Goal: Task Accomplishment & Management: Use online tool/utility

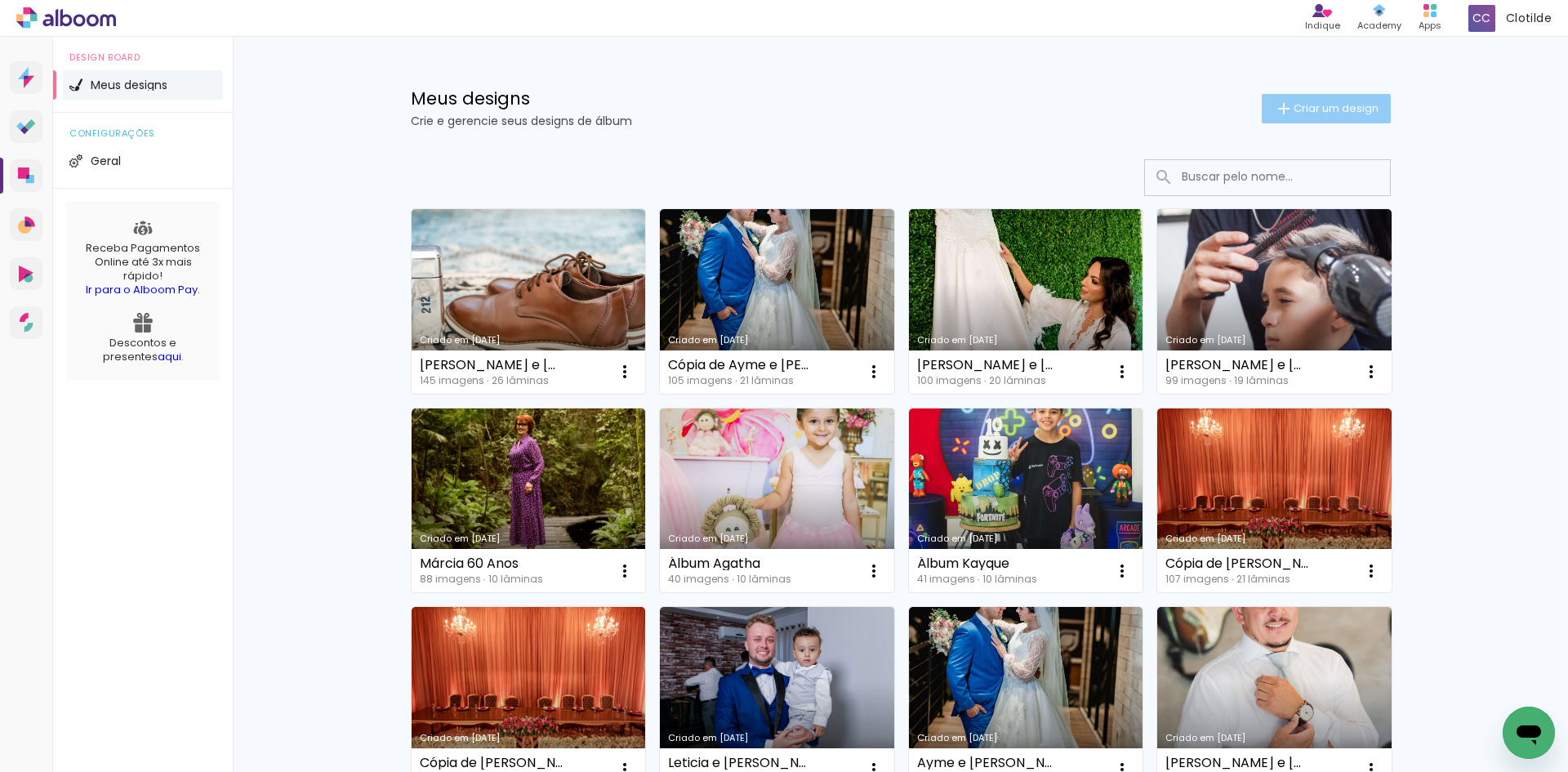
click at [1274, 115] on iron-icon at bounding box center [1284, 109] width 20 height 20
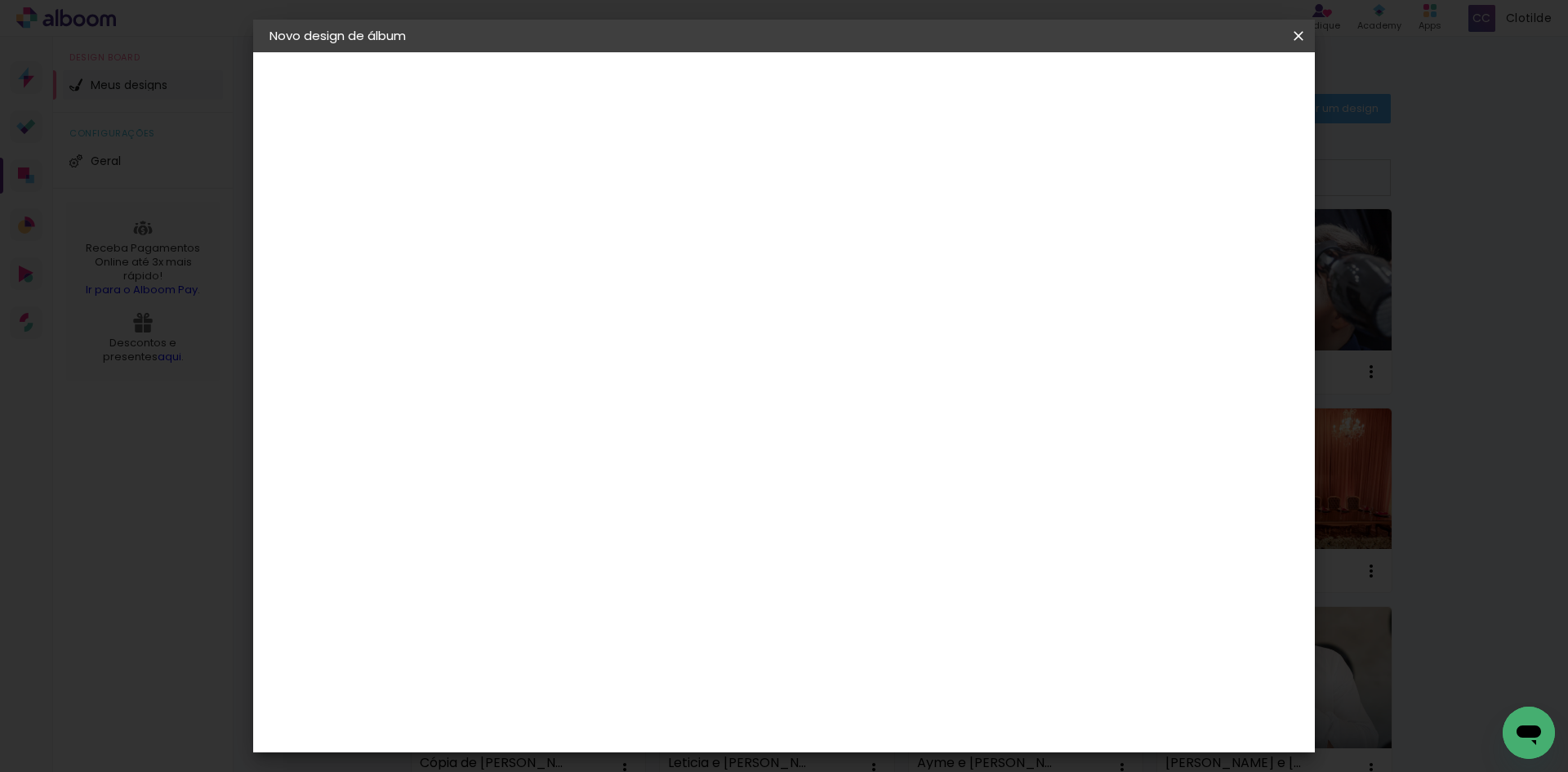
click at [537, 218] on input at bounding box center [537, 219] width 0 height 25
type input "r"
type input "[PERSON_NAME]"
type paper-input "[PERSON_NAME]"
click at [704, 95] on paper-button "Avançar" at bounding box center [664, 86] width 80 height 28
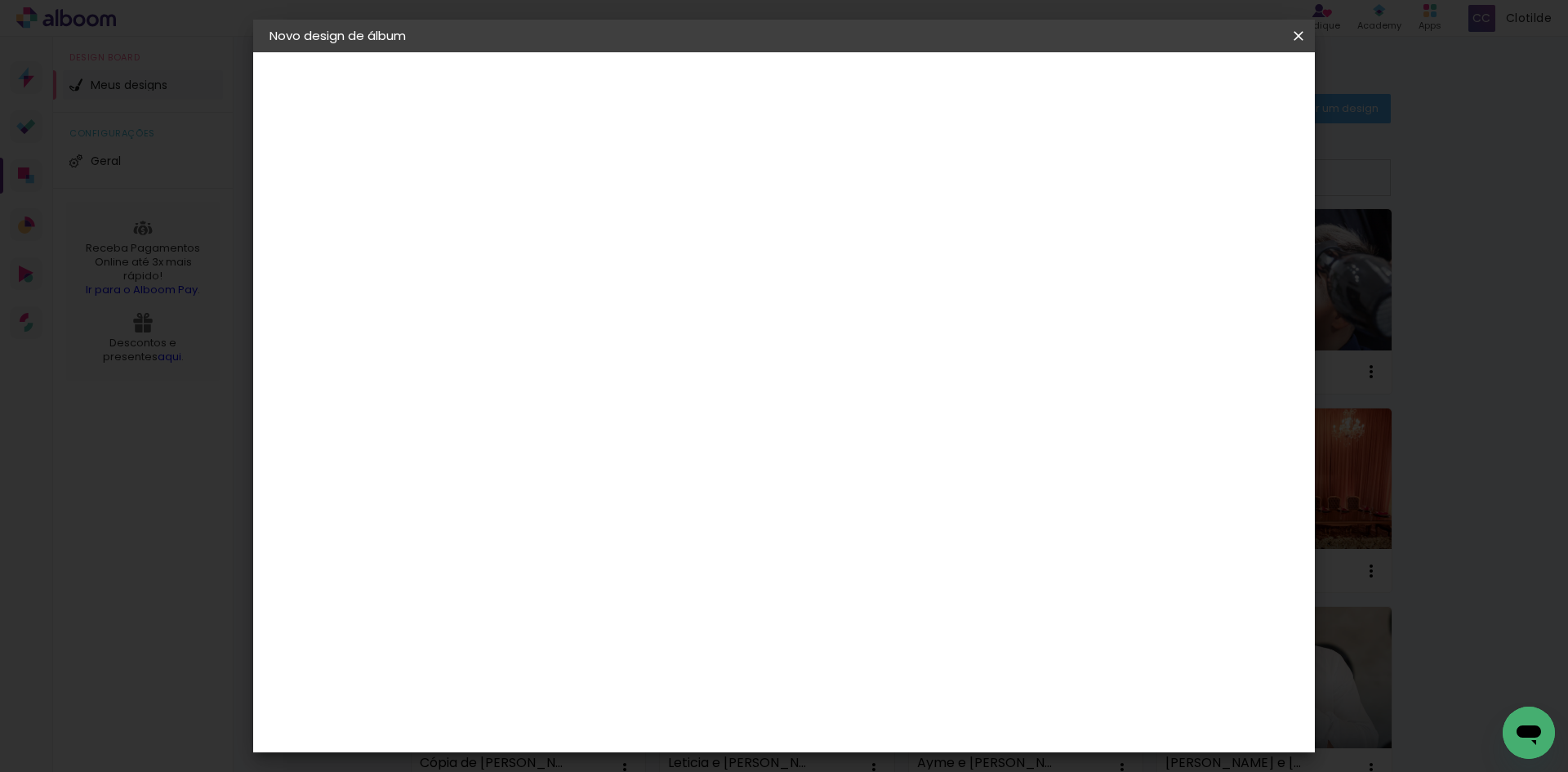
click at [843, 258] on paper-item "Tamanho Livre" at bounding box center [764, 248] width 157 height 36
click at [0, 0] on slot "Tamanho Livre" at bounding box center [0, 0] width 0 height 0
click at [842, 96] on paper-button "Avançar" at bounding box center [802, 86] width 80 height 28
click at [511, 463] on div "cm" at bounding box center [516, 463] width 20 height 25
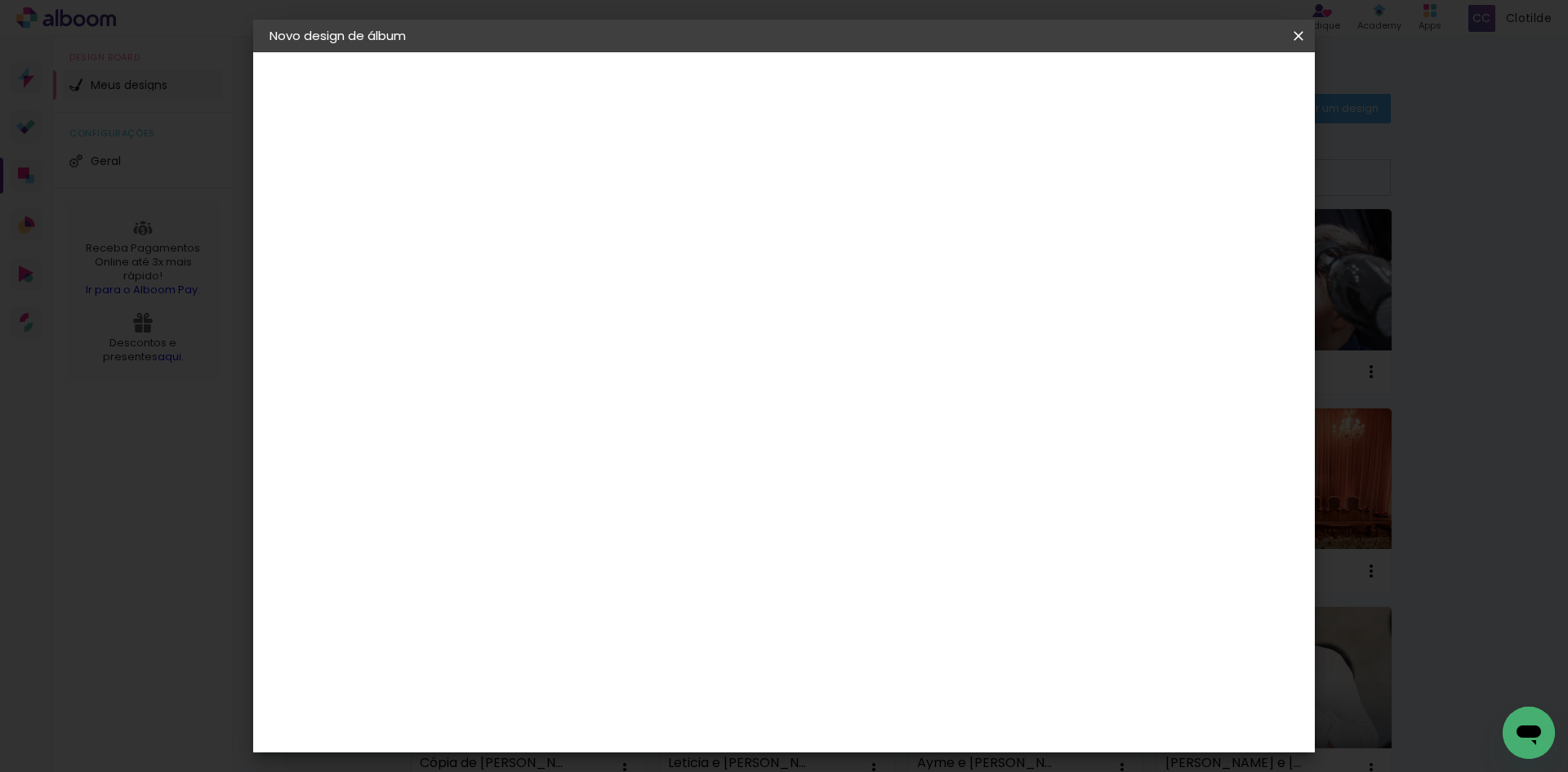
click at [512, 463] on div "cm" at bounding box center [516, 463] width 20 height 25
click at [498, 463] on input "30" at bounding box center [485, 463] width 43 height 25
type input "20"
type paper-input "20"
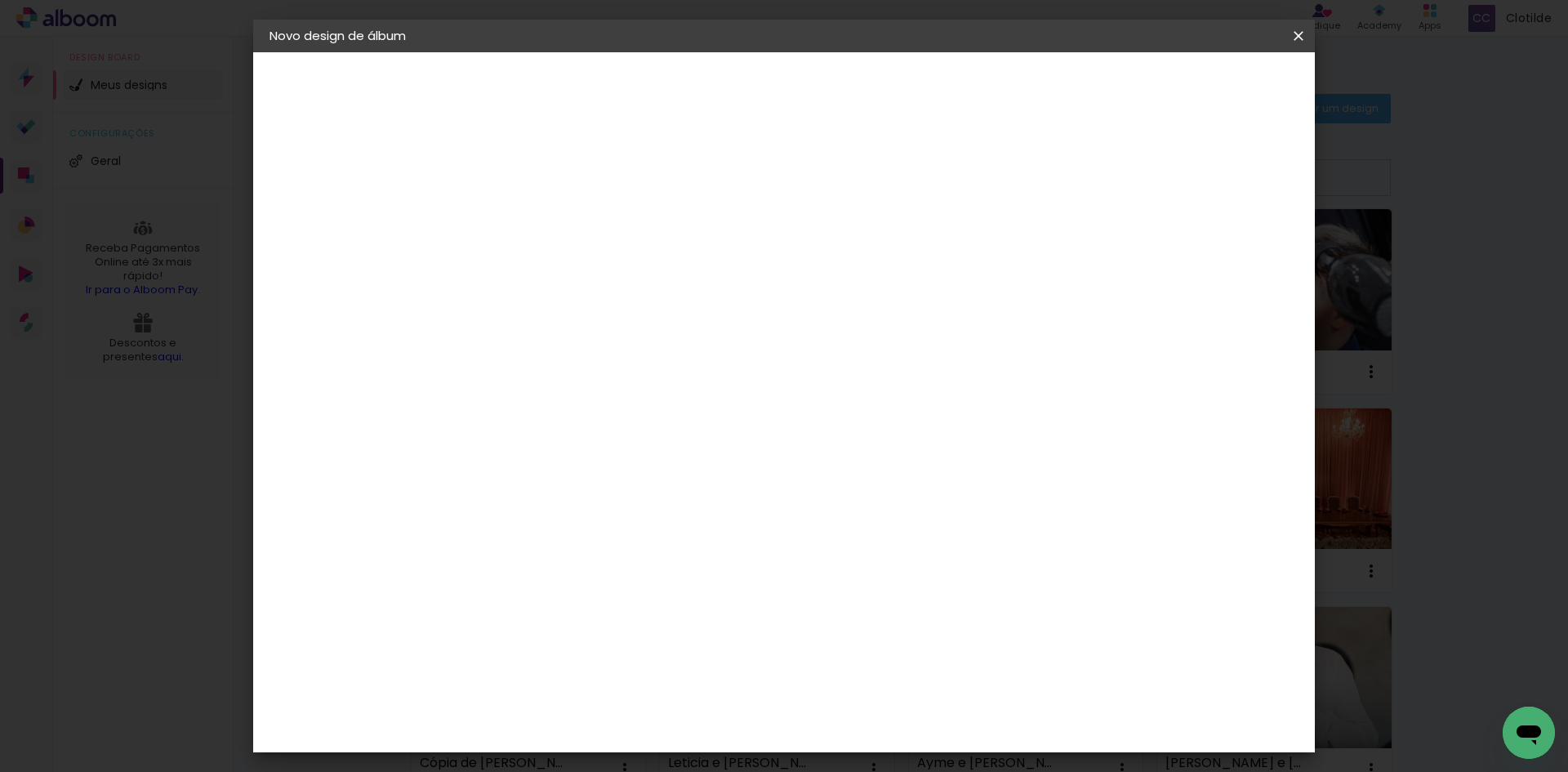
click at [891, 571] on input "60" at bounding box center [875, 574] width 43 height 25
type input "50"
type paper-input "50"
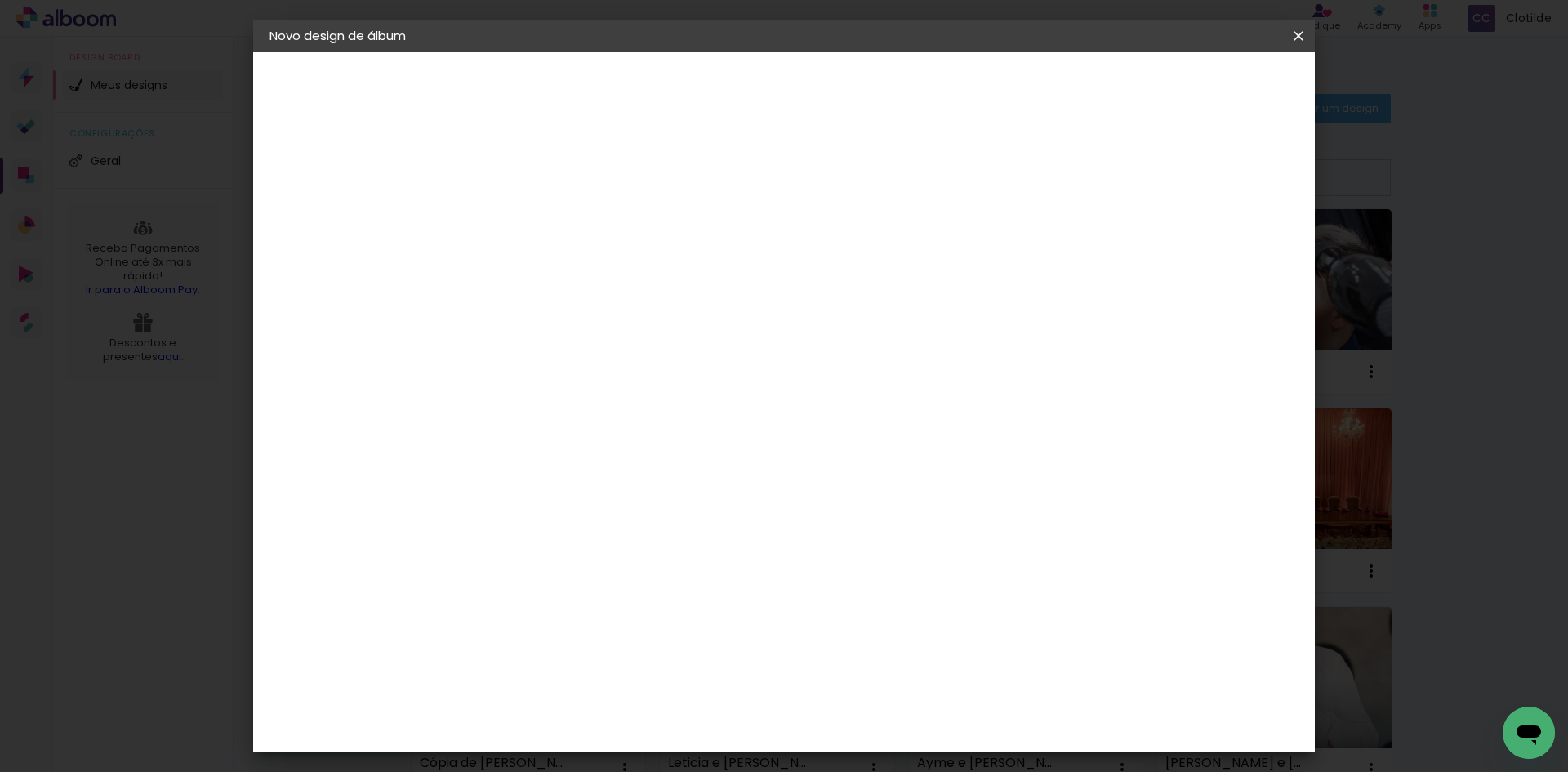
click at [1213, 95] on paper-button "Iniciar design" at bounding box center [1159, 86] width 107 height 28
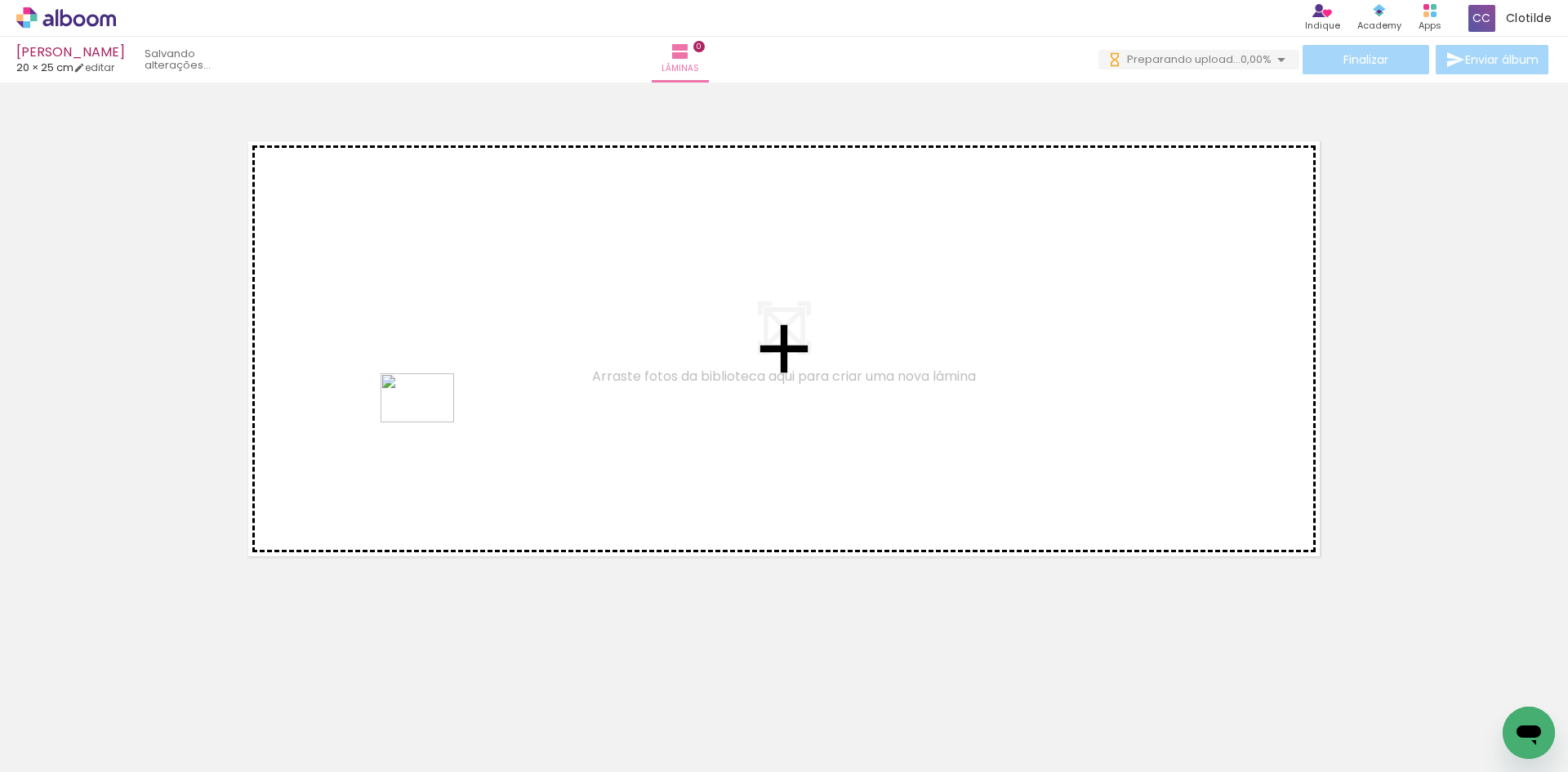
drag, startPoint x: 250, startPoint y: 720, endPoint x: 431, endPoint y: 425, distance: 346.1
click at [430, 422] on quentale-workspace at bounding box center [784, 386] width 1568 height 772
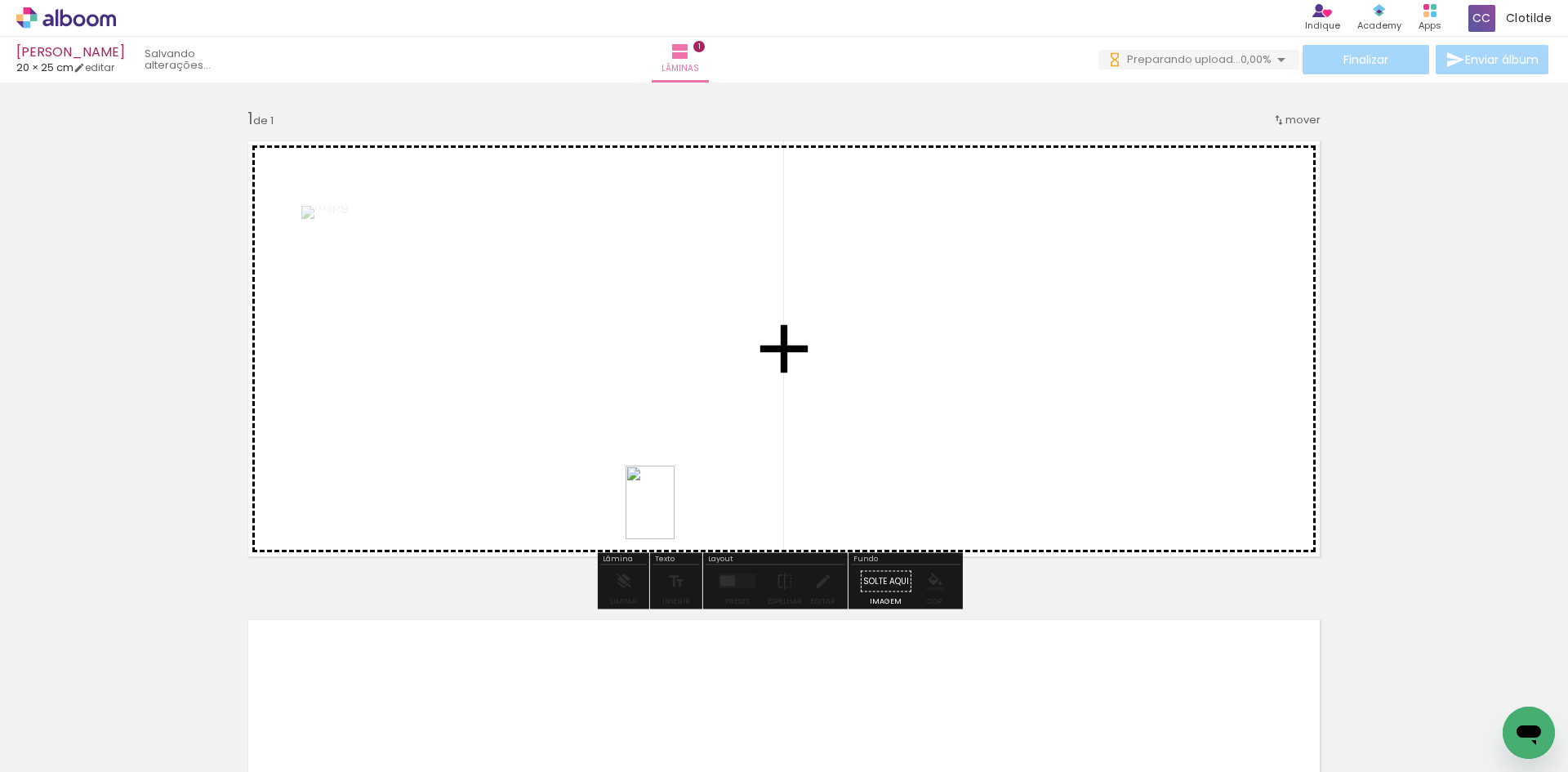
drag, startPoint x: 379, startPoint y: 687, endPoint x: 753, endPoint y: 474, distance: 430.4
click at [753, 474] on quentale-workspace at bounding box center [784, 386] width 1568 height 772
drag, startPoint x: 474, startPoint y: 716, endPoint x: 632, endPoint y: 491, distance: 274.9
click at [632, 491] on quentale-workspace at bounding box center [784, 386] width 1568 height 772
drag, startPoint x: 532, startPoint y: 728, endPoint x: 708, endPoint y: 499, distance: 288.8
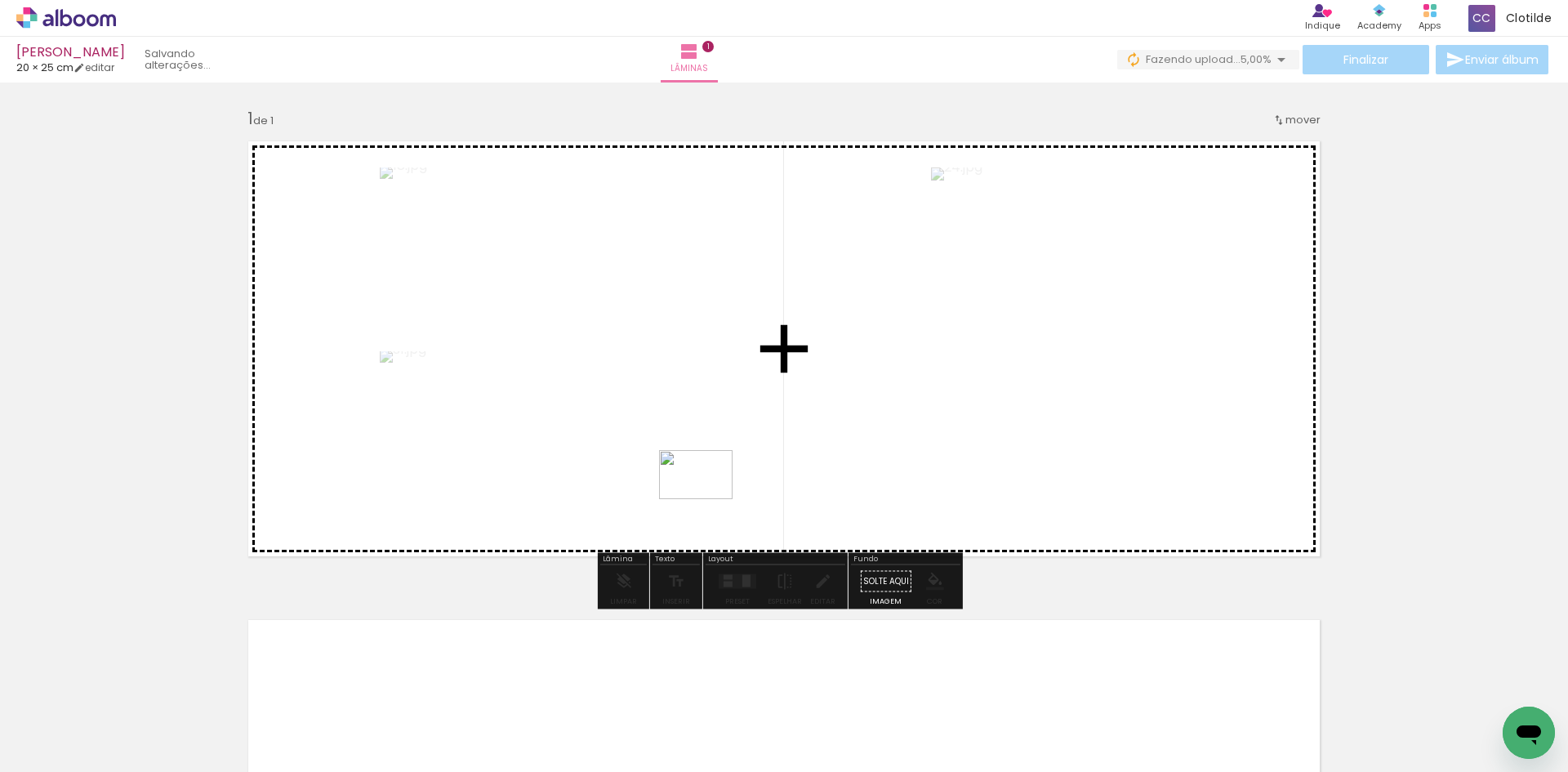
click at [708, 499] on quentale-workspace at bounding box center [784, 386] width 1568 height 772
drag, startPoint x: 633, startPoint y: 712, endPoint x: 690, endPoint y: 477, distance: 241.8
click at [690, 477] on quentale-workspace at bounding box center [784, 386] width 1568 height 772
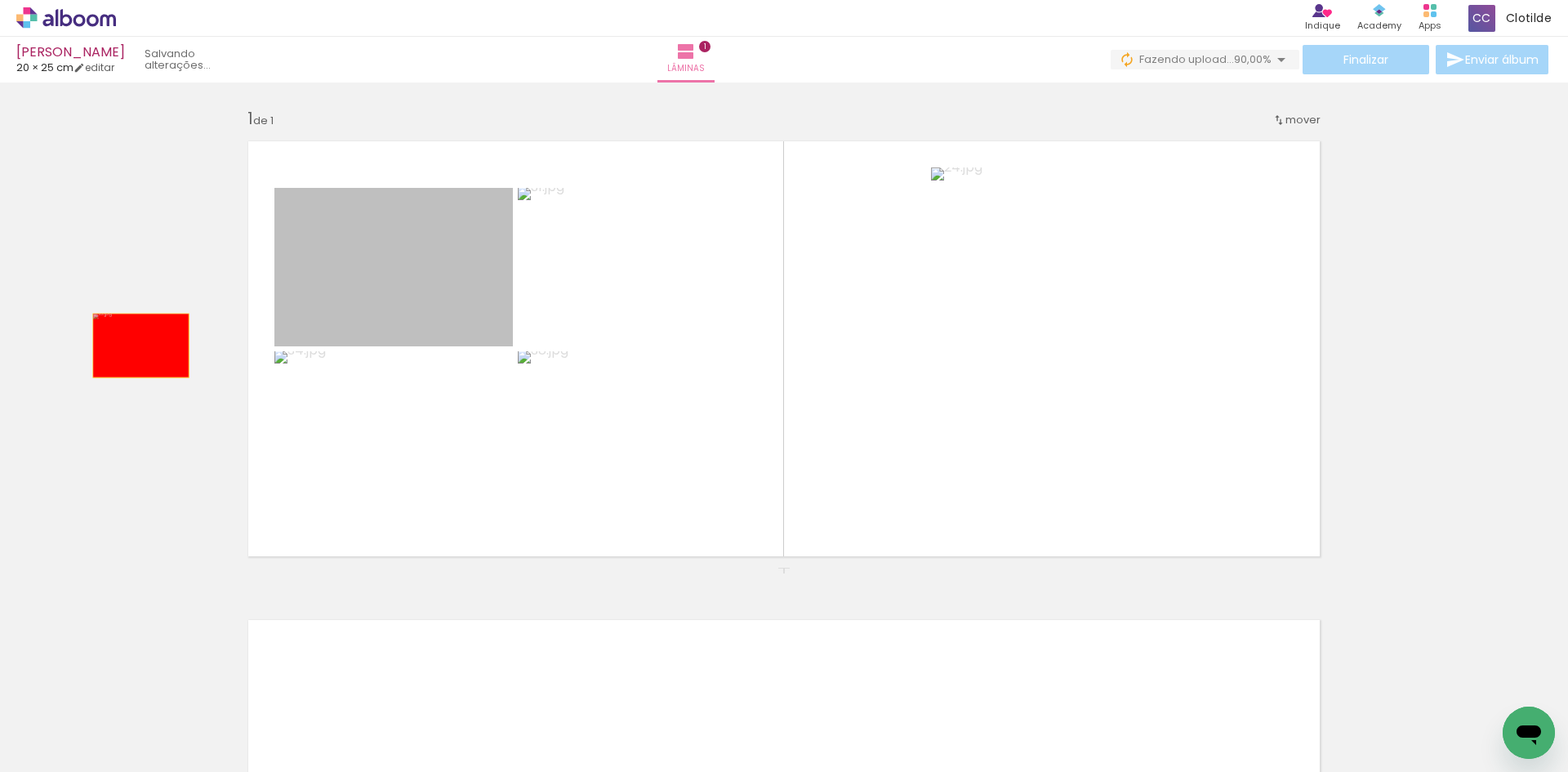
drag, startPoint x: 473, startPoint y: 300, endPoint x: 187, endPoint y: 365, distance: 293.3
click at [135, 348] on div "Inserir lâmina 1 de 1" at bounding box center [784, 567] width 1568 height 959
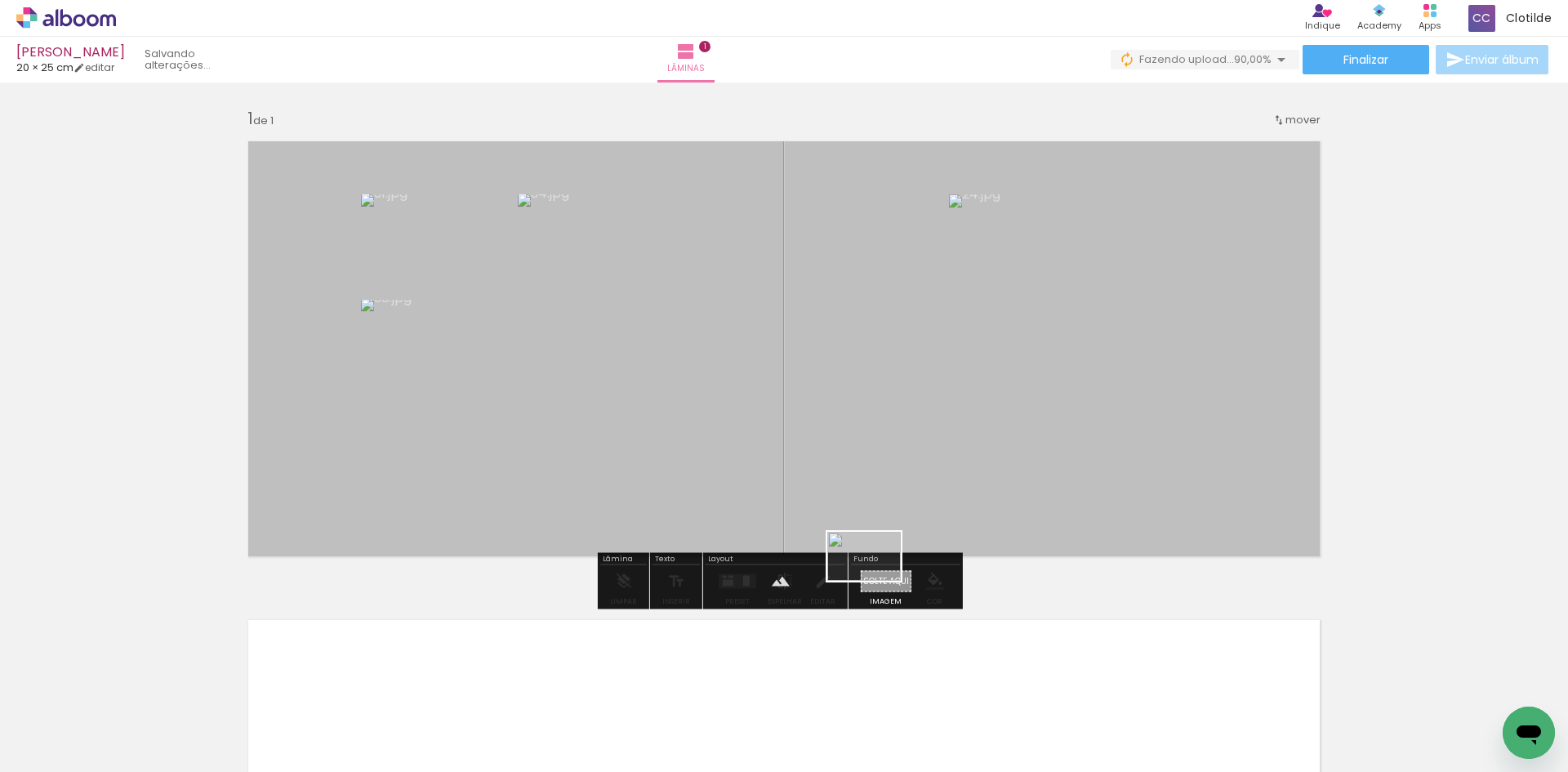
drag, startPoint x: 273, startPoint y: 720, endPoint x: 876, endPoint y: 581, distance: 618.8
click at [876, 581] on quentale-workspace at bounding box center [784, 386] width 1568 height 772
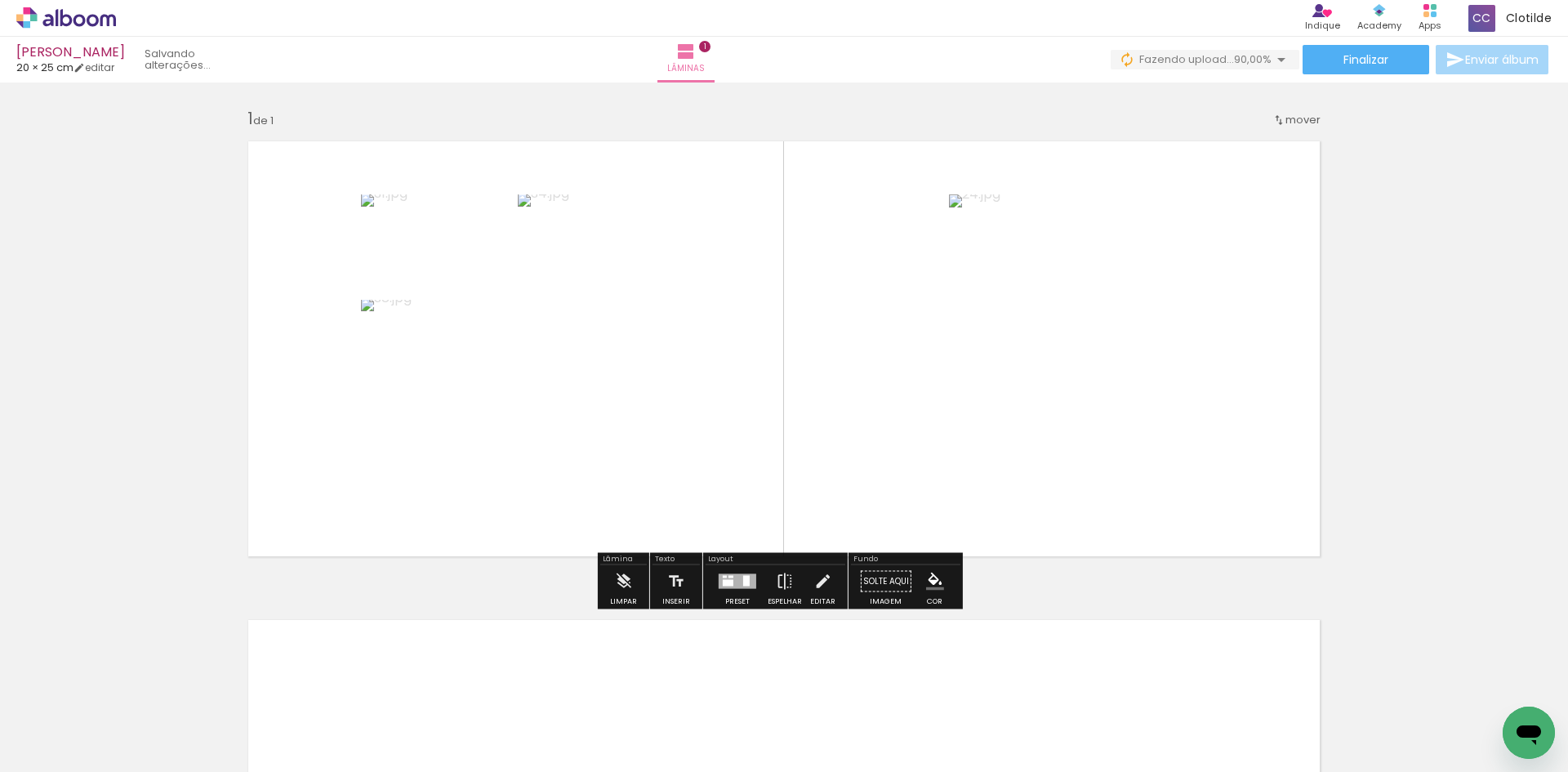
click at [843, 467] on quentale-layouter at bounding box center [784, 349] width 1094 height 438
drag, startPoint x: 716, startPoint y: 584, endPoint x: 722, endPoint y: 574, distance: 11.7
click at [719, 585] on div at bounding box center [737, 582] width 37 height 15
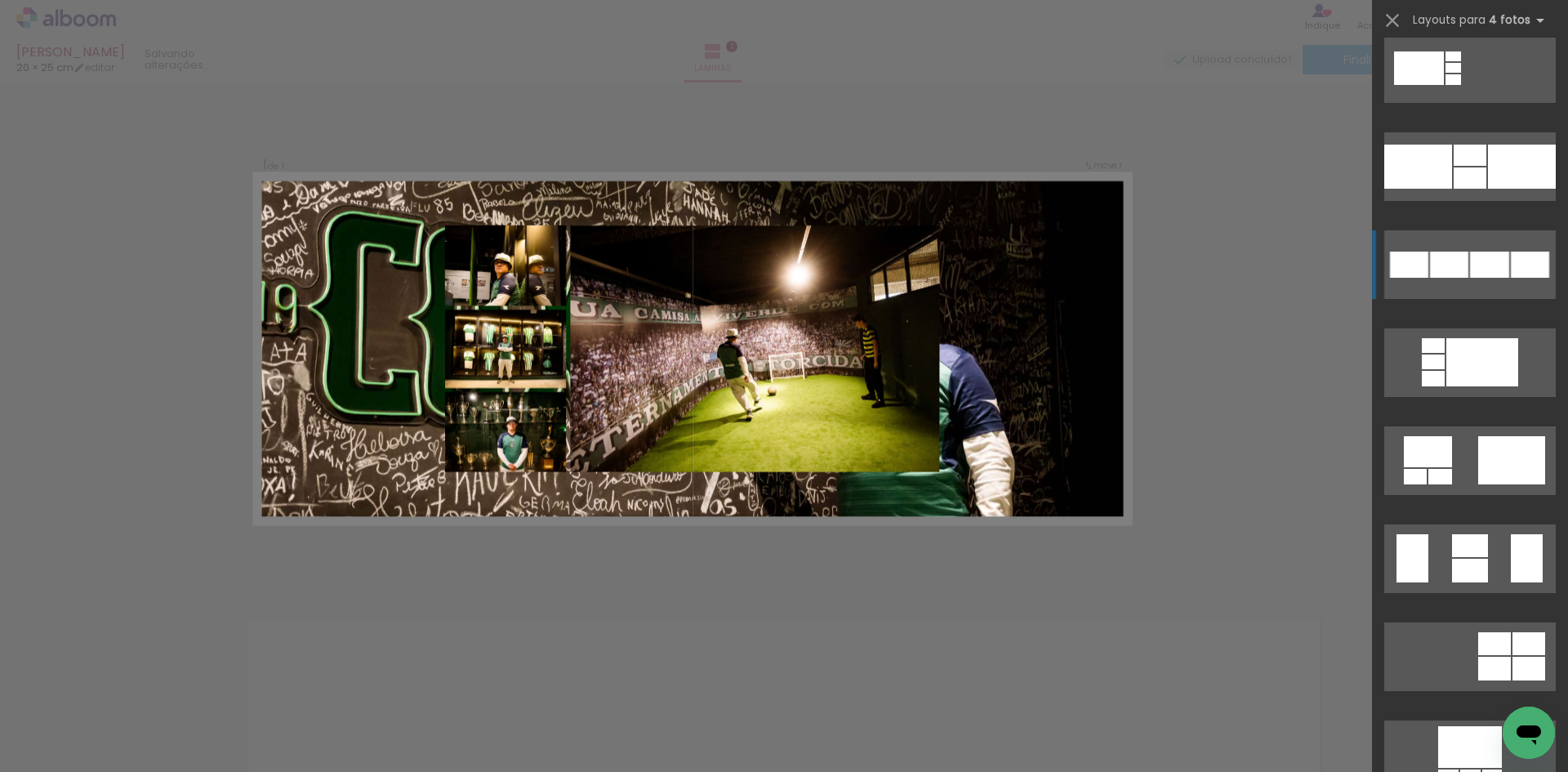
scroll to position [9231, 0]
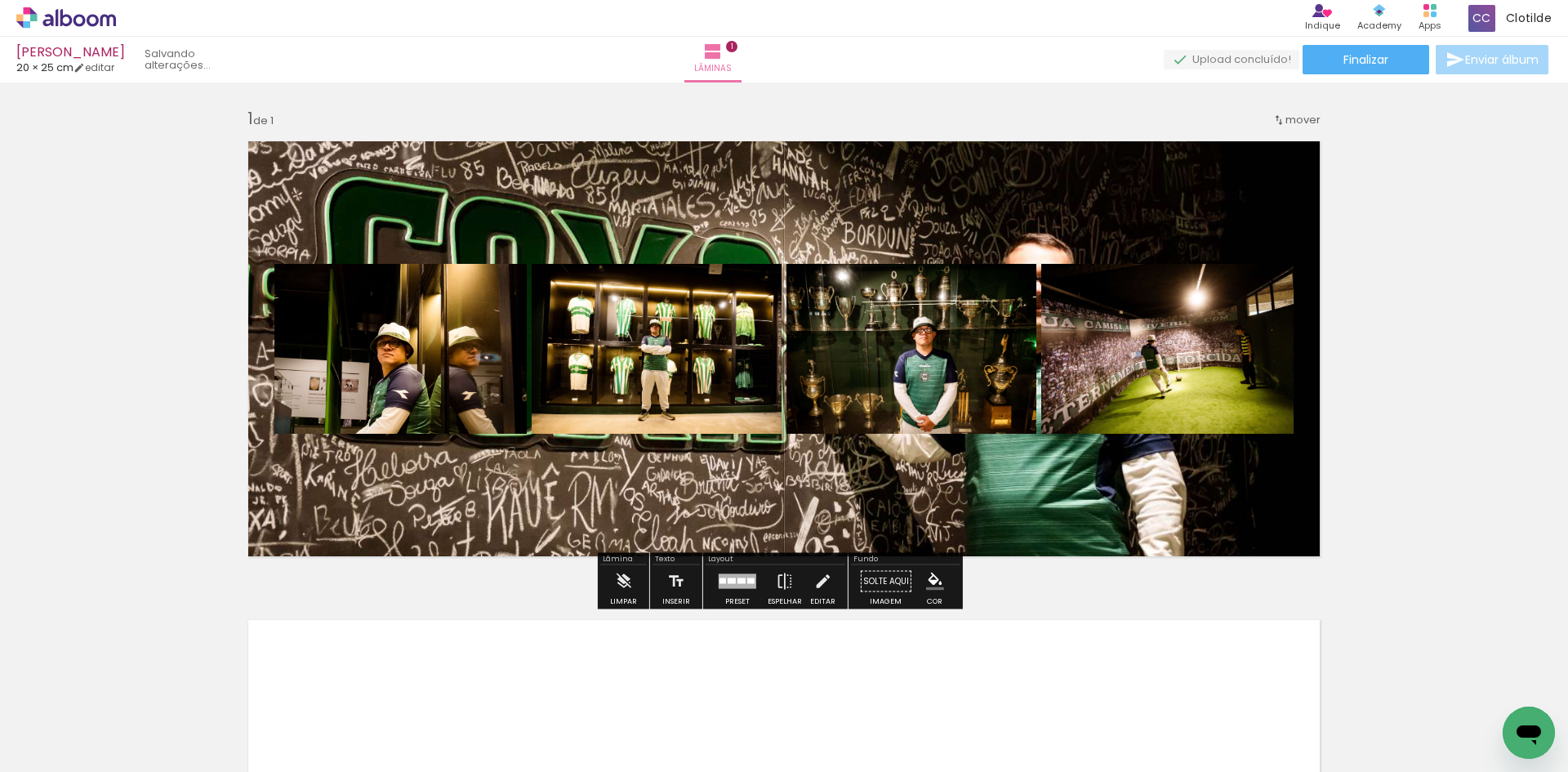
click at [1428, 273] on quentale-workspace at bounding box center [784, 386] width 1568 height 772
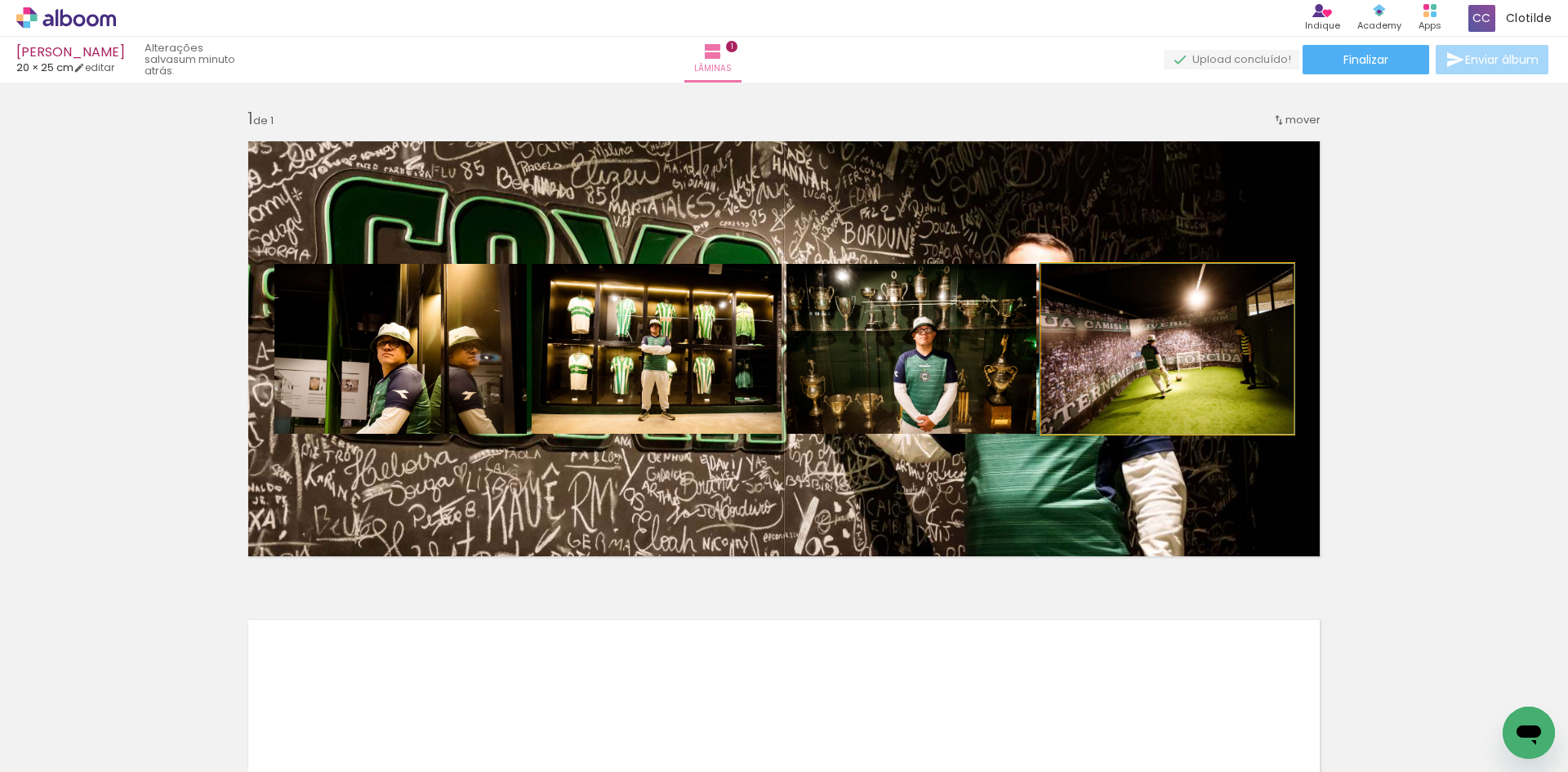
click at [1140, 345] on quentale-photo at bounding box center [1167, 349] width 252 height 170
click at [1139, 344] on quentale-photo at bounding box center [1167, 349] width 252 height 170
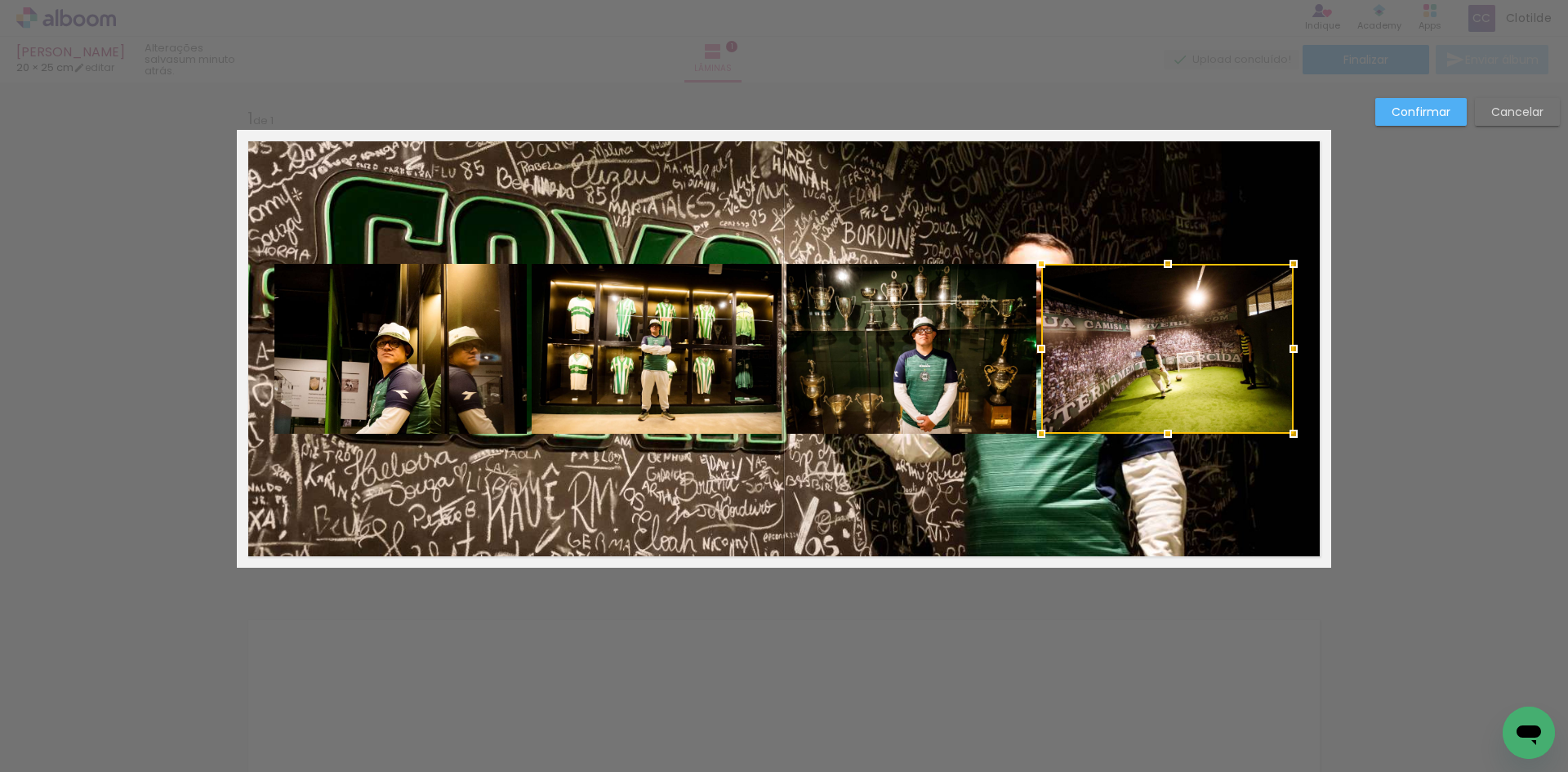
click at [908, 342] on quentale-photo at bounding box center [911, 349] width 250 height 170
click at [703, 350] on quentale-photo at bounding box center [656, 349] width 250 height 170
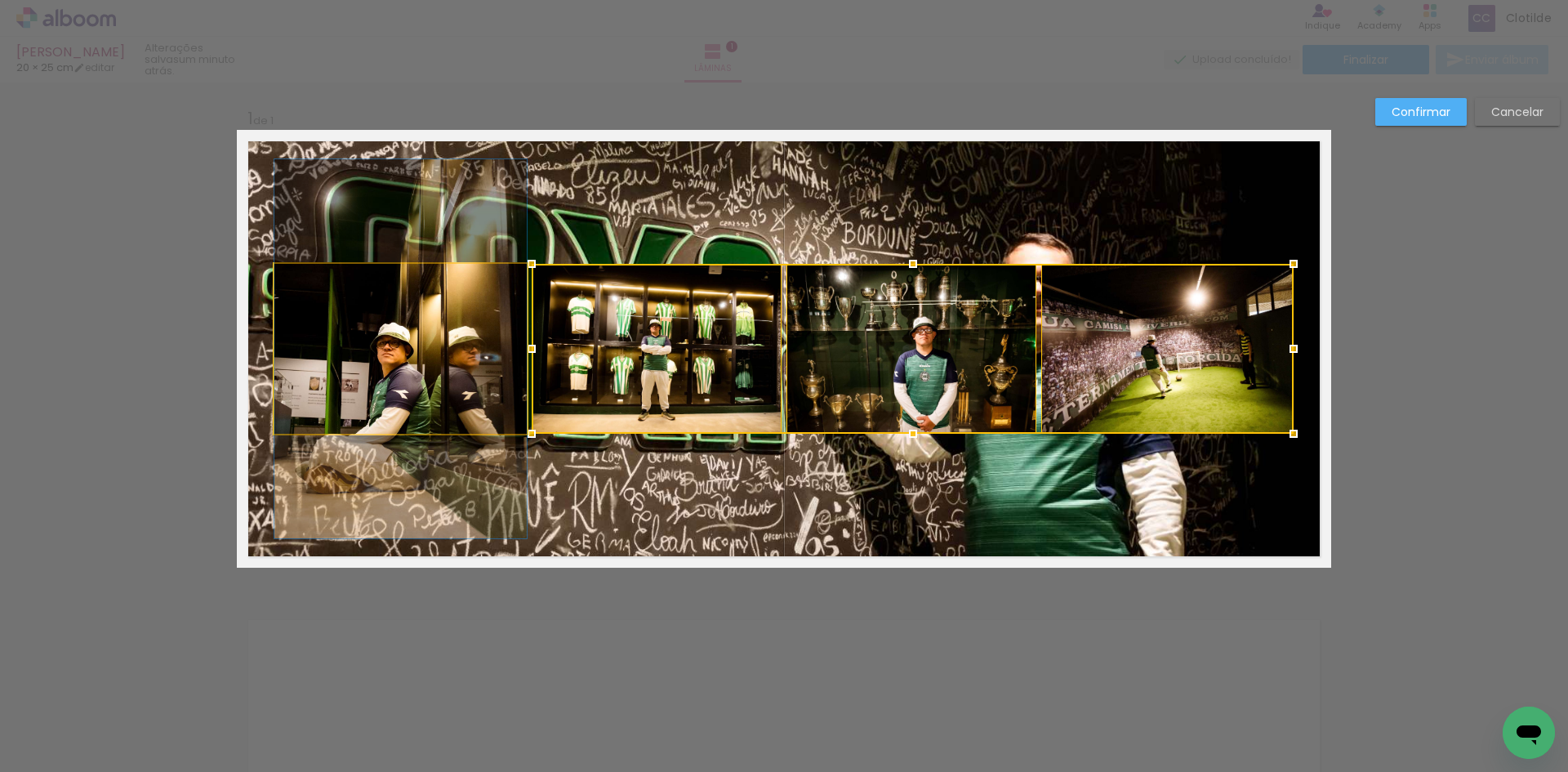
click at [475, 381] on quentale-photo at bounding box center [400, 349] width 252 height 170
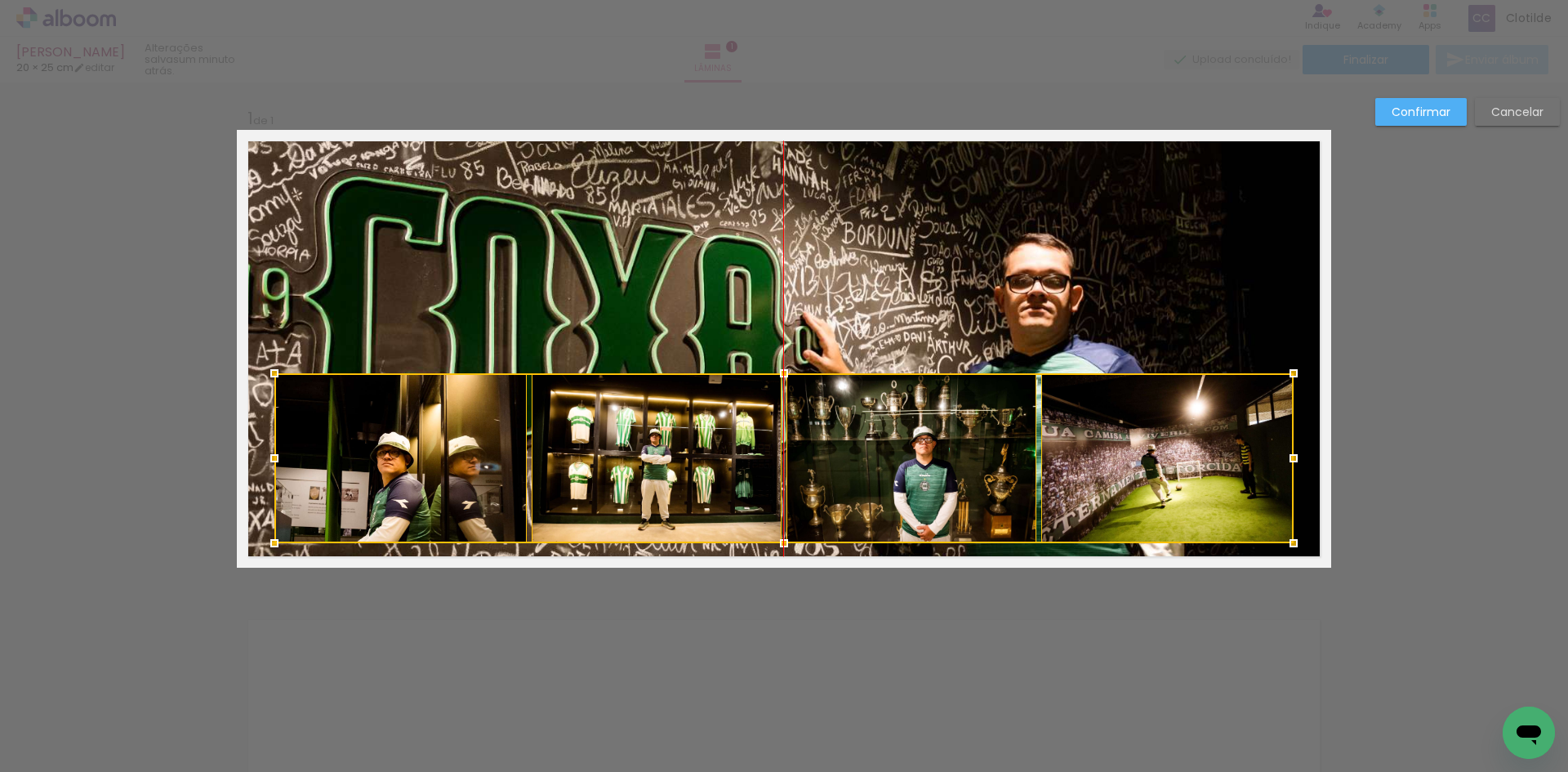
drag, startPoint x: 1017, startPoint y: 340, endPoint x: 1028, endPoint y: 436, distance: 96.6
click at [1027, 444] on div at bounding box center [784, 458] width 1019 height 170
drag, startPoint x: 1523, startPoint y: 117, endPoint x: 1515, endPoint y: 121, distance: 8.9
click at [0, 0] on slot "Cancelar" at bounding box center [0, 0] width 0 height 0
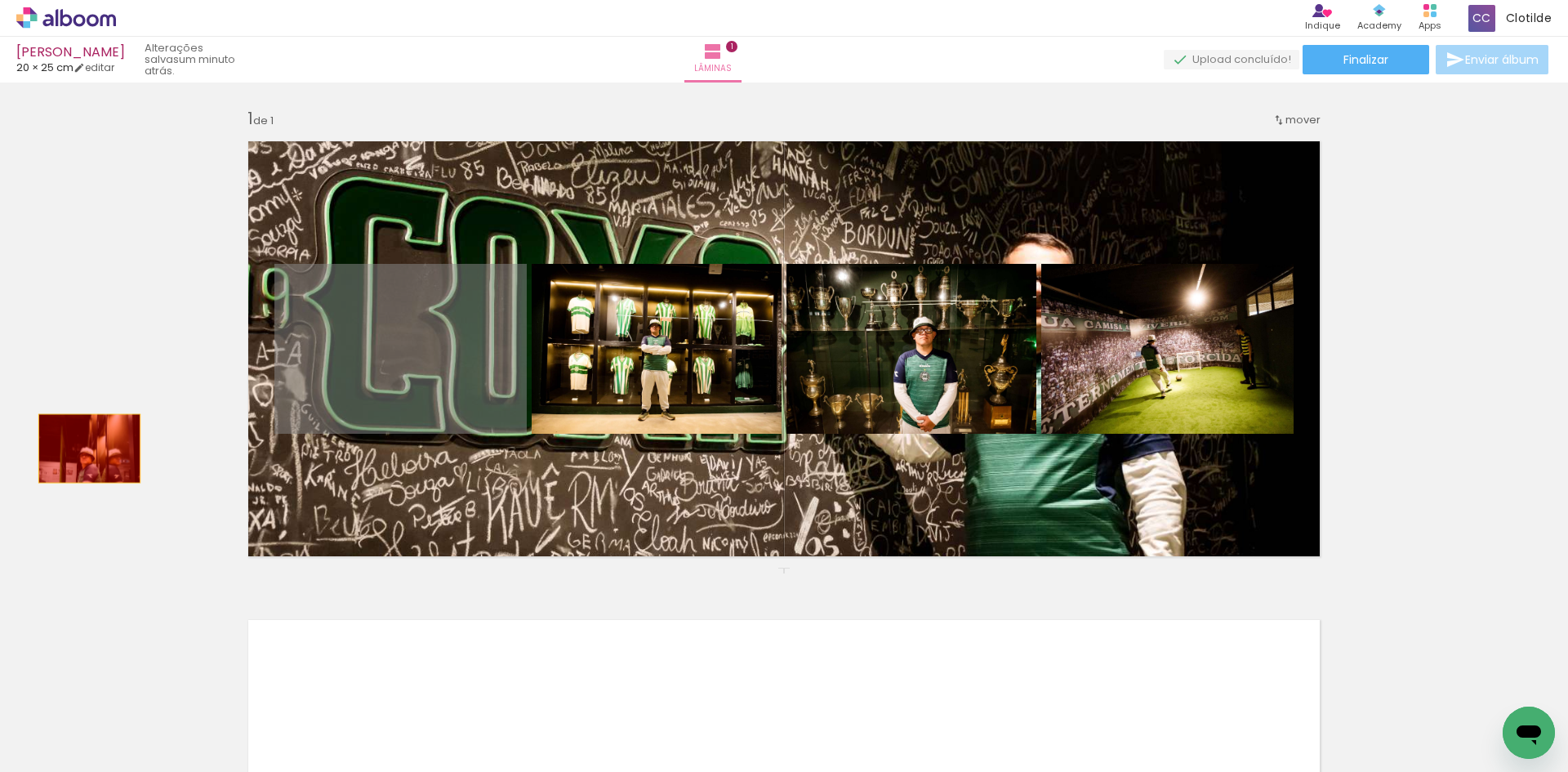
drag, startPoint x: 371, startPoint y: 388, endPoint x: 84, endPoint y: 449, distance: 293.4
click at [84, 449] on div "Inserir lâmina 1 de 1" at bounding box center [784, 567] width 1568 height 959
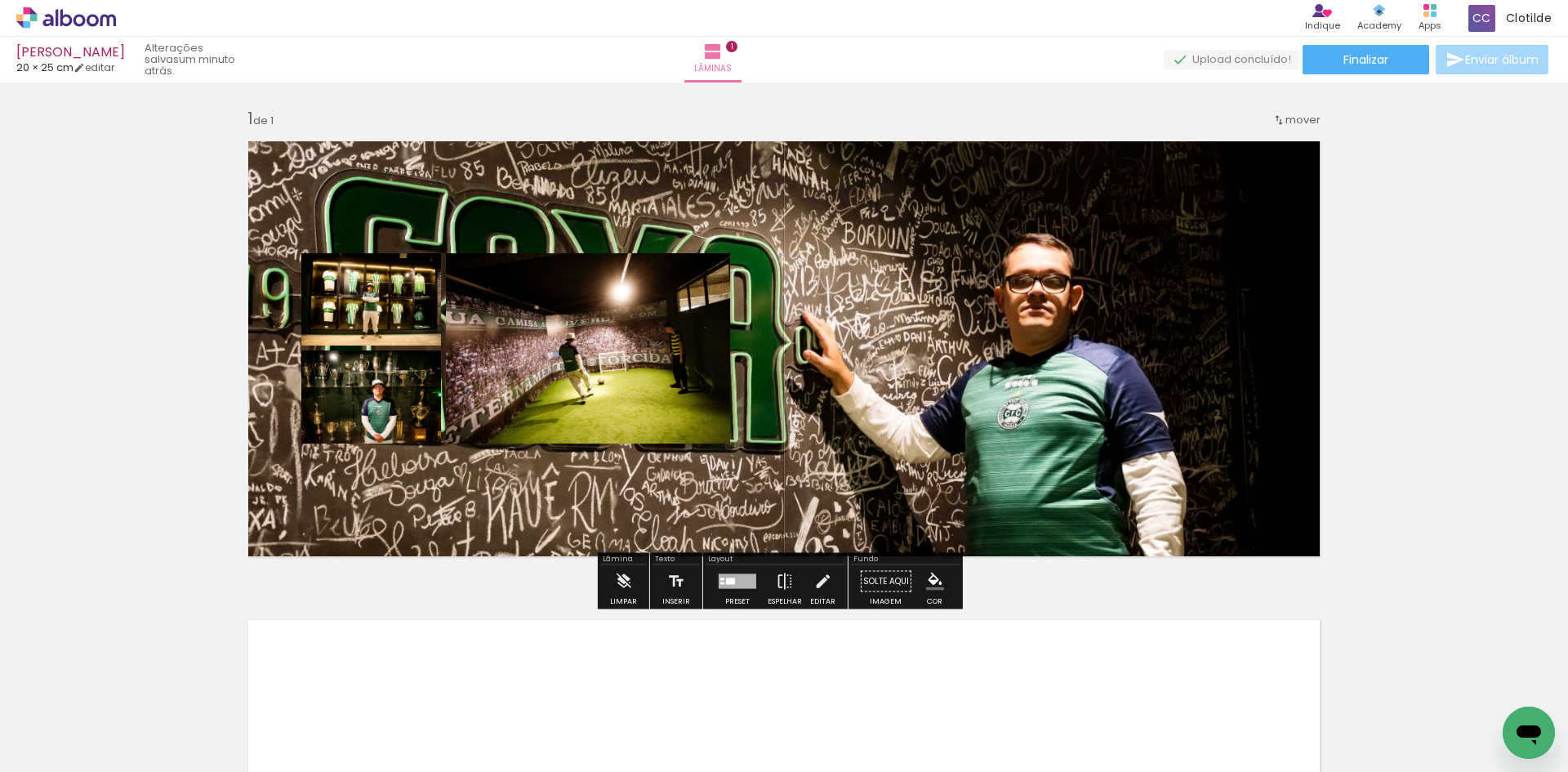
drag, startPoint x: 868, startPoint y: 401, endPoint x: 940, endPoint y: 404, distance: 72.1
click at [1365, 350] on div "Inserir lâmina 1 de 1" at bounding box center [784, 567] width 1568 height 959
click at [943, 401] on quentale-layouter at bounding box center [784, 349] width 1094 height 438
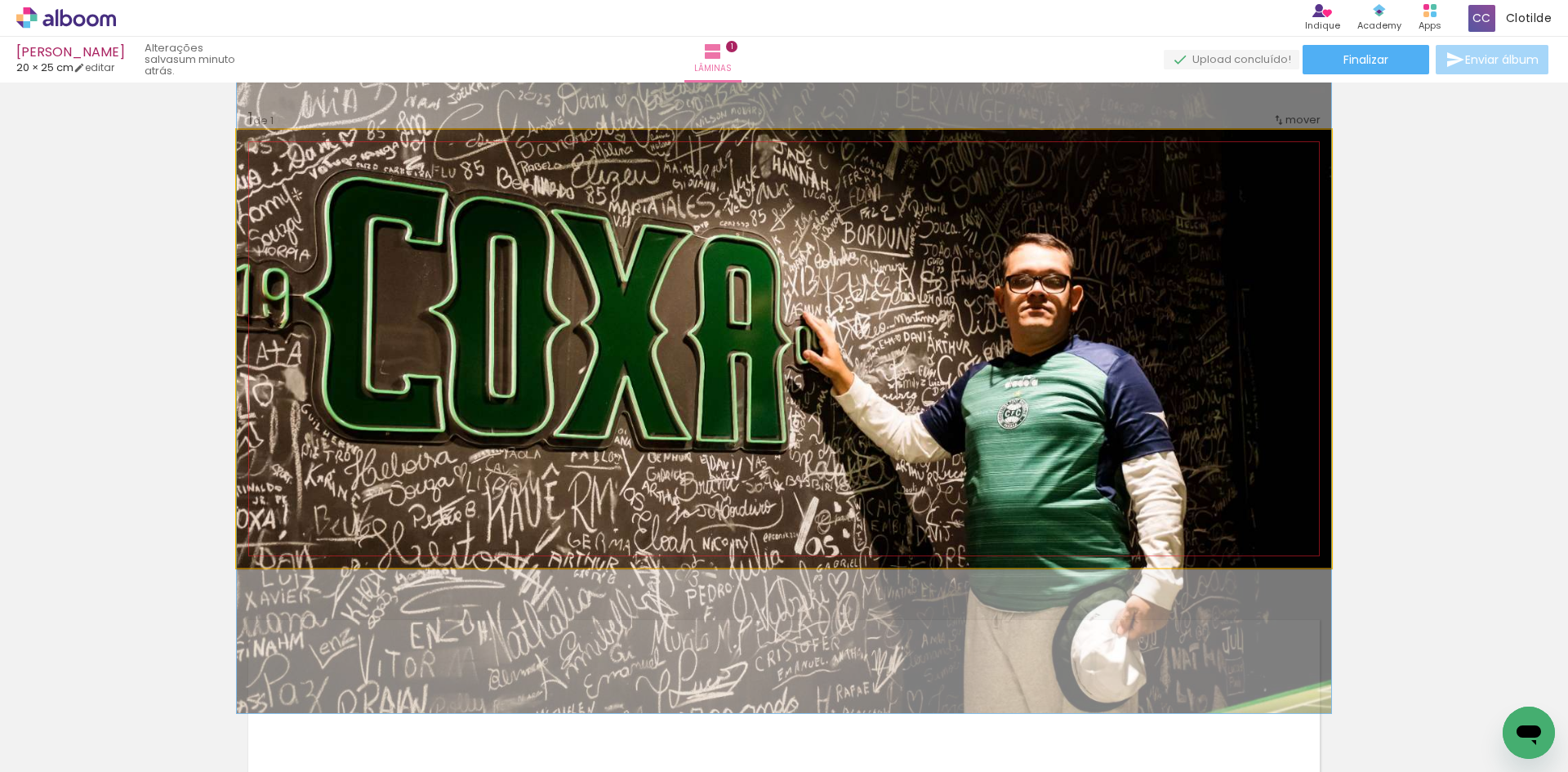
click at [945, 399] on quentale-photo at bounding box center [784, 349] width 1094 height 438
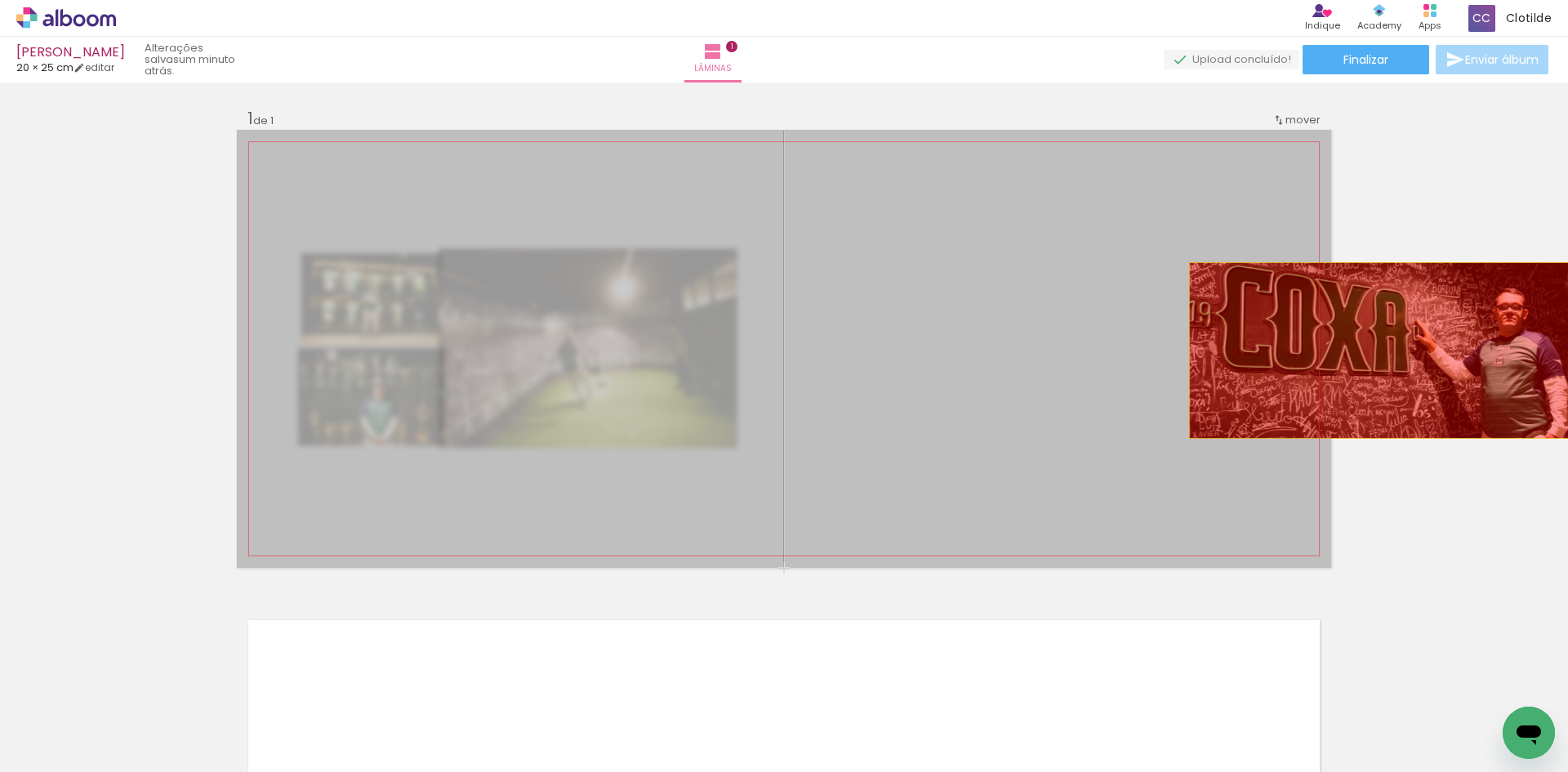
drag, startPoint x: 945, startPoint y: 398, endPoint x: 1402, endPoint y: 350, distance: 459.5
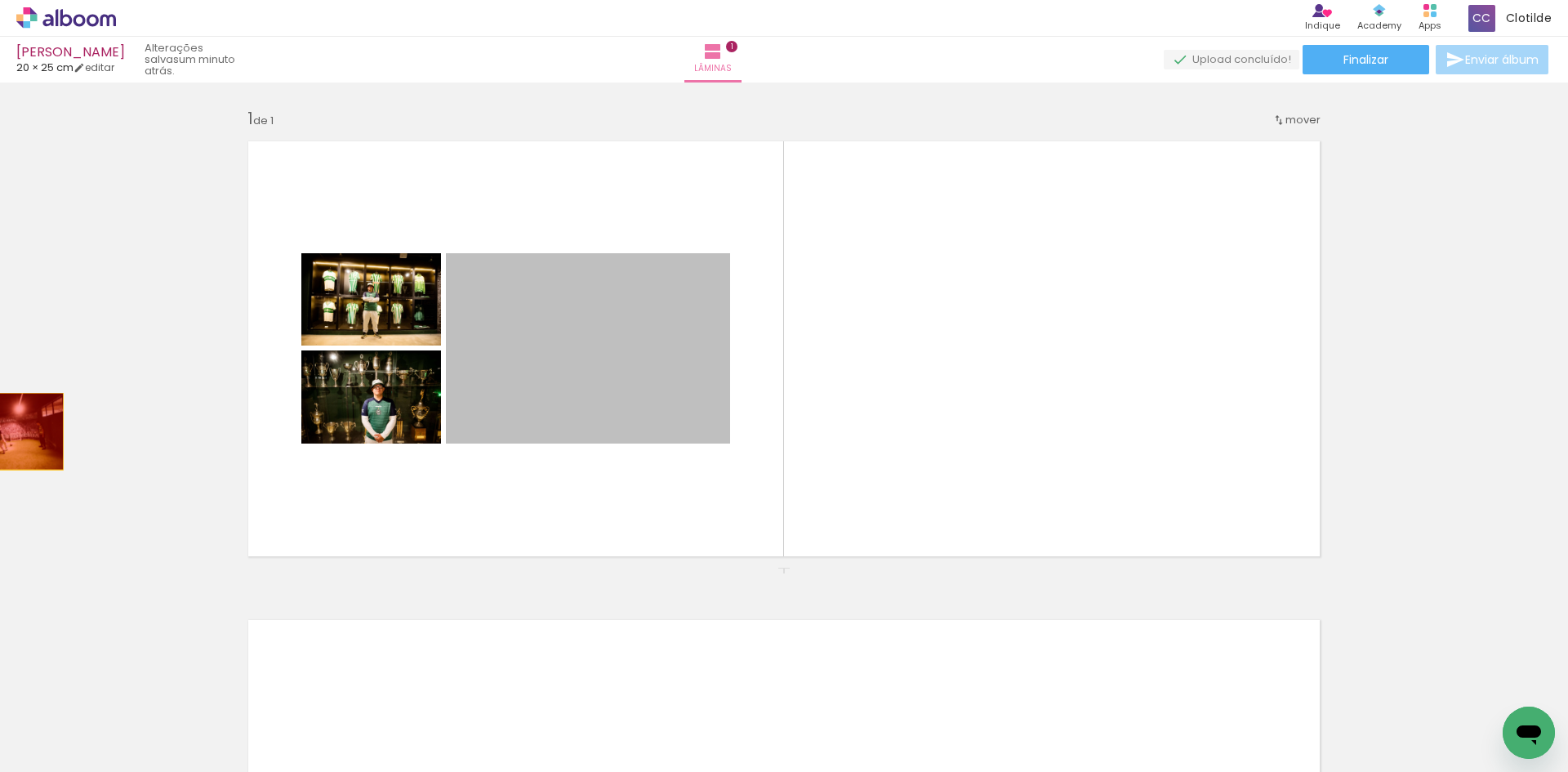
drag, startPoint x: 616, startPoint y: 376, endPoint x: 63, endPoint y: 411, distance: 554.1
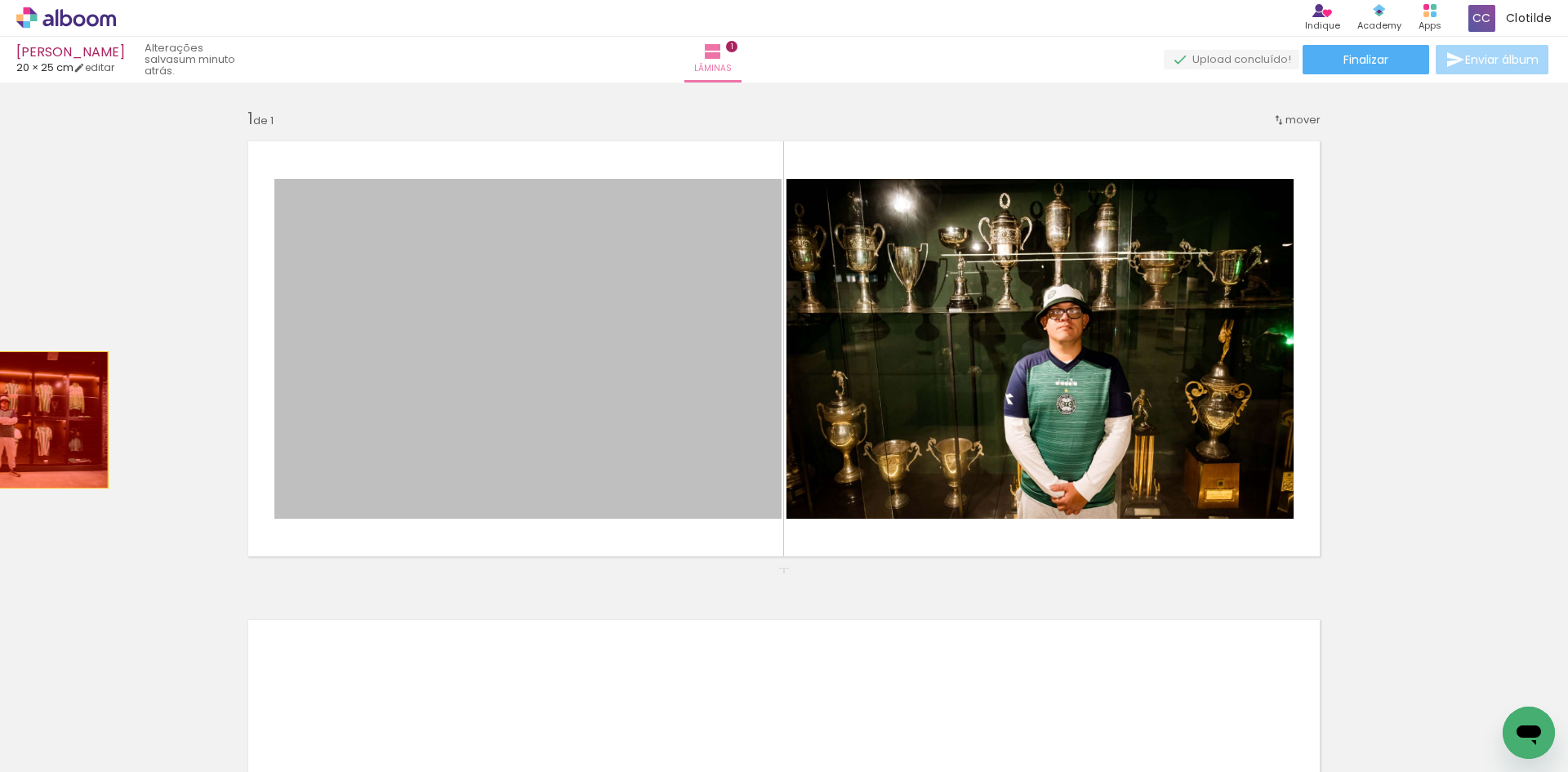
drag, startPoint x: 450, startPoint y: 391, endPoint x: 397, endPoint y: 399, distance: 53.6
click at [0, 422] on div "Inserir lâmina 1 de 1" at bounding box center [784, 567] width 1568 height 959
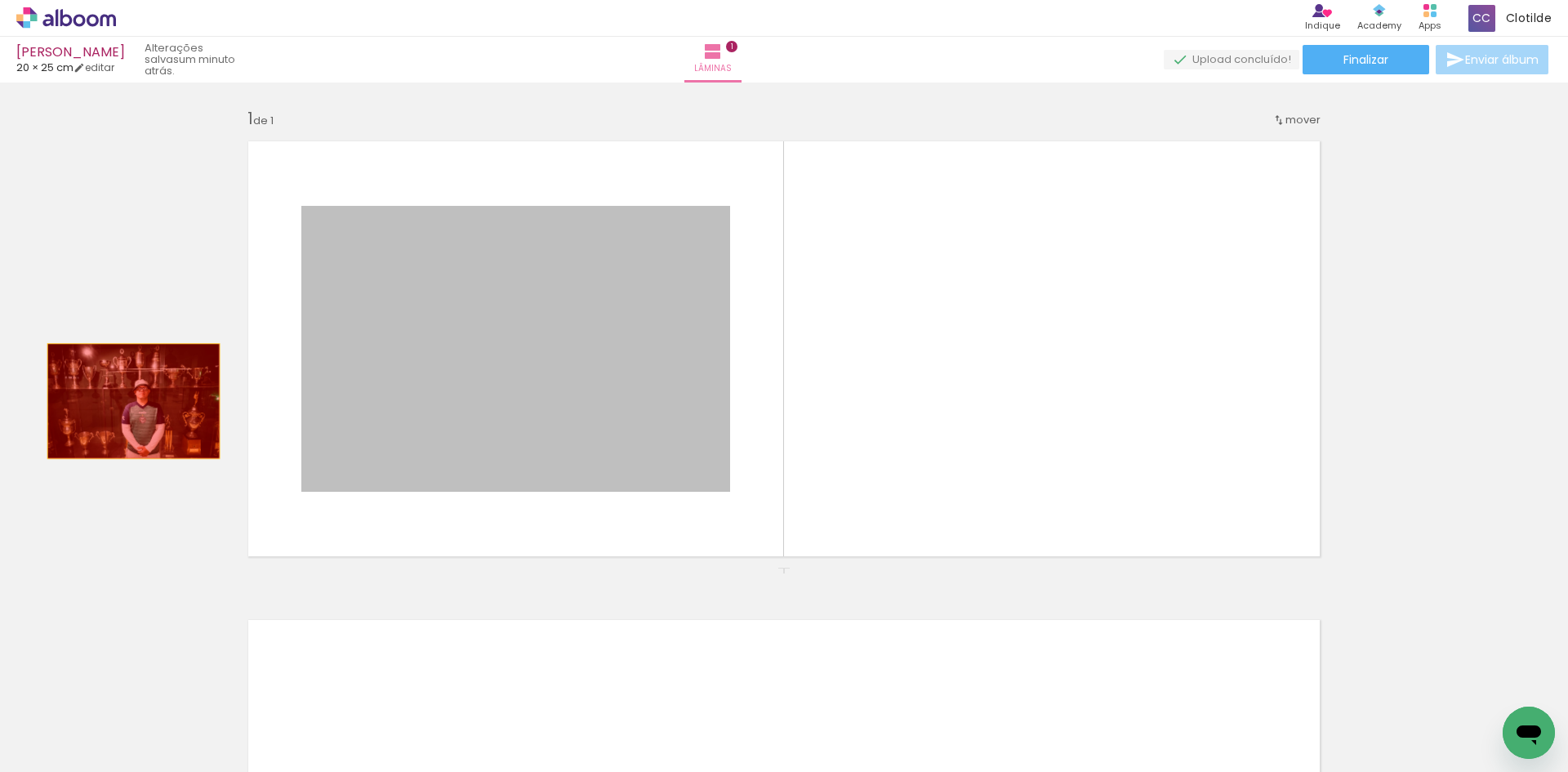
drag, startPoint x: 604, startPoint y: 409, endPoint x: 139, endPoint y: 401, distance: 465.1
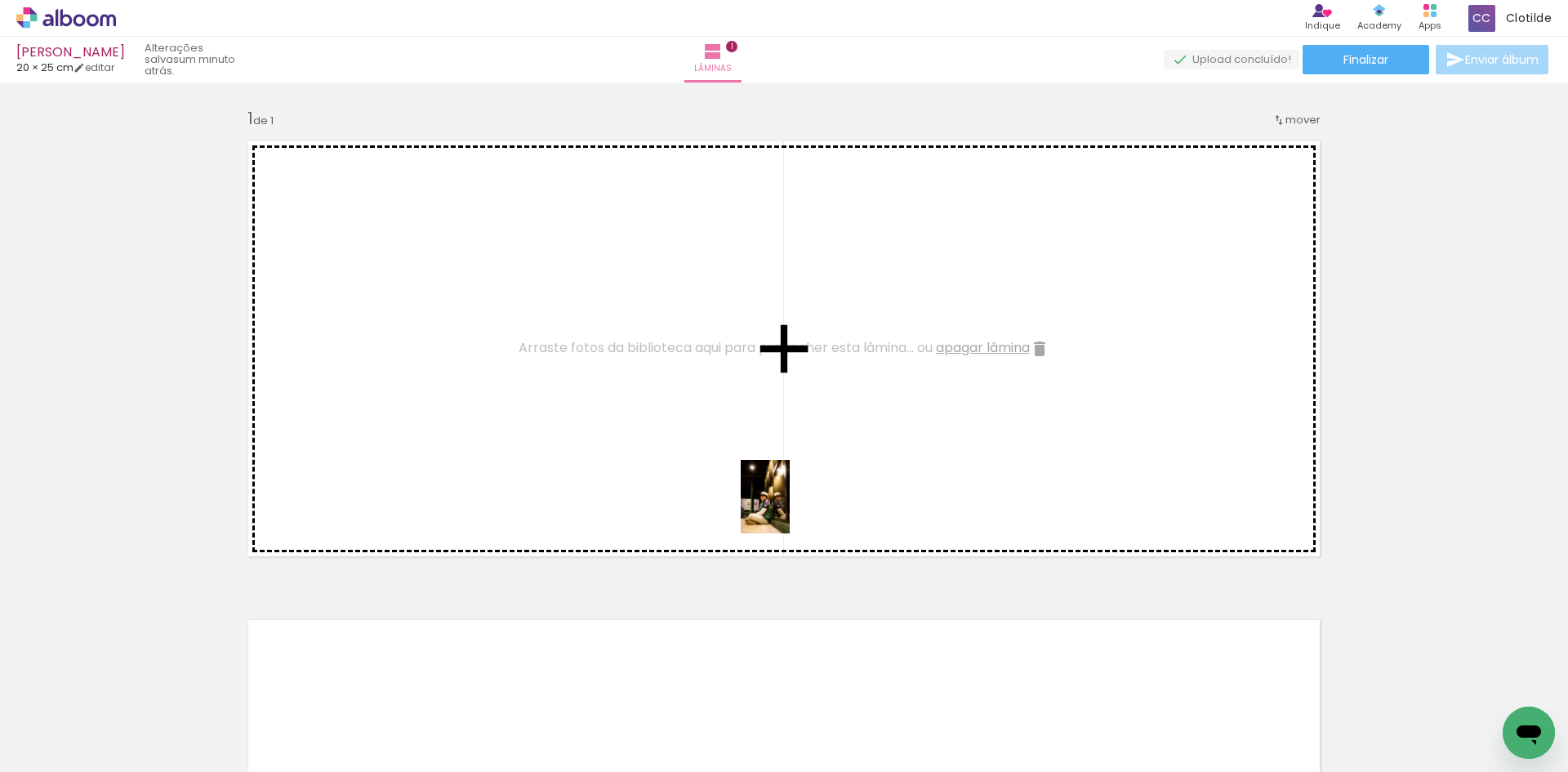
drag, startPoint x: 348, startPoint y: 725, endPoint x: 797, endPoint y: 501, distance: 501.8
click at [797, 501] on quentale-workspace at bounding box center [784, 386] width 1568 height 772
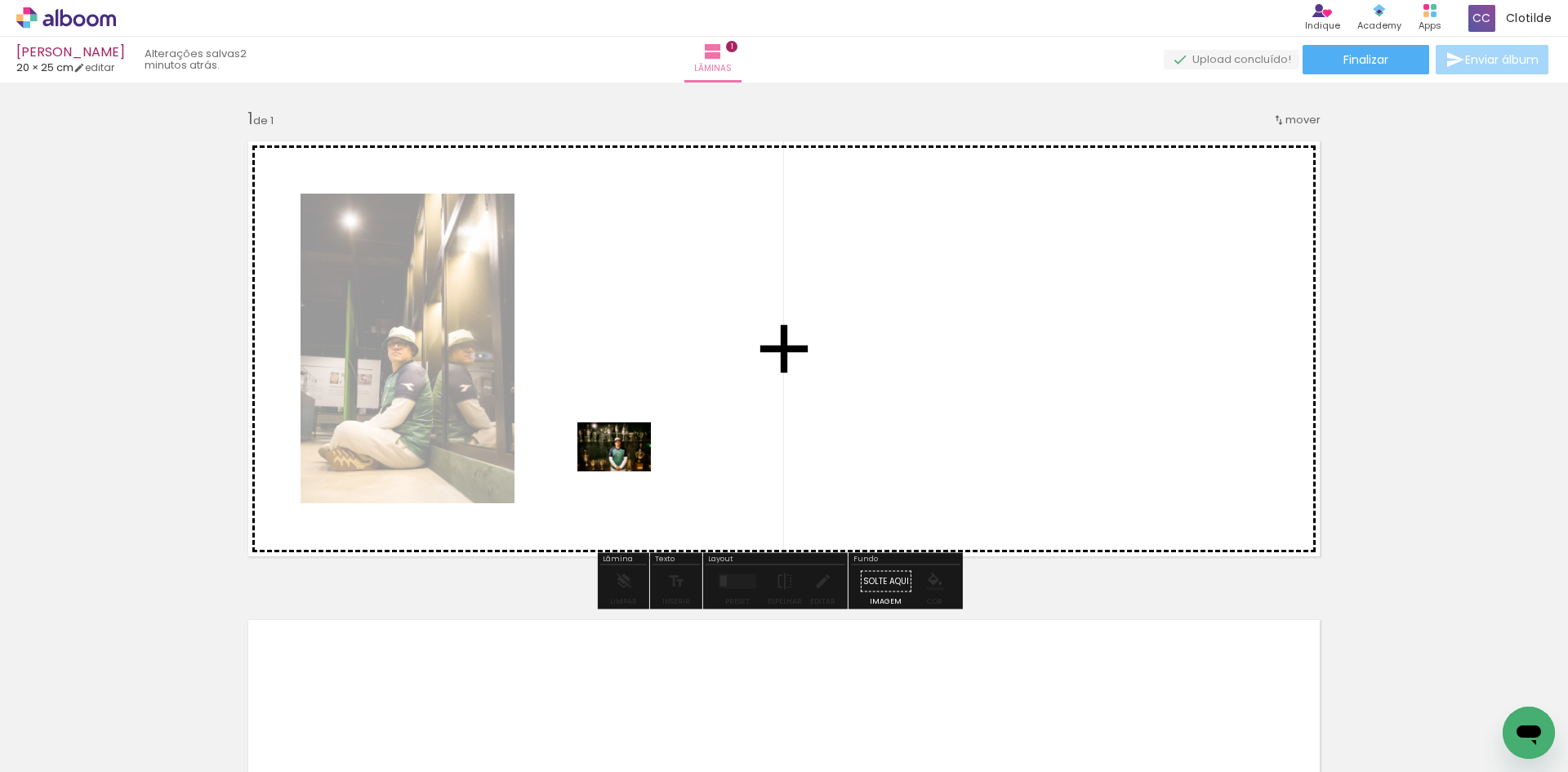
drag, startPoint x: 540, startPoint y: 713, endPoint x: 628, endPoint y: 465, distance: 263.2
click at [628, 465] on quentale-workspace at bounding box center [784, 386] width 1568 height 772
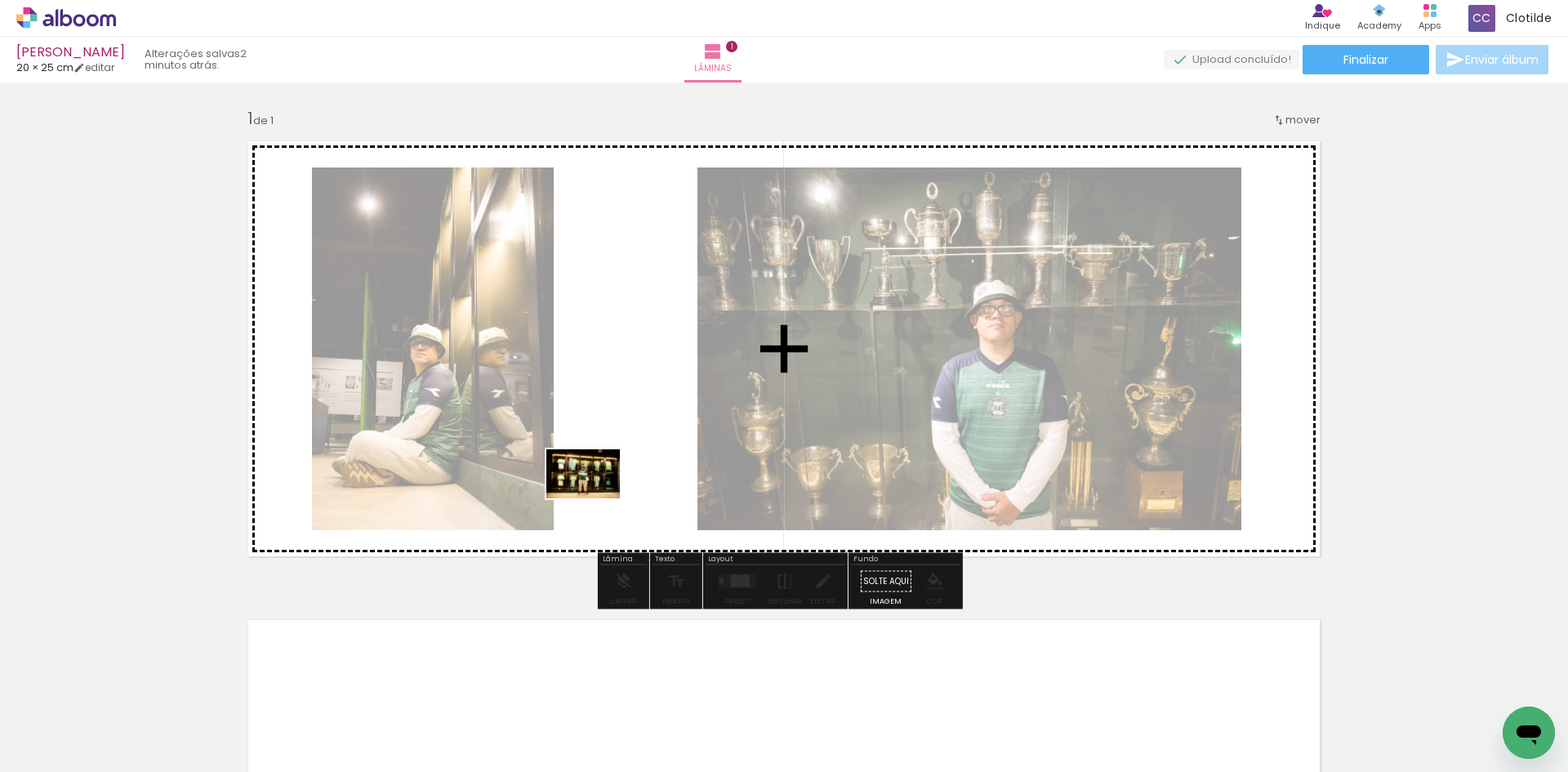
drag, startPoint x: 451, startPoint y: 714, endPoint x: 595, endPoint y: 498, distance: 259.6
click at [595, 498] on quentale-workspace at bounding box center [784, 386] width 1568 height 772
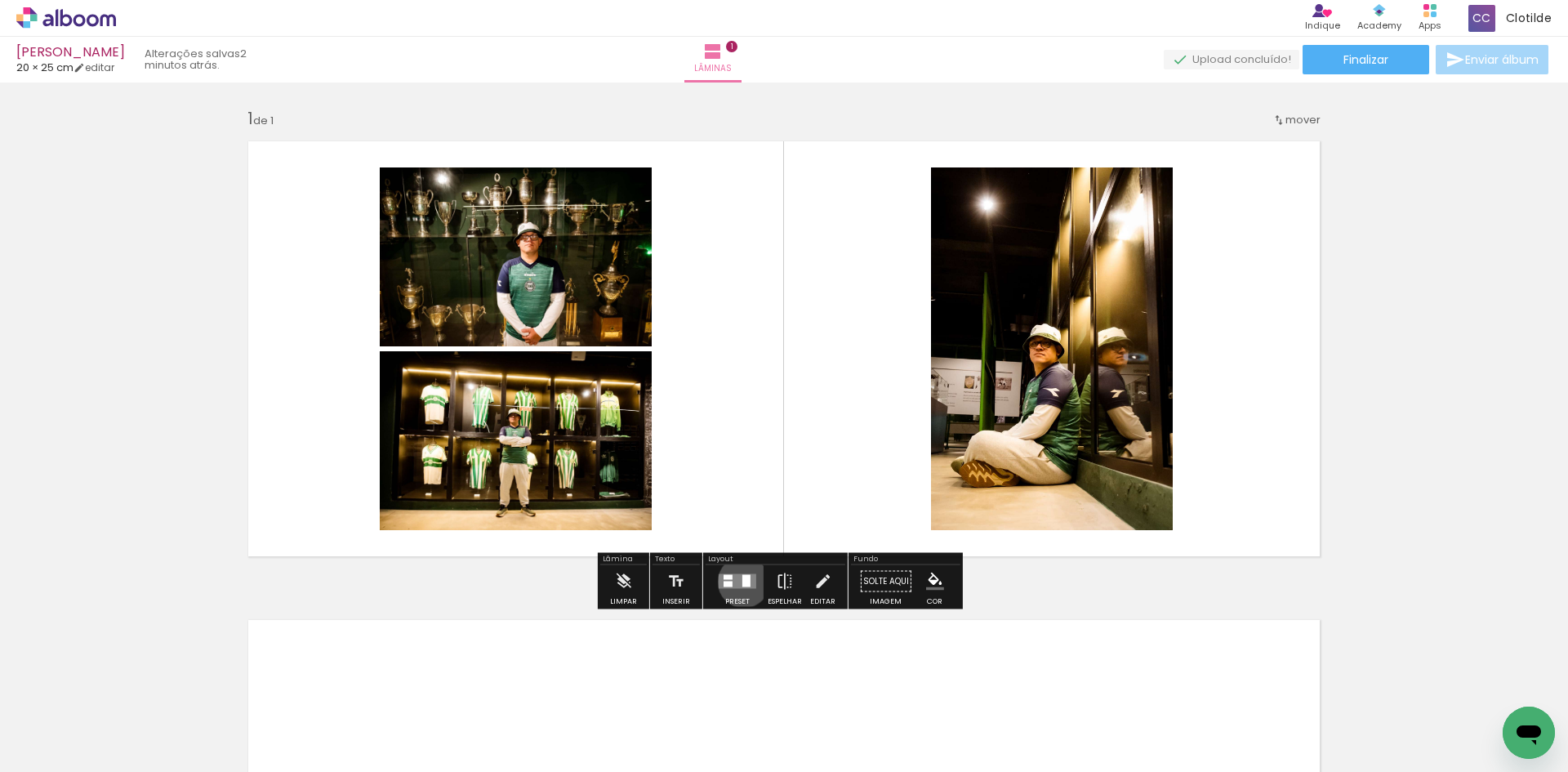
click at [743, 585] on div at bounding box center [746, 581] width 8 height 12
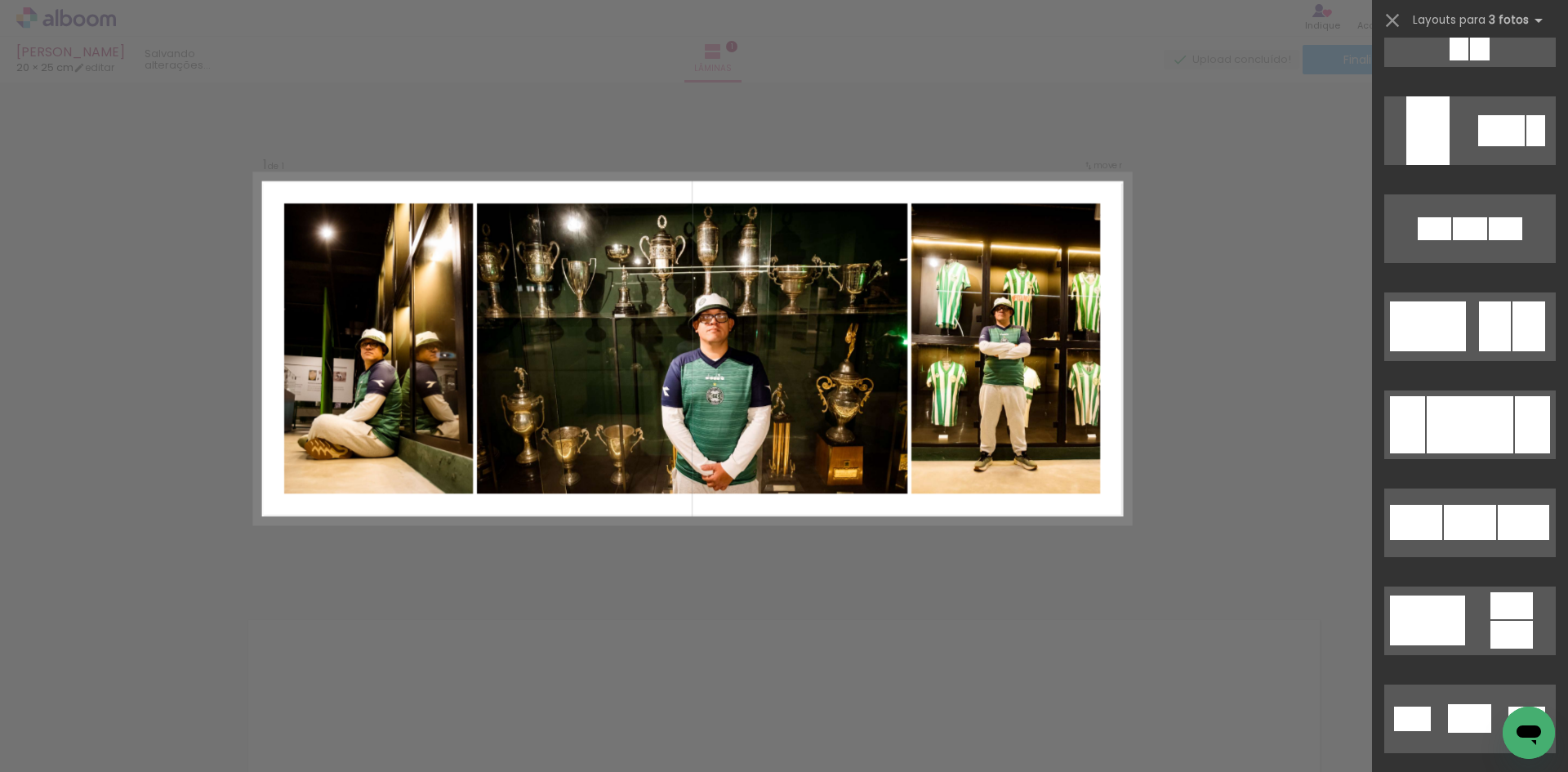
scroll to position [4575, 0]
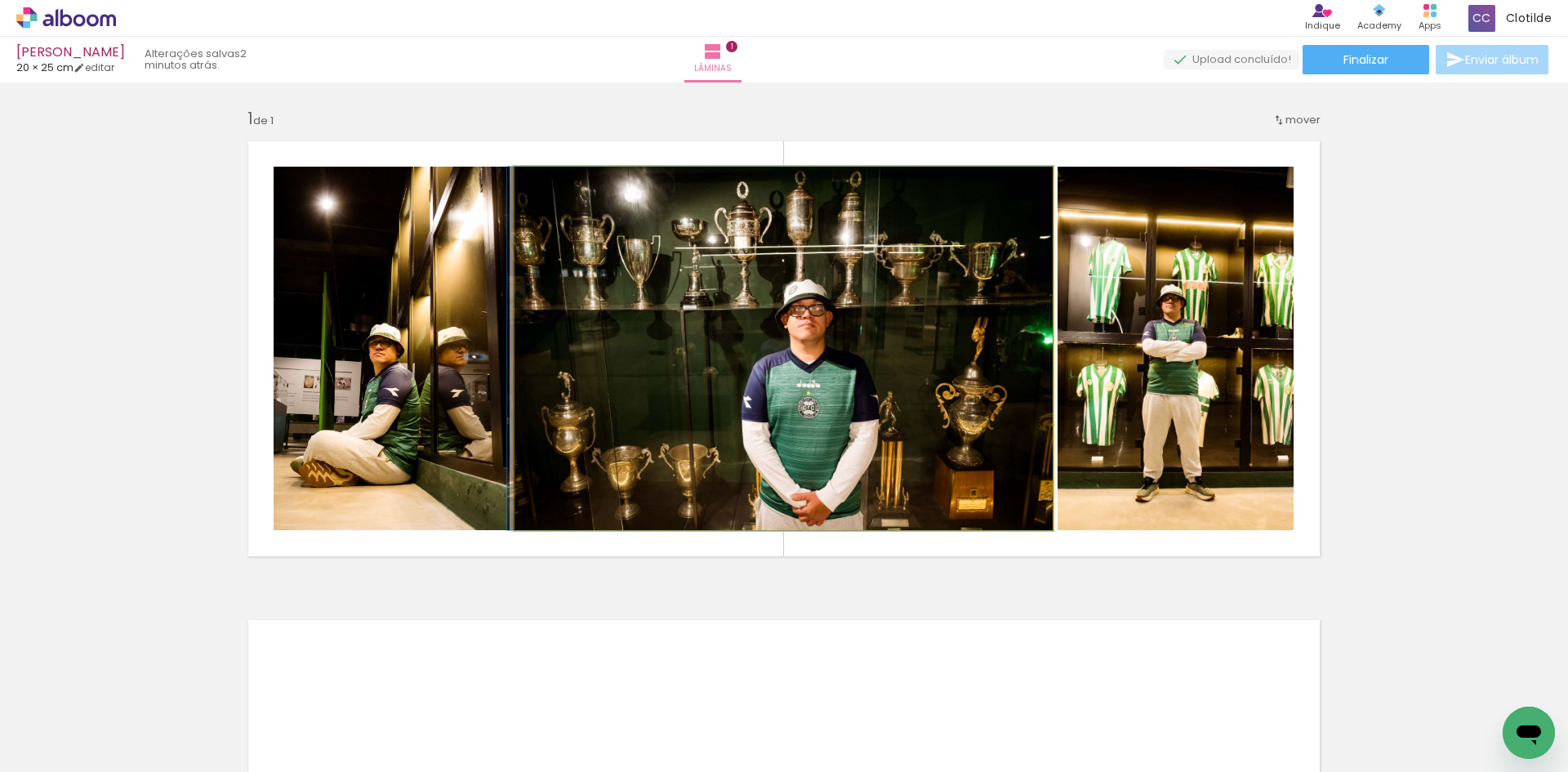
drag, startPoint x: 958, startPoint y: 360, endPoint x: 927, endPoint y: 361, distance: 31.0
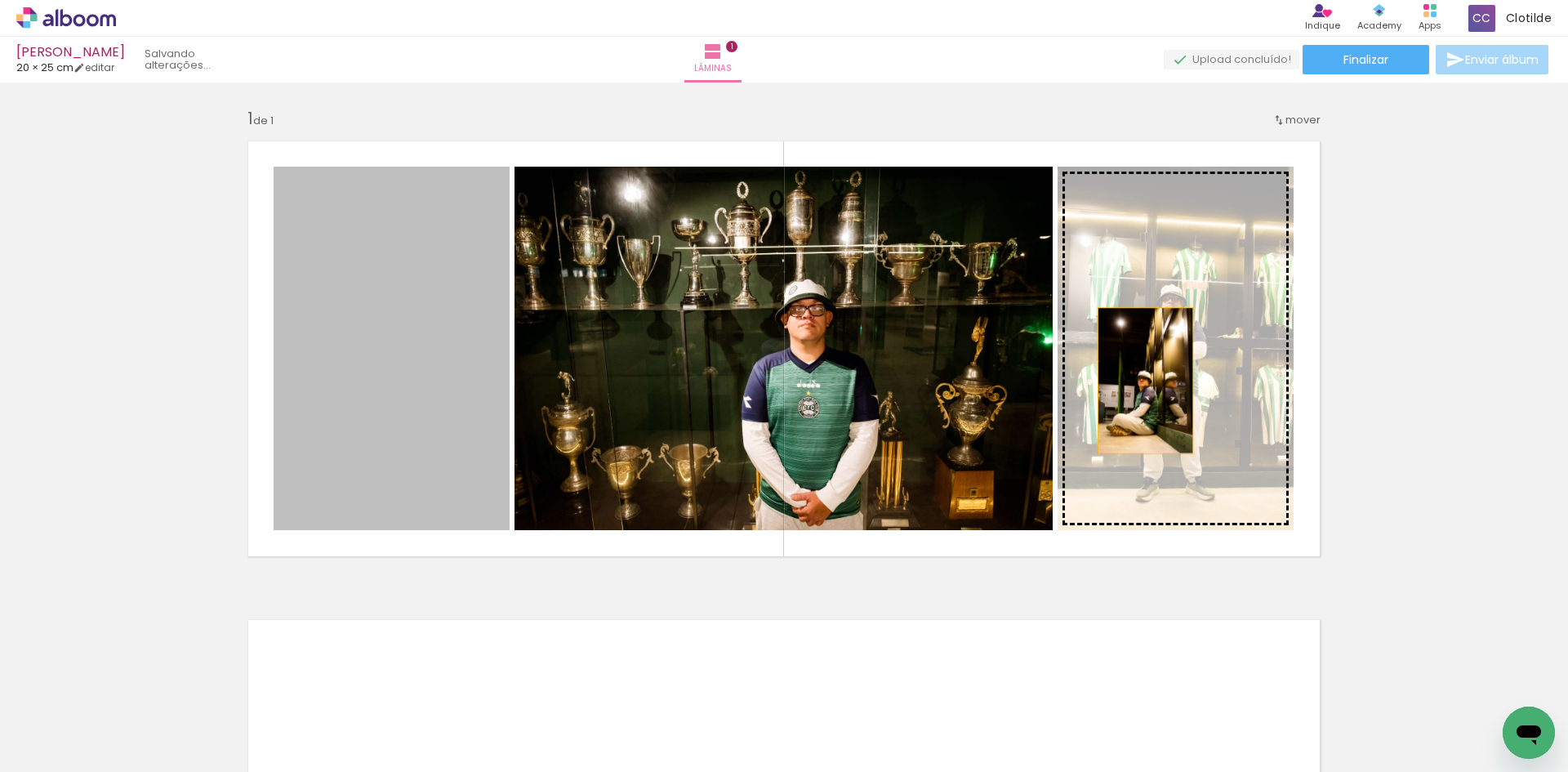
drag, startPoint x: 332, startPoint y: 381, endPoint x: 1139, endPoint y: 381, distance: 807.0
click at [0, 0] on slot at bounding box center [0, 0] width 0 height 0
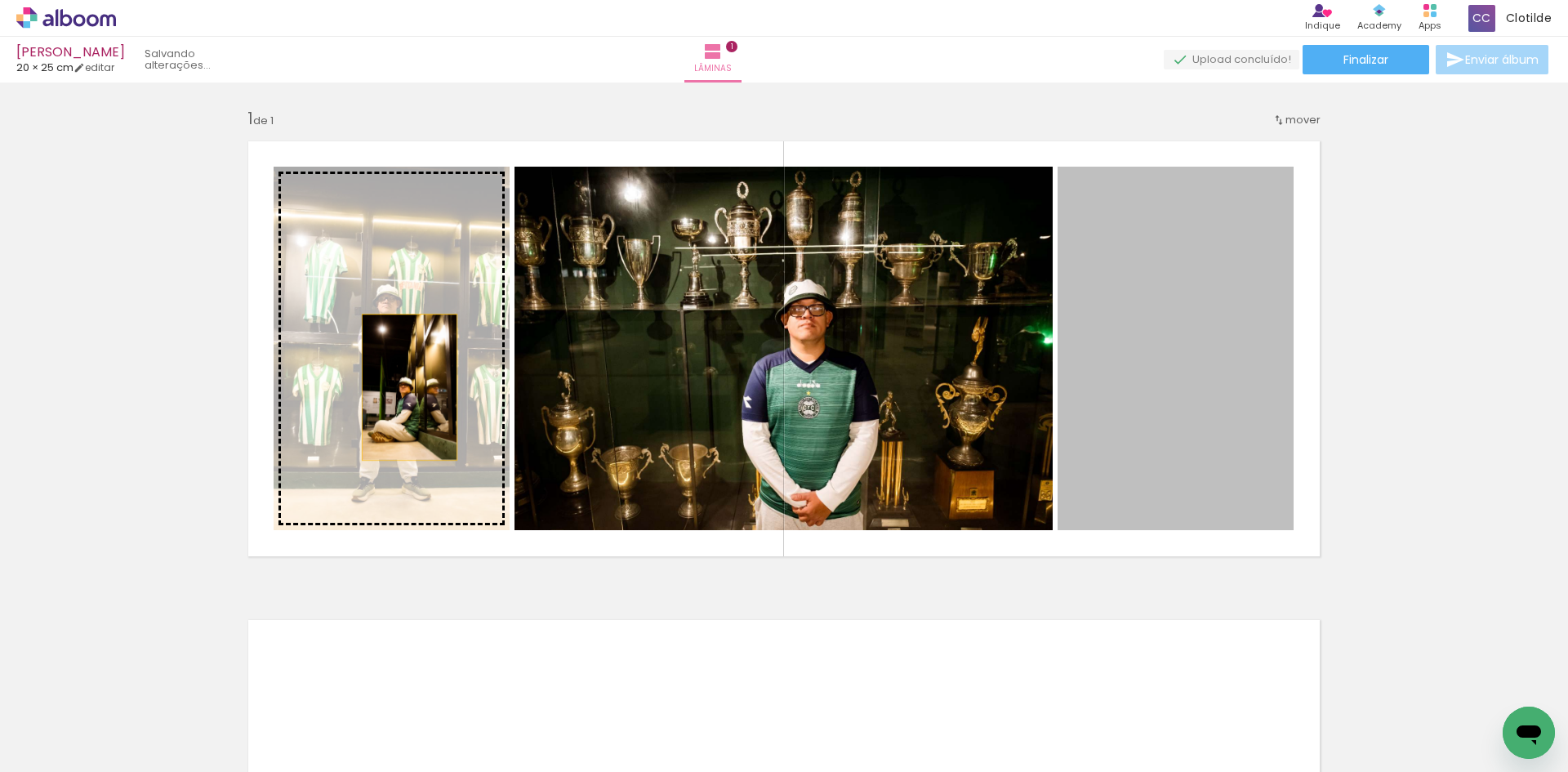
drag, startPoint x: 1117, startPoint y: 362, endPoint x: 410, endPoint y: 386, distance: 707.4
click at [0, 0] on slot at bounding box center [0, 0] width 0 height 0
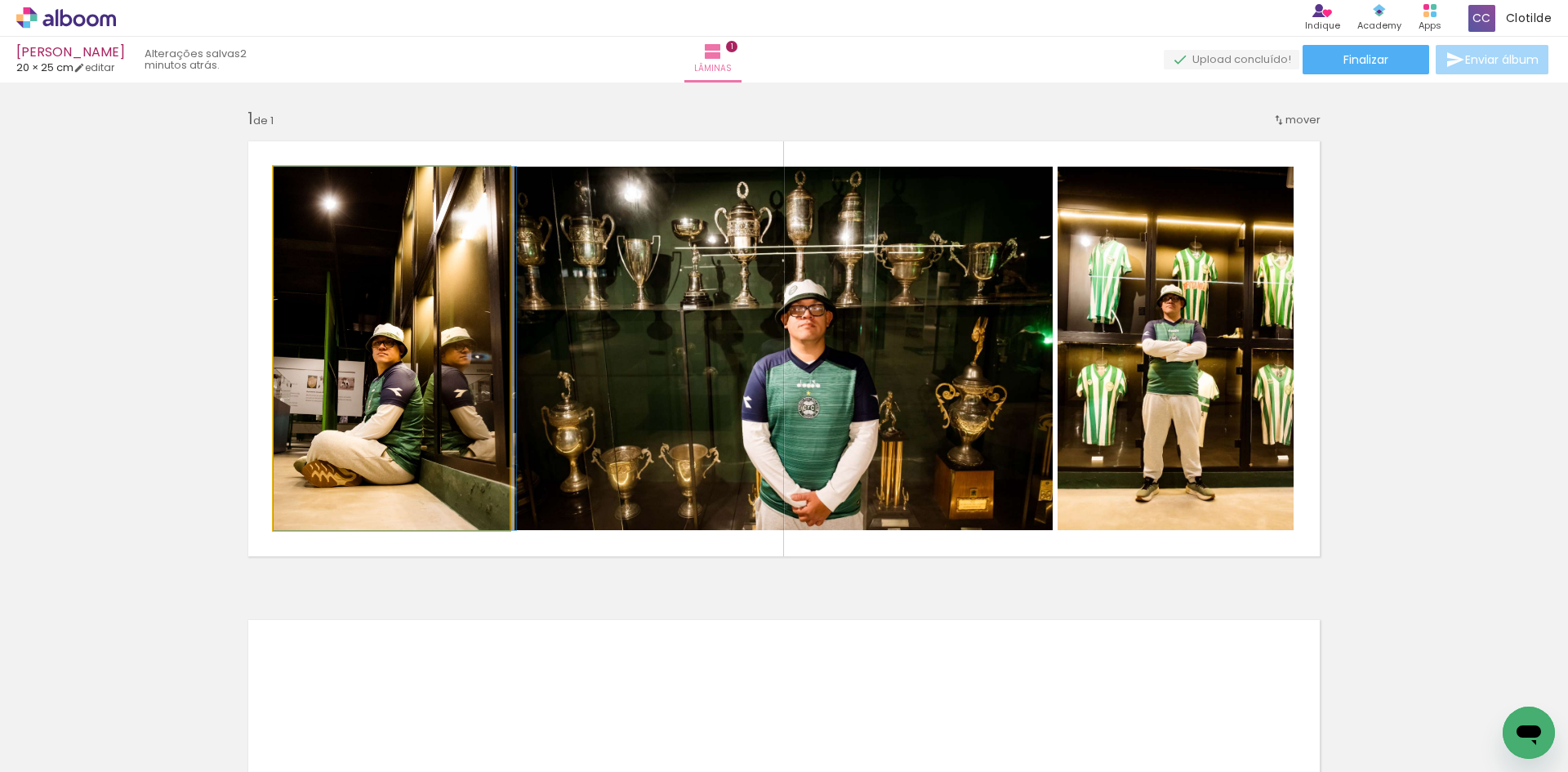
drag, startPoint x: 456, startPoint y: 379, endPoint x: 476, endPoint y: 386, distance: 21.2
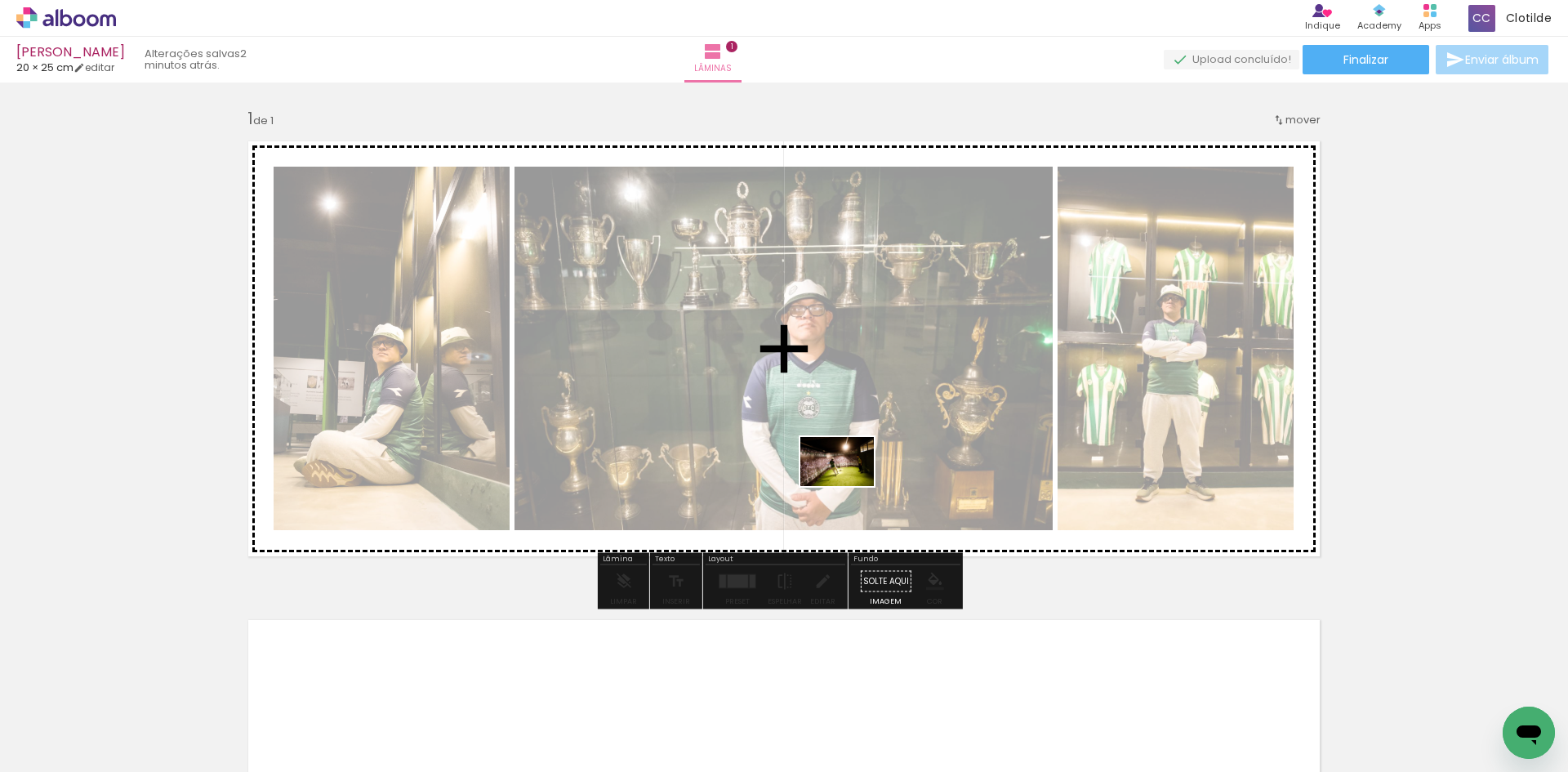
drag, startPoint x: 649, startPoint y: 724, endPoint x: 849, endPoint y: 486, distance: 310.9
click at [849, 486] on quentale-workspace at bounding box center [784, 386] width 1568 height 772
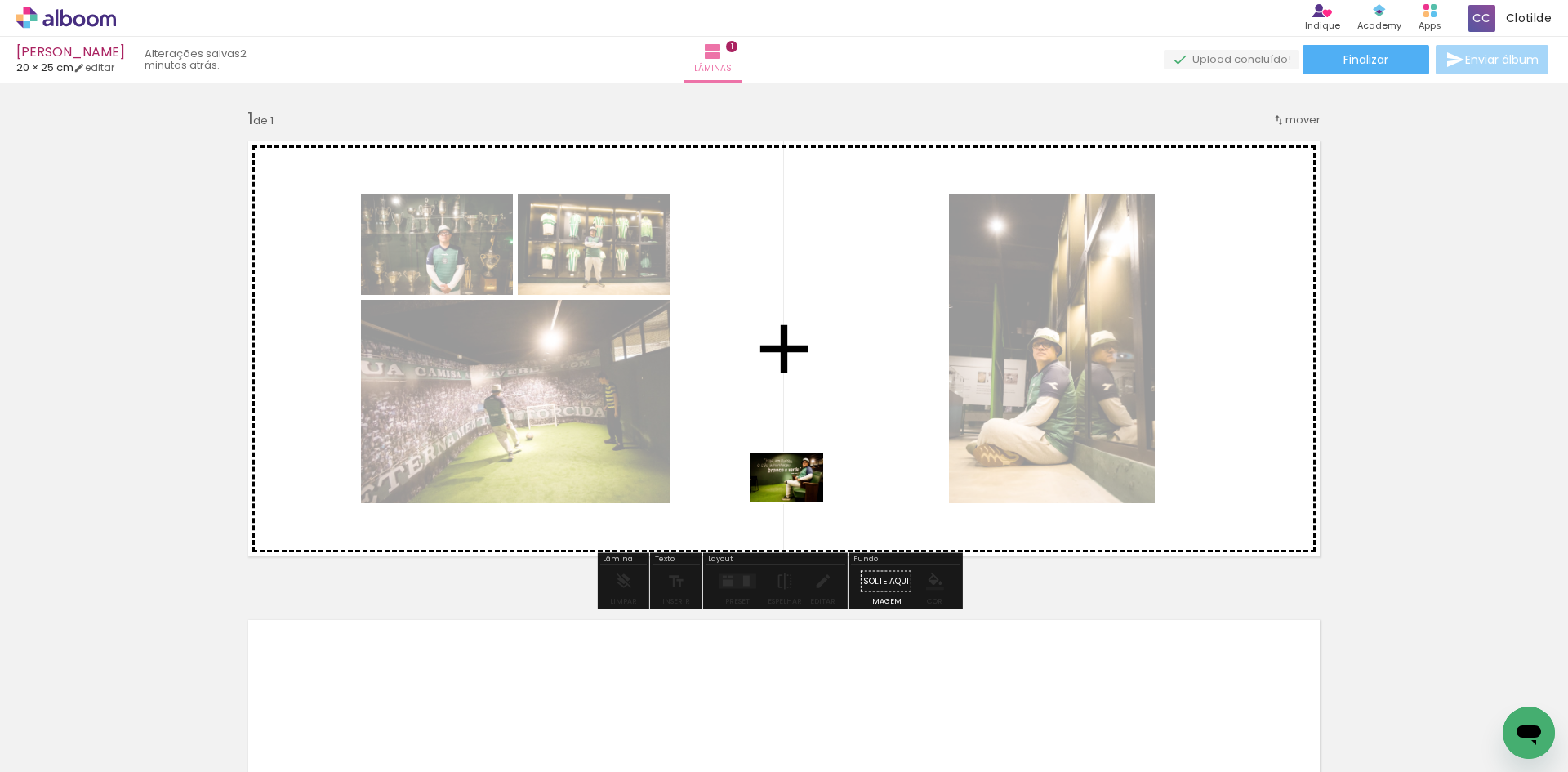
drag, startPoint x: 715, startPoint y: 713, endPoint x: 799, endPoint y: 503, distance: 226.2
click at [799, 503] on quentale-workspace at bounding box center [784, 386] width 1568 height 772
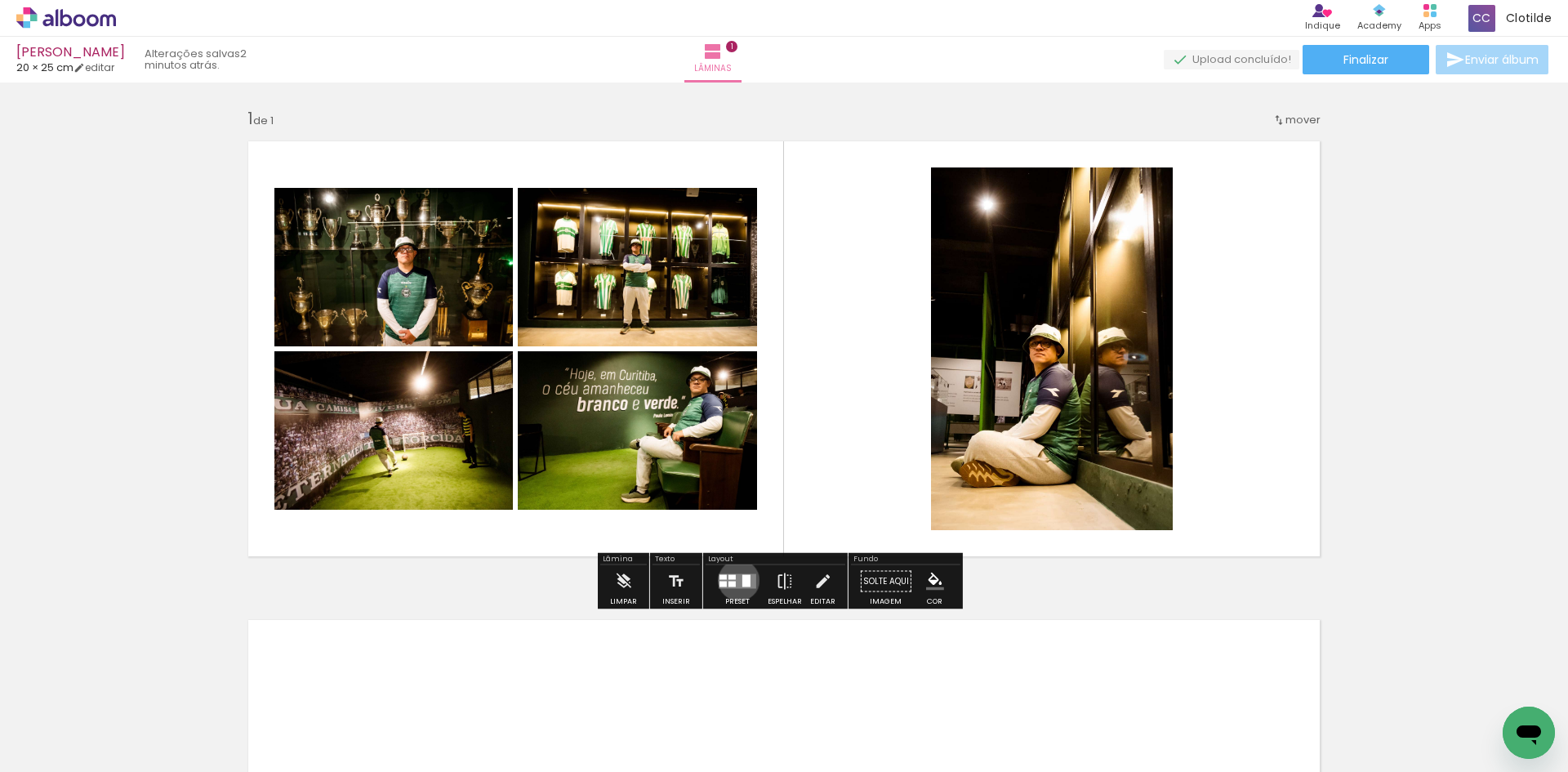
click at [737, 584] on quentale-layouter at bounding box center [737, 582] width 37 height 15
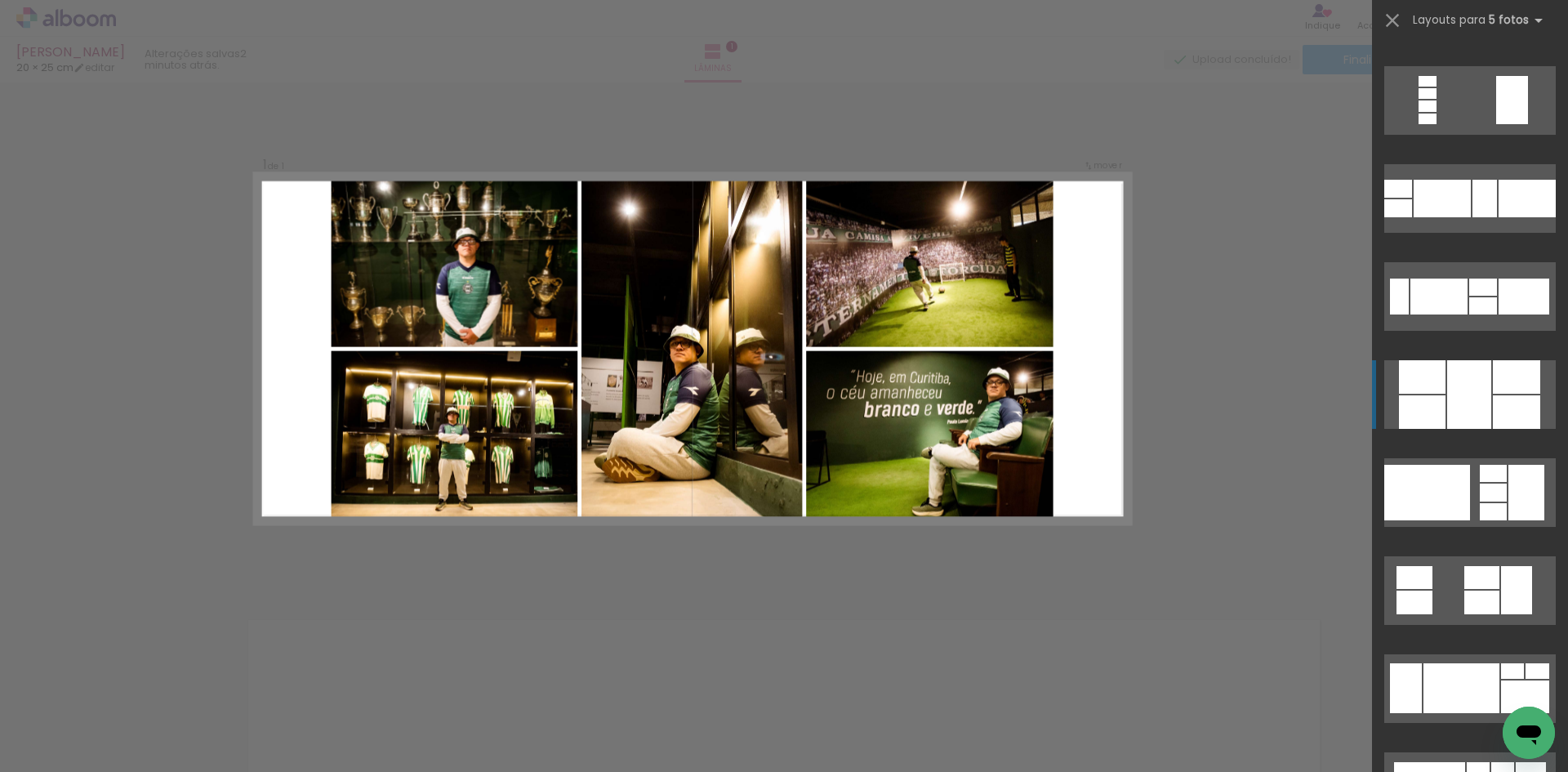
scroll to position [1307, 0]
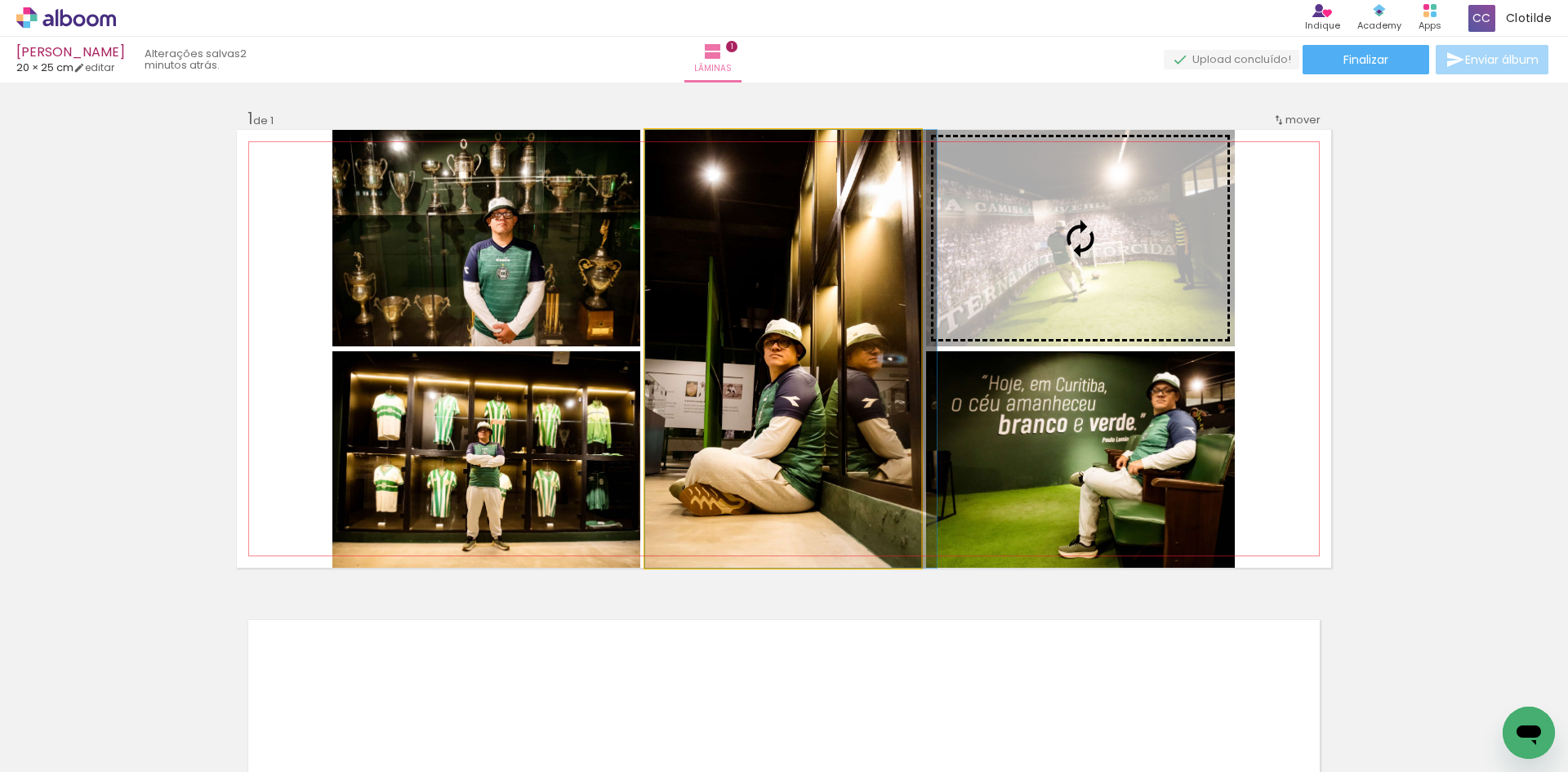
drag, startPoint x: 830, startPoint y: 314, endPoint x: 825, endPoint y: 258, distance: 56.2
click at [0, 0] on slot at bounding box center [0, 0] width 0 height 0
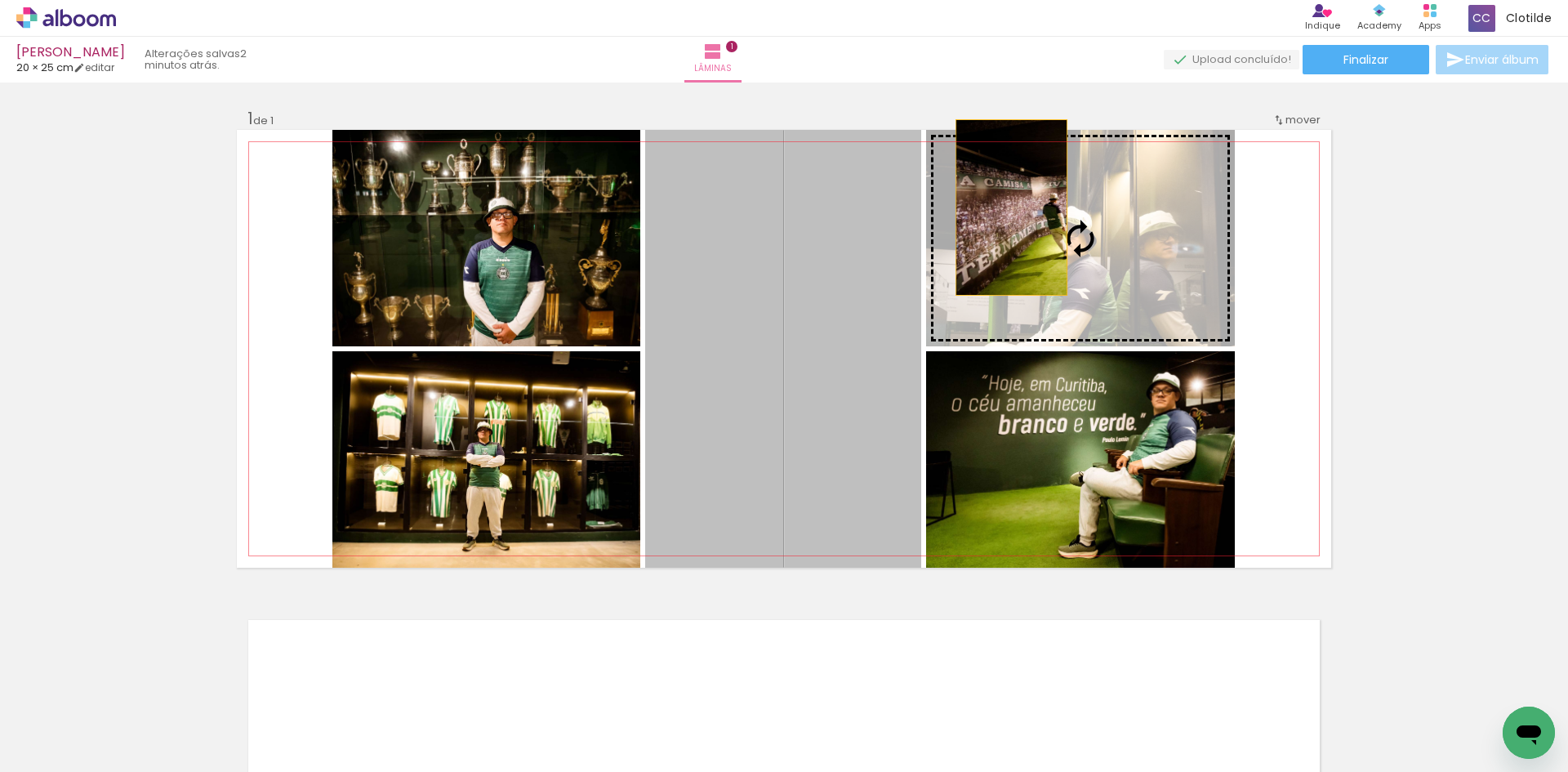
drag, startPoint x: 750, startPoint y: 225, endPoint x: 1026, endPoint y: 206, distance: 276.7
click at [0, 0] on slot at bounding box center [0, 0] width 0 height 0
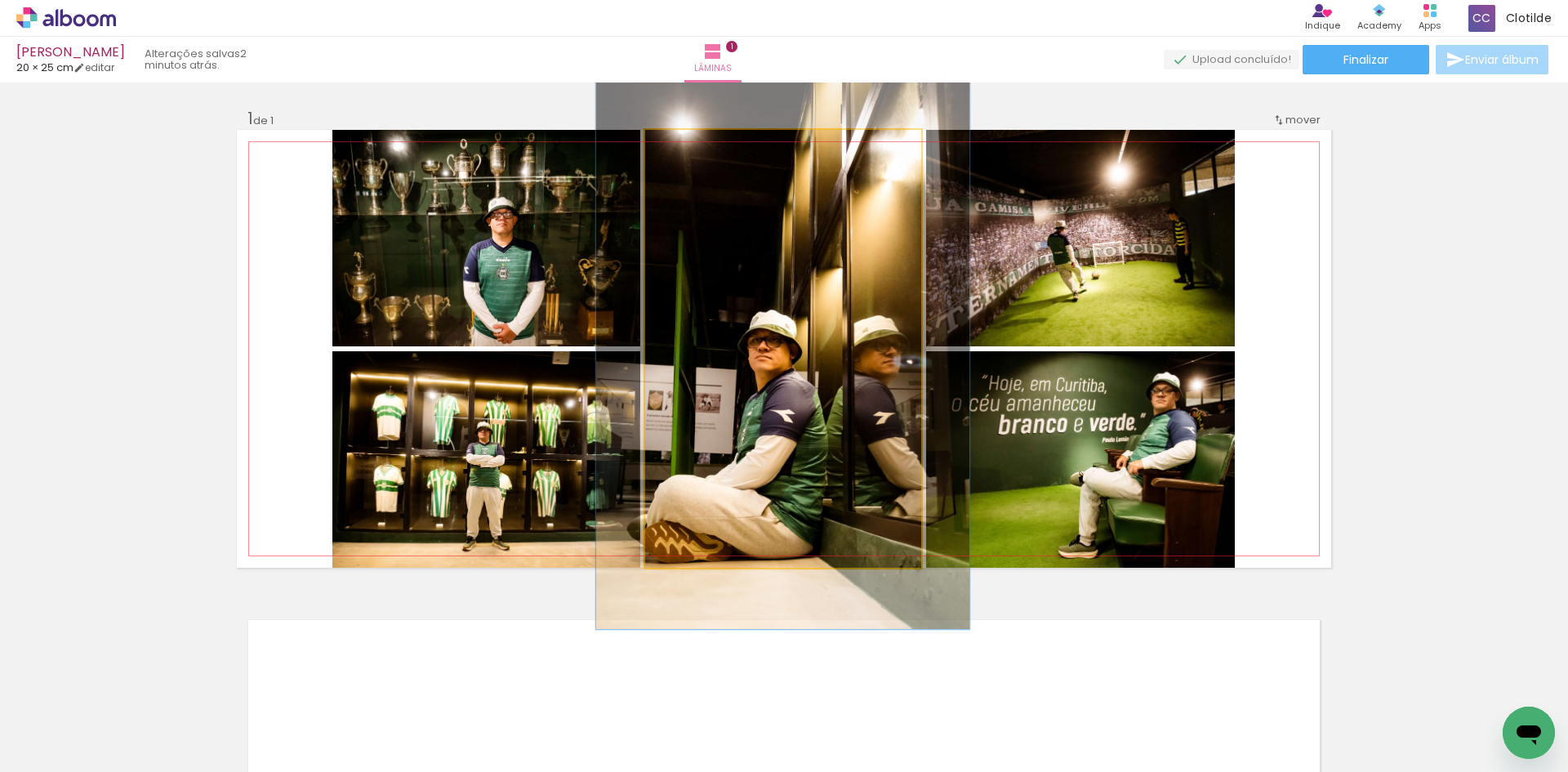
drag, startPoint x: 688, startPoint y: 155, endPoint x: 729, endPoint y: 232, distance: 87.2
click at [711, 182] on quentale-photo at bounding box center [783, 349] width 276 height 438
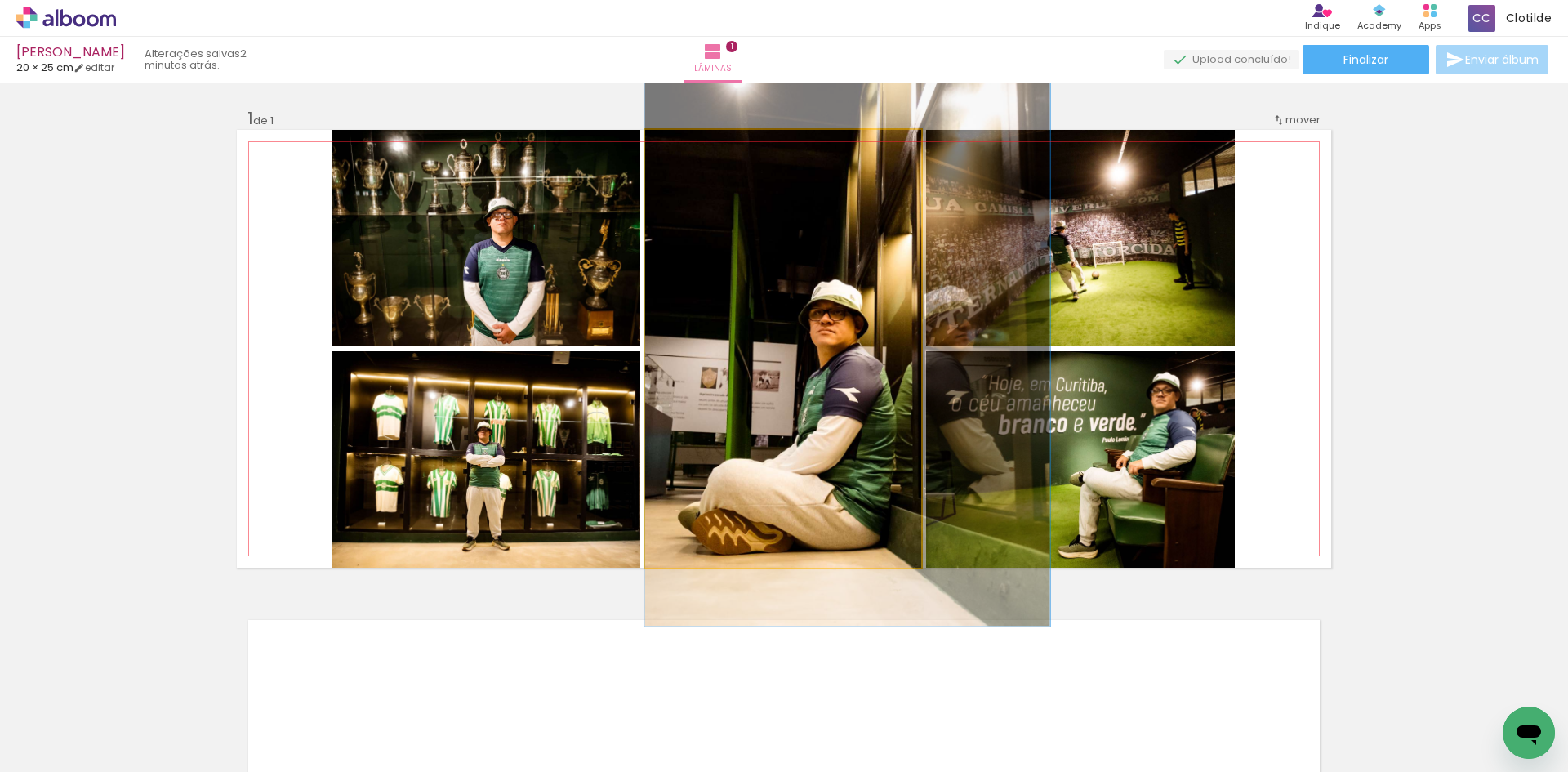
drag, startPoint x: 737, startPoint y: 243, endPoint x: 806, endPoint y: 215, distance: 74.5
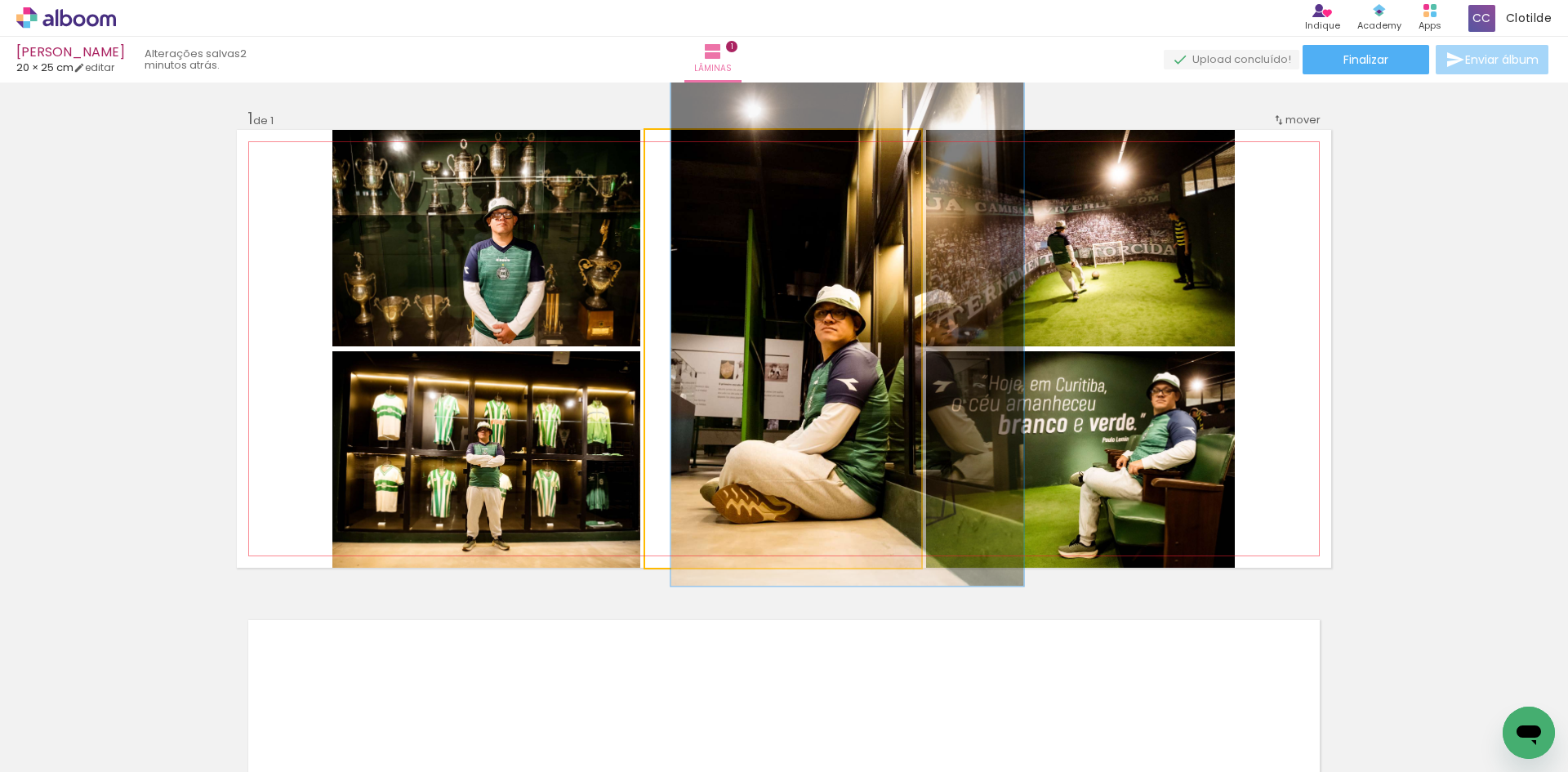
drag, startPoint x: 696, startPoint y: 147, endPoint x: 785, endPoint y: 252, distance: 137.6
click at [752, 218] on quentale-photo at bounding box center [783, 349] width 276 height 438
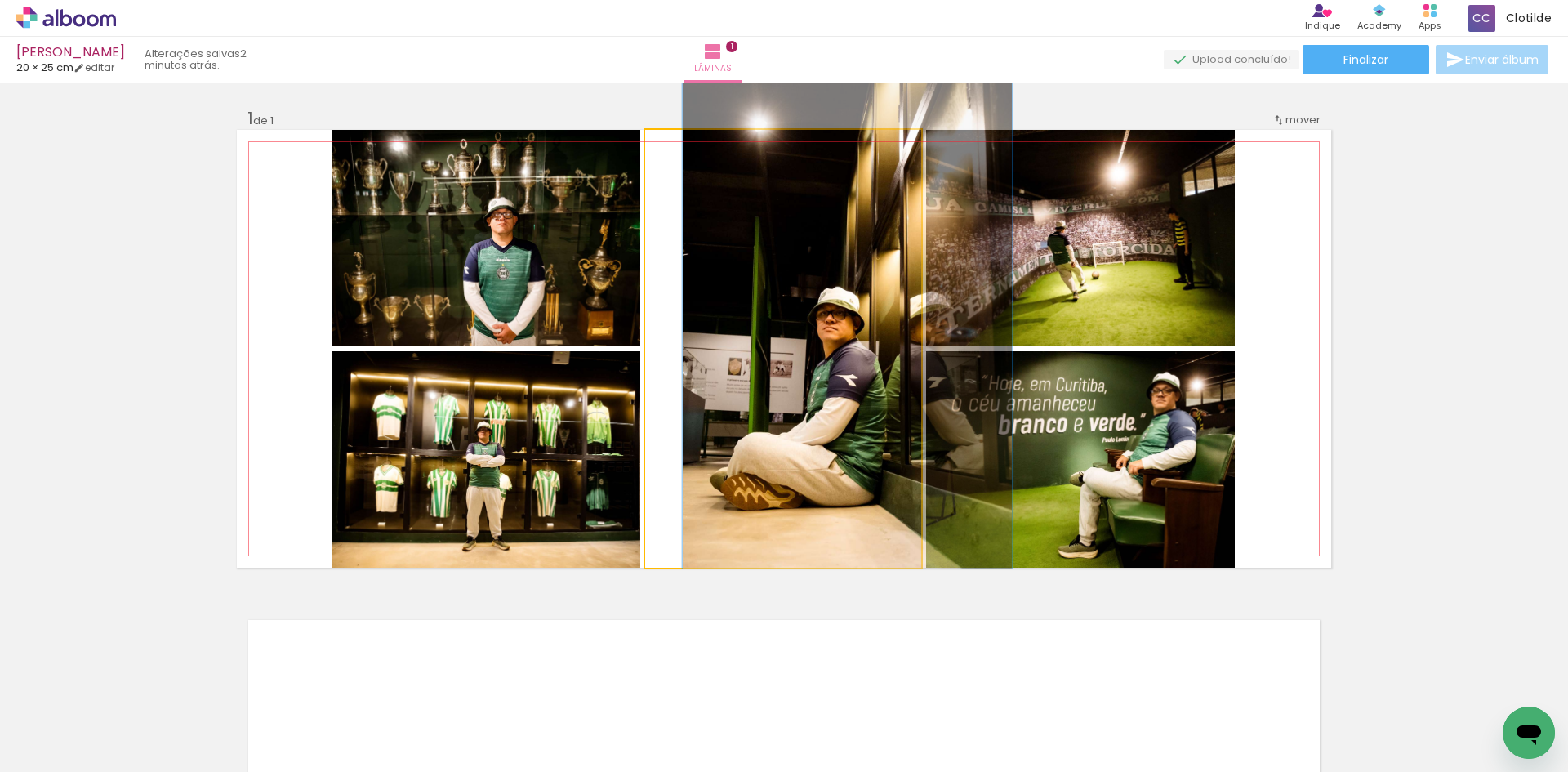
drag, startPoint x: 729, startPoint y: 153, endPoint x: 680, endPoint y: 151, distance: 49.0
click at [680, 151] on div at bounding box center [692, 147] width 26 height 26
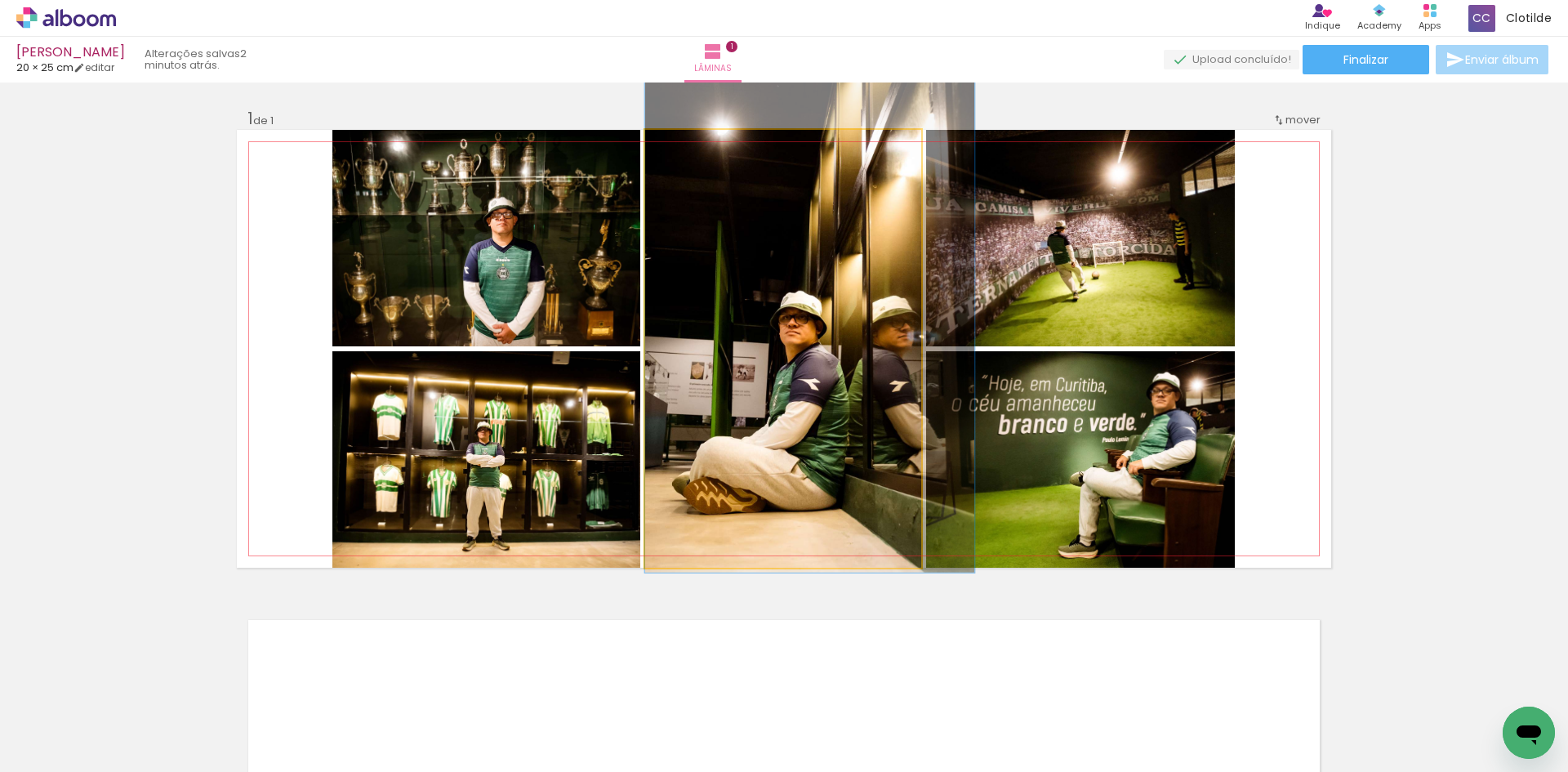
drag, startPoint x: 817, startPoint y: 249, endPoint x: 796, endPoint y: 254, distance: 21.6
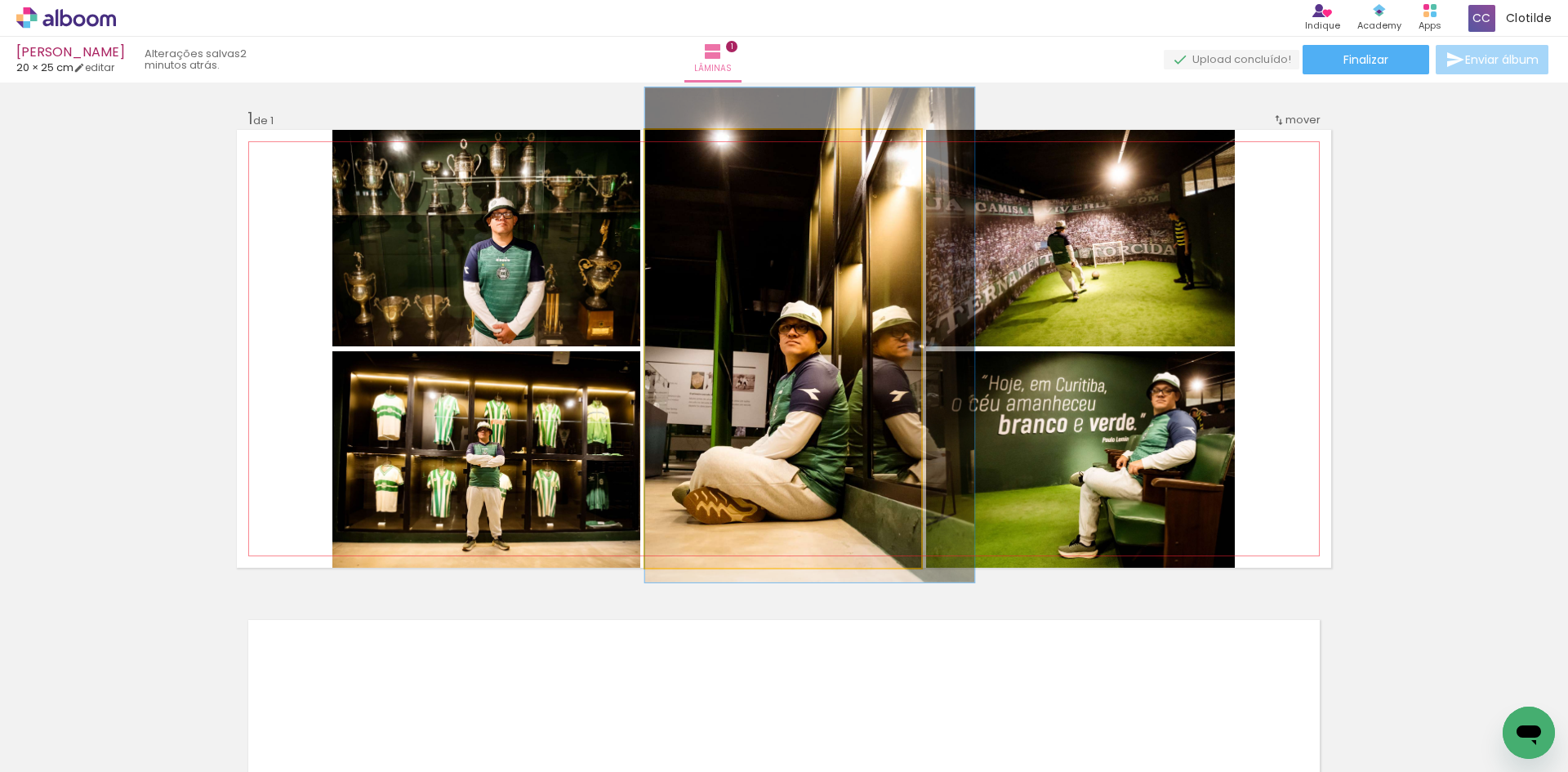
drag, startPoint x: 804, startPoint y: 259, endPoint x: 805, endPoint y: 267, distance: 8.1
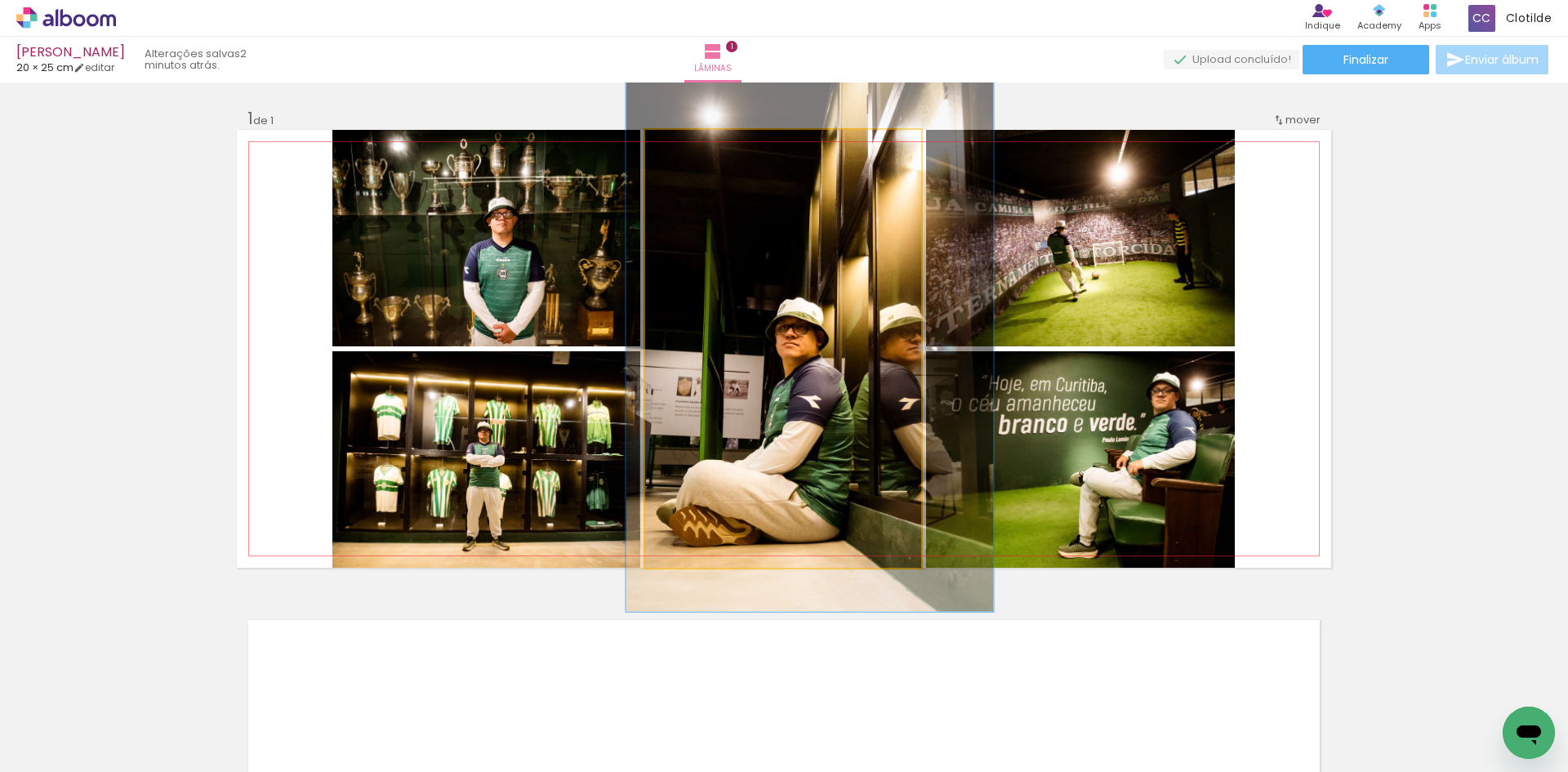
click at [697, 146] on div at bounding box center [700, 147] width 15 height 15
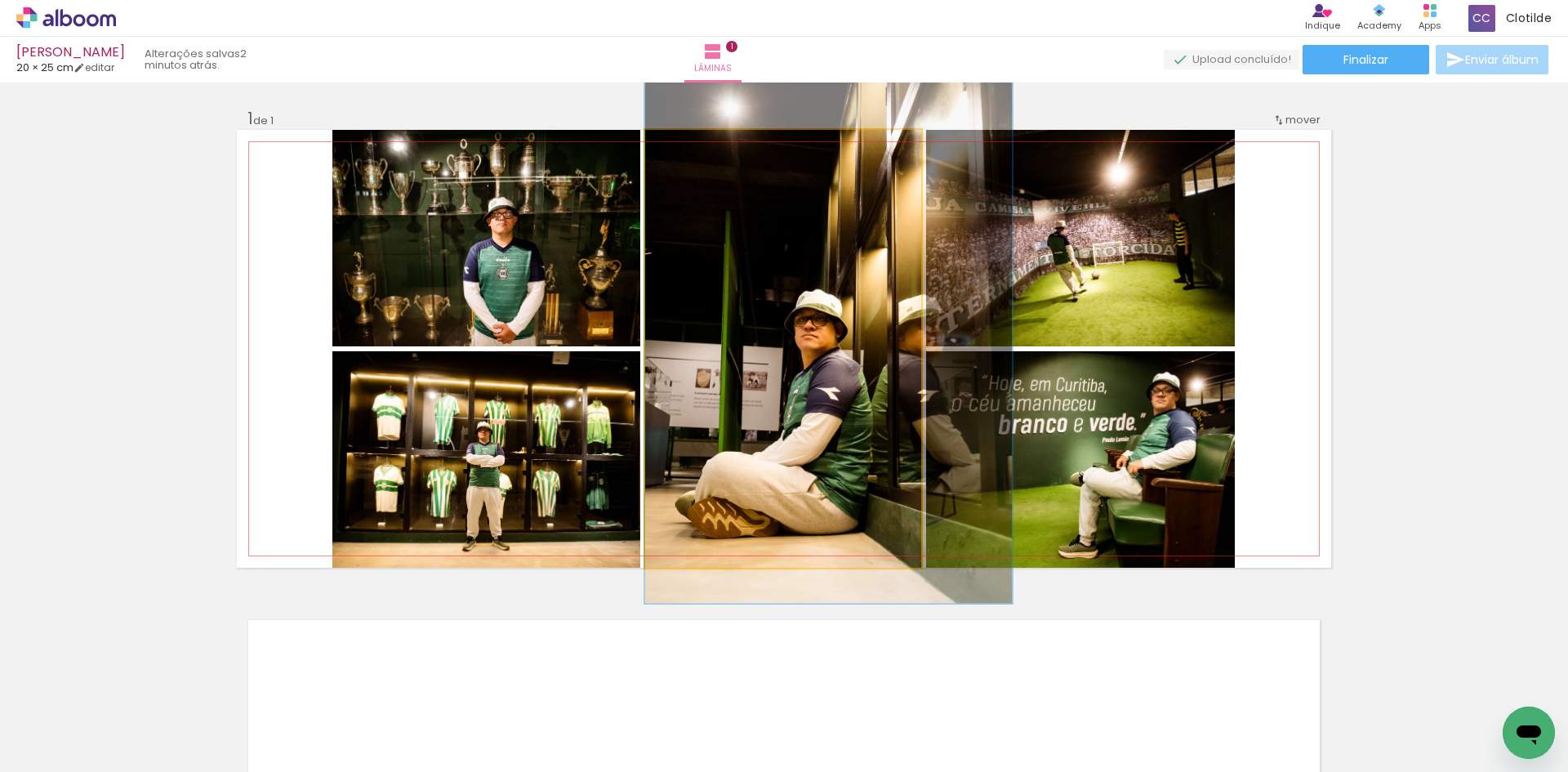
drag, startPoint x: 824, startPoint y: 310, endPoint x: 847, endPoint y: 301, distance: 24.7
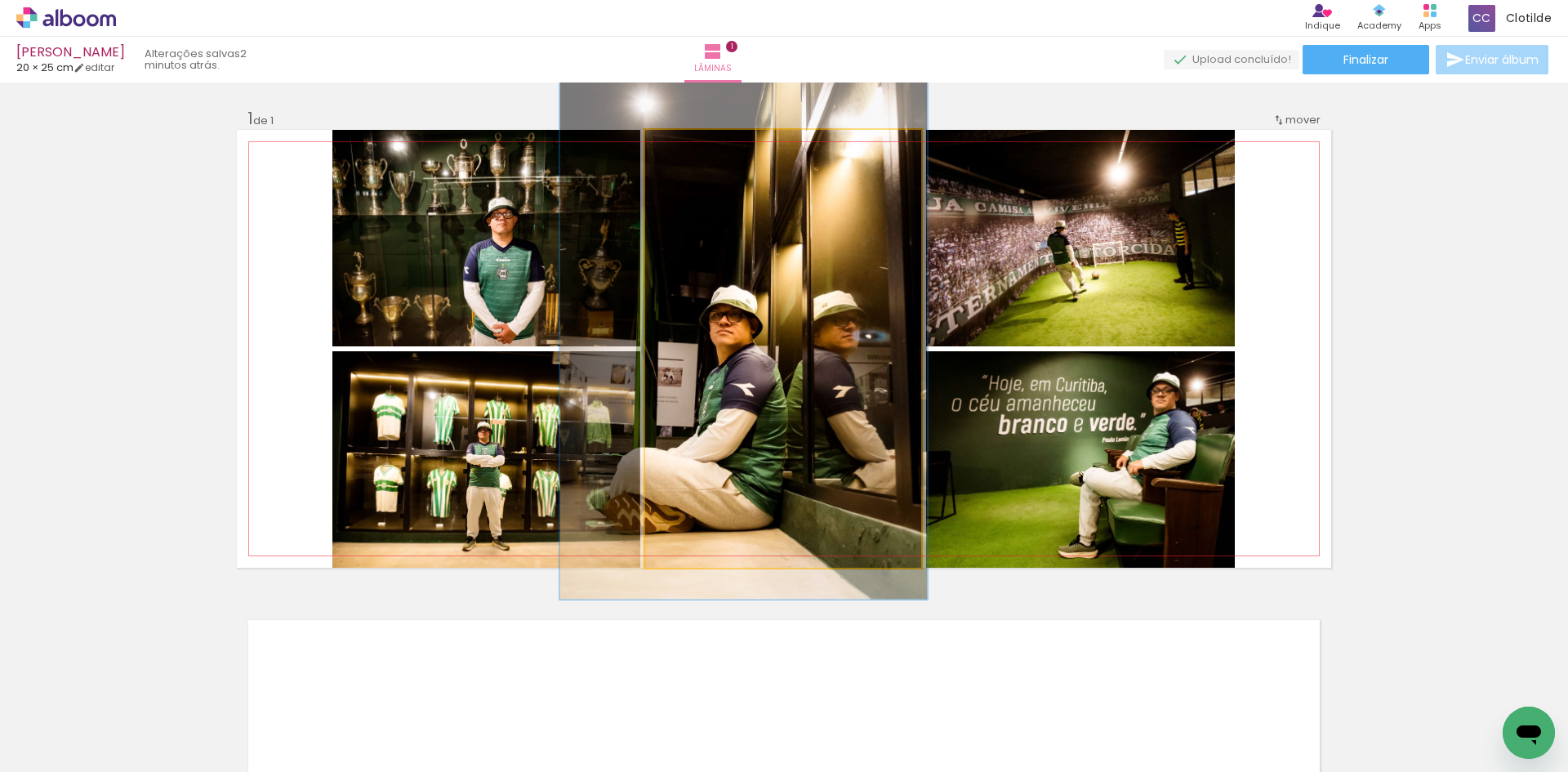
drag, startPoint x: 826, startPoint y: 342, endPoint x: 744, endPoint y: 340, distance: 82.0
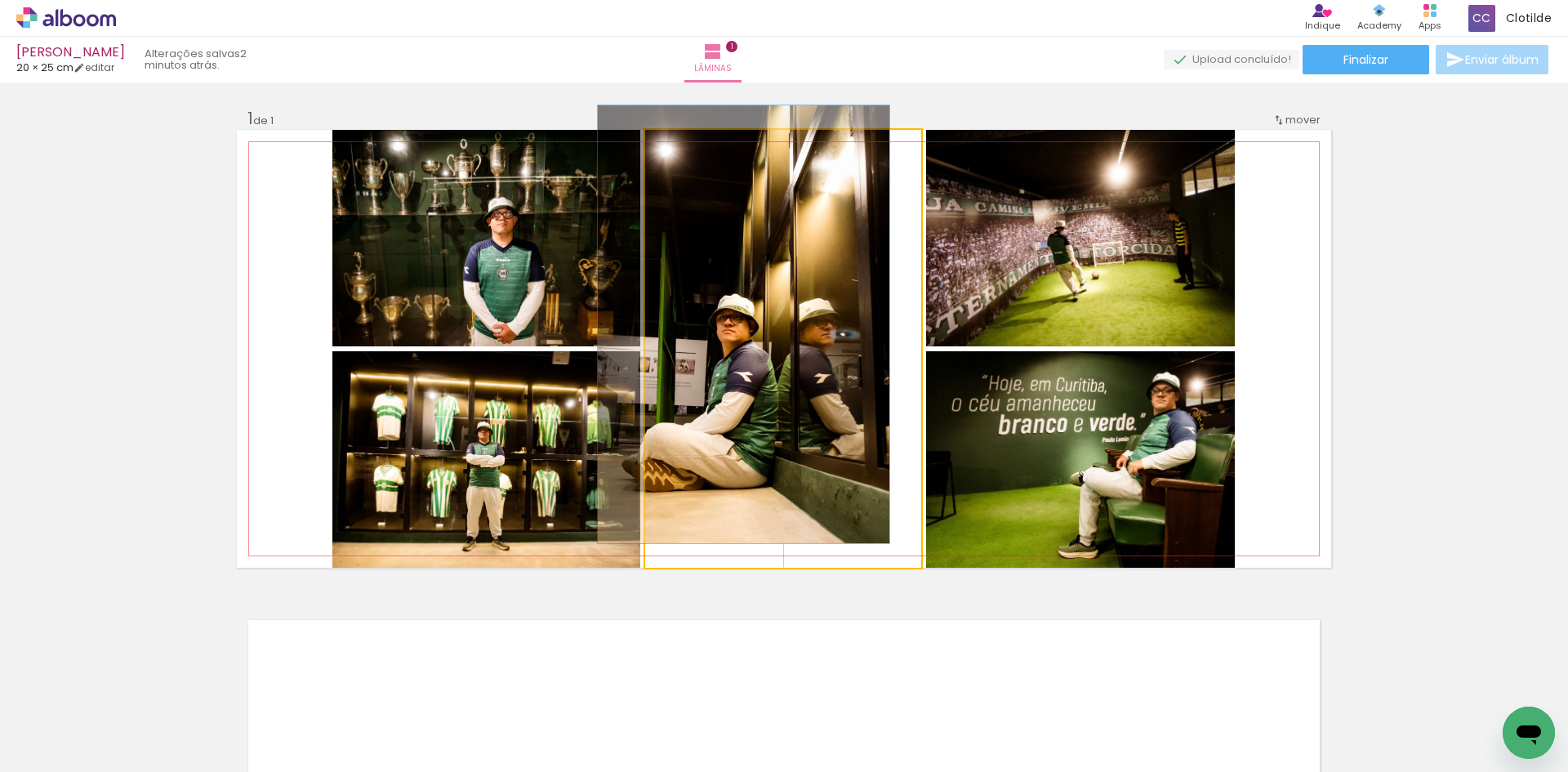
drag, startPoint x: 695, startPoint y: 145, endPoint x: 670, endPoint y: 148, distance: 25.2
type paper-slider "100"
click at [676, 147] on div at bounding box center [683, 147] width 15 height 15
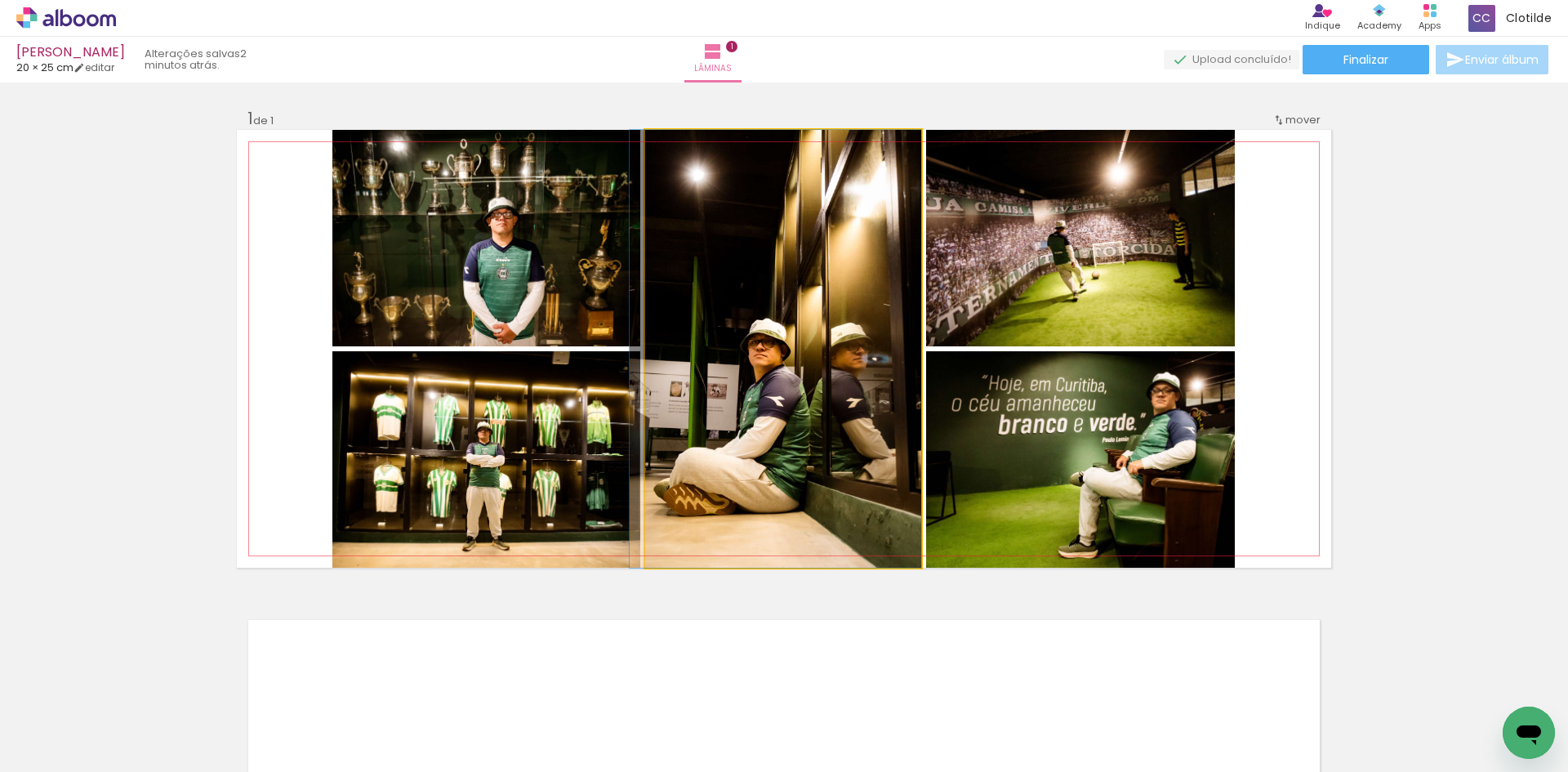
drag, startPoint x: 876, startPoint y: 292, endPoint x: 905, endPoint y: 330, distance: 47.8
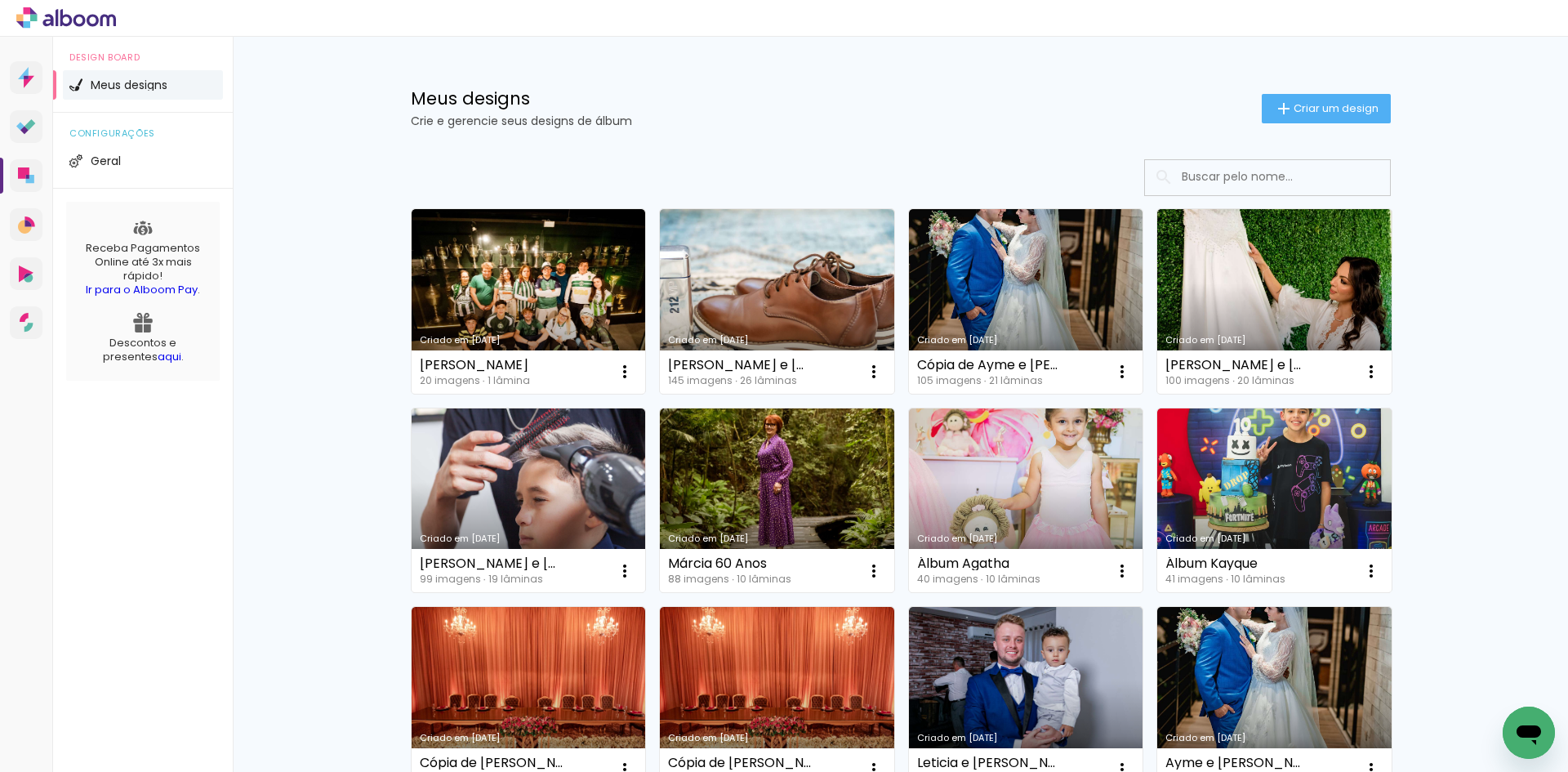
click at [570, 304] on link "Criado em [DATE]" at bounding box center [529, 301] width 235 height 185
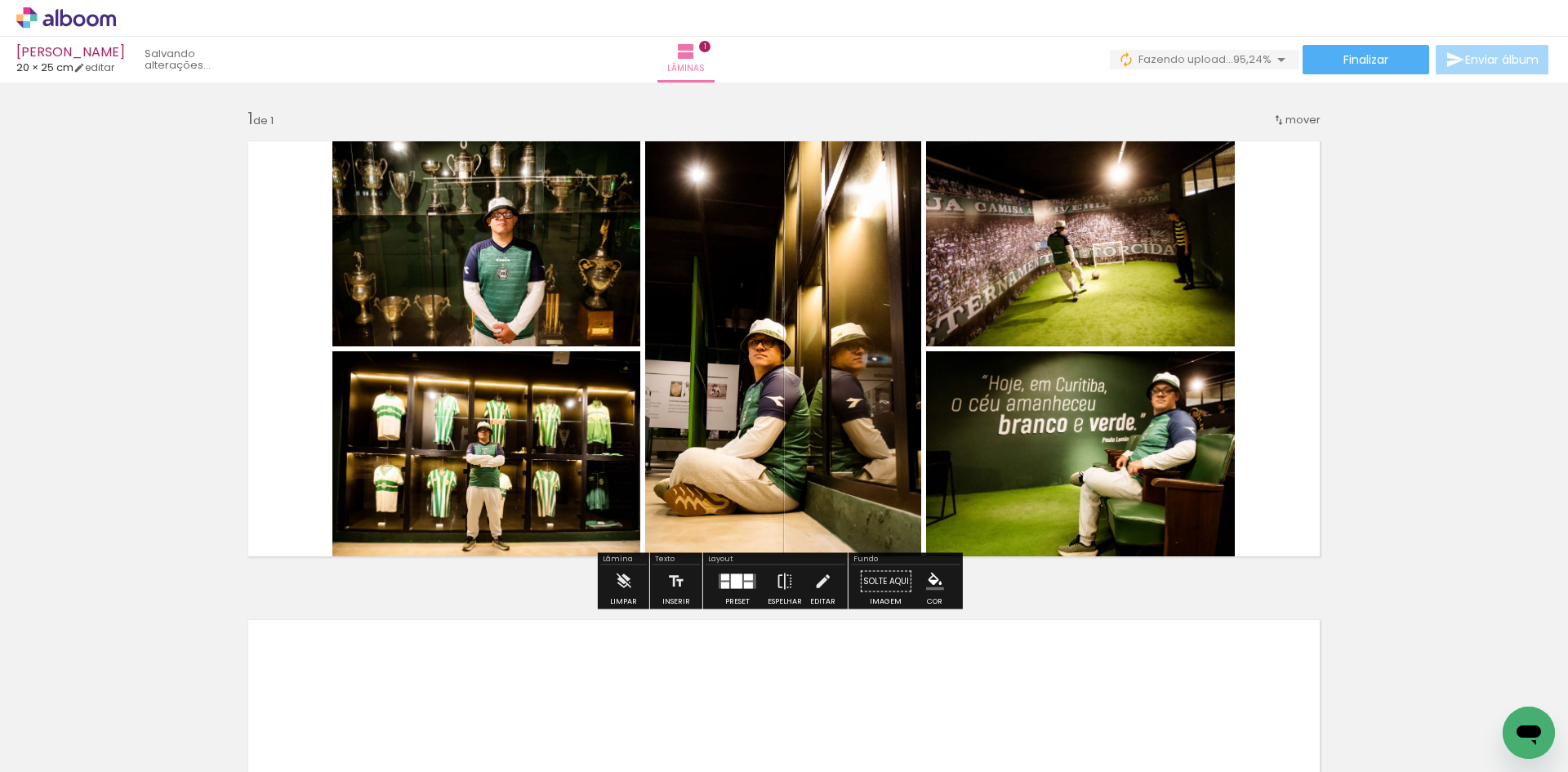
scroll to position [0, 491]
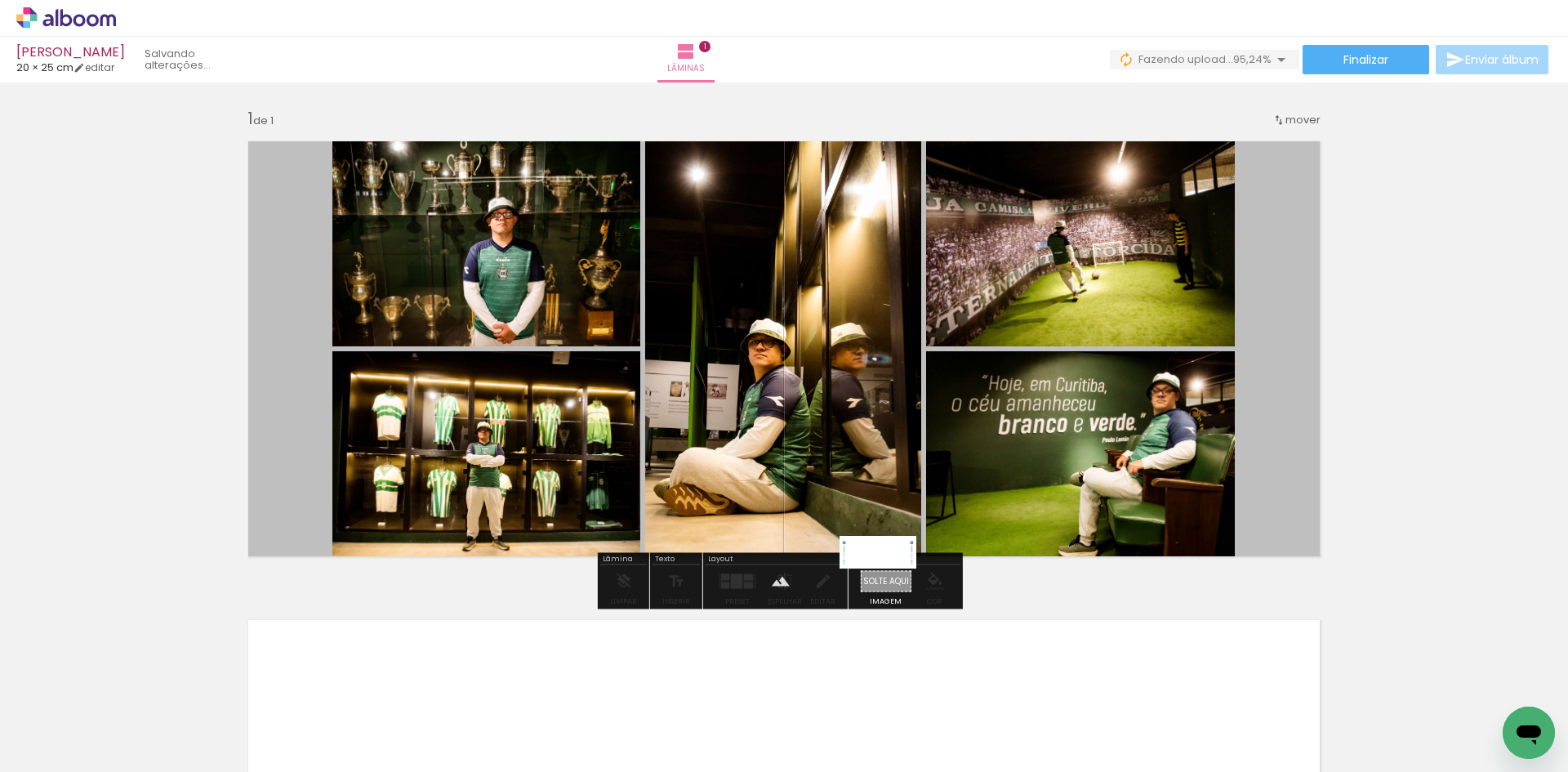
drag, startPoint x: 1478, startPoint y: 711, endPoint x: 890, endPoint y: 586, distance: 601.1
click at [890, 586] on quentale-workspace at bounding box center [784, 386] width 1568 height 772
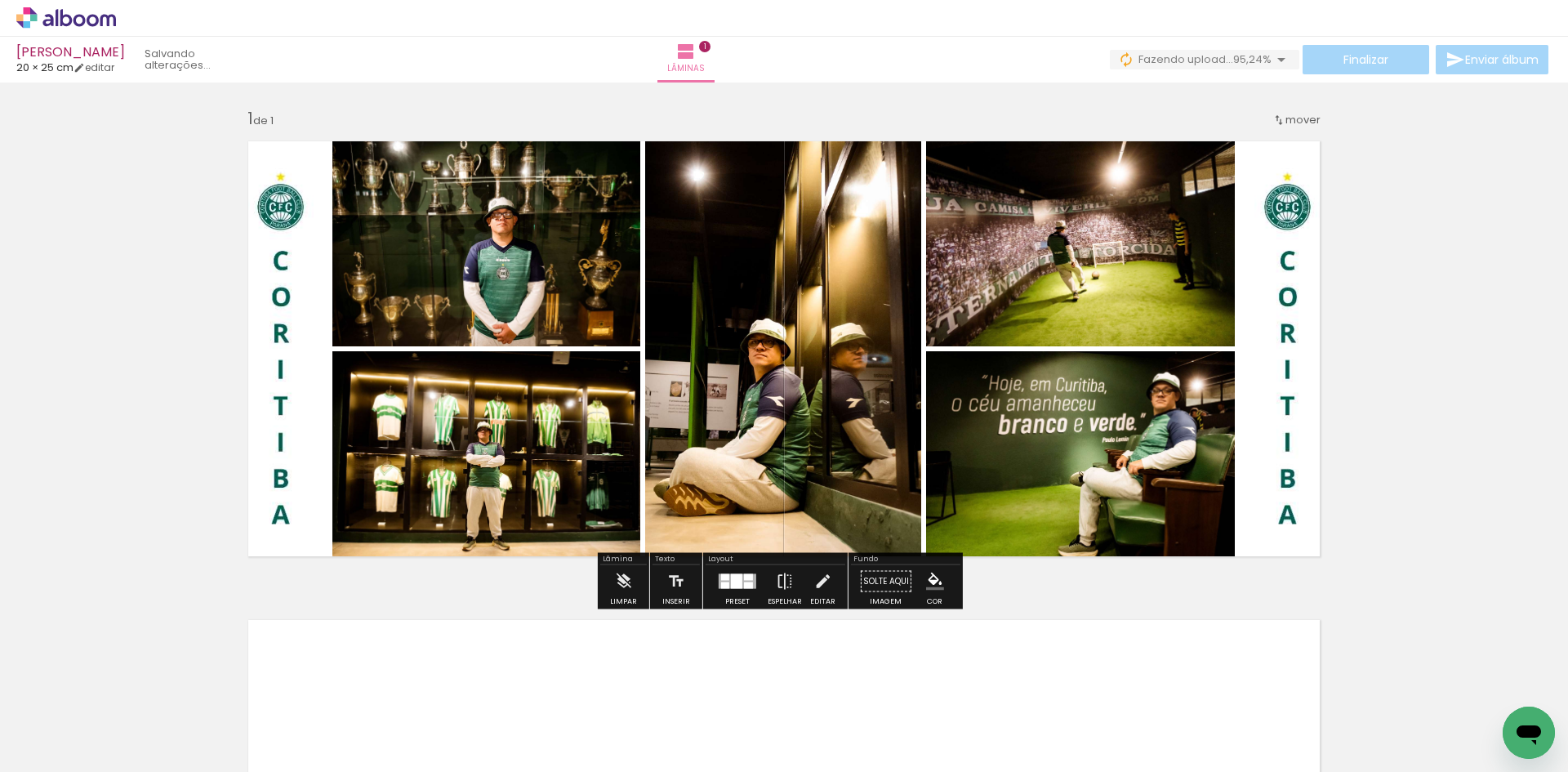
click at [1288, 330] on quentale-layouter at bounding box center [784, 349] width 1094 height 438
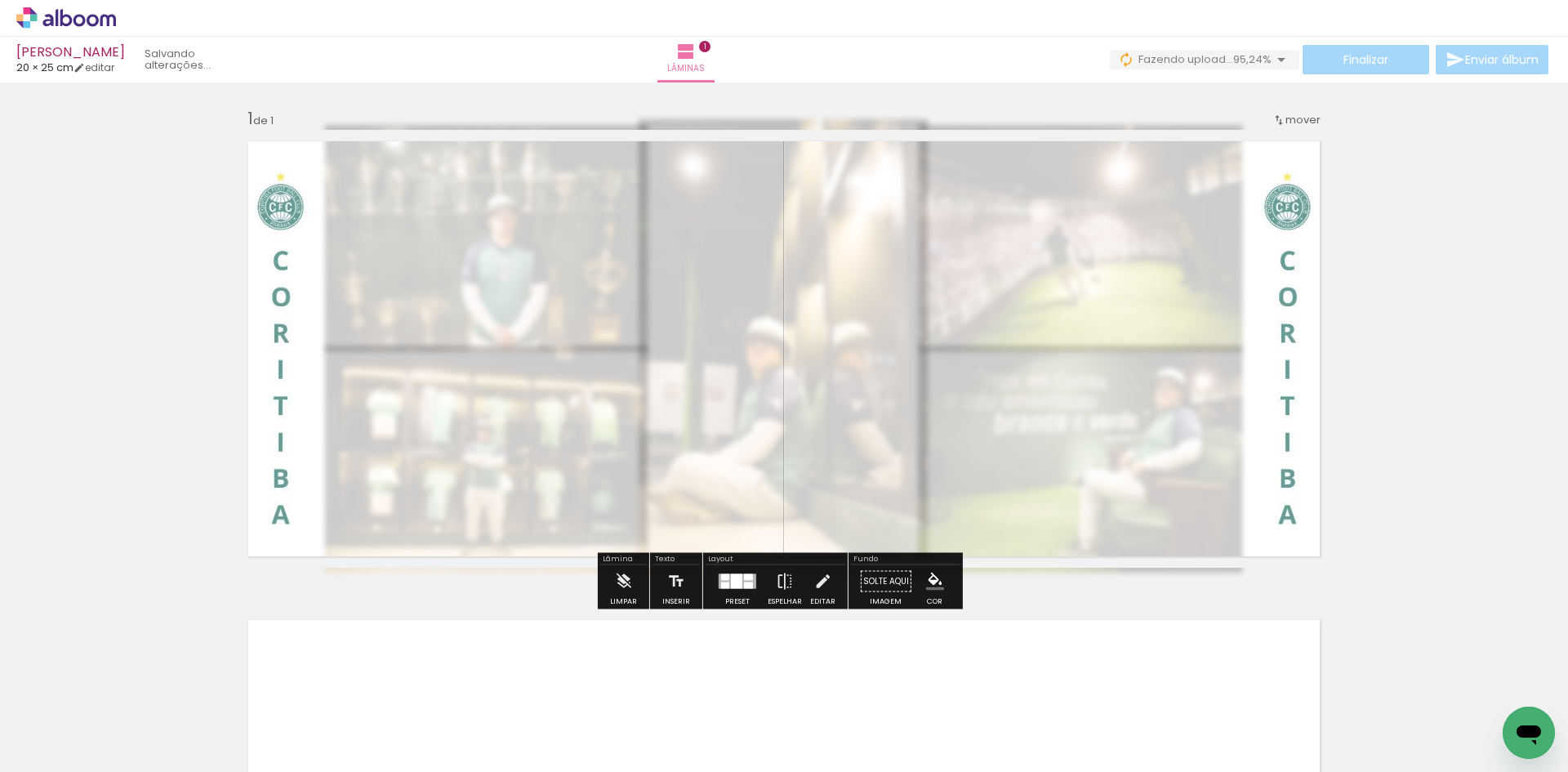
drag, startPoint x: 458, startPoint y: 174, endPoint x: 829, endPoint y: 206, distance: 372.4
type paper-slider "60"
click at [432, 171] on div at bounding box center [446, 171] width 64 height 26
click at [1378, 350] on div "Inserir lâmina 1 de 1" at bounding box center [784, 567] width 1568 height 959
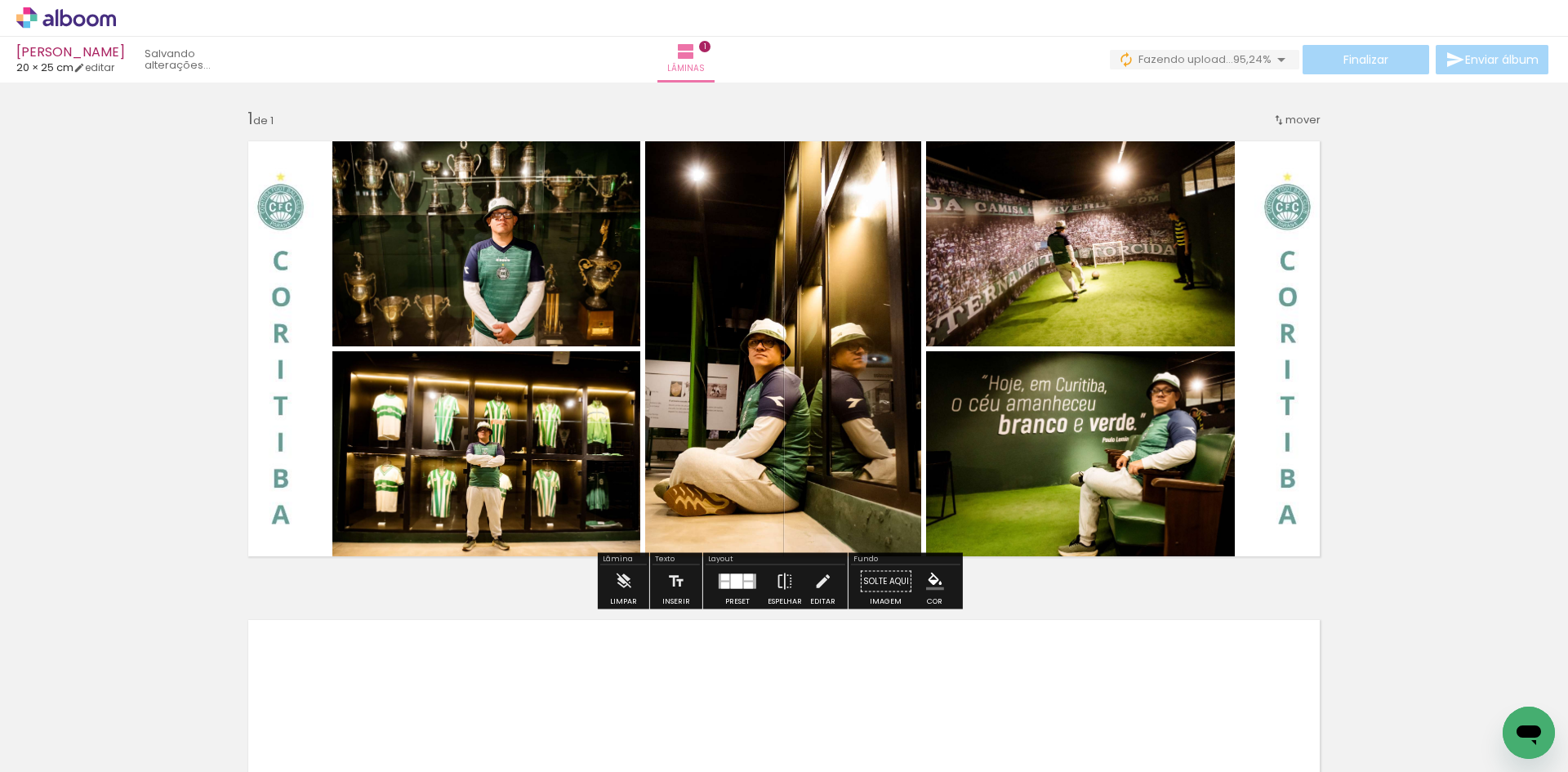
click at [1378, 350] on div "Inserir lâmina 1 de 1" at bounding box center [784, 567] width 1568 height 959
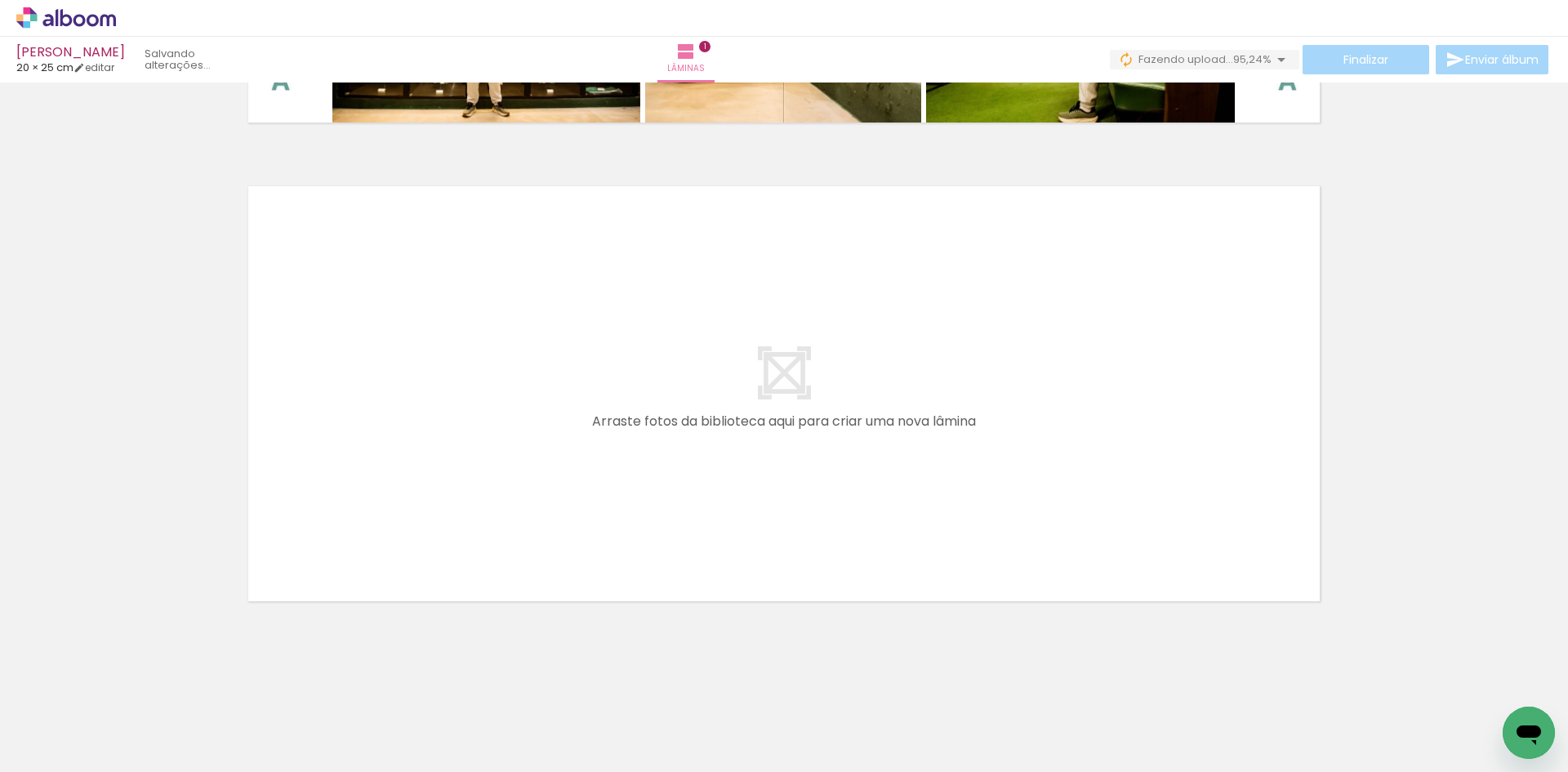
scroll to position [0, 0]
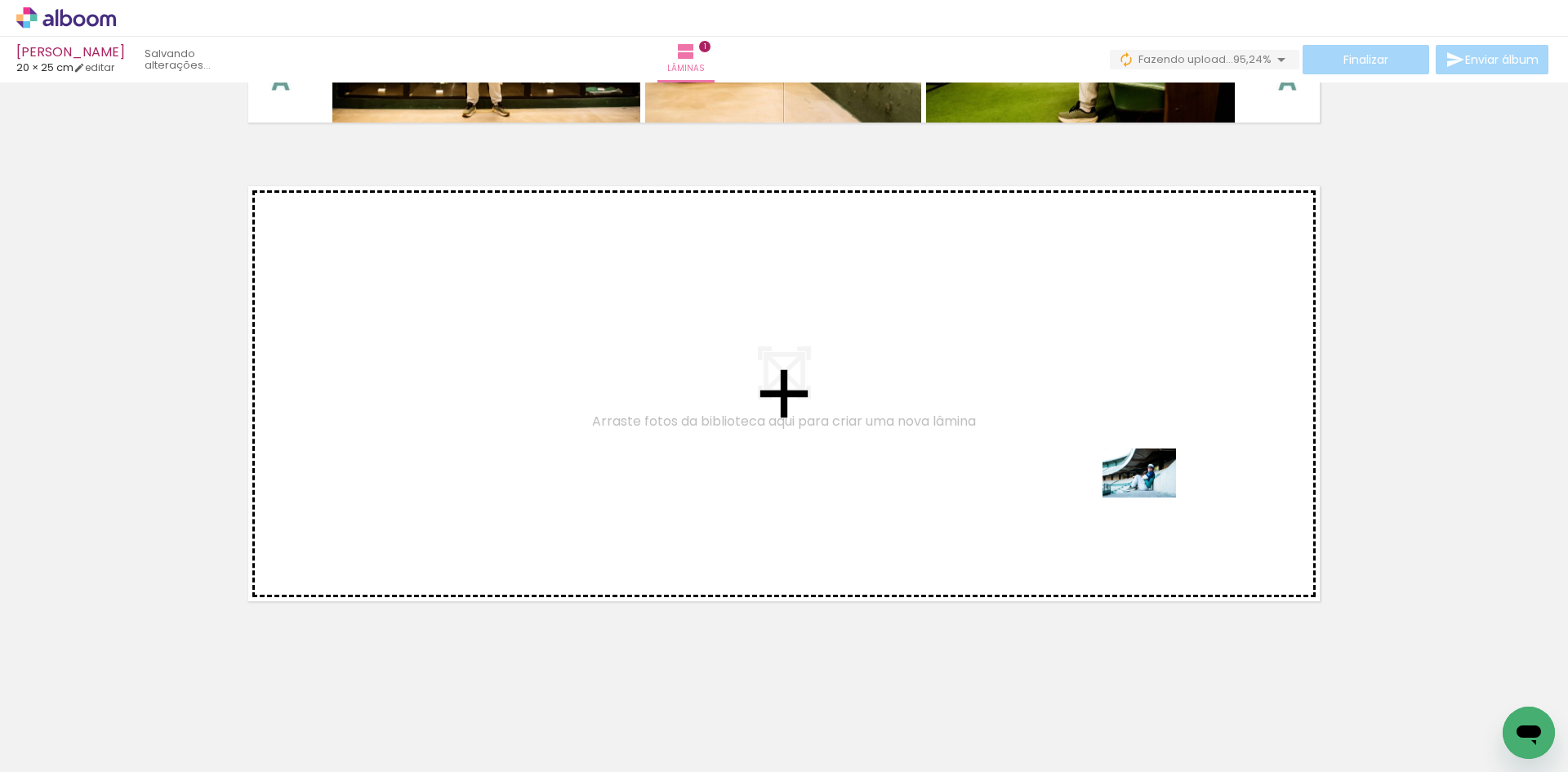
drag, startPoint x: 806, startPoint y: 712, endPoint x: 1151, endPoint y: 497, distance: 406.5
click at [1151, 497] on quentale-workspace at bounding box center [784, 386] width 1568 height 772
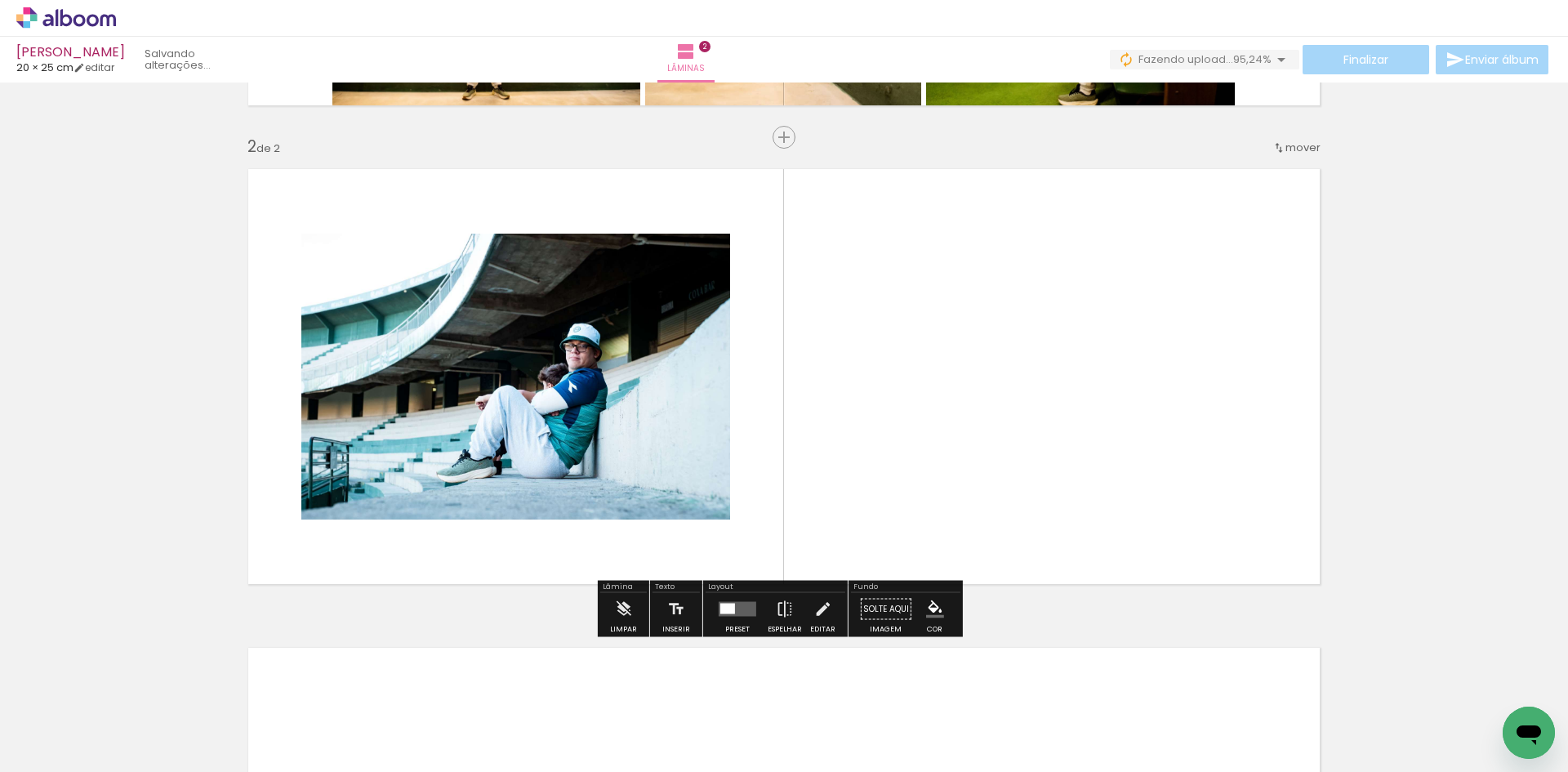
scroll to position [452, 0]
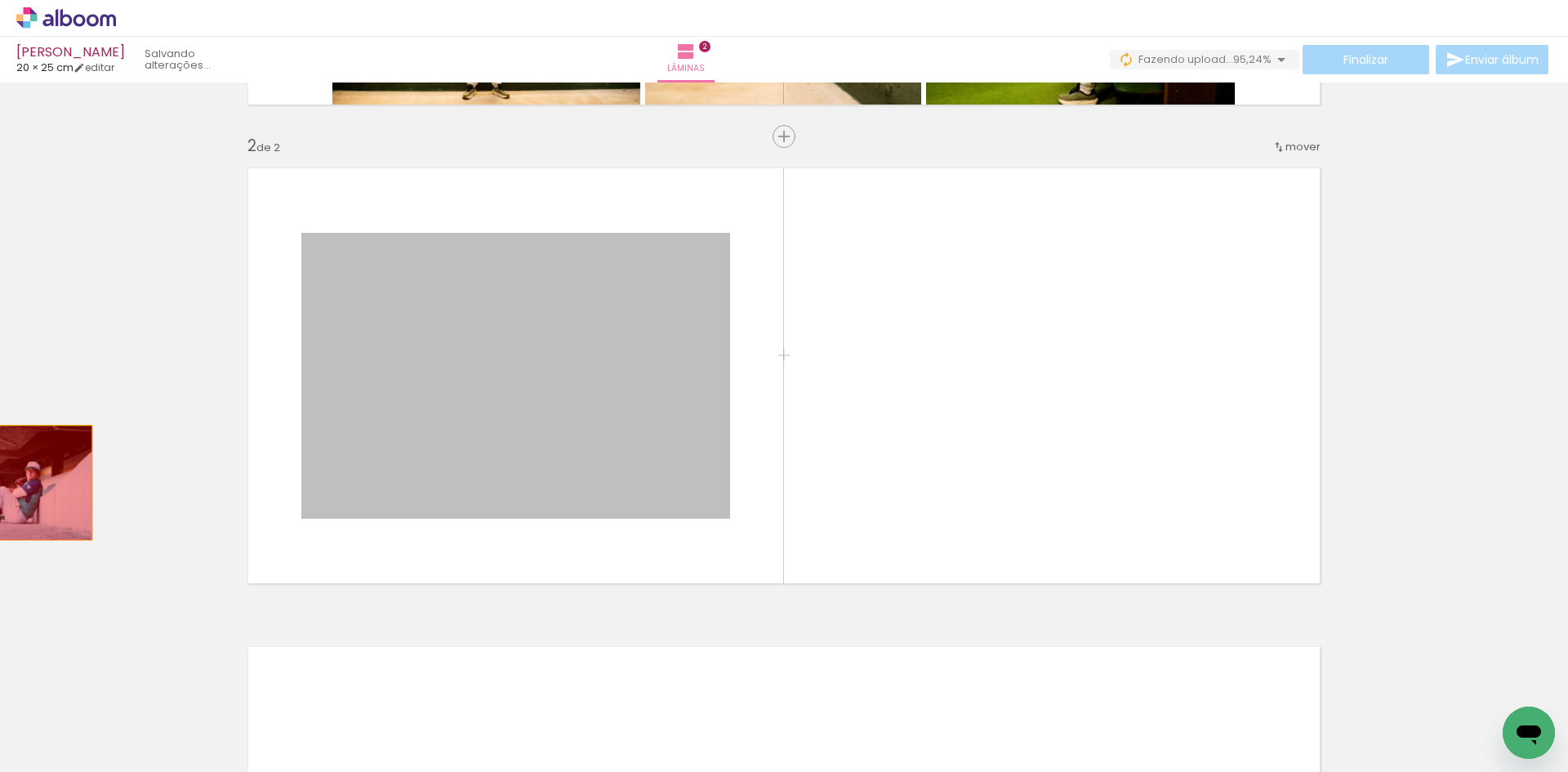
drag, startPoint x: 609, startPoint y: 456, endPoint x: 116, endPoint y: 481, distance: 493.6
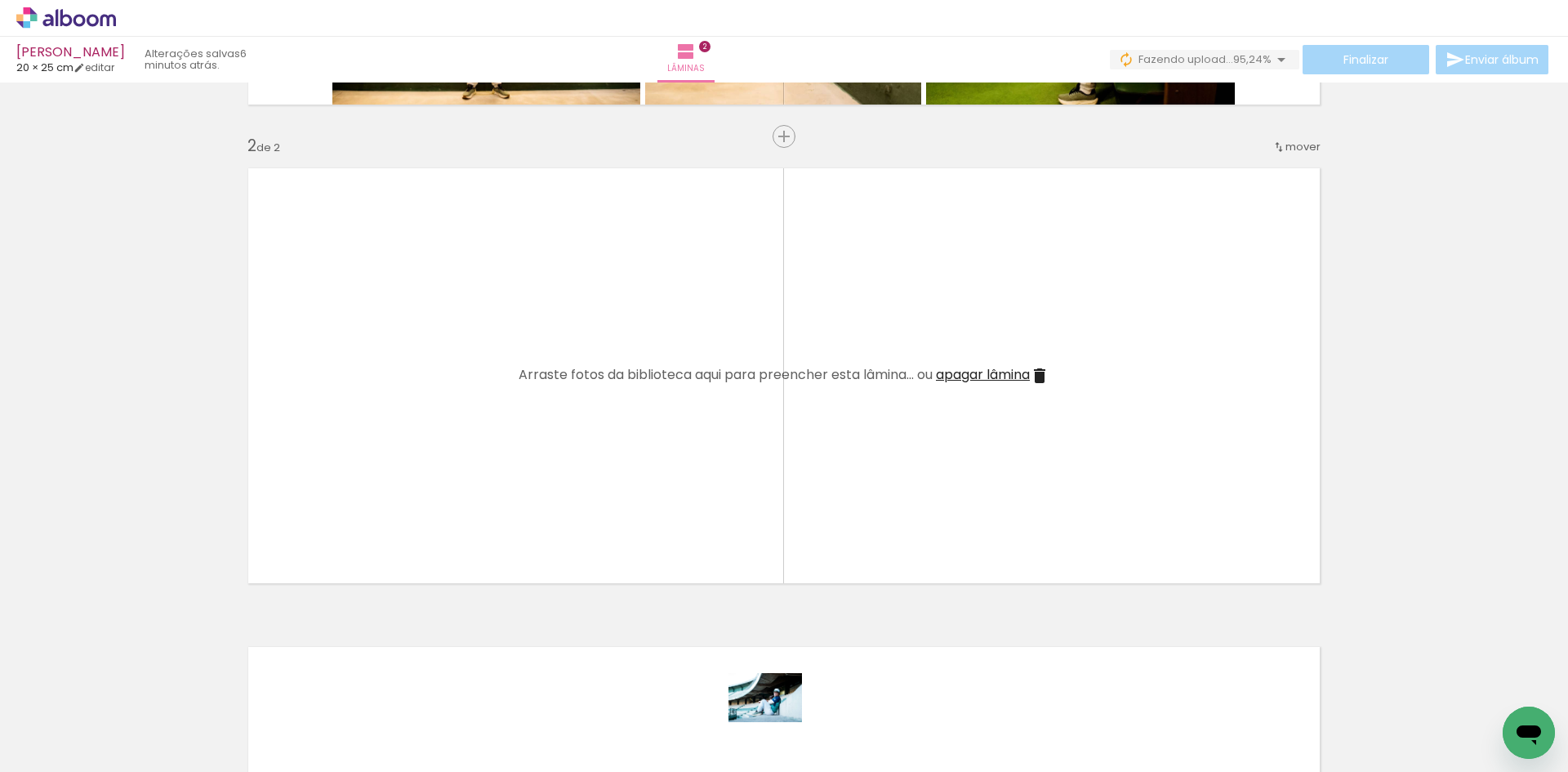
drag, startPoint x: 805, startPoint y: 712, endPoint x: 781, endPoint y: 733, distance: 31.9
click at [781, 733] on div at bounding box center [804, 716] width 81 height 54
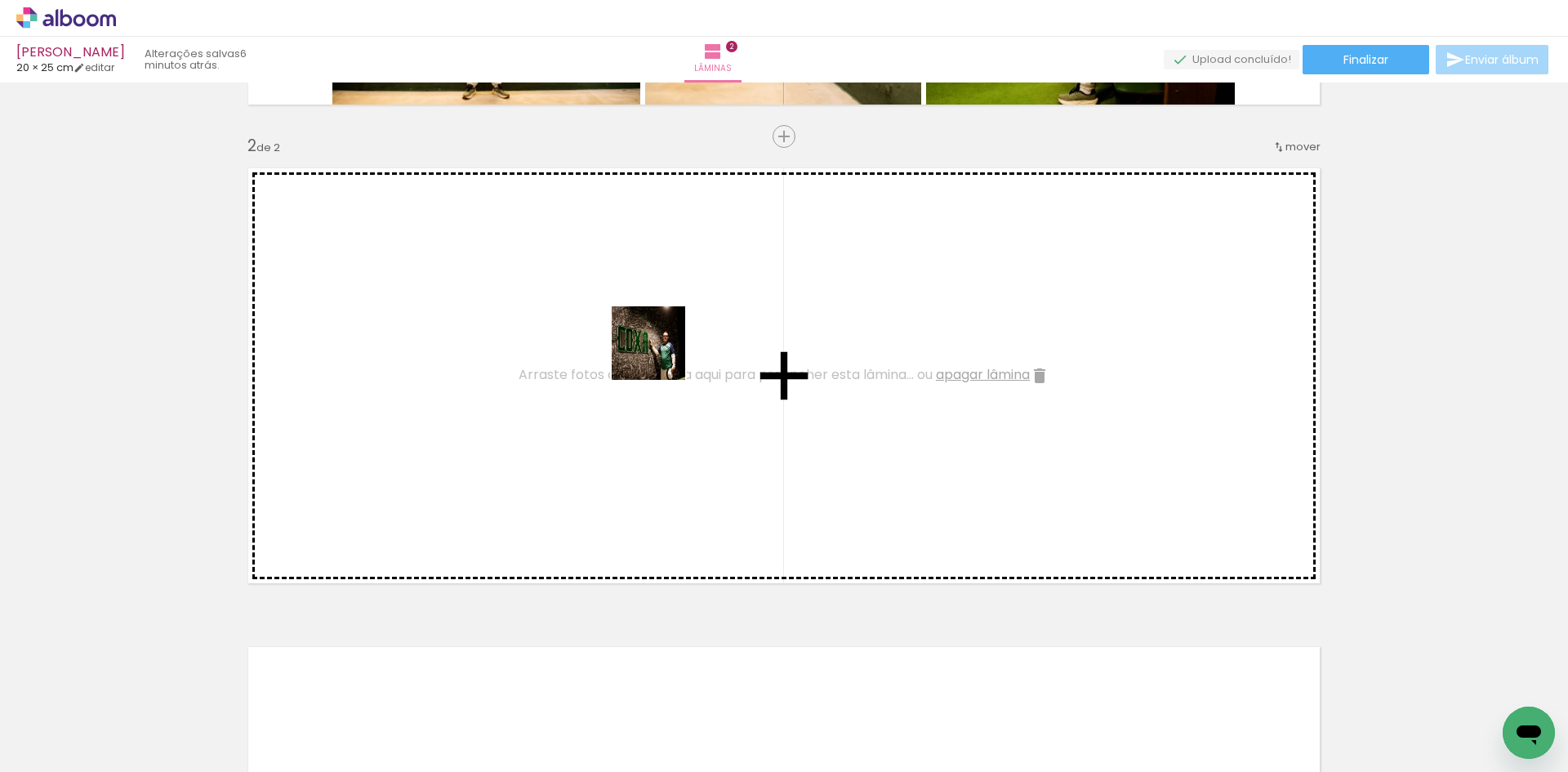
drag, startPoint x: 257, startPoint y: 719, endPoint x: 779, endPoint y: 439, distance: 592.4
click at [663, 354] on quentale-workspace at bounding box center [784, 386] width 1568 height 772
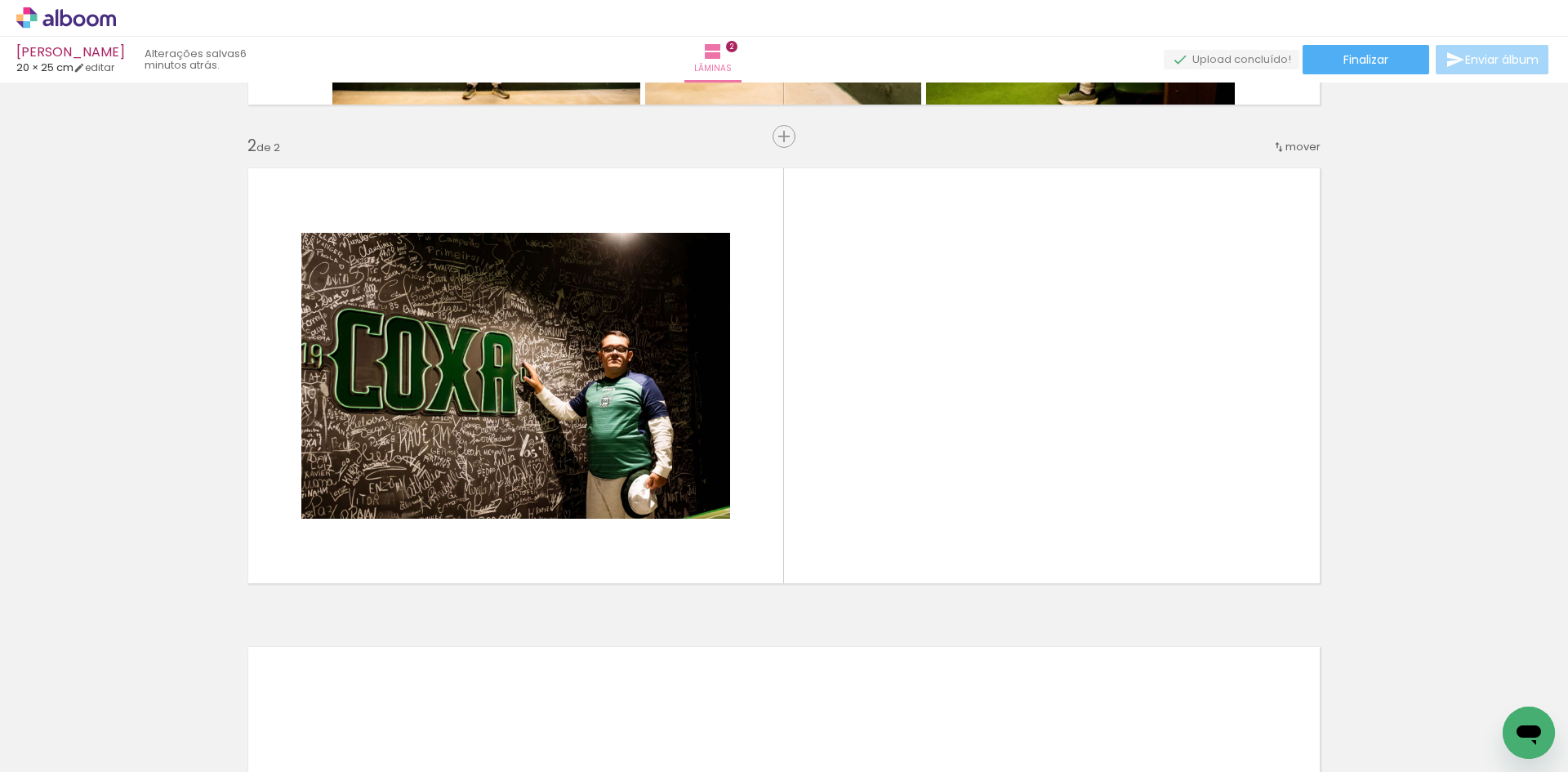
scroll to position [0, 0]
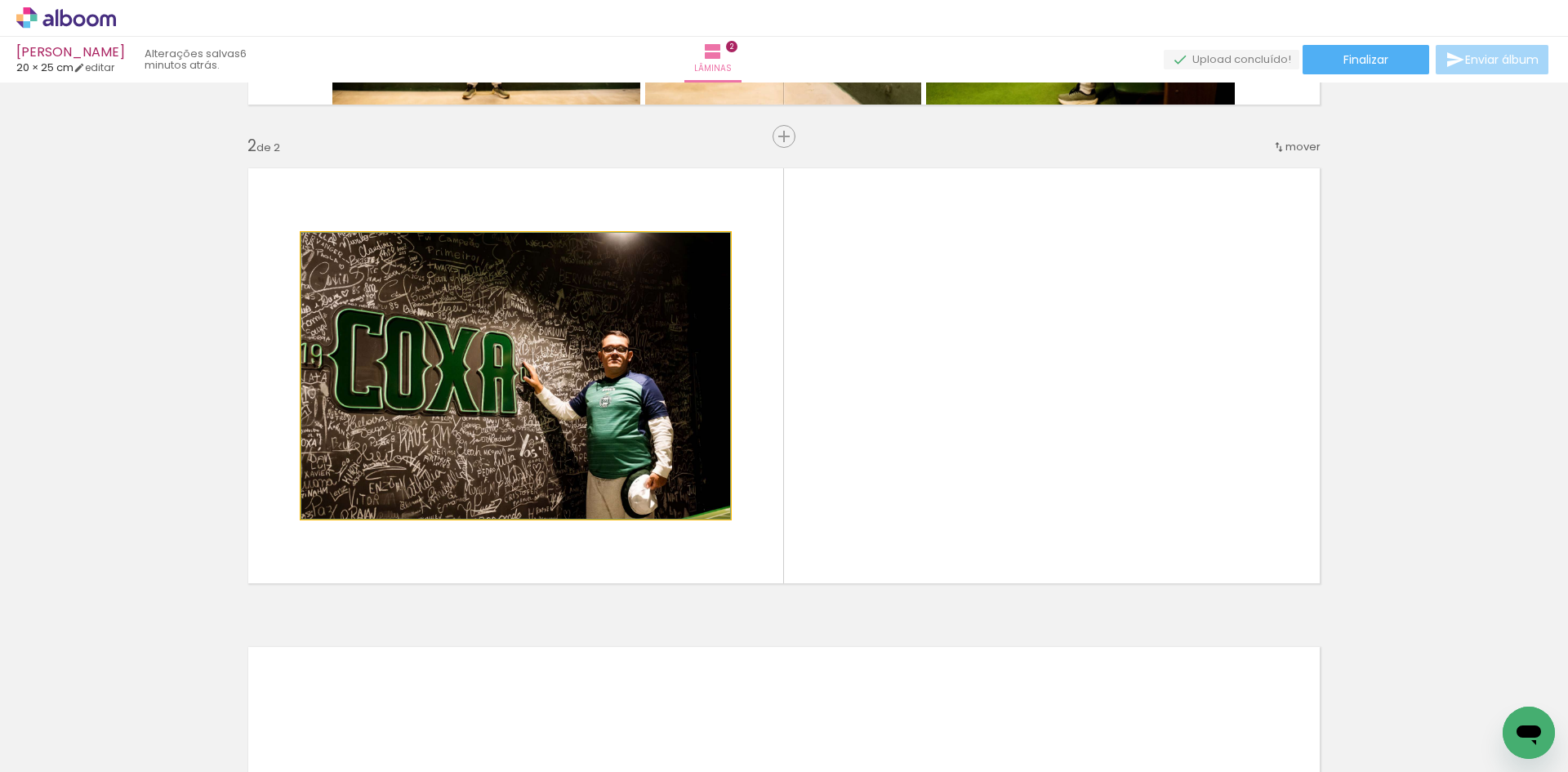
drag, startPoint x: 511, startPoint y: 473, endPoint x: 458, endPoint y: 445, distance: 59.9
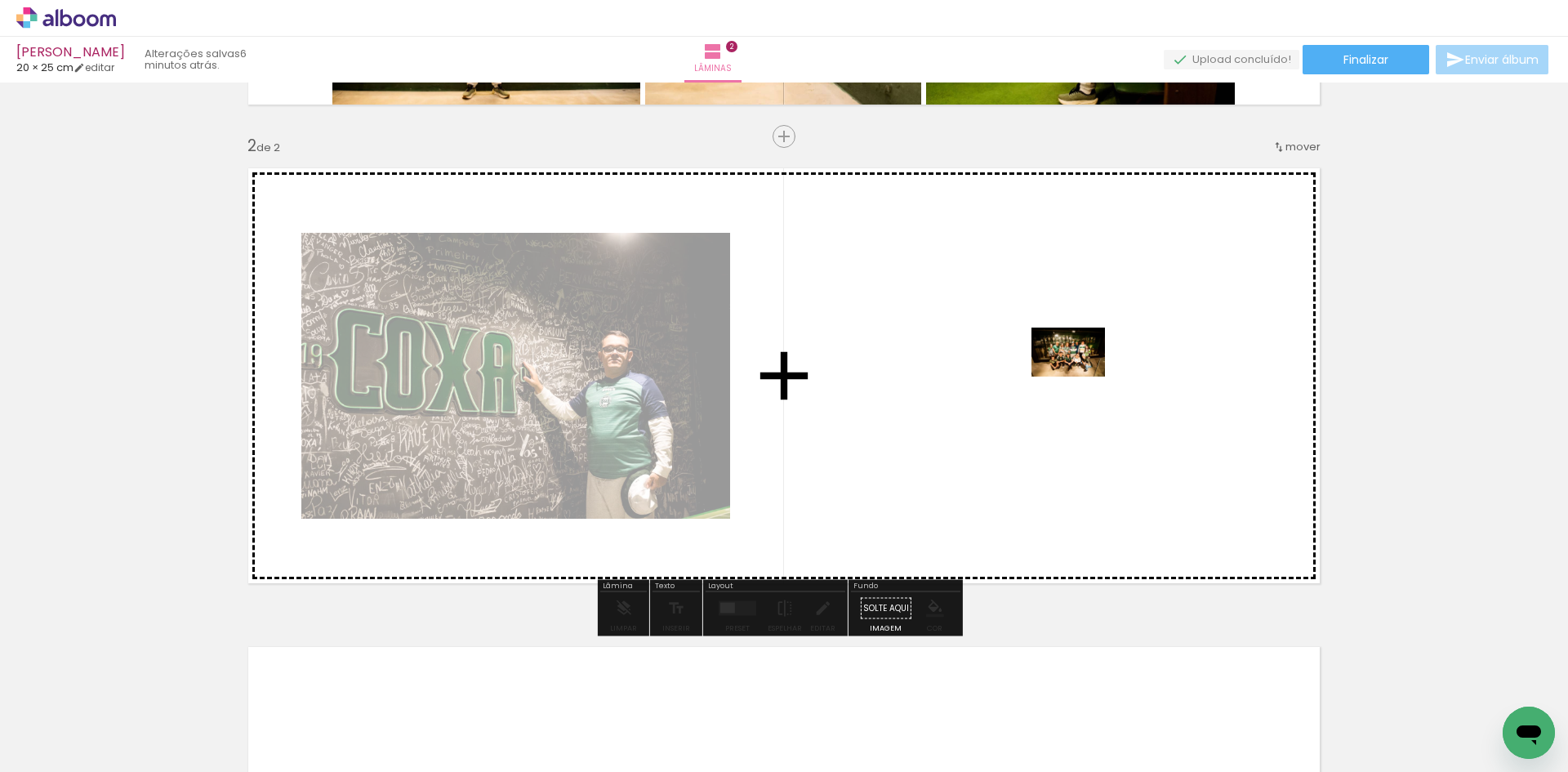
drag, startPoint x: 317, startPoint y: 678, endPoint x: 1070, endPoint y: 381, distance: 809.5
click at [1070, 381] on quentale-workspace at bounding box center [784, 386] width 1568 height 772
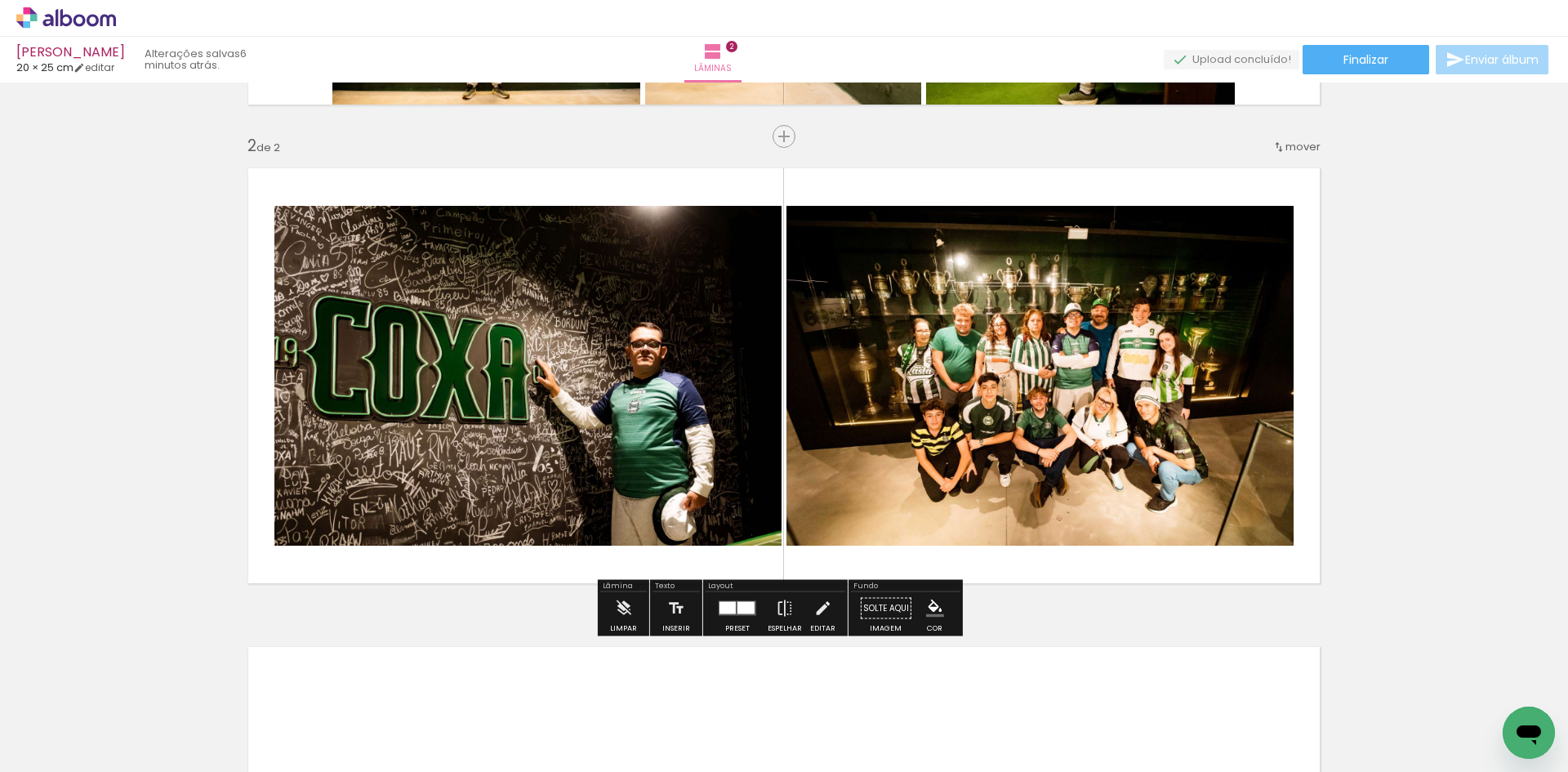
scroll to position [0, 116]
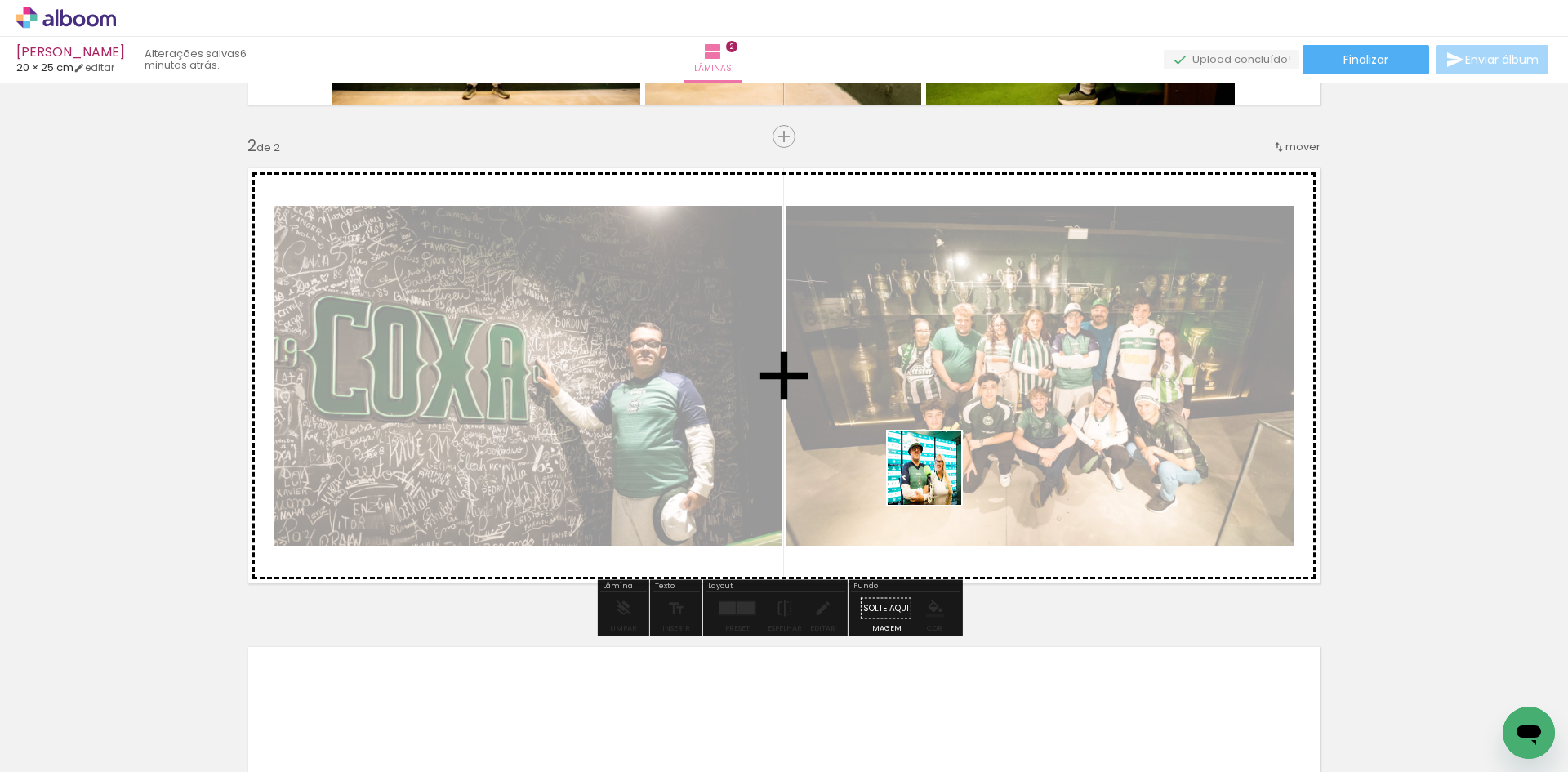
drag, startPoint x: 775, startPoint y: 713, endPoint x: 958, endPoint y: 440, distance: 328.7
click at [958, 440] on quentale-workspace at bounding box center [784, 386] width 1568 height 772
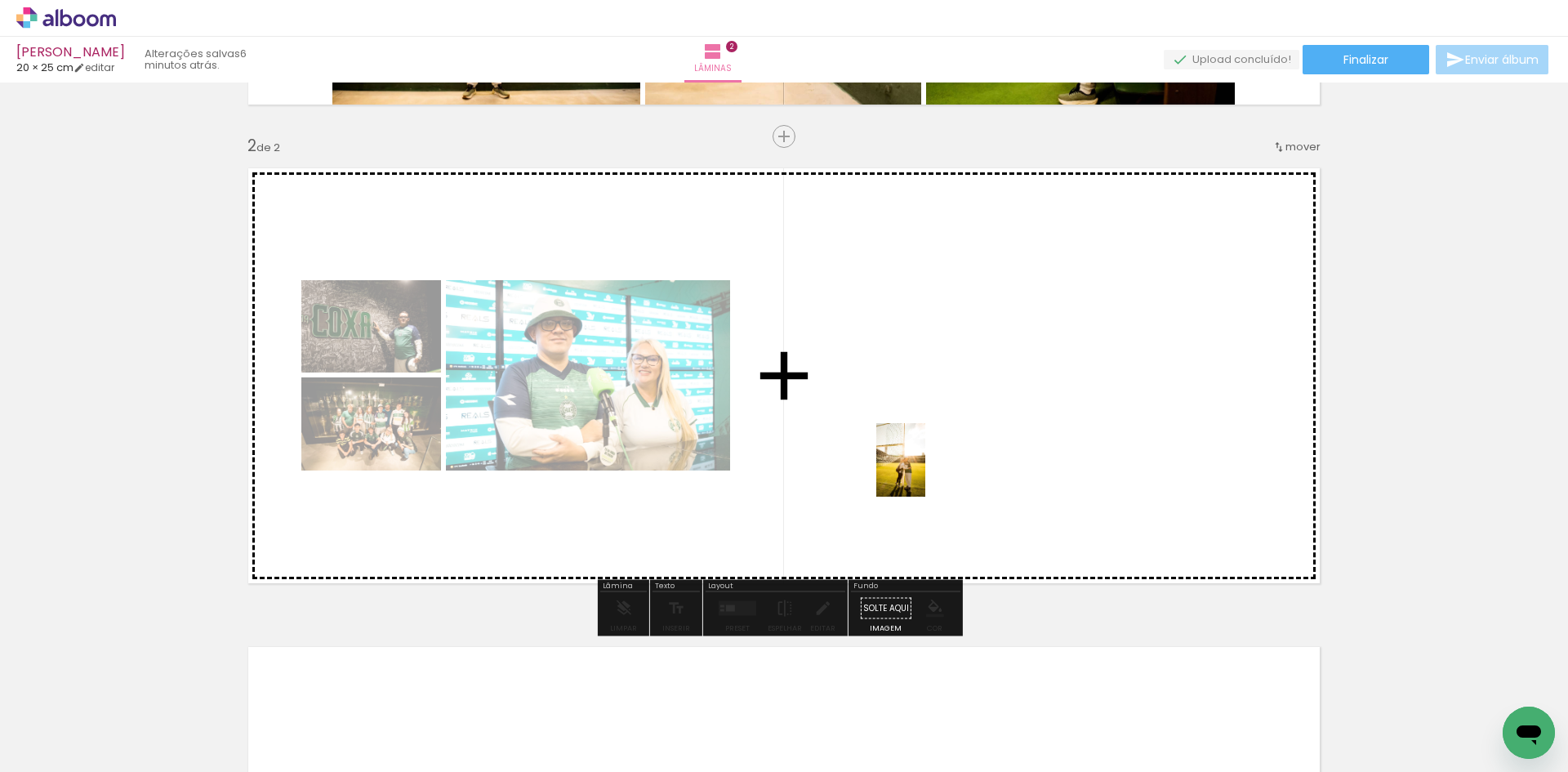
drag, startPoint x: 887, startPoint y: 691, endPoint x: 926, endPoint y: 472, distance: 222.4
click at [926, 472] on quentale-workspace at bounding box center [784, 386] width 1568 height 772
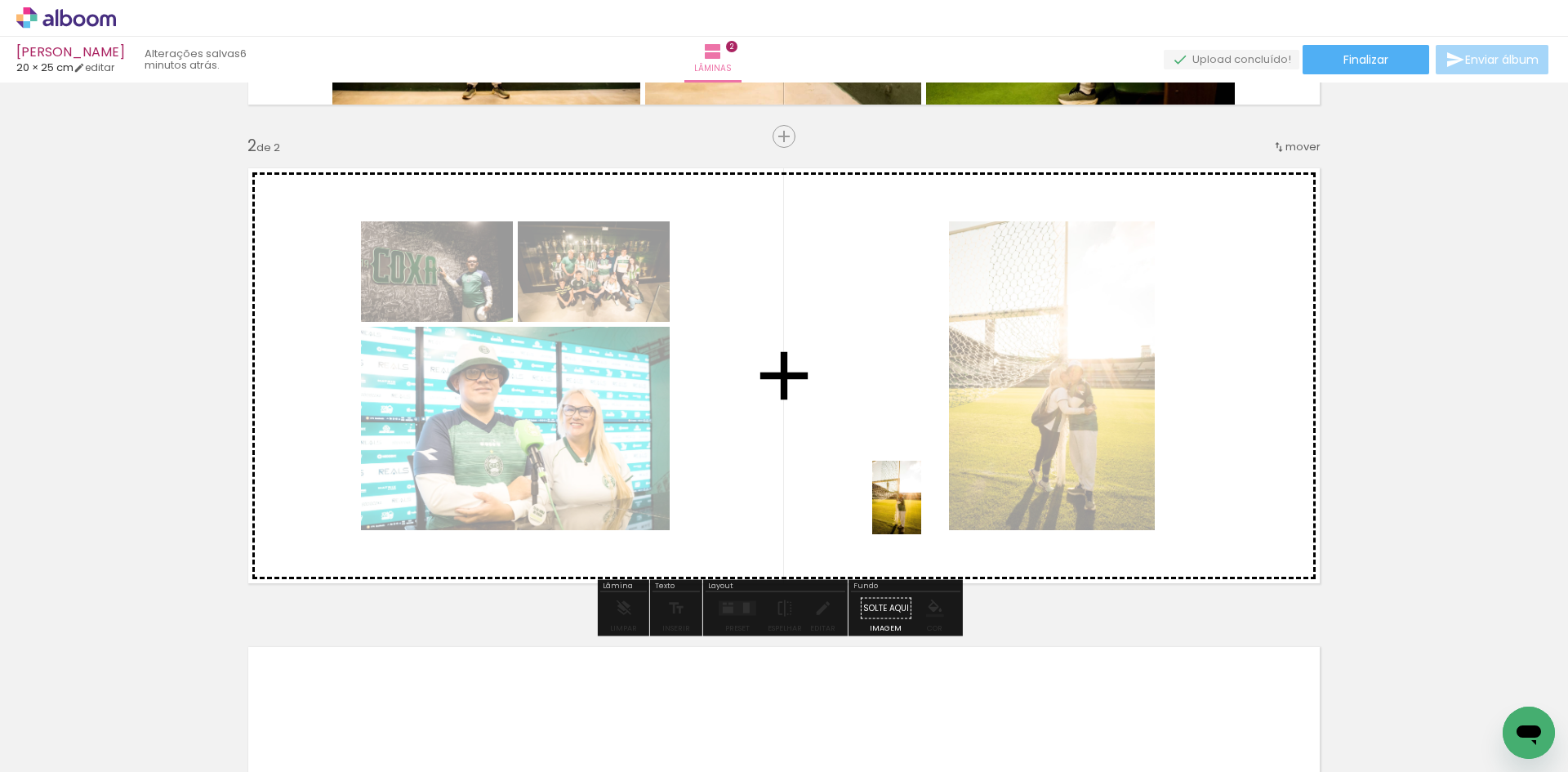
drag, startPoint x: 956, startPoint y: 736, endPoint x: 921, endPoint y: 510, distance: 228.7
click at [921, 510] on quentale-workspace at bounding box center [784, 386] width 1568 height 772
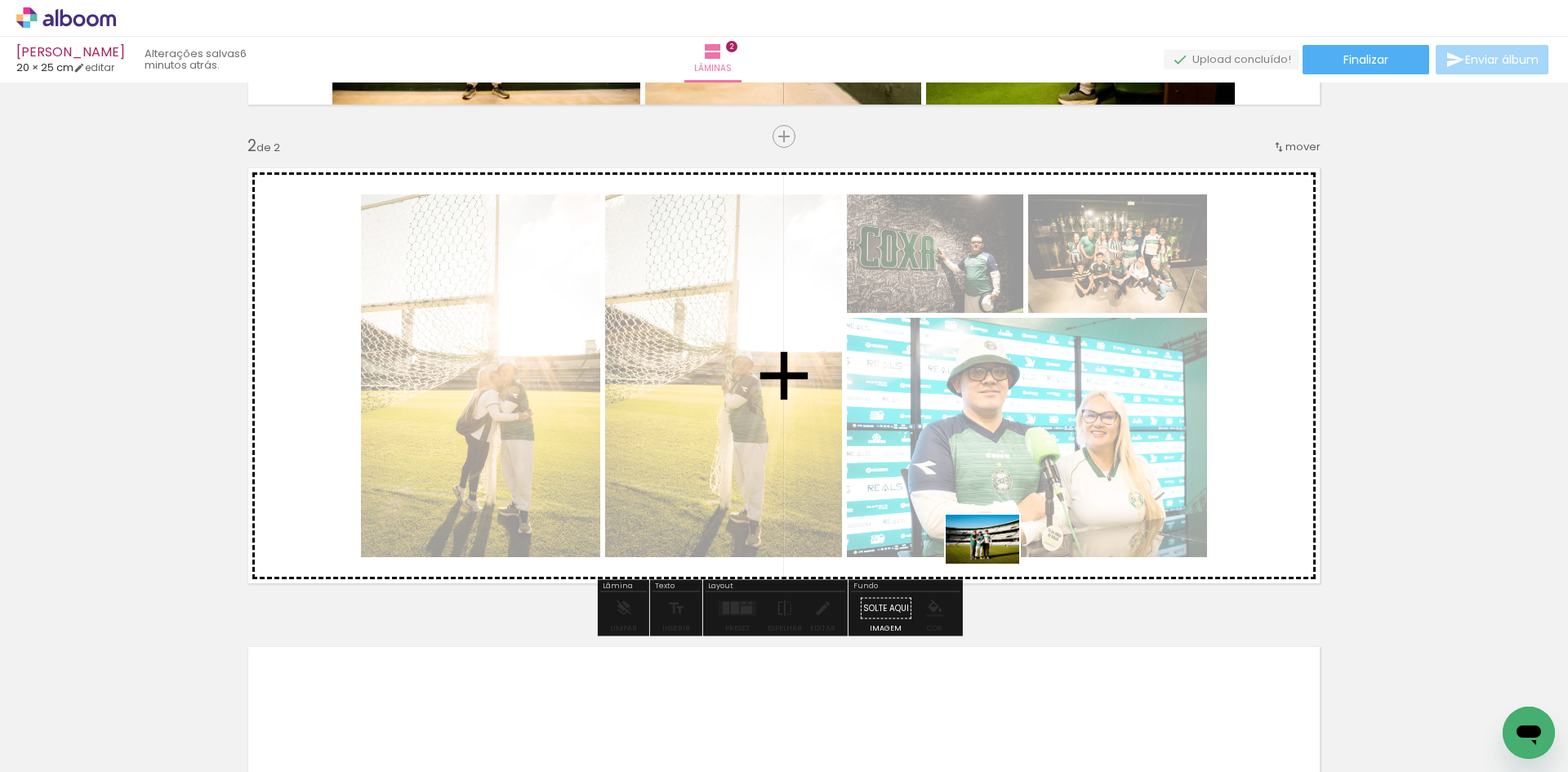
drag, startPoint x: 1056, startPoint y: 724, endPoint x: 994, endPoint y: 561, distance: 174.4
click at [994, 561] on quentale-workspace at bounding box center [784, 386] width 1568 height 772
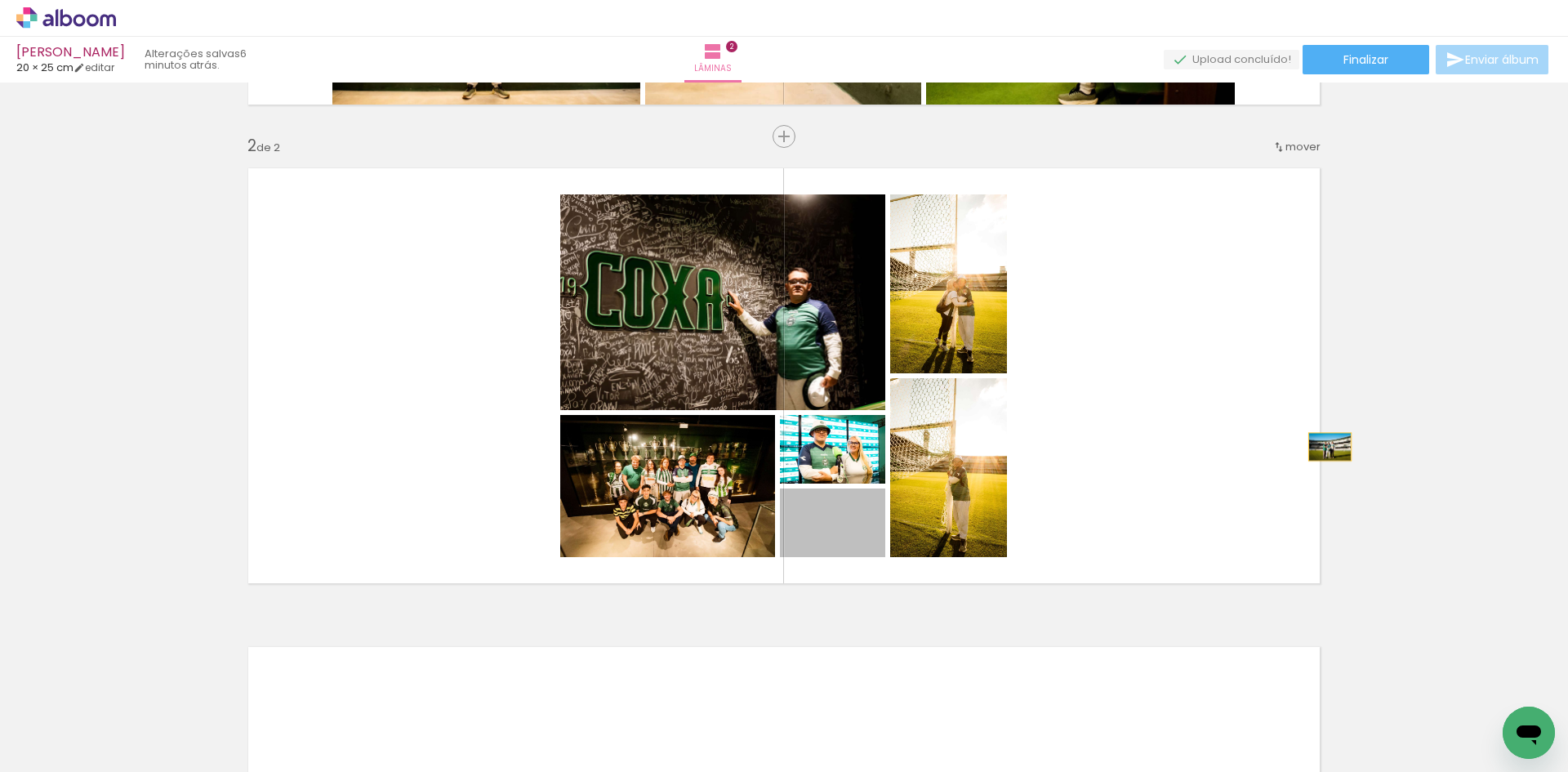
drag, startPoint x: 859, startPoint y: 528, endPoint x: 1261, endPoint y: 460, distance: 407.7
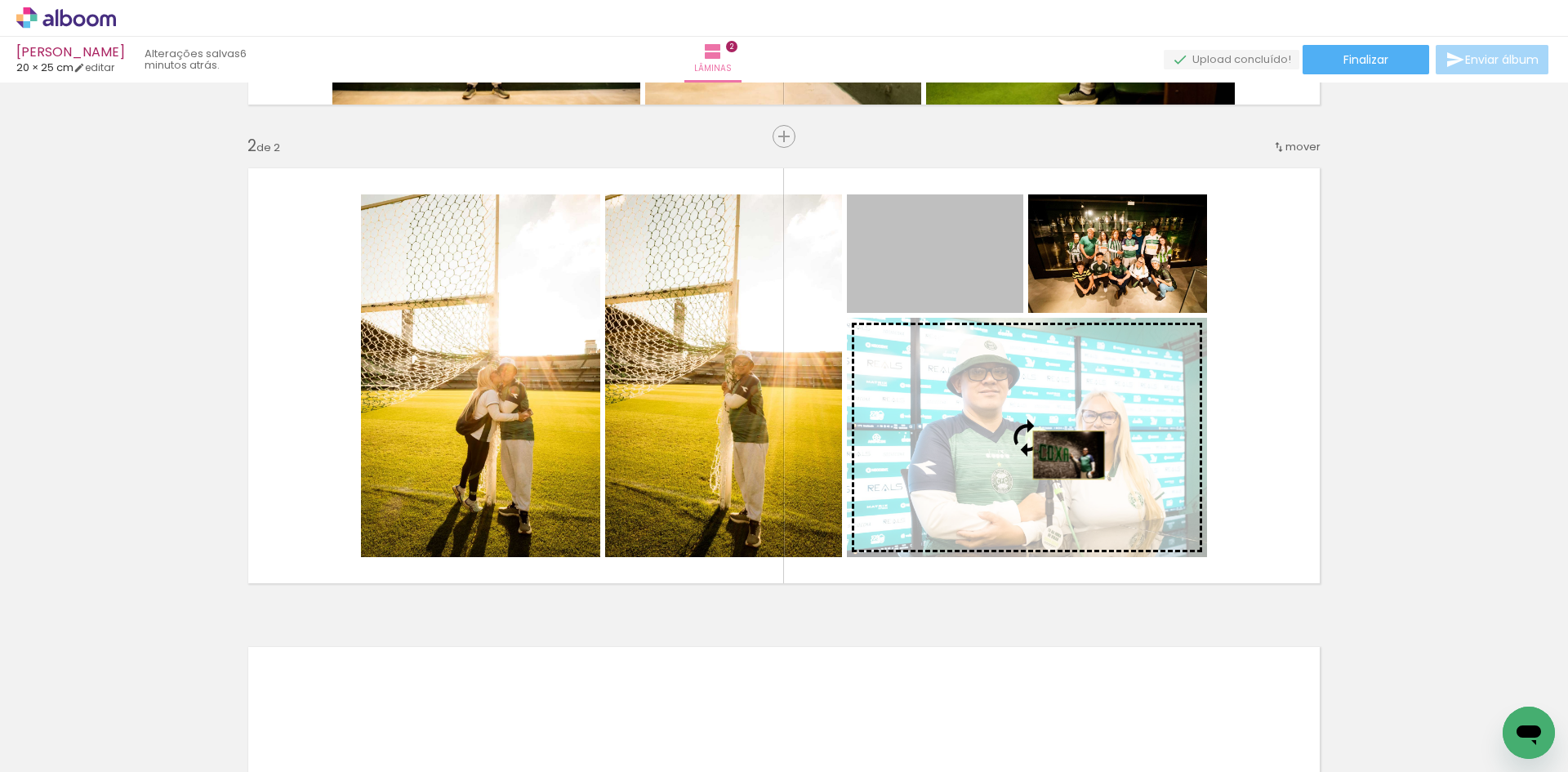
drag, startPoint x: 977, startPoint y: 249, endPoint x: 1062, endPoint y: 455, distance: 222.8
click at [0, 0] on slot at bounding box center [0, 0] width 0 height 0
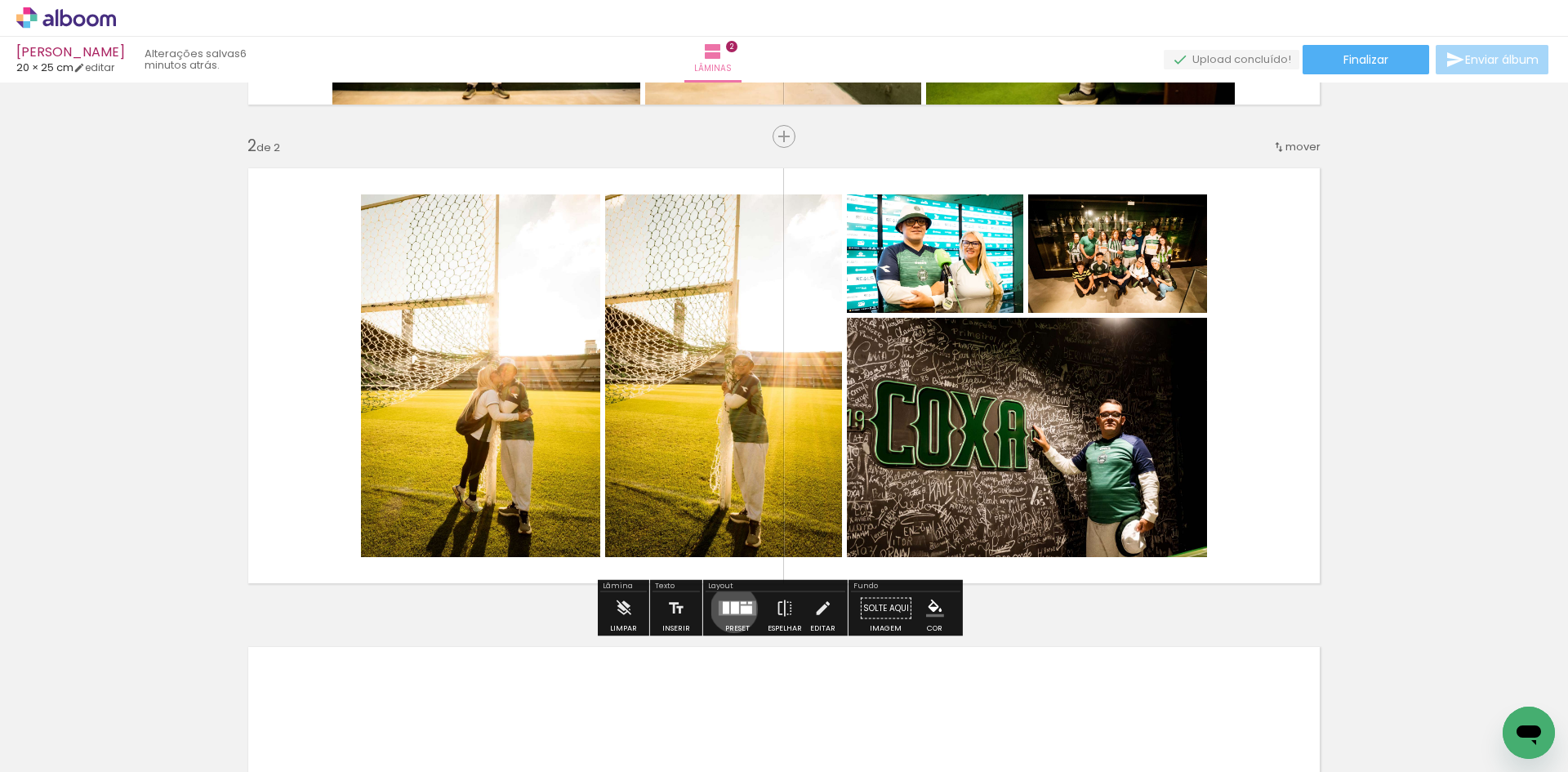
click at [731, 609] on div at bounding box center [734, 607] width 8 height 12
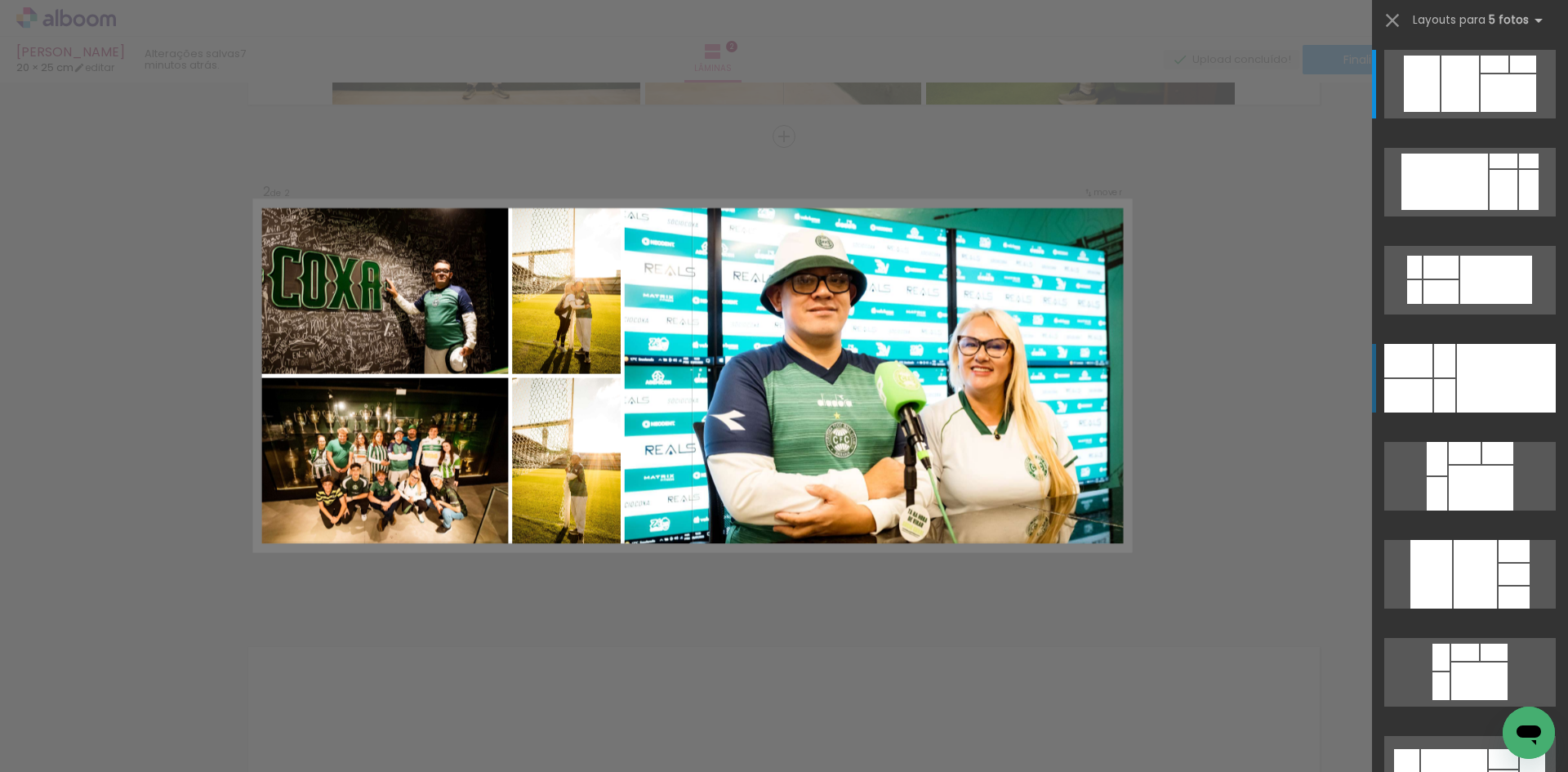
click at [1457, 372] on div at bounding box center [1506, 378] width 99 height 68
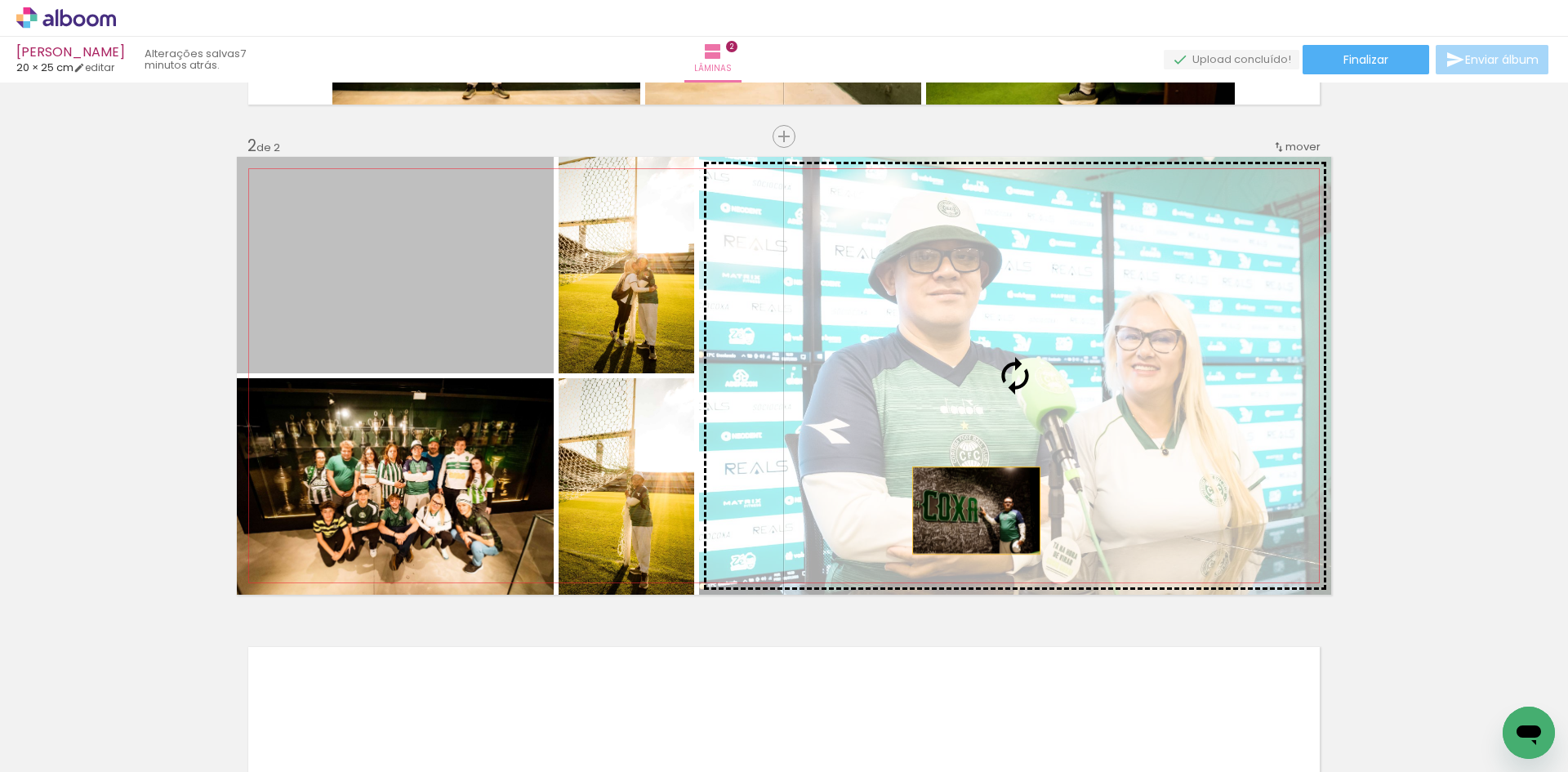
drag, startPoint x: 418, startPoint y: 342, endPoint x: 969, endPoint y: 510, distance: 576.0
click at [0, 0] on slot at bounding box center [0, 0] width 0 height 0
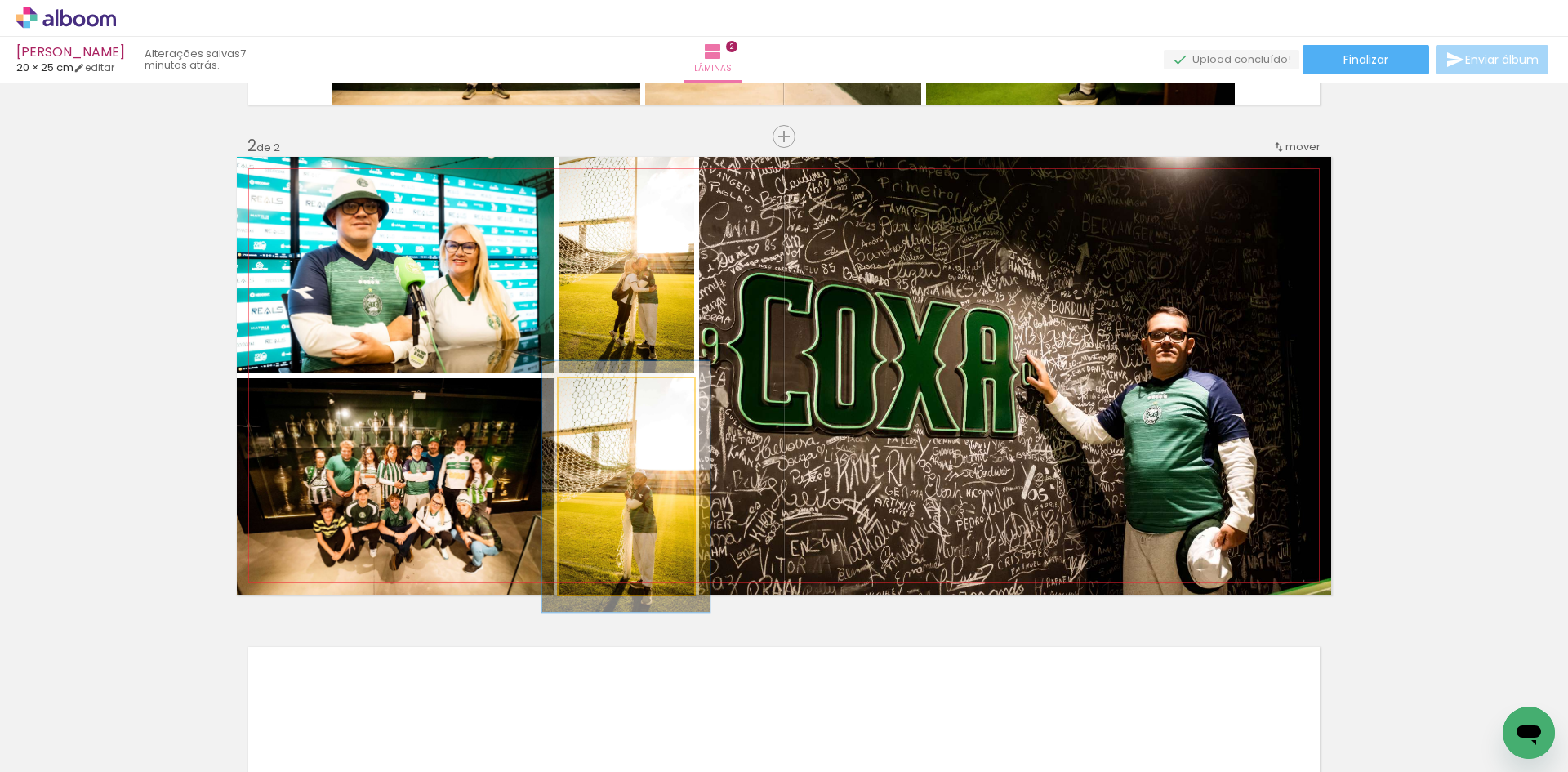
drag, startPoint x: 589, startPoint y: 391, endPoint x: 633, endPoint y: 453, distance: 76.0
type paper-slider "116"
click at [599, 393] on div at bounding box center [606, 395] width 15 height 15
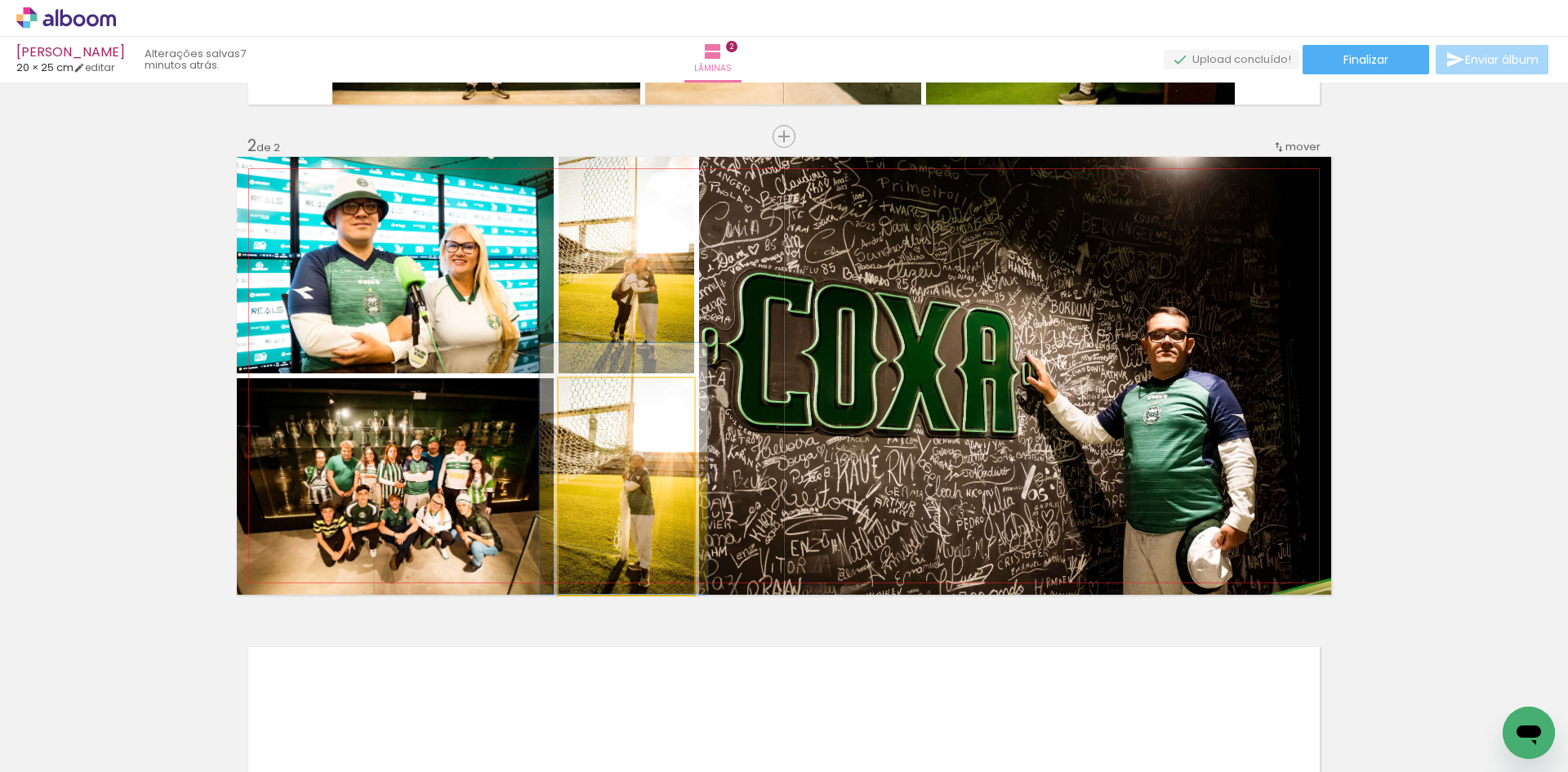
drag, startPoint x: 648, startPoint y: 490, endPoint x: 647, endPoint y: 467, distance: 23.0
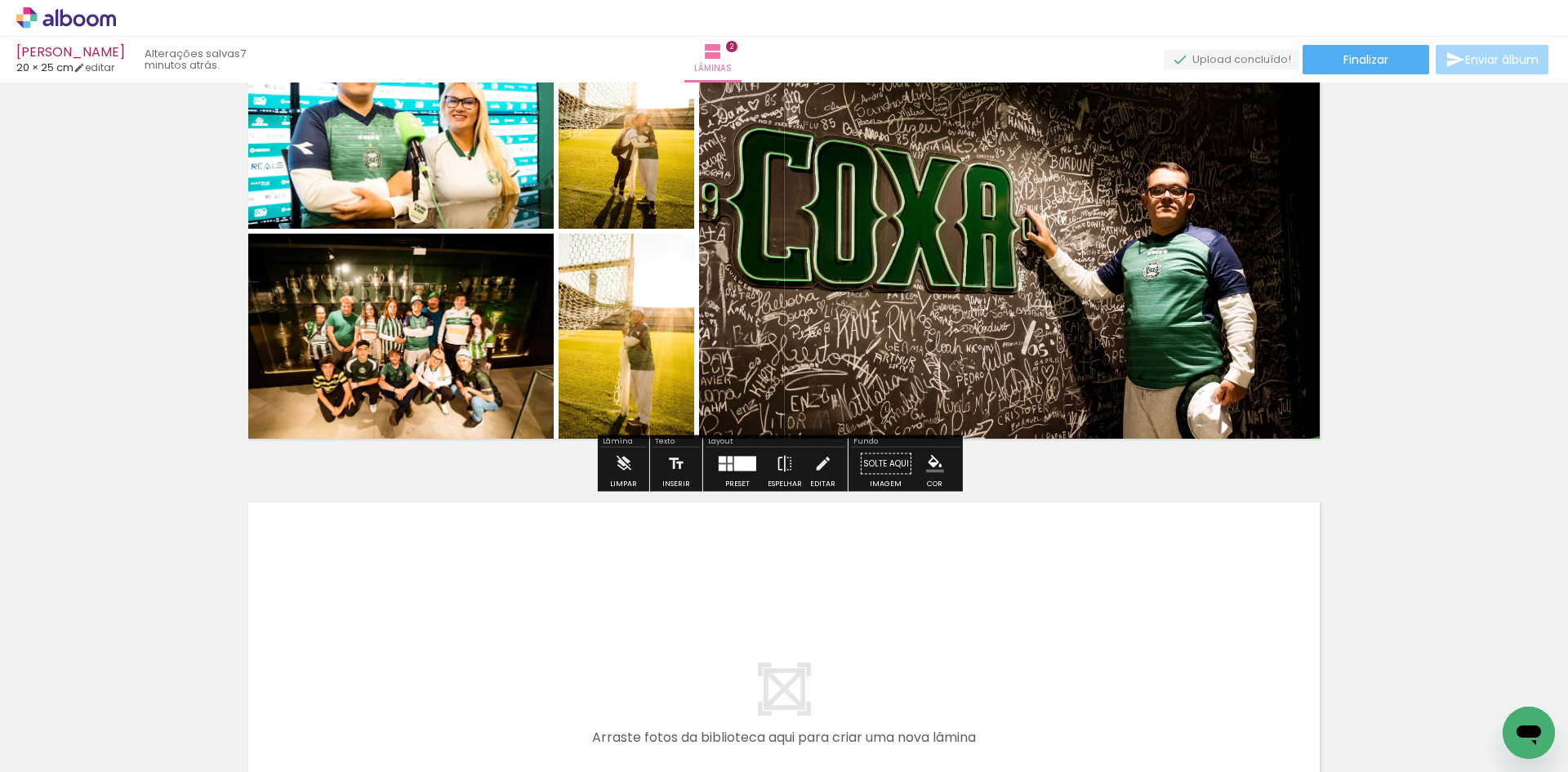
scroll to position [912, 0]
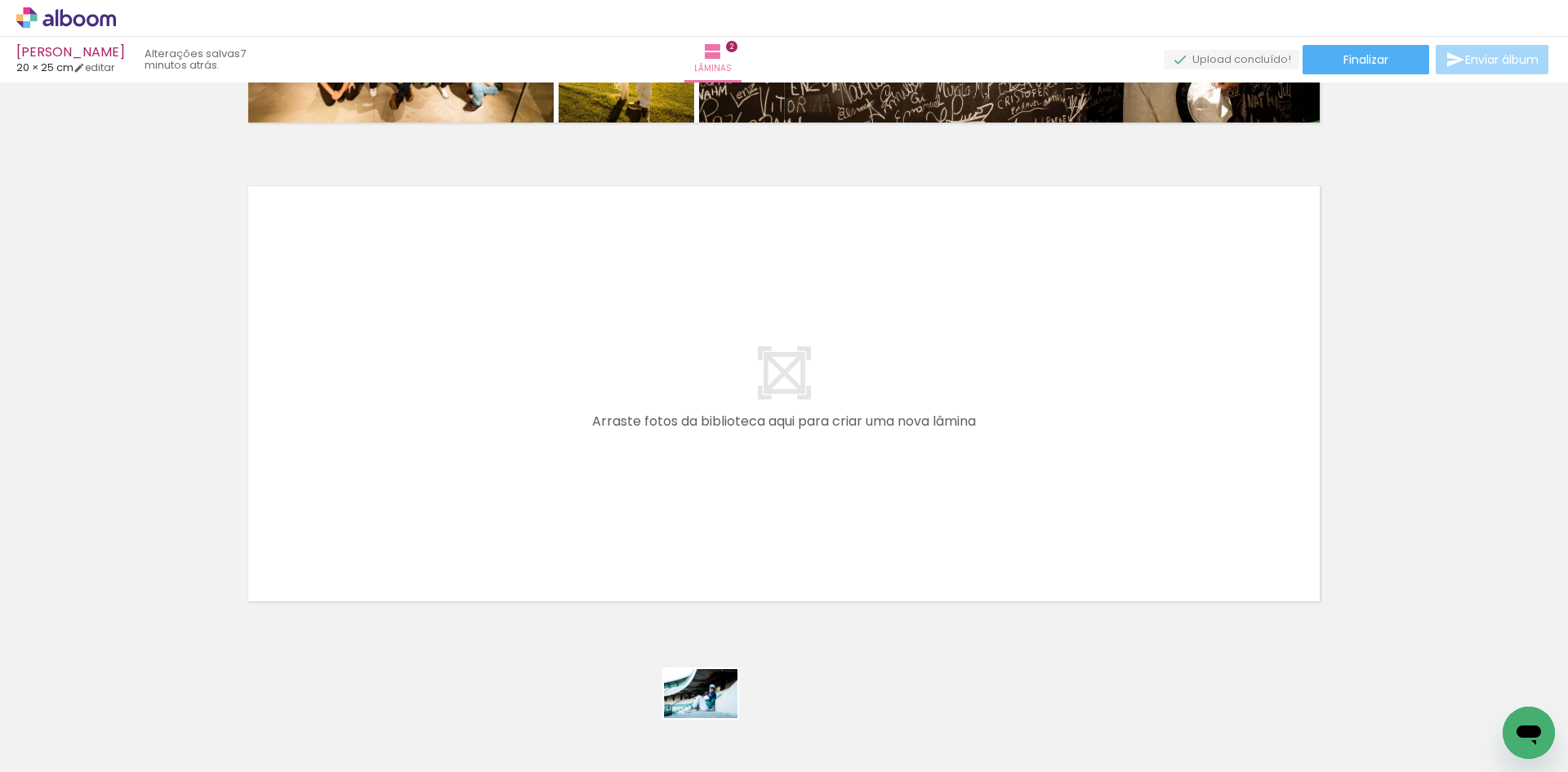
drag, startPoint x: 720, startPoint y: 704, endPoint x: 702, endPoint y: 723, distance: 26.2
click at [701, 724] on div at bounding box center [687, 716] width 81 height 54
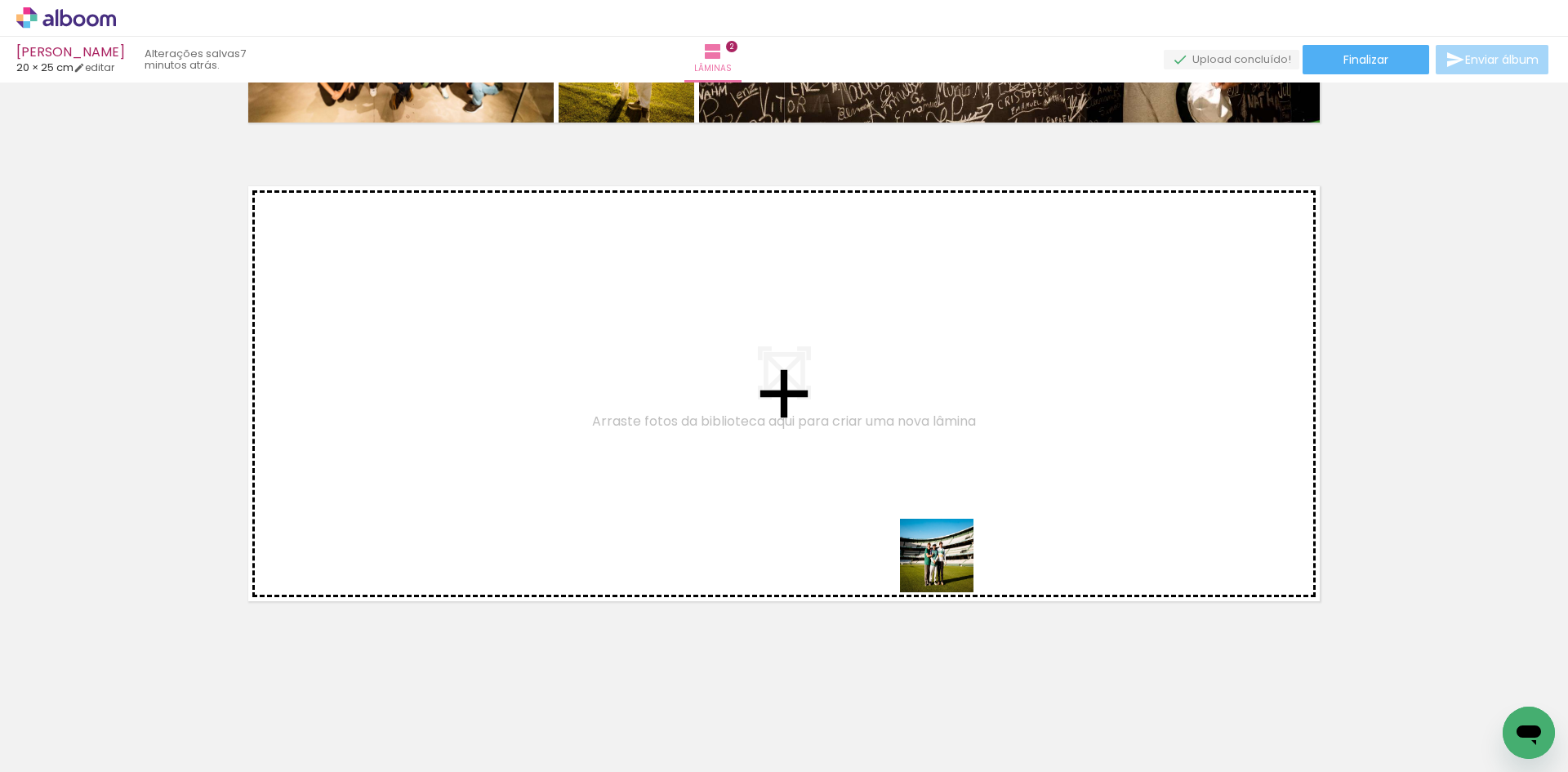
drag, startPoint x: 1057, startPoint y: 722, endPoint x: 942, endPoint y: 558, distance: 200.3
click at [942, 558] on quentale-workspace at bounding box center [784, 386] width 1568 height 772
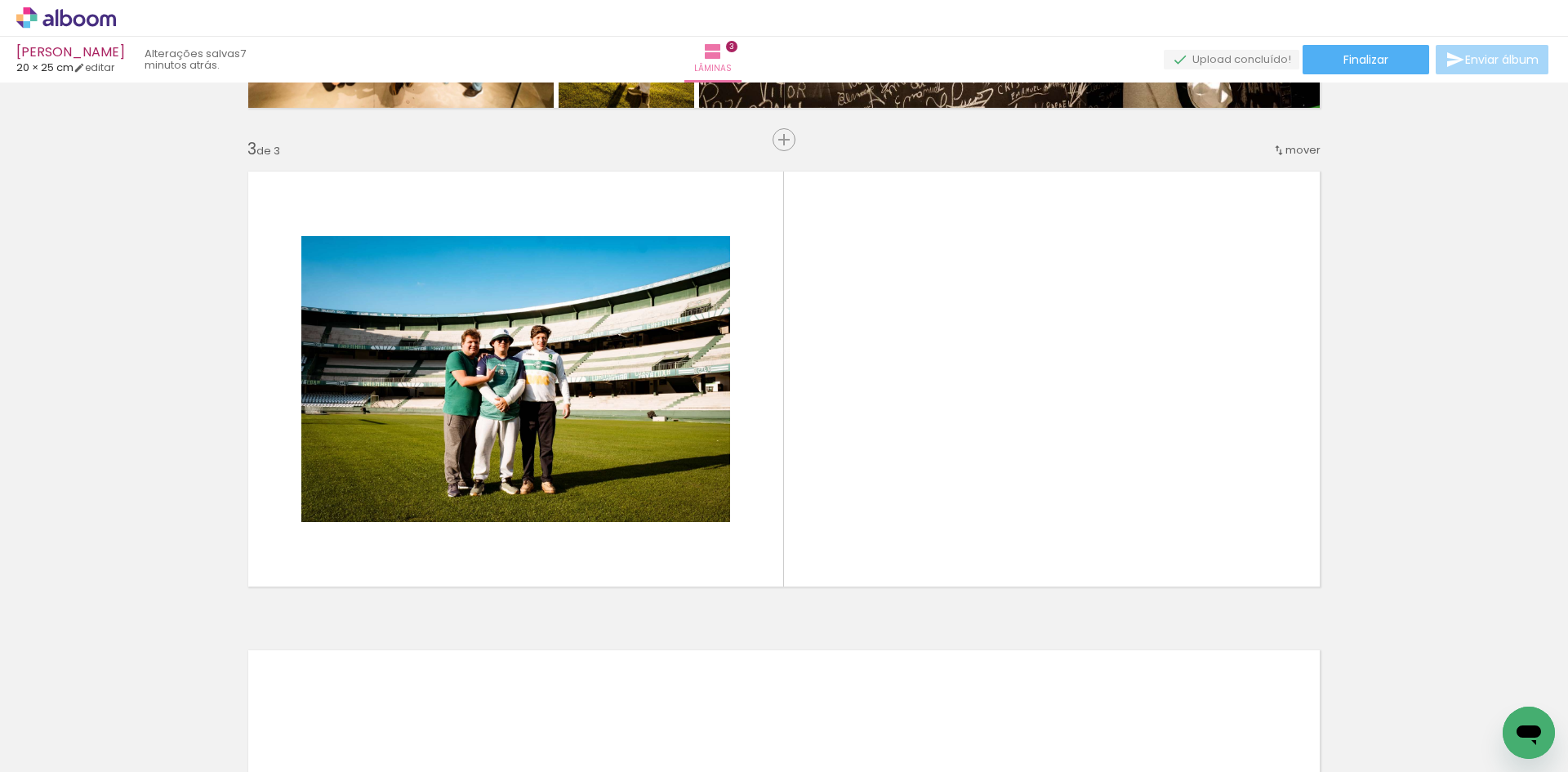
scroll to position [930, 0]
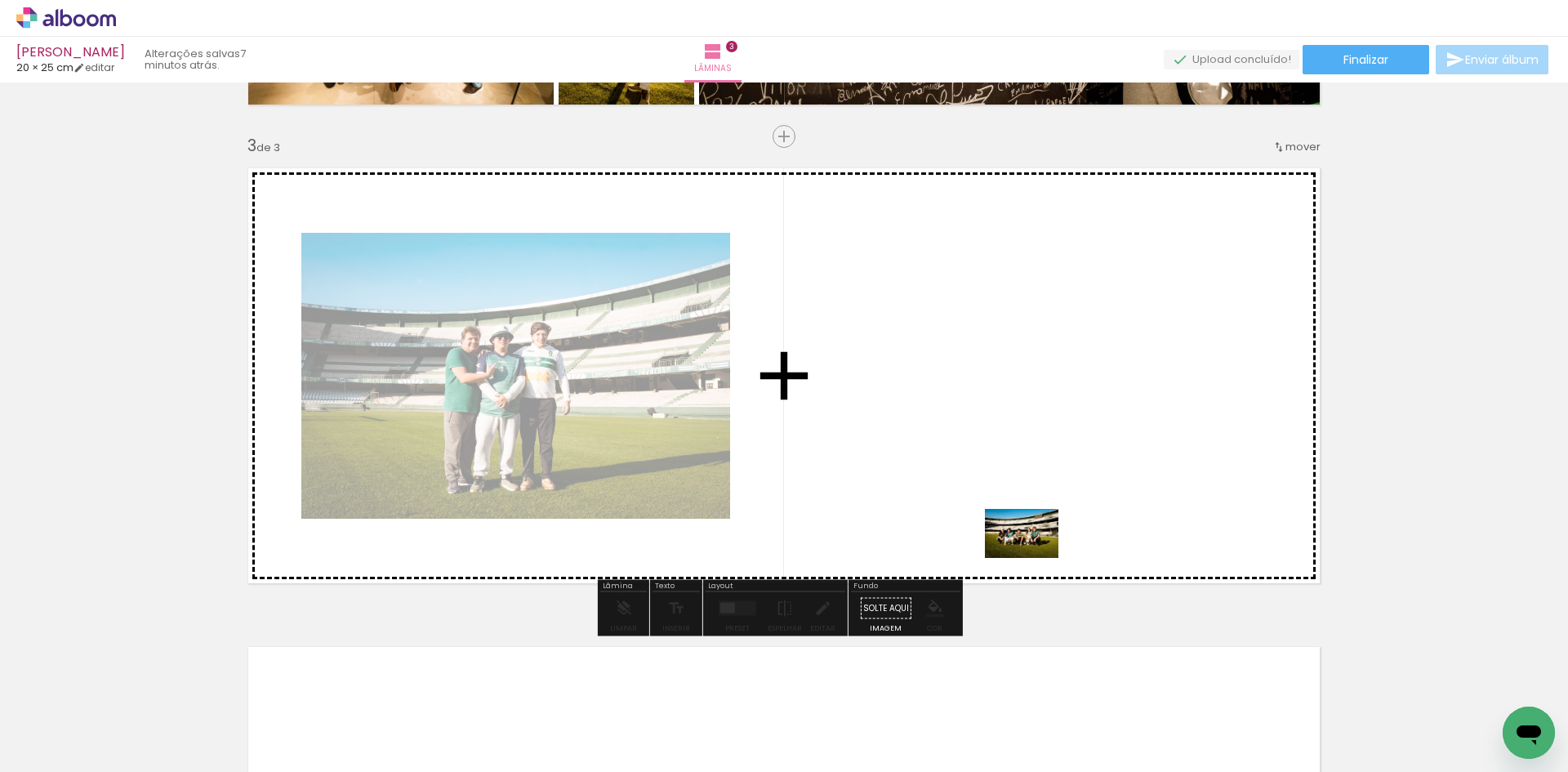
drag, startPoint x: 1158, startPoint y: 721, endPoint x: 1034, endPoint y: 558, distance: 204.8
click at [1034, 558] on quentale-workspace at bounding box center [784, 386] width 1568 height 772
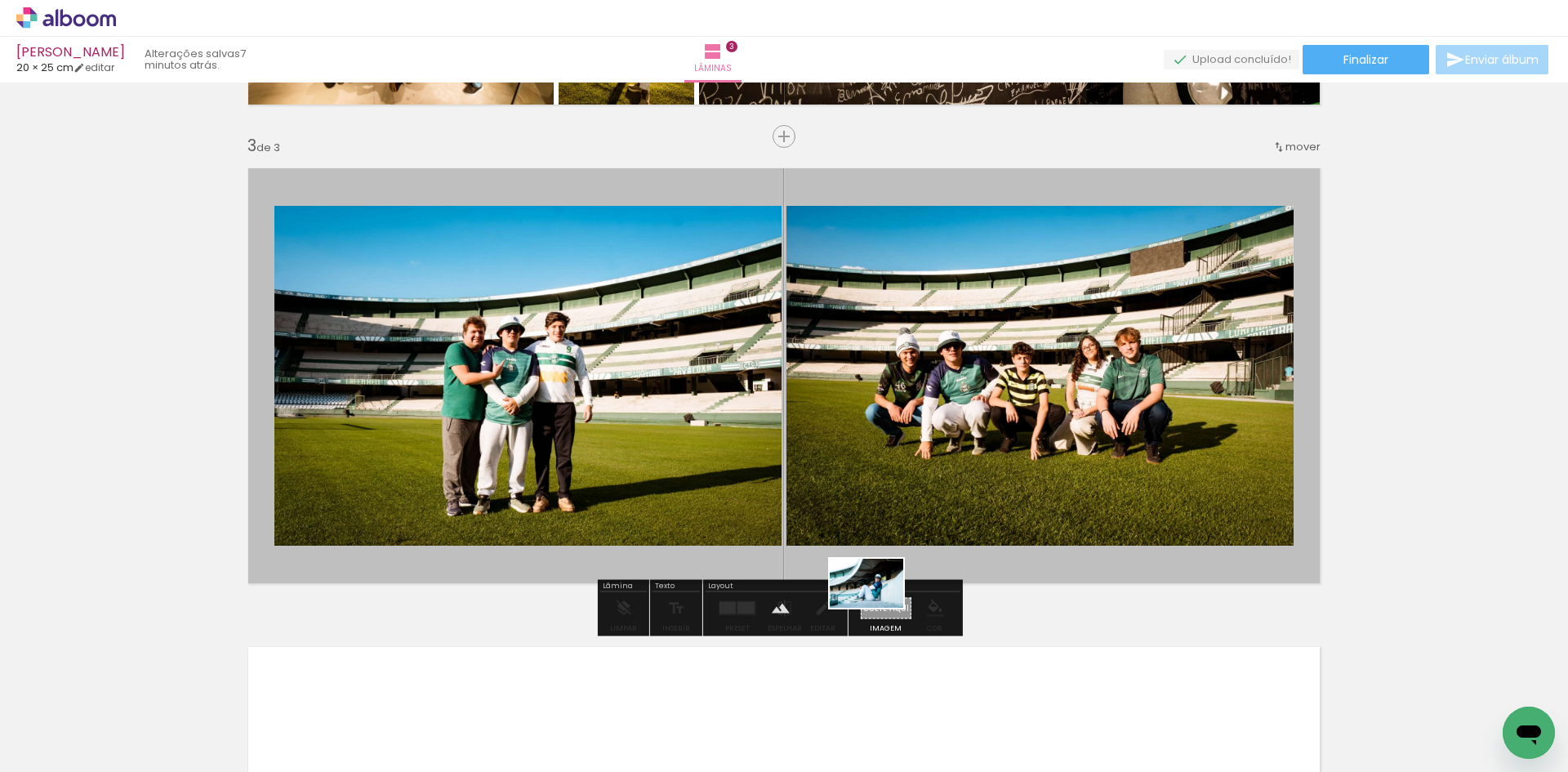
drag, startPoint x: 708, startPoint y: 726, endPoint x: 879, endPoint y: 609, distance: 207.2
click at [879, 609] on quentale-workspace at bounding box center [784, 386] width 1568 height 772
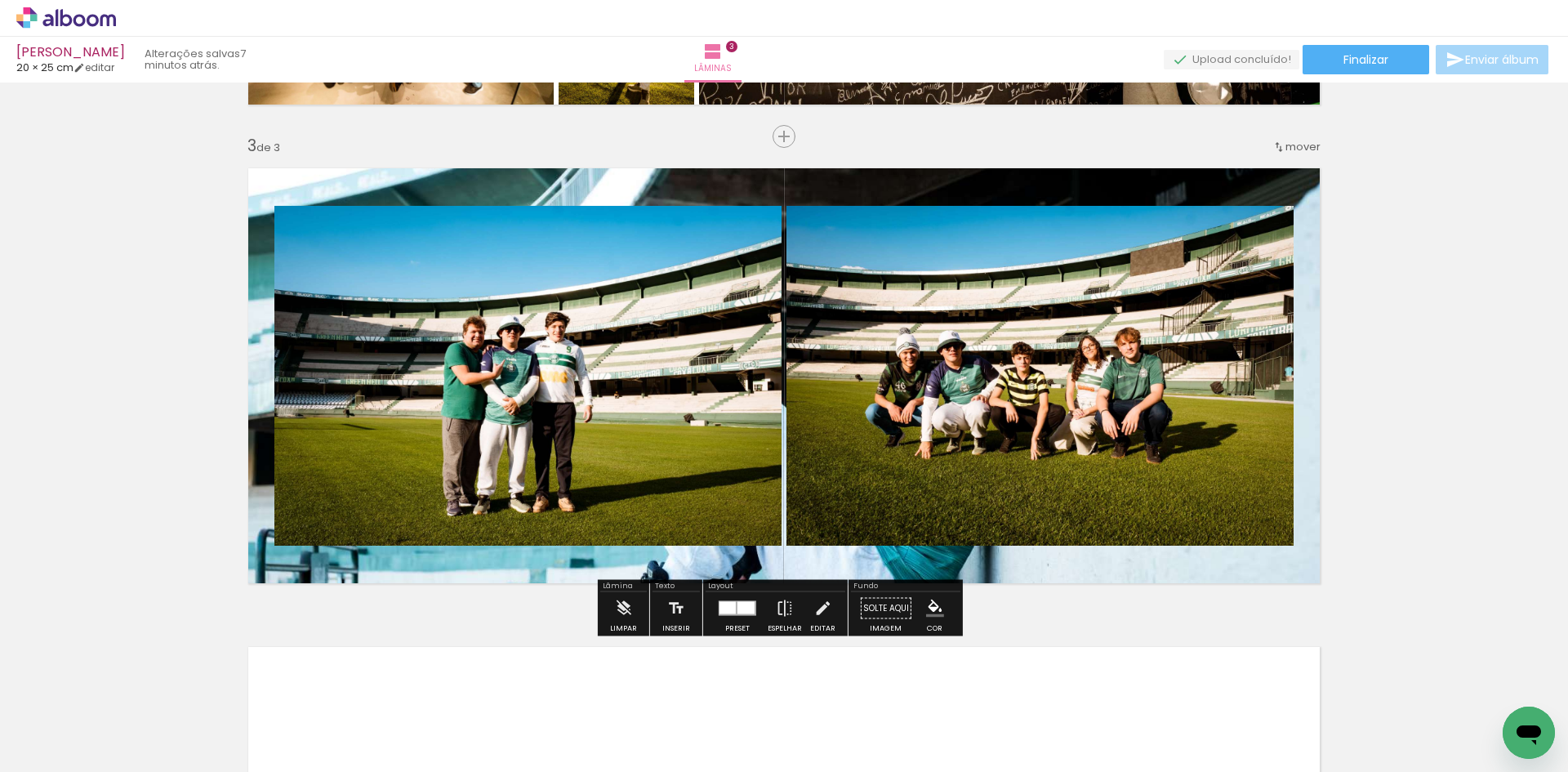
click at [993, 580] on quentale-layouter at bounding box center [784, 375] width 1094 height 438
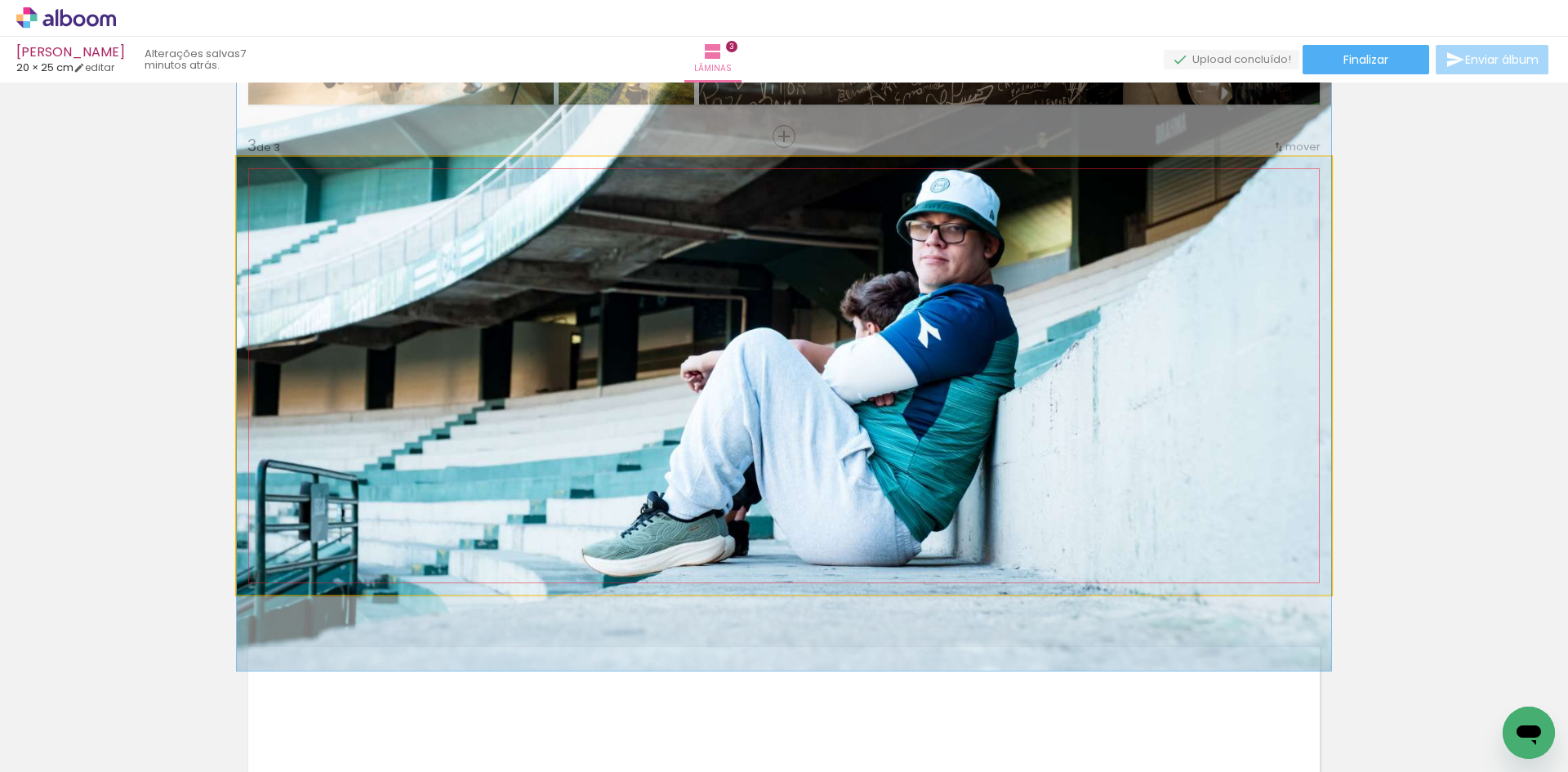
drag, startPoint x: 982, startPoint y: 518, endPoint x: 1028, endPoint y: 449, distance: 82.9
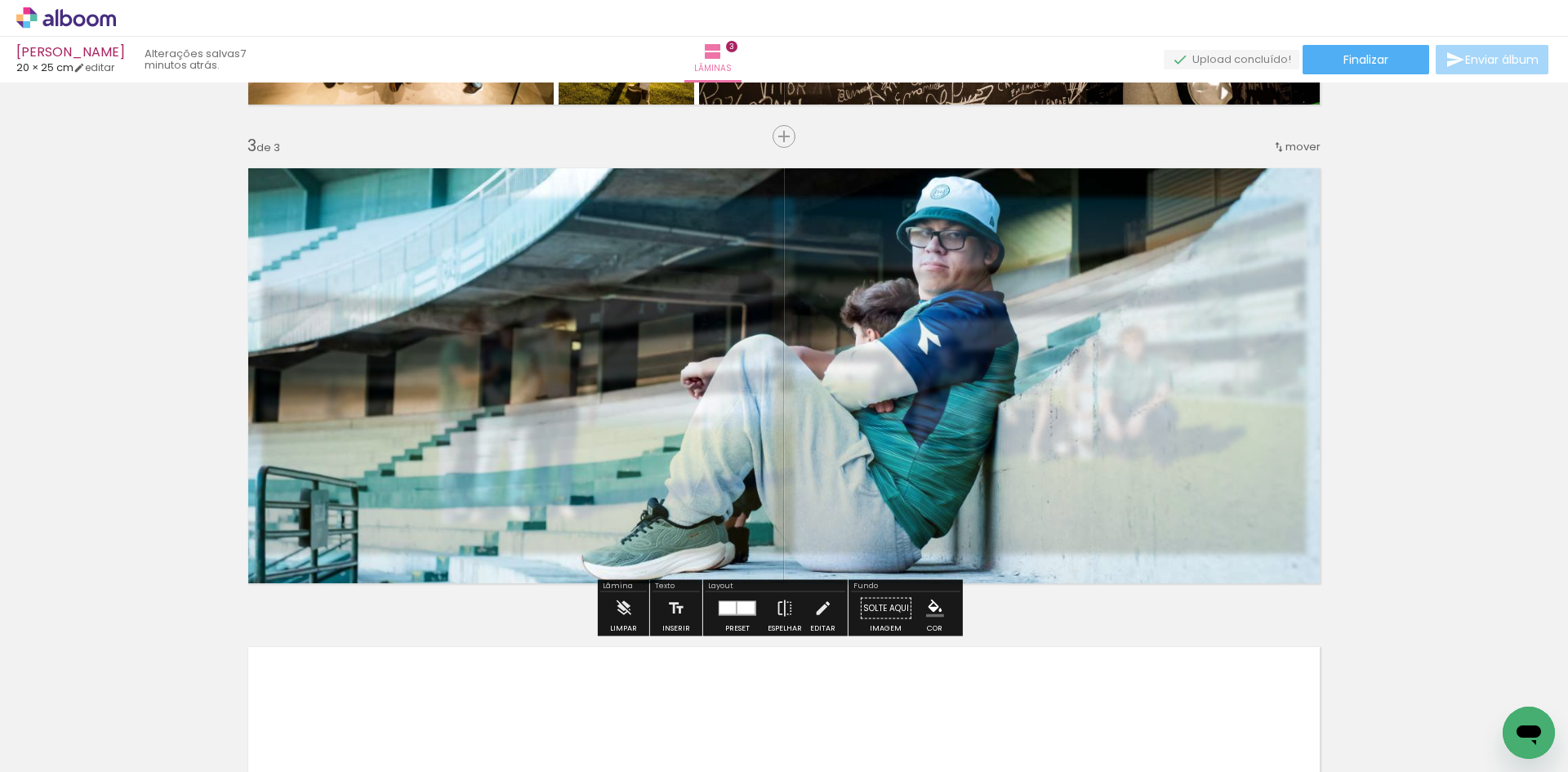
click at [1432, 580] on div "Inserir lâmina 1 de 3 Inserir lâmina 2 de 3 Inserir lâmina 3 de 3" at bounding box center [784, 116] width 1568 height 1915
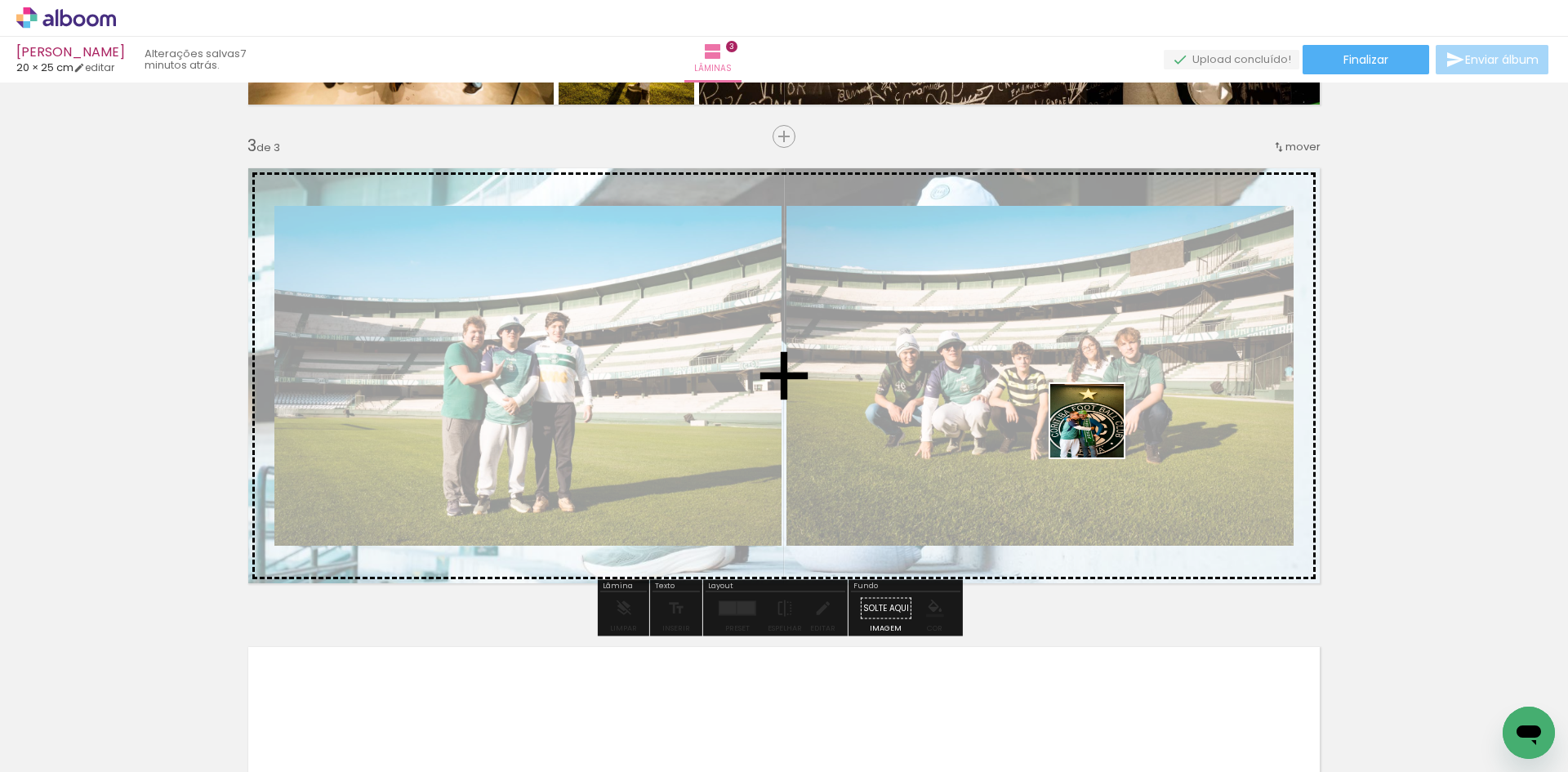
drag, startPoint x: 1248, startPoint y: 721, endPoint x: 1099, endPoint y: 433, distance: 324.3
click at [1099, 433] on quentale-workspace at bounding box center [784, 386] width 1568 height 772
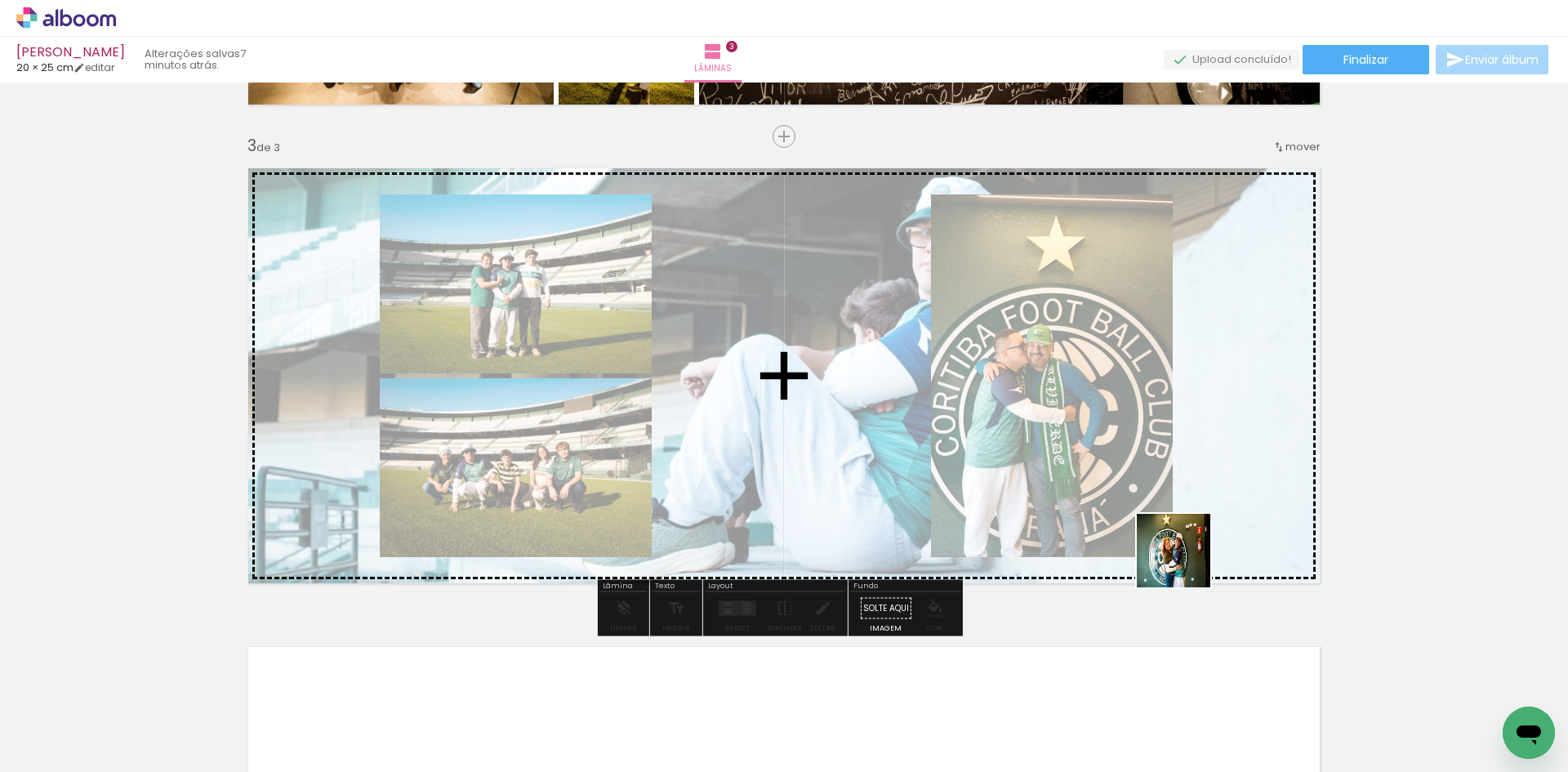
drag, startPoint x: 1295, startPoint y: 666, endPoint x: 1252, endPoint y: 585, distance: 91.7
click at [1135, 506] on quentale-workspace at bounding box center [784, 386] width 1568 height 772
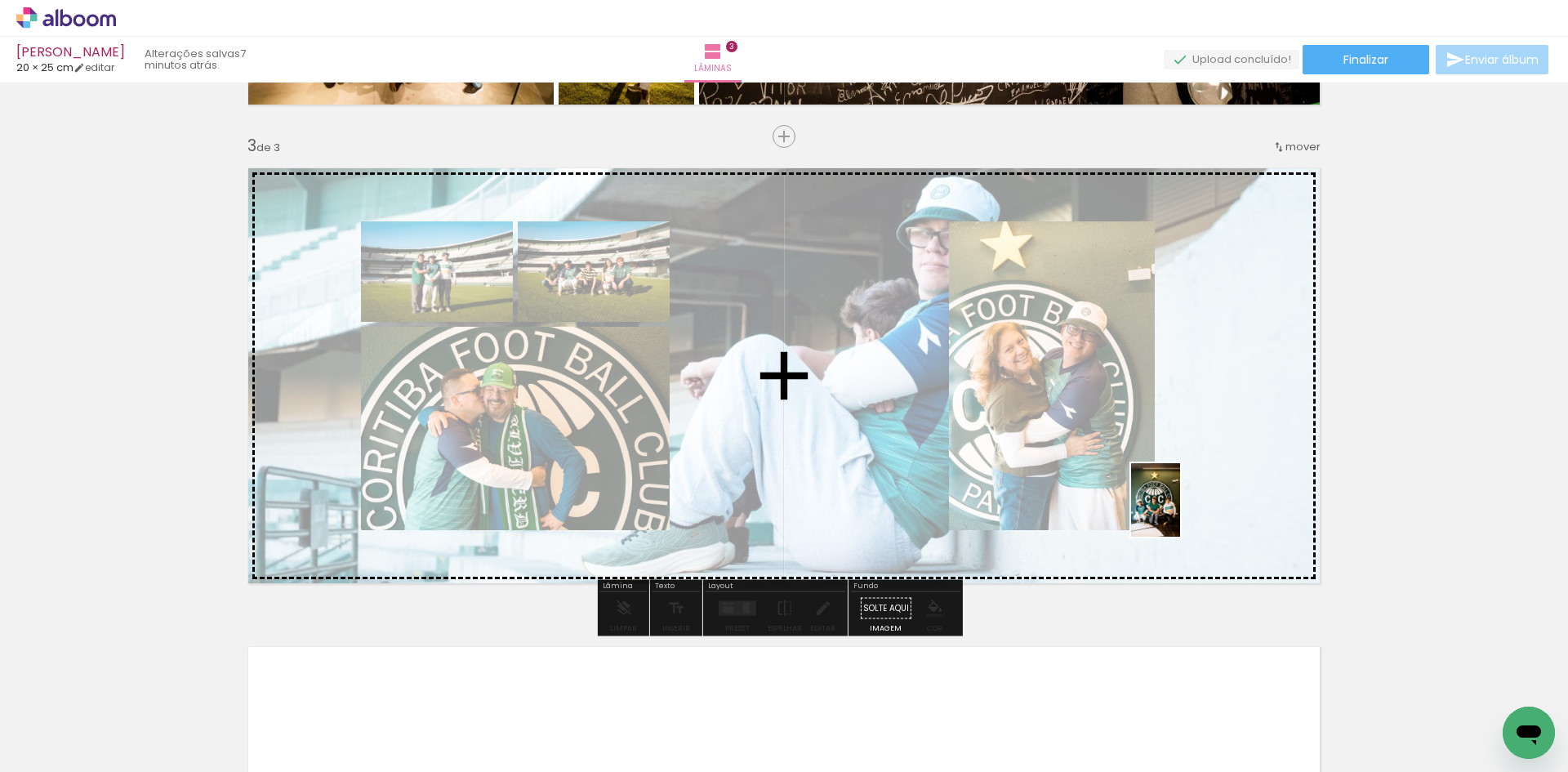
drag, startPoint x: 1414, startPoint y: 710, endPoint x: 1179, endPoint y: 511, distance: 307.9
click at [1179, 511] on quentale-workspace at bounding box center [784, 386] width 1568 height 772
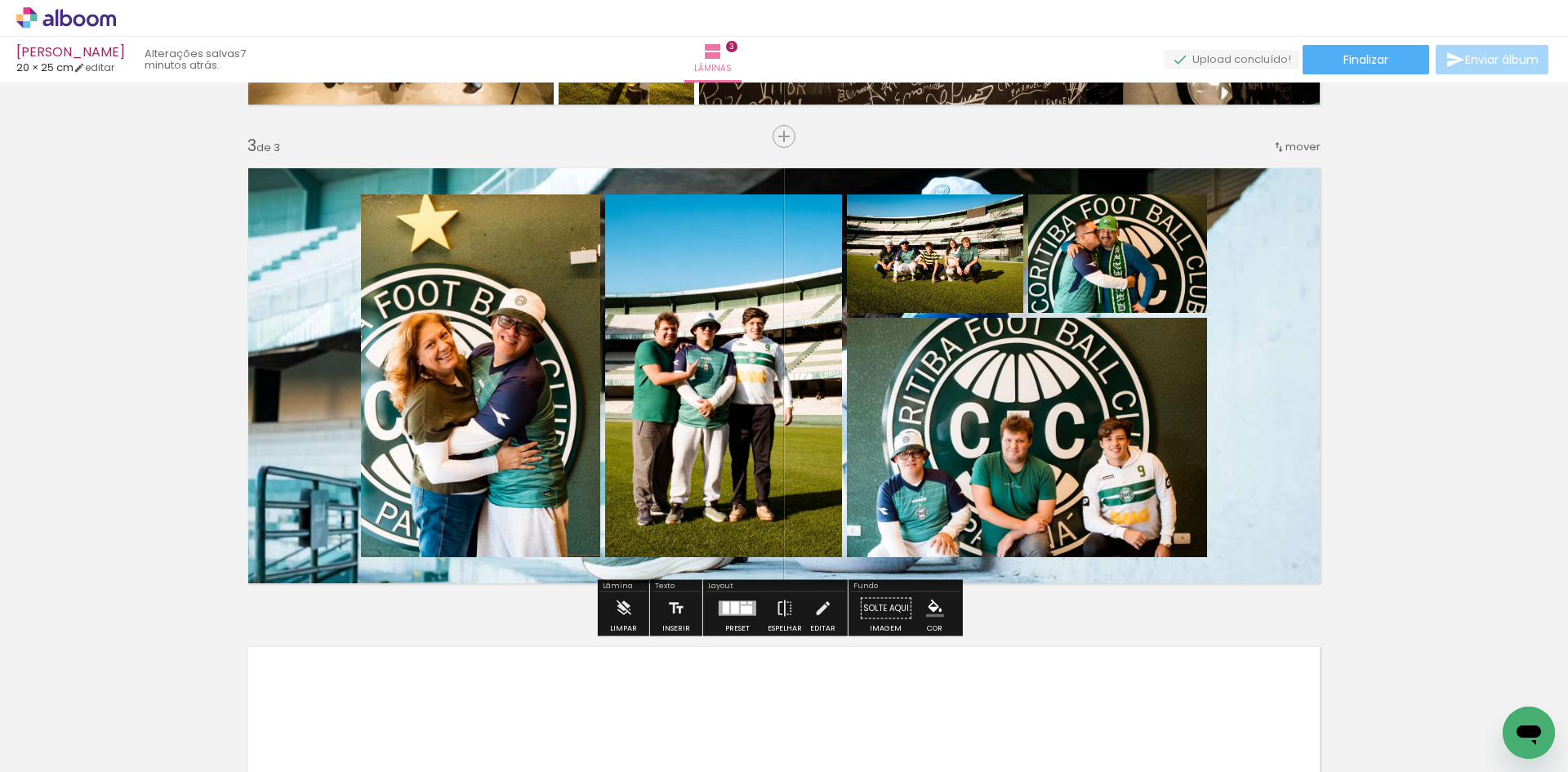
scroll to position [0, 491]
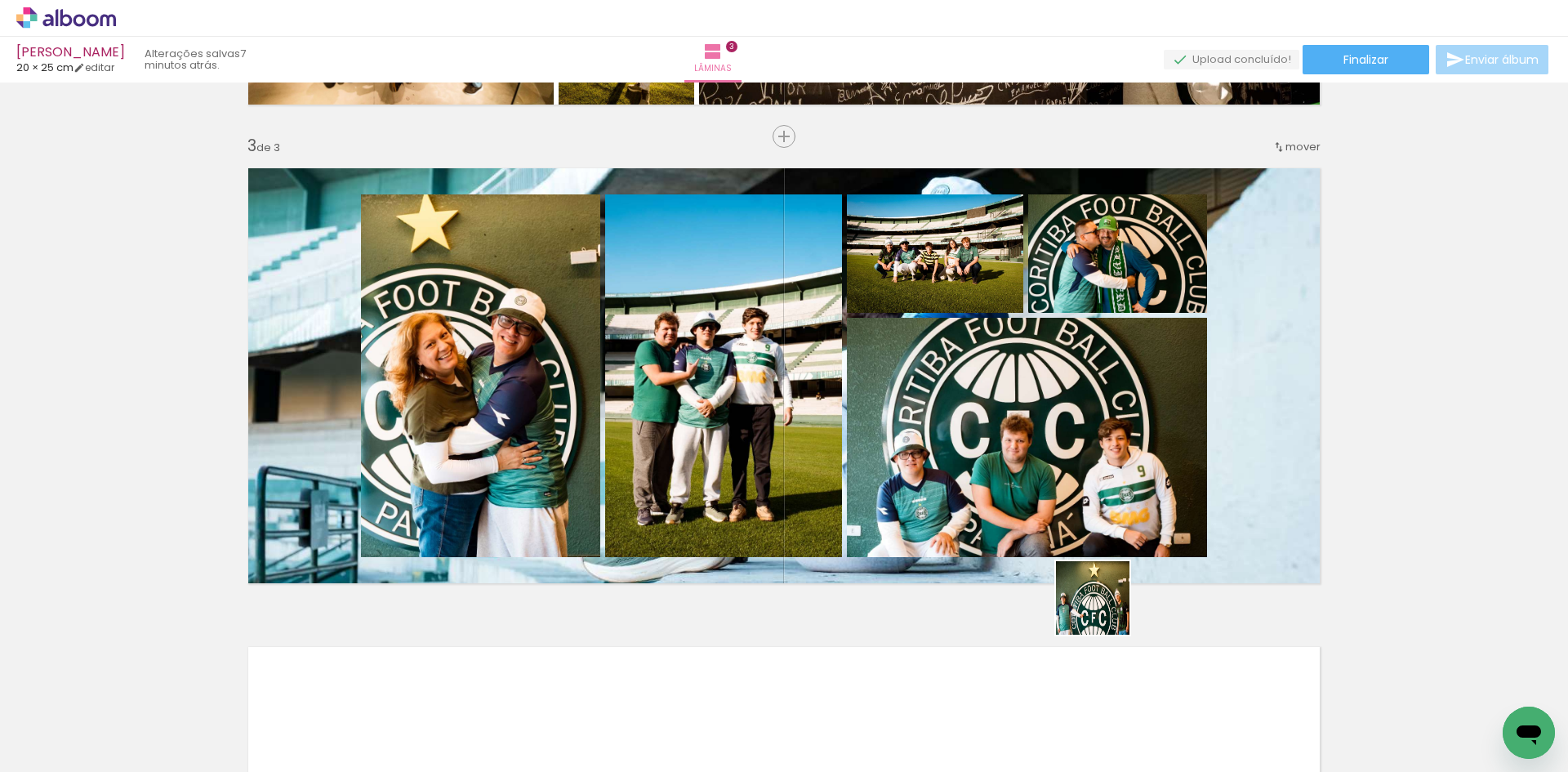
drag, startPoint x: 1153, startPoint y: 716, endPoint x: 1157, endPoint y: 633, distance: 83.1
click at [1057, 473] on quentale-workspace at bounding box center [784, 386] width 1568 height 772
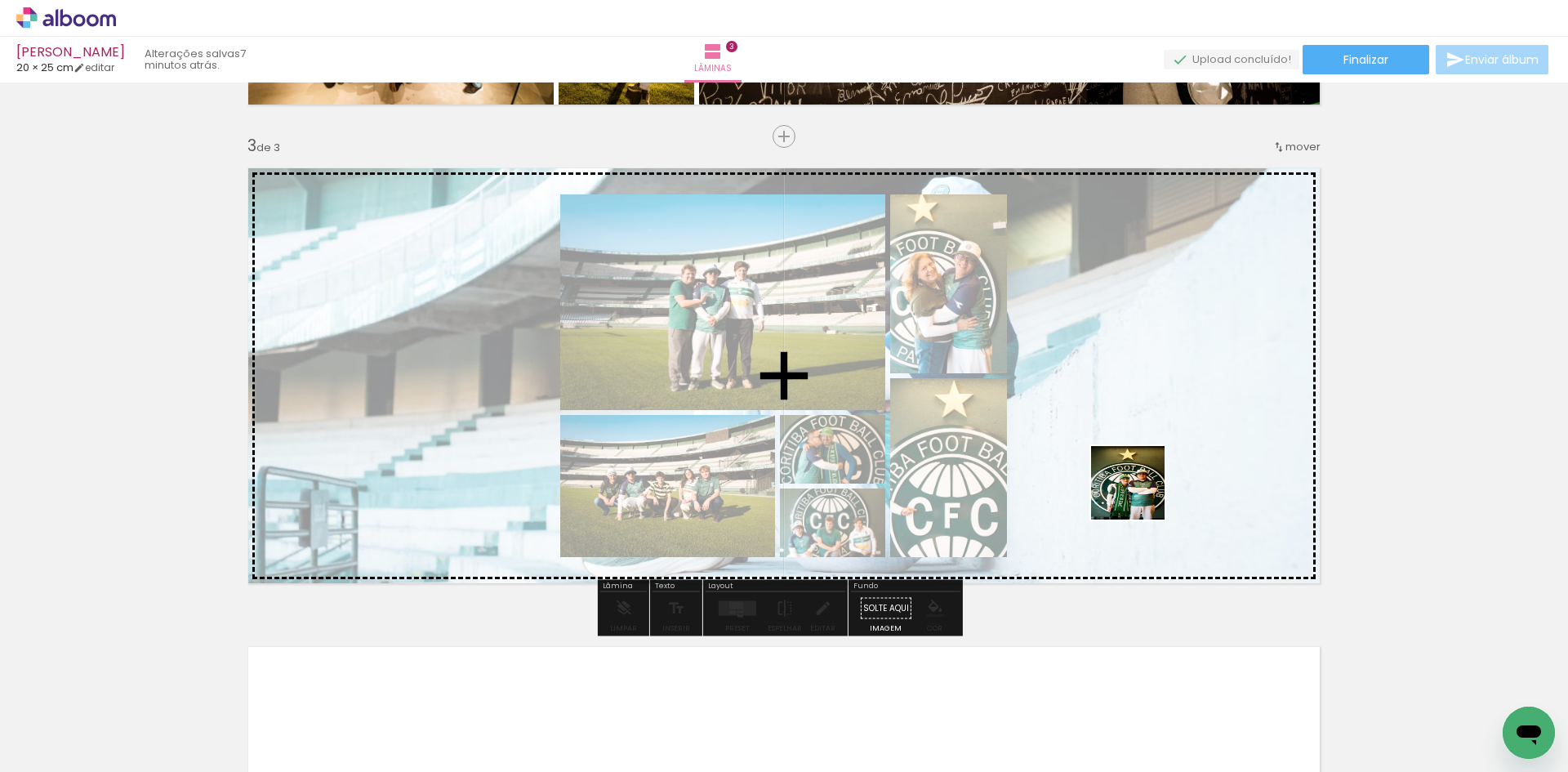
drag, startPoint x: 1205, startPoint y: 660, endPoint x: 1340, endPoint y: 730, distance: 152.1
click at [1145, 497] on quentale-workspace at bounding box center [784, 386] width 1568 height 772
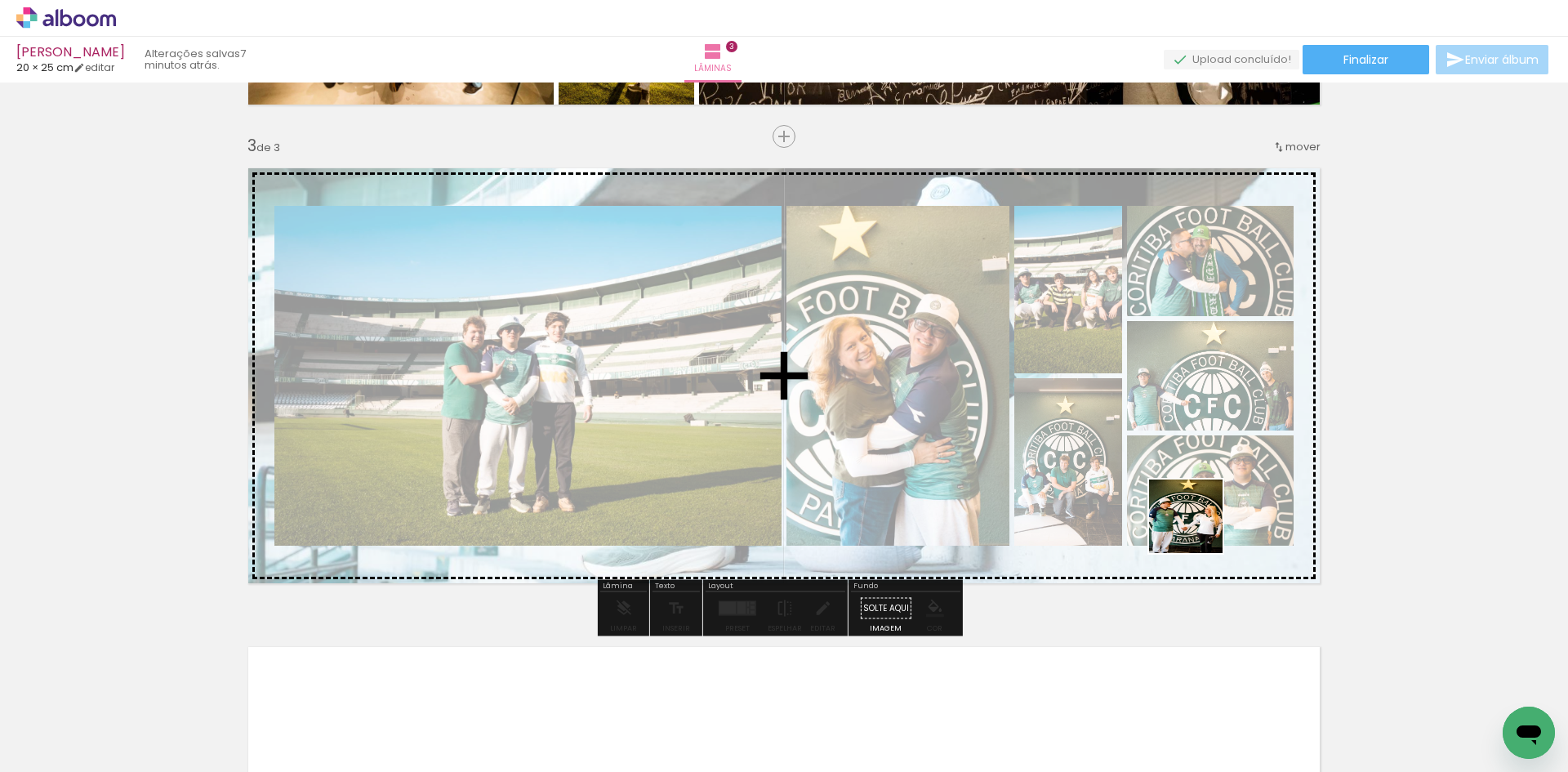
drag, startPoint x: 1290, startPoint y: 664, endPoint x: 1353, endPoint y: 662, distance: 63.0
click at [1195, 518] on quentale-workspace at bounding box center [784, 386] width 1568 height 772
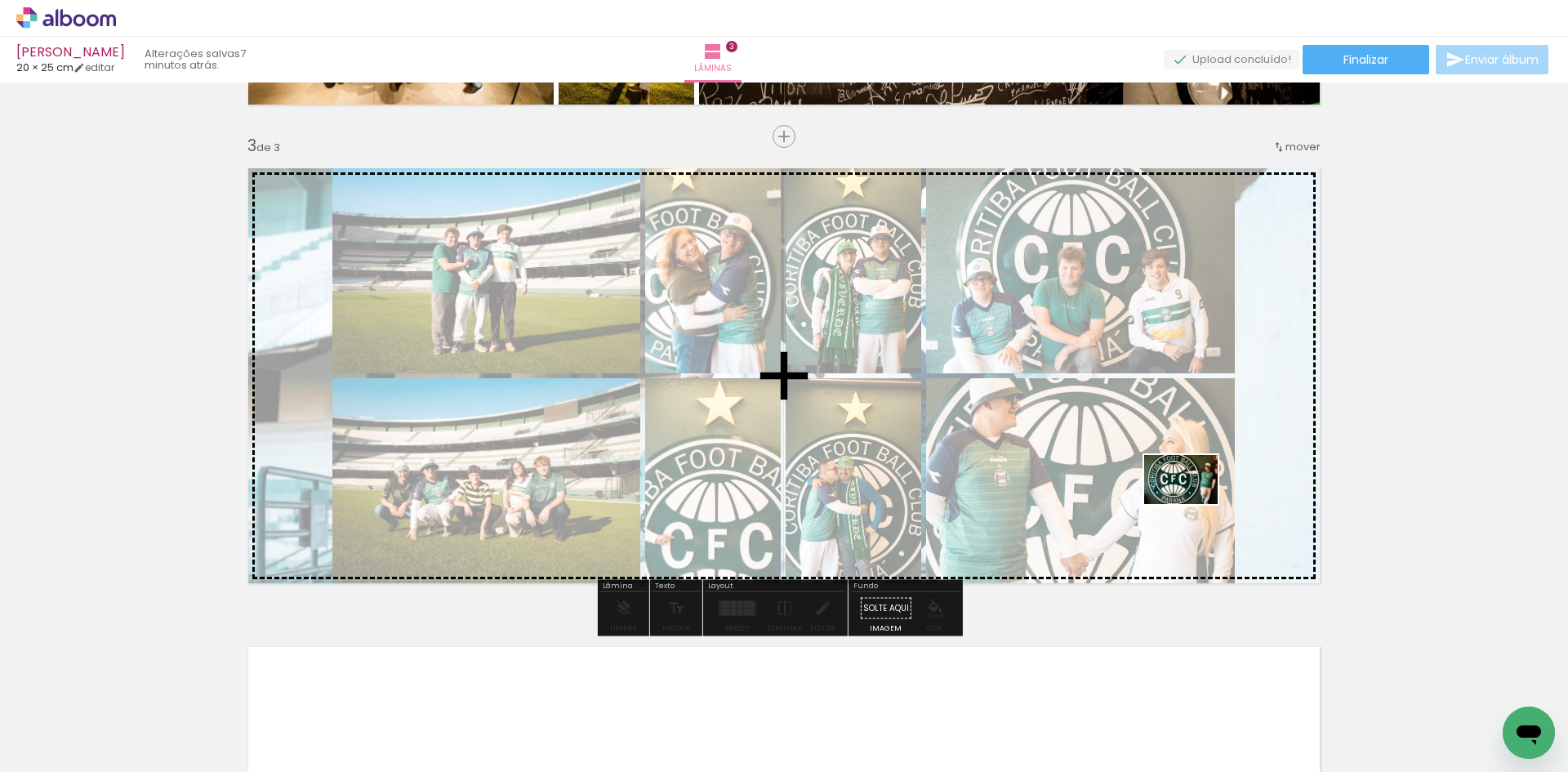
drag, startPoint x: 1396, startPoint y: 696, endPoint x: 1193, endPoint y: 504, distance: 279.4
click at [1193, 504] on quentale-workspace at bounding box center [784, 386] width 1568 height 772
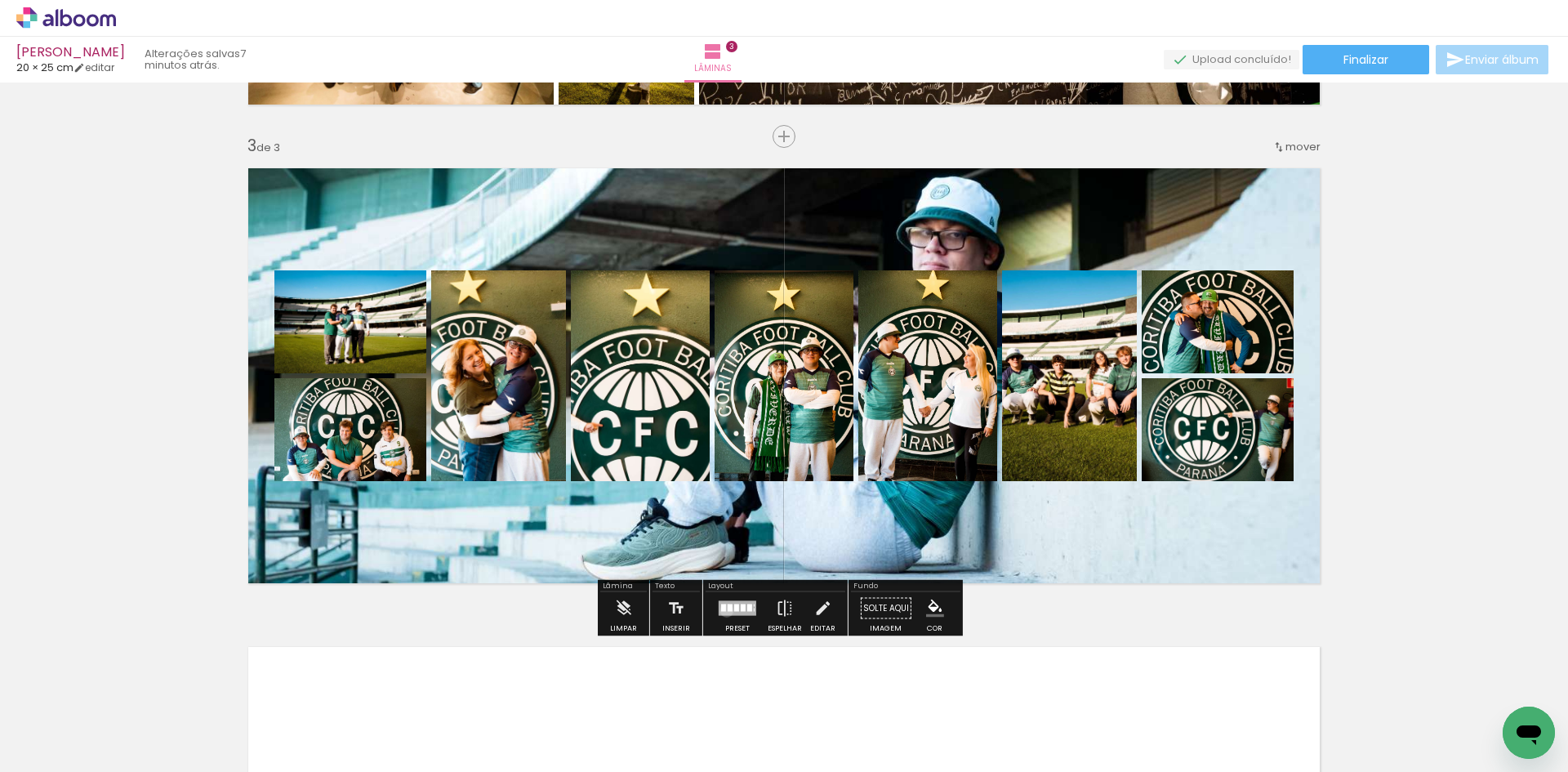
click at [0, 0] on slot at bounding box center [0, 0] width 0 height 0
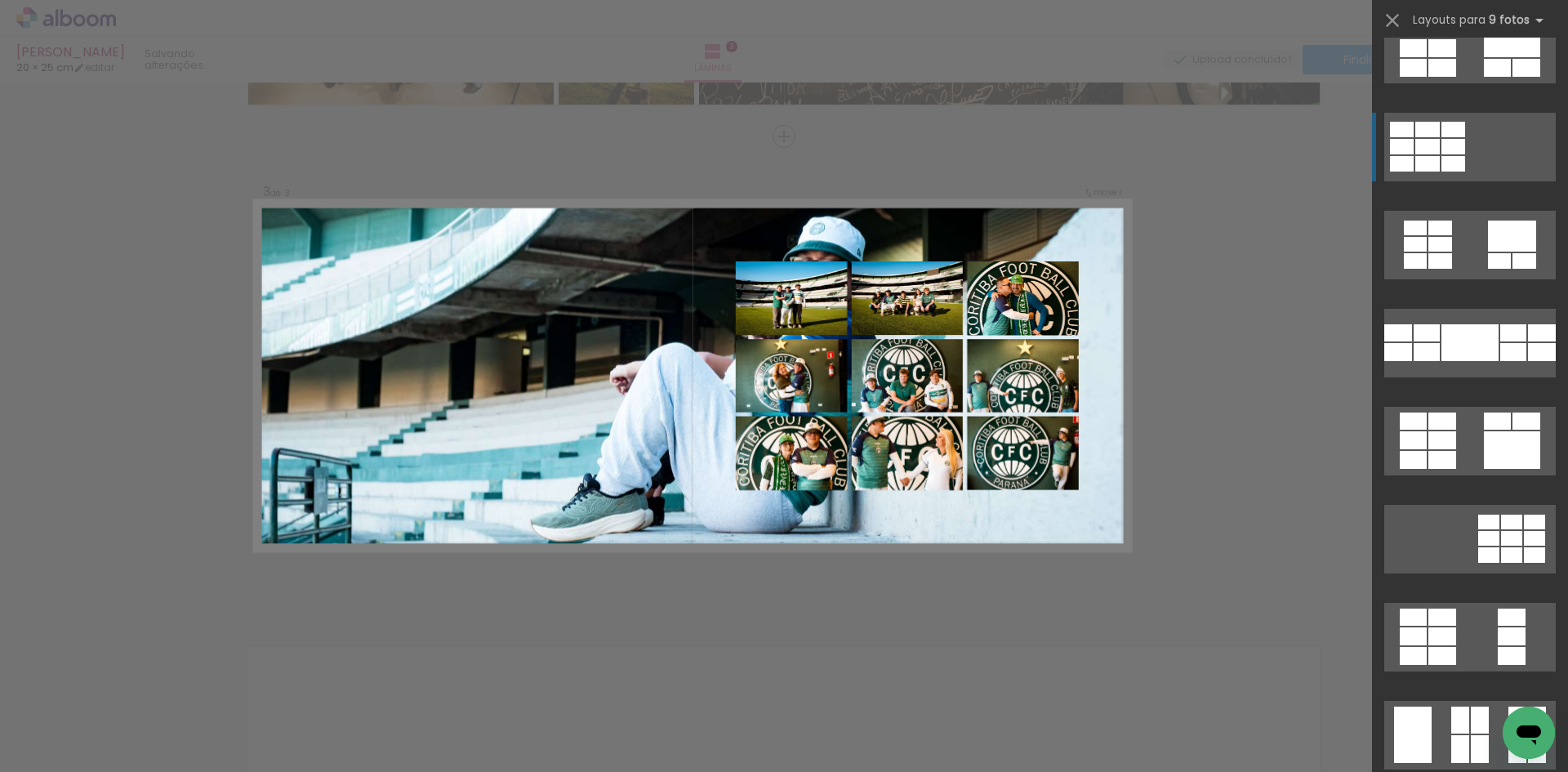
scroll to position [1715, 0]
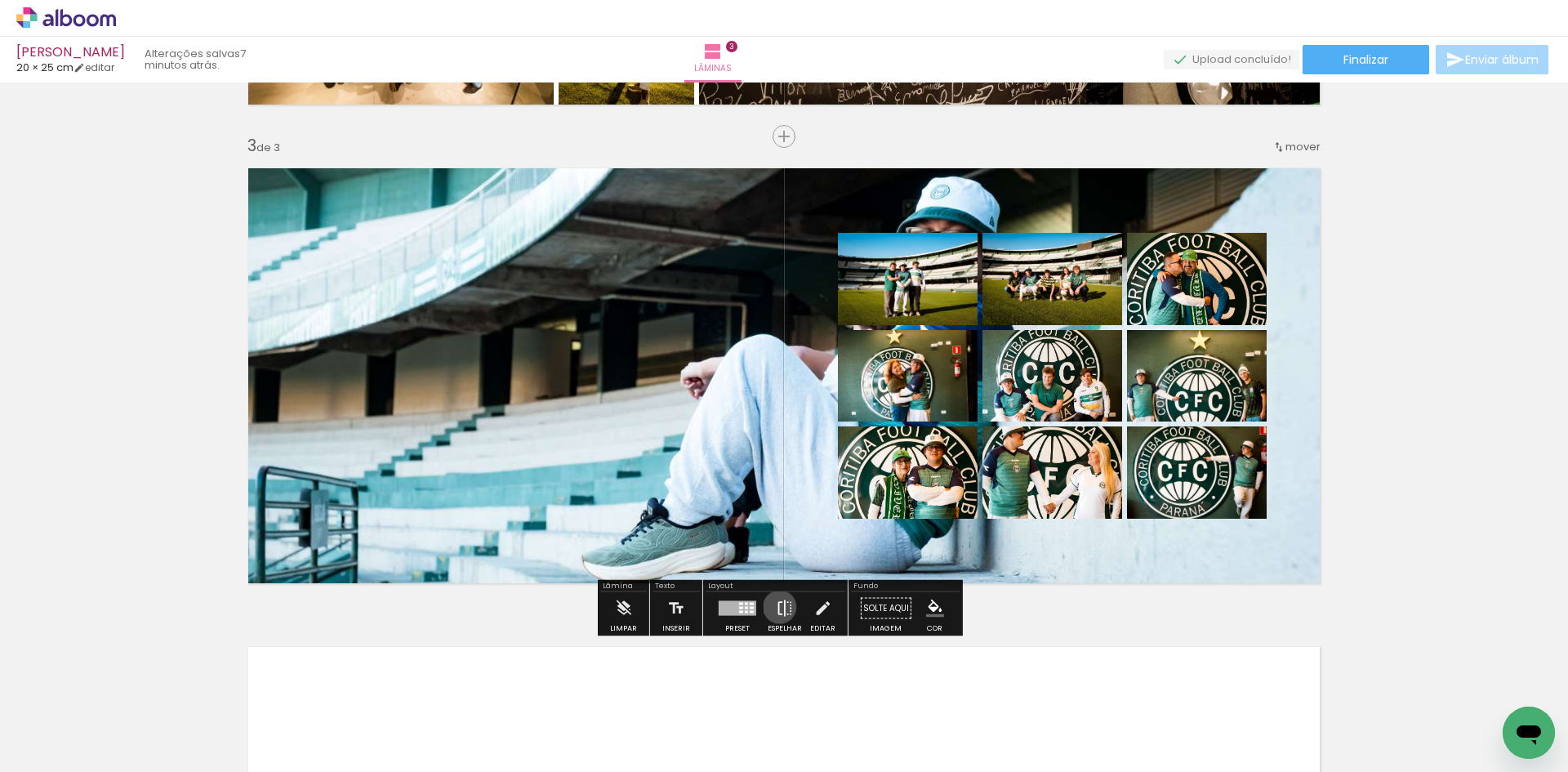
click at [775, 609] on iron-icon at bounding box center [784, 609] width 18 height 33
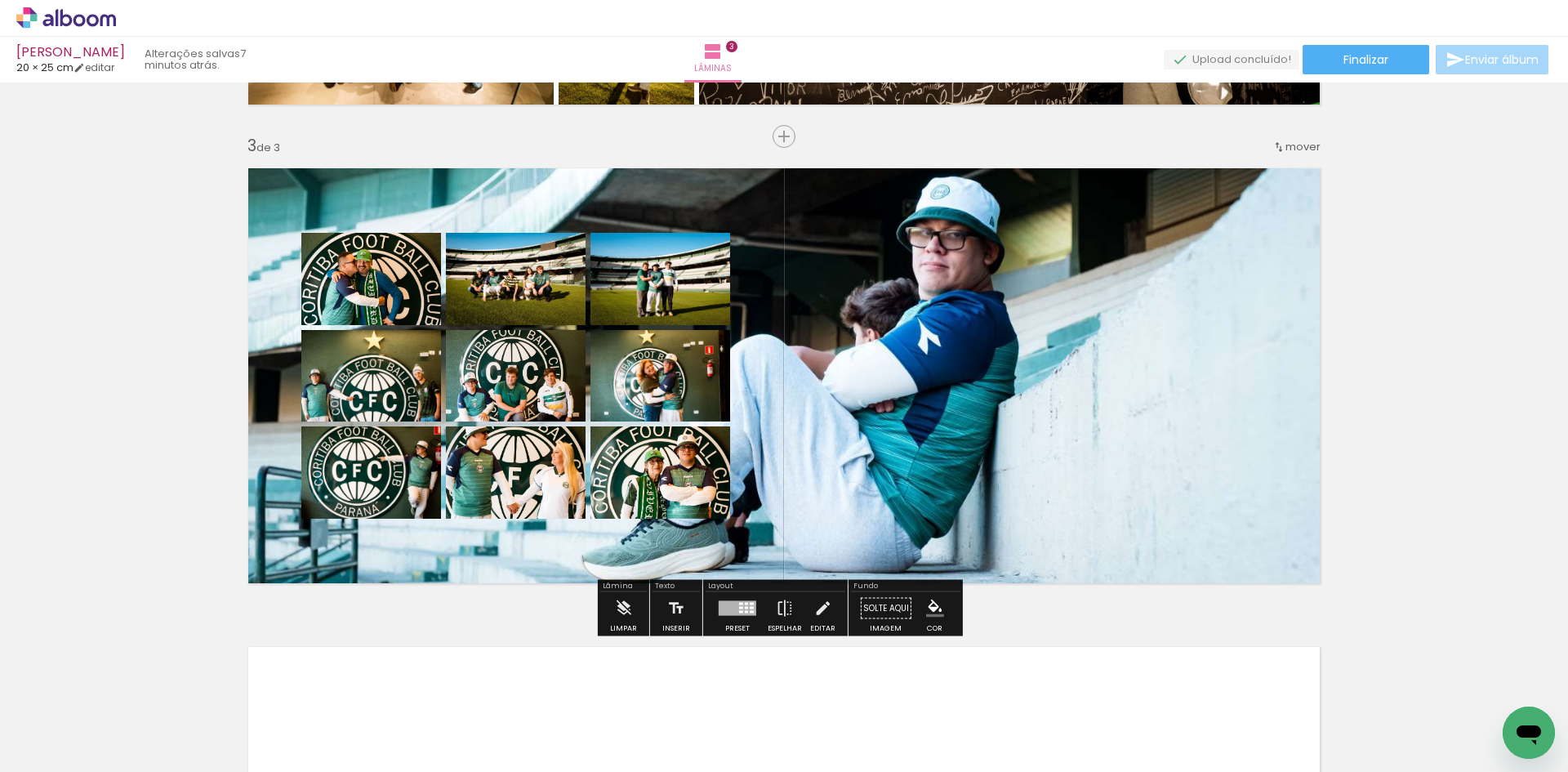
click at [921, 407] on quentale-layouter at bounding box center [784, 375] width 1094 height 438
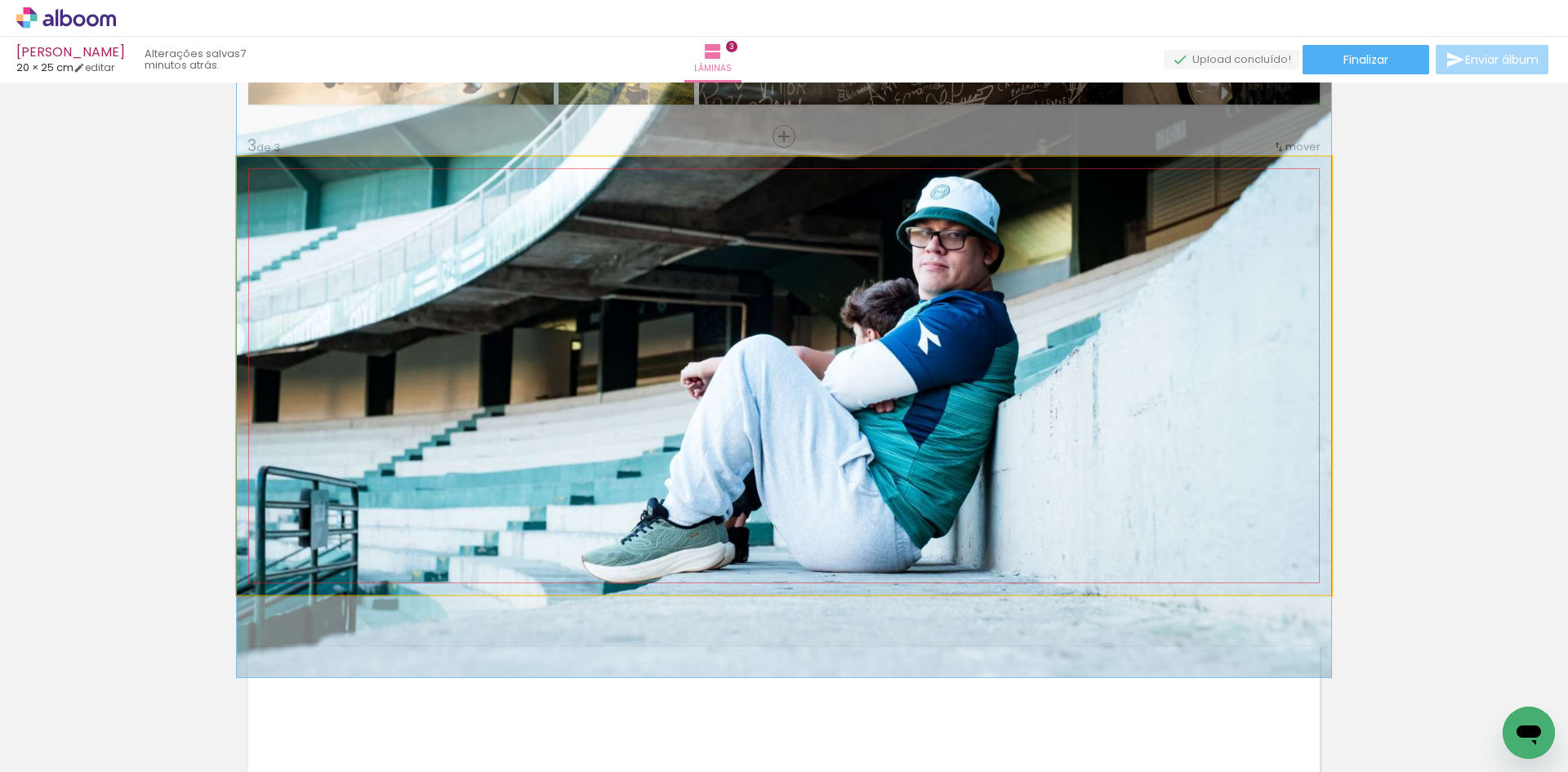
drag, startPoint x: 903, startPoint y: 410, endPoint x: 937, endPoint y: 410, distance: 34.0
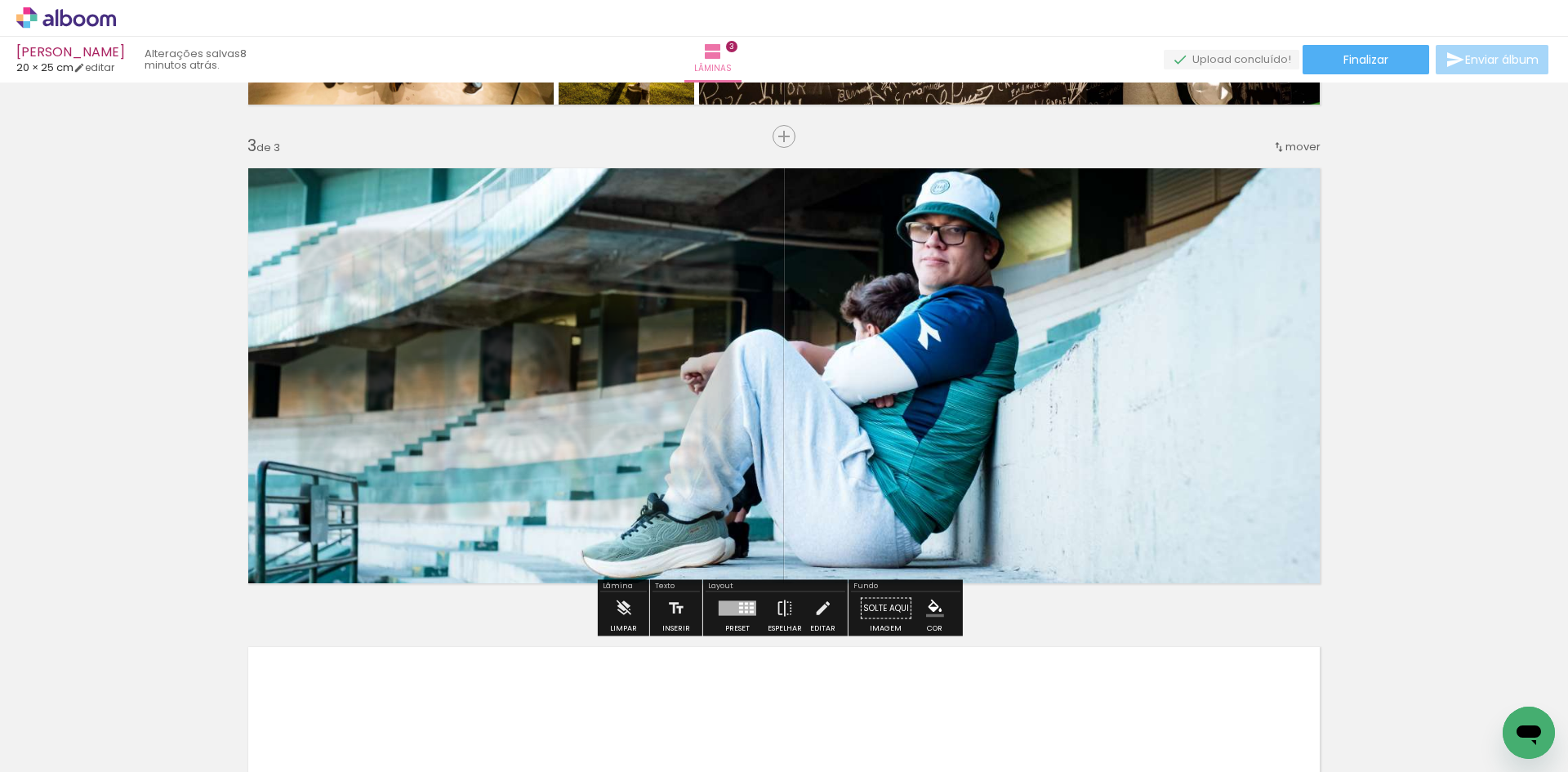
click at [1379, 390] on div "Inserir lâmina 1 de 3 Inserir lâmina 2 de 3 Inserir lâmina 3 de 3" at bounding box center [784, 116] width 1568 height 1915
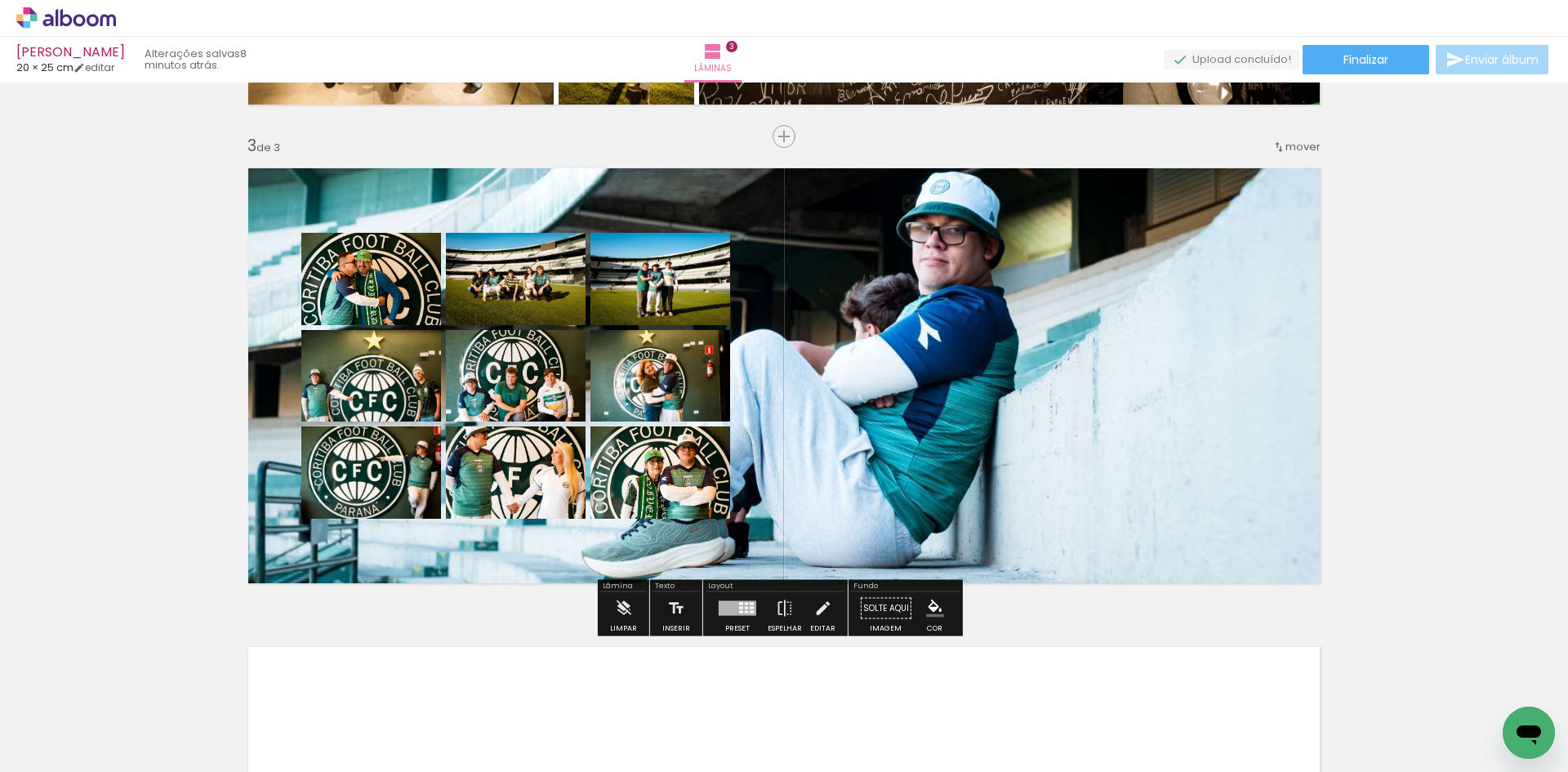
click at [740, 609] on div at bounding box center [737, 608] width 37 height 15
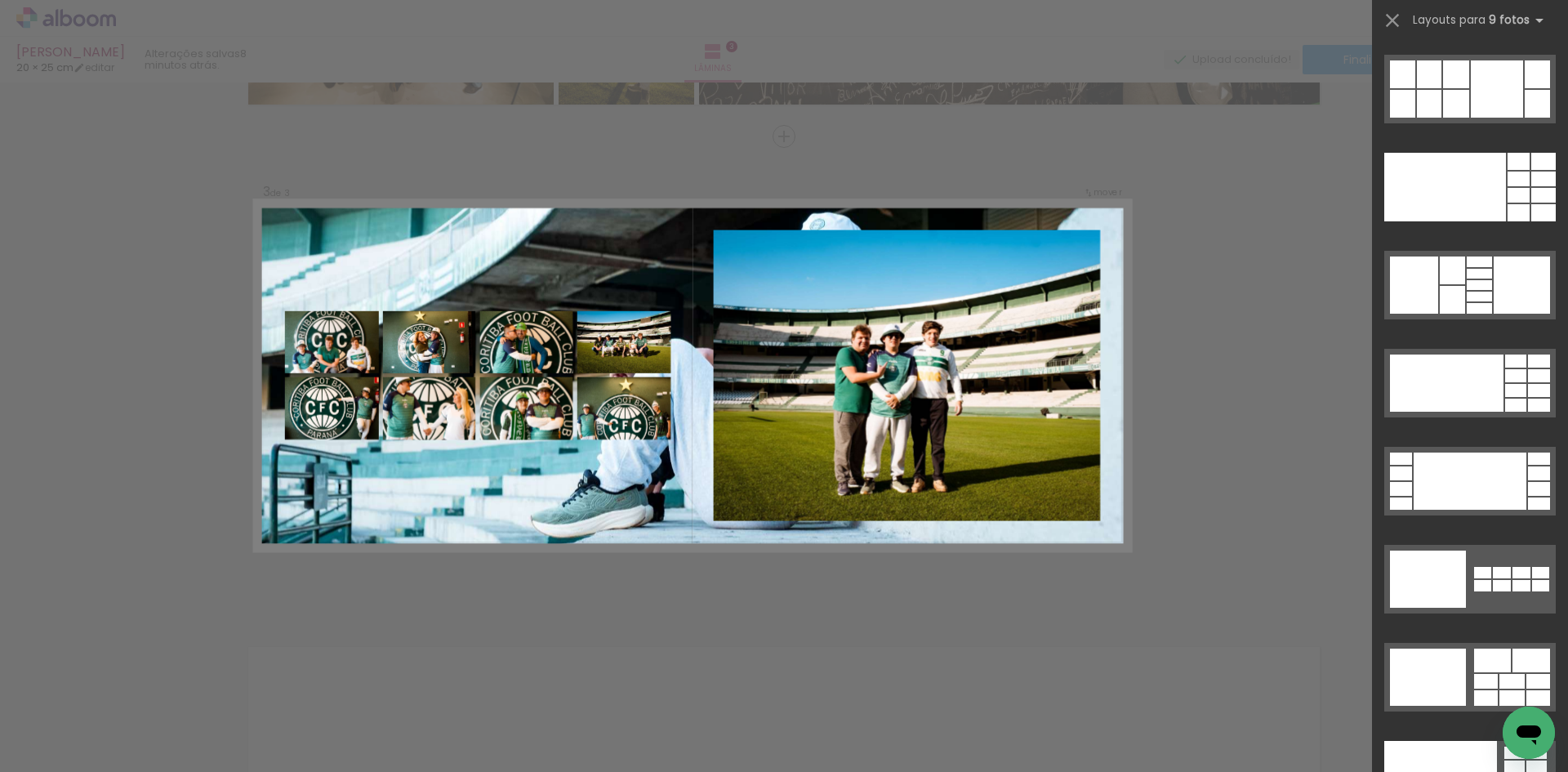
scroll to position [3808, 0]
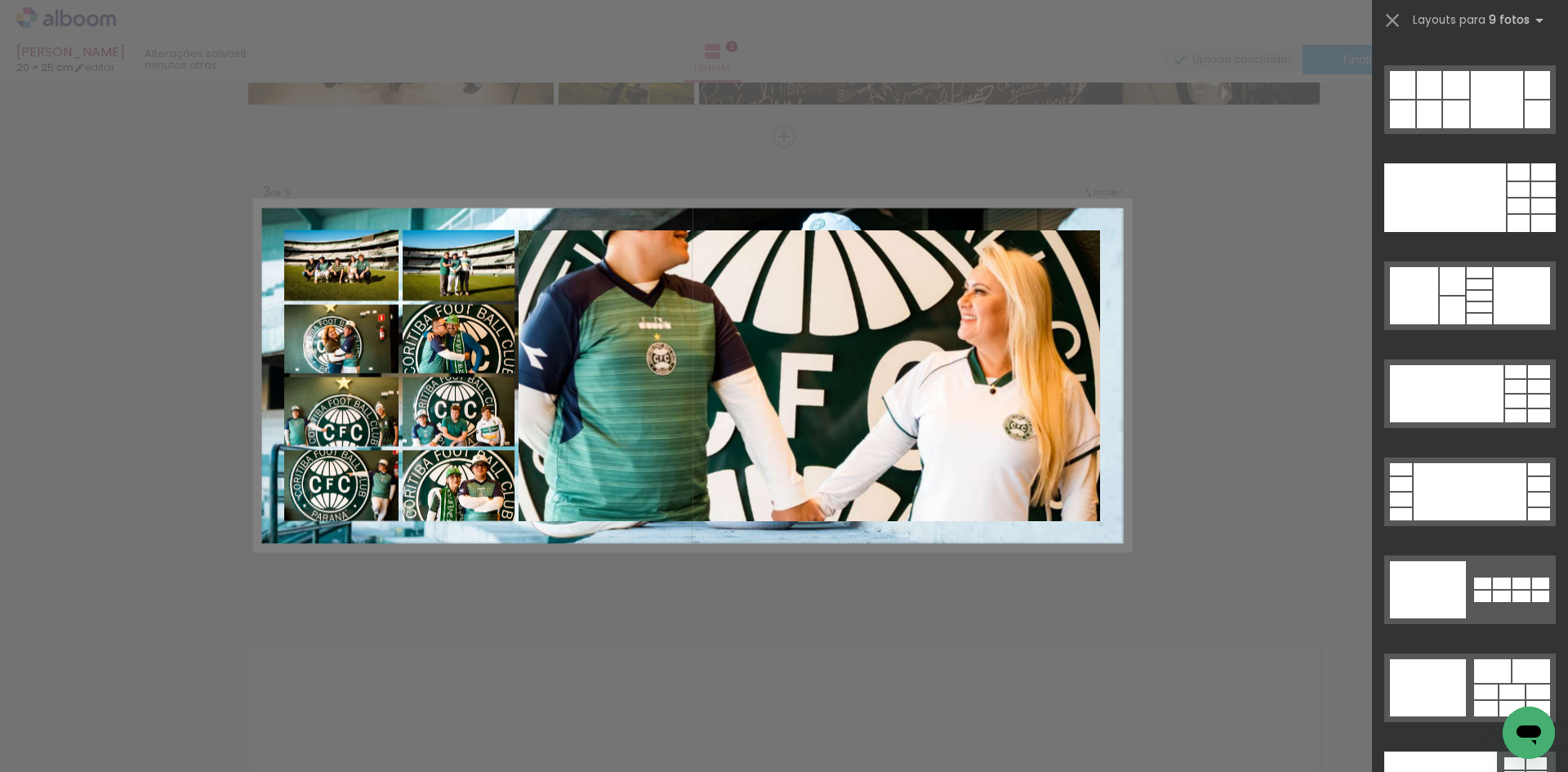
drag, startPoint x: 1274, startPoint y: 467, endPoint x: 1200, endPoint y: 472, distance: 74.2
click at [1274, 466] on div "Confirmar Cancelar" at bounding box center [784, 129] width 1568 height 1954
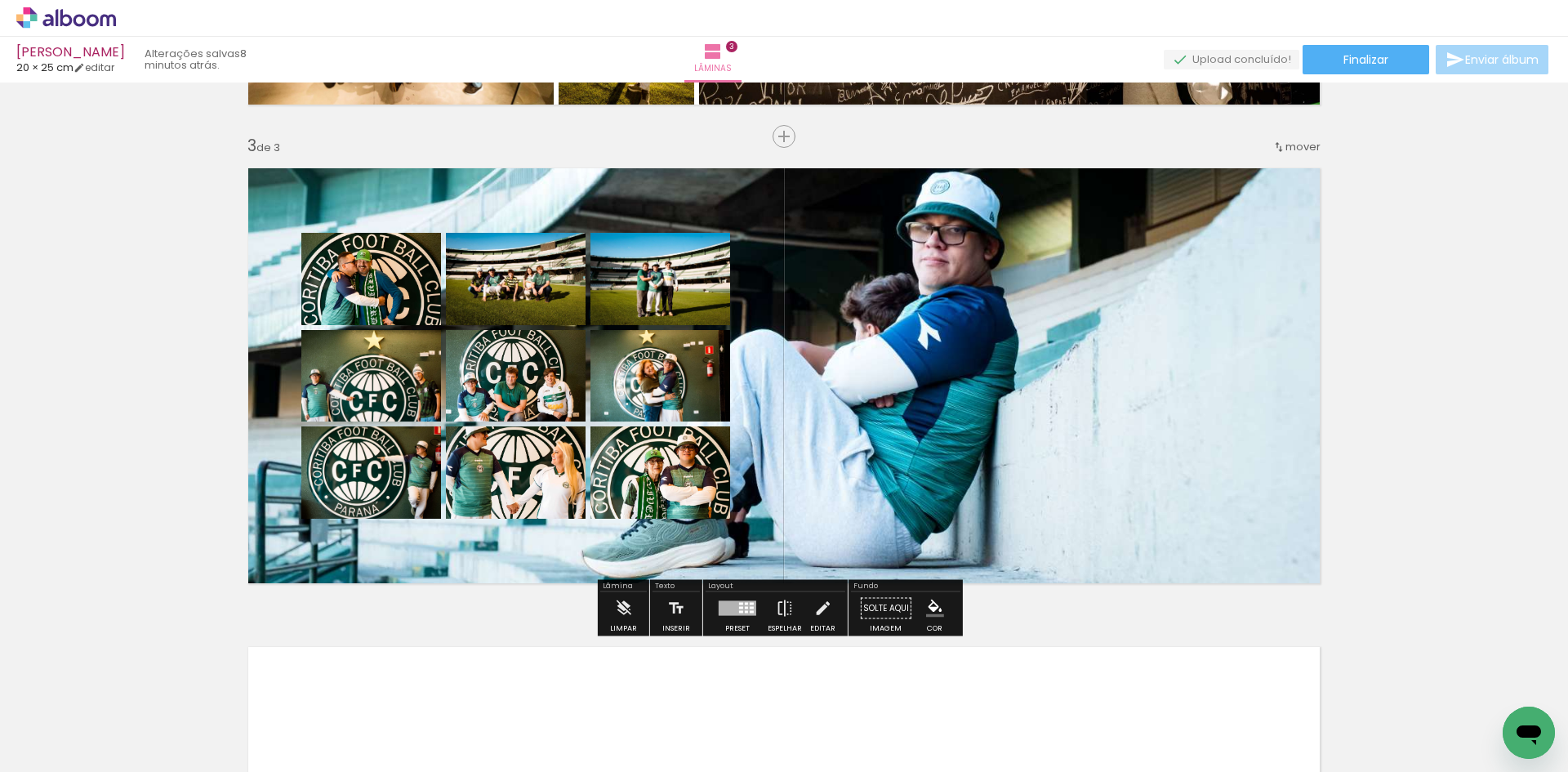
click at [1158, 472] on quentale-layouter at bounding box center [784, 375] width 1094 height 438
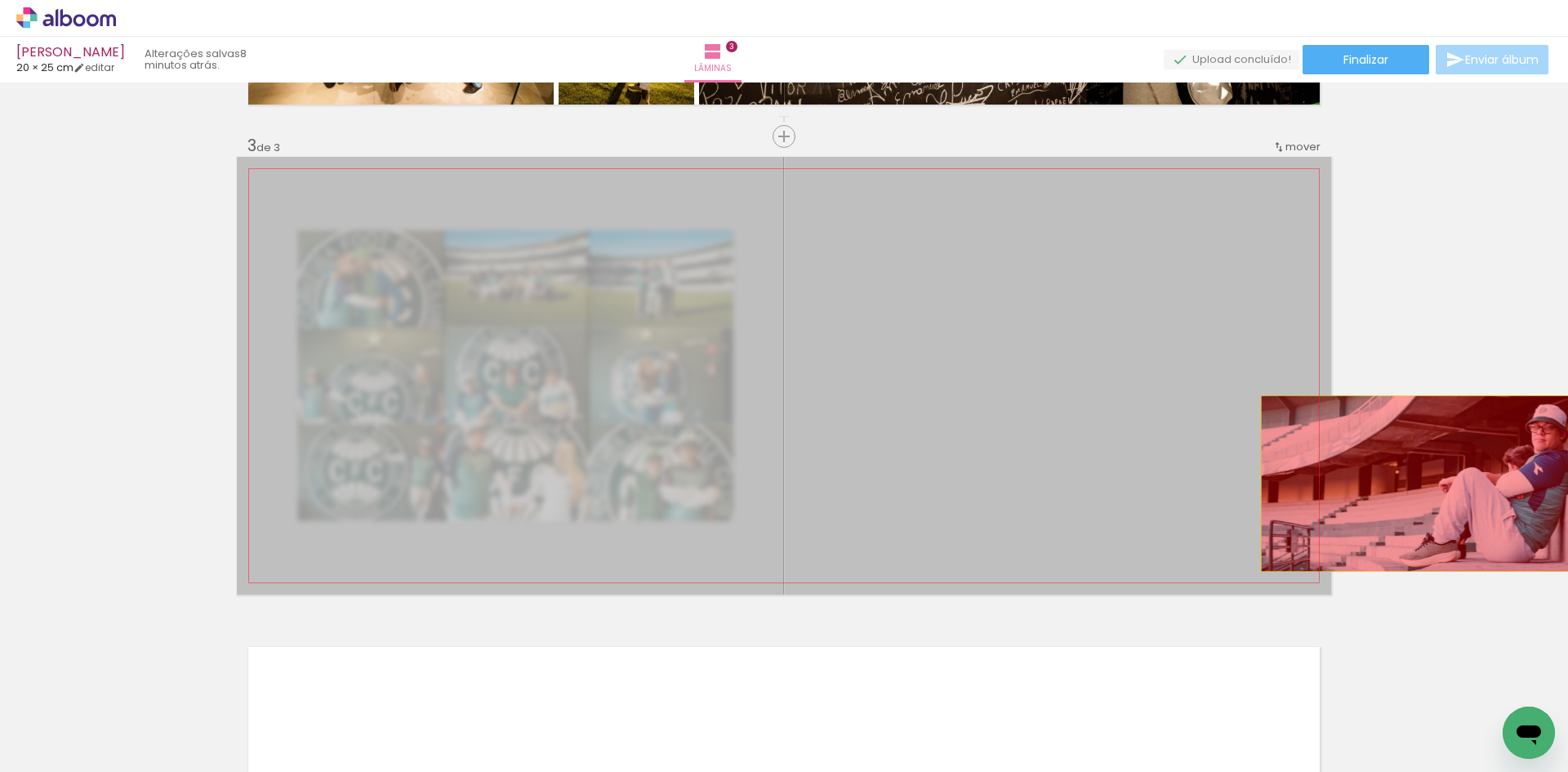
drag, startPoint x: 1138, startPoint y: 473, endPoint x: 1462, endPoint y: 481, distance: 324.1
click at [1473, 482] on div "Inserir lâmina 1 de 3 Inserir lâmina 2 de 3 Inserir lâmina 3 de 3" at bounding box center [784, 116] width 1568 height 1915
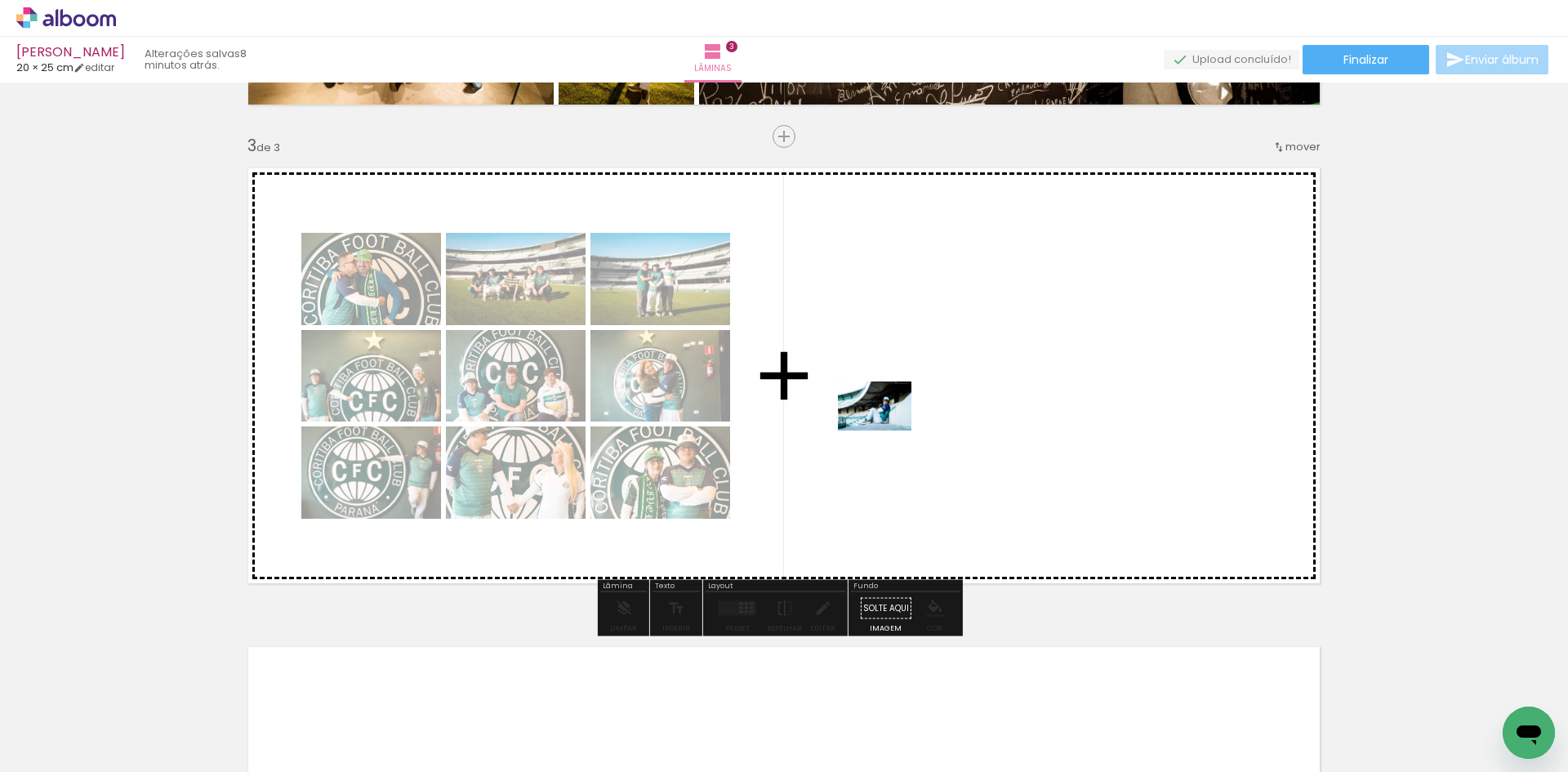
drag, startPoint x: 325, startPoint y: 726, endPoint x: 887, endPoint y: 431, distance: 634.7
click at [887, 431] on quentale-workspace at bounding box center [784, 386] width 1568 height 772
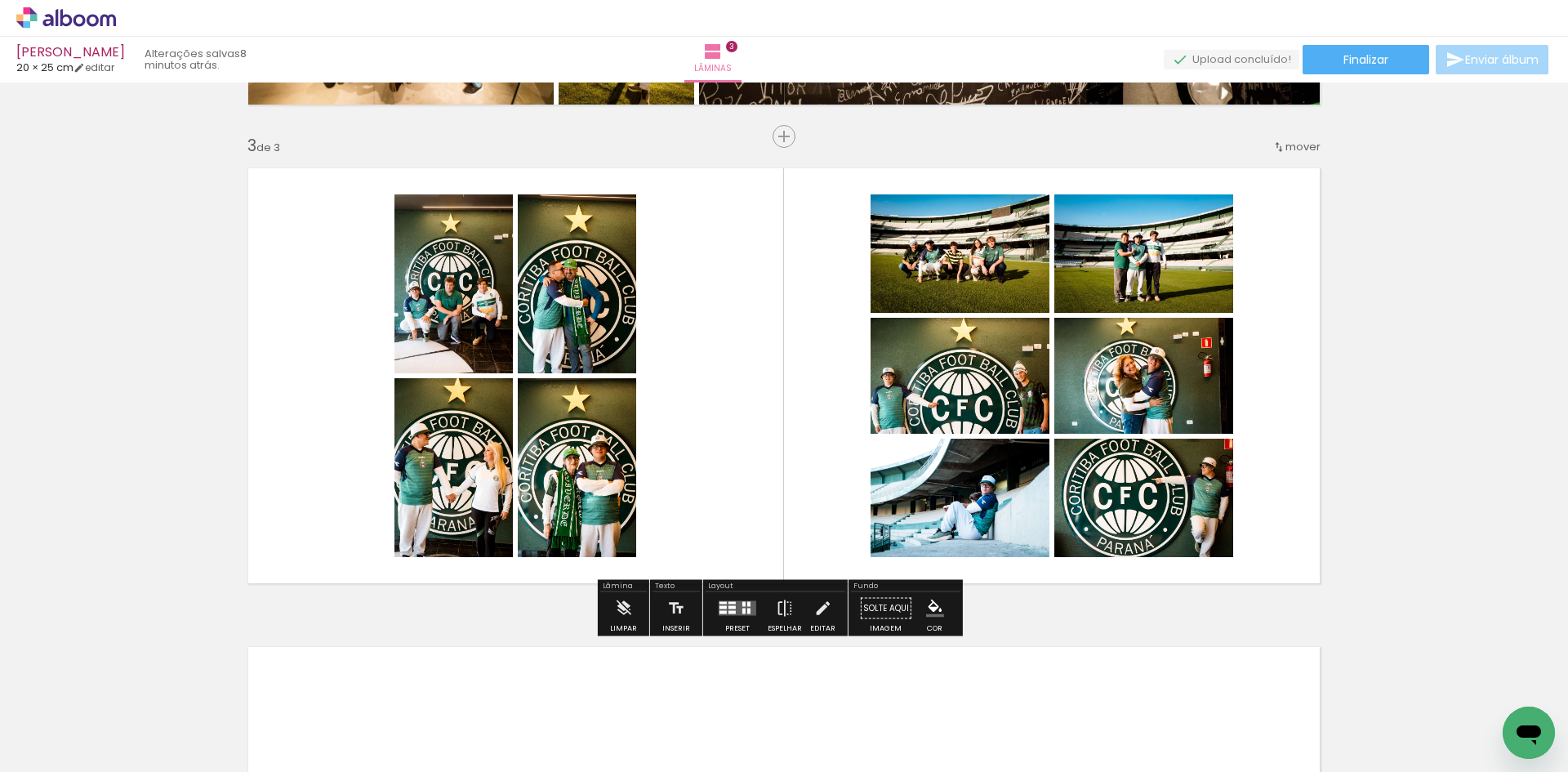
click at [731, 616] on div at bounding box center [737, 609] width 44 height 33
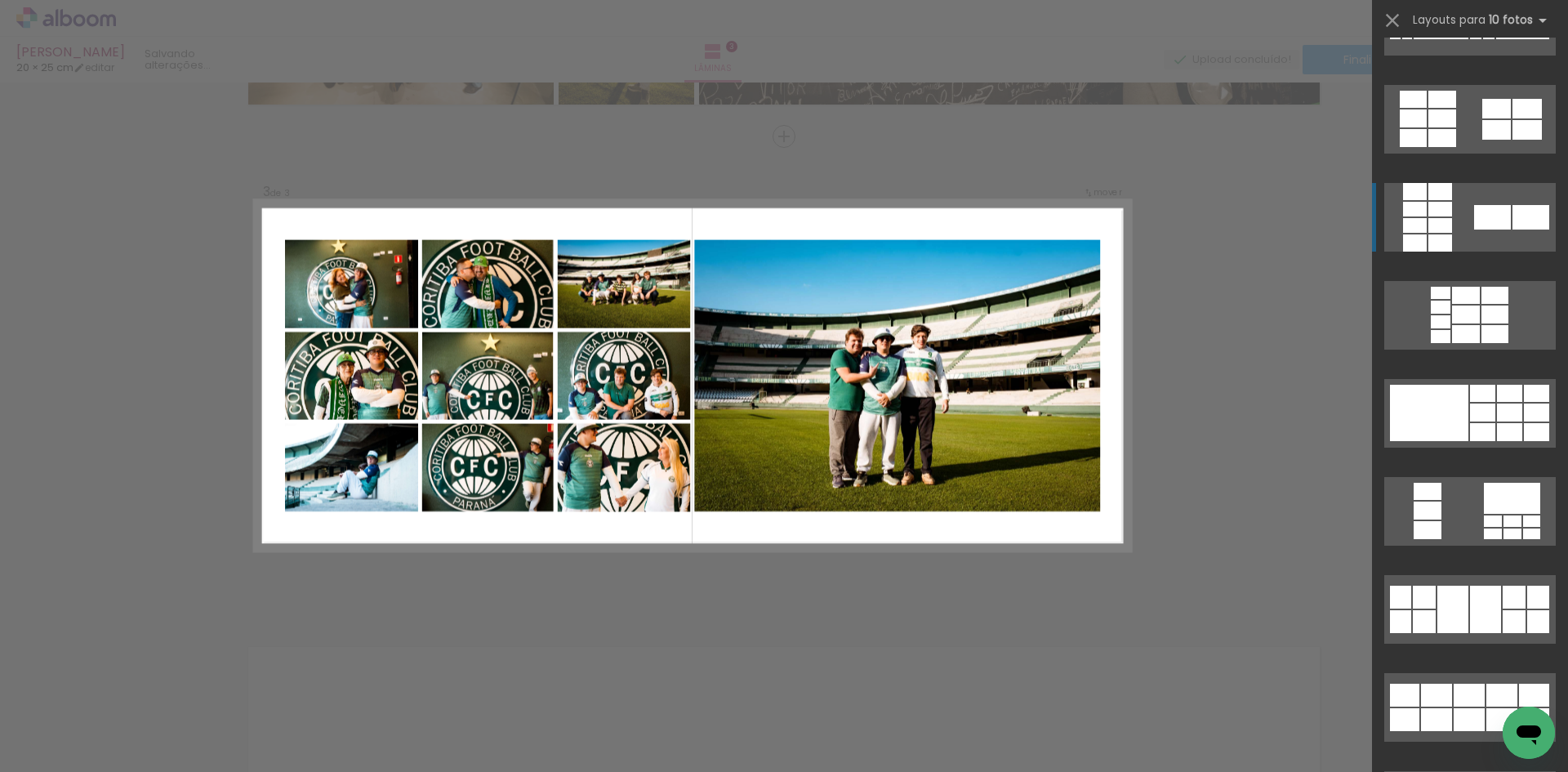
scroll to position [2615, 0]
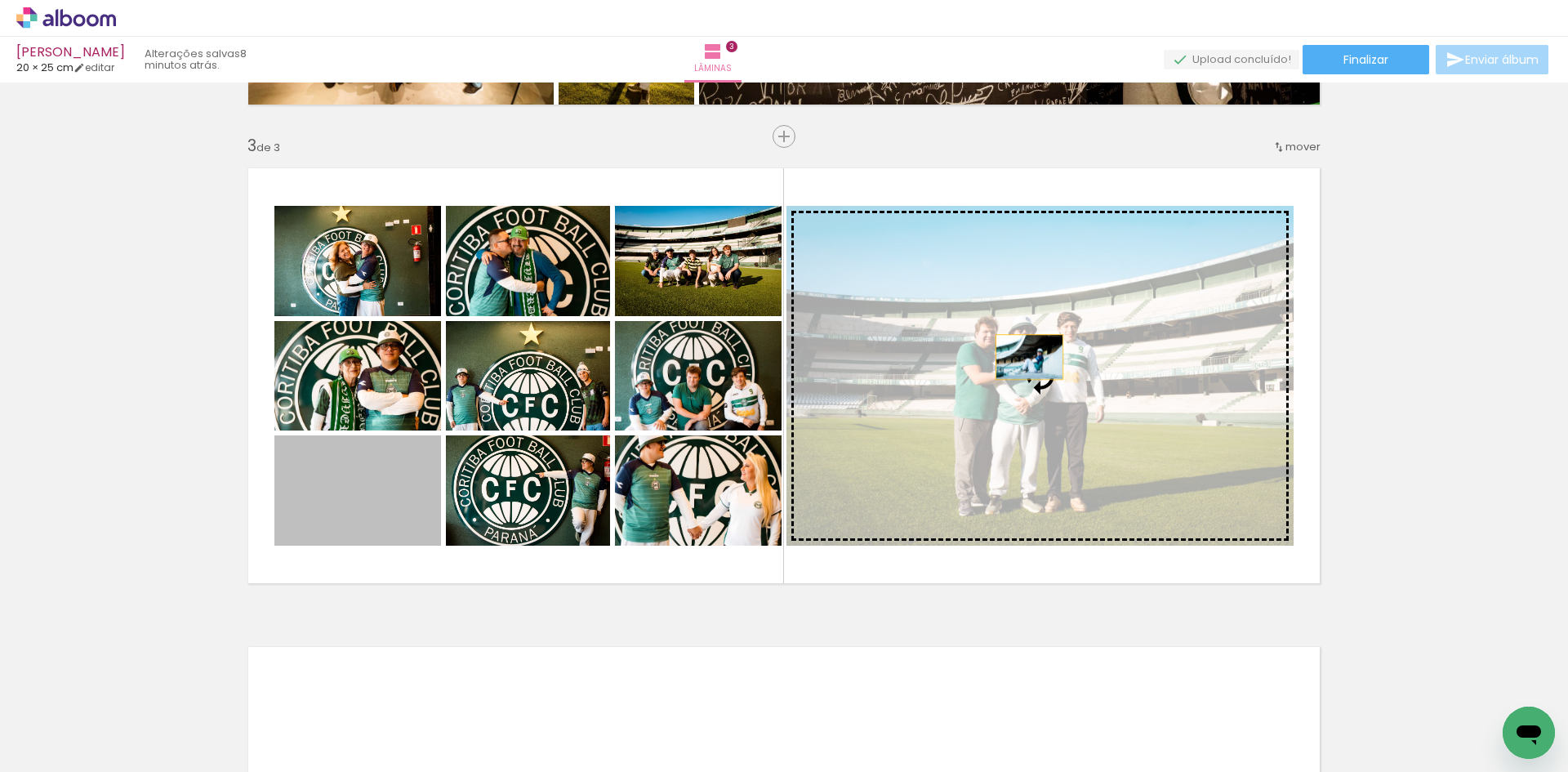
drag, startPoint x: 343, startPoint y: 483, endPoint x: 1023, endPoint y: 357, distance: 691.6
click at [0, 0] on slot at bounding box center [0, 0] width 0 height 0
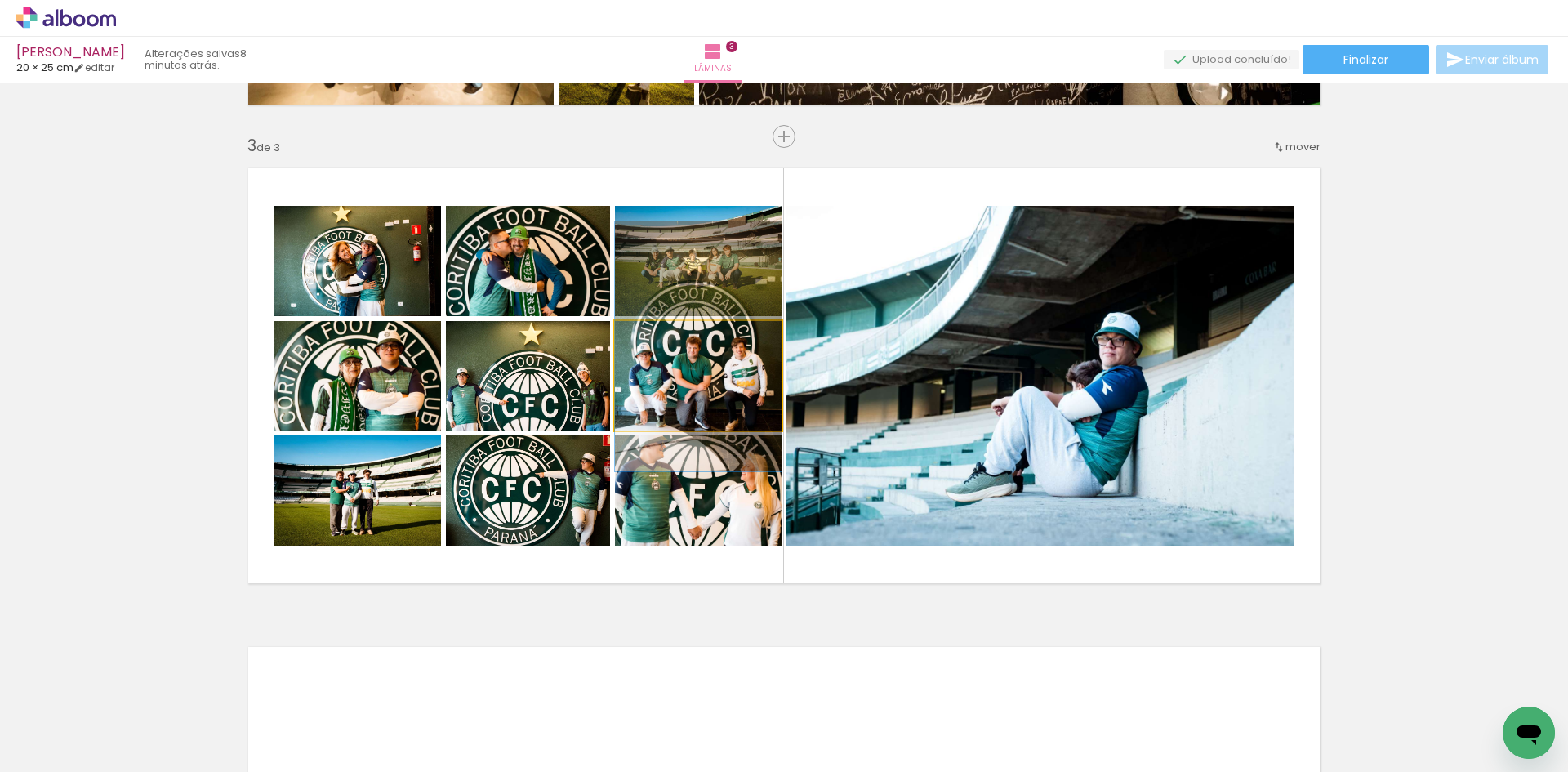
drag, startPoint x: 714, startPoint y: 391, endPoint x: 715, endPoint y: 362, distance: 29.0
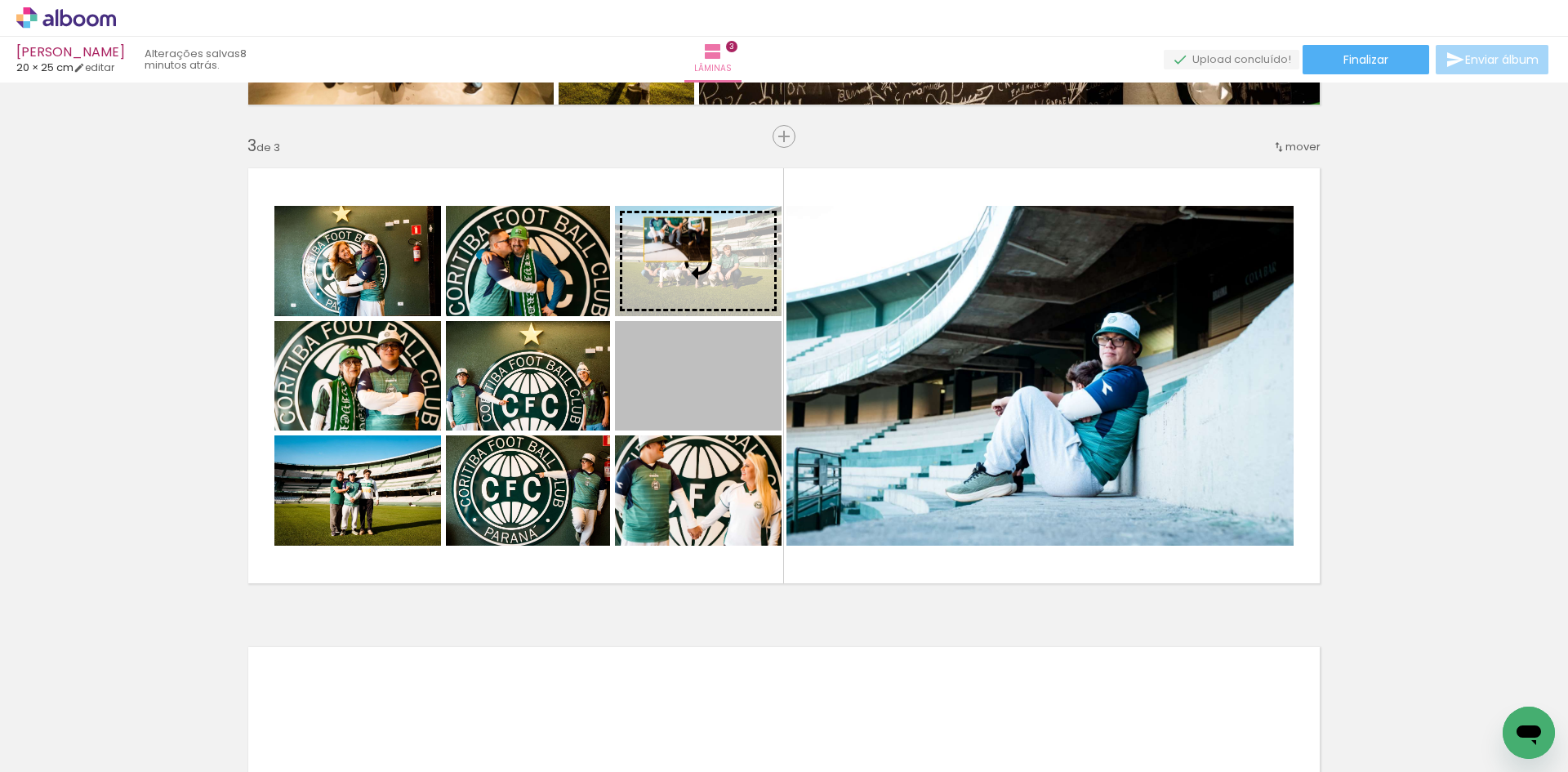
drag, startPoint x: 688, startPoint y: 358, endPoint x: 673, endPoint y: 237, distance: 121.9
click at [0, 0] on slot at bounding box center [0, 0] width 0 height 0
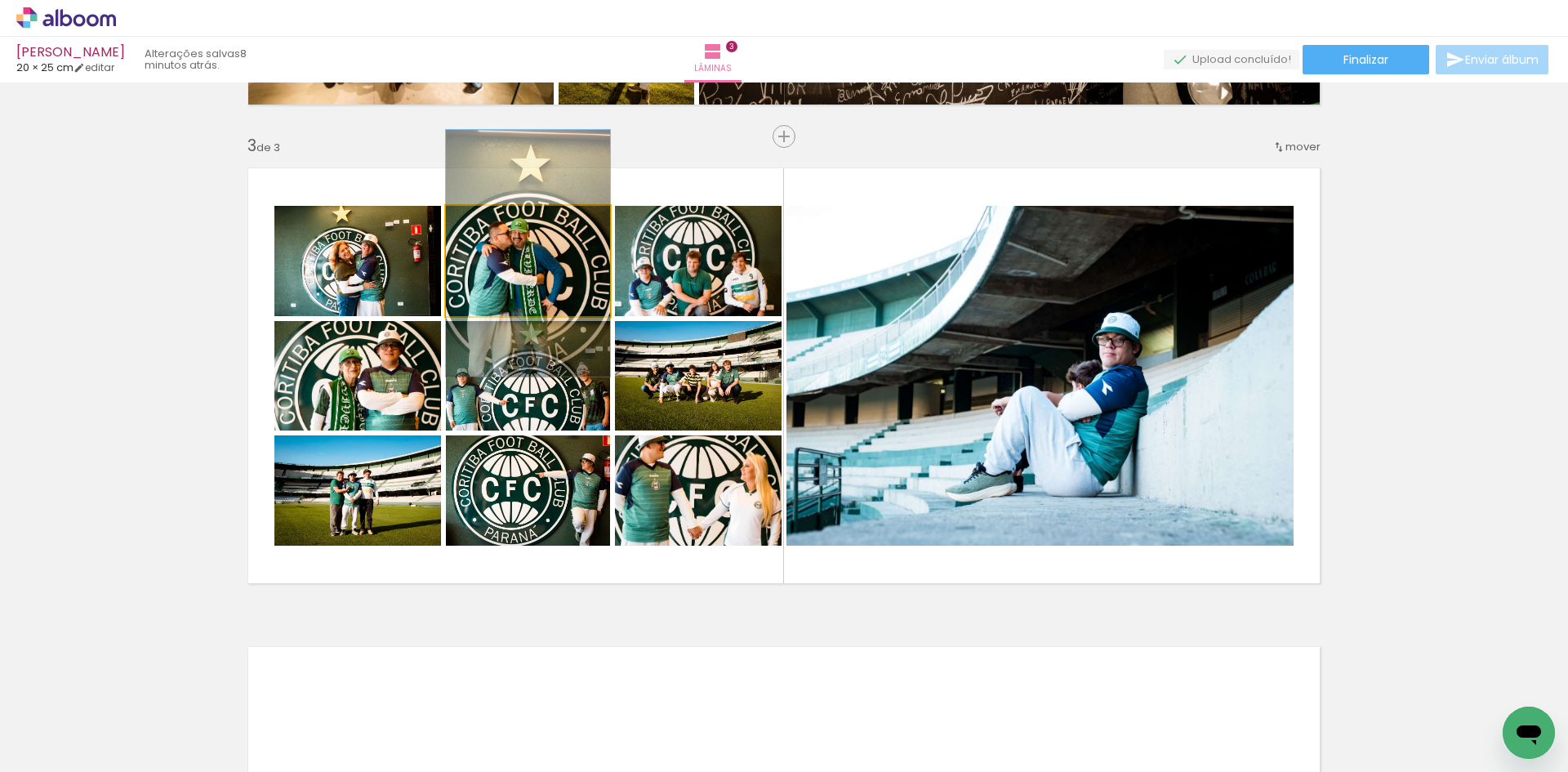
drag, startPoint x: 506, startPoint y: 279, endPoint x: 517, endPoint y: 272, distance: 13.0
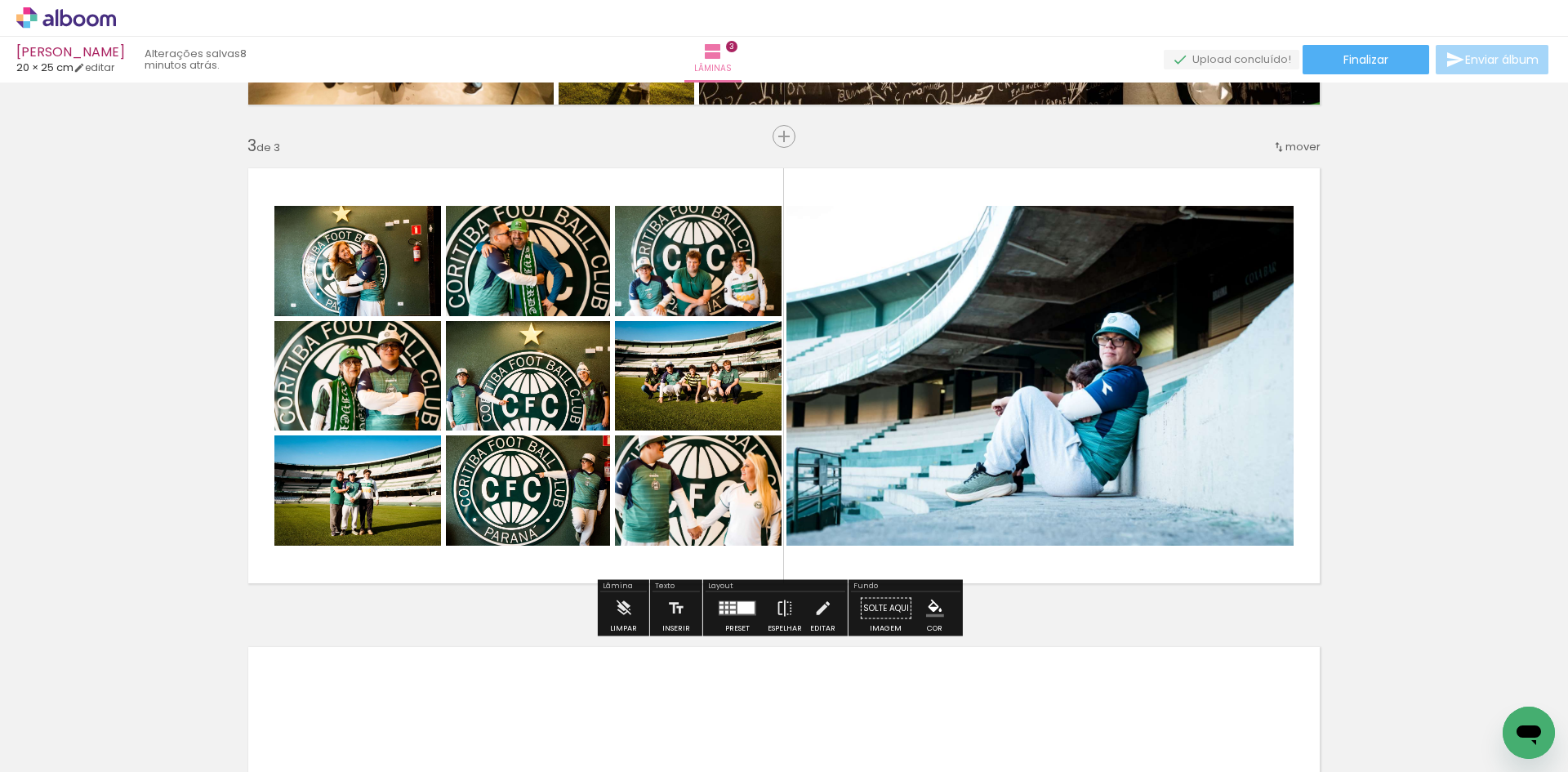
scroll to position [0, 491]
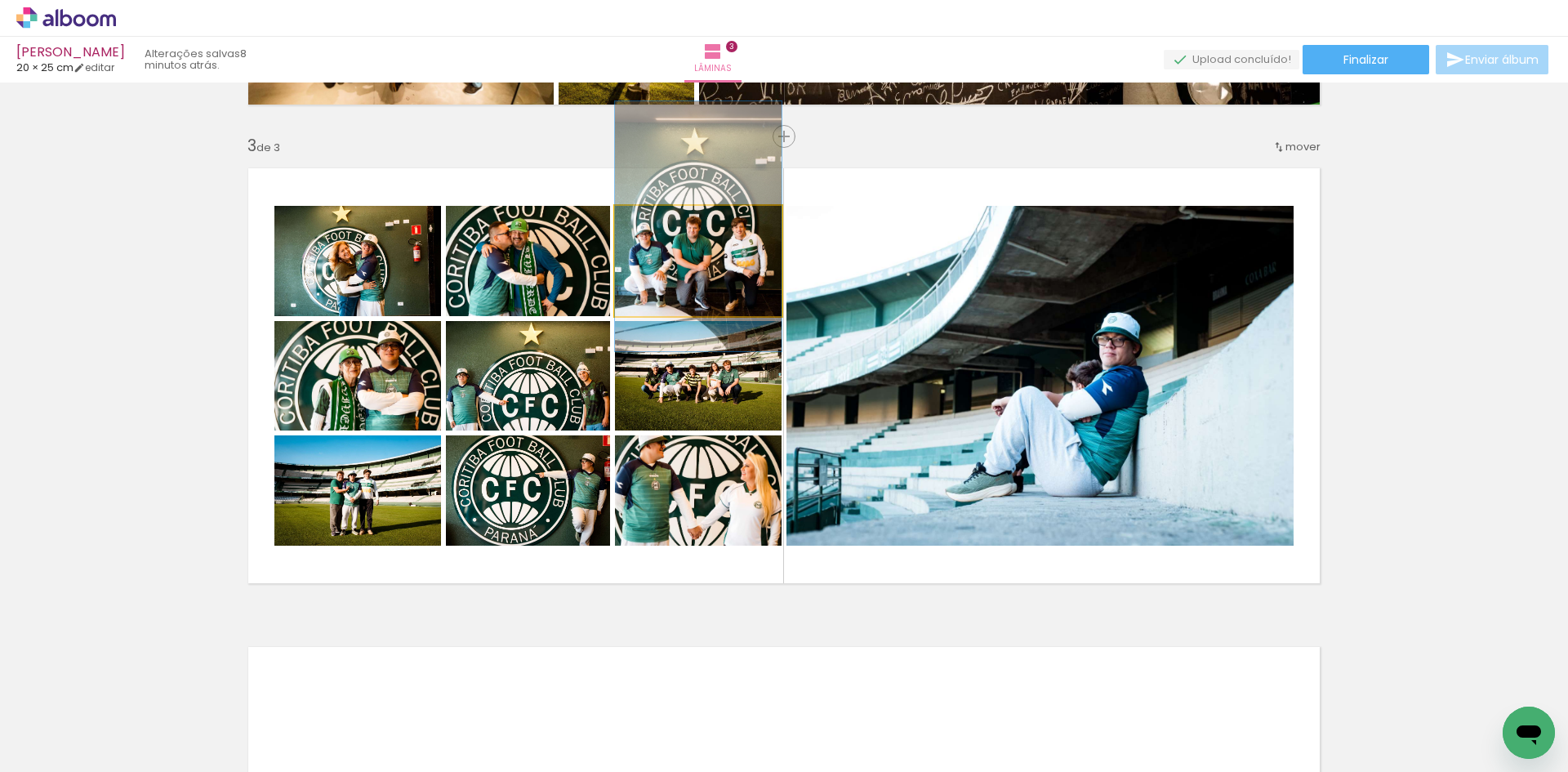
drag, startPoint x: 714, startPoint y: 275, endPoint x: 717, endPoint y: 243, distance: 32.1
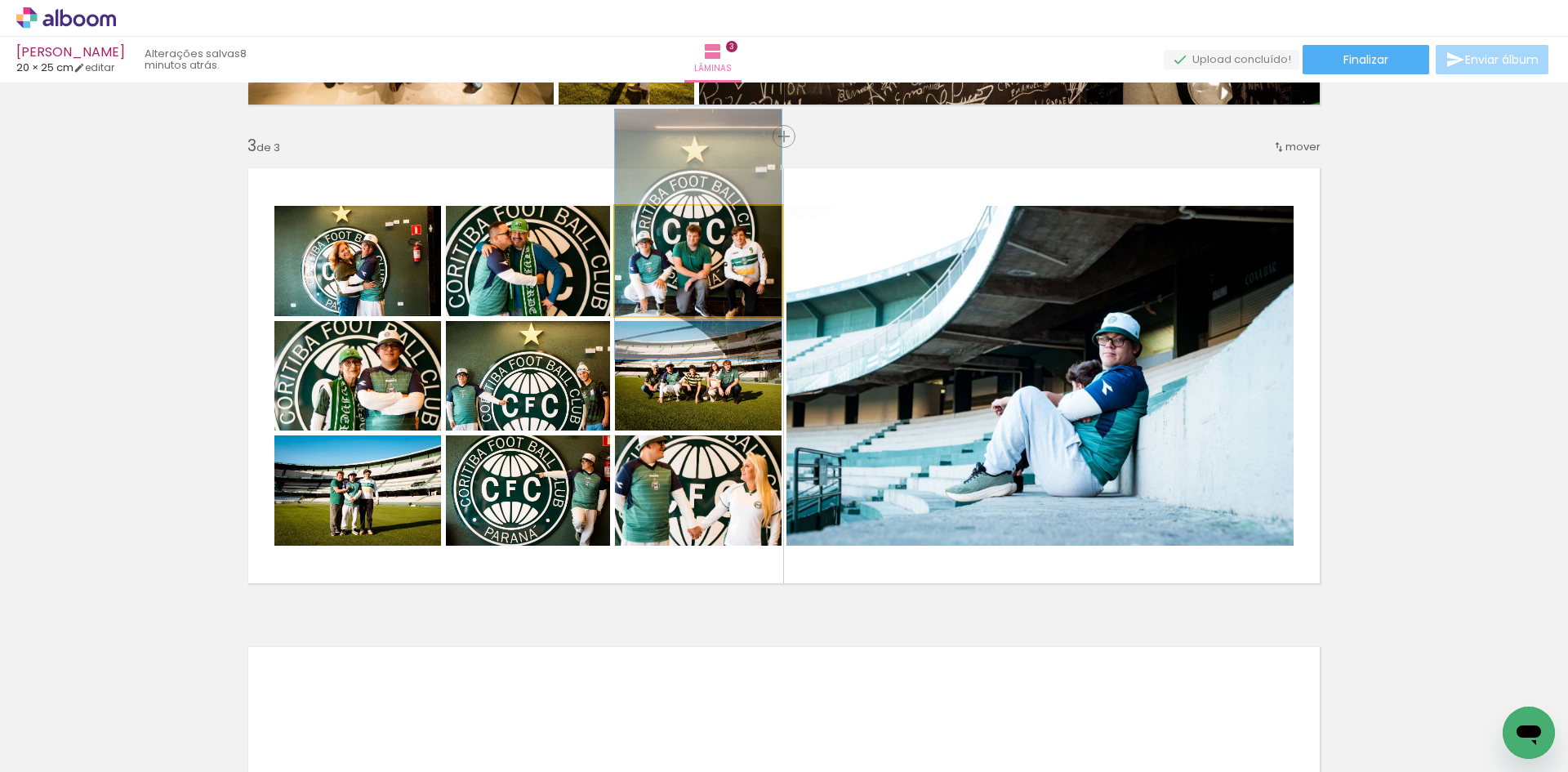
drag, startPoint x: 723, startPoint y: 243, endPoint x: 723, endPoint y: 252, distance: 9.0
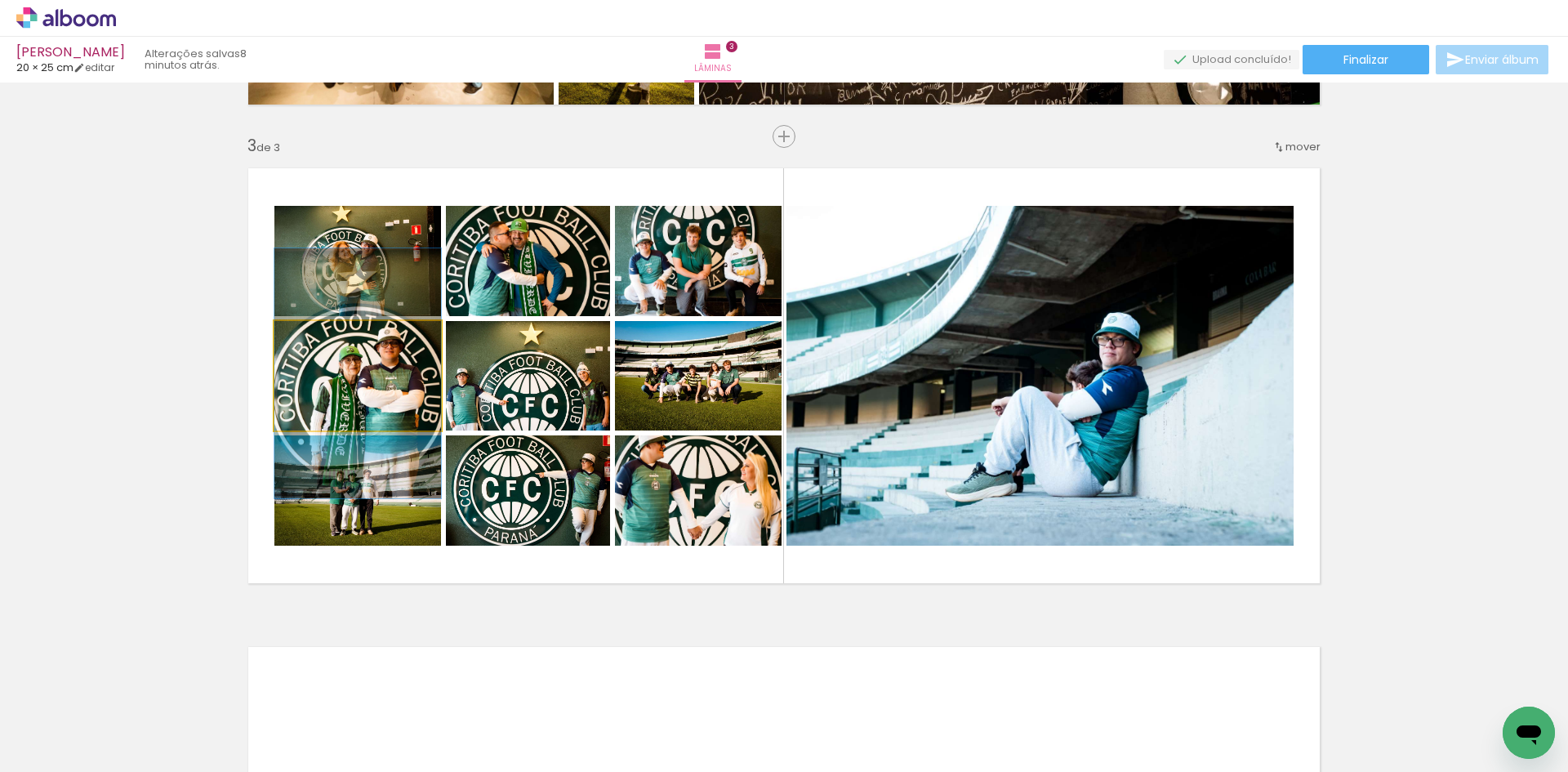
drag, startPoint x: 380, startPoint y: 401, endPoint x: 408, endPoint y: 394, distance: 28.9
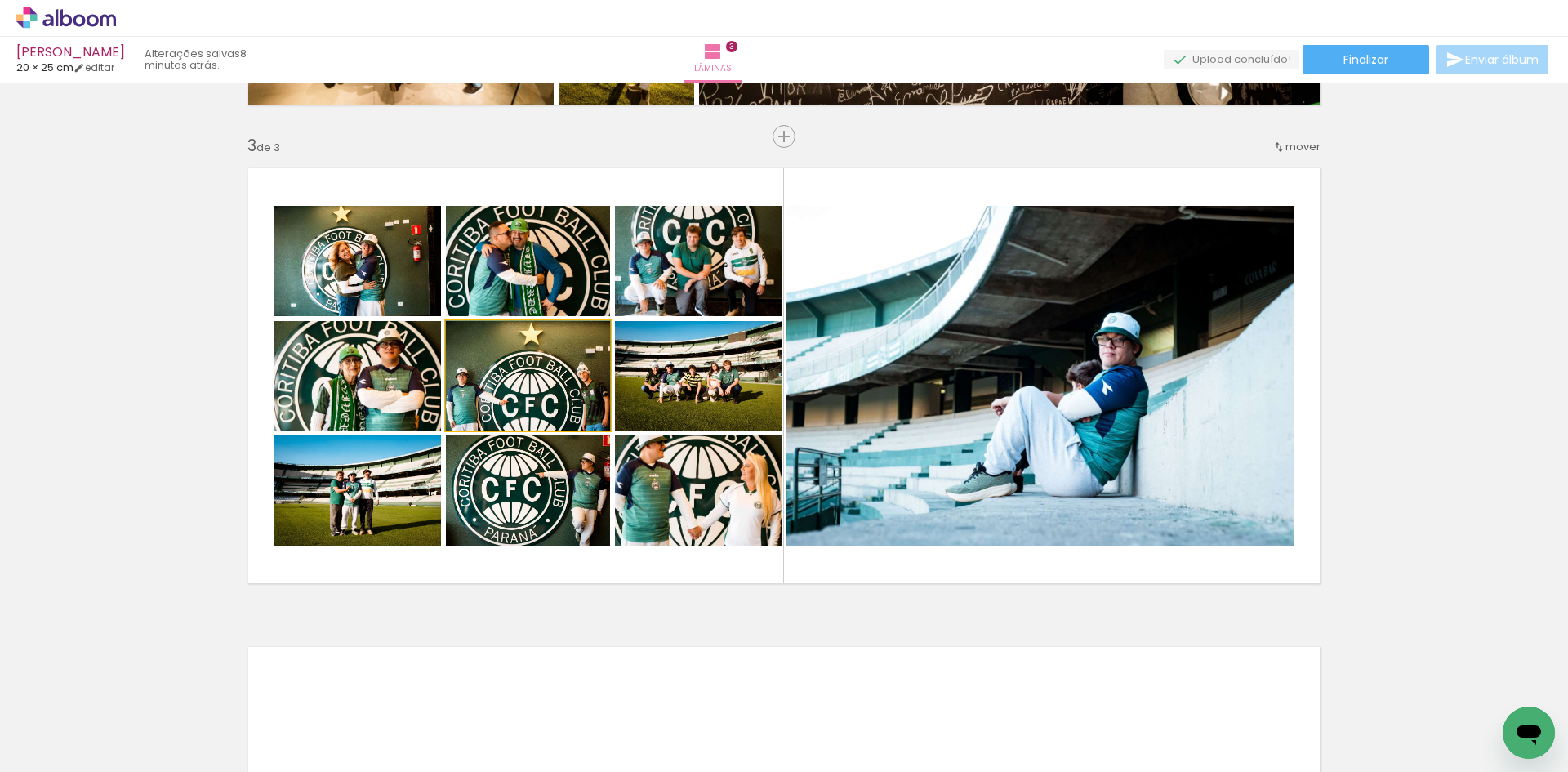
drag, startPoint x: 524, startPoint y: 410, endPoint x: 530, endPoint y: 383, distance: 27.7
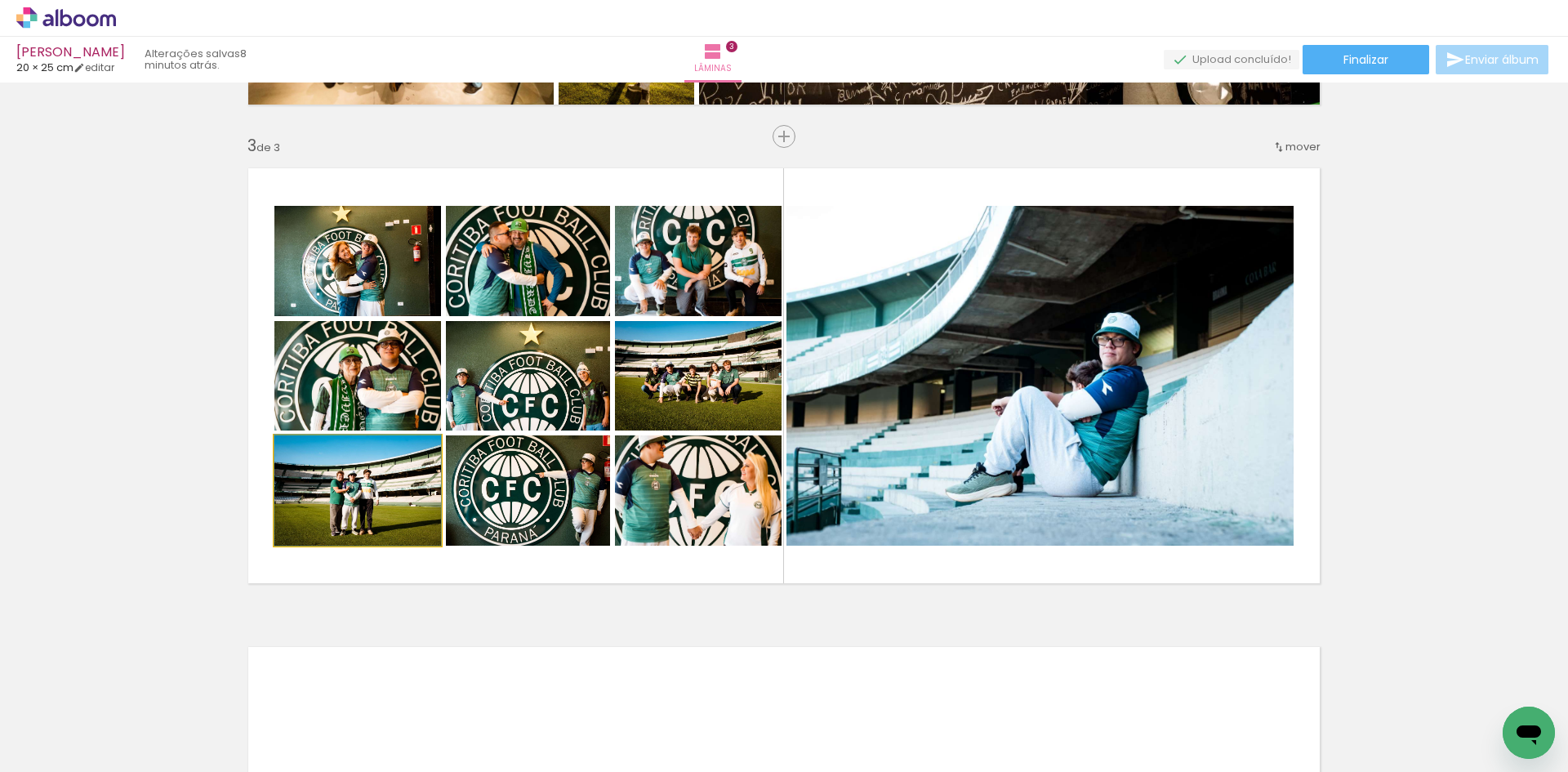
click at [378, 510] on quentale-photo at bounding box center [358, 490] width 167 height 110
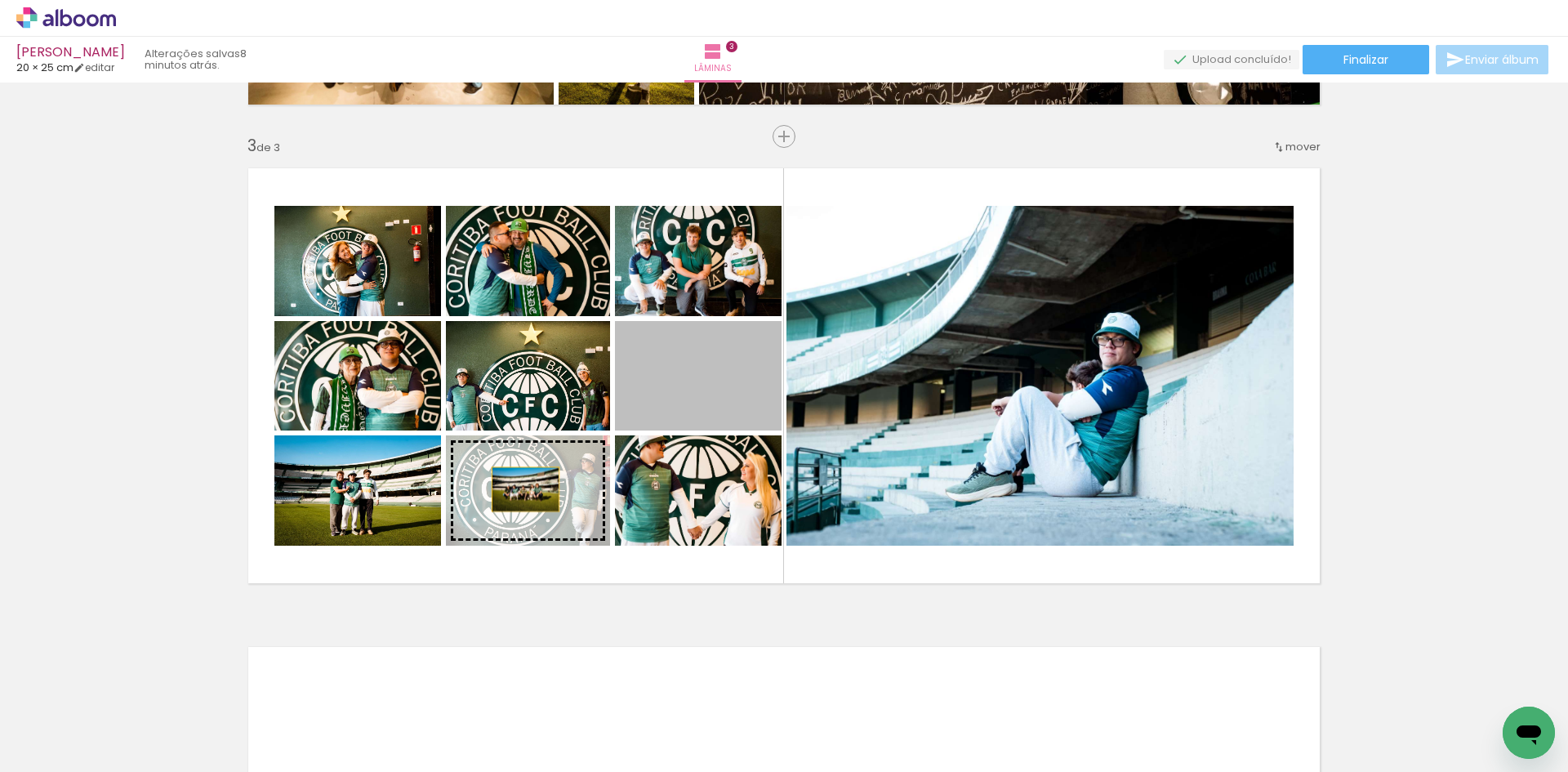
drag, startPoint x: 698, startPoint y: 377, endPoint x: 520, endPoint y: 490, distance: 210.8
click at [0, 0] on slot at bounding box center [0, 0] width 0 height 0
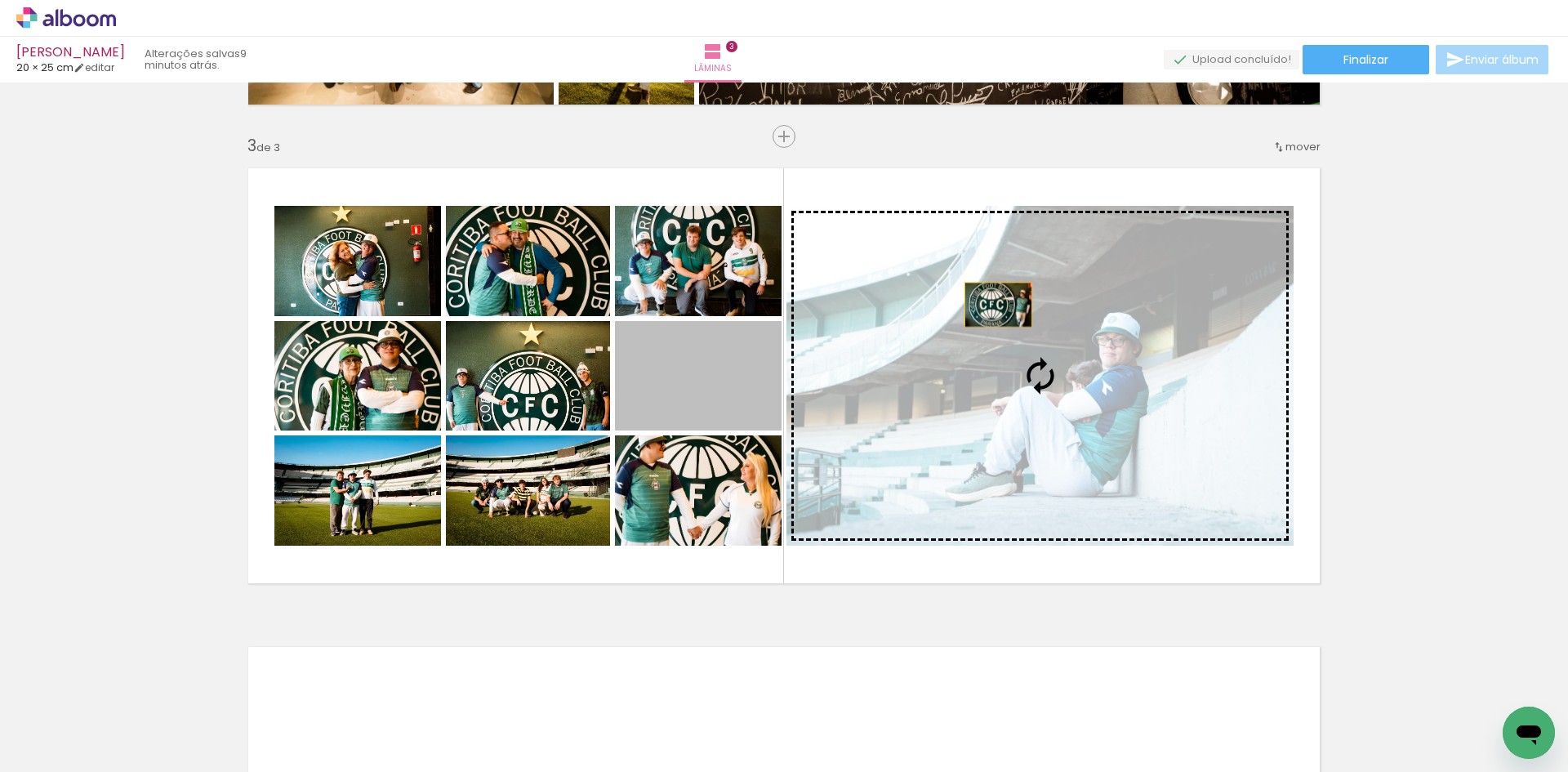
drag, startPoint x: 746, startPoint y: 381, endPoint x: 992, endPoint y: 305, distance: 257.5
click at [0, 0] on slot at bounding box center [0, 0] width 0 height 0
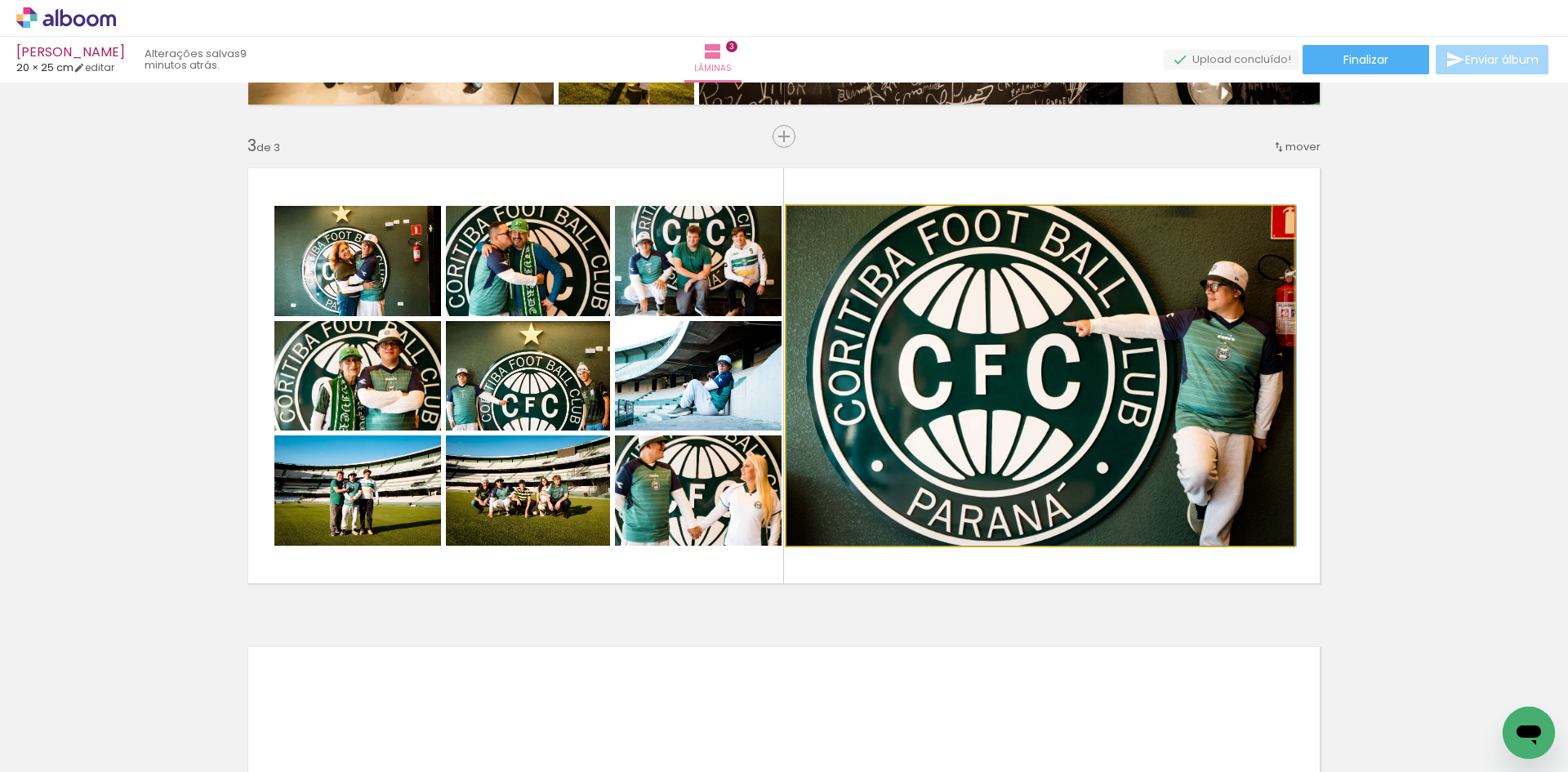
drag, startPoint x: 990, startPoint y: 331, endPoint x: 1007, endPoint y: 352, distance: 27.0
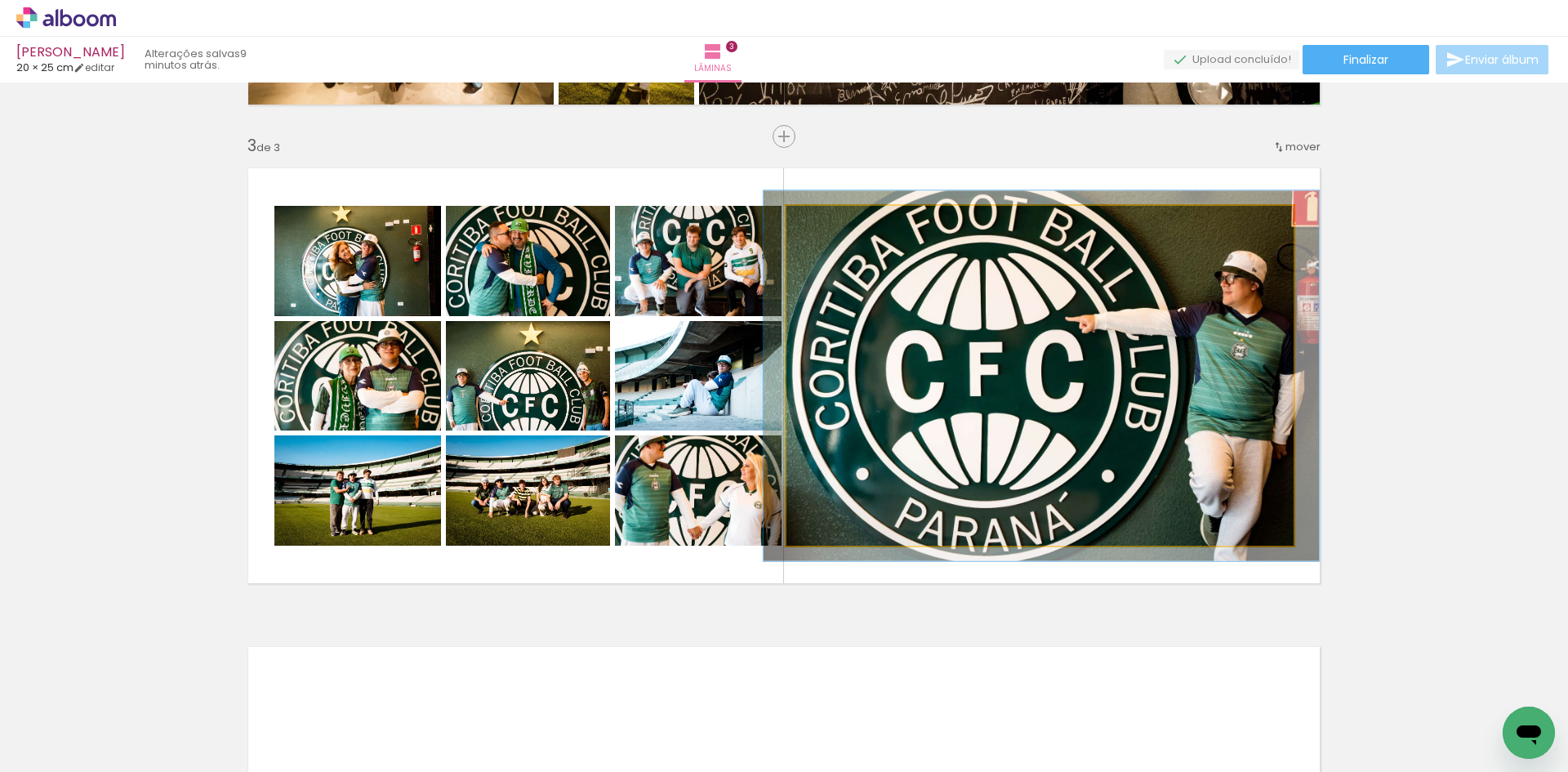
type paper-slider "109"
click at [835, 218] on div at bounding box center [829, 223] width 26 height 26
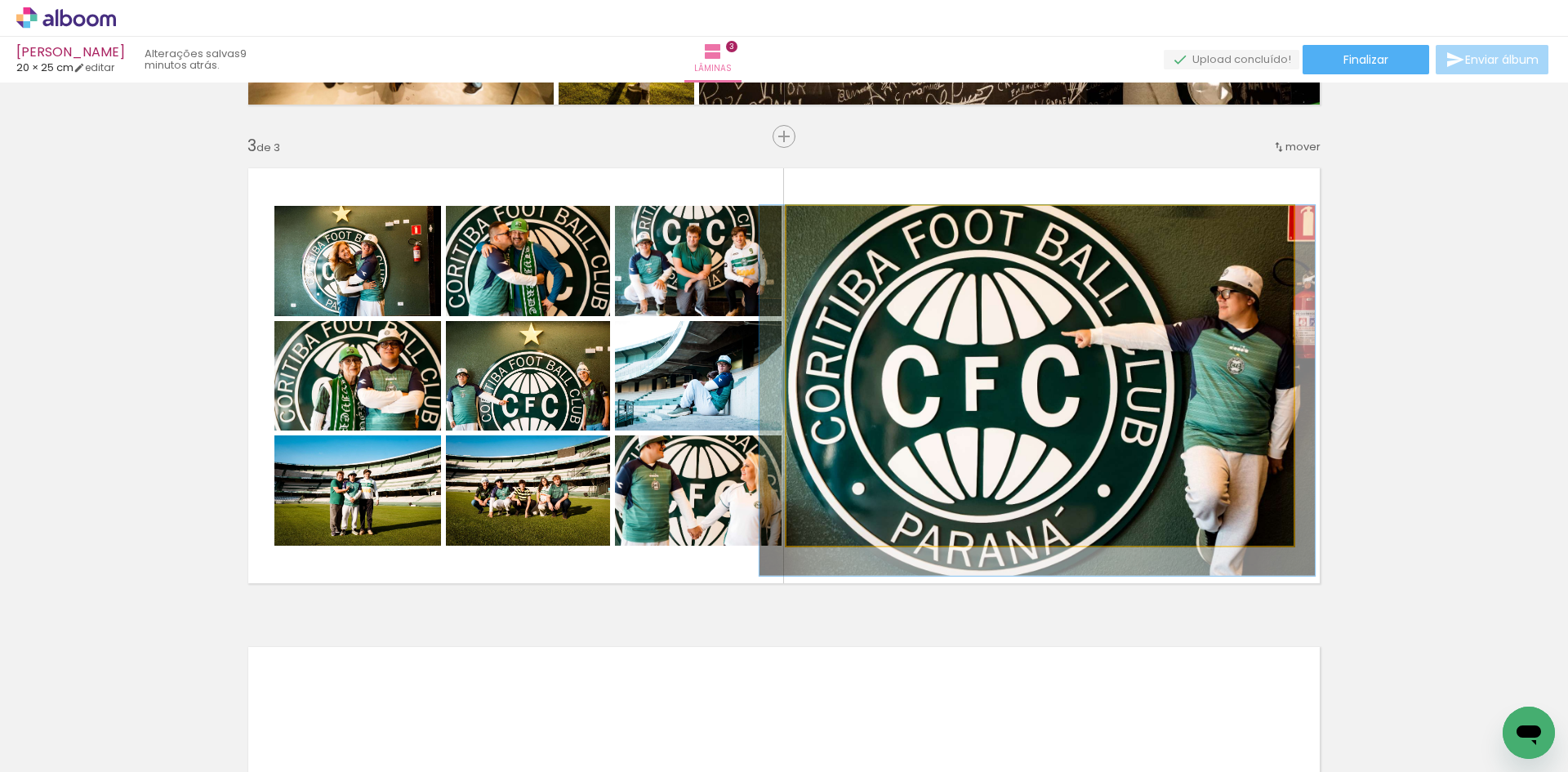
drag, startPoint x: 1031, startPoint y: 293, endPoint x: 1027, endPoint y: 327, distance: 34.2
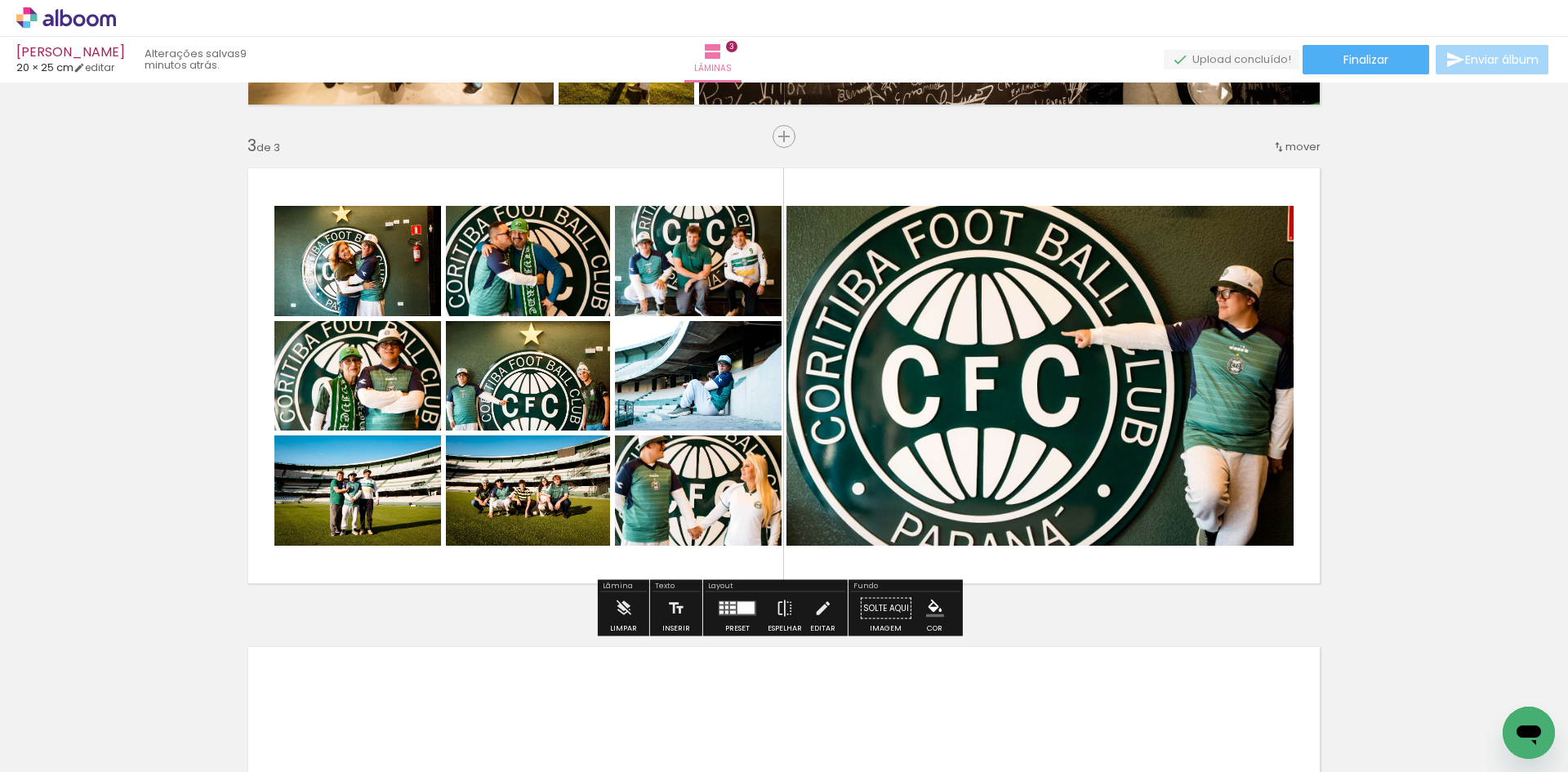
click at [1396, 284] on div "Inserir lâmina 1 de 3 Inserir lâmina 2 de 3 Inserir lâmina 3 de 3" at bounding box center [784, 116] width 1568 height 1915
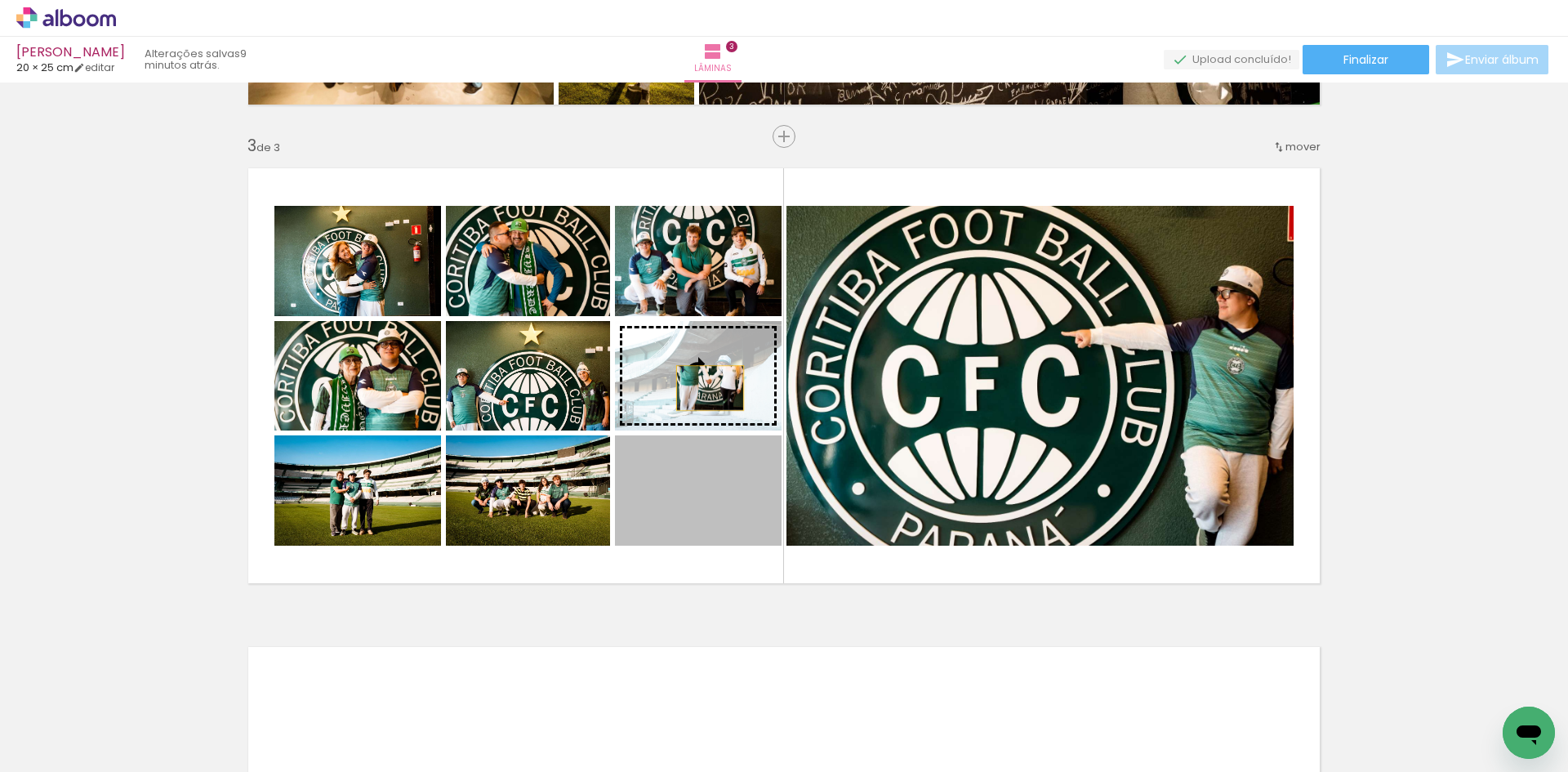
drag, startPoint x: 696, startPoint y: 491, endPoint x: 704, endPoint y: 388, distance: 103.3
click at [0, 0] on slot at bounding box center [0, 0] width 0 height 0
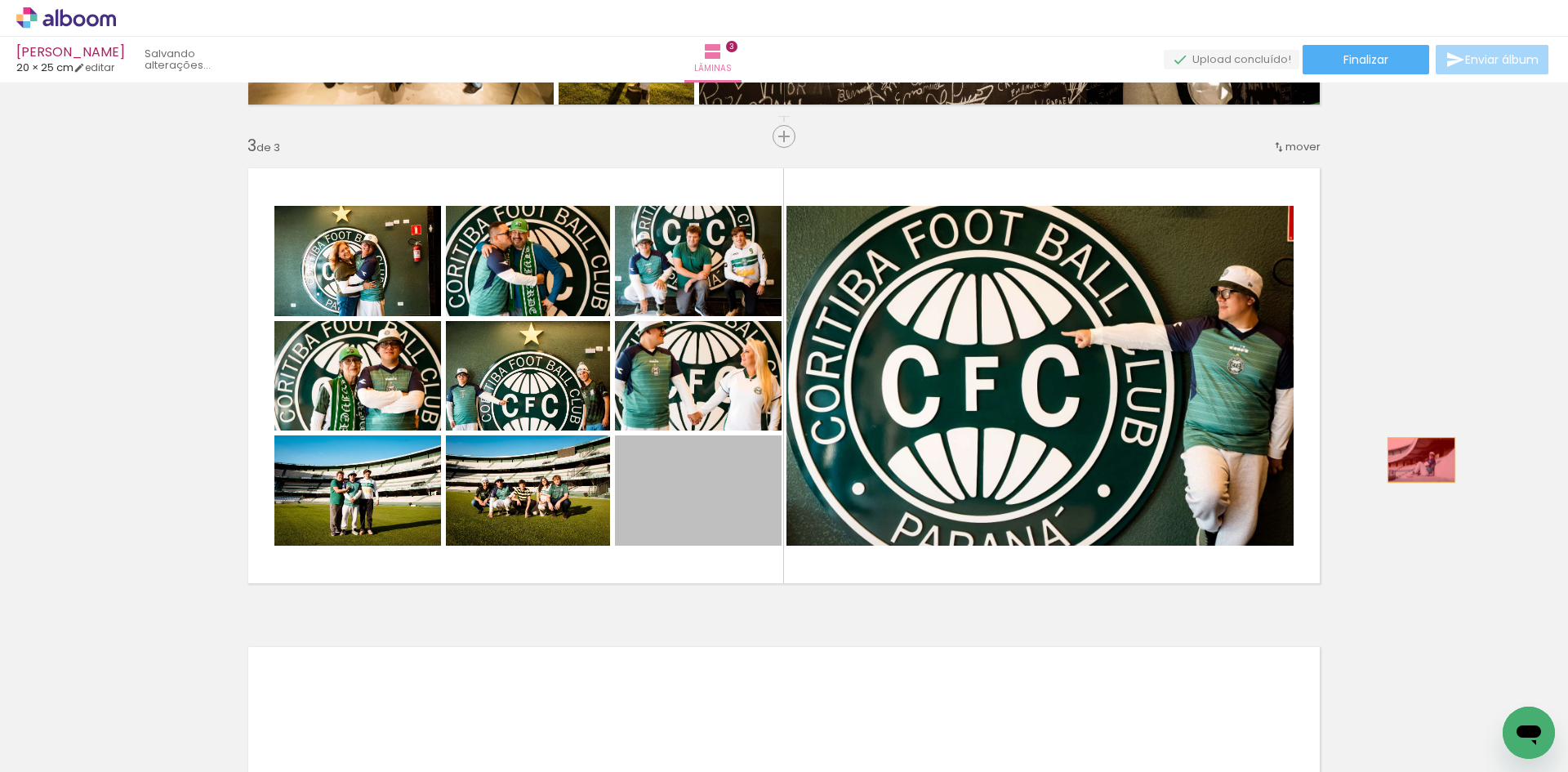
drag, startPoint x: 706, startPoint y: 489, endPoint x: 1384, endPoint y: 463, distance: 678.5
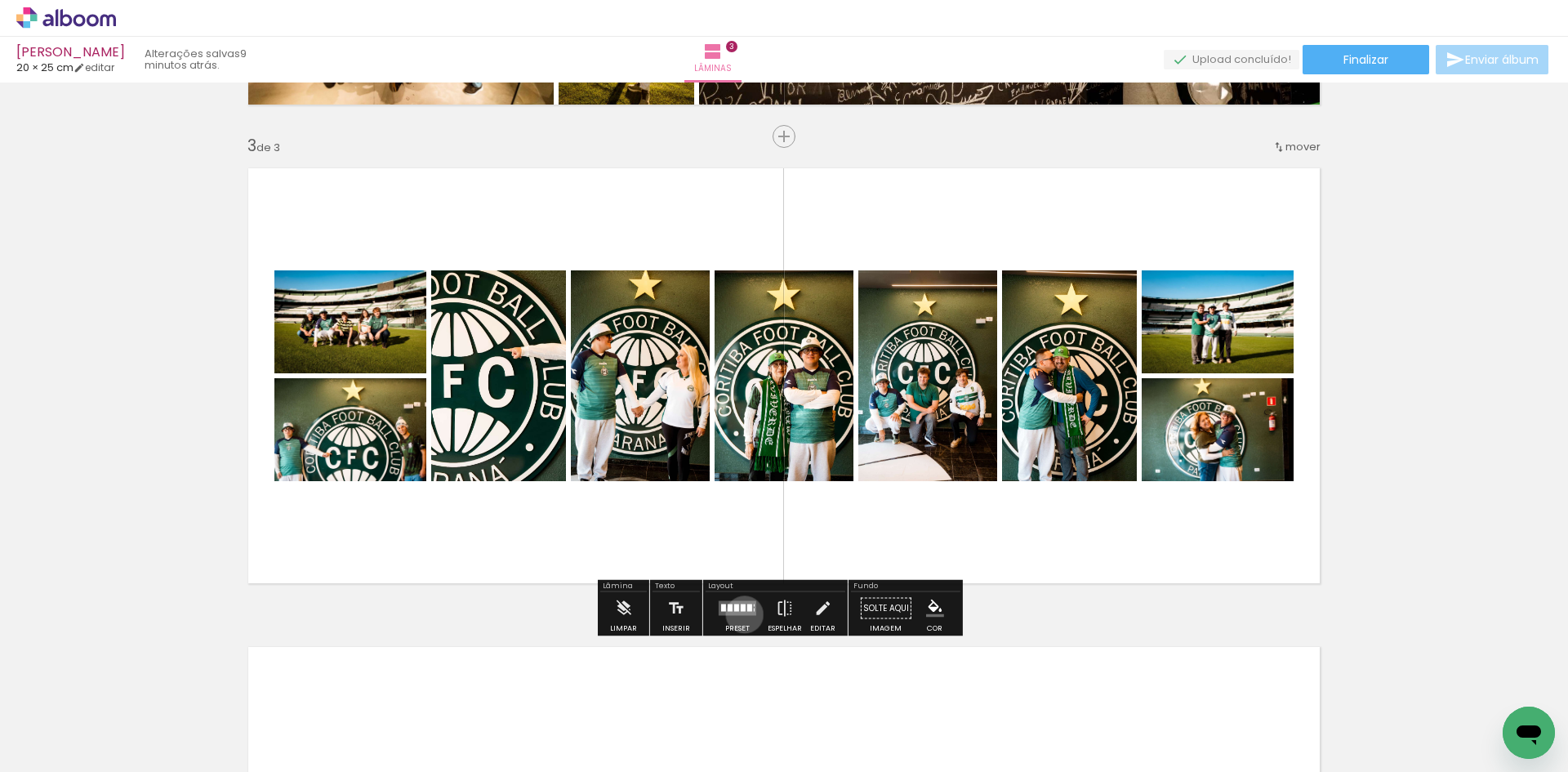
click at [741, 615] on quentale-layouter at bounding box center [737, 608] width 37 height 15
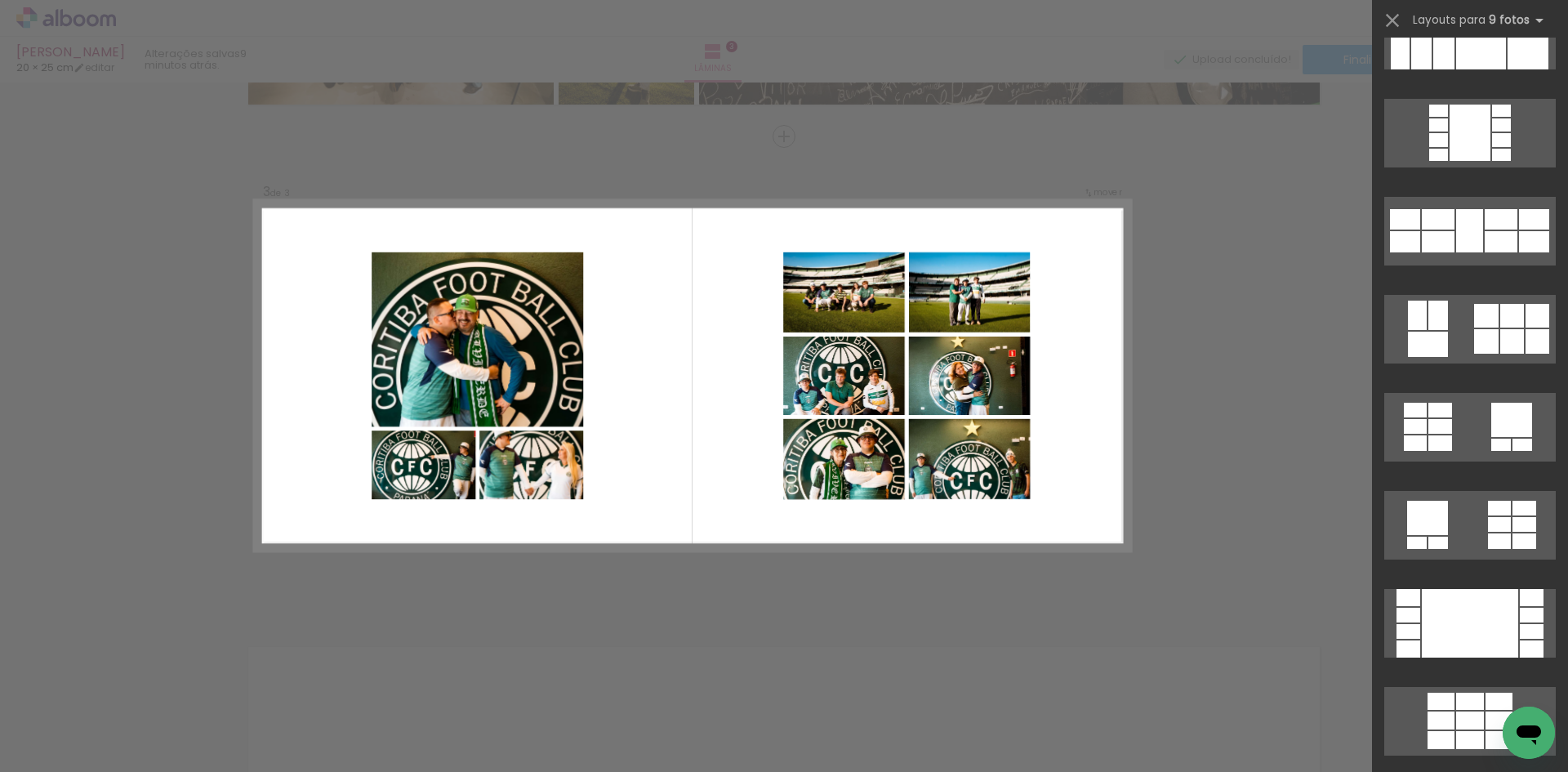
scroll to position [980, 0]
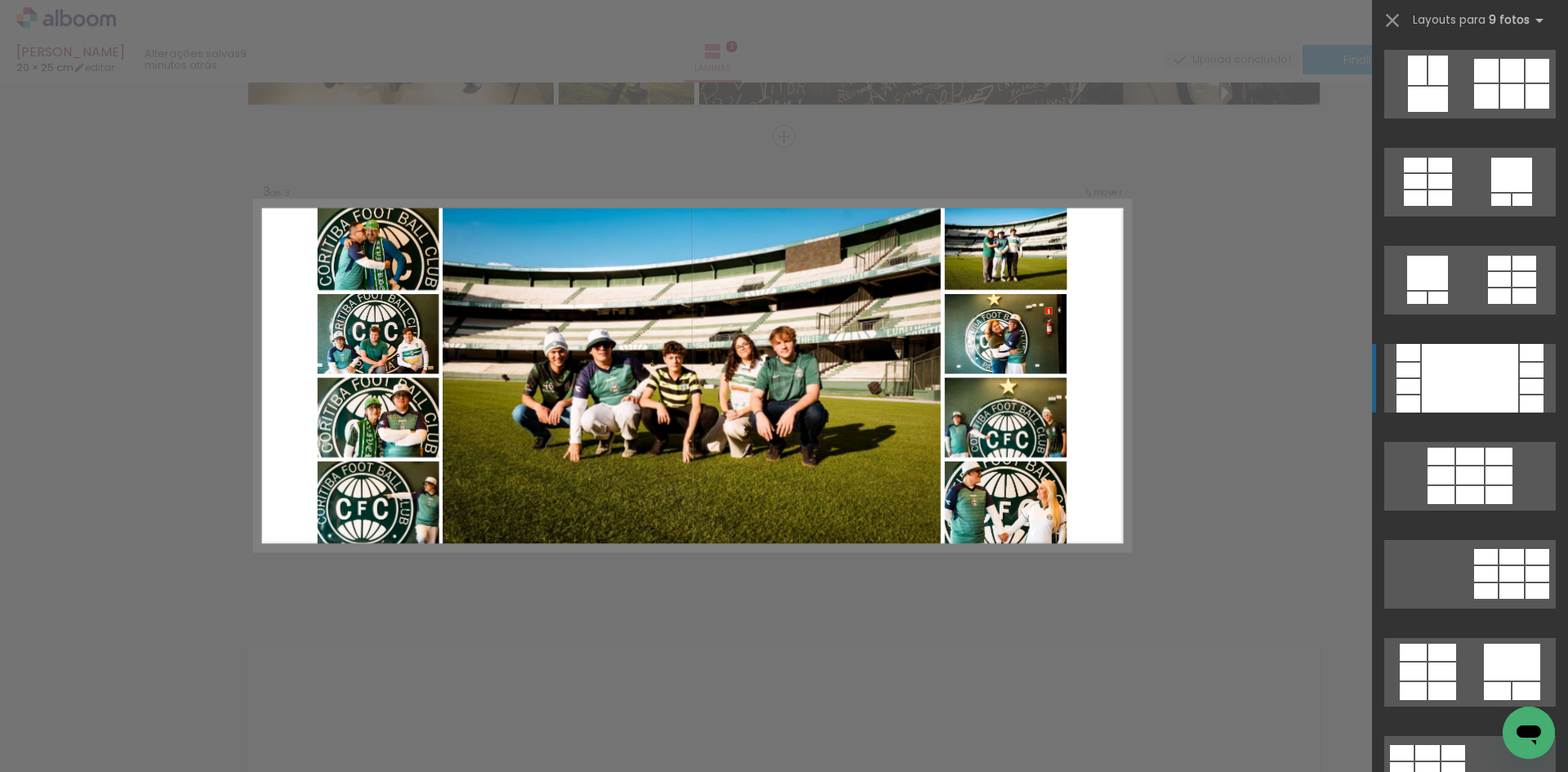
click at [1468, 386] on div at bounding box center [1470, 378] width 96 height 68
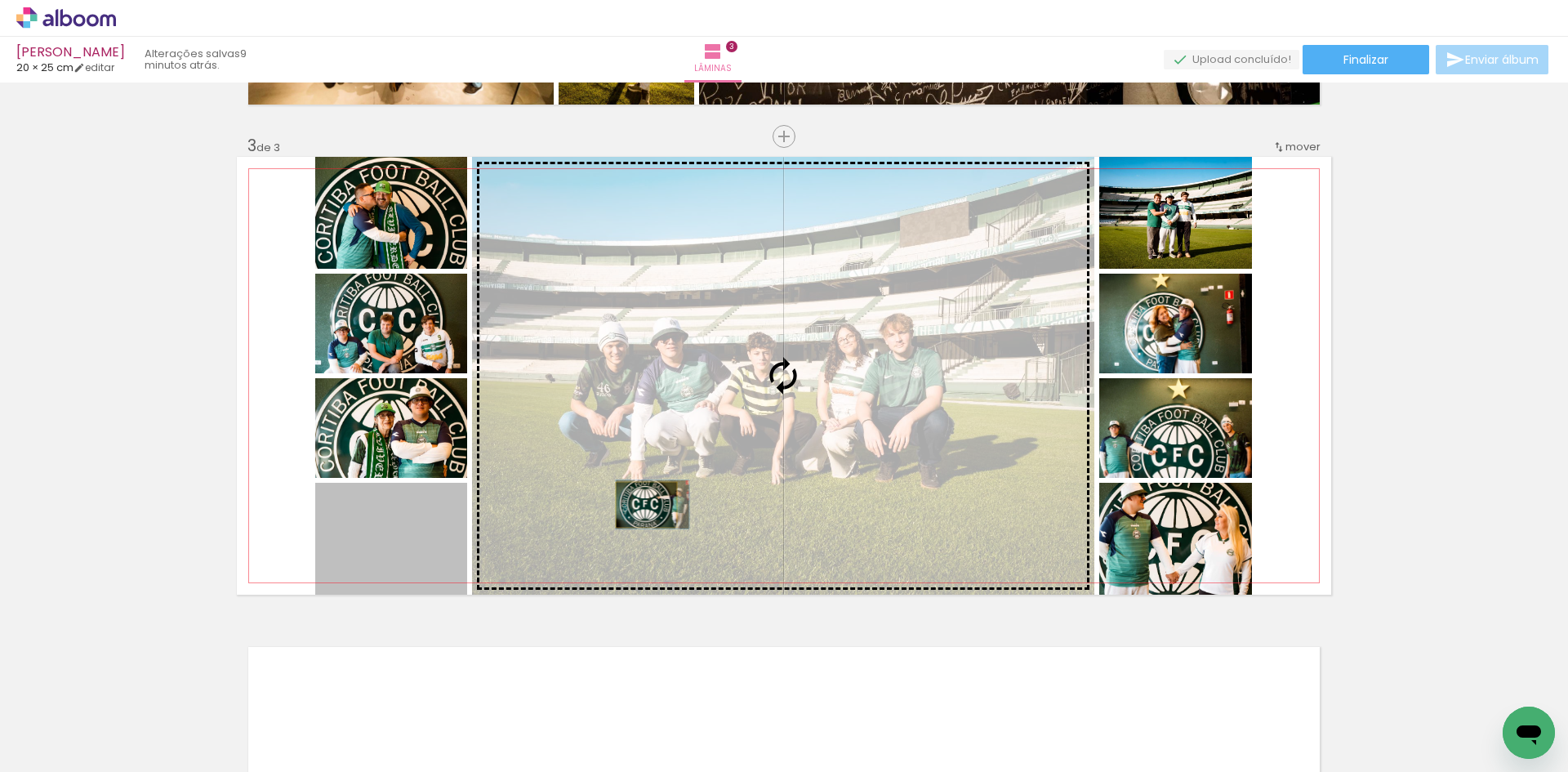
drag, startPoint x: 426, startPoint y: 545, endPoint x: 641, endPoint y: 505, distance: 218.7
click at [0, 0] on slot at bounding box center [0, 0] width 0 height 0
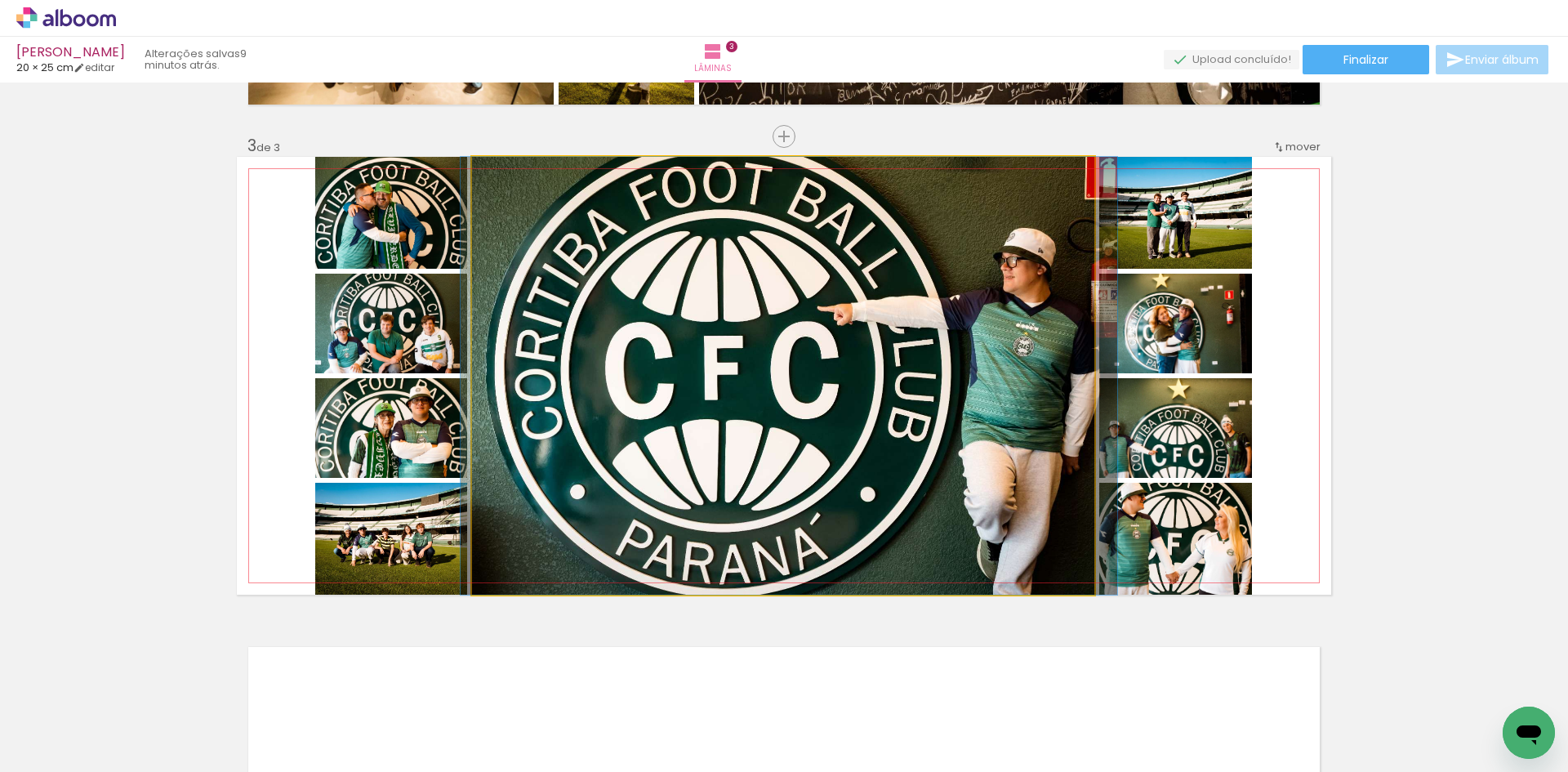
drag, startPoint x: 749, startPoint y: 470, endPoint x: 754, endPoint y: 500, distance: 30.4
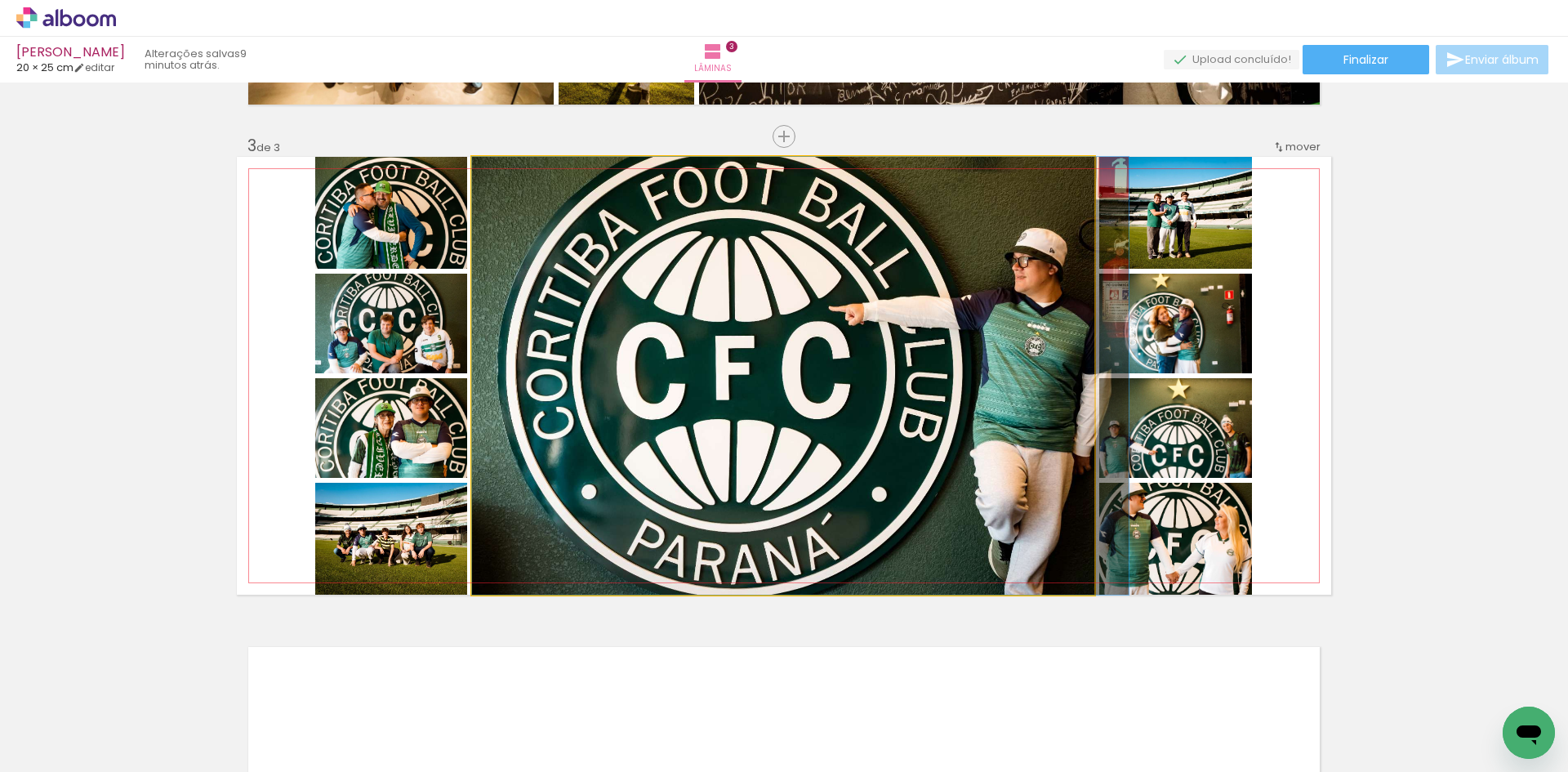
drag, startPoint x: 754, startPoint y: 497, endPoint x: 766, endPoint y: 497, distance: 12.0
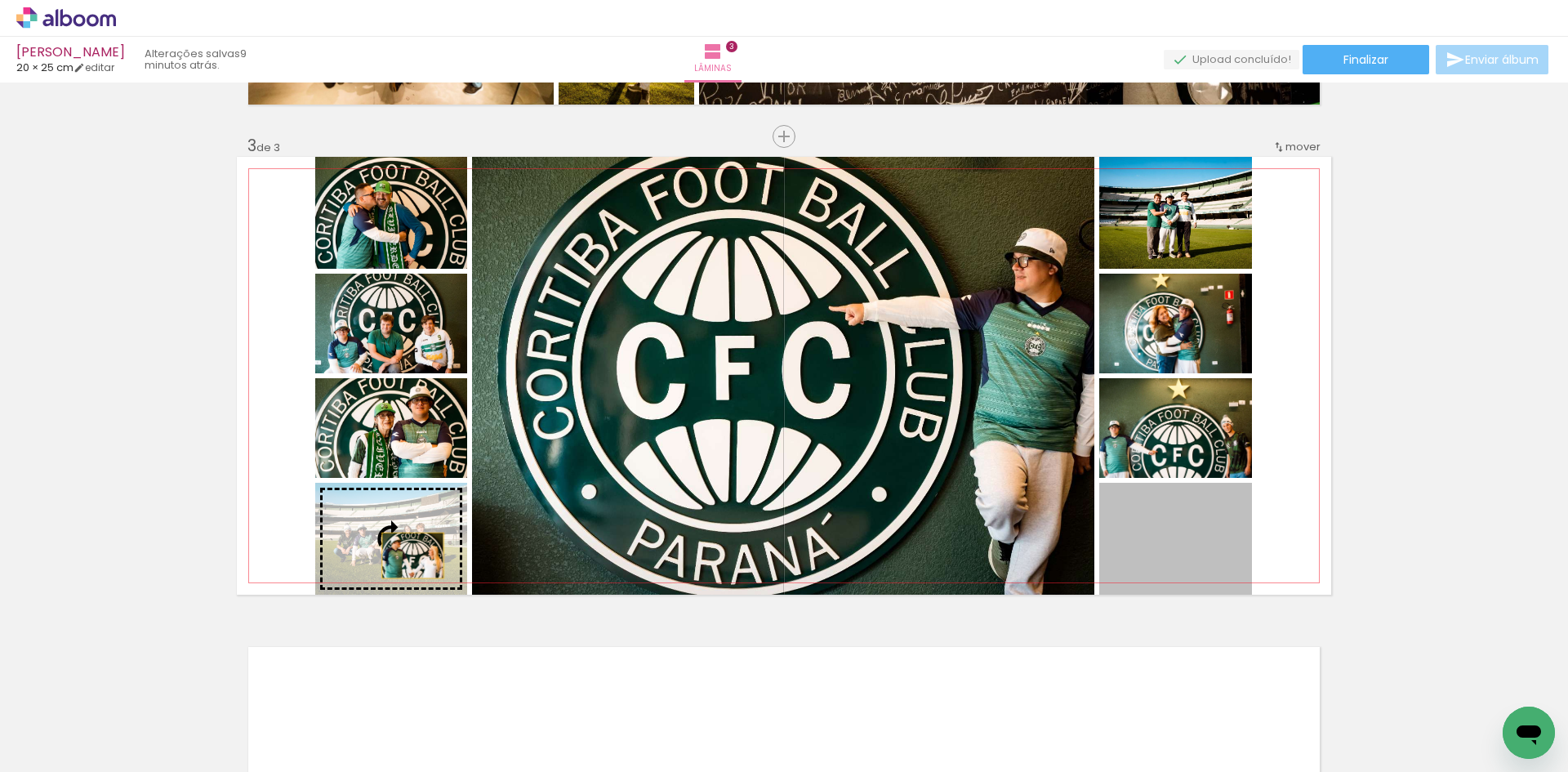
drag, startPoint x: 1157, startPoint y: 530, endPoint x: 407, endPoint y: 555, distance: 750.4
click at [0, 0] on slot at bounding box center [0, 0] width 0 height 0
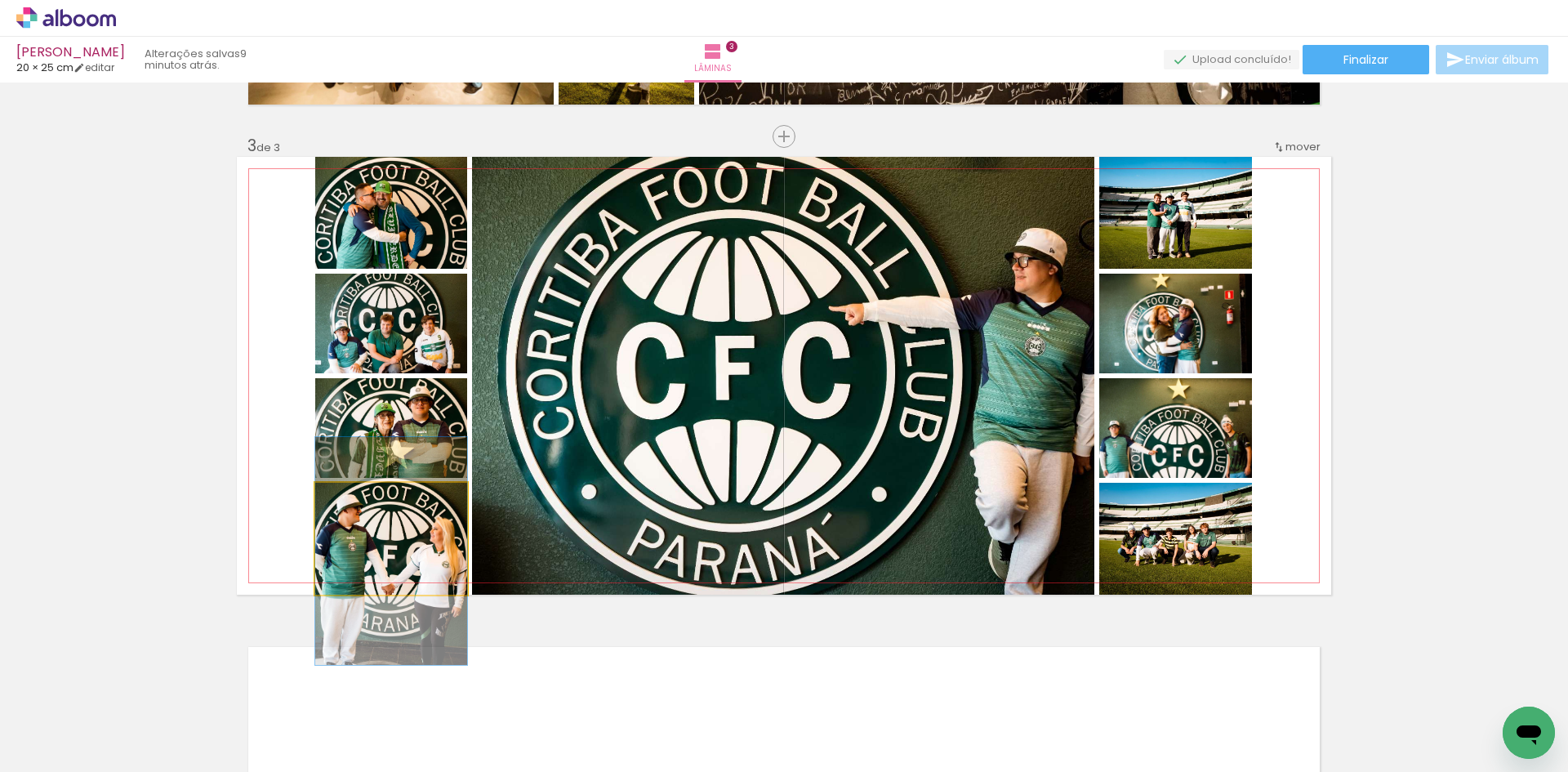
drag, startPoint x: 389, startPoint y: 525, endPoint x: 396, endPoint y: 534, distance: 11.4
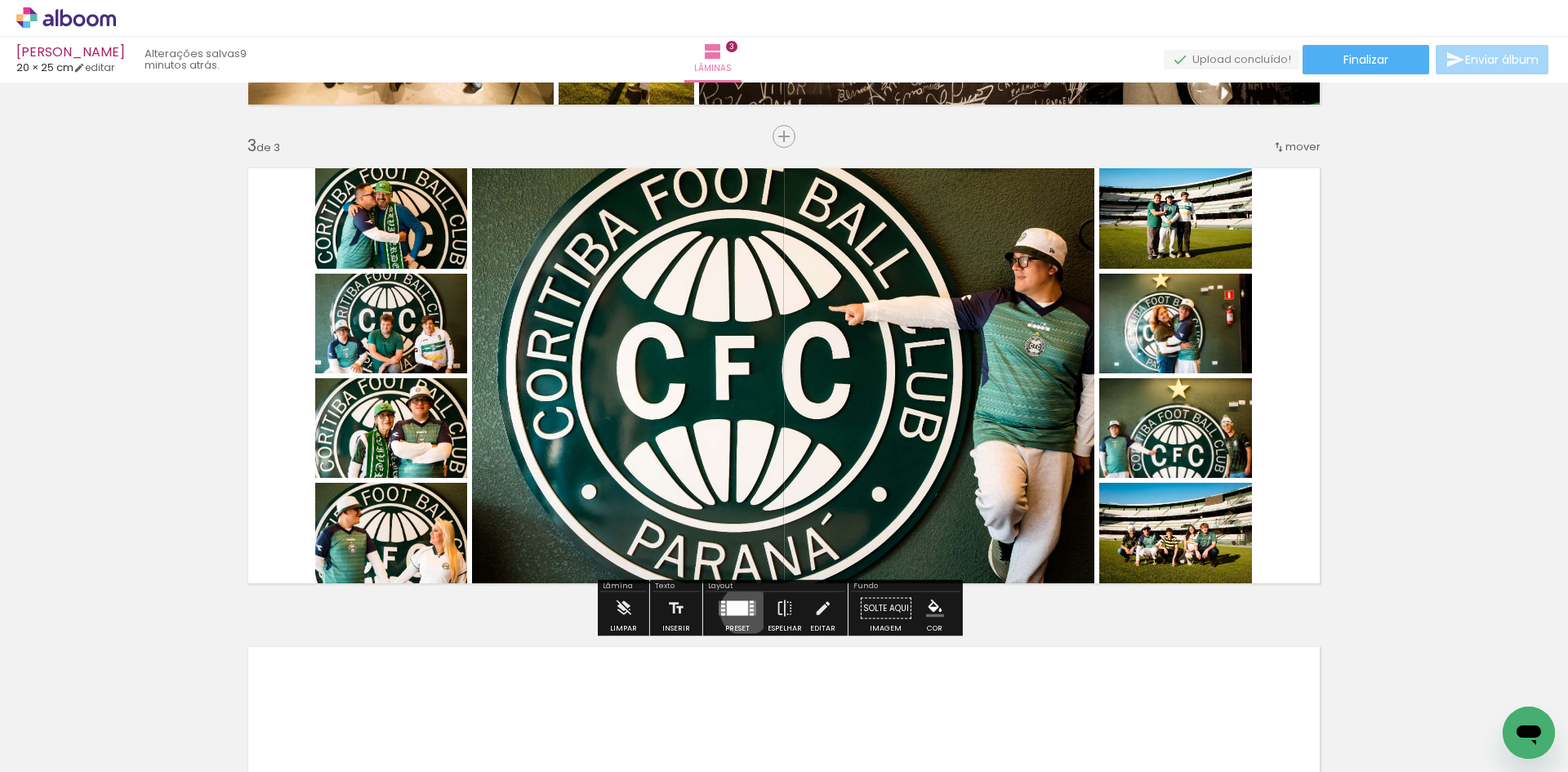
click at [742, 609] on div at bounding box center [737, 608] width 21 height 15
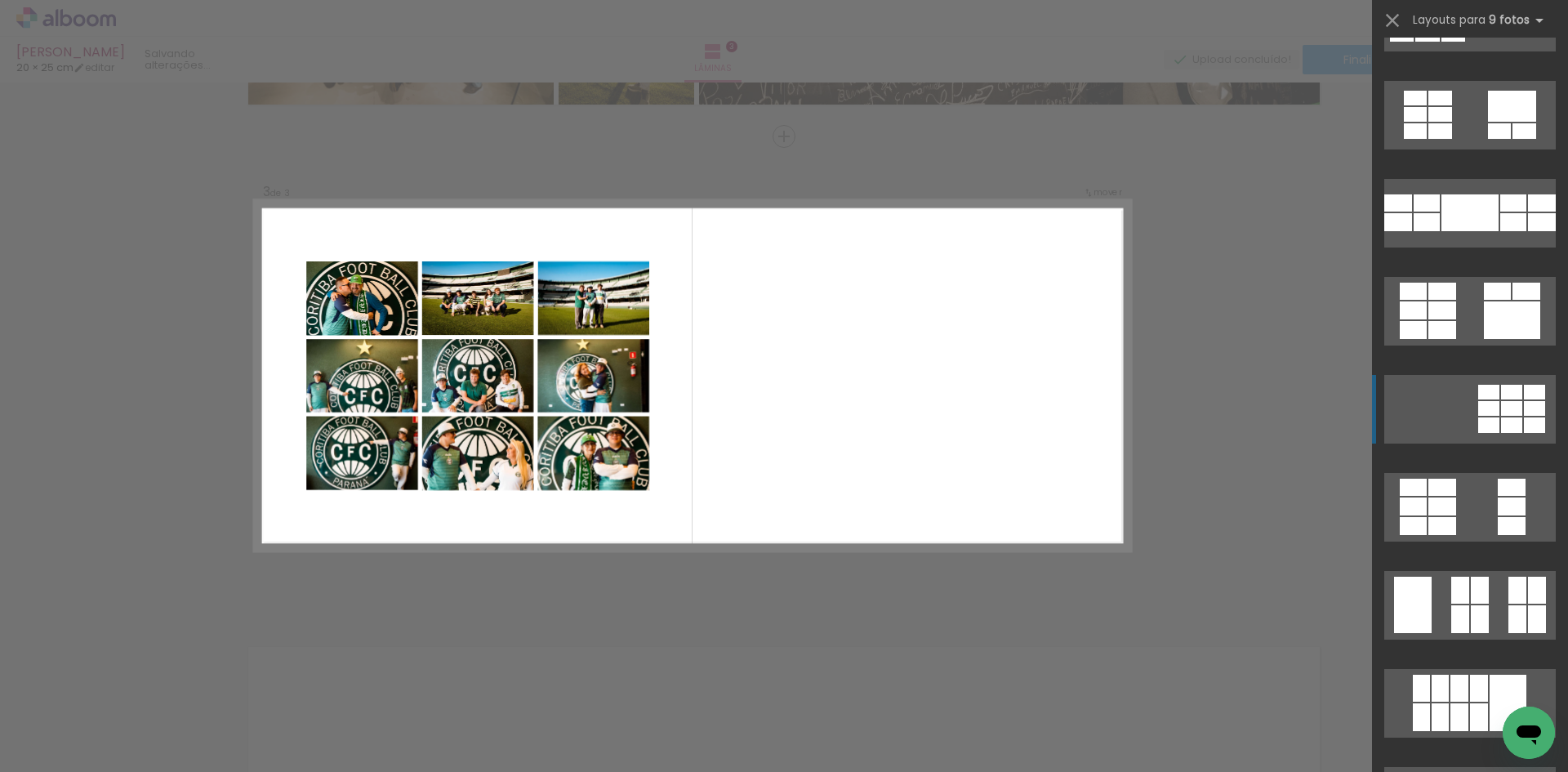
scroll to position [1764, 0]
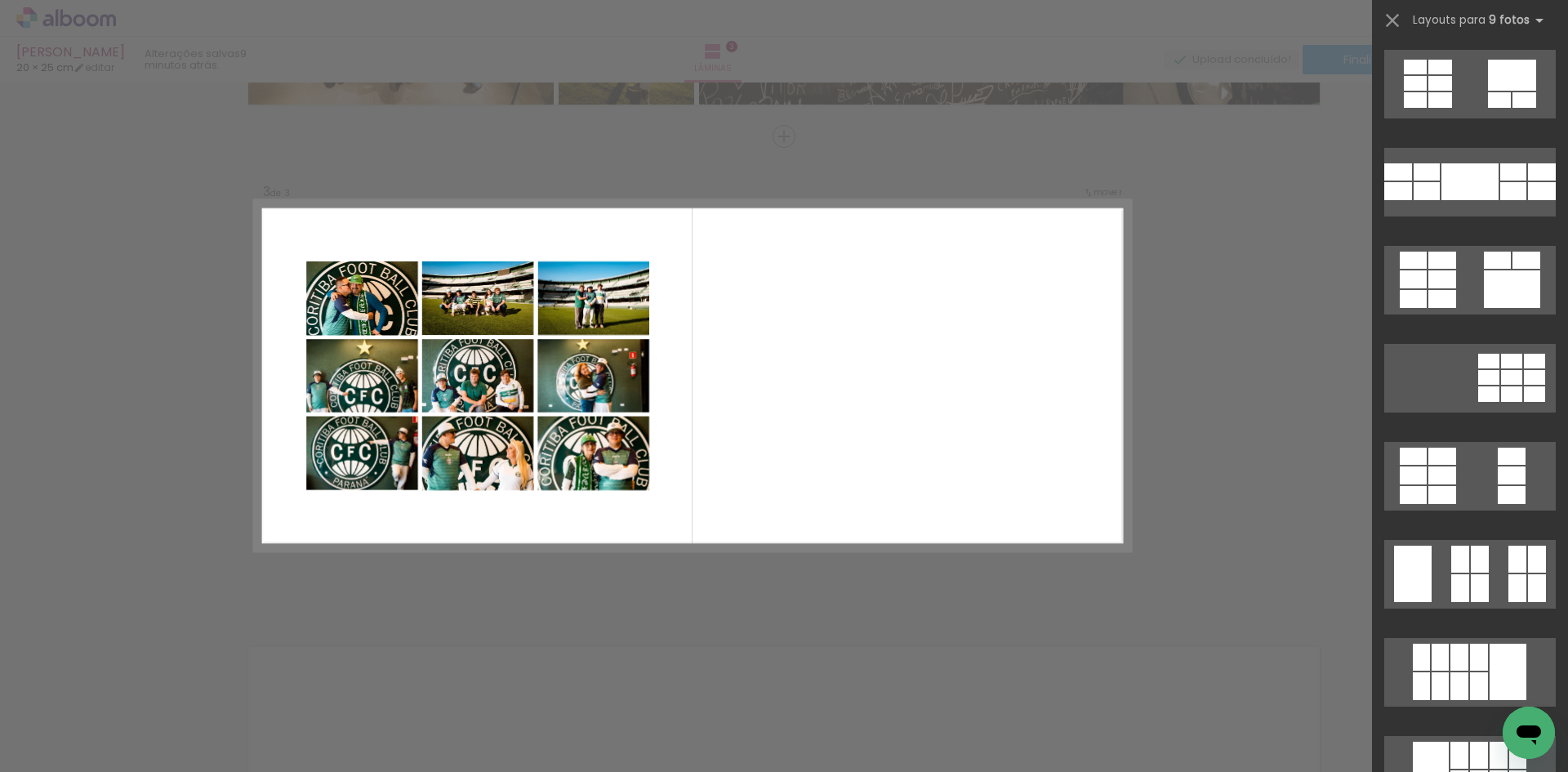
click at [1270, 403] on div "Confirmar Cancelar" at bounding box center [784, 129] width 1568 height 1954
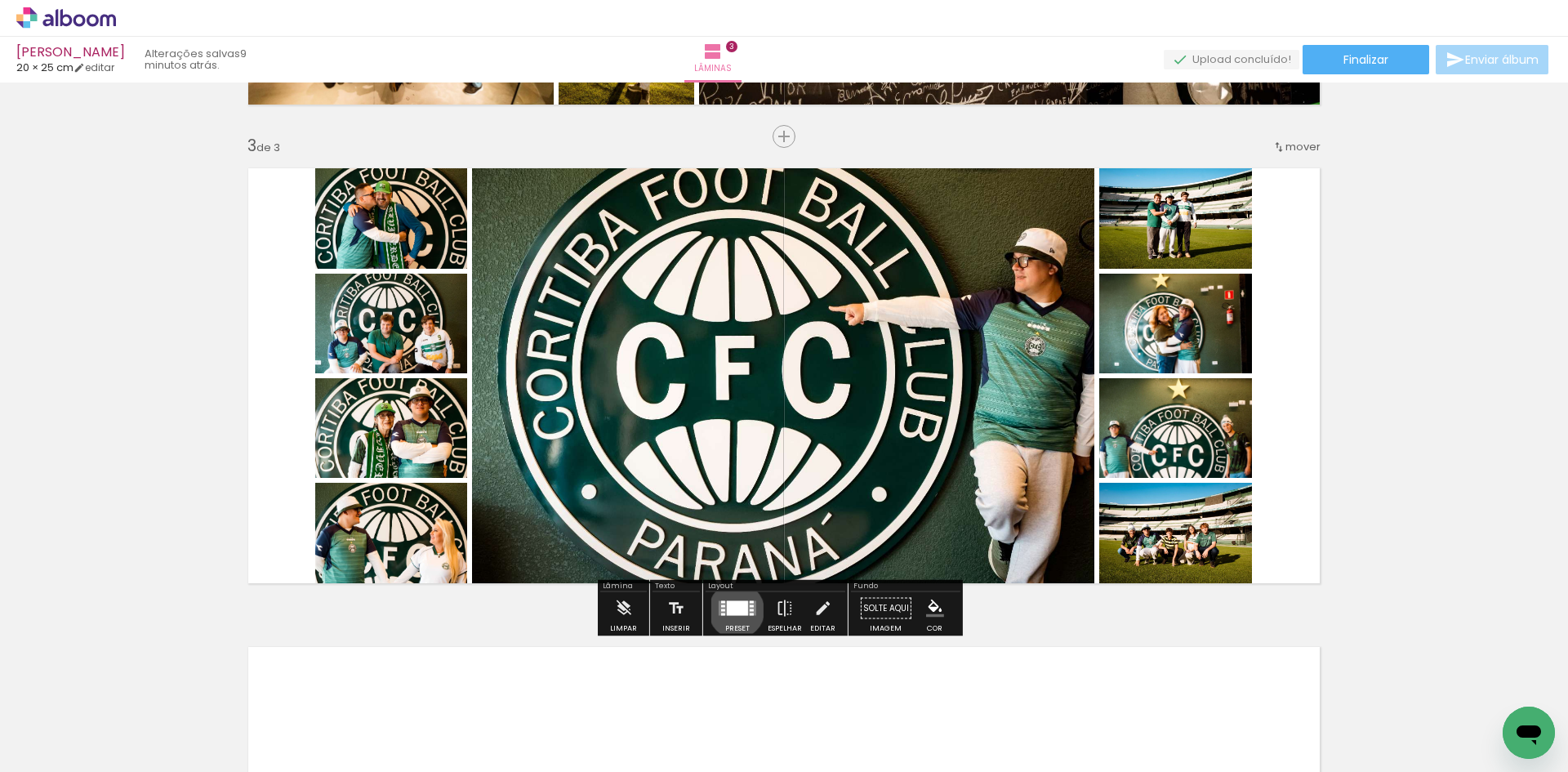
drag, startPoint x: 733, startPoint y: 610, endPoint x: 873, endPoint y: 530, distance: 161.2
click at [732, 610] on div at bounding box center [737, 608] width 21 height 15
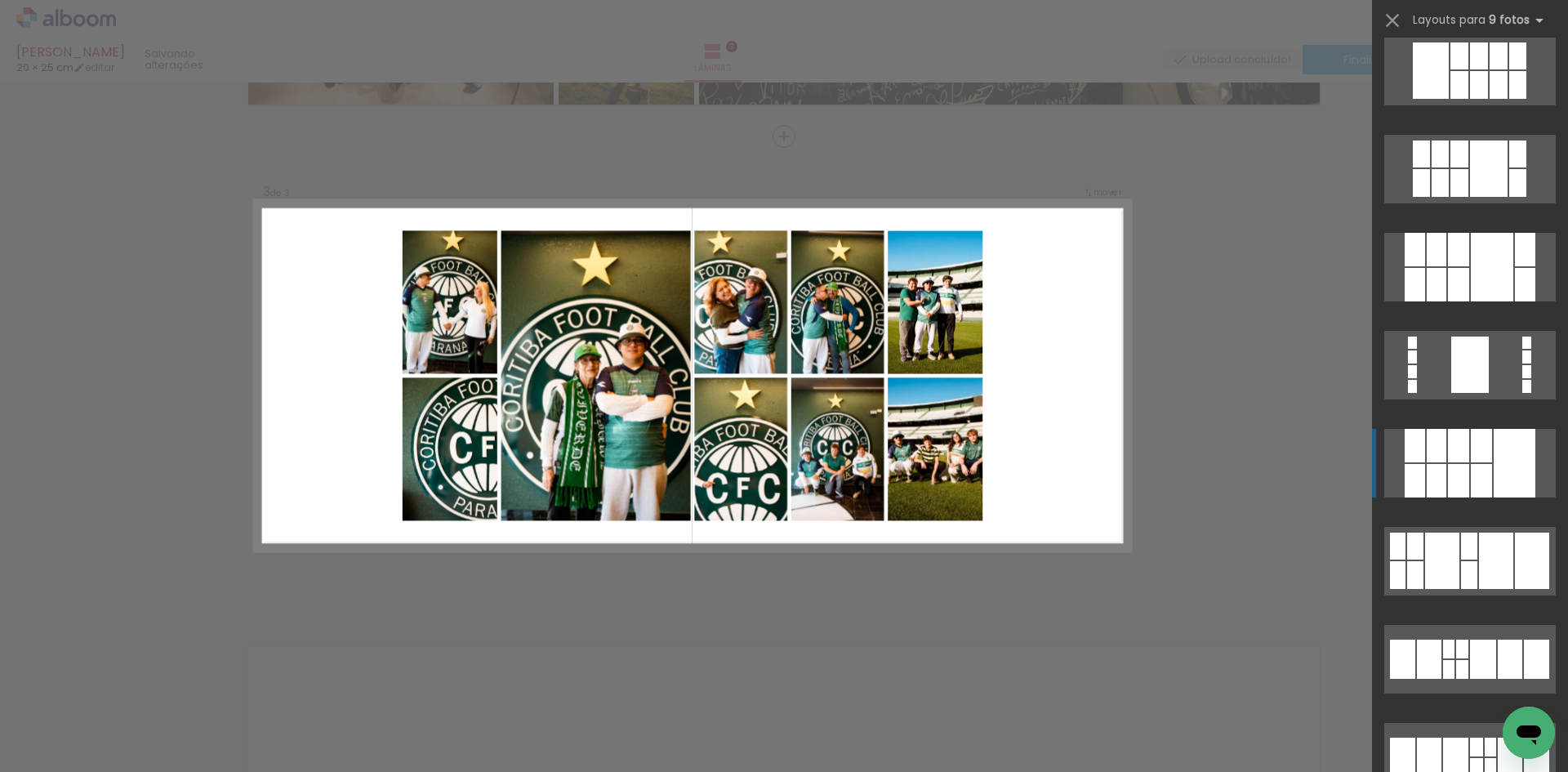
scroll to position [2582, 0]
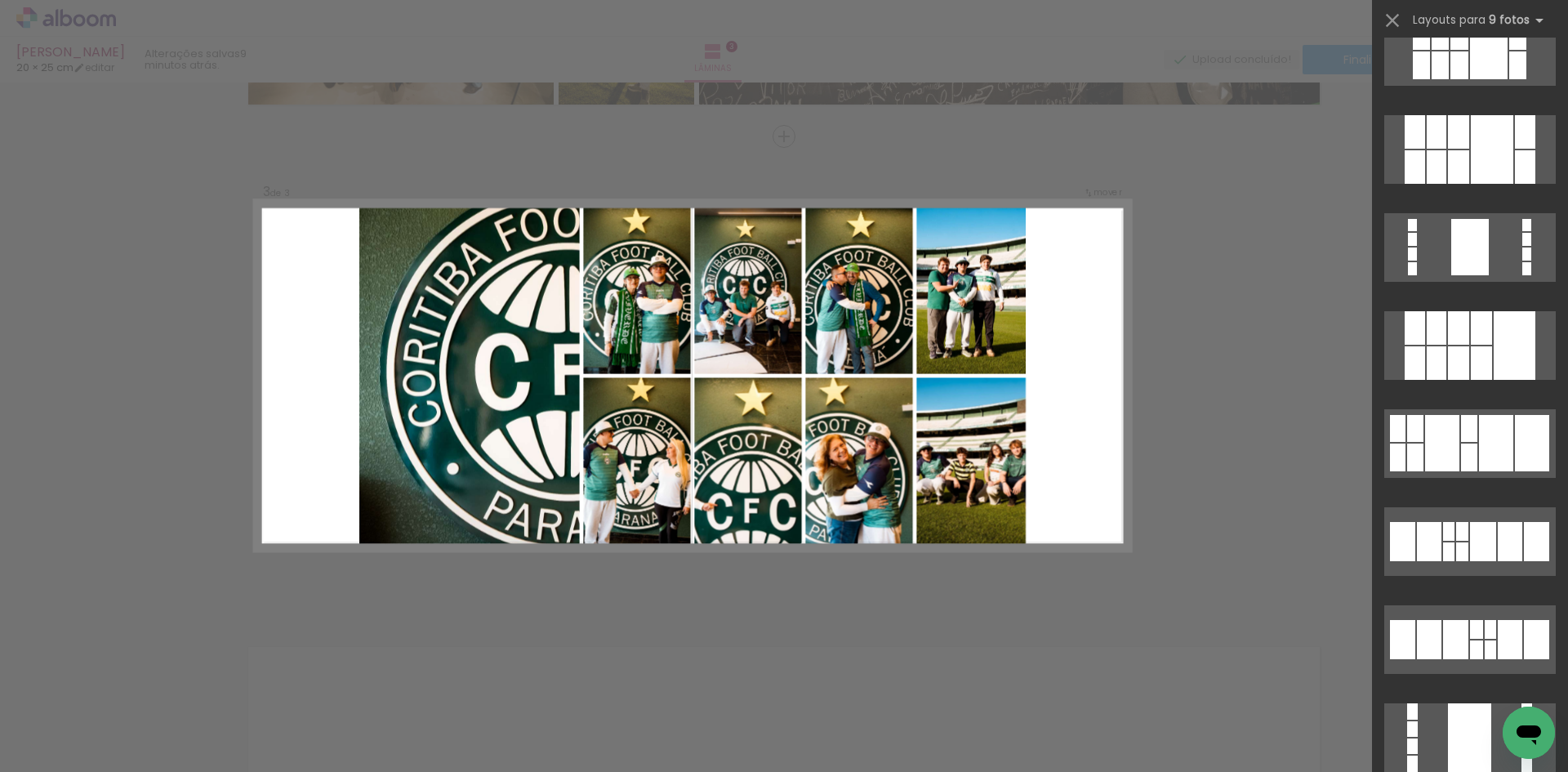
click at [1307, 370] on div "Confirmar Cancelar" at bounding box center [784, 129] width 1568 height 1954
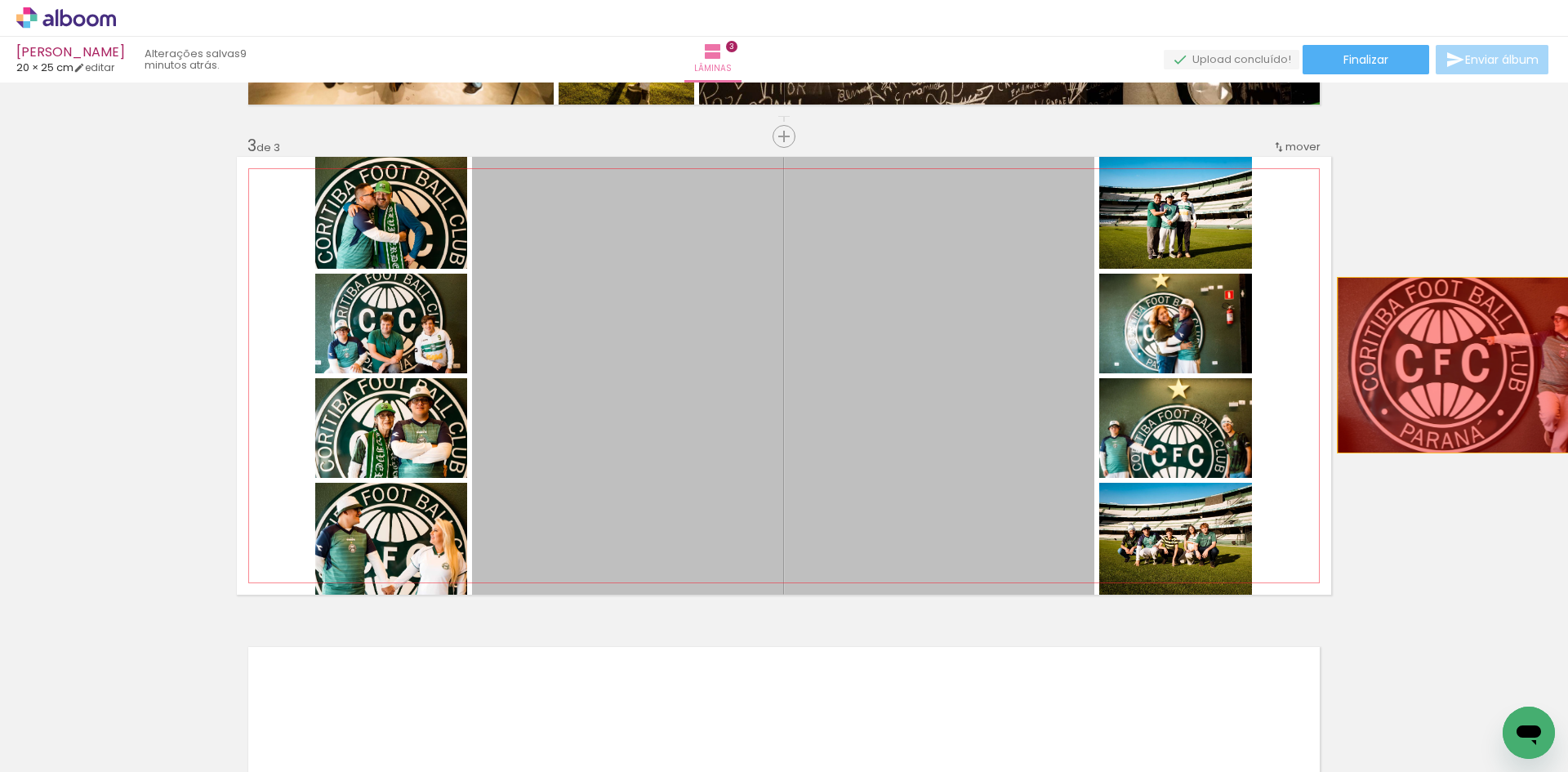
drag, startPoint x: 923, startPoint y: 450, endPoint x: 1446, endPoint y: 357, distance: 531.2
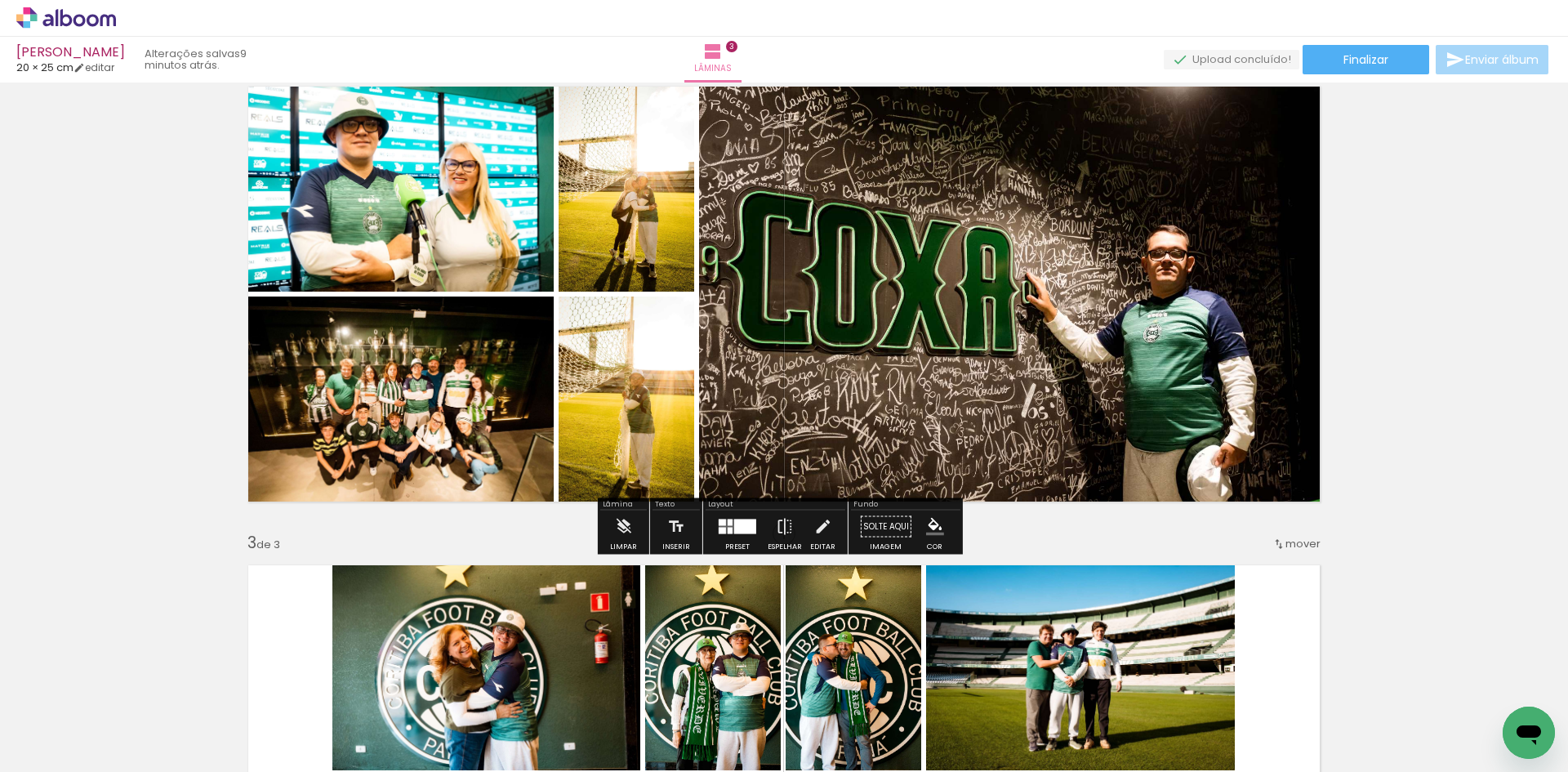
scroll to position [522, 0]
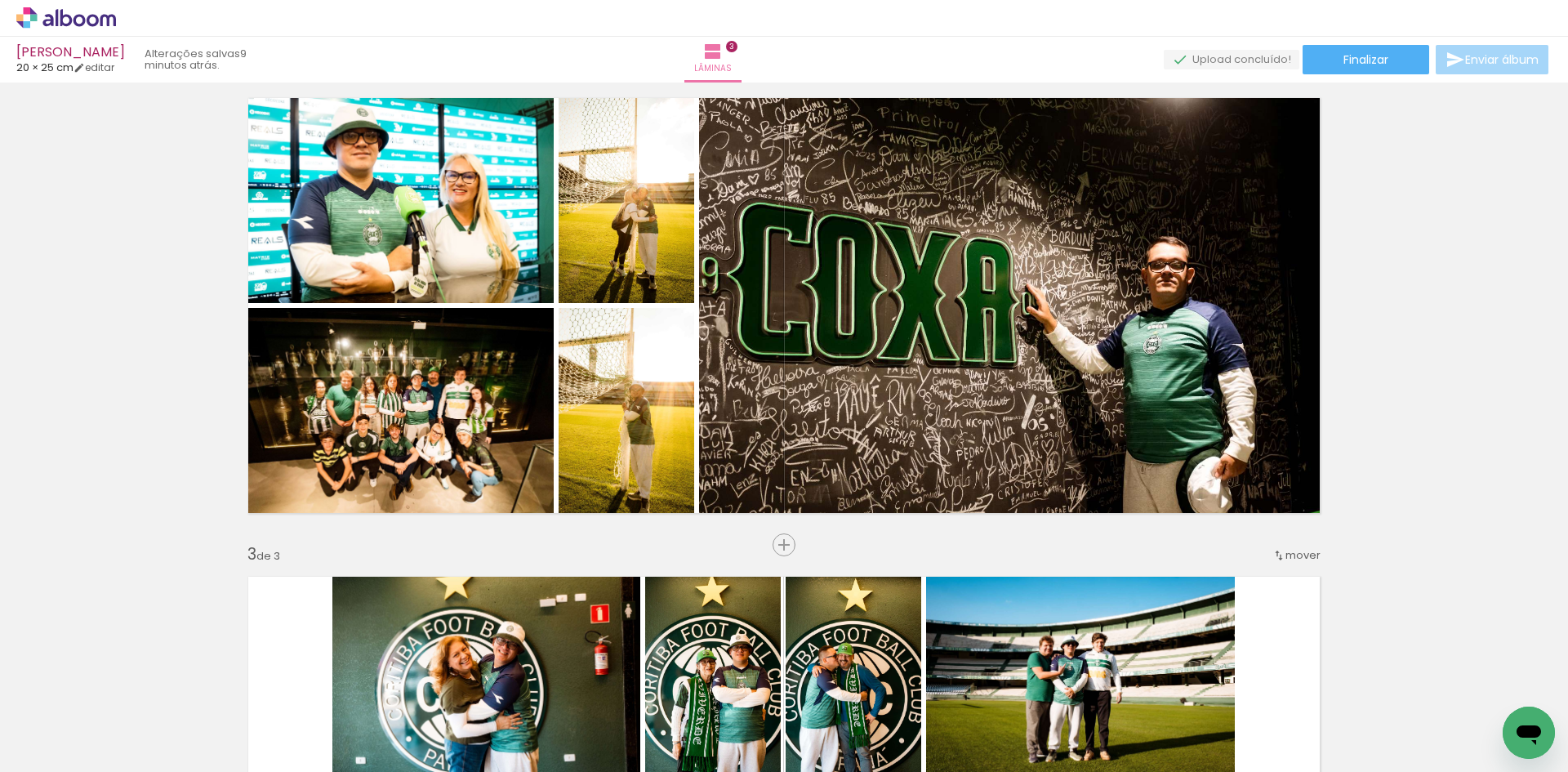
drag, startPoint x: 783, startPoint y: 537, endPoint x: 792, endPoint y: 529, distance: 12.0
click at [794, 540] on span "Inserir lâmina" at bounding box center [825, 545] width 64 height 11
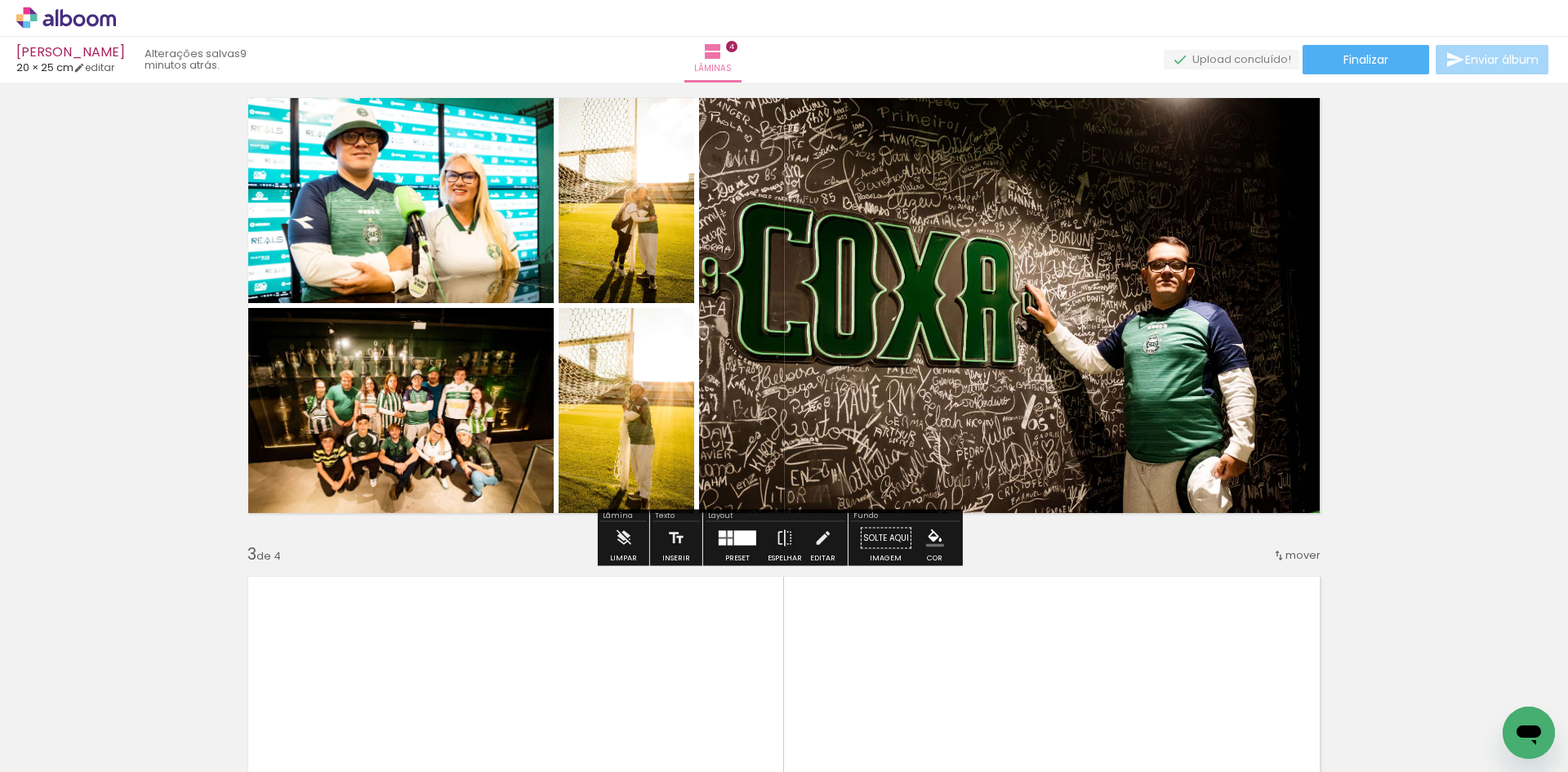
scroll to position [686, 0]
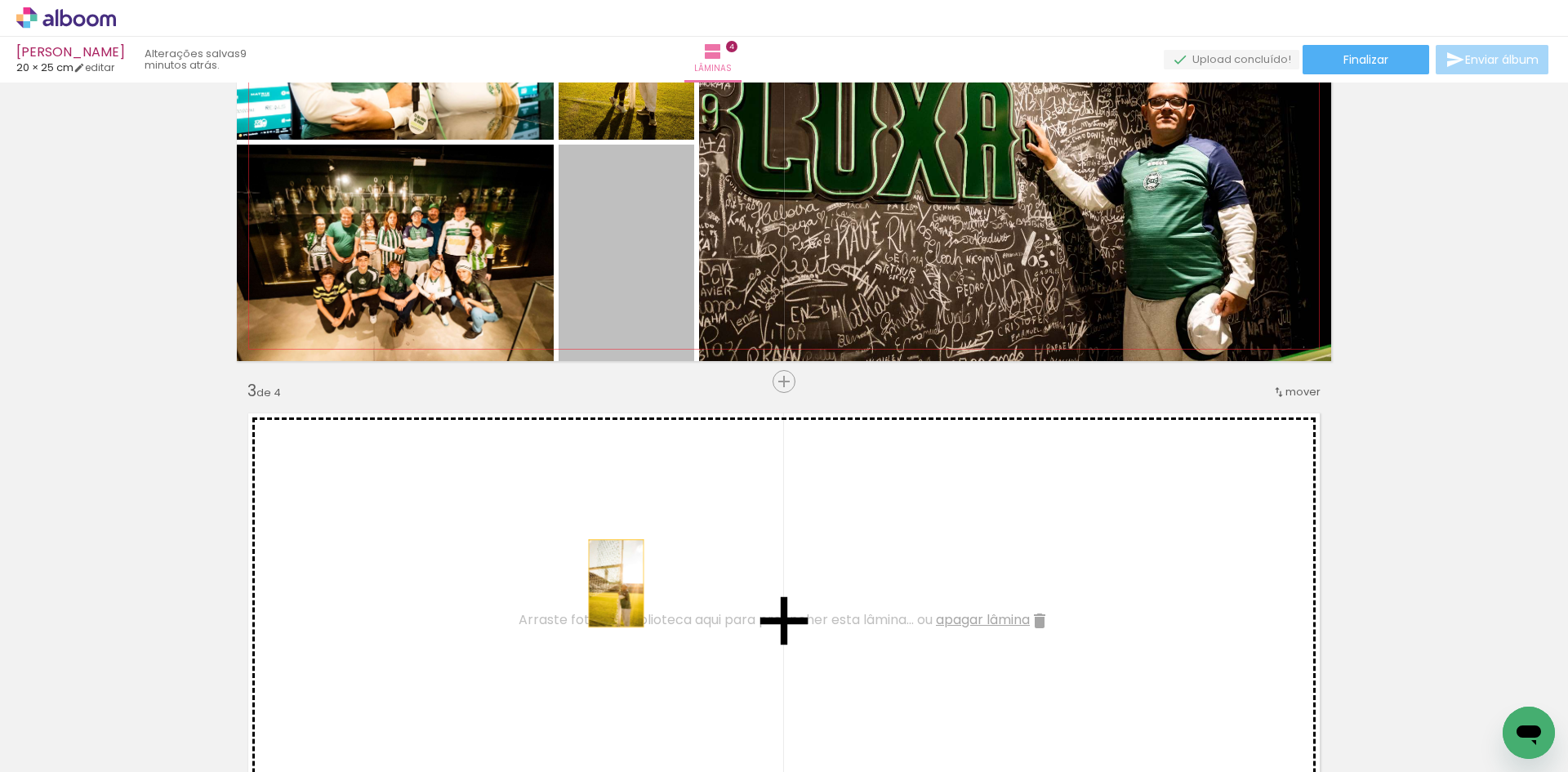
drag, startPoint x: 609, startPoint y: 299, endPoint x: 633, endPoint y: 612, distance: 313.9
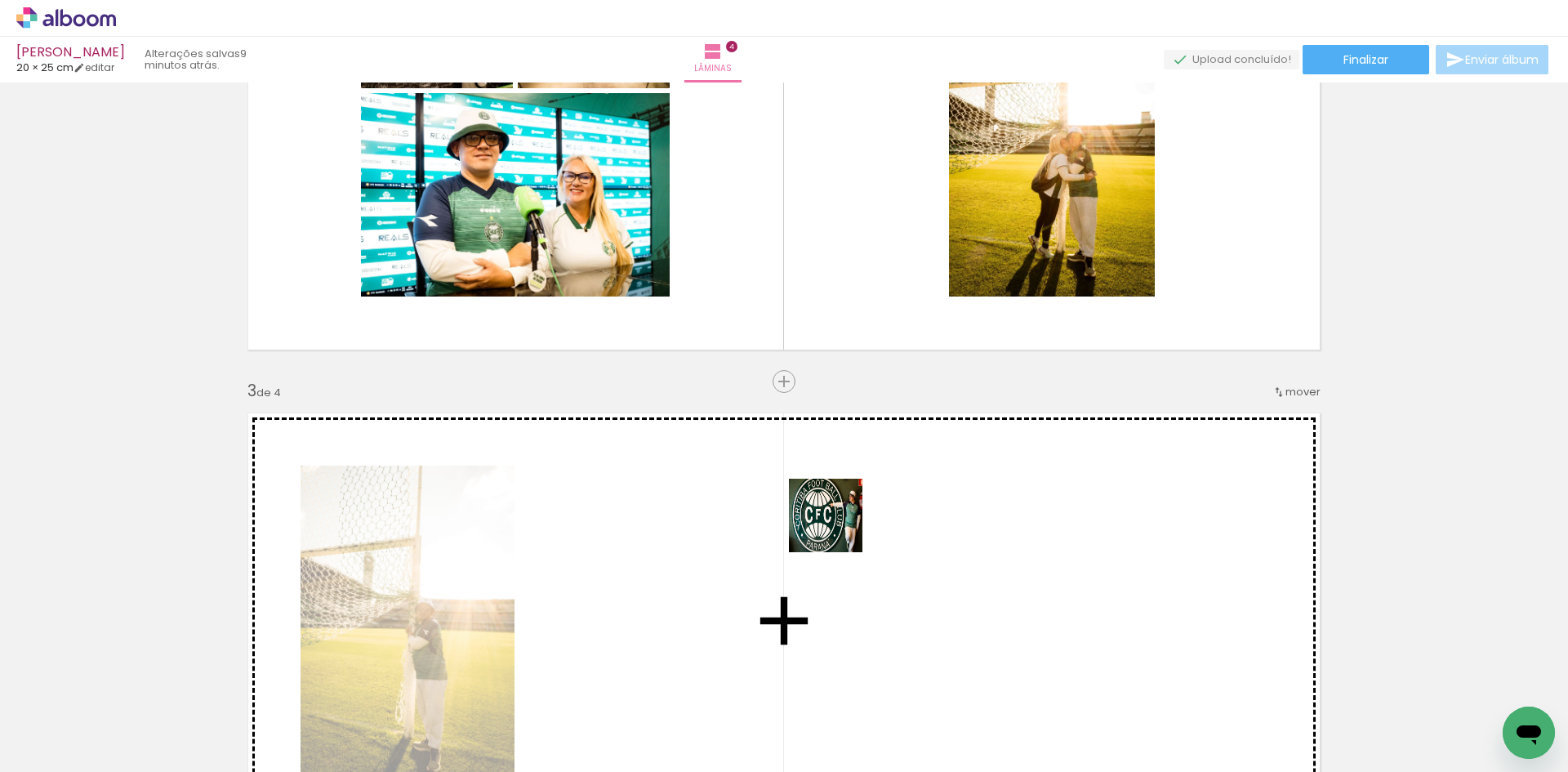
drag, startPoint x: 1416, startPoint y: 727, endPoint x: 637, endPoint y: 609, distance: 787.9
click at [819, 523] on quentale-workspace at bounding box center [784, 386] width 1568 height 772
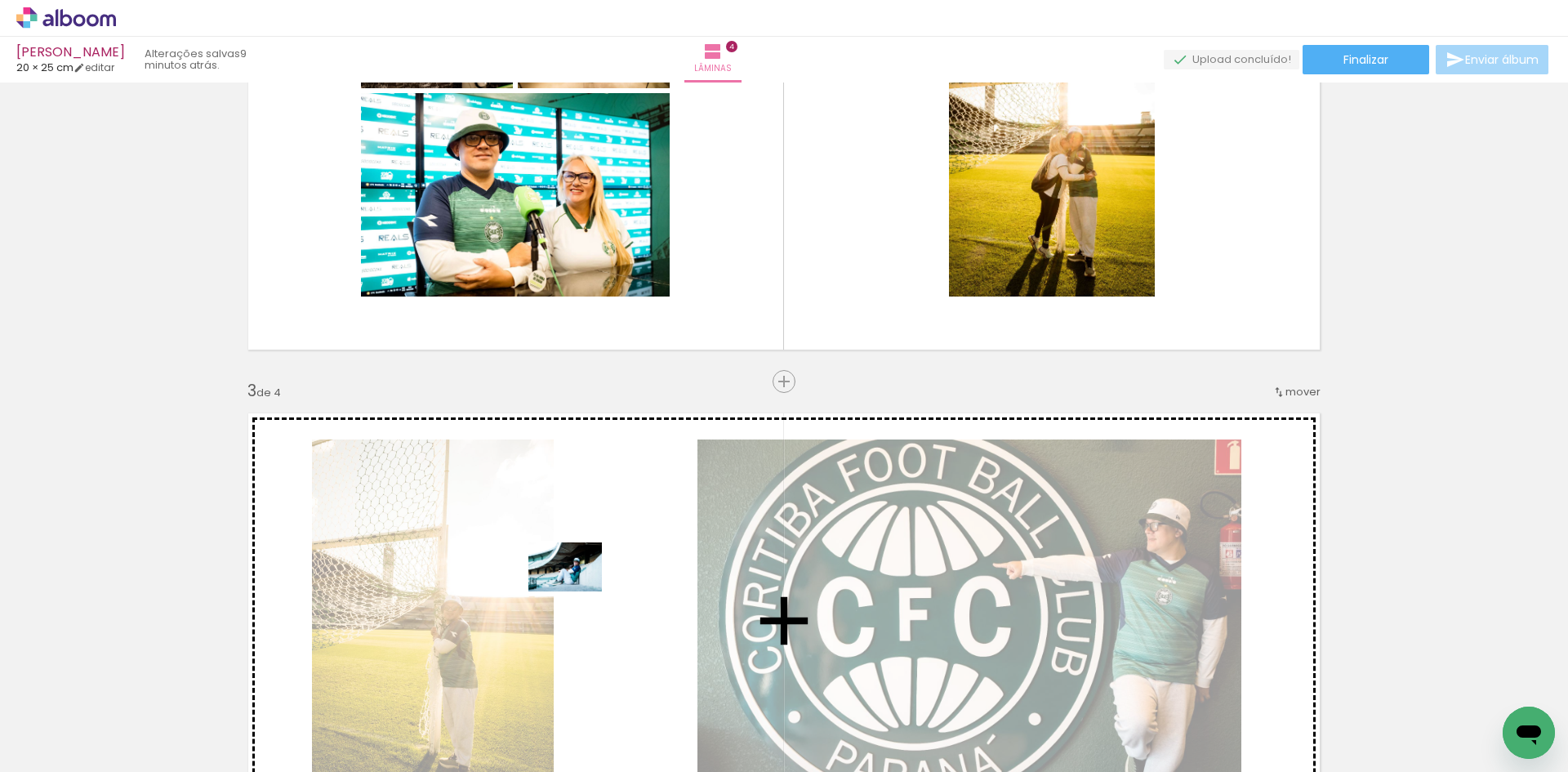
drag, startPoint x: 339, startPoint y: 706, endPoint x: 577, endPoint y: 592, distance: 263.9
click at [577, 592] on quentale-workspace at bounding box center [784, 386] width 1568 height 772
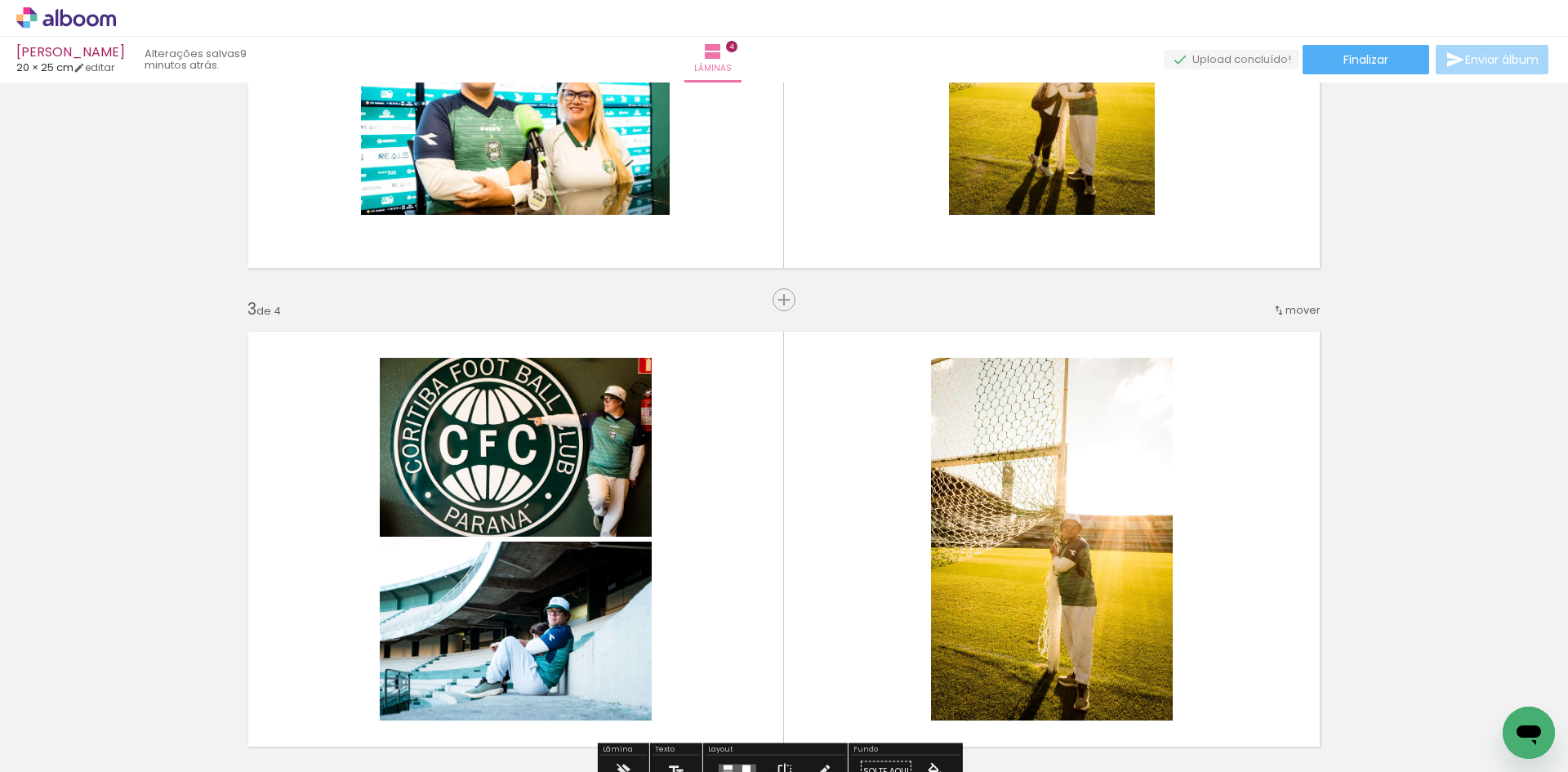
scroll to position [930, 0]
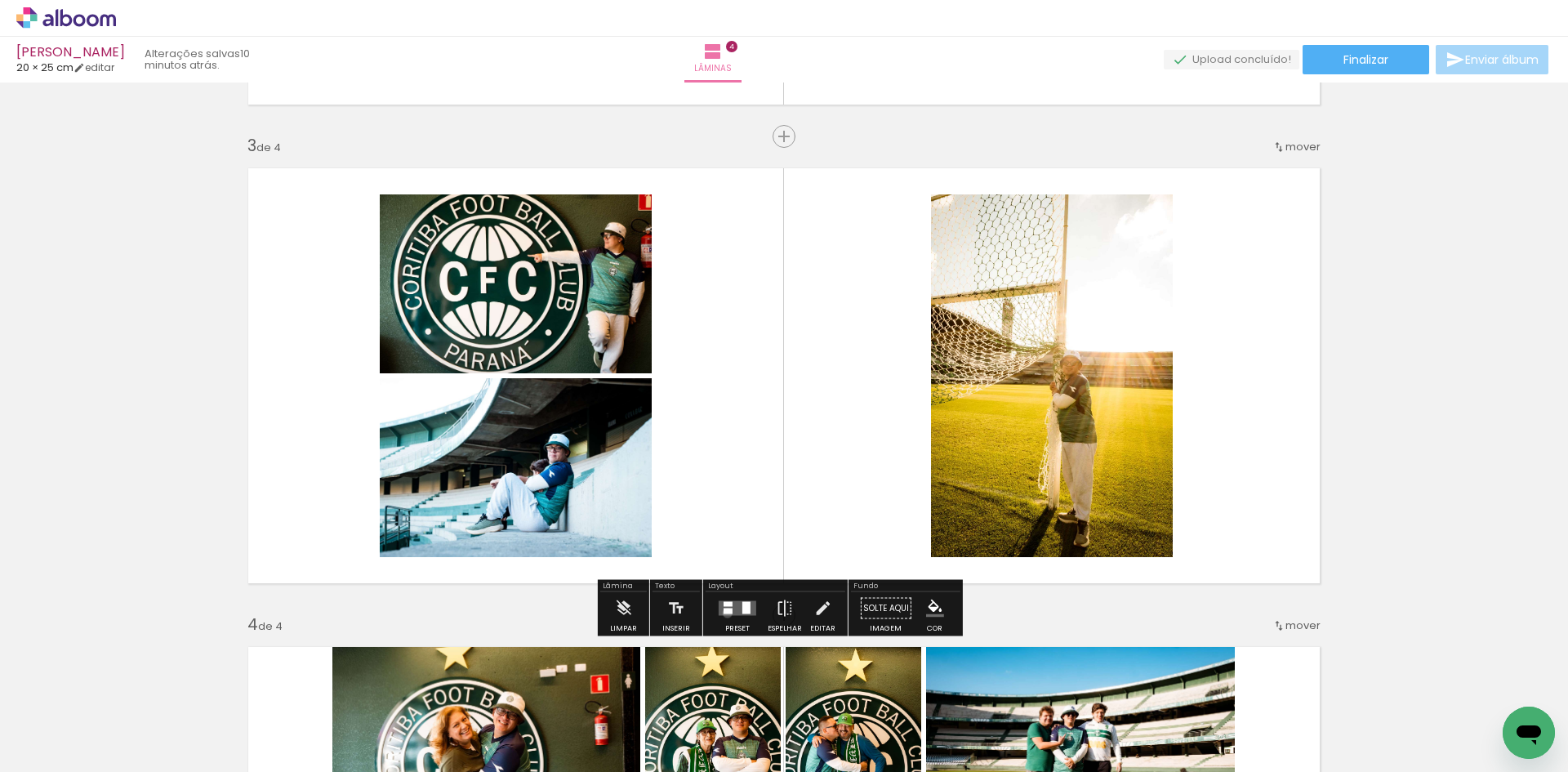
click at [723, 613] on div at bounding box center [728, 612] width 9 height 5
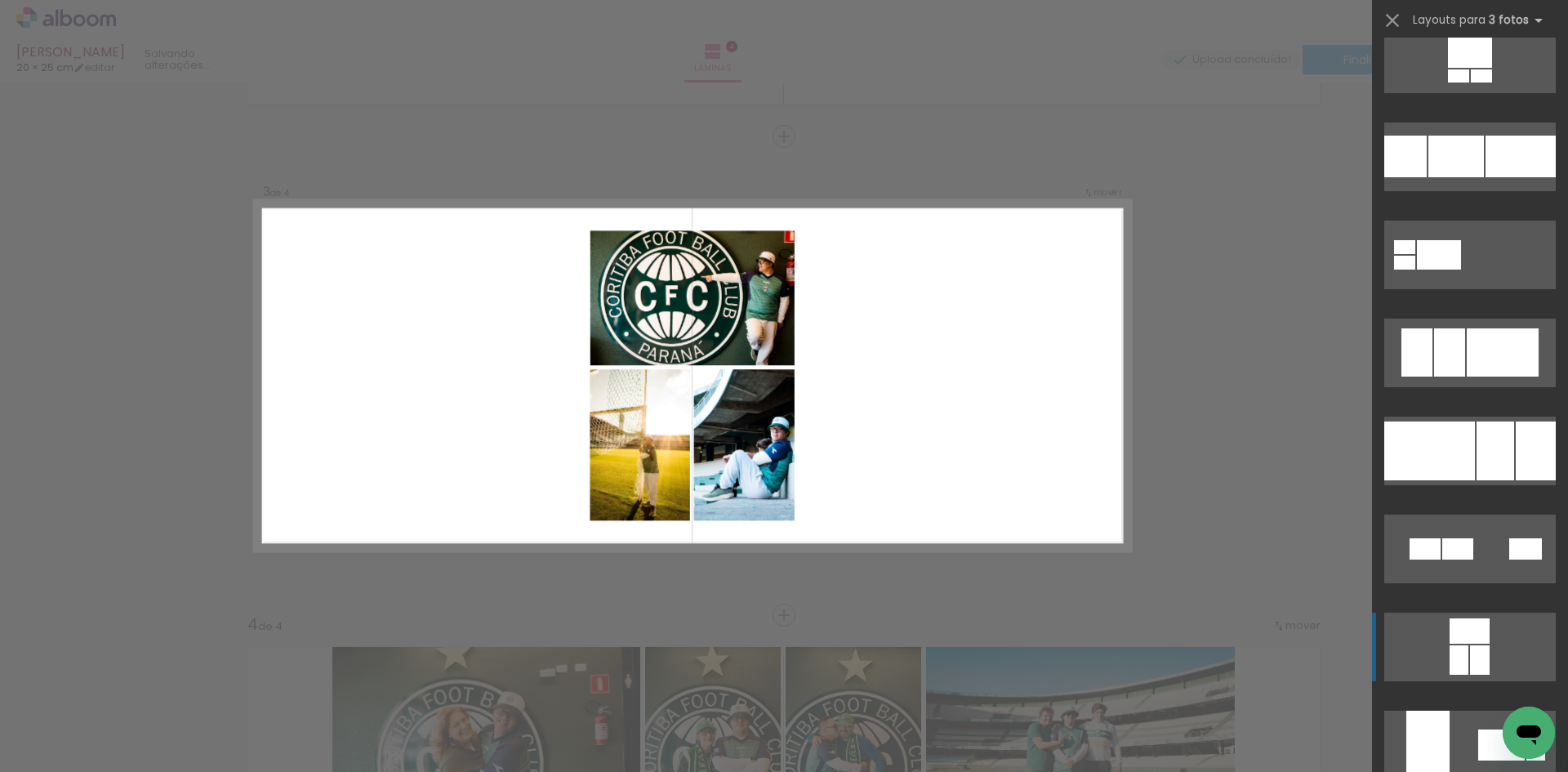
scroll to position [4085, 0]
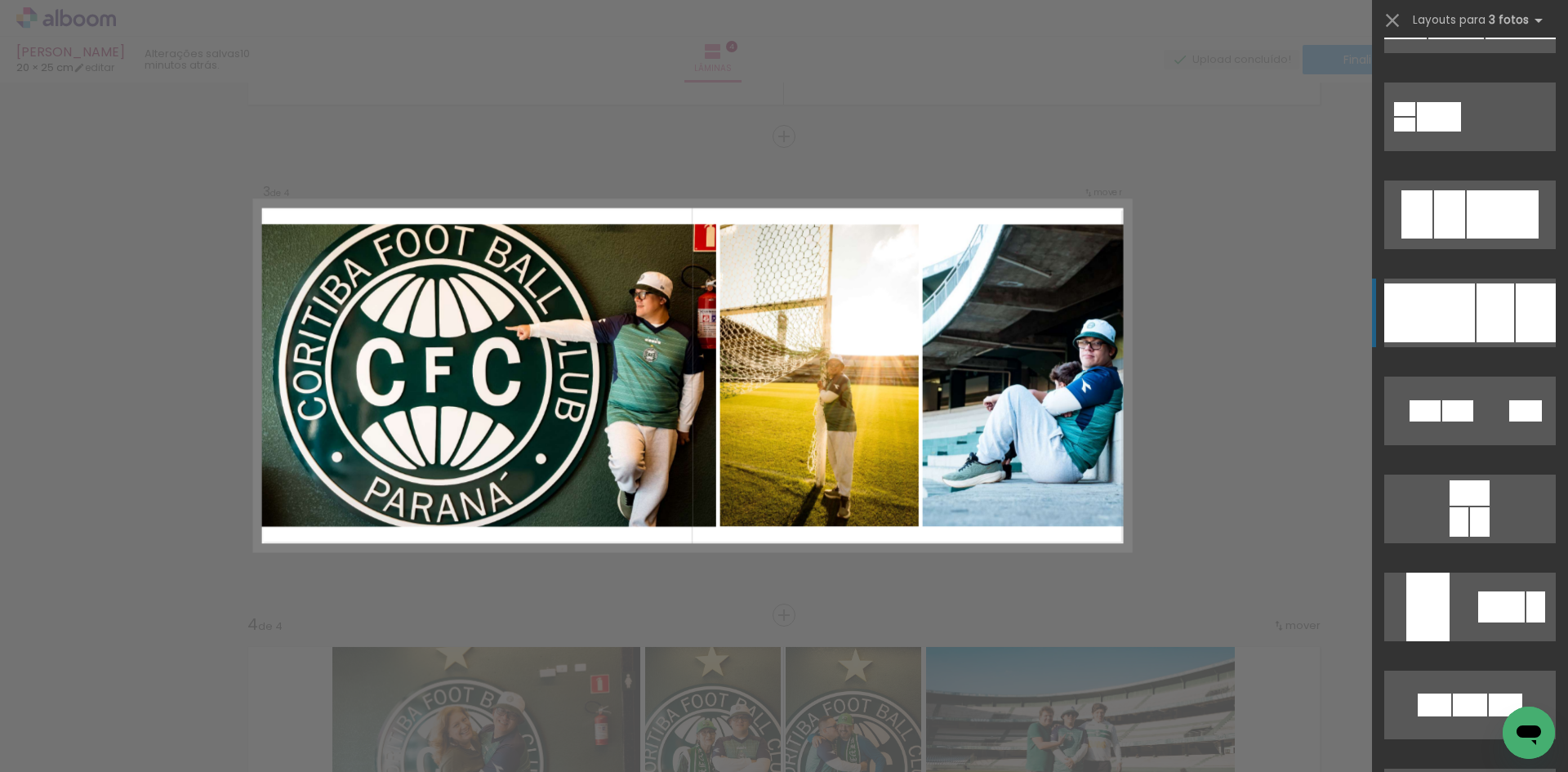
click at [1443, 320] on div at bounding box center [1430, 312] width 91 height 59
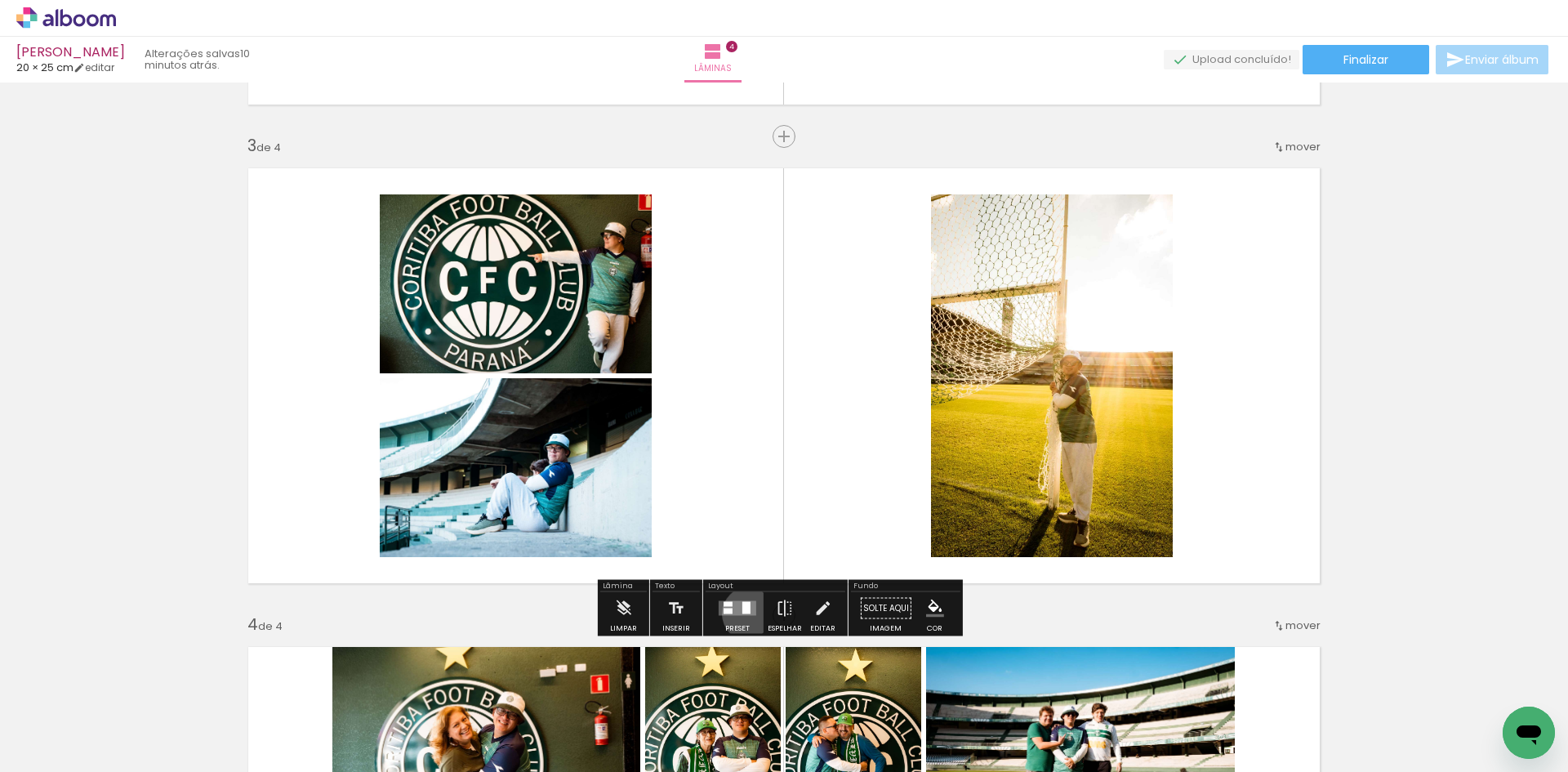
click at [745, 614] on div at bounding box center [746, 607] width 8 height 12
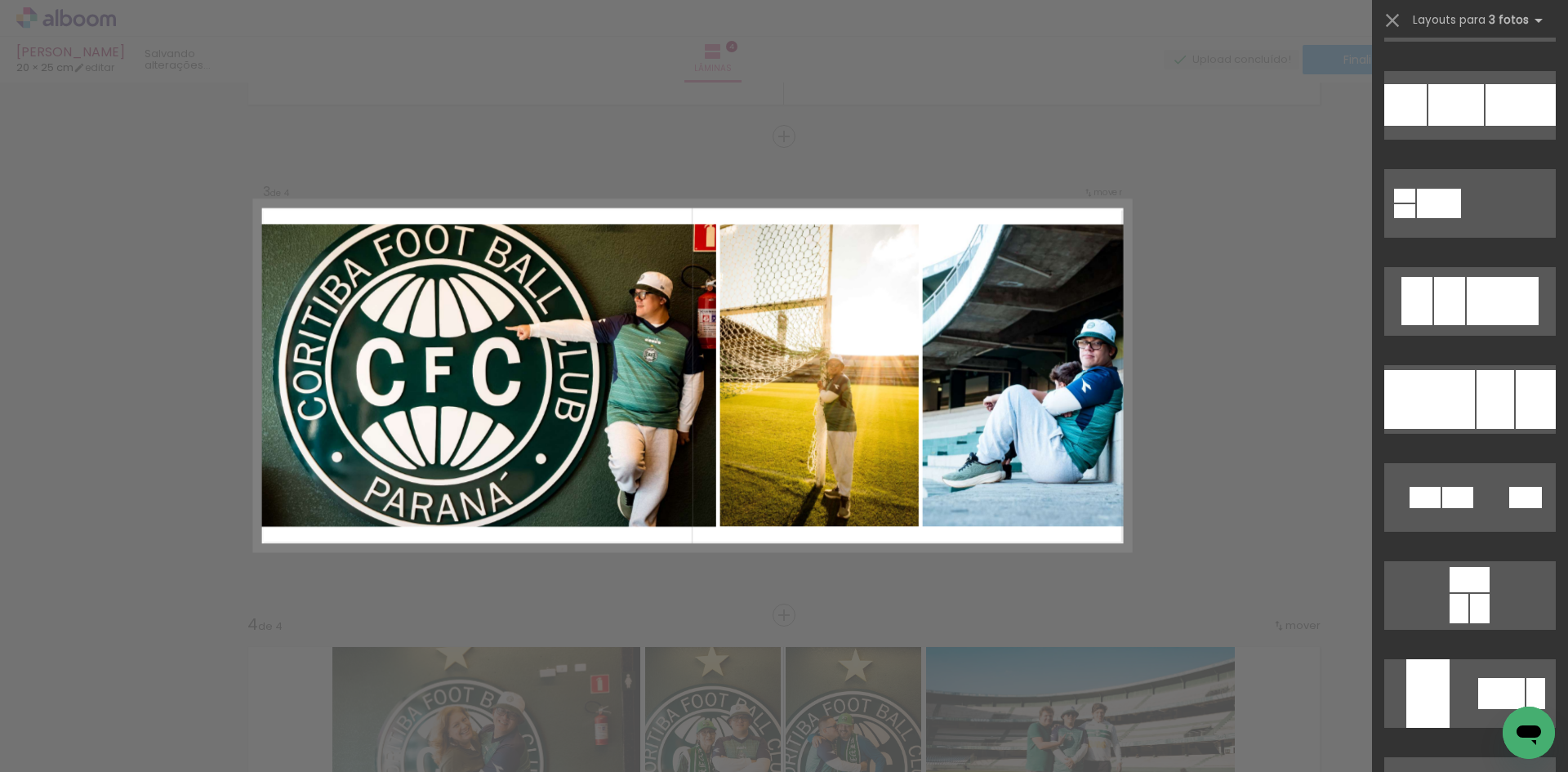
scroll to position [4003, 0]
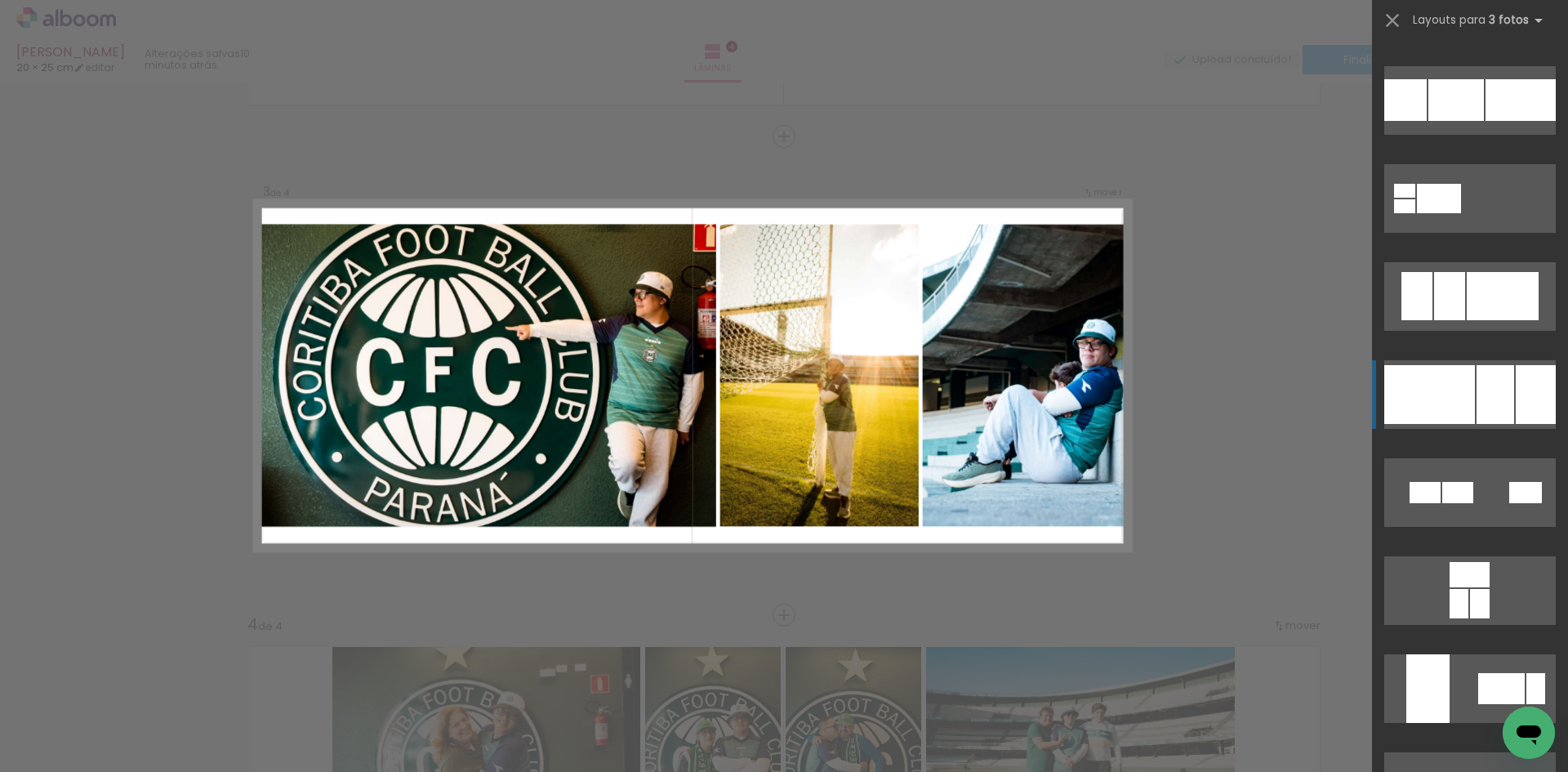
click at [1454, 406] on div at bounding box center [1430, 394] width 91 height 59
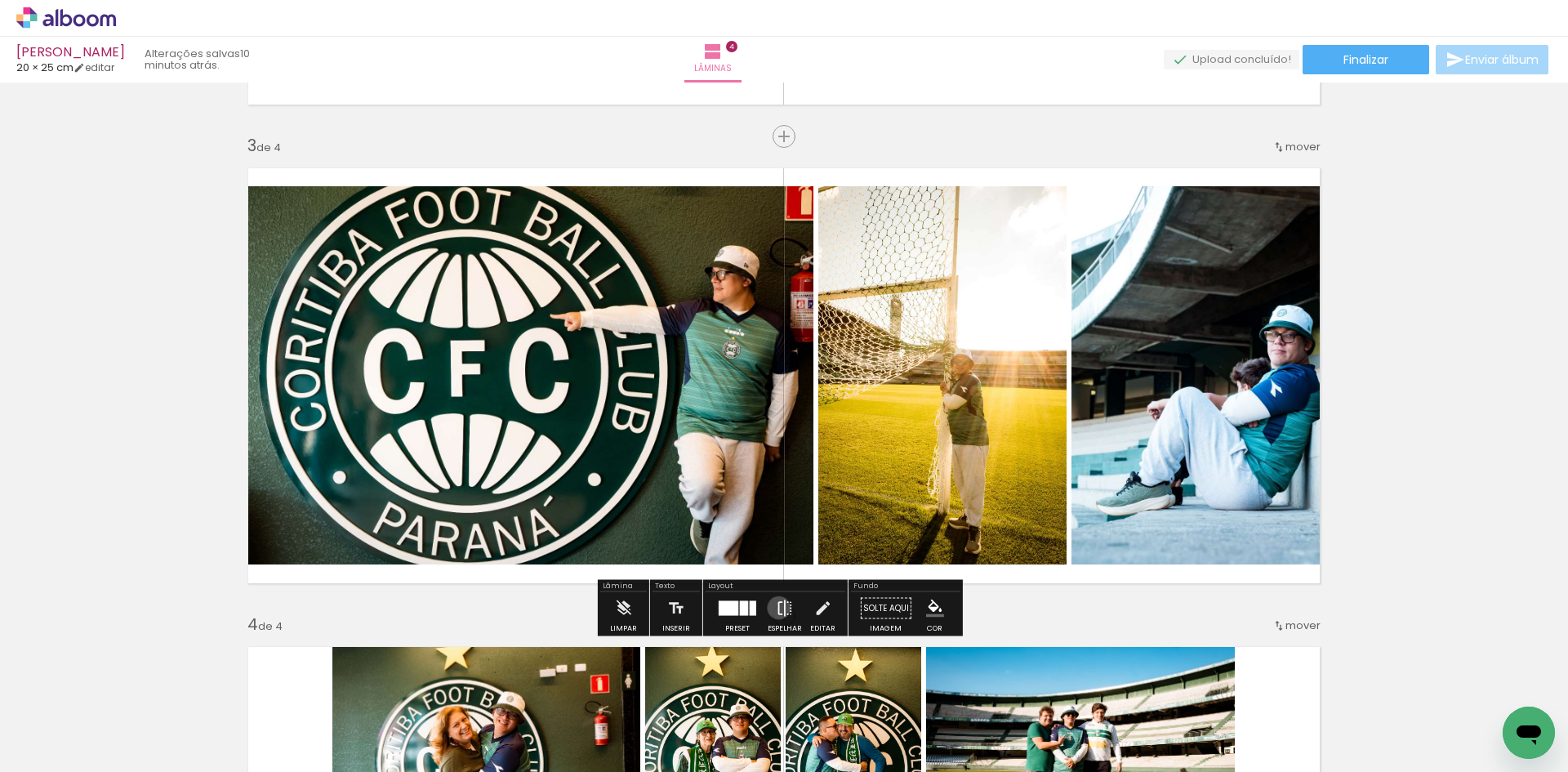
click at [775, 608] on iron-icon at bounding box center [784, 609] width 18 height 33
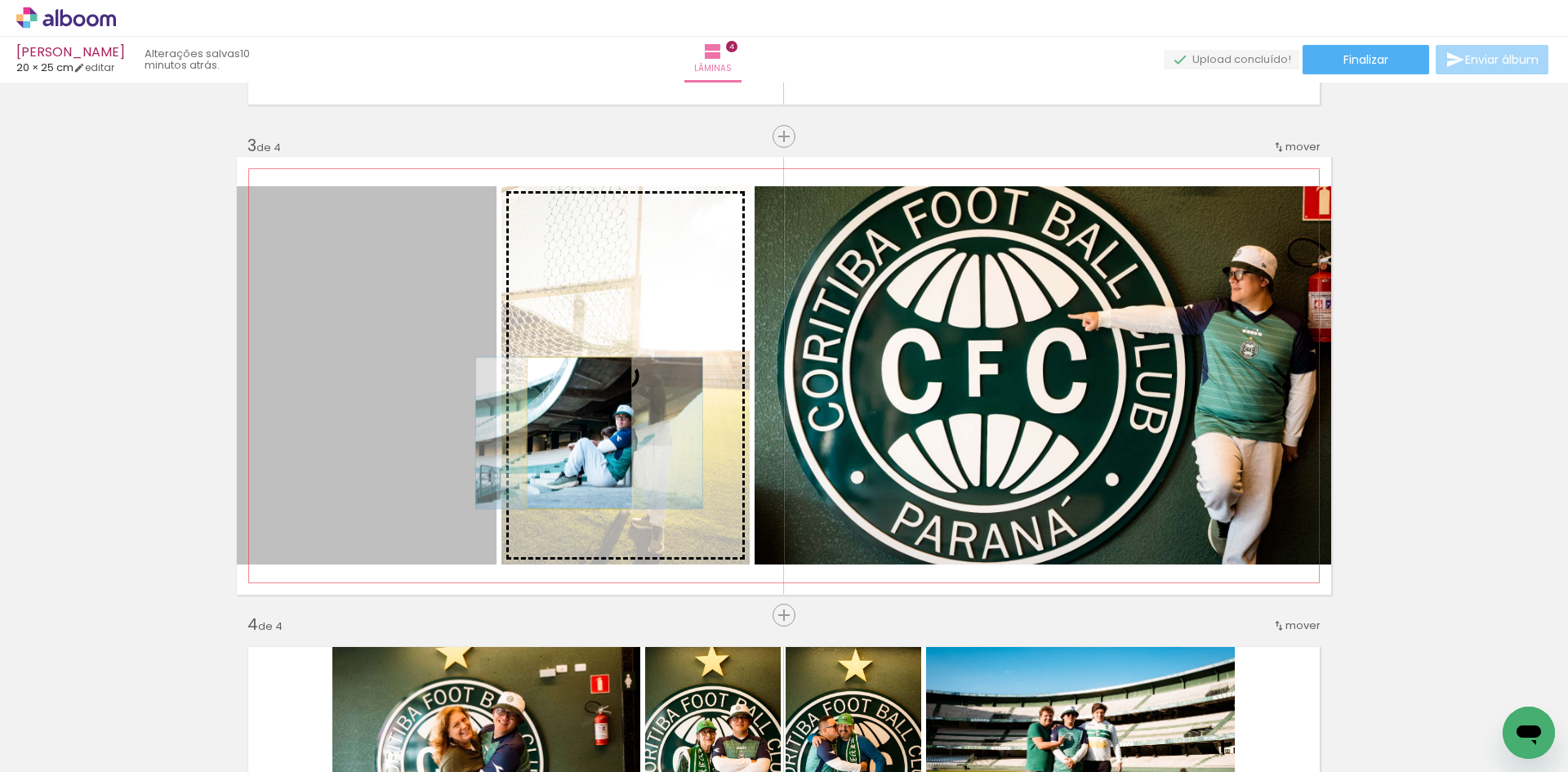
drag, startPoint x: 467, startPoint y: 411, endPoint x: 574, endPoint y: 433, distance: 109.2
click at [0, 0] on slot at bounding box center [0, 0] width 0 height 0
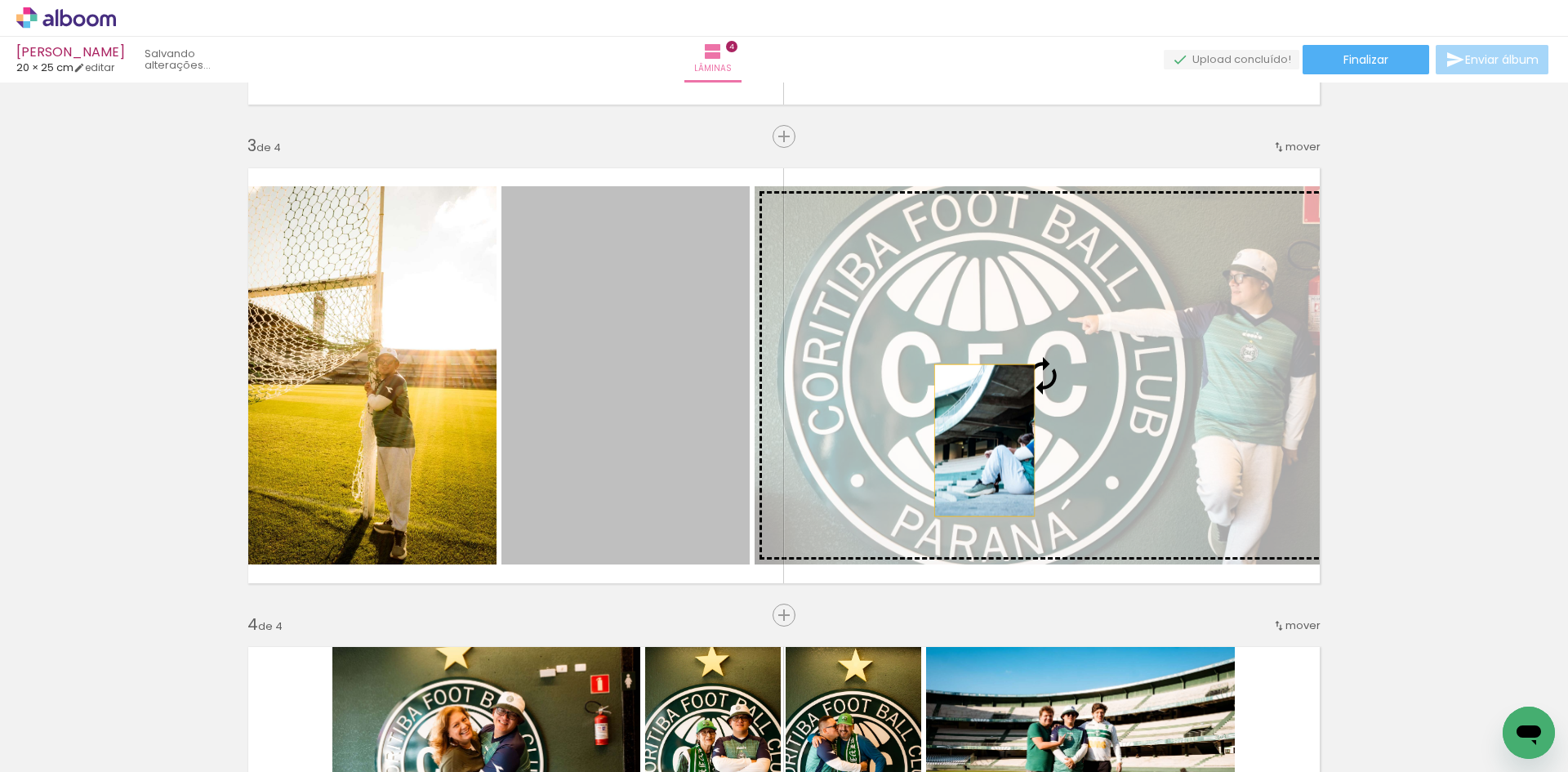
drag, startPoint x: 674, startPoint y: 442, endPoint x: 983, endPoint y: 436, distance: 309.1
click at [0, 0] on slot at bounding box center [0, 0] width 0 height 0
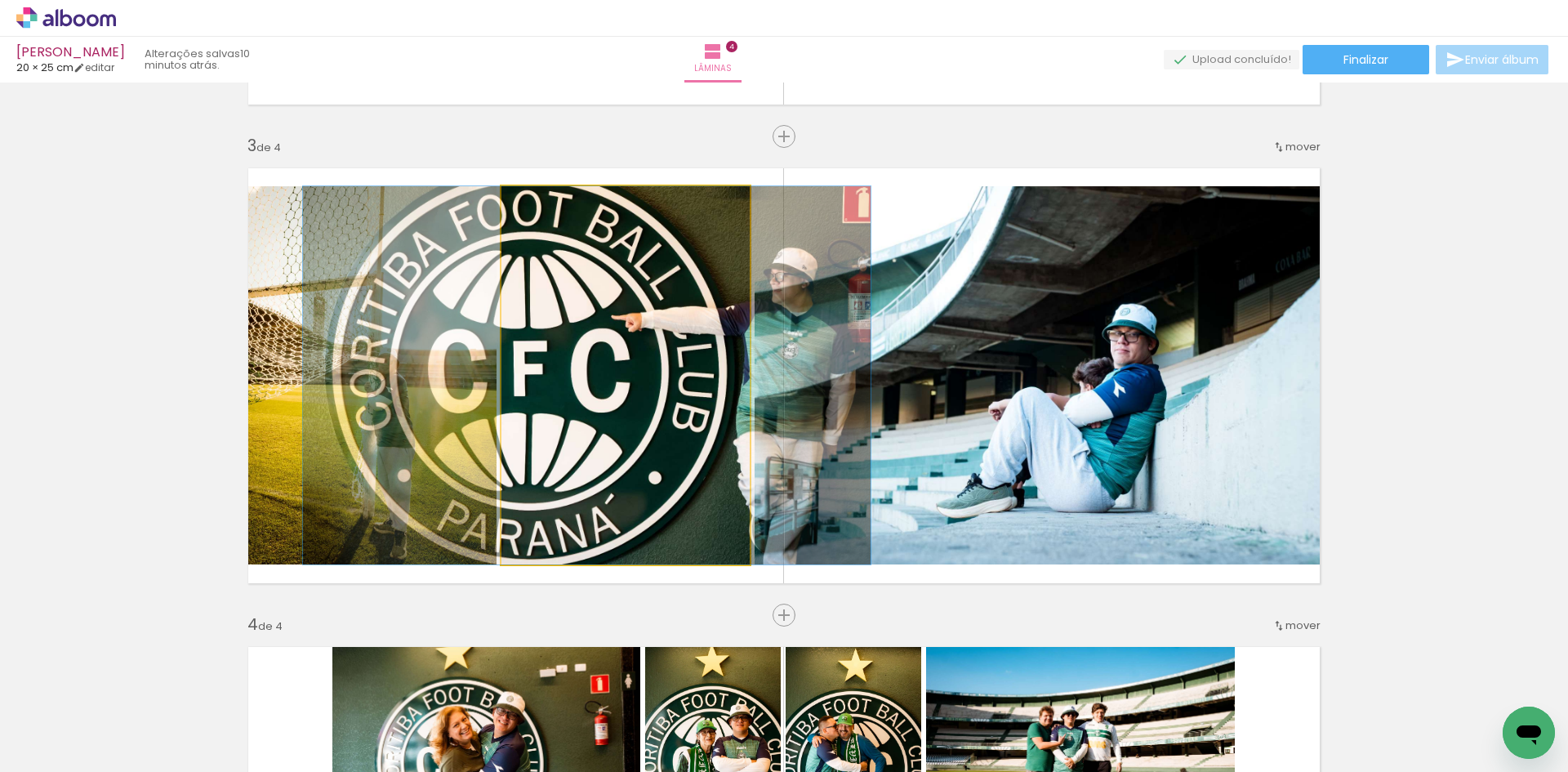
drag, startPoint x: 664, startPoint y: 417, endPoint x: 629, endPoint y: 417, distance: 35.0
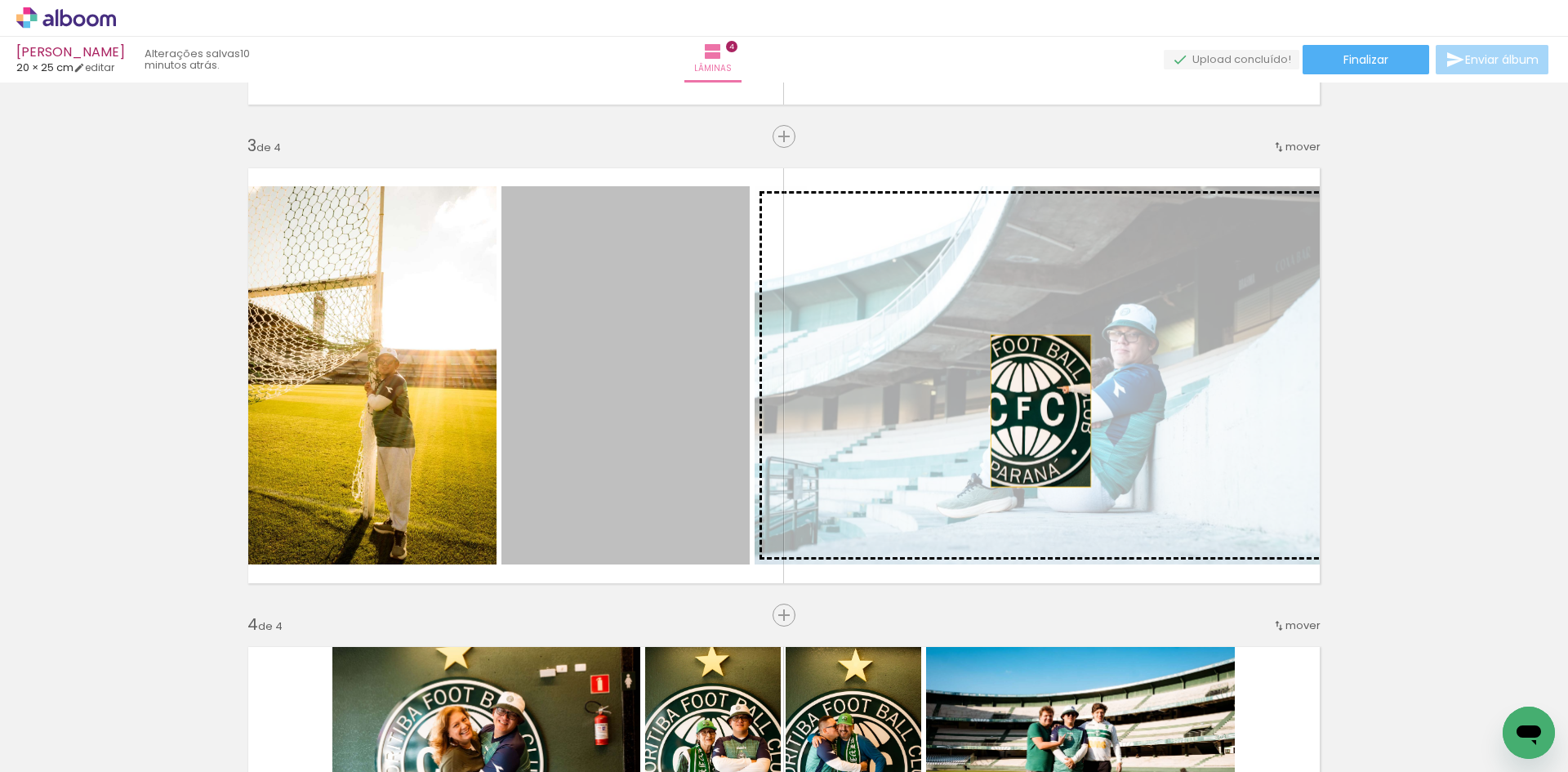
drag, startPoint x: 879, startPoint y: 406, endPoint x: 1037, endPoint y: 411, distance: 158.1
click at [0, 0] on slot at bounding box center [0, 0] width 0 height 0
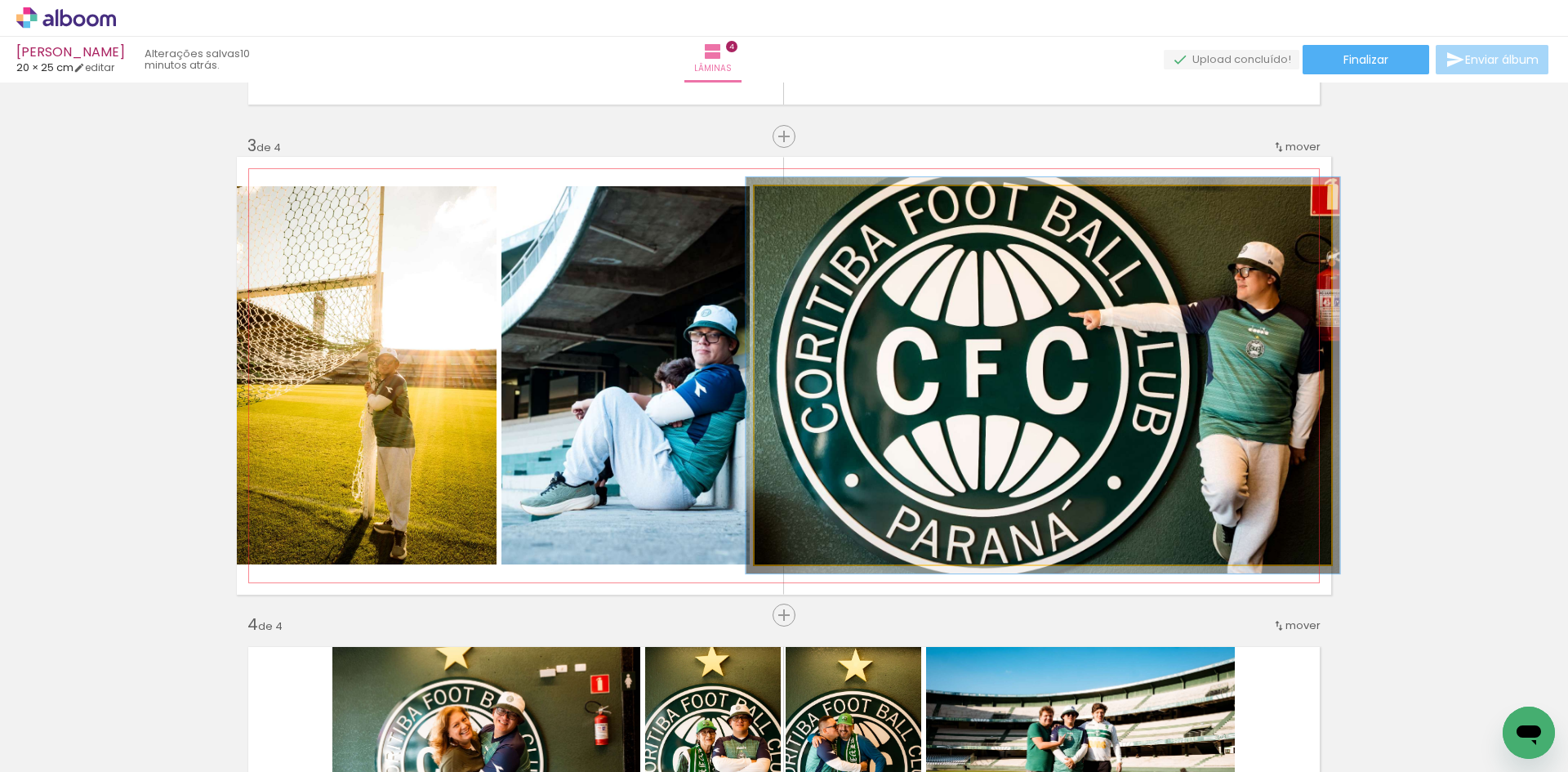
drag, startPoint x: 801, startPoint y: 203, endPoint x: 793, endPoint y: 200, distance: 8.5
type paper-slider "103"
click at [793, 200] on div at bounding box center [824, 203] width 64 height 26
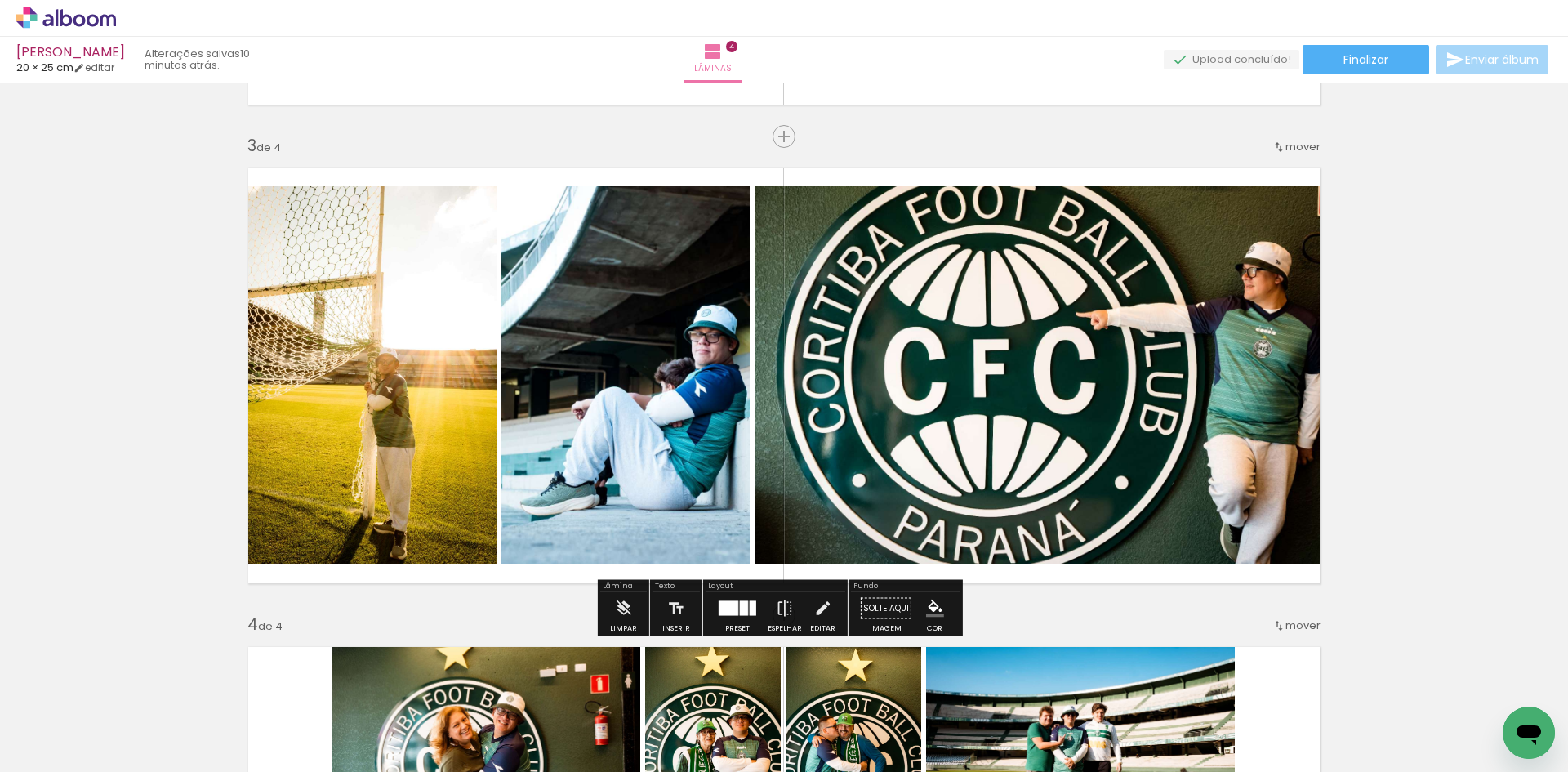
click at [1436, 271] on div "Inserir lâmina 1 de 4 Inserir lâmina 2 de 4 Inserir lâmina 3 de 4 Inserir lâmin…" at bounding box center [784, 355] width 1568 height 2394
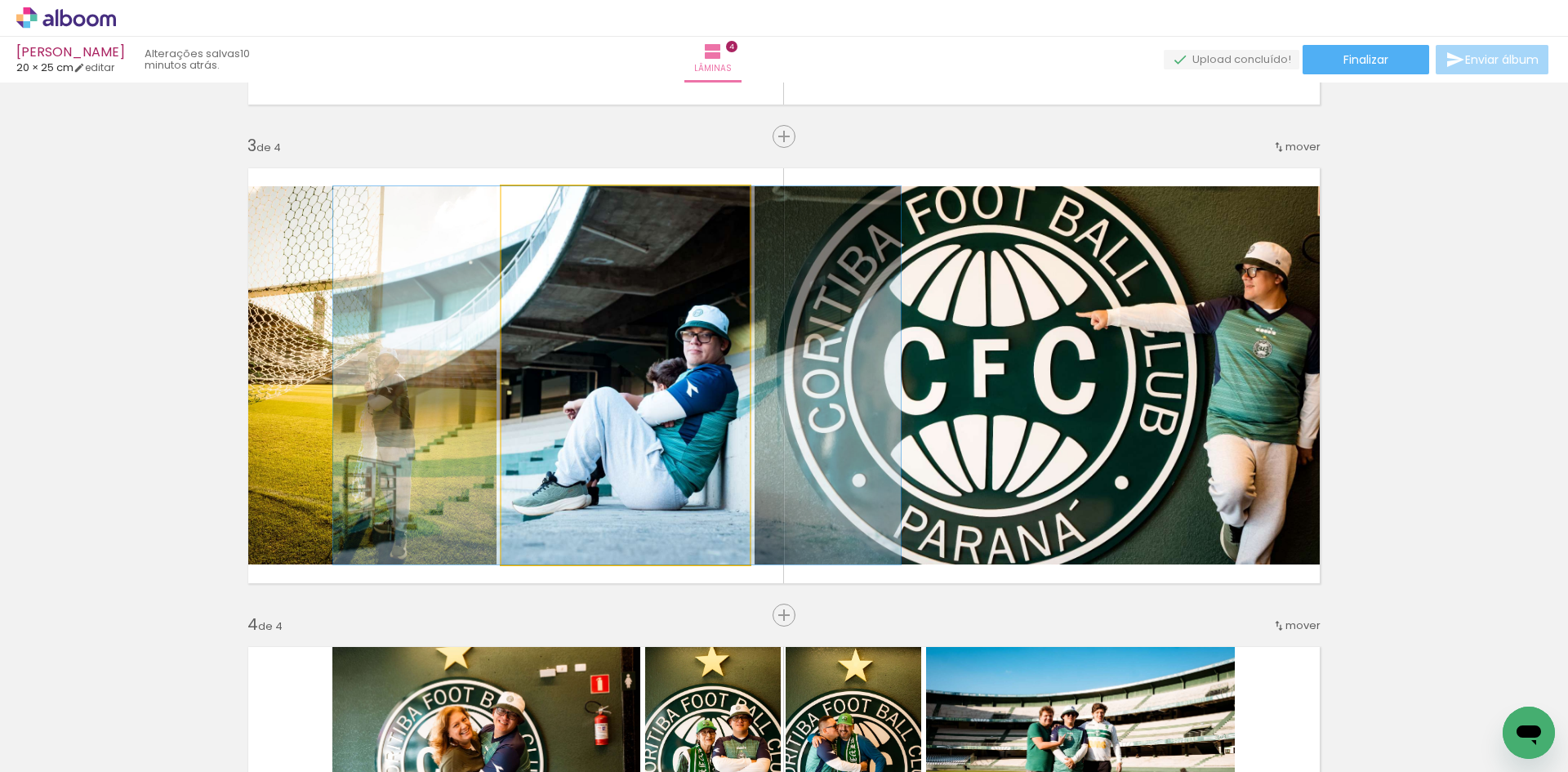
drag, startPoint x: 687, startPoint y: 361, endPoint x: 846, endPoint y: 338, distance: 160.7
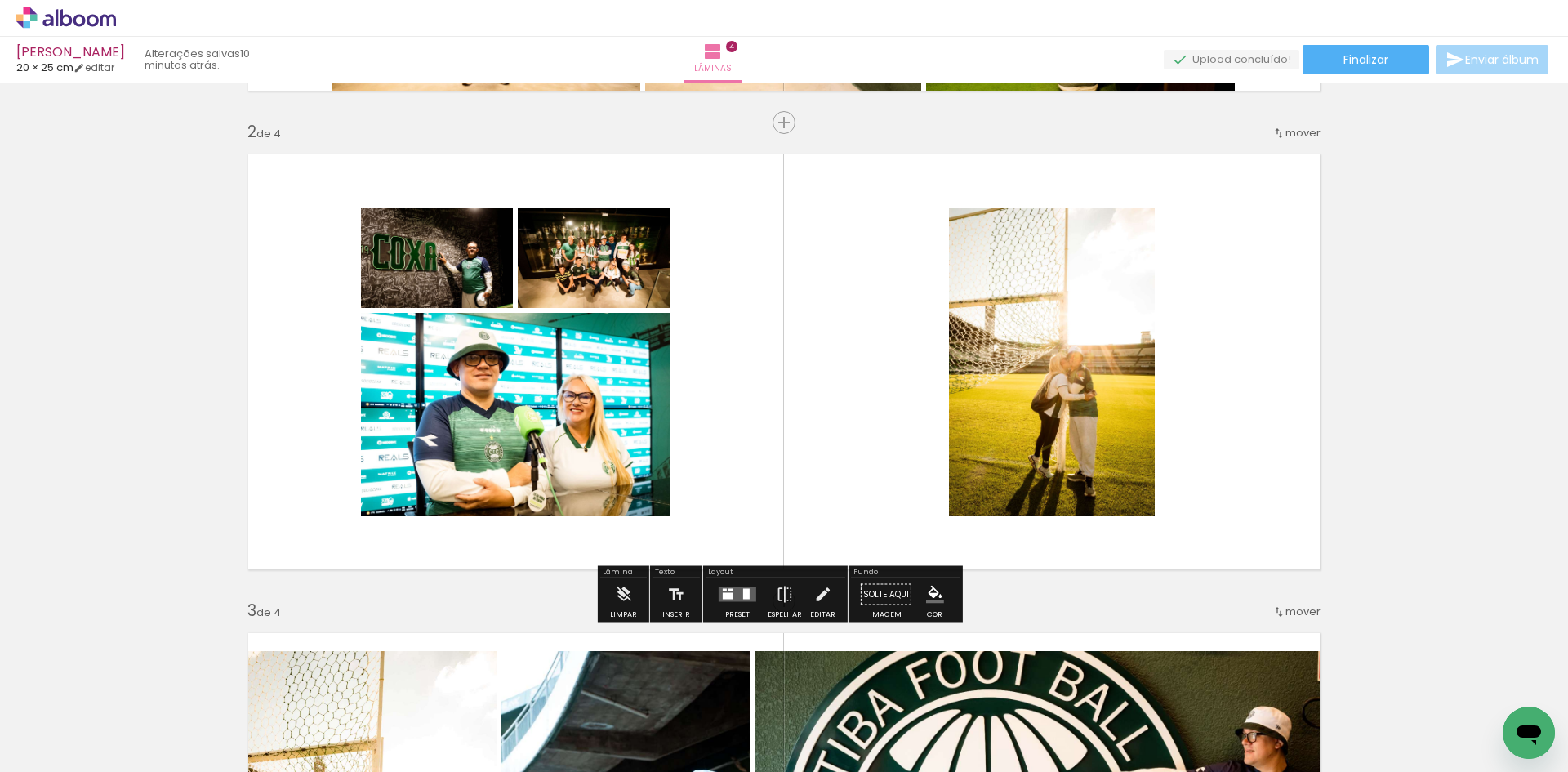
scroll to position [441, 0]
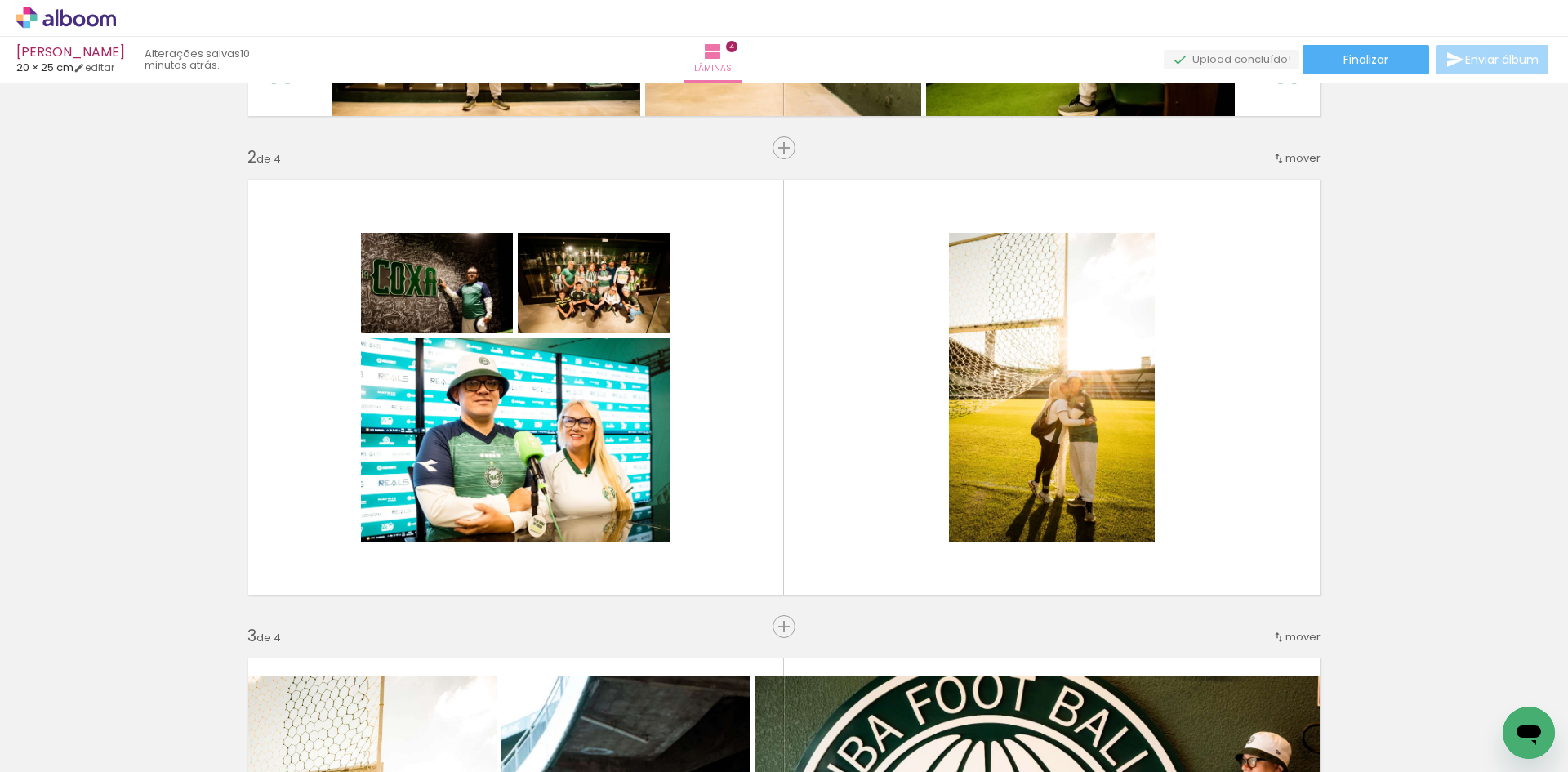
scroll to position [0, 491]
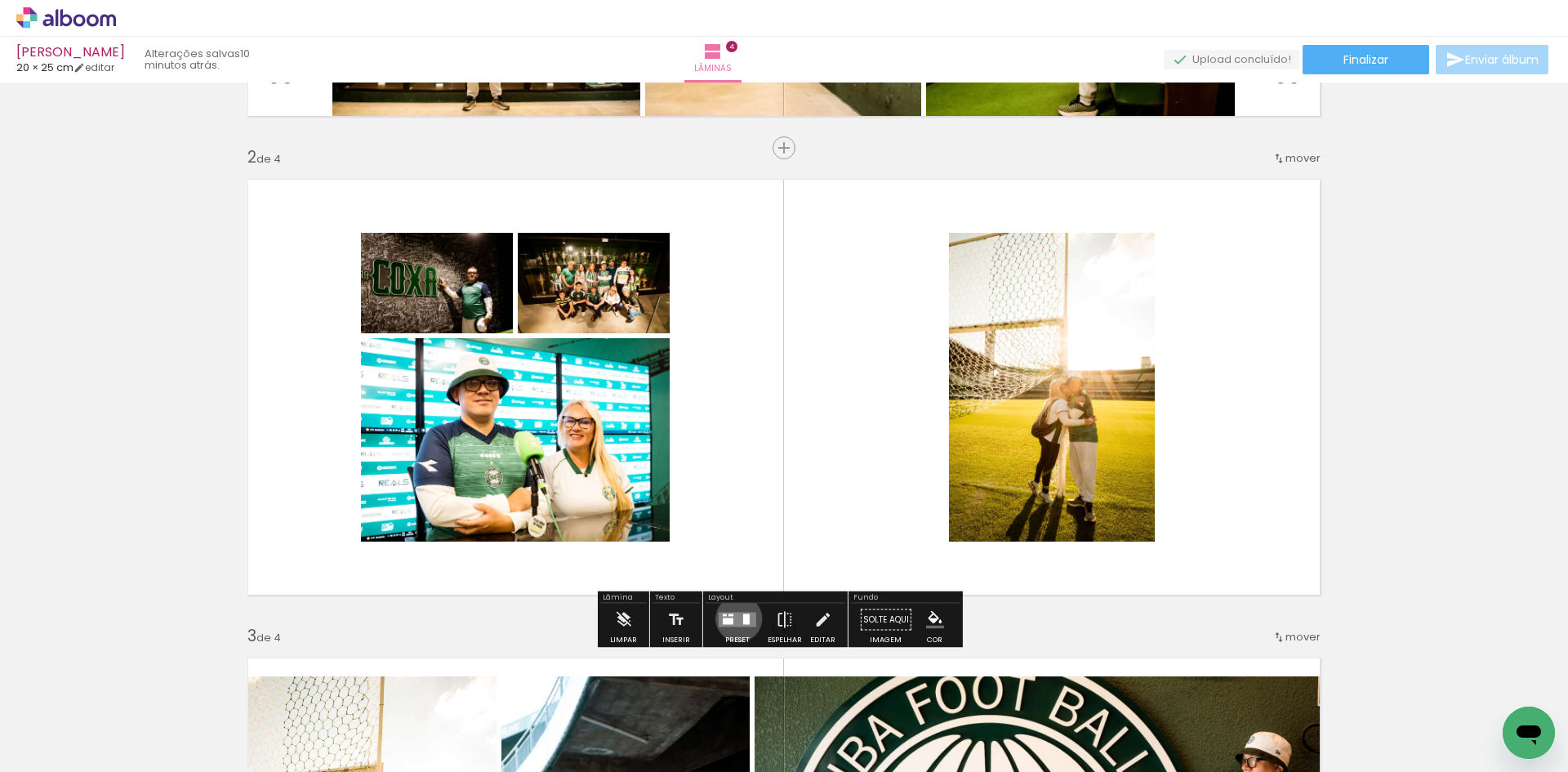
drag, startPoint x: 735, startPoint y: 618, endPoint x: 782, endPoint y: 578, distance: 61.7
click at [736, 618] on quentale-layouter at bounding box center [737, 620] width 37 height 15
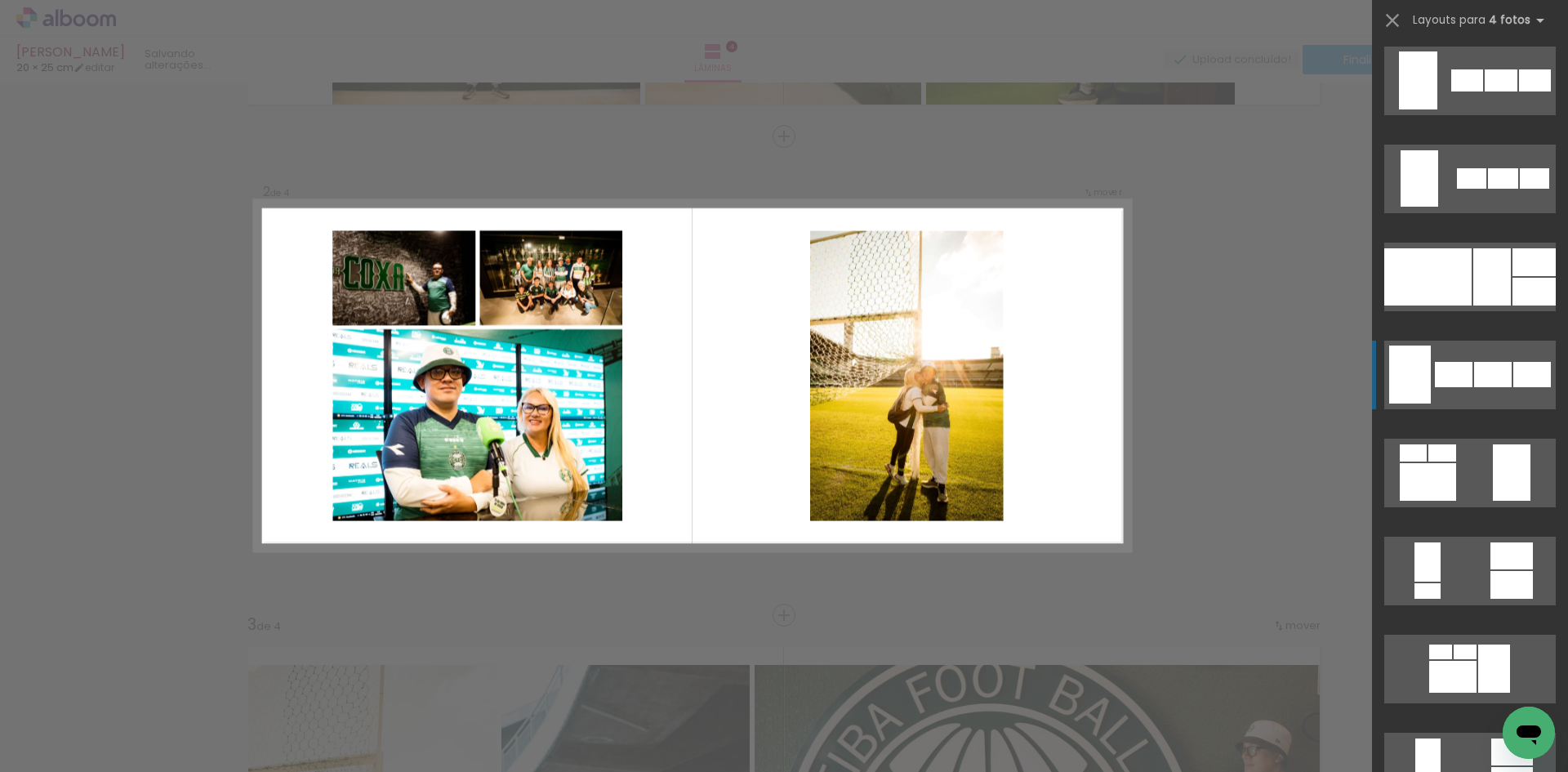
scroll to position [1225, 0]
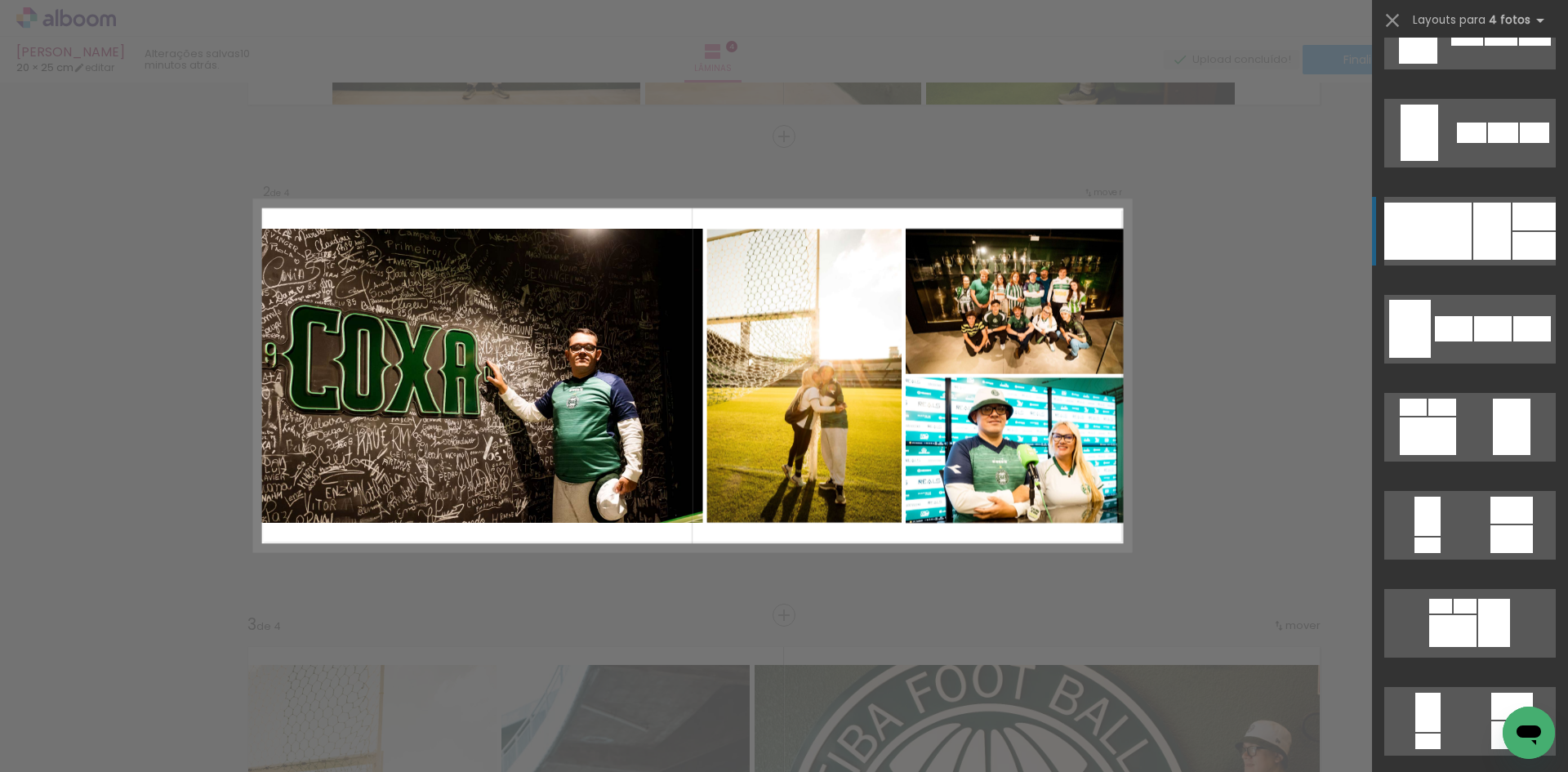
click at [1441, 734] on div at bounding box center [1428, 741] width 25 height 15
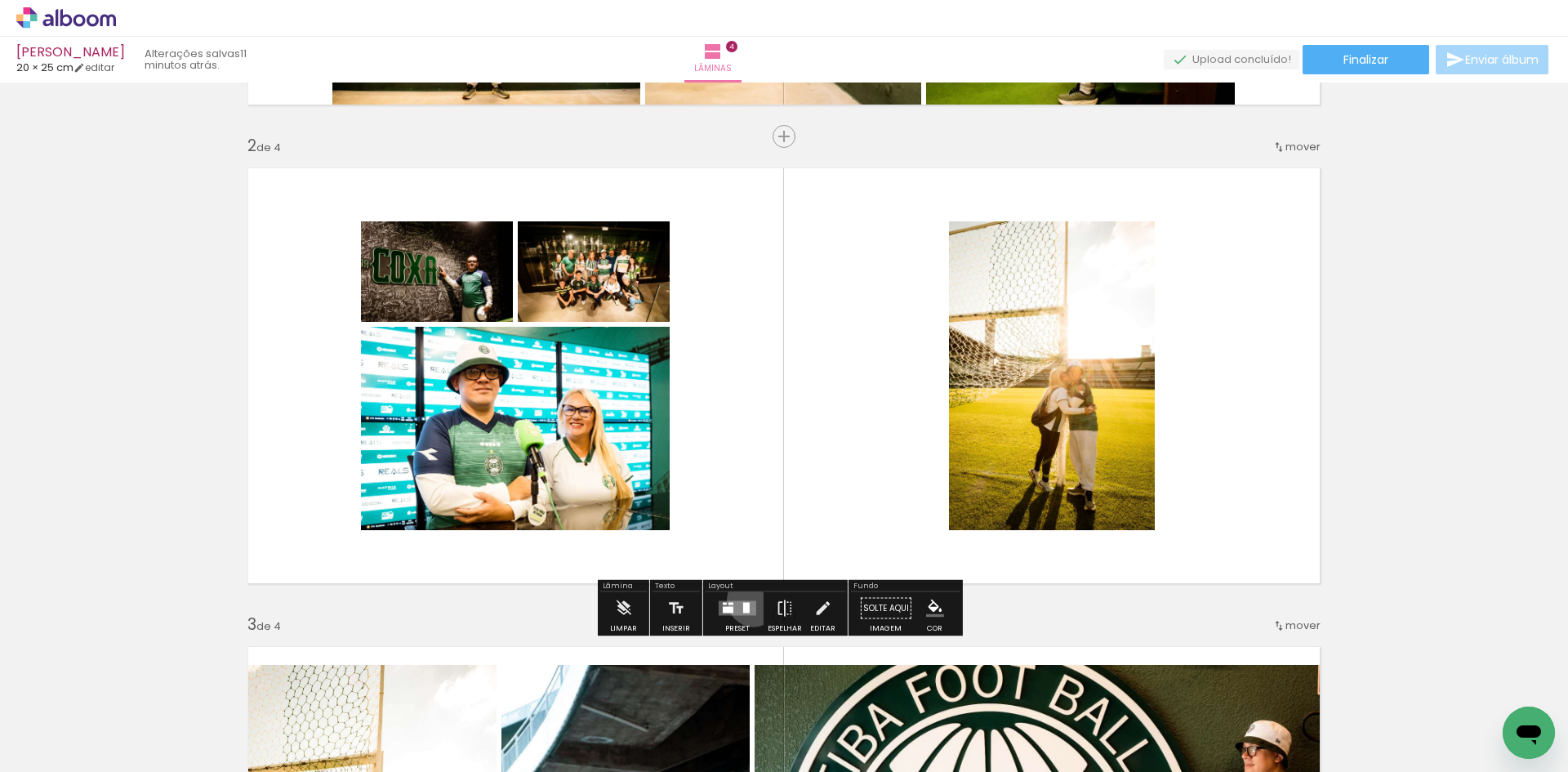
click at [750, 600] on div at bounding box center [737, 609] width 44 height 33
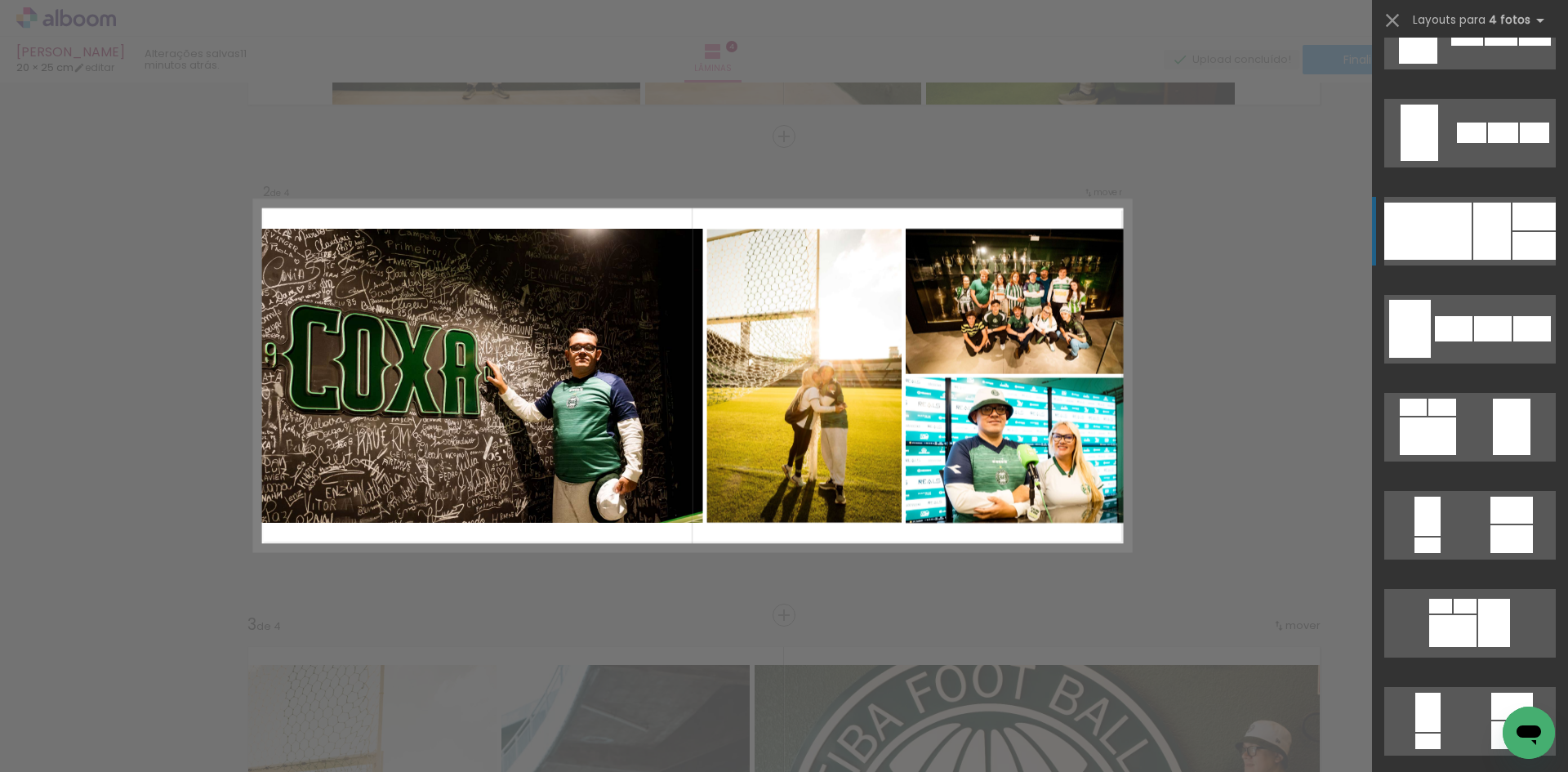
click at [1475, 46] on div at bounding box center [1467, 35] width 32 height 22
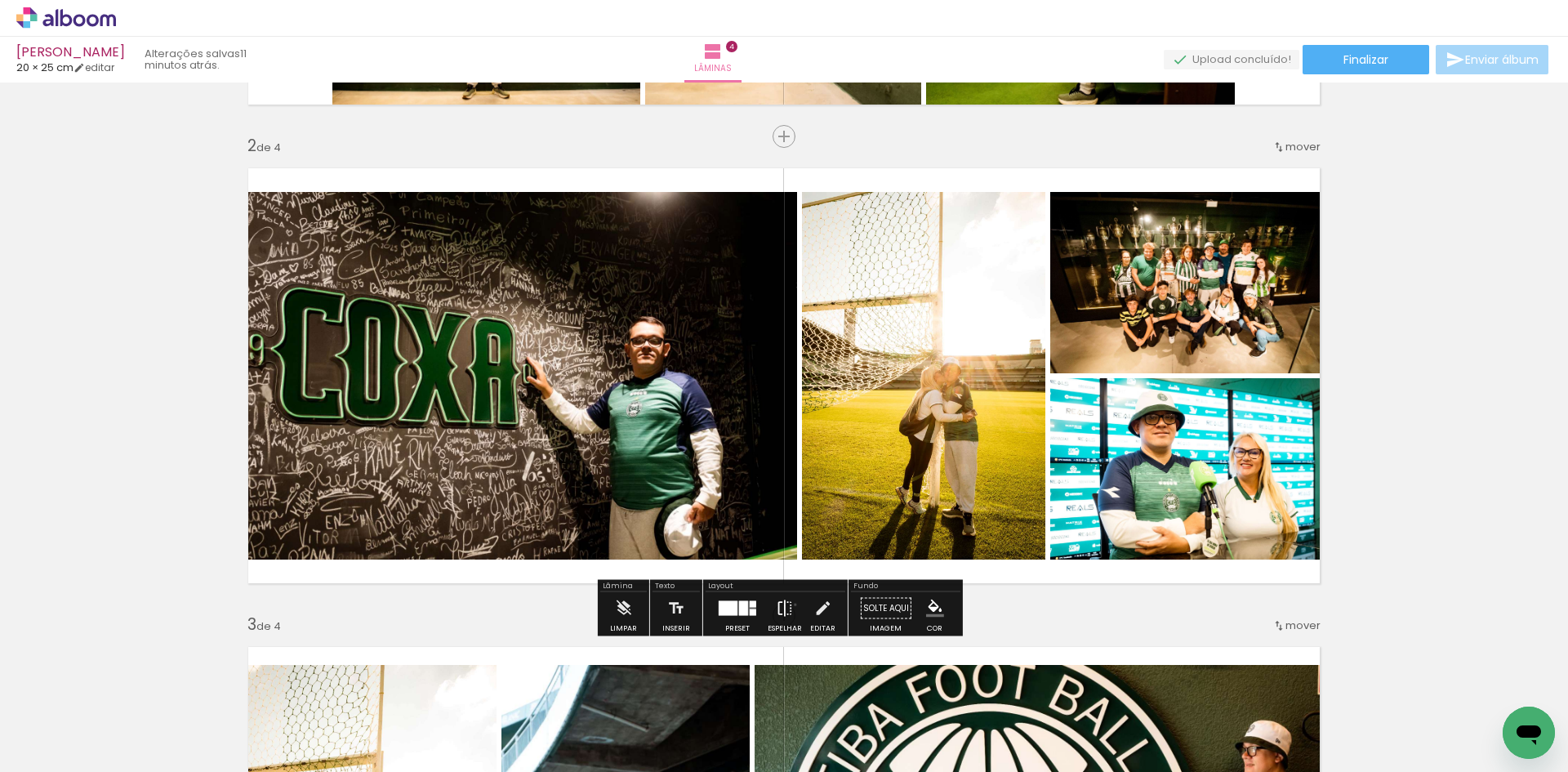
click at [790, 604] on paper-button "Espelhar" at bounding box center [784, 614] width 43 height 42
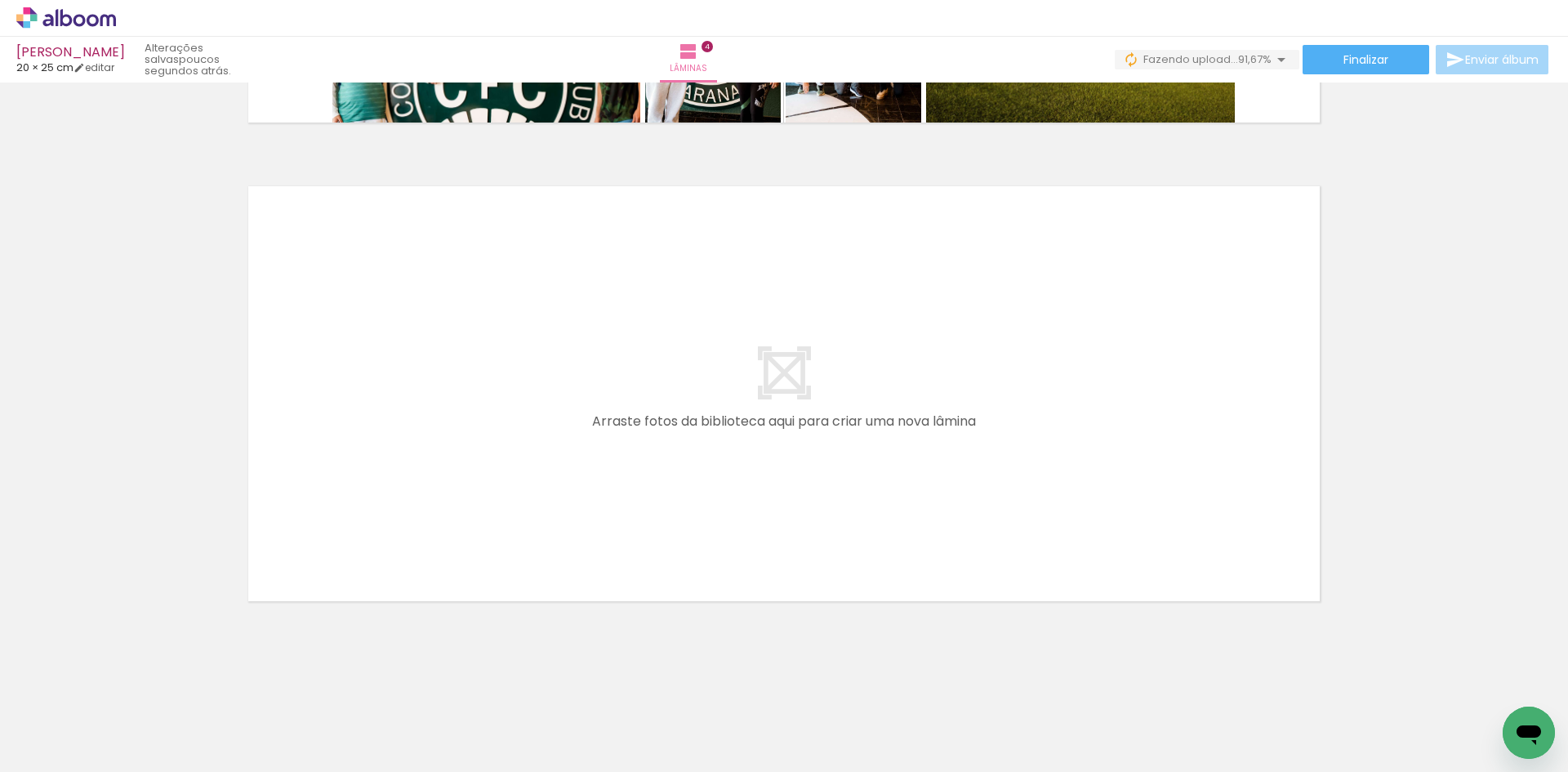
scroll to position [0, 766]
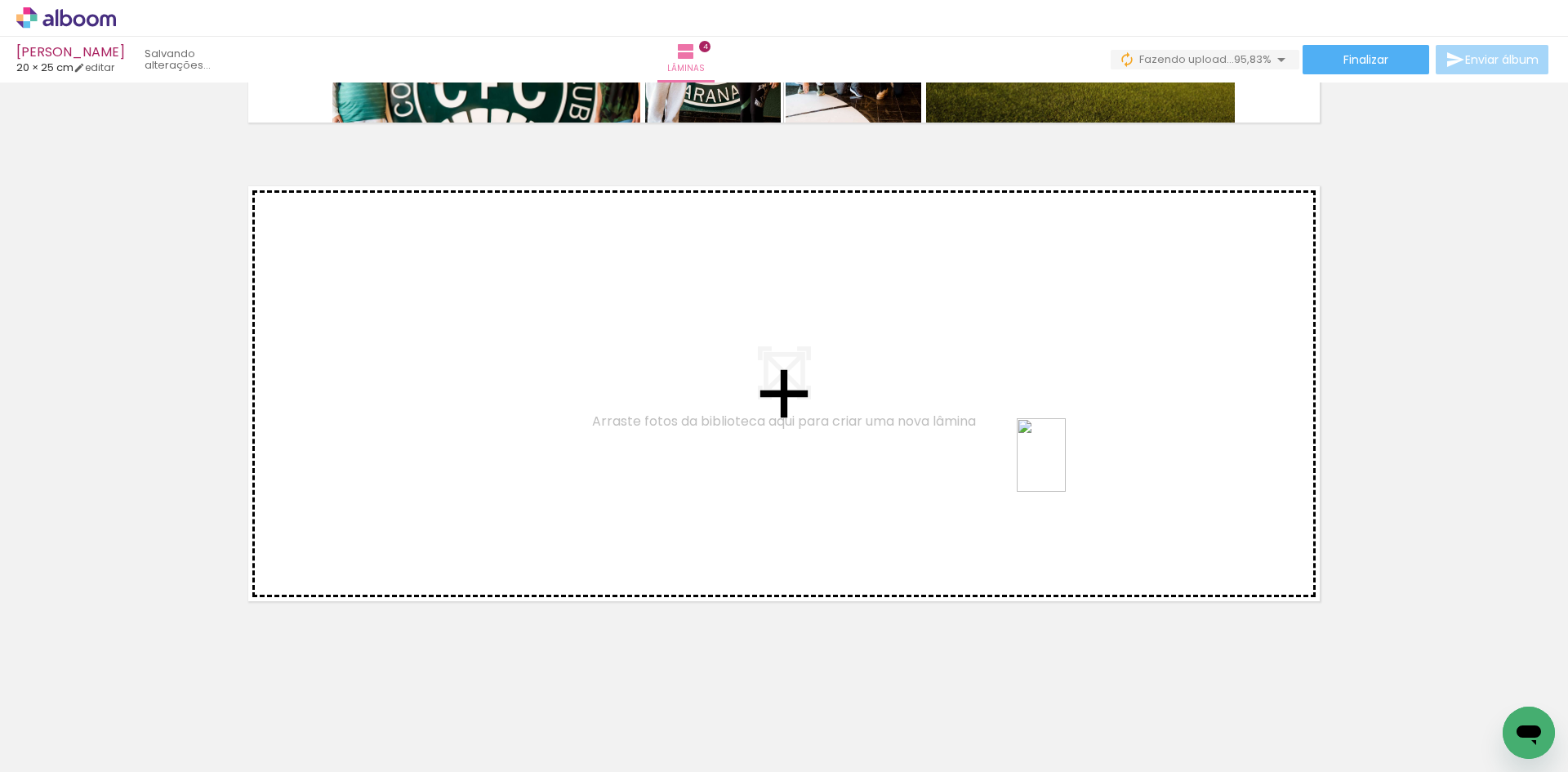
drag, startPoint x: 1496, startPoint y: 712, endPoint x: 1017, endPoint y: 446, distance: 547.9
click at [1017, 446] on quentale-workspace at bounding box center [784, 386] width 1568 height 772
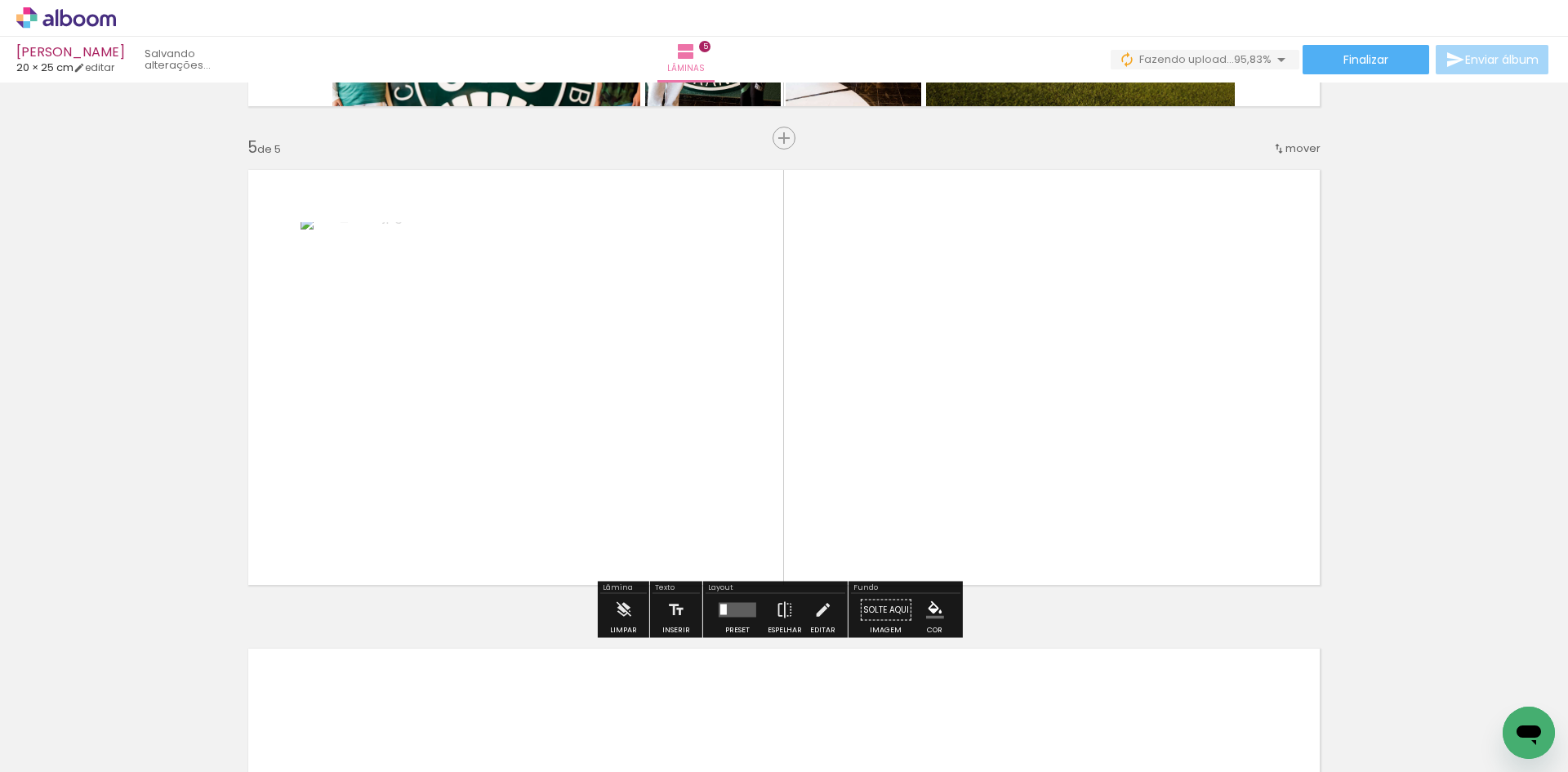
scroll to position [1888, 0]
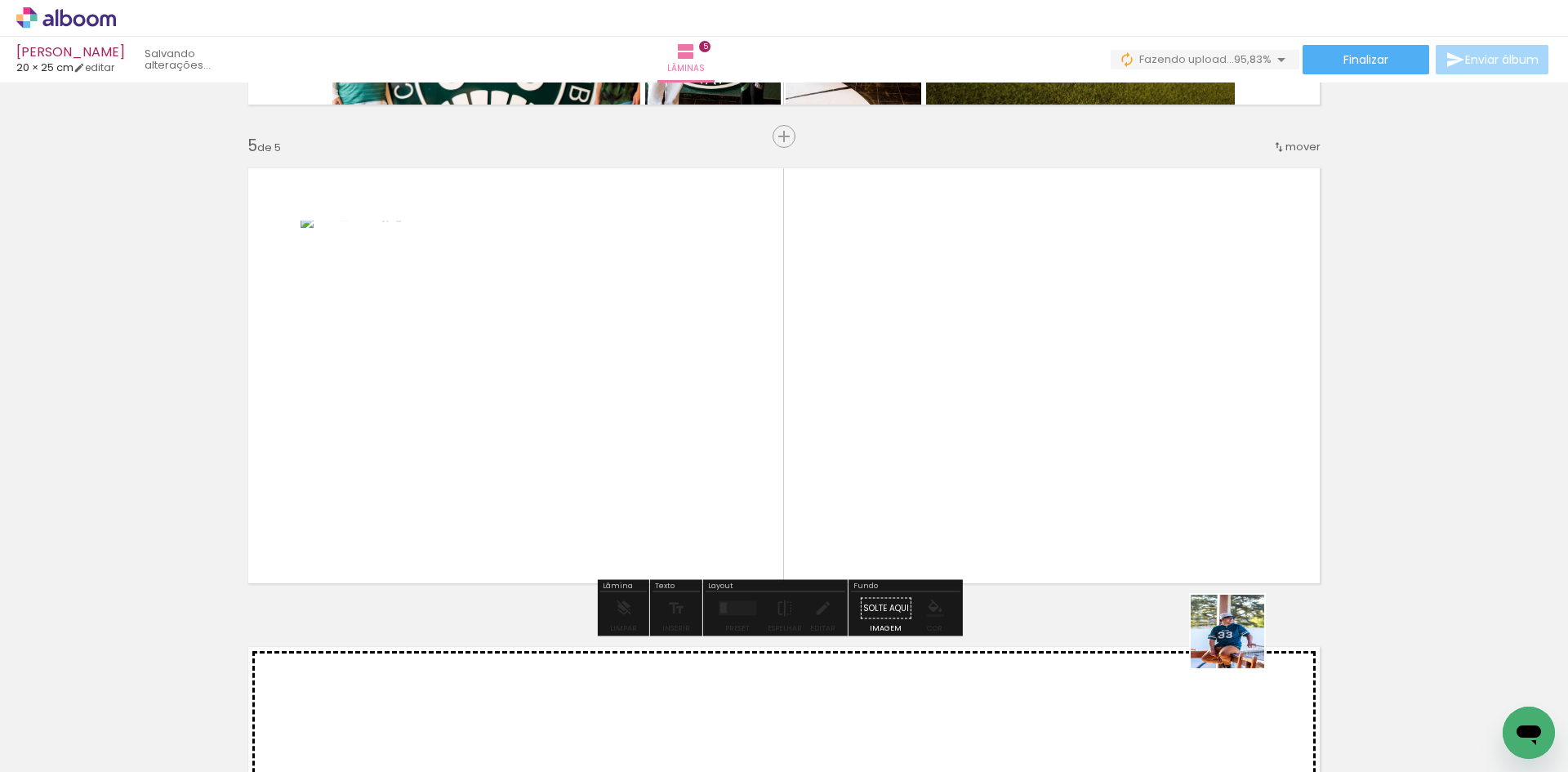
drag, startPoint x: 1300, startPoint y: 698, endPoint x: 1278, endPoint y: 630, distance: 71.5
click at [1080, 489] on quentale-workspace at bounding box center [784, 386] width 1568 height 772
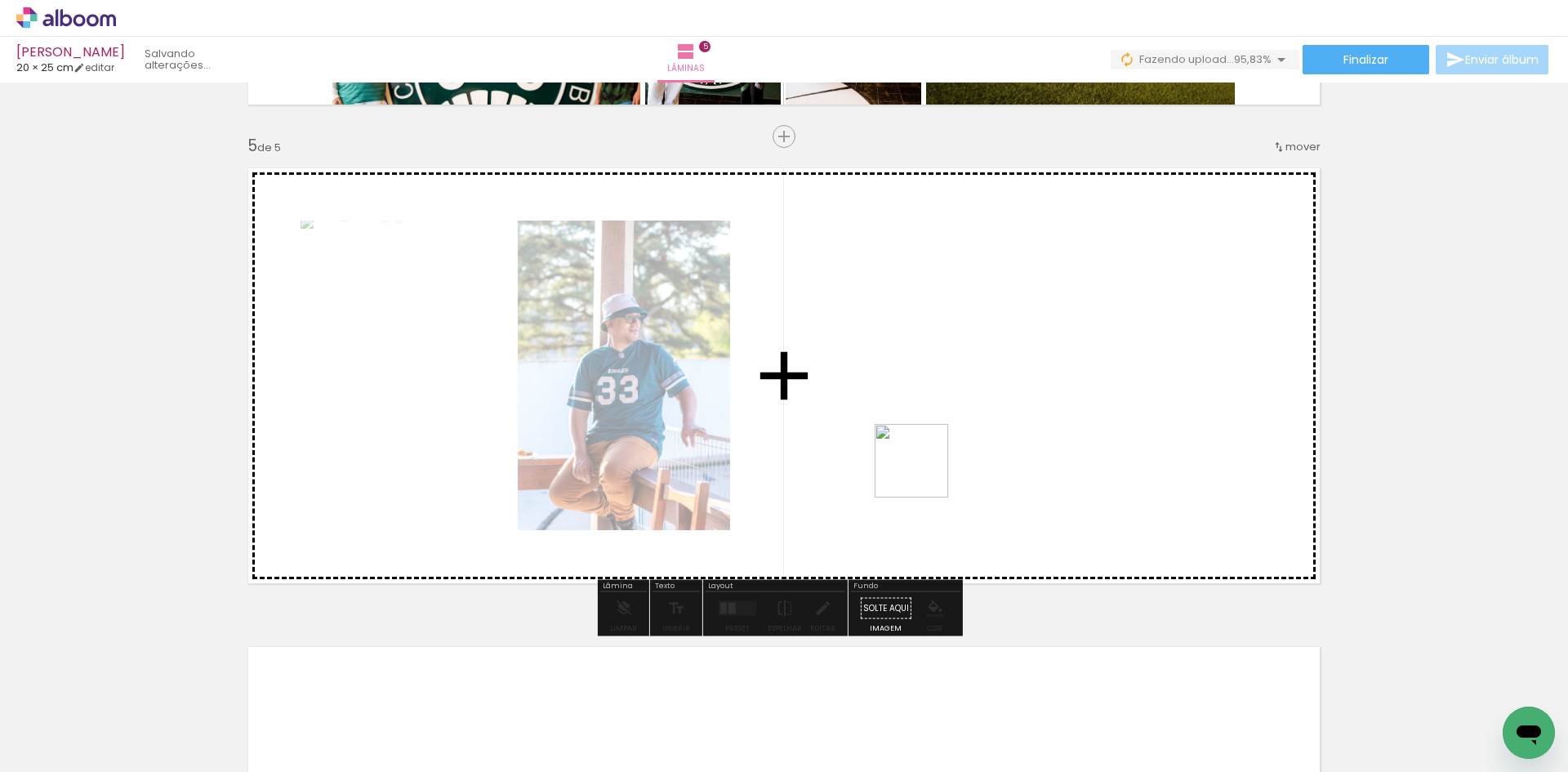
drag, startPoint x: 1197, startPoint y: 630, endPoint x: 874, endPoint y: 437, distance: 376.3
click at [874, 437] on quentale-workspace at bounding box center [784, 386] width 1568 height 772
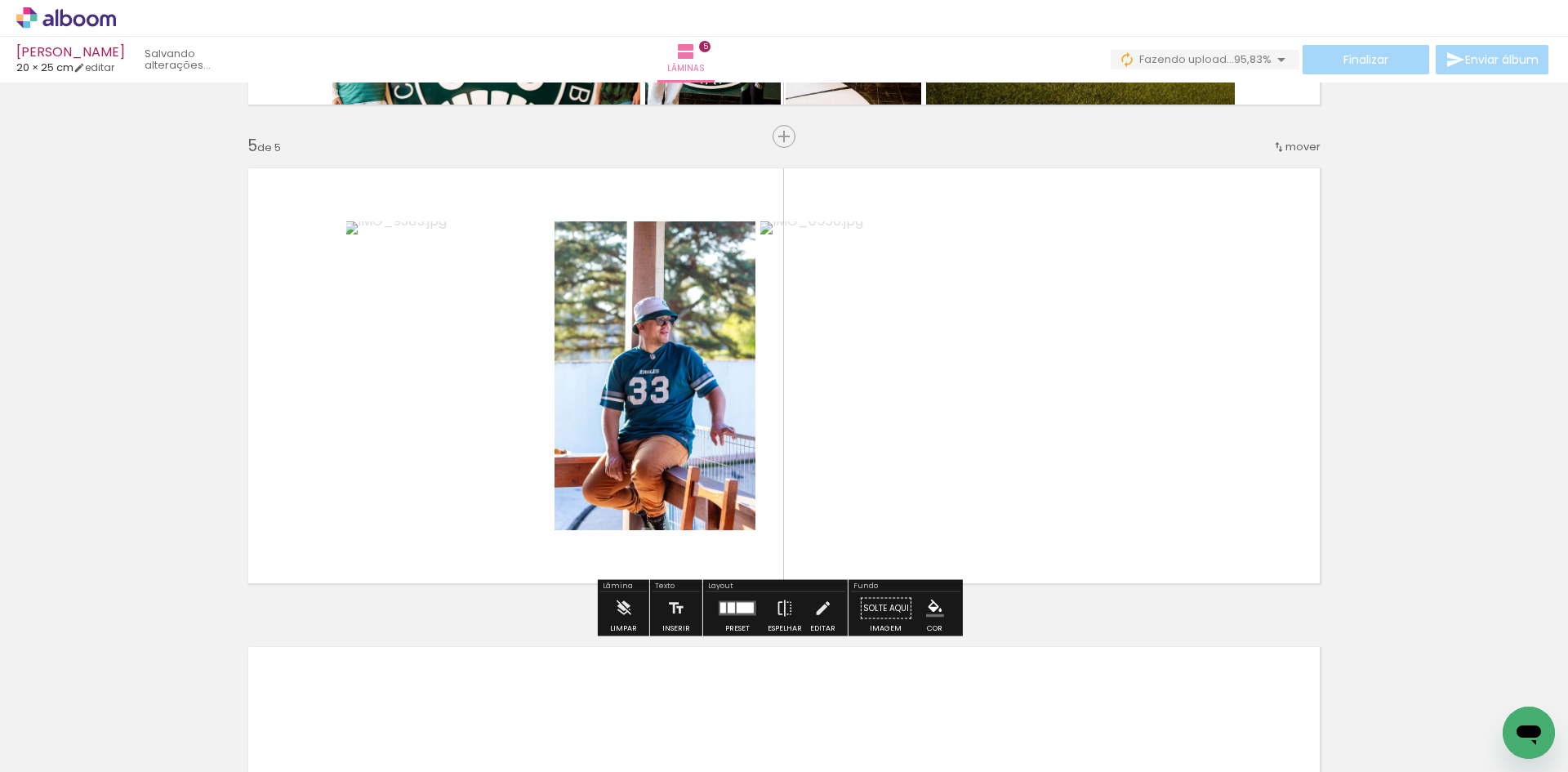
click at [737, 601] on quentale-layouter at bounding box center [737, 608] width 37 height 15
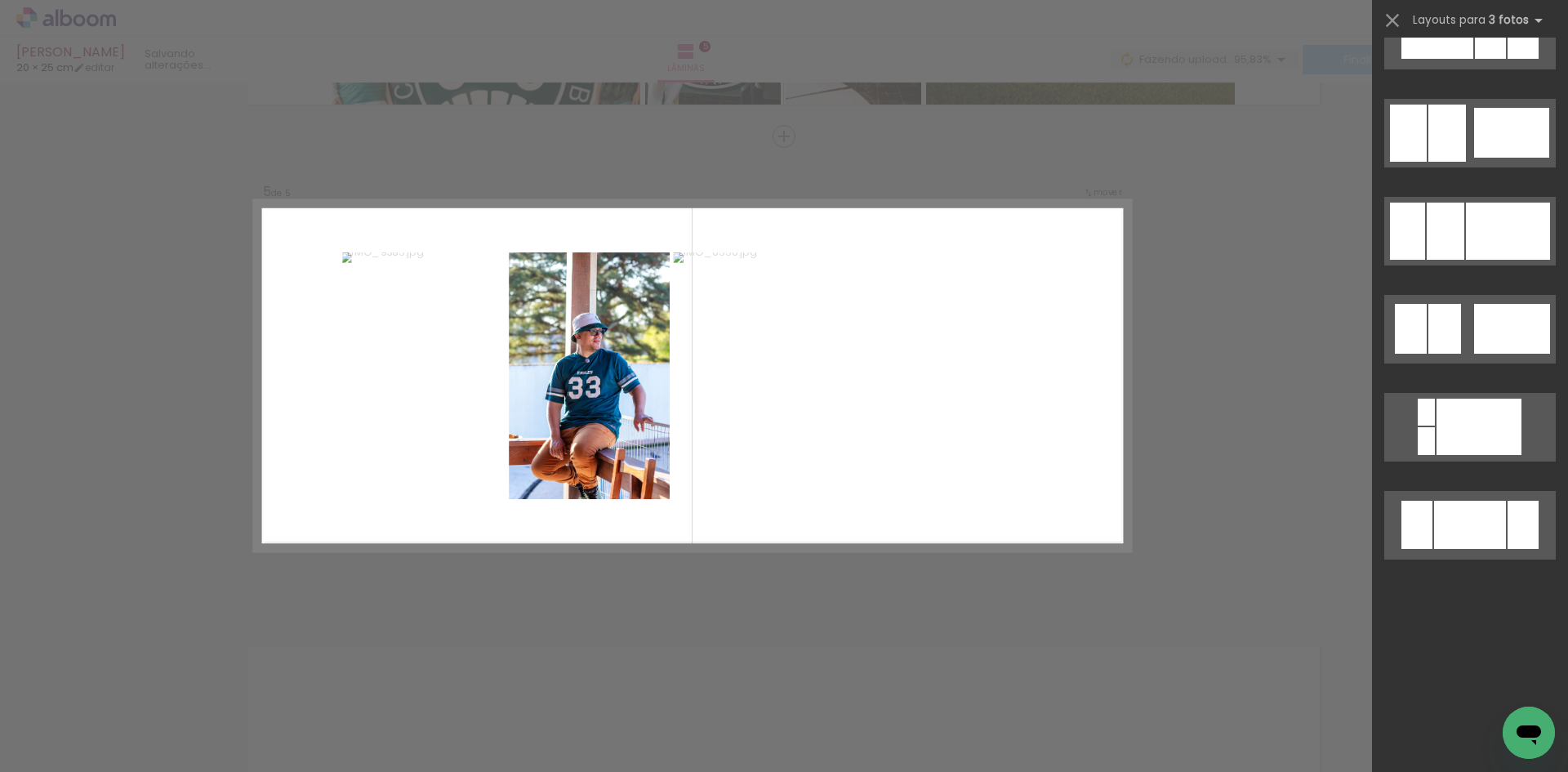
scroll to position [0, 0]
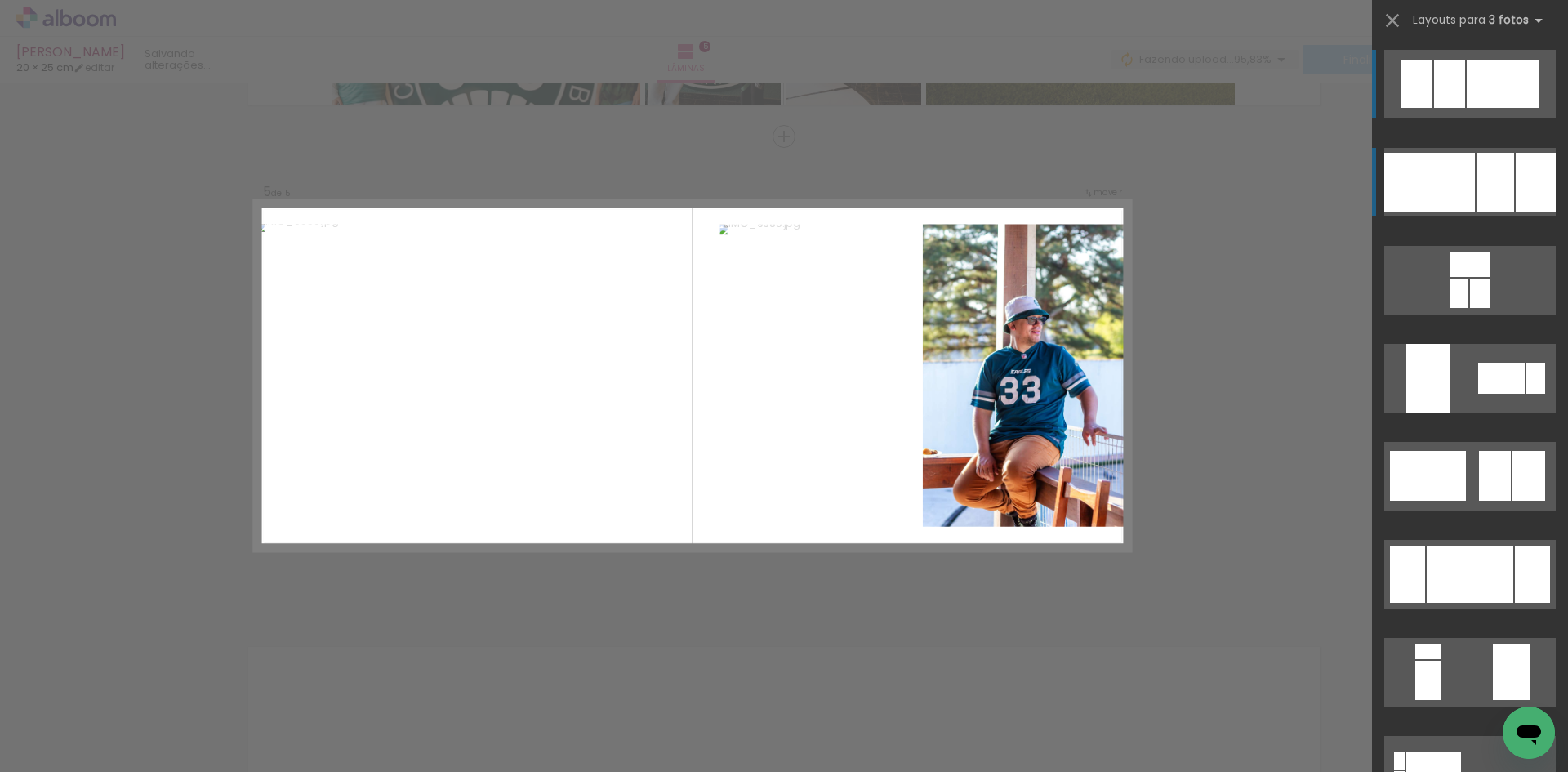
click at [1479, 193] on div at bounding box center [1494, 182] width 37 height 59
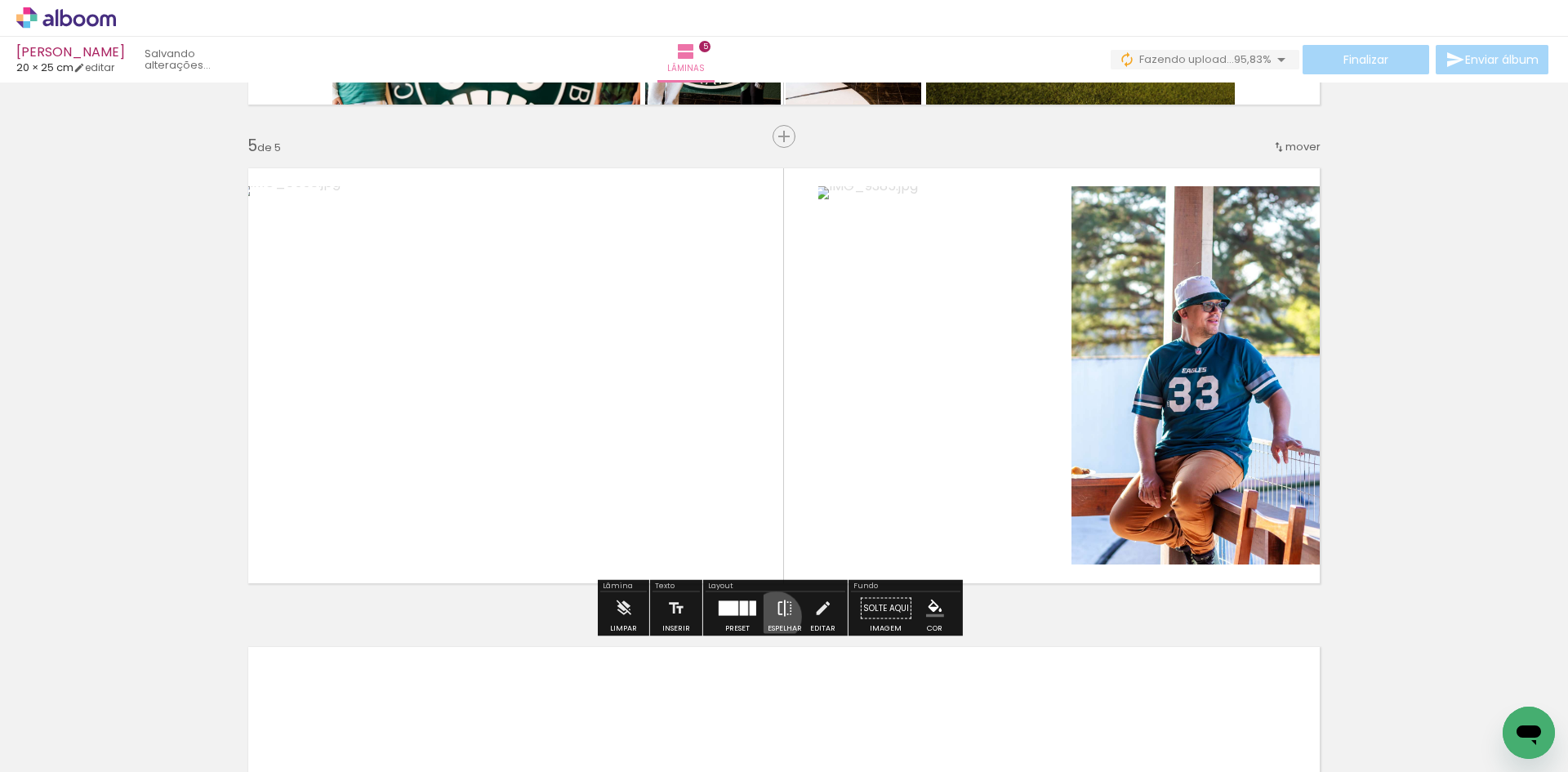
click at [775, 616] on iron-icon at bounding box center [784, 609] width 18 height 33
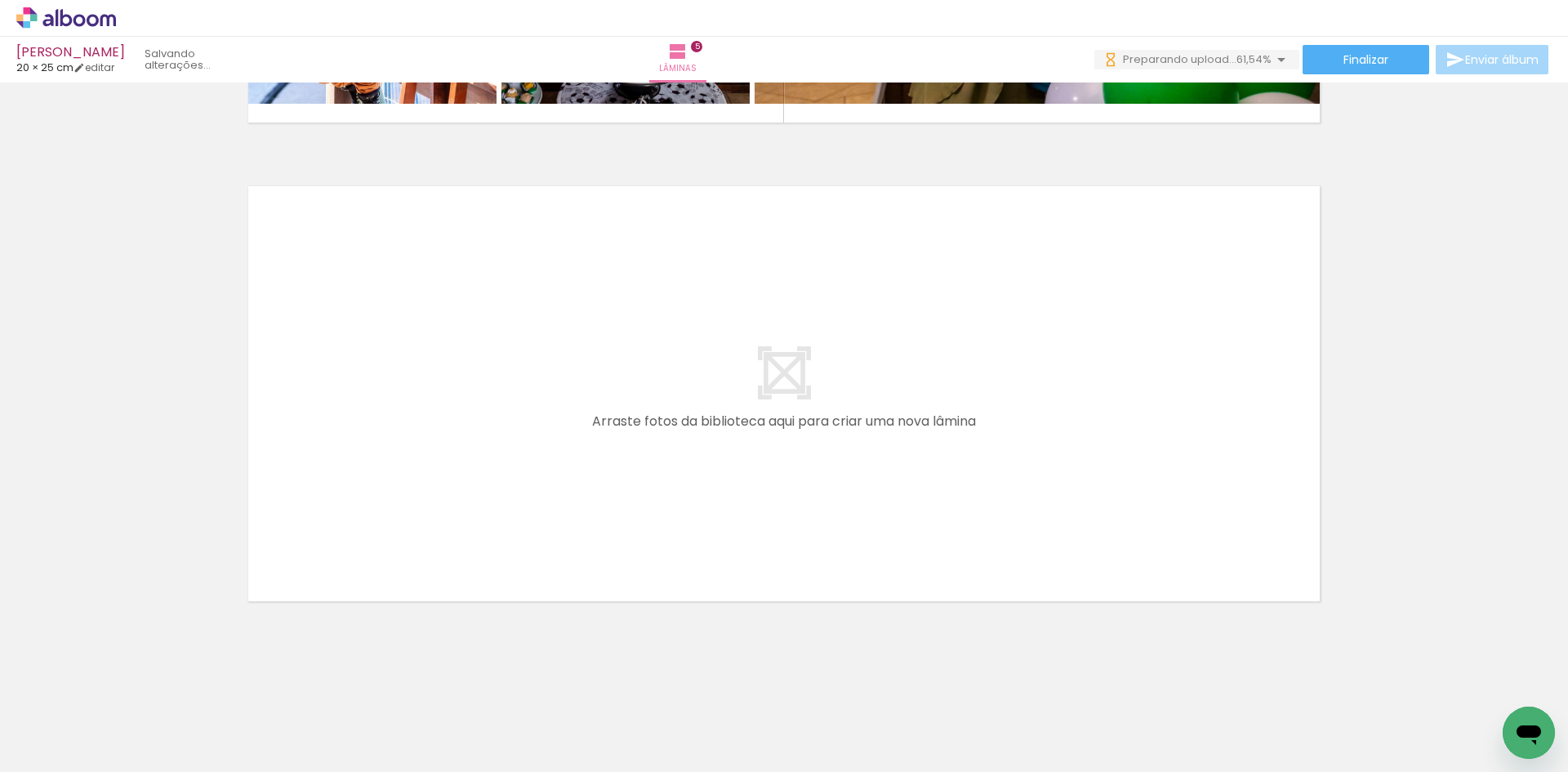
scroll to position [0, 2057]
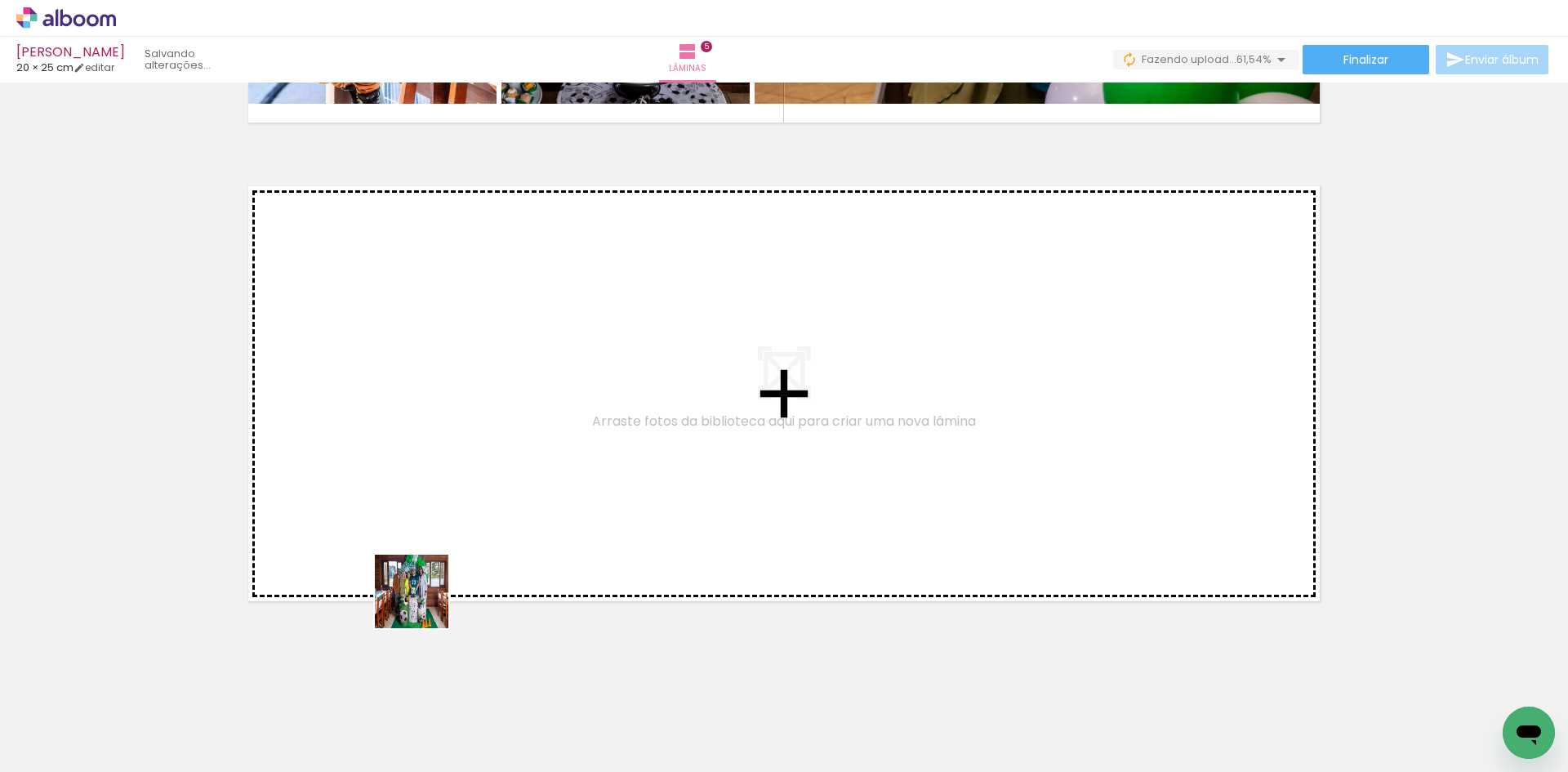
drag, startPoint x: 414, startPoint y: 726, endPoint x: 445, endPoint y: 500, distance: 228.1
click at [445, 500] on quentale-workspace at bounding box center [784, 386] width 1568 height 772
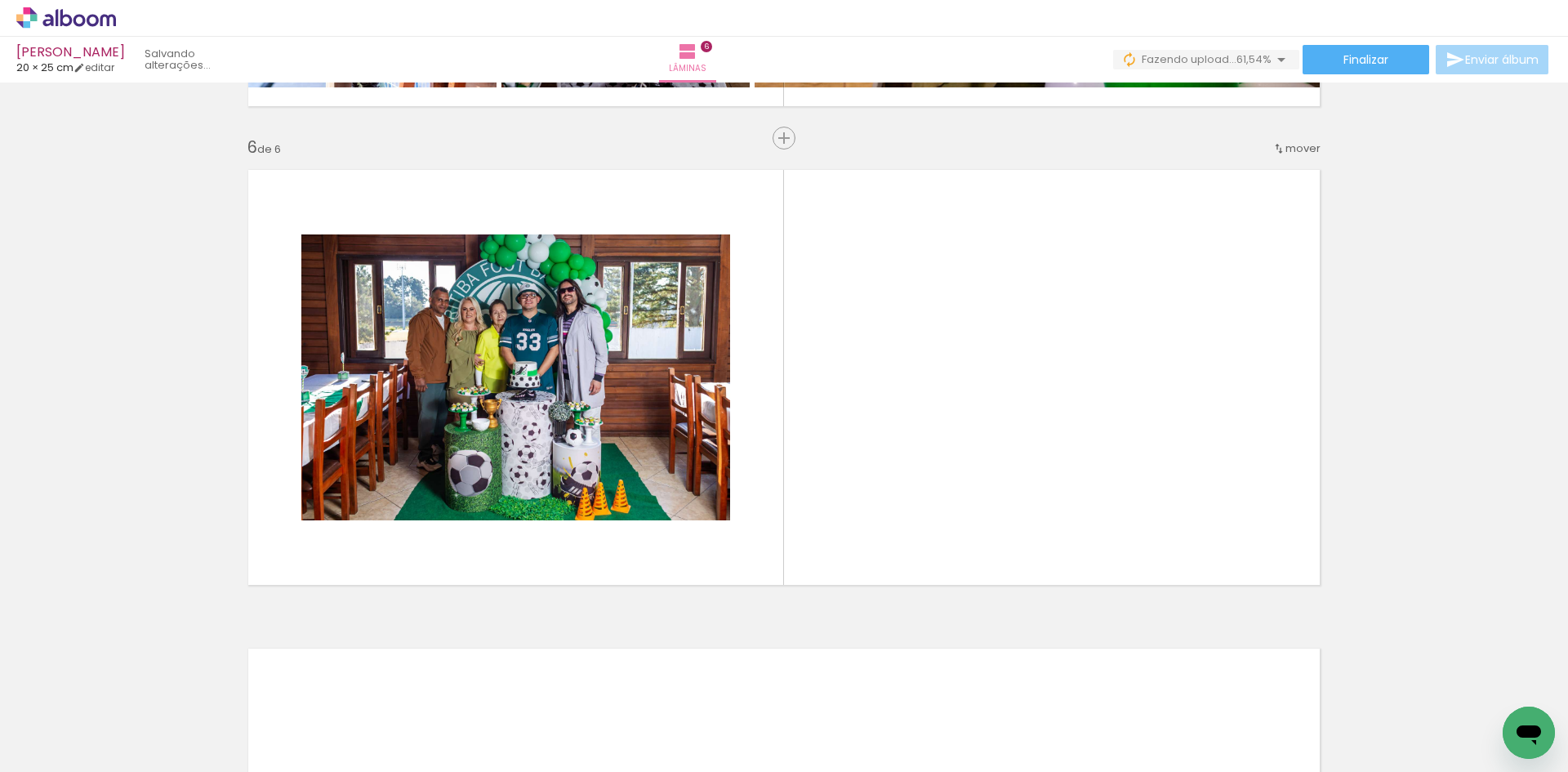
scroll to position [2367, 0]
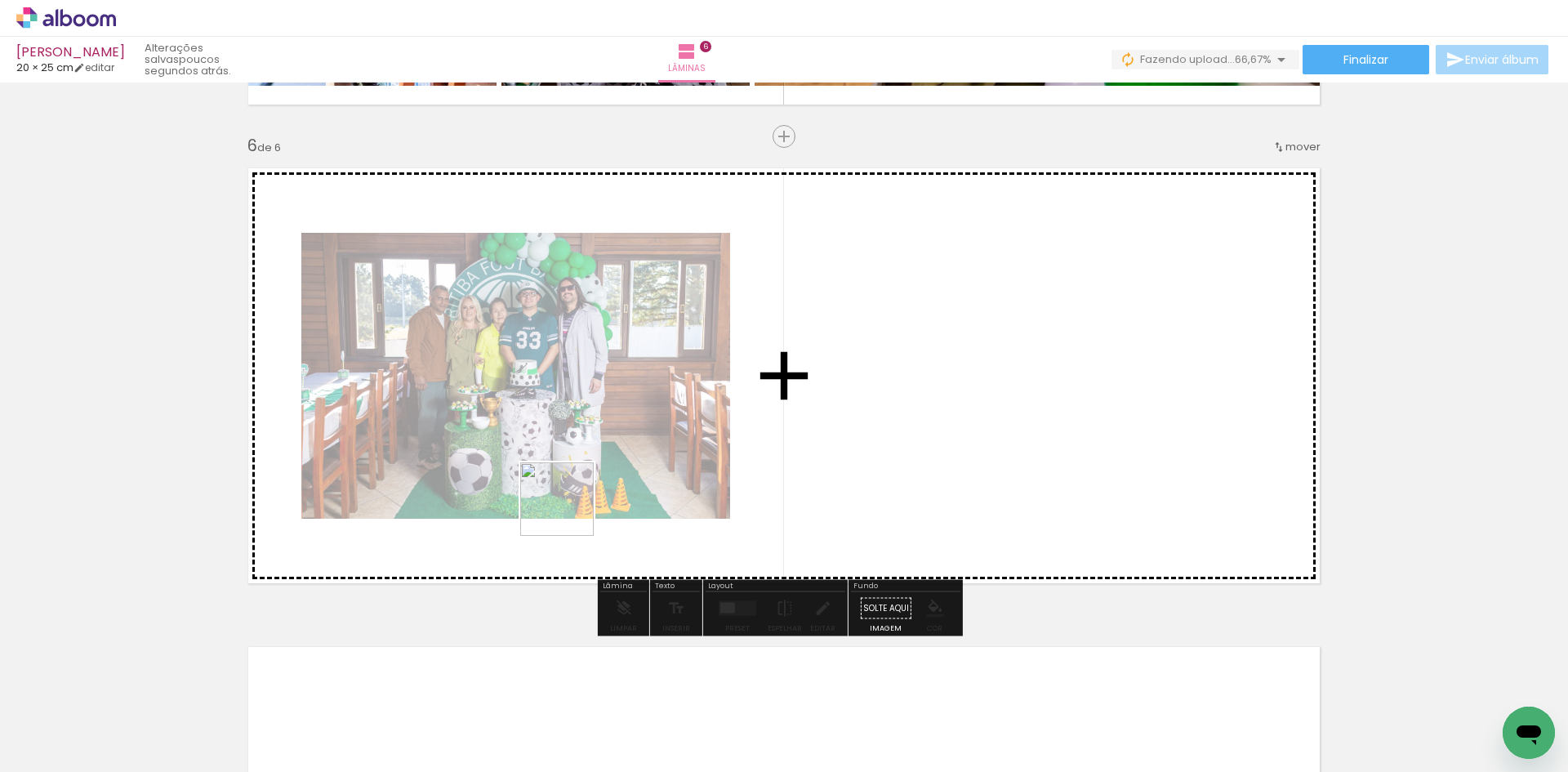
drag, startPoint x: 495, startPoint y: 704, endPoint x: 569, endPoint y: 512, distance: 205.8
click at [569, 512] on quentale-workspace at bounding box center [784, 386] width 1568 height 772
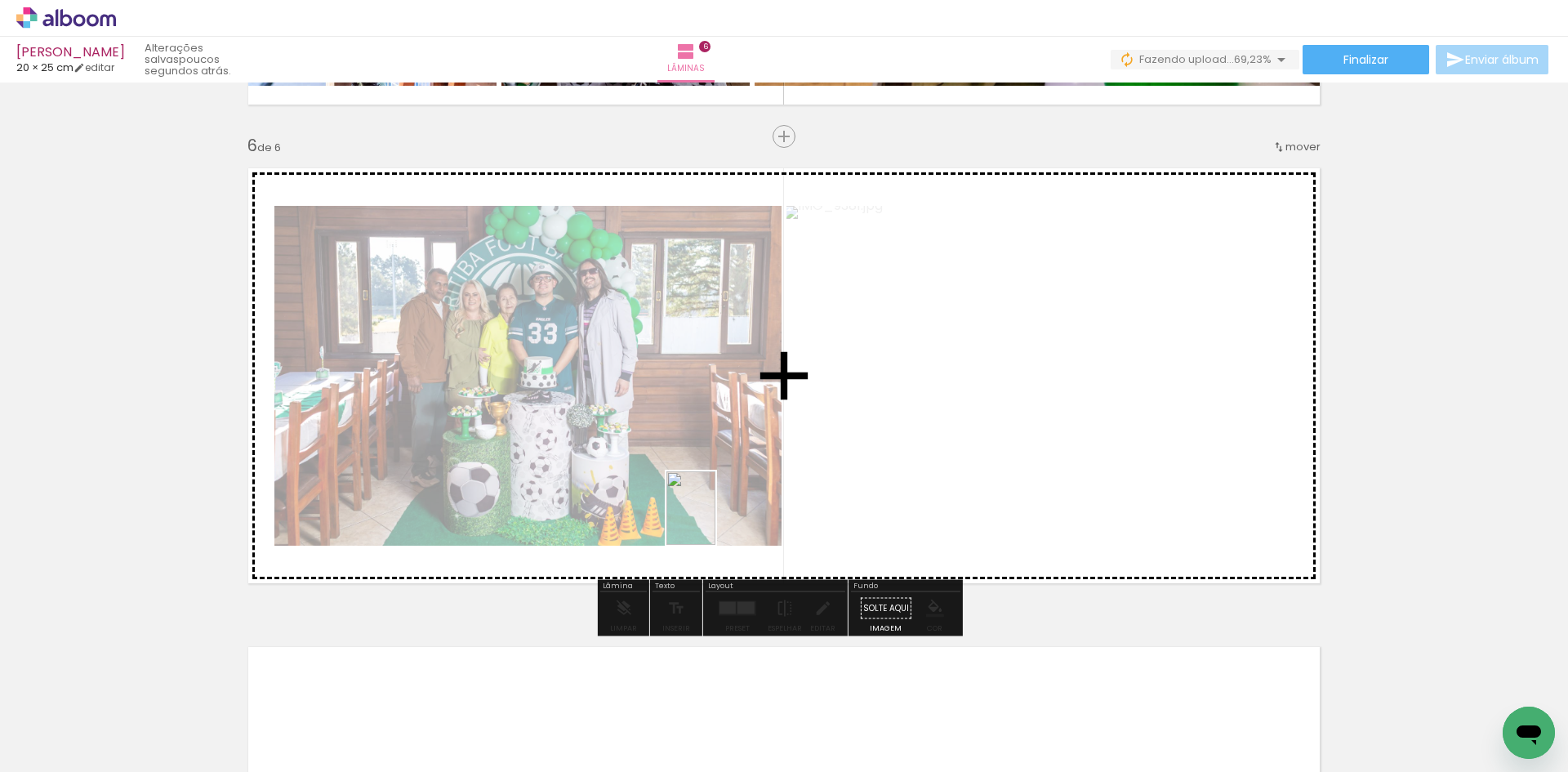
drag, startPoint x: 588, startPoint y: 676, endPoint x: 715, endPoint y: 520, distance: 201.2
click at [715, 520] on quentale-workspace at bounding box center [784, 386] width 1568 height 772
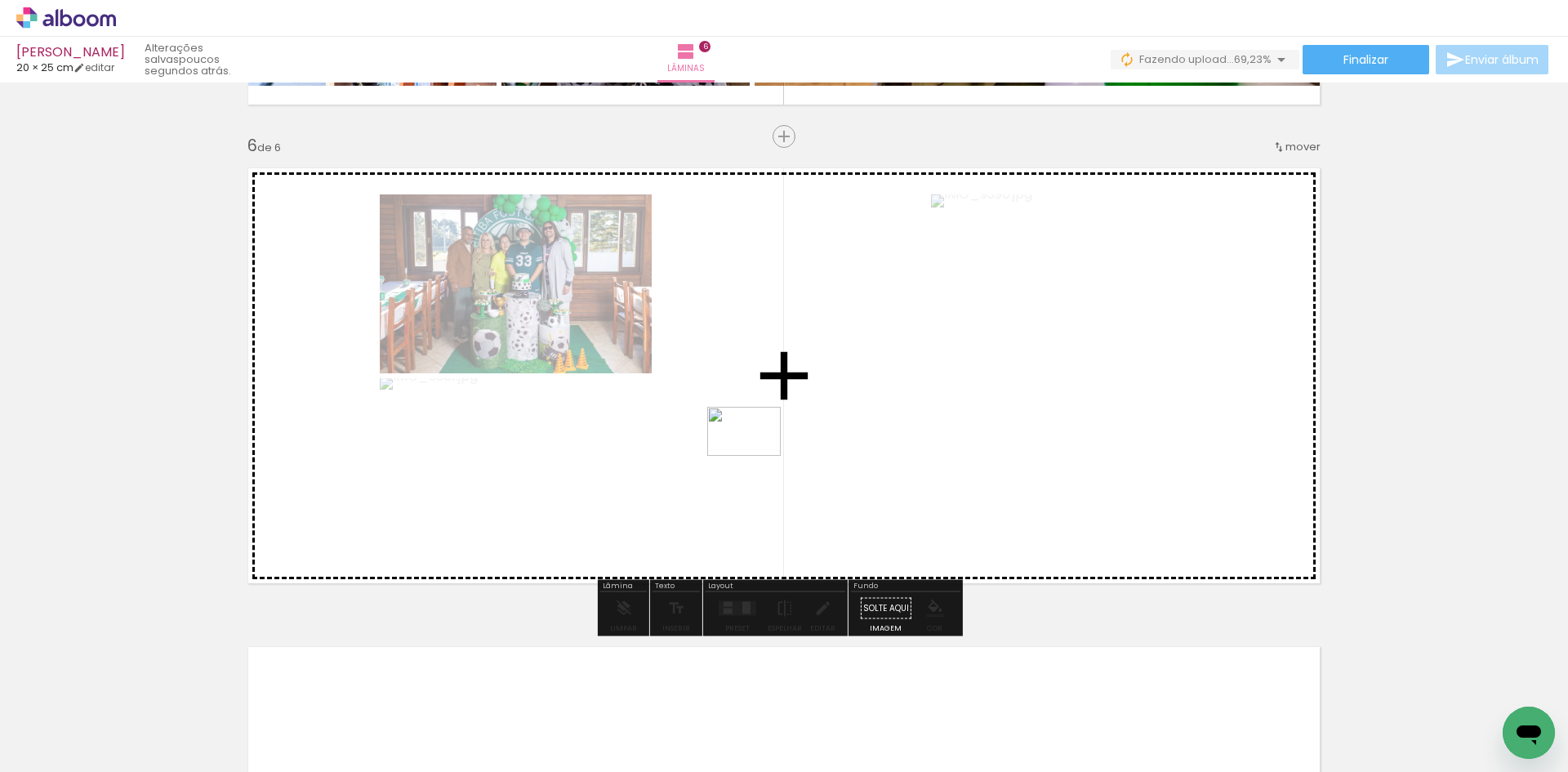
drag, startPoint x: 750, startPoint y: 634, endPoint x: 756, endPoint y: 456, distance: 178.1
click at [756, 456] on quentale-workspace at bounding box center [784, 386] width 1568 height 772
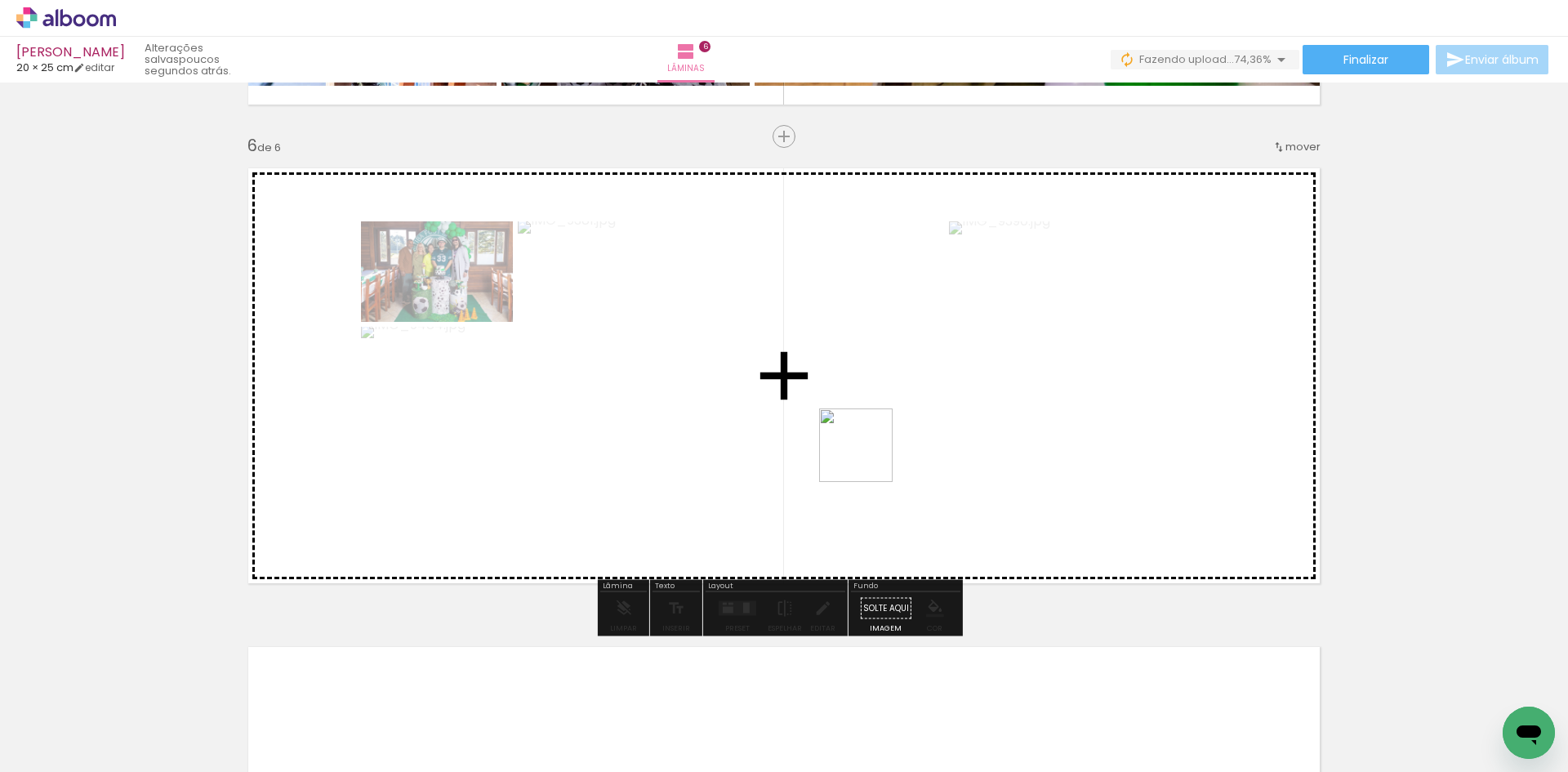
drag, startPoint x: 855, startPoint y: 706, endPoint x: 991, endPoint y: 682, distance: 138.1
click at [869, 455] on quentale-workspace at bounding box center [784, 386] width 1568 height 772
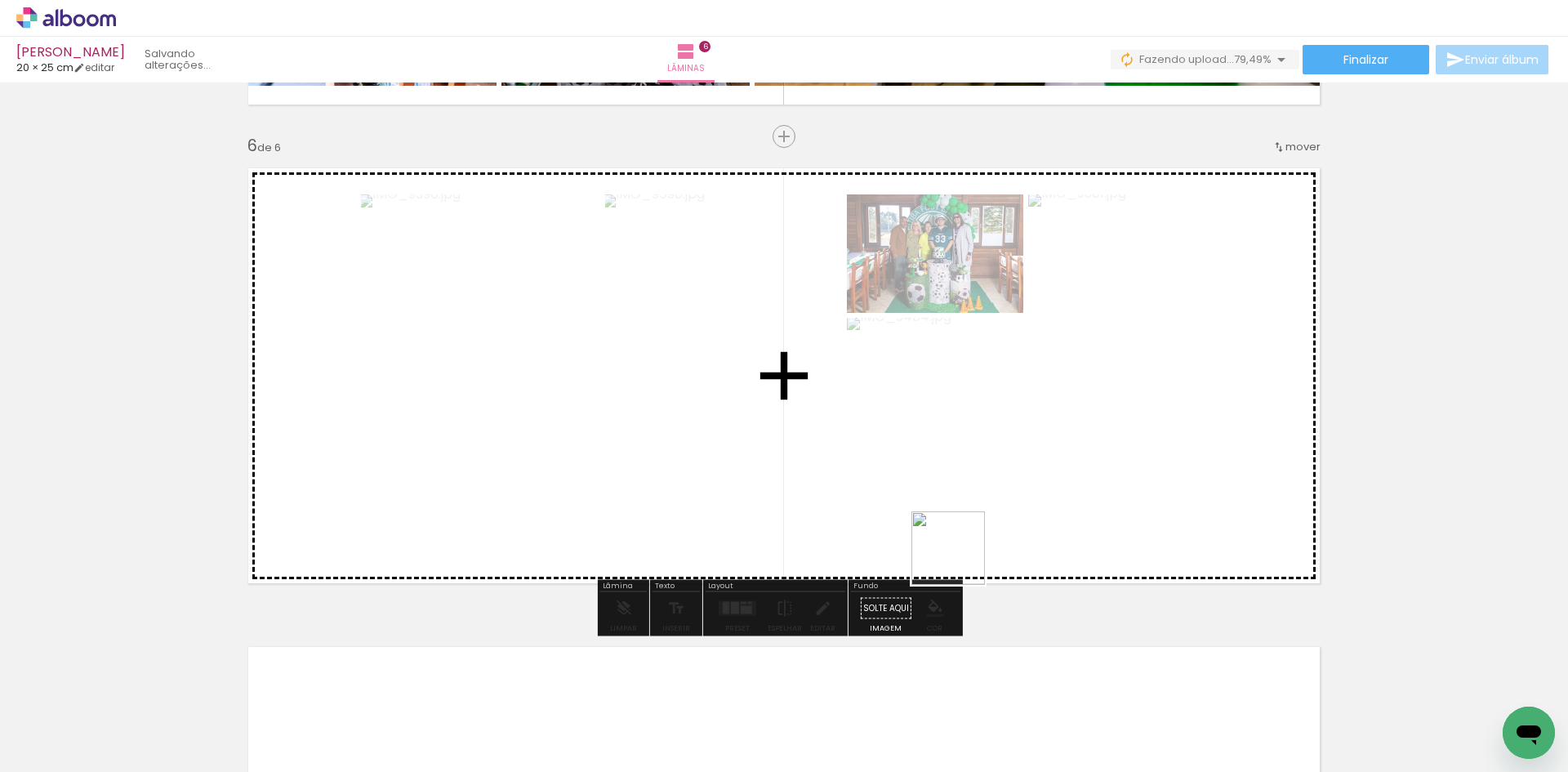
drag, startPoint x: 1040, startPoint y: 708, endPoint x: 1125, endPoint y: 696, distance: 85.8
click at [953, 537] on quentale-workspace at bounding box center [784, 386] width 1568 height 772
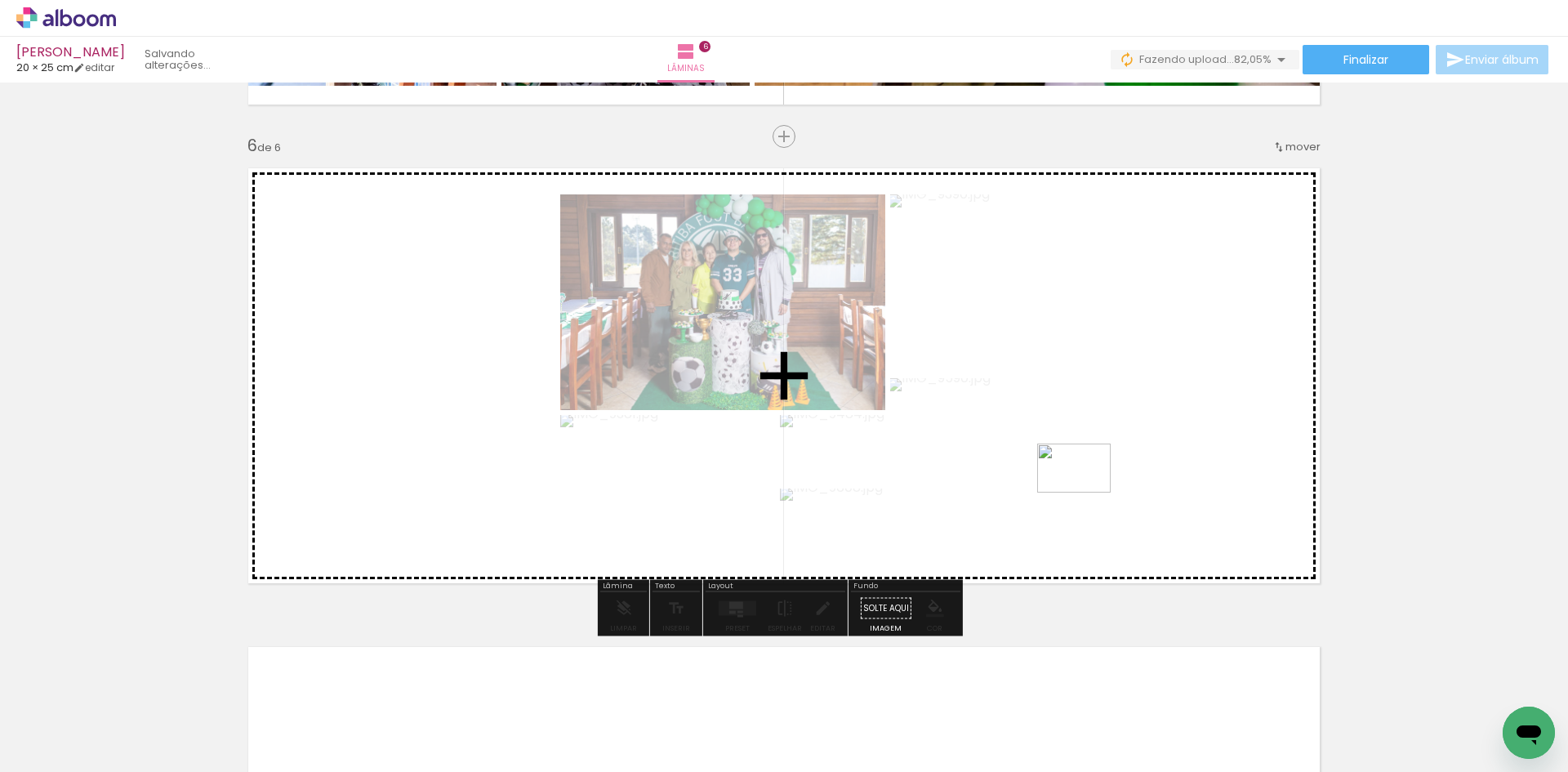
drag, startPoint x: 1205, startPoint y: 715, endPoint x: 1234, endPoint y: 691, distance: 37.6
click at [1086, 493] on quentale-workspace at bounding box center [784, 386] width 1568 height 772
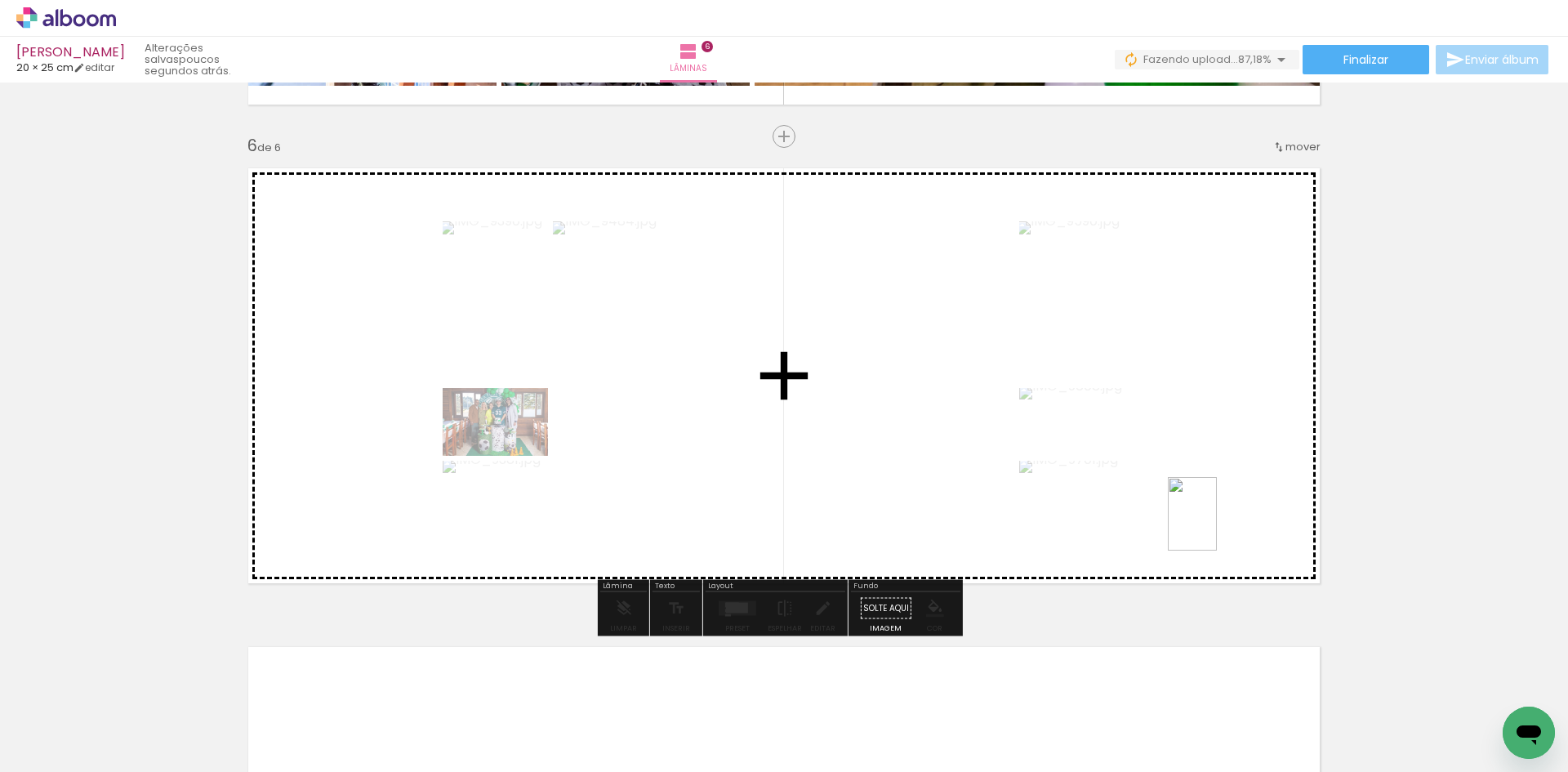
drag, startPoint x: 1290, startPoint y: 696, endPoint x: 1363, endPoint y: 706, distance: 73.7
click at [1217, 527] on quentale-workspace at bounding box center [784, 386] width 1568 height 772
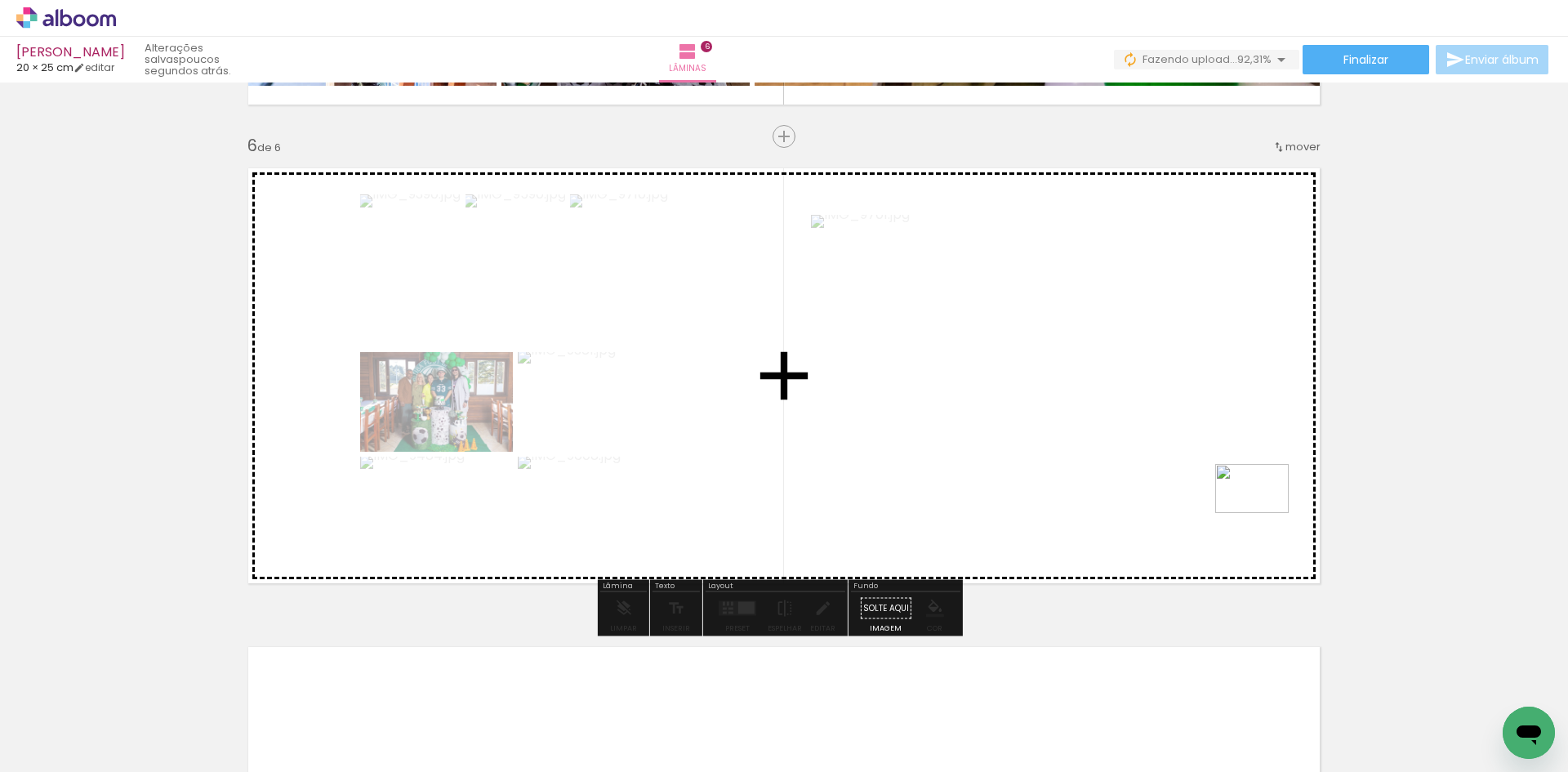
drag, startPoint x: 1418, startPoint y: 736, endPoint x: 1270, endPoint y: 523, distance: 259.4
click at [1264, 513] on quentale-workspace at bounding box center [784, 386] width 1568 height 772
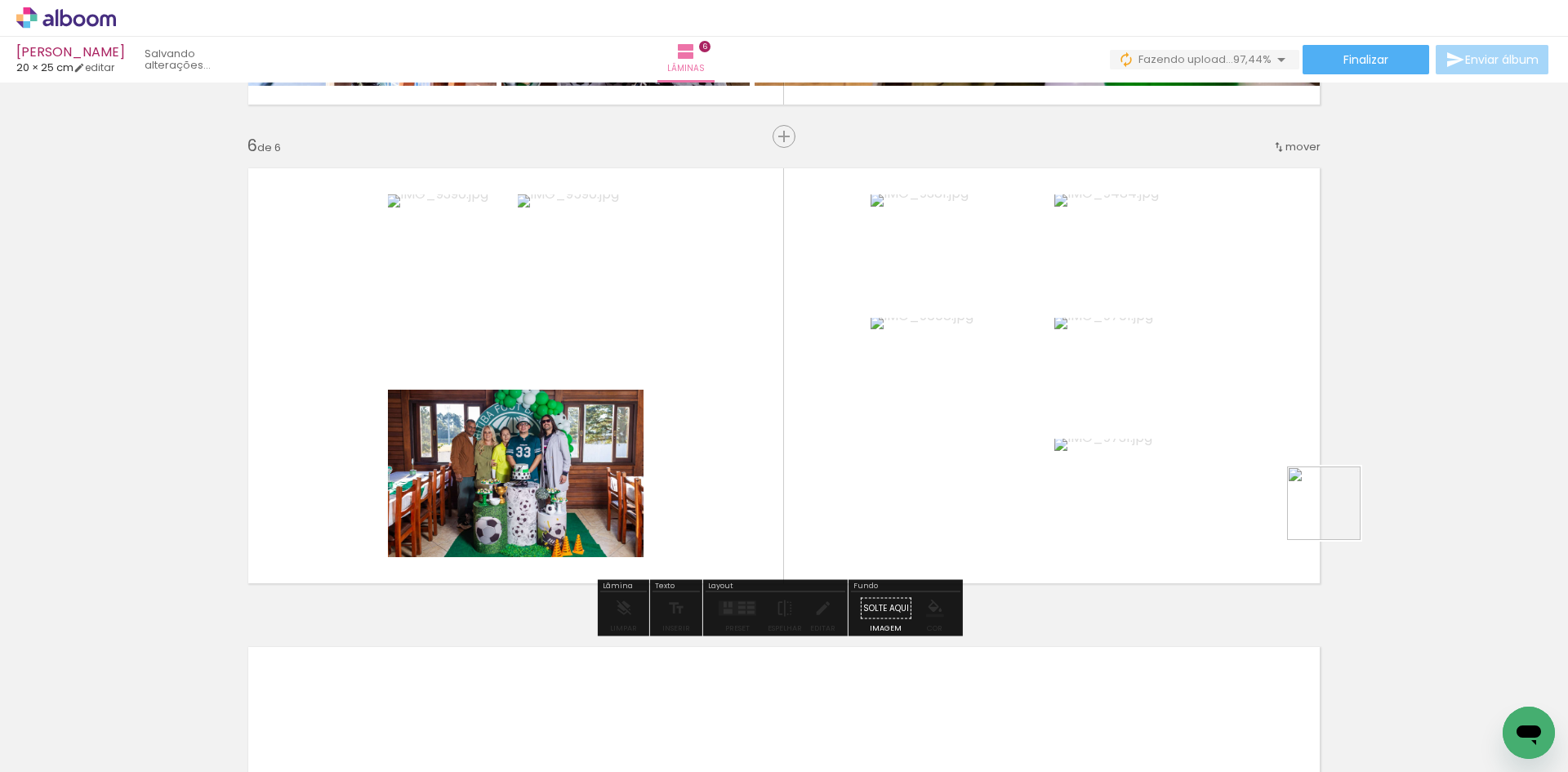
drag, startPoint x: 1460, startPoint y: 681, endPoint x: 1330, endPoint y: 703, distance: 131.8
click at [1296, 462] on quentale-workspace at bounding box center [784, 386] width 1568 height 772
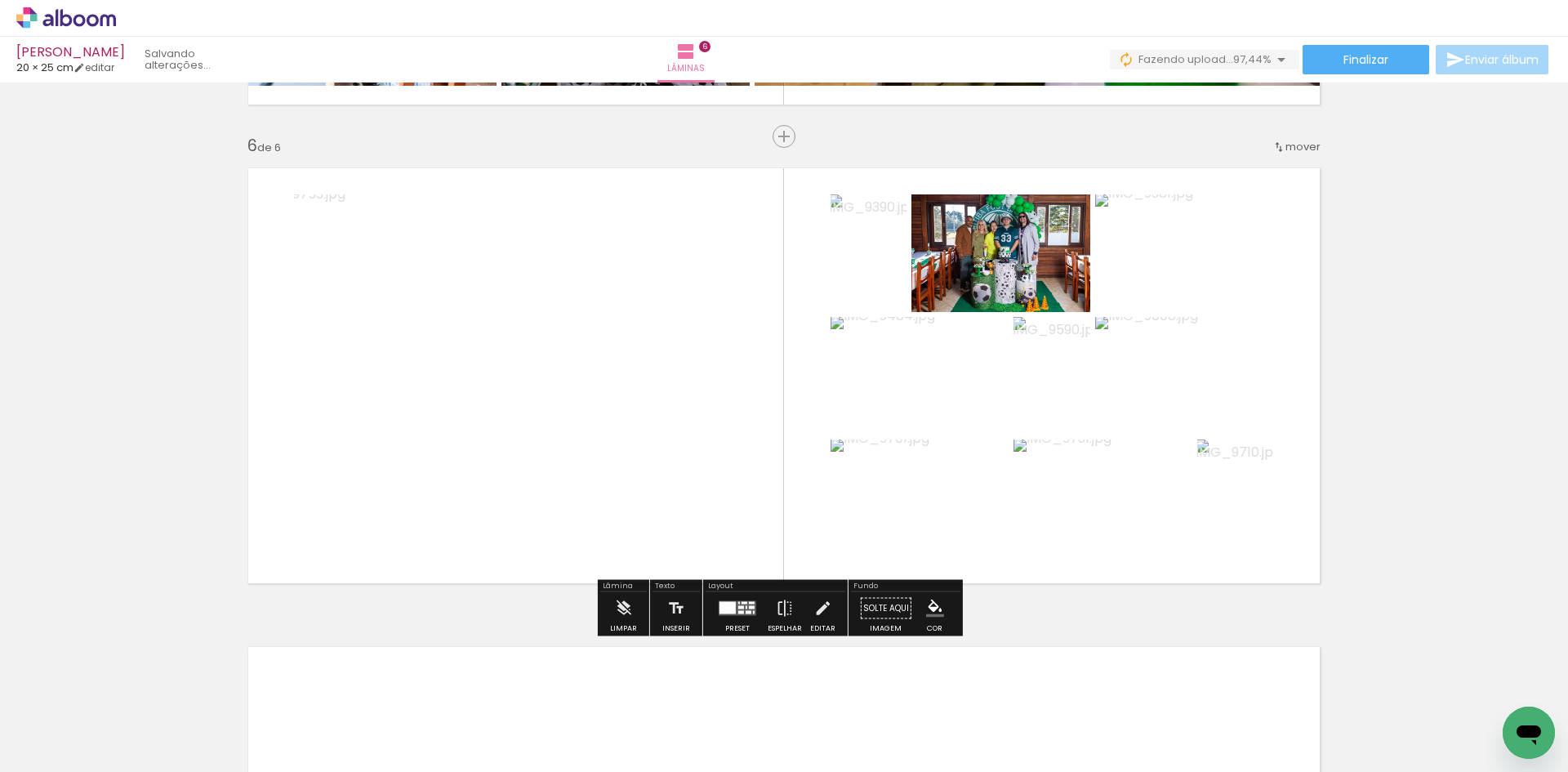
scroll to position [0, 2138]
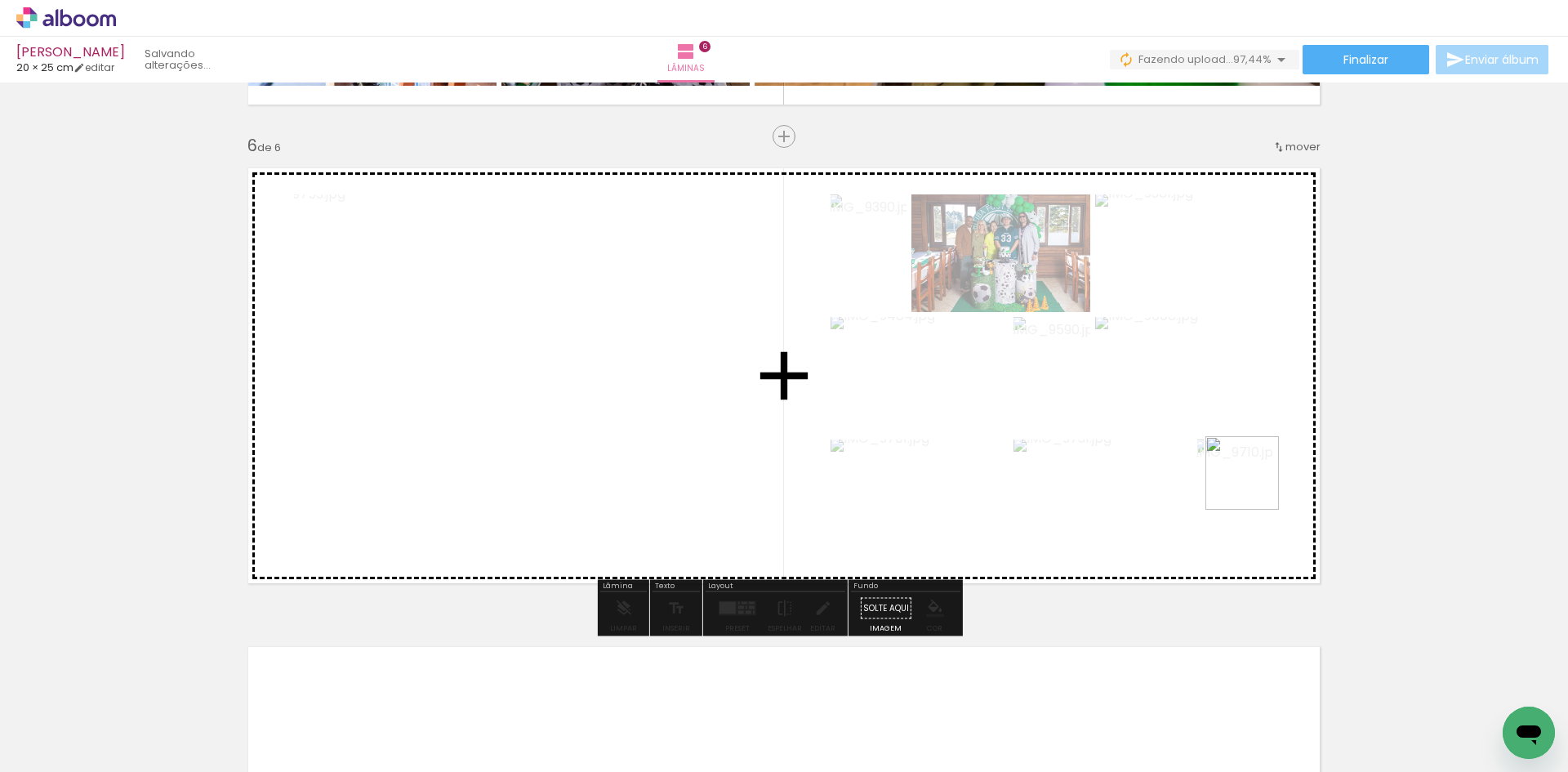
drag, startPoint x: 1484, startPoint y: 716, endPoint x: 1170, endPoint y: 452, distance: 410.2
click at [1227, 459] on quentale-workspace at bounding box center [784, 386] width 1568 height 772
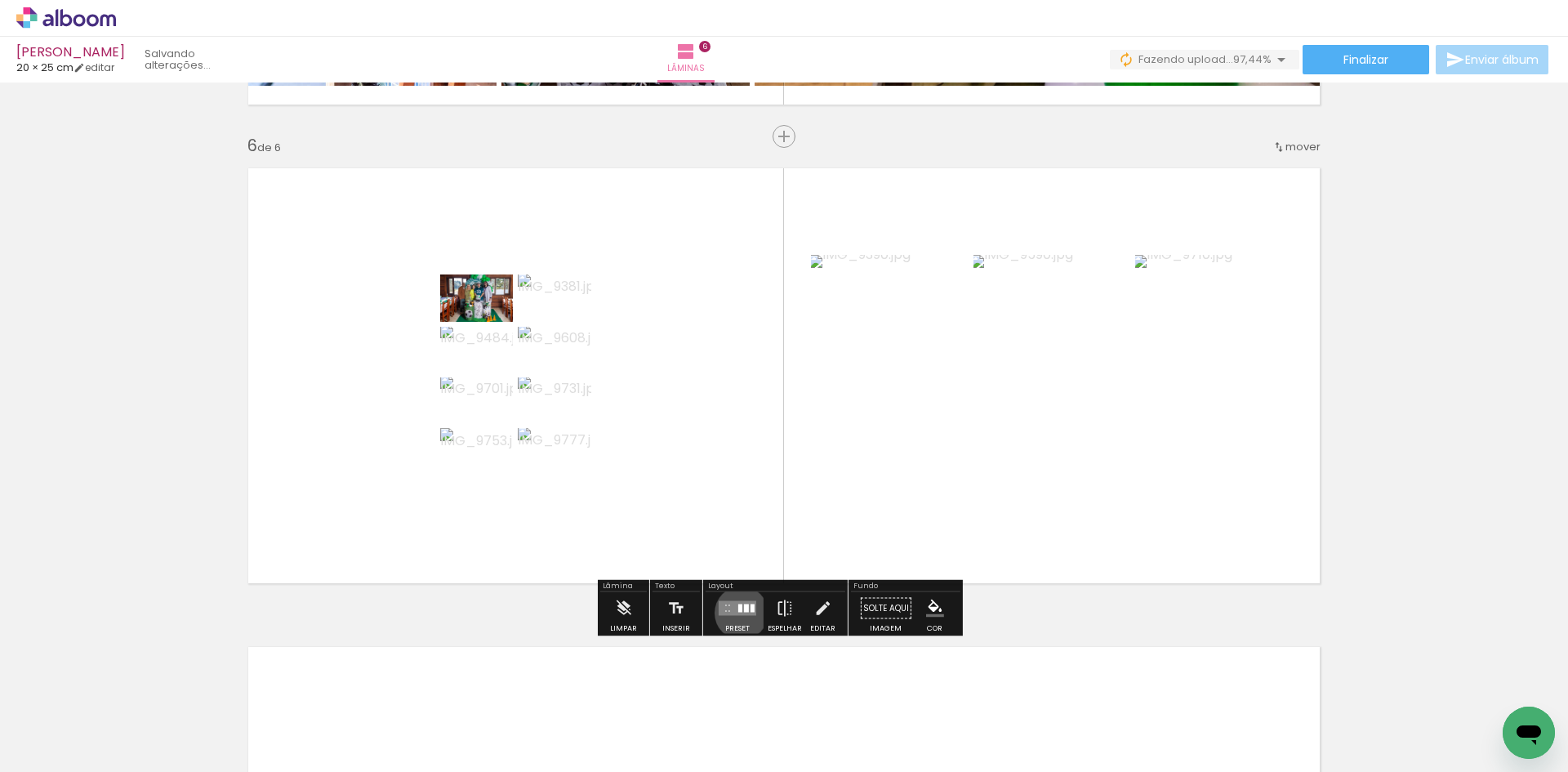
drag, startPoint x: 737, startPoint y: 613, endPoint x: 772, endPoint y: 581, distance: 47.4
click at [737, 614] on quentale-layouter at bounding box center [737, 608] width 37 height 15
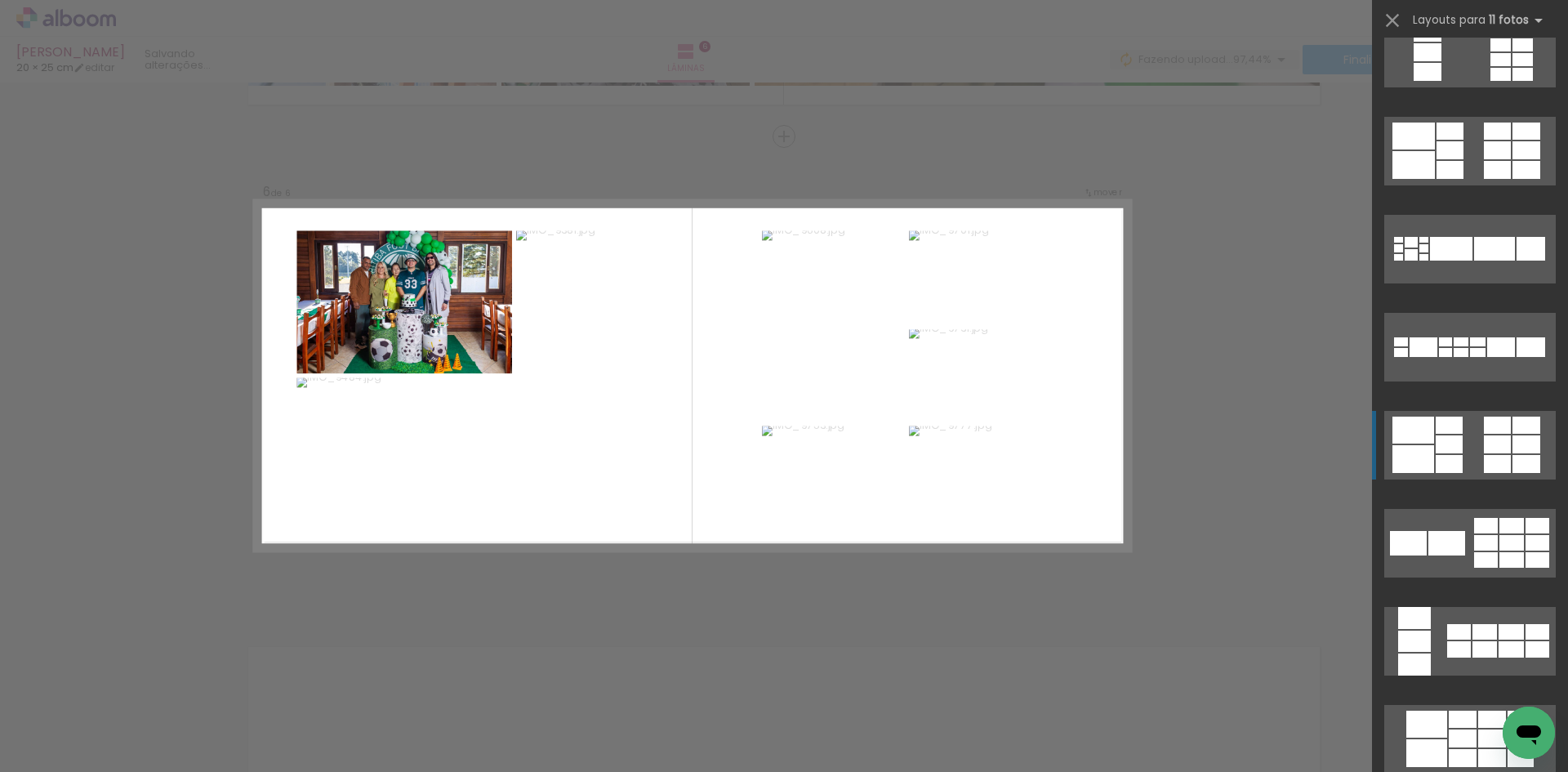
scroll to position [817, 0]
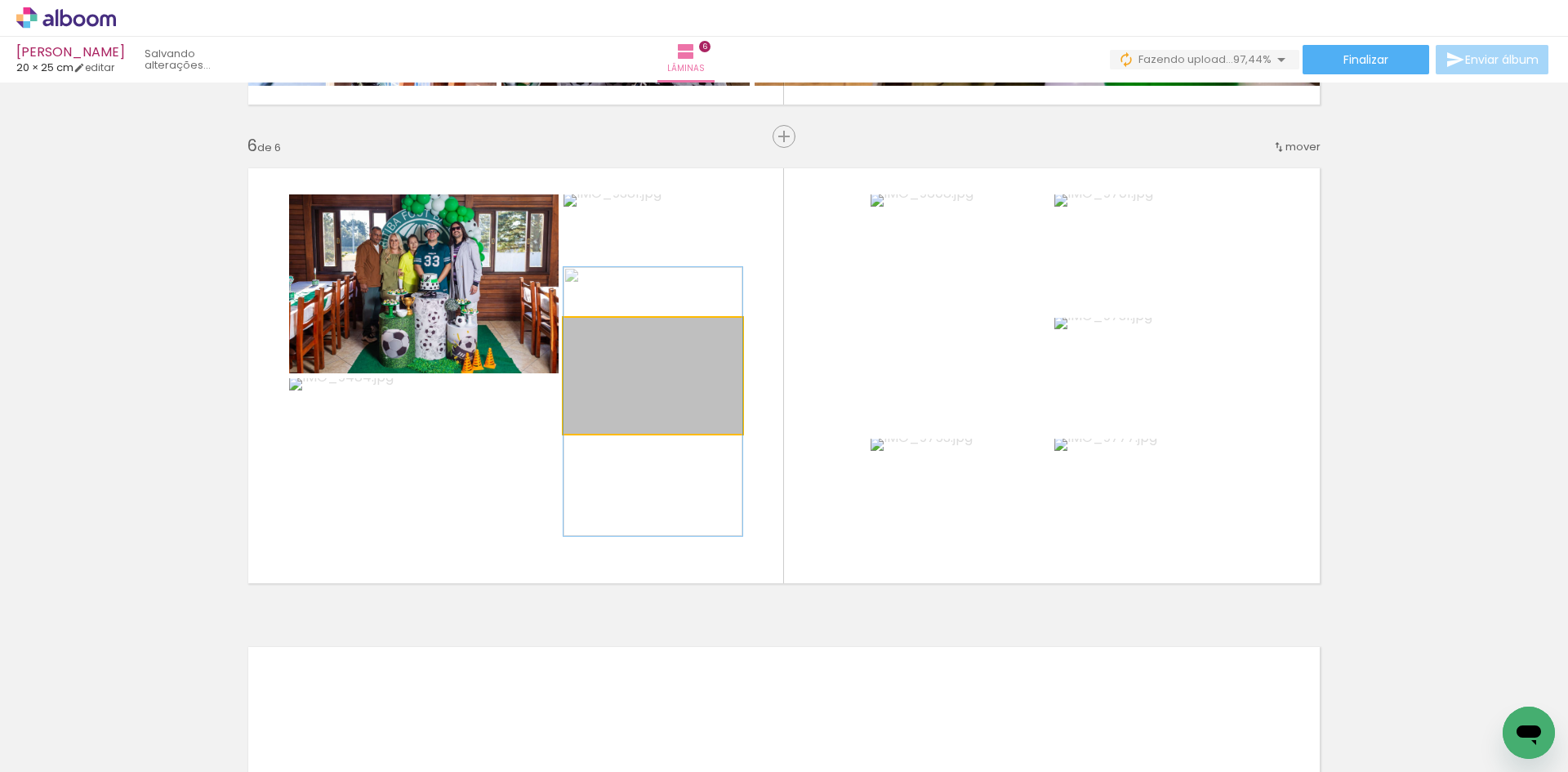
drag, startPoint x: 646, startPoint y: 366, endPoint x: 652, endPoint y: 391, distance: 25.7
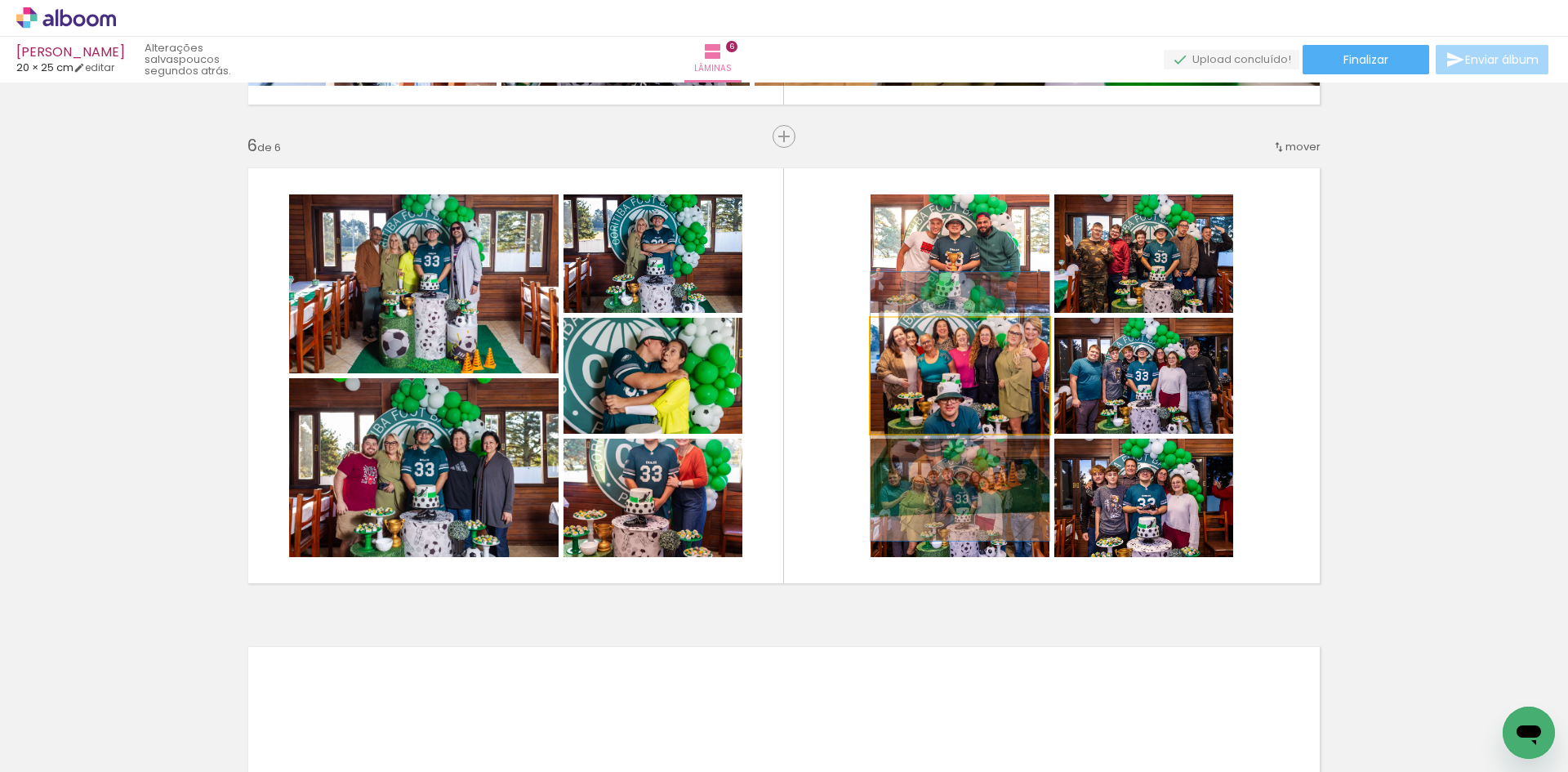
drag, startPoint x: 1007, startPoint y: 386, endPoint x: 999, endPoint y: 418, distance: 33.0
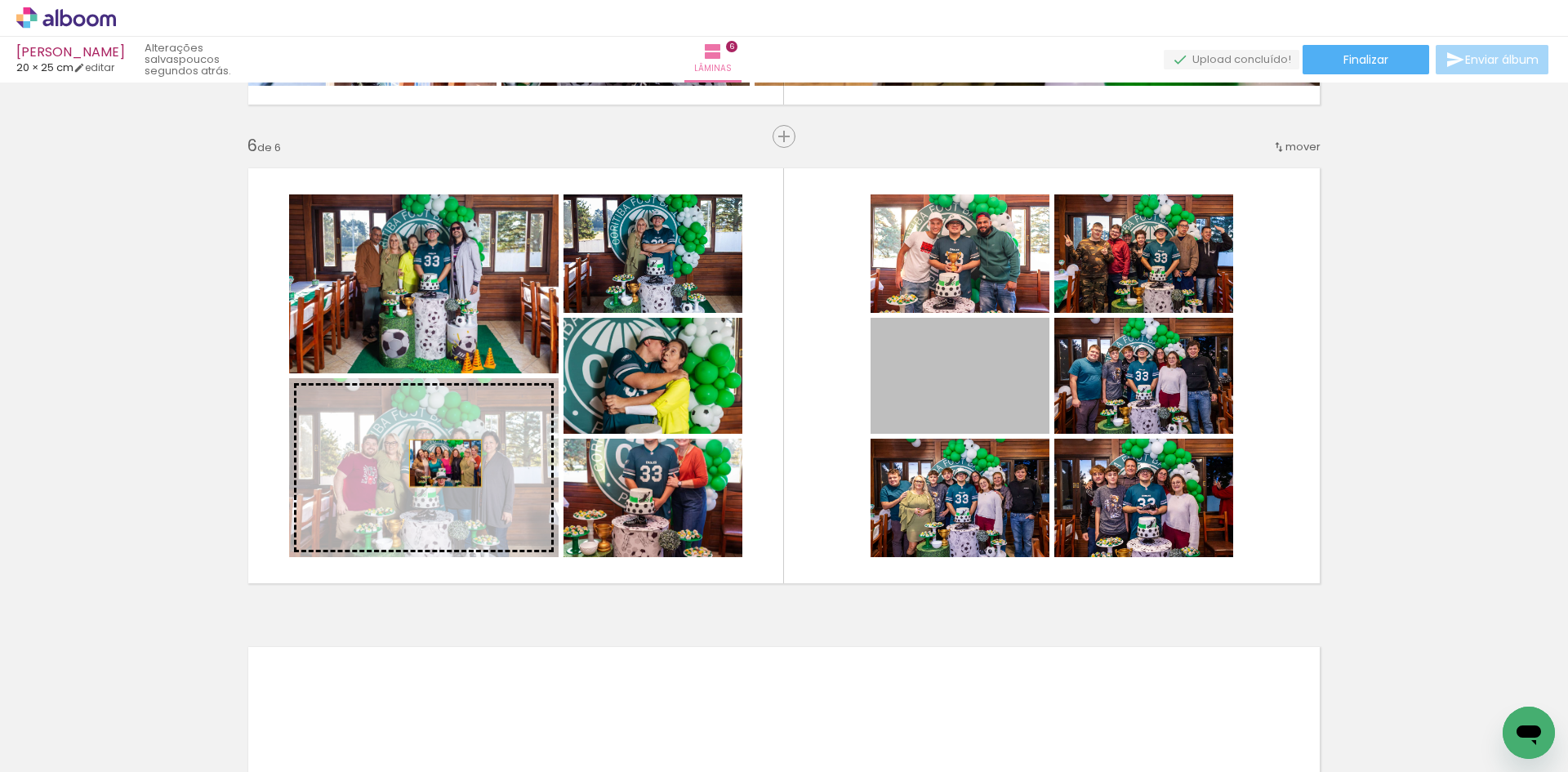
drag, startPoint x: 989, startPoint y: 393, endPoint x: 447, endPoint y: 454, distance: 545.4
click at [0, 0] on slot at bounding box center [0, 0] width 0 height 0
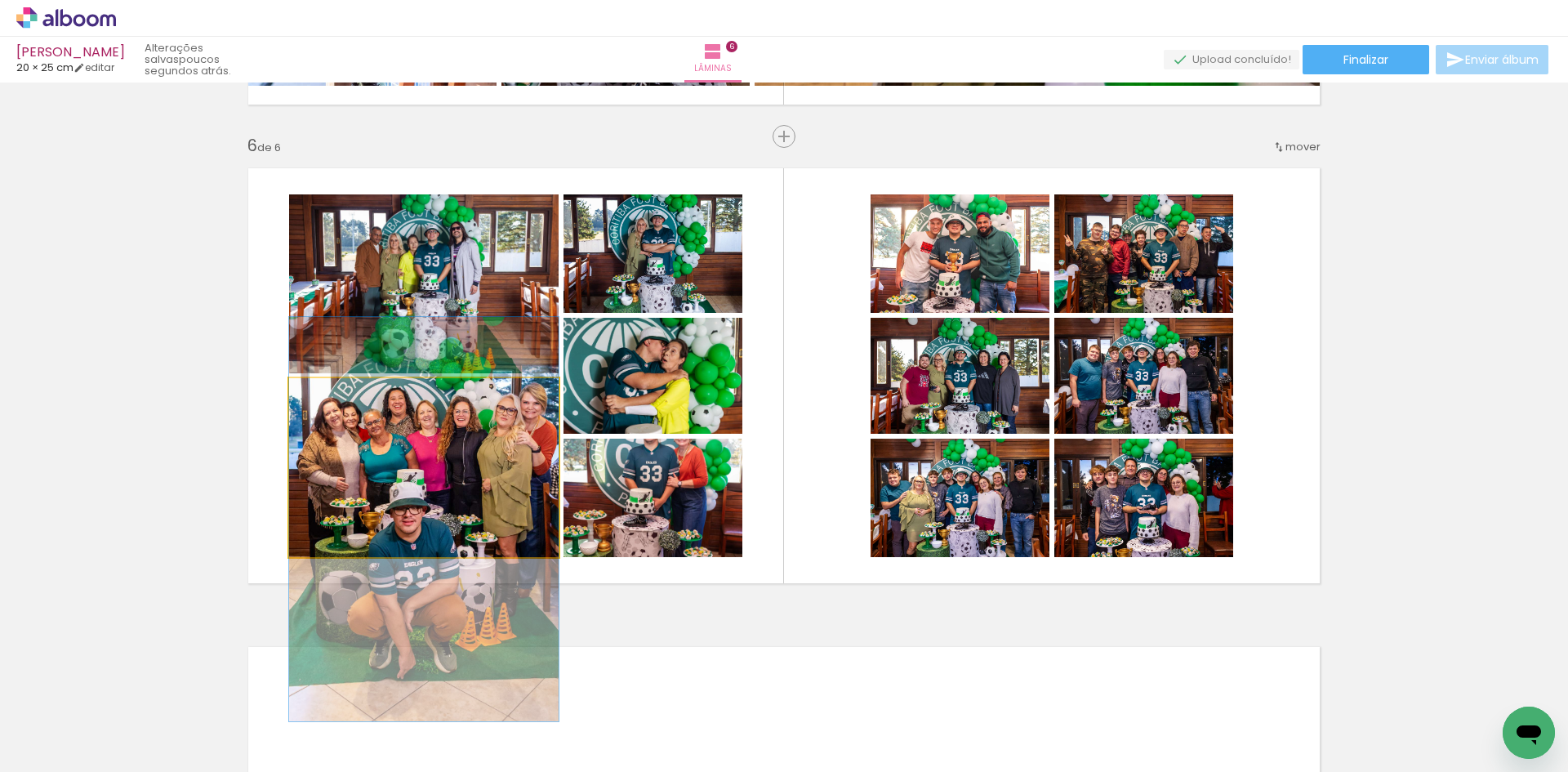
drag, startPoint x: 482, startPoint y: 453, endPoint x: 489, endPoint y: 505, distance: 52.5
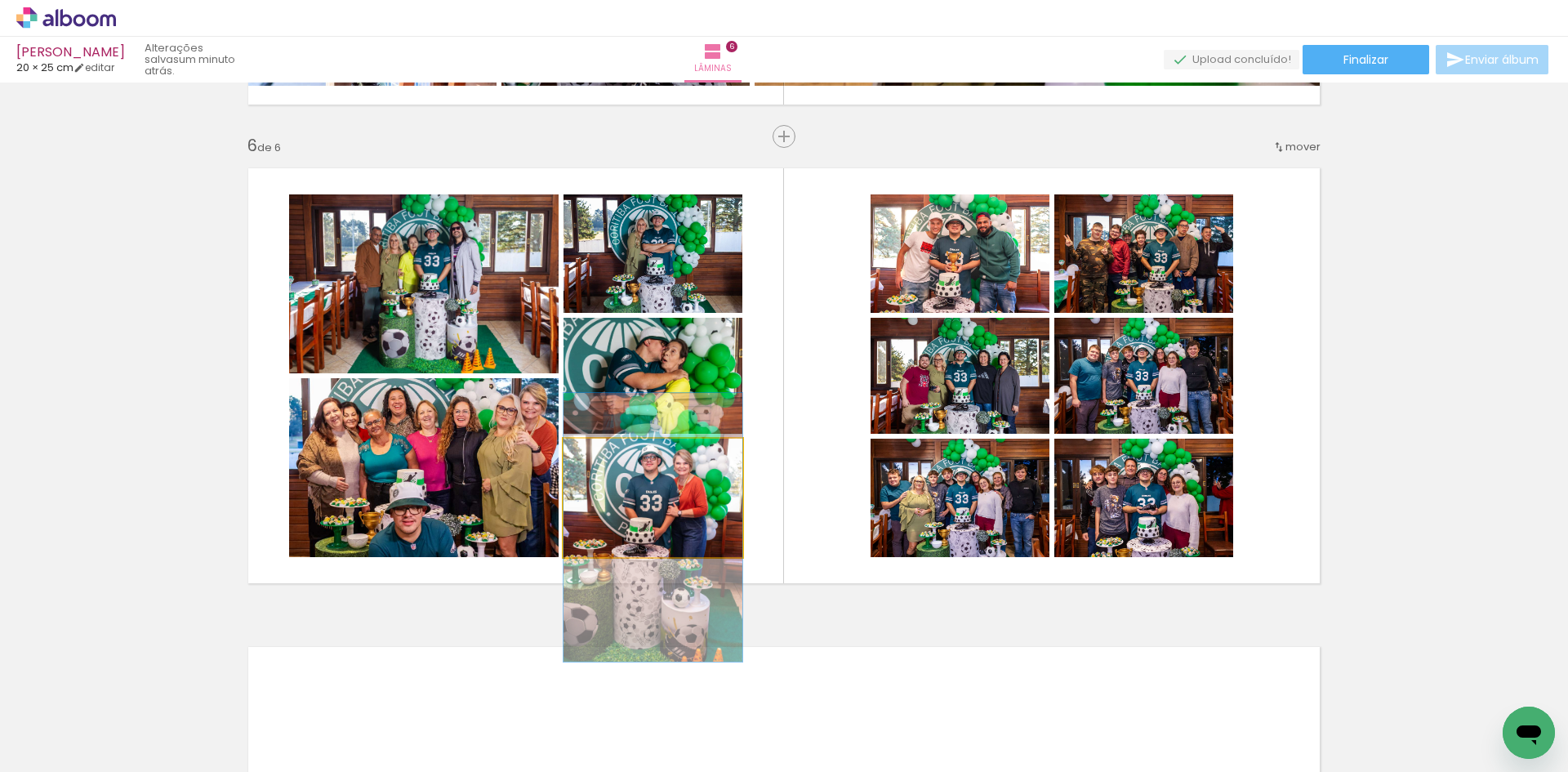
drag, startPoint x: 676, startPoint y: 483, endPoint x: 673, endPoint y: 513, distance: 30.1
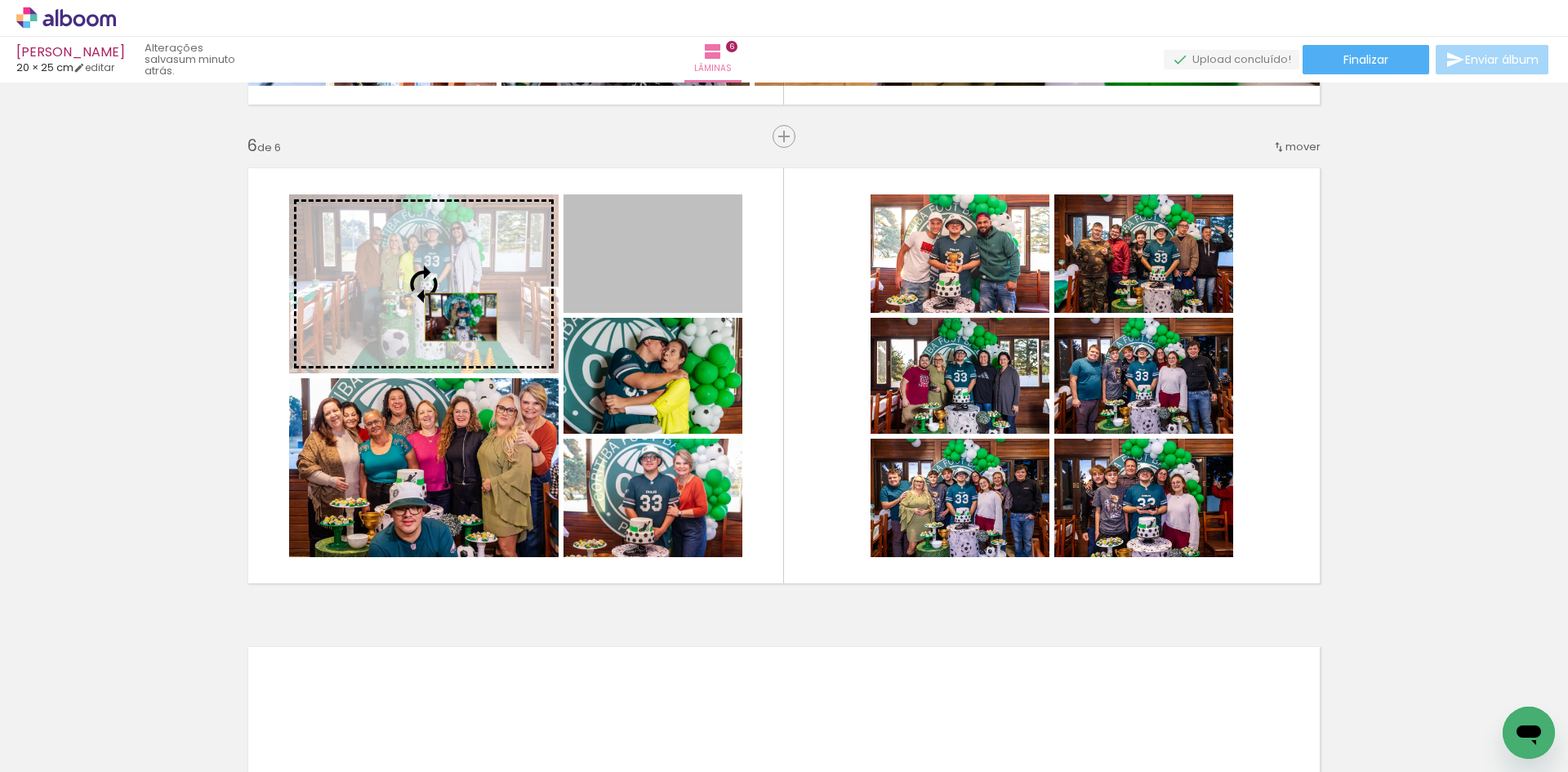
drag, startPoint x: 693, startPoint y: 273, endPoint x: 455, endPoint y: 319, distance: 242.4
click at [0, 0] on slot at bounding box center [0, 0] width 0 height 0
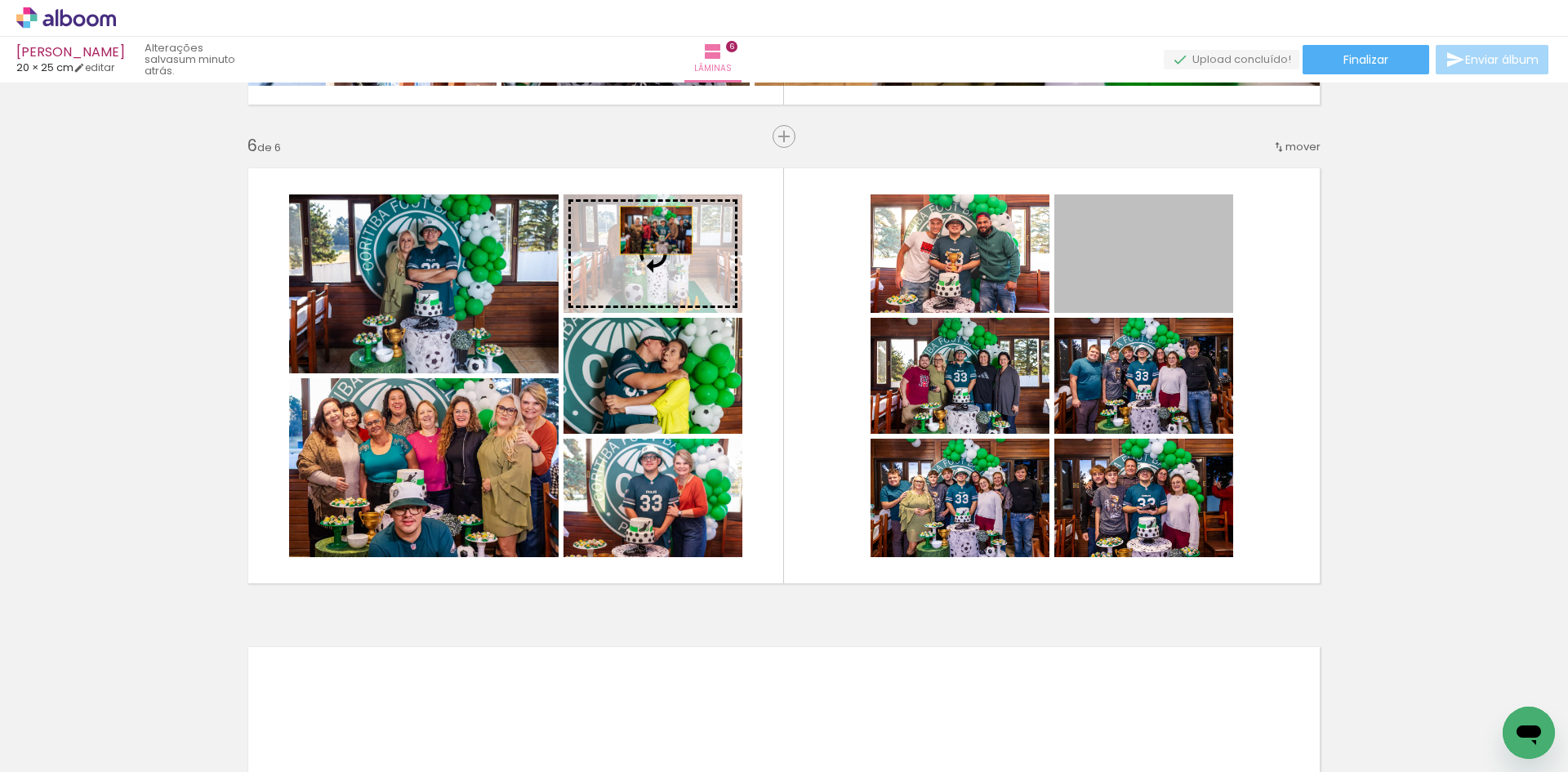
drag, startPoint x: 1170, startPoint y: 258, endPoint x: 664, endPoint y: 232, distance: 506.7
click at [0, 0] on slot at bounding box center [0, 0] width 0 height 0
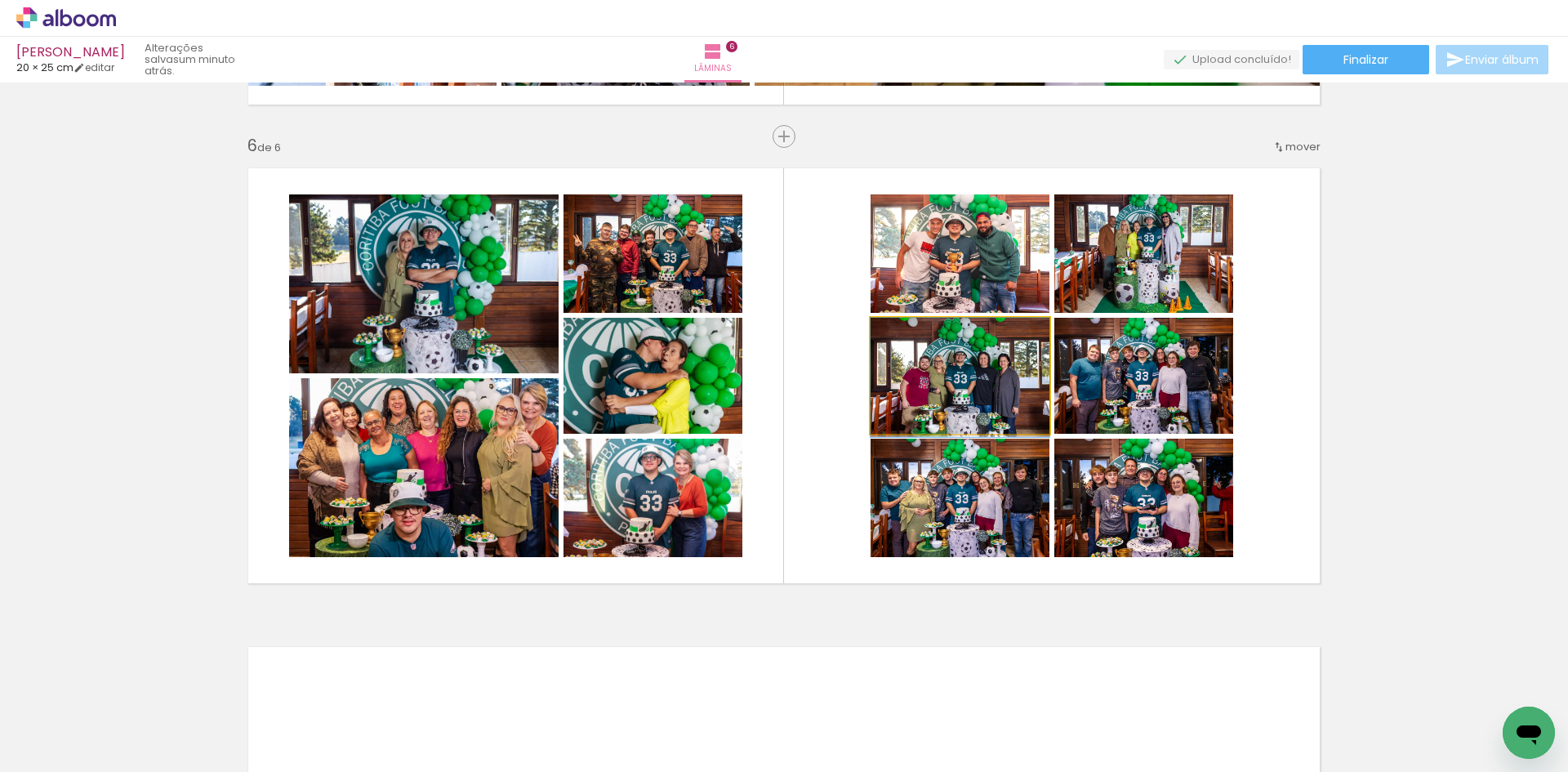
drag, startPoint x: 994, startPoint y: 362, endPoint x: 1087, endPoint y: 378, distance: 94.4
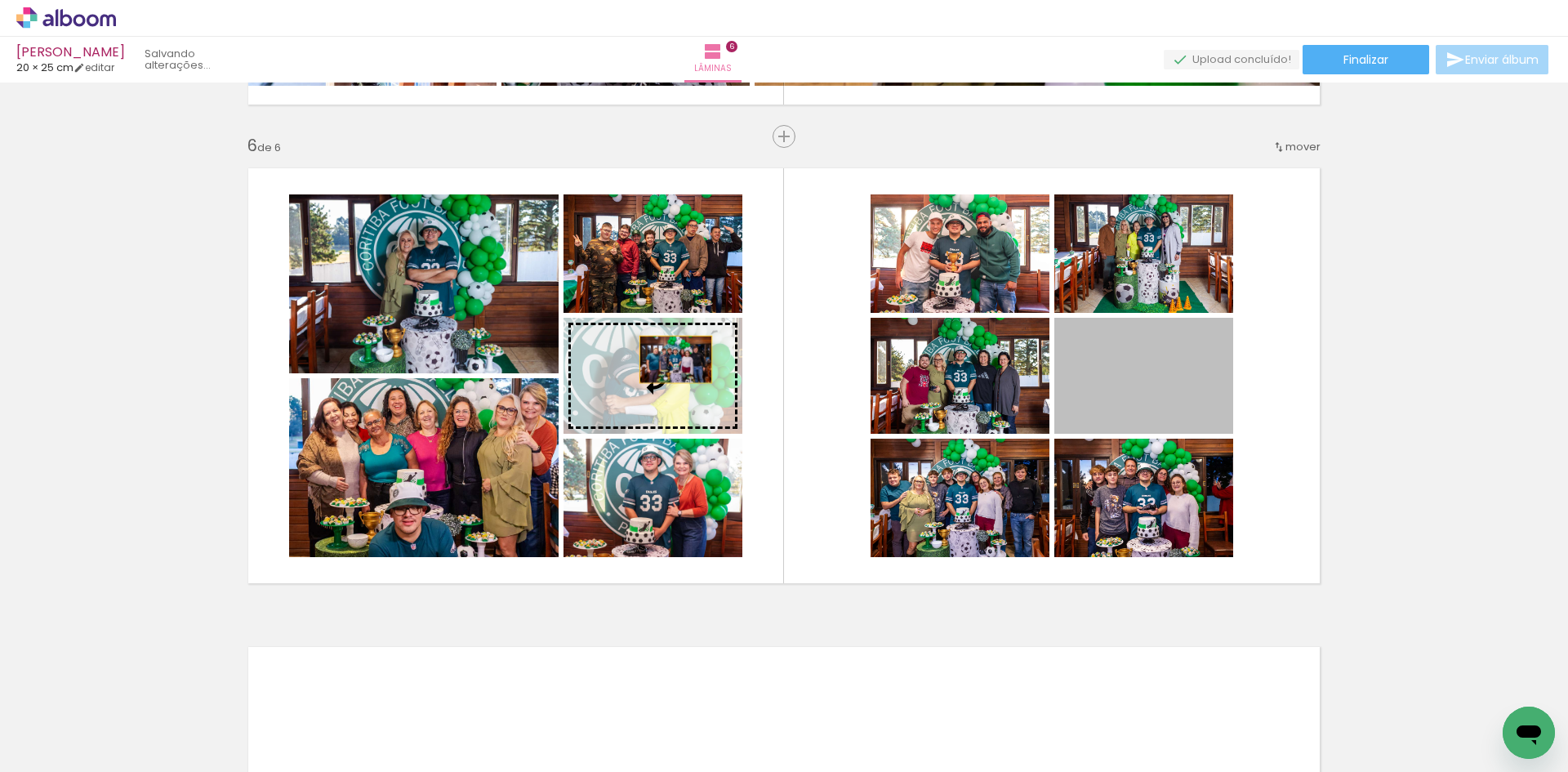
drag, startPoint x: 1144, startPoint y: 380, endPoint x: 749, endPoint y: 368, distance: 395.2
click at [0, 0] on slot at bounding box center [0, 0] width 0 height 0
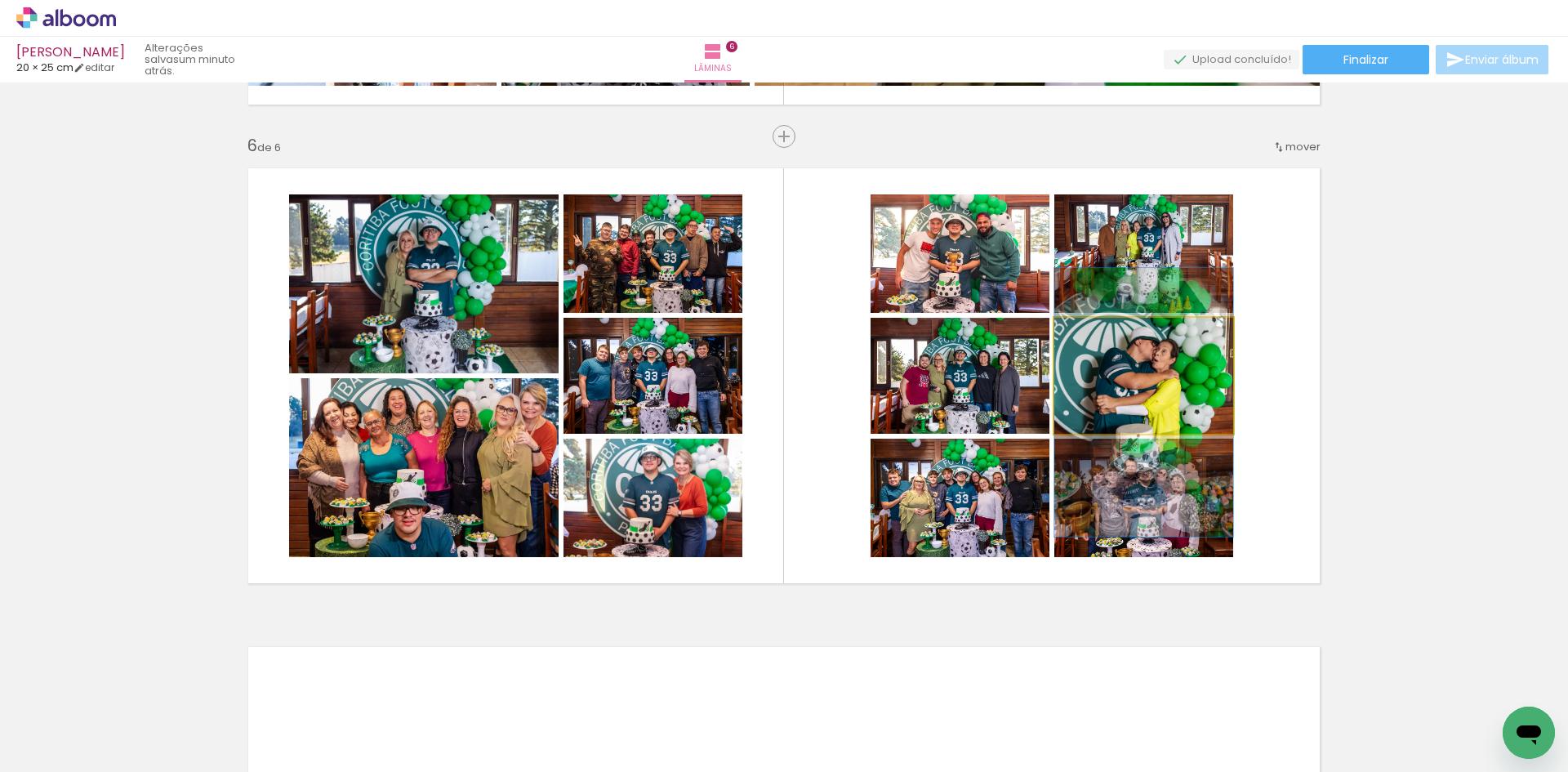
drag, startPoint x: 1156, startPoint y: 379, endPoint x: 1146, endPoint y: 385, distance: 11.7
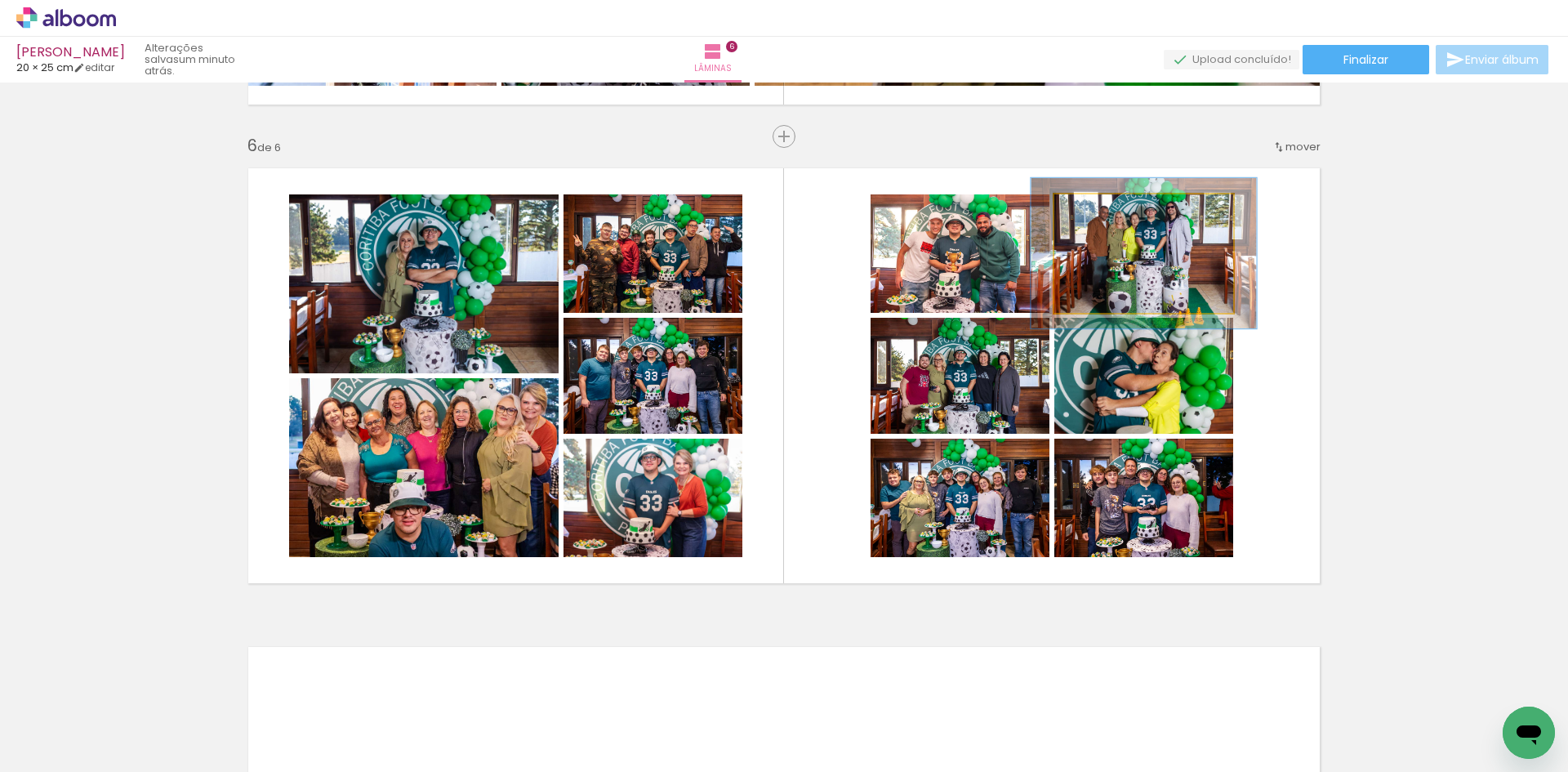
drag, startPoint x: 1089, startPoint y: 210, endPoint x: 1138, endPoint y: 270, distance: 77.5
type paper-slider "128"
click at [1102, 213] on div at bounding box center [1108, 211] width 15 height 15
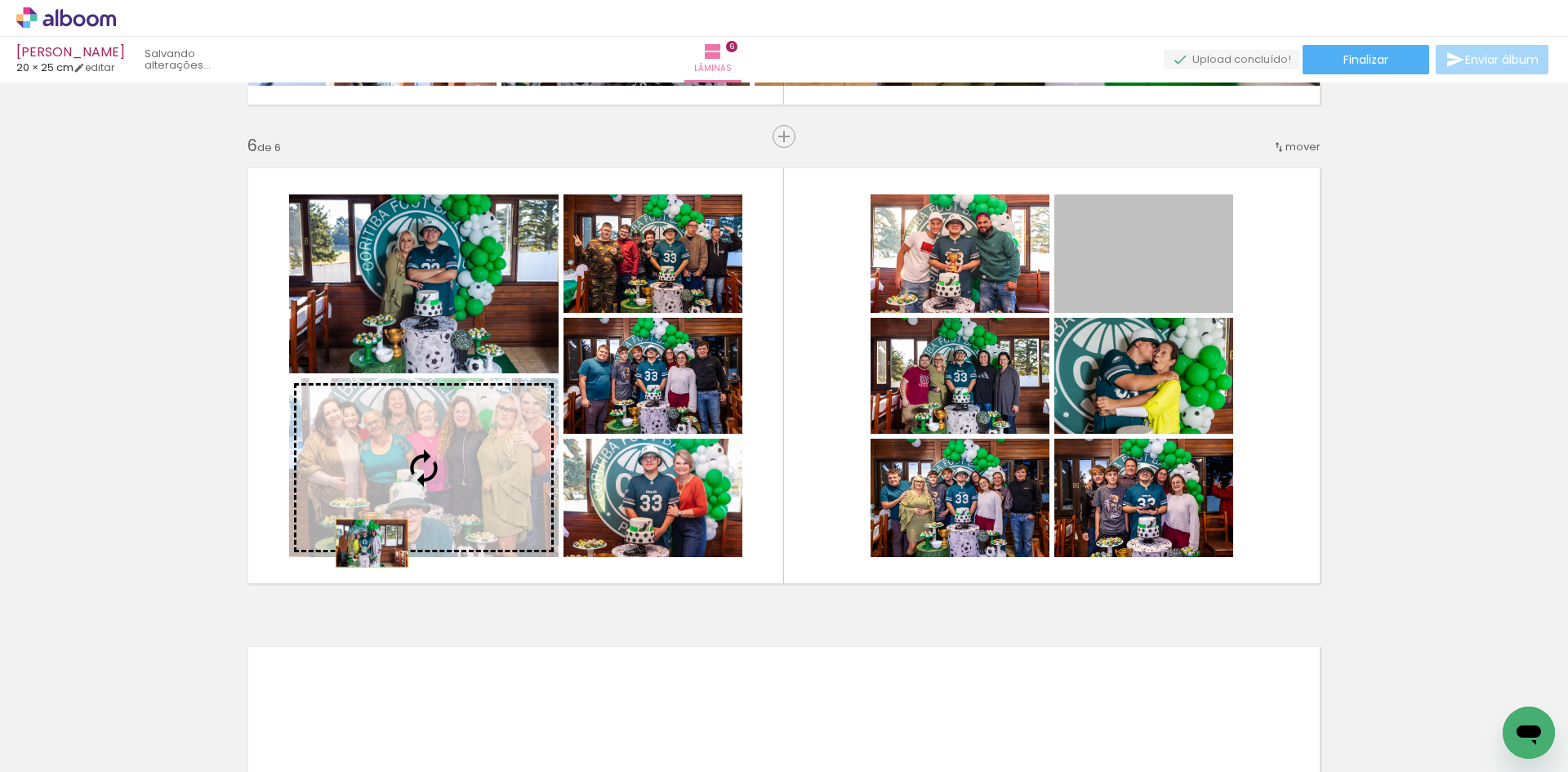
drag, startPoint x: 1138, startPoint y: 270, endPoint x: 366, endPoint y: 543, distance: 818.8
click at [0, 0] on slot at bounding box center [0, 0] width 0 height 0
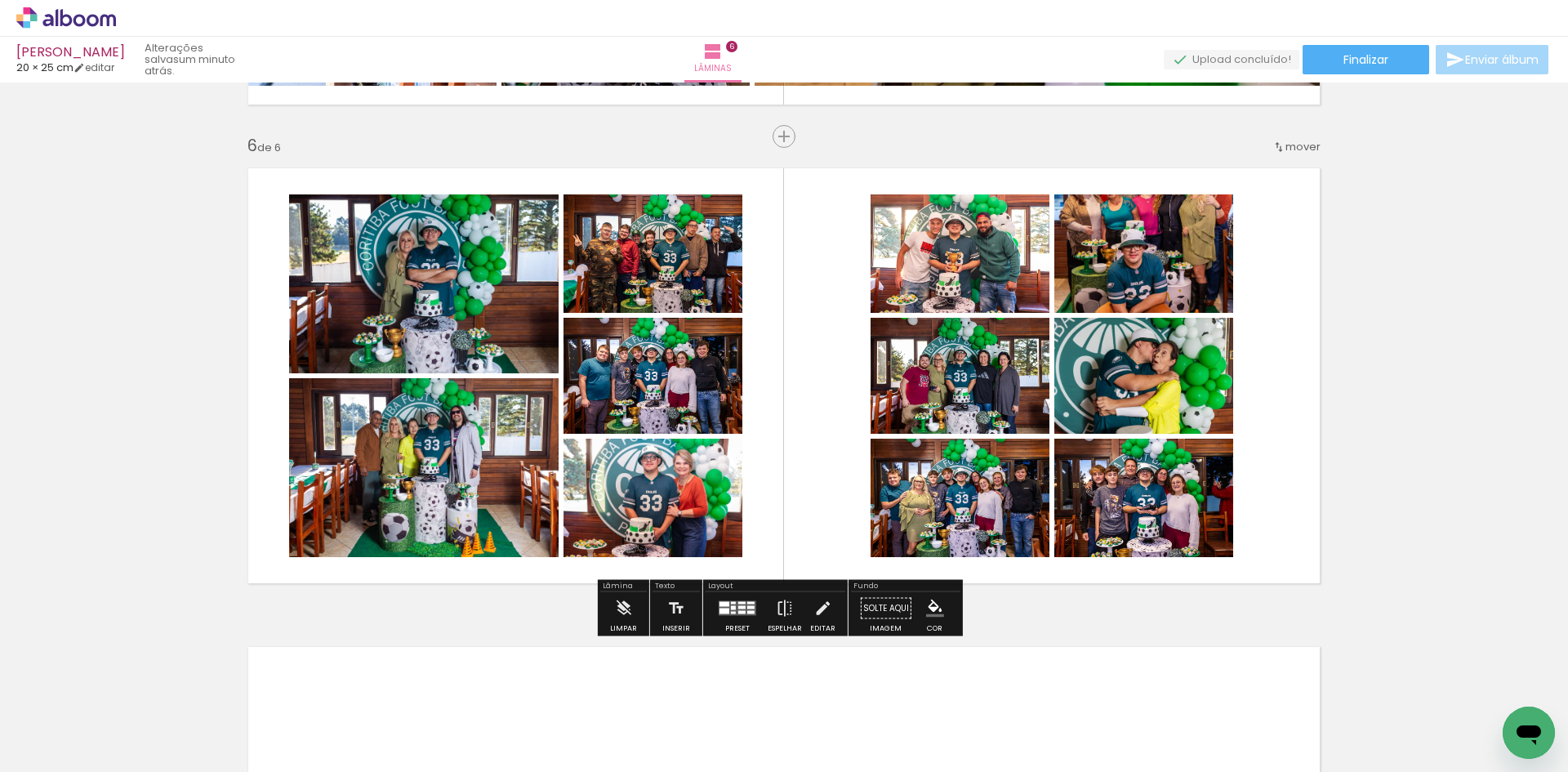
click at [332, 391] on div at bounding box center [327, 395] width 10 height 10
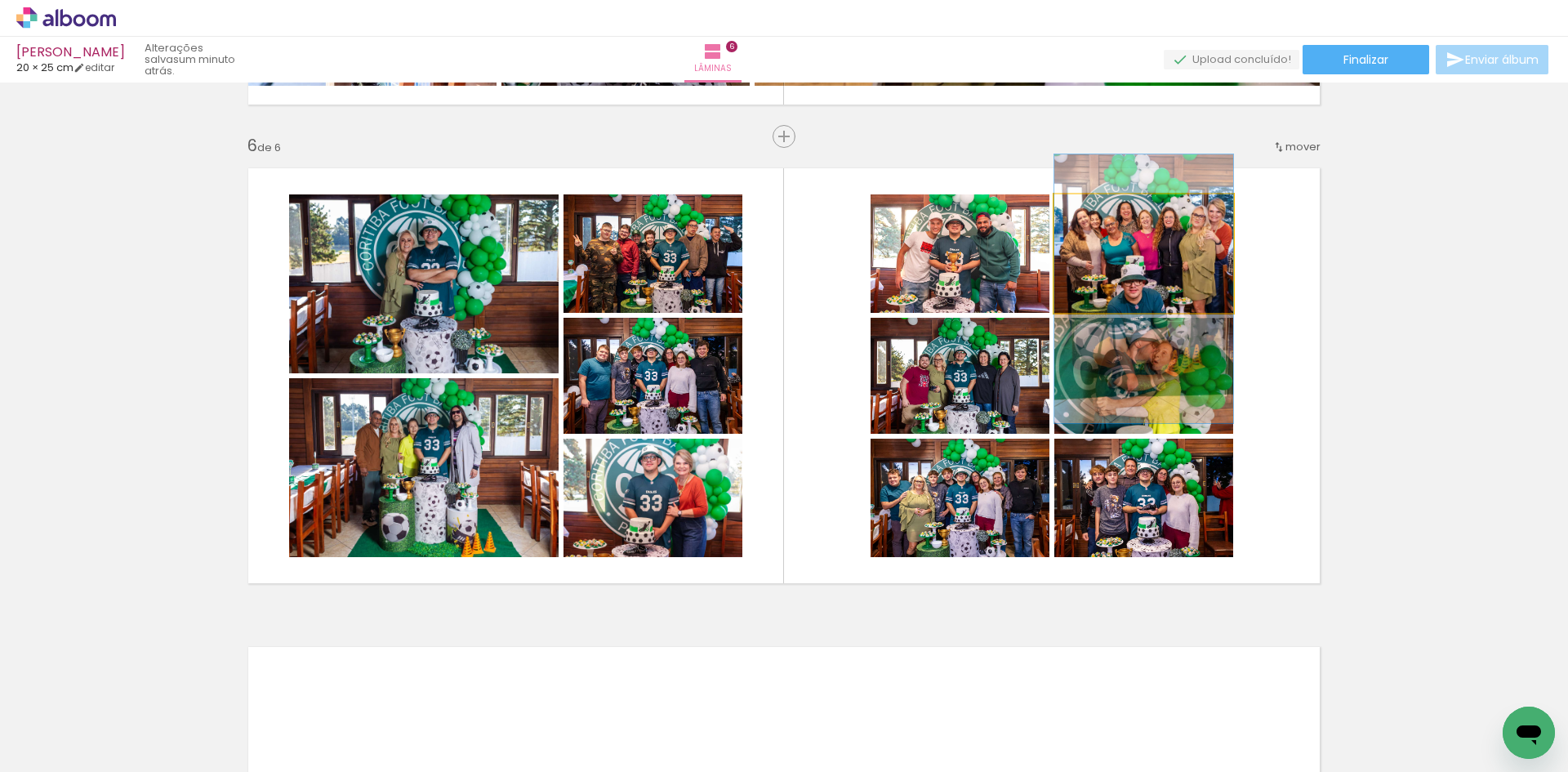
drag, startPoint x: 1123, startPoint y: 255, endPoint x: 1133, endPoint y: 284, distance: 30.7
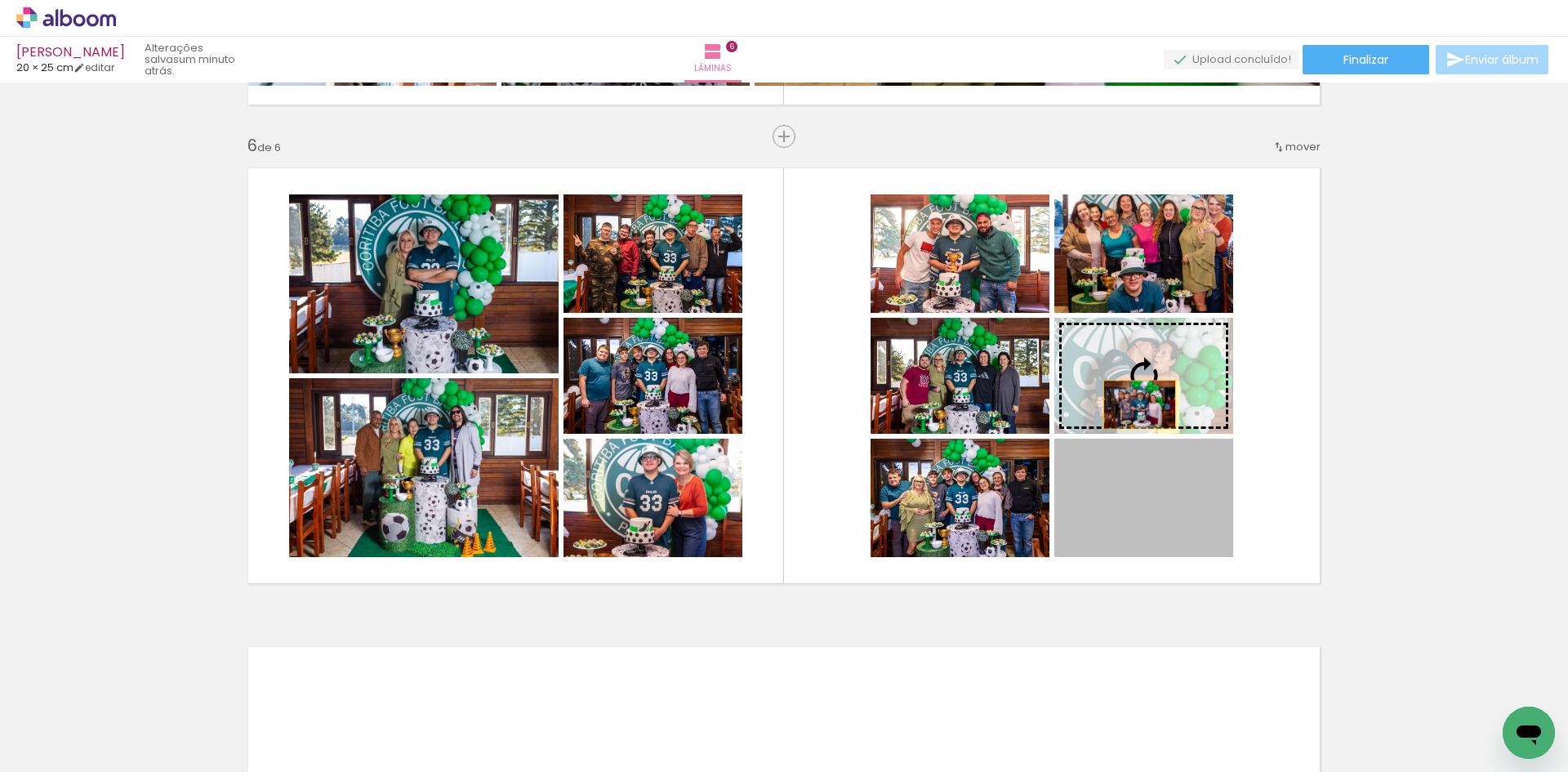
drag, startPoint x: 1137, startPoint y: 499, endPoint x: 1133, endPoint y: 397, distance: 102.1
click at [0, 0] on slot at bounding box center [0, 0] width 0 height 0
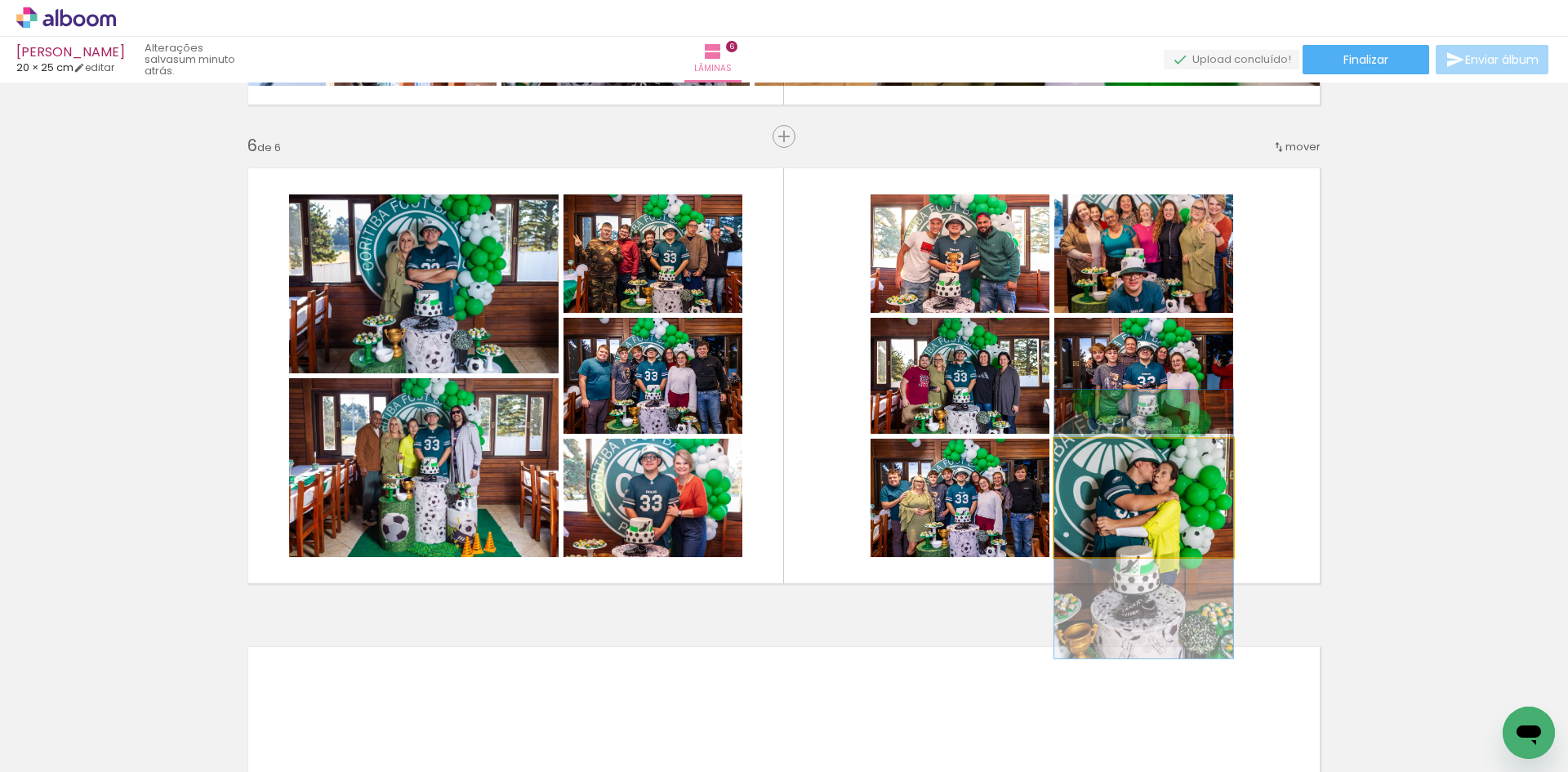
drag, startPoint x: 1142, startPoint y: 489, endPoint x: 1141, endPoint y: 514, distance: 25.0
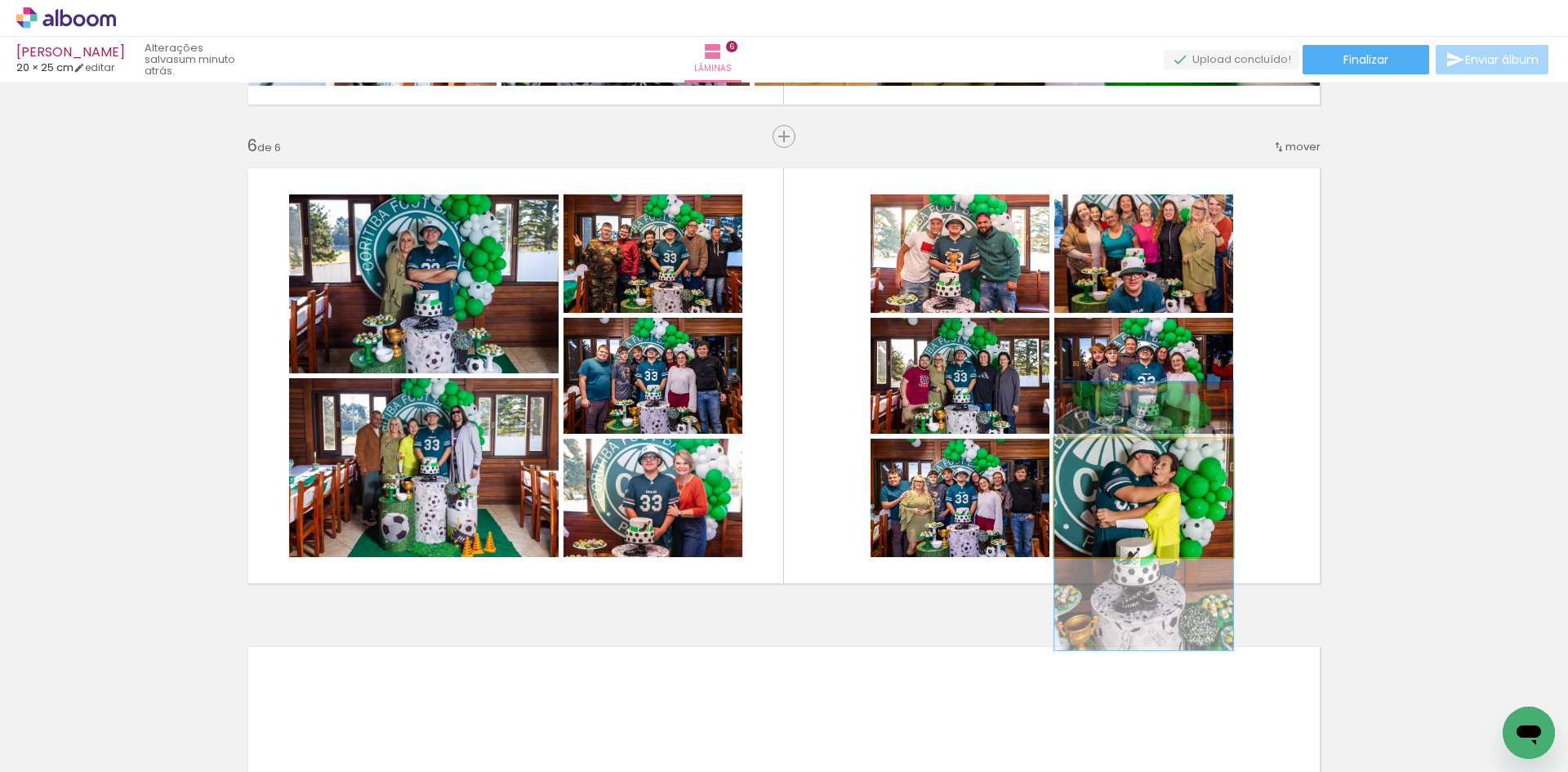
drag, startPoint x: 1207, startPoint y: 491, endPoint x: 1204, endPoint y: 482, distance: 9.5
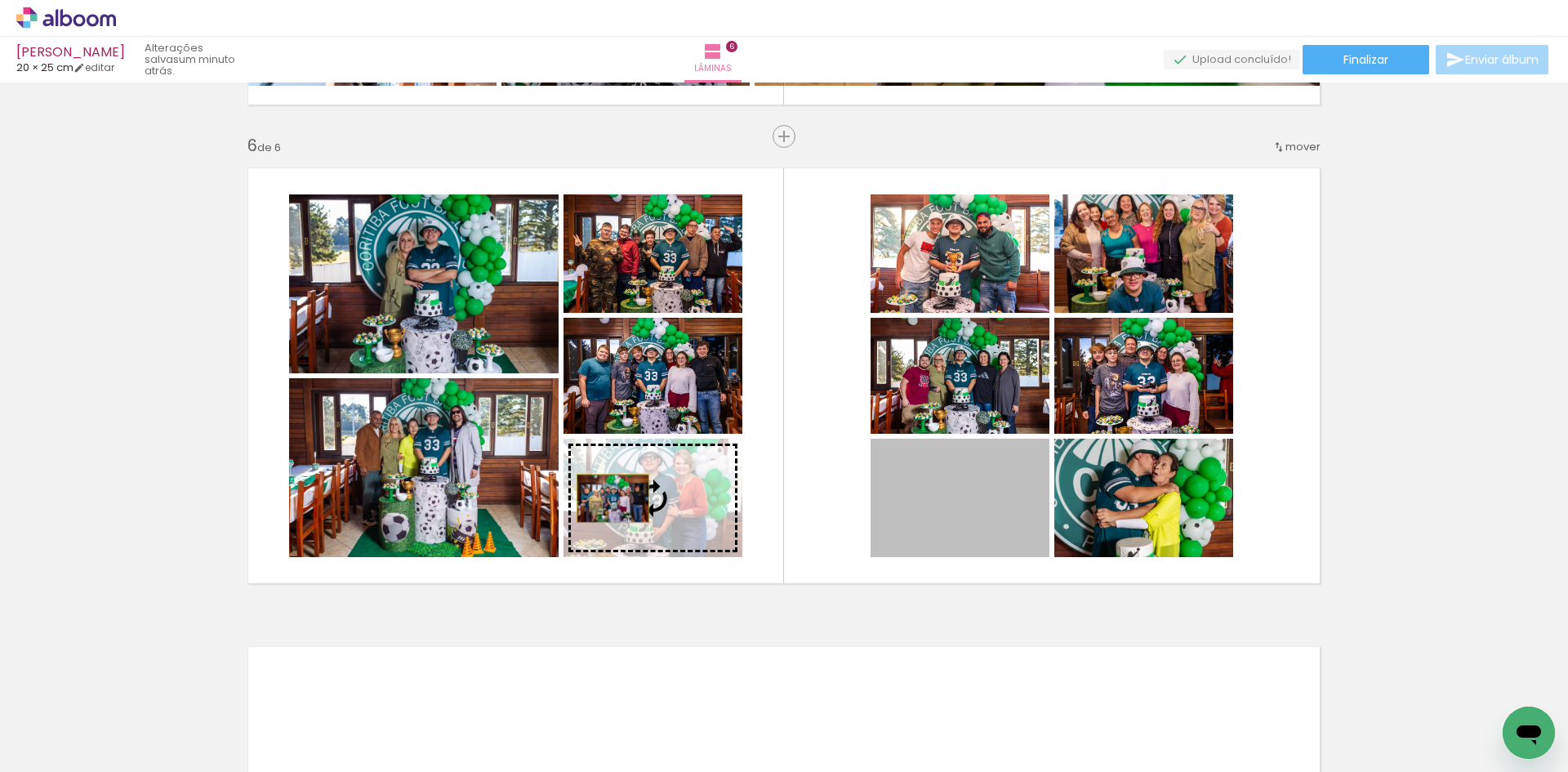
drag, startPoint x: 976, startPoint y: 511, endPoint x: 607, endPoint y: 498, distance: 369.2
click at [0, 0] on slot at bounding box center [0, 0] width 0 height 0
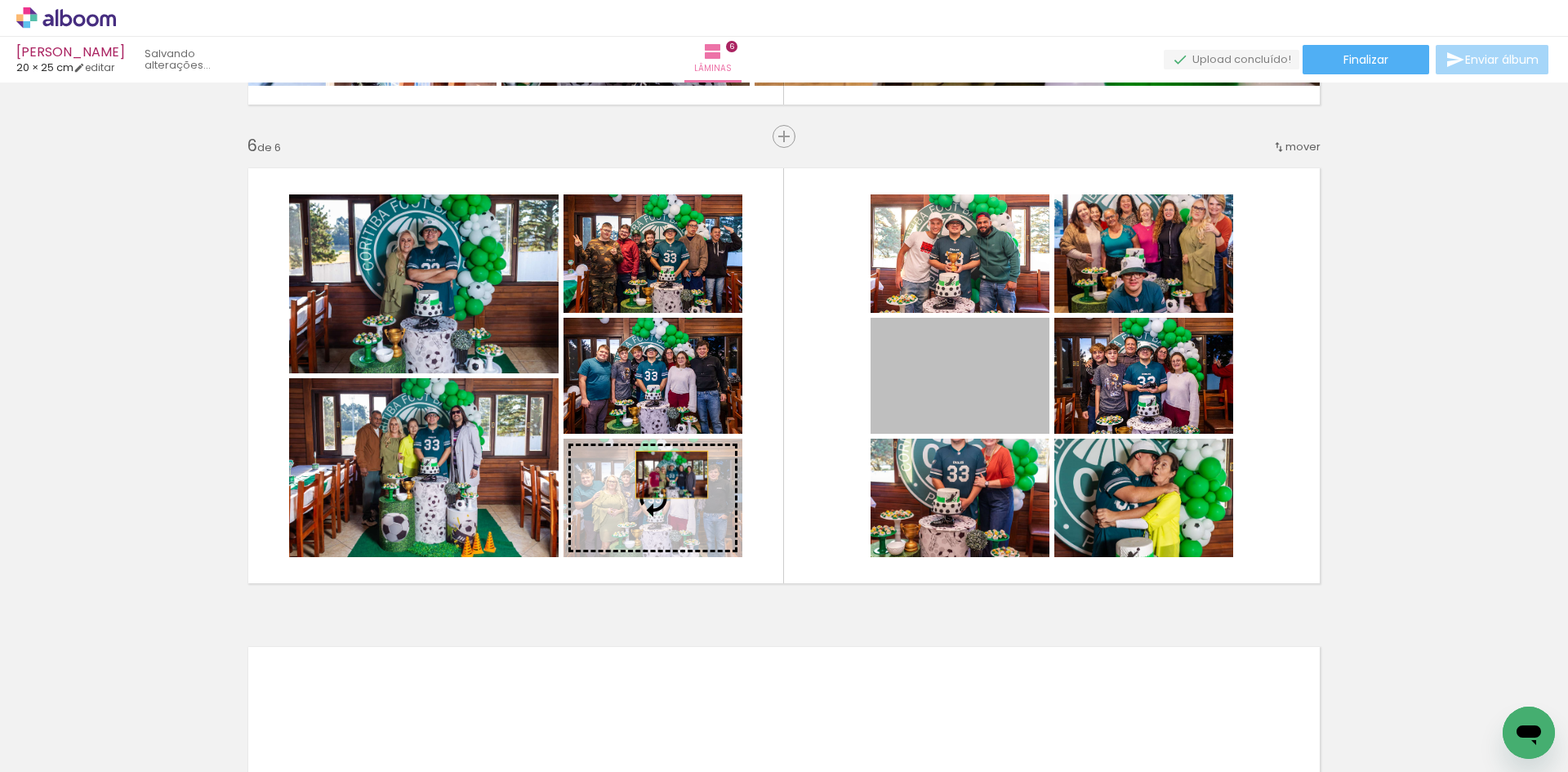
drag, startPoint x: 932, startPoint y: 375, endPoint x: 676, endPoint y: 468, distance: 272.4
click at [0, 0] on slot at bounding box center [0, 0] width 0 height 0
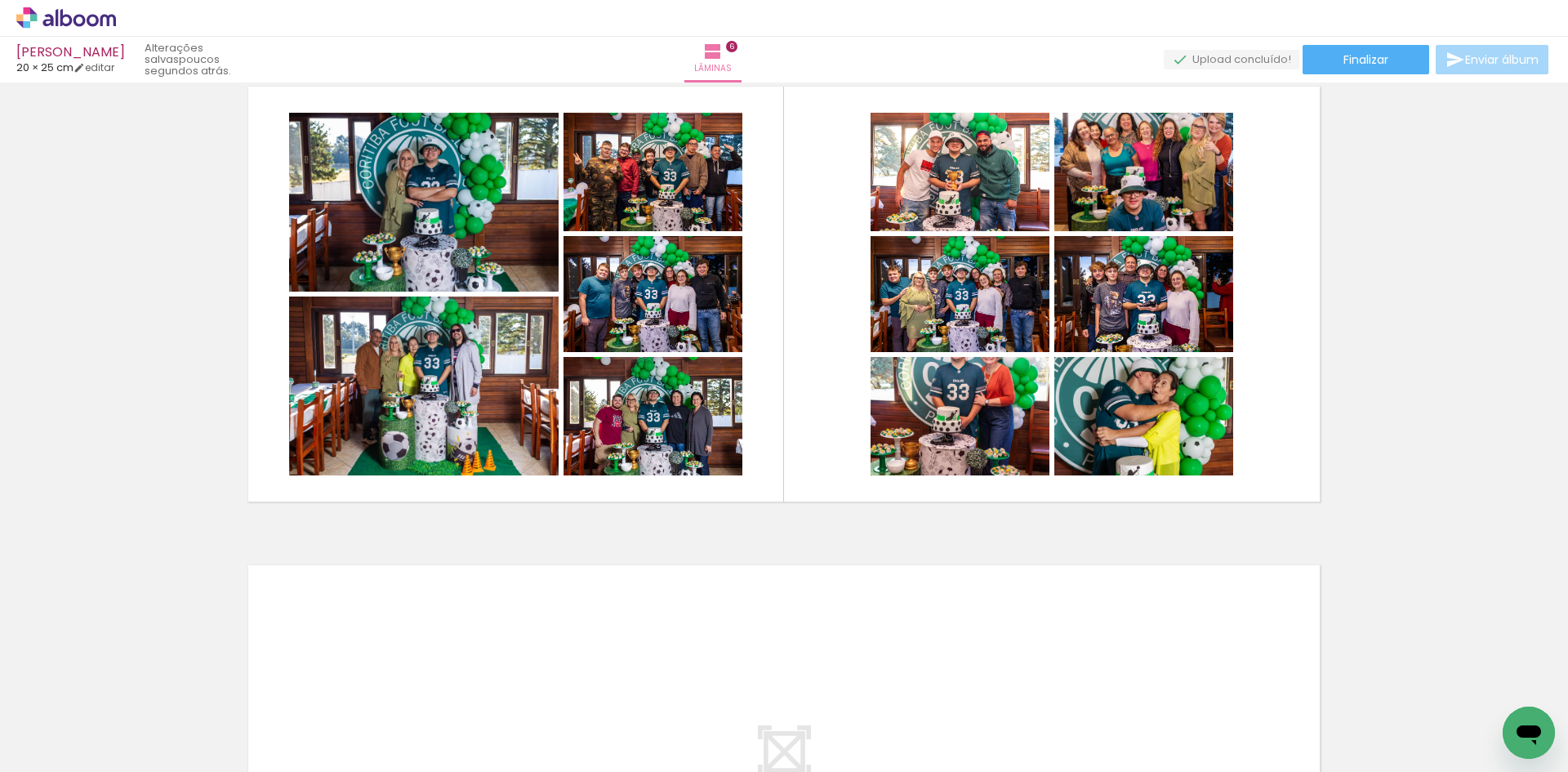
scroll to position [0, 2138]
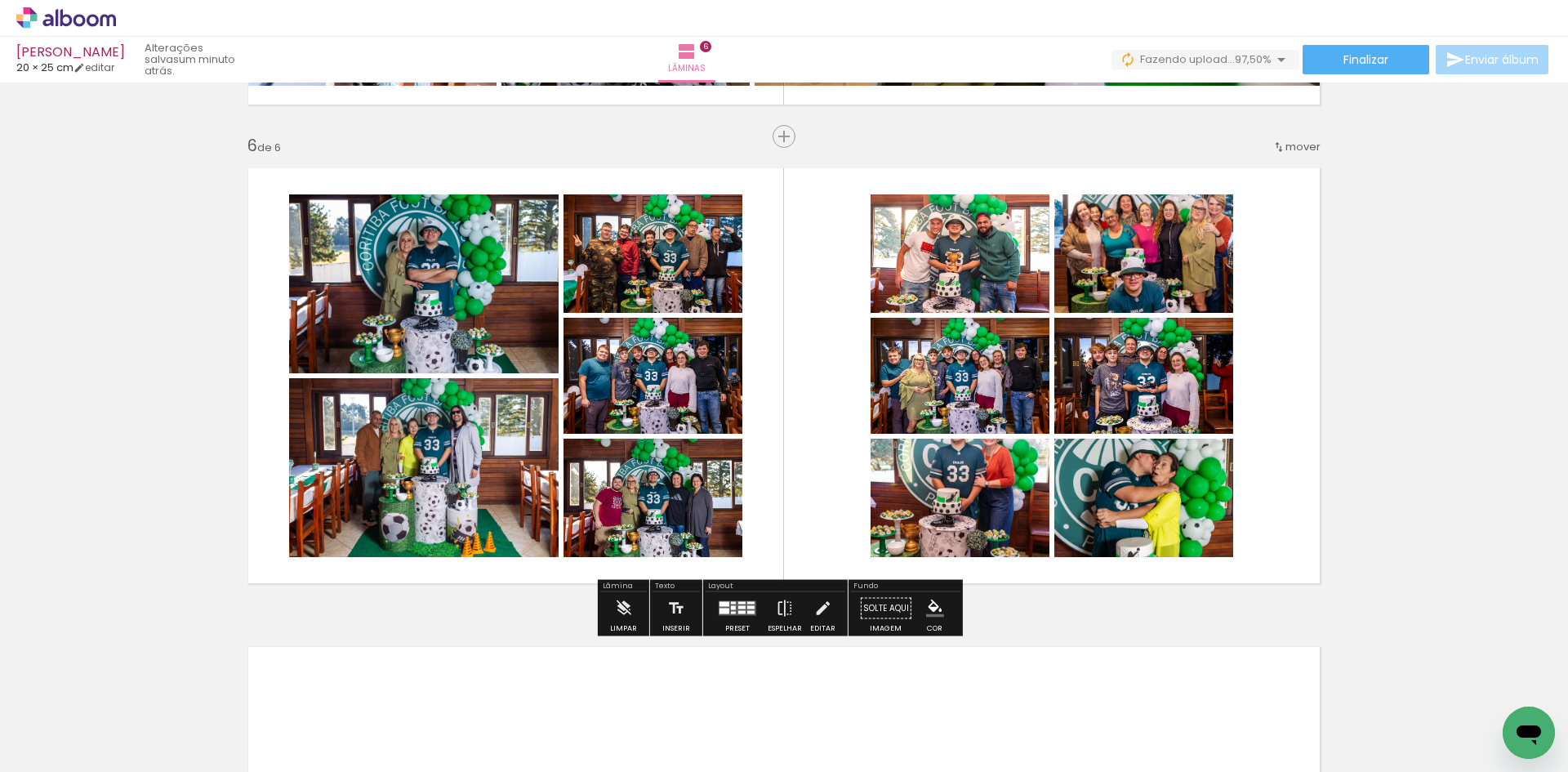
scroll to position [0, 2230]
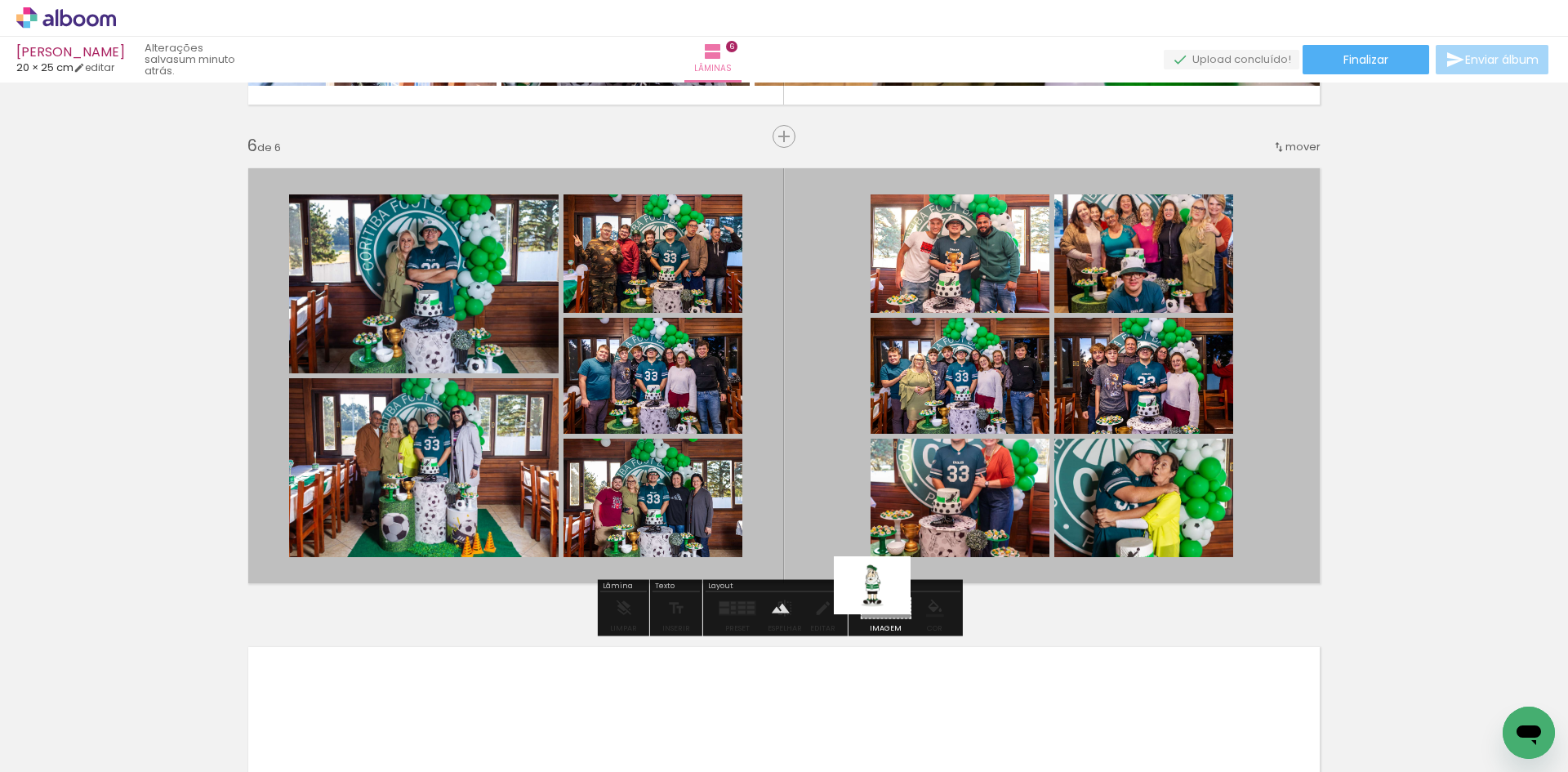
drag, startPoint x: 1487, startPoint y: 704, endPoint x: 885, endPoint y: 607, distance: 609.8
click at [885, 607] on quentale-workspace at bounding box center [784, 386] width 1568 height 772
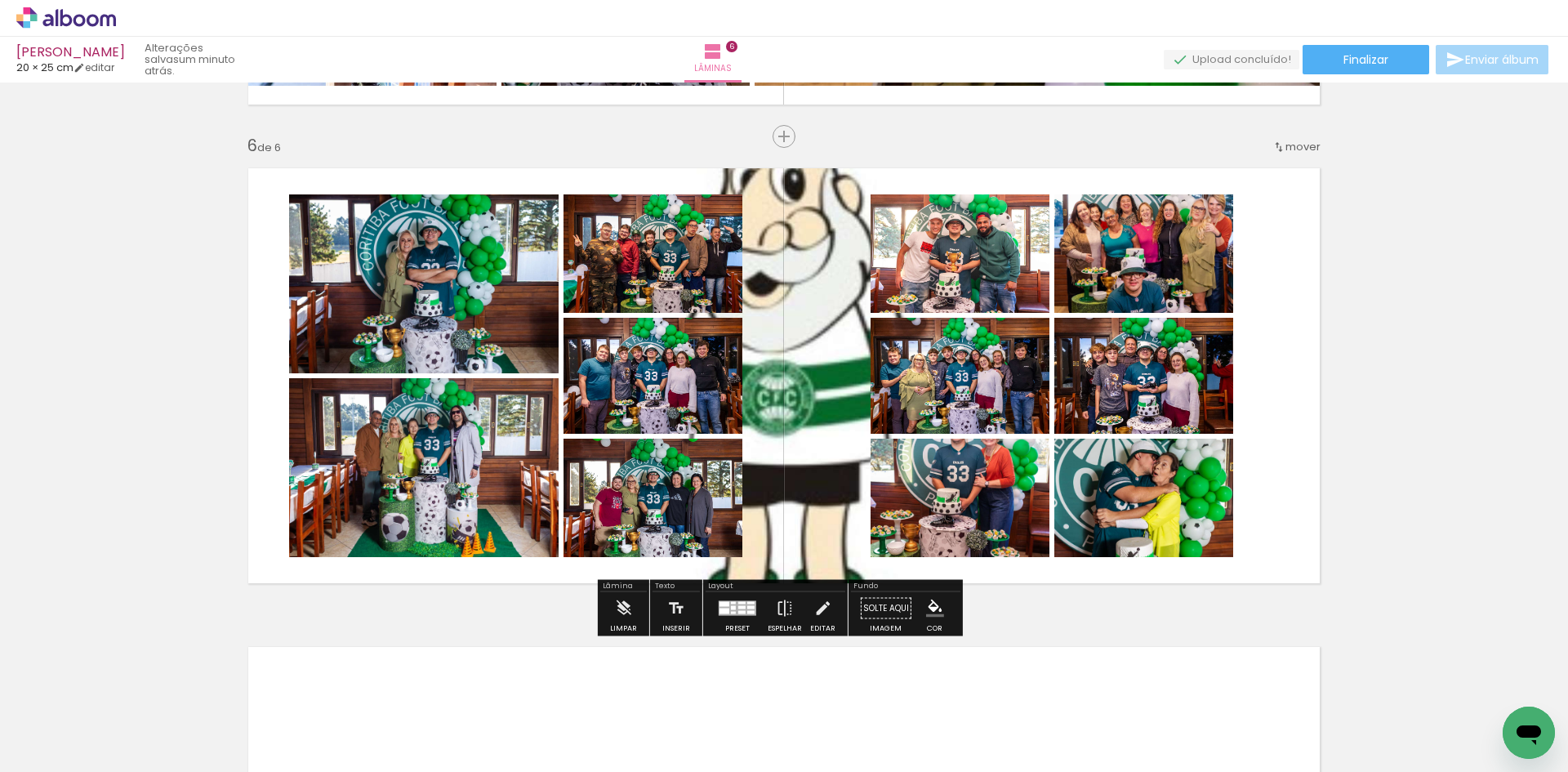
drag, startPoint x: 796, startPoint y: 460, endPoint x: 786, endPoint y: 418, distance: 43.2
click at [824, 482] on quentale-layouter at bounding box center [784, 375] width 1094 height 438
click at [784, 412] on quentale-layouter at bounding box center [784, 375] width 1094 height 438
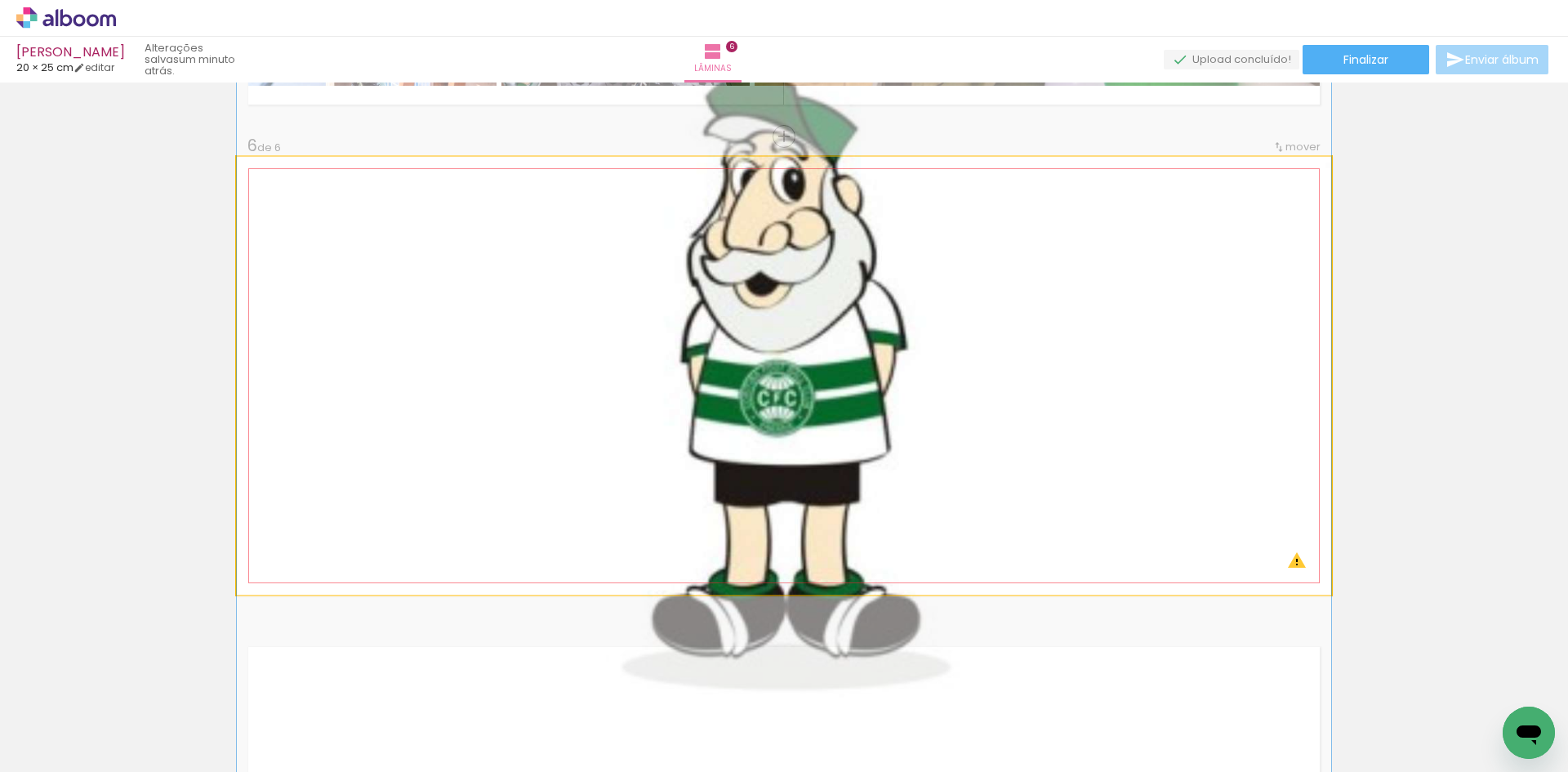
click at [784, 412] on quentale-photo at bounding box center [784, 375] width 1094 height 438
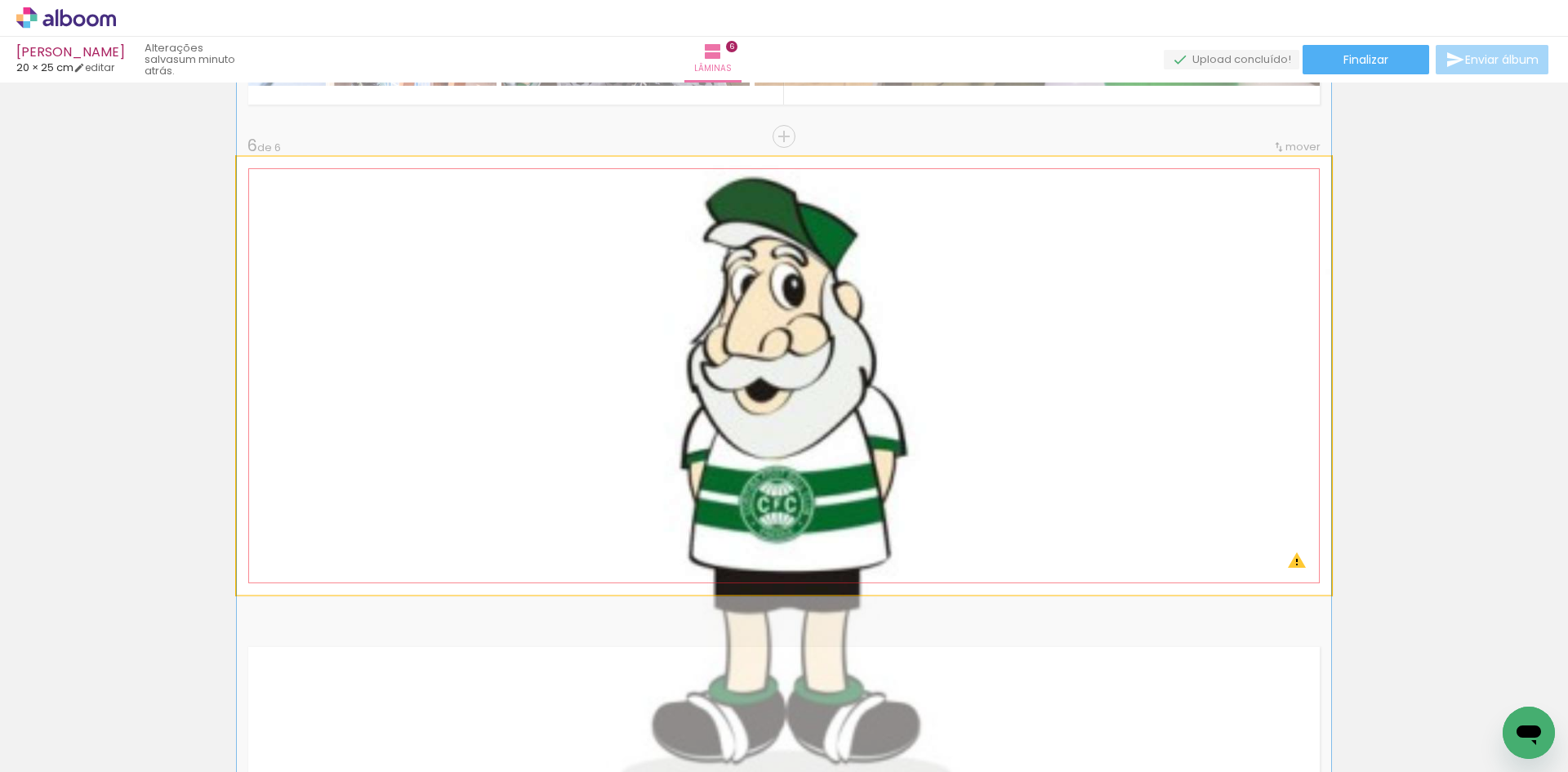
drag, startPoint x: 775, startPoint y: 381, endPoint x: 865, endPoint y: 487, distance: 139.1
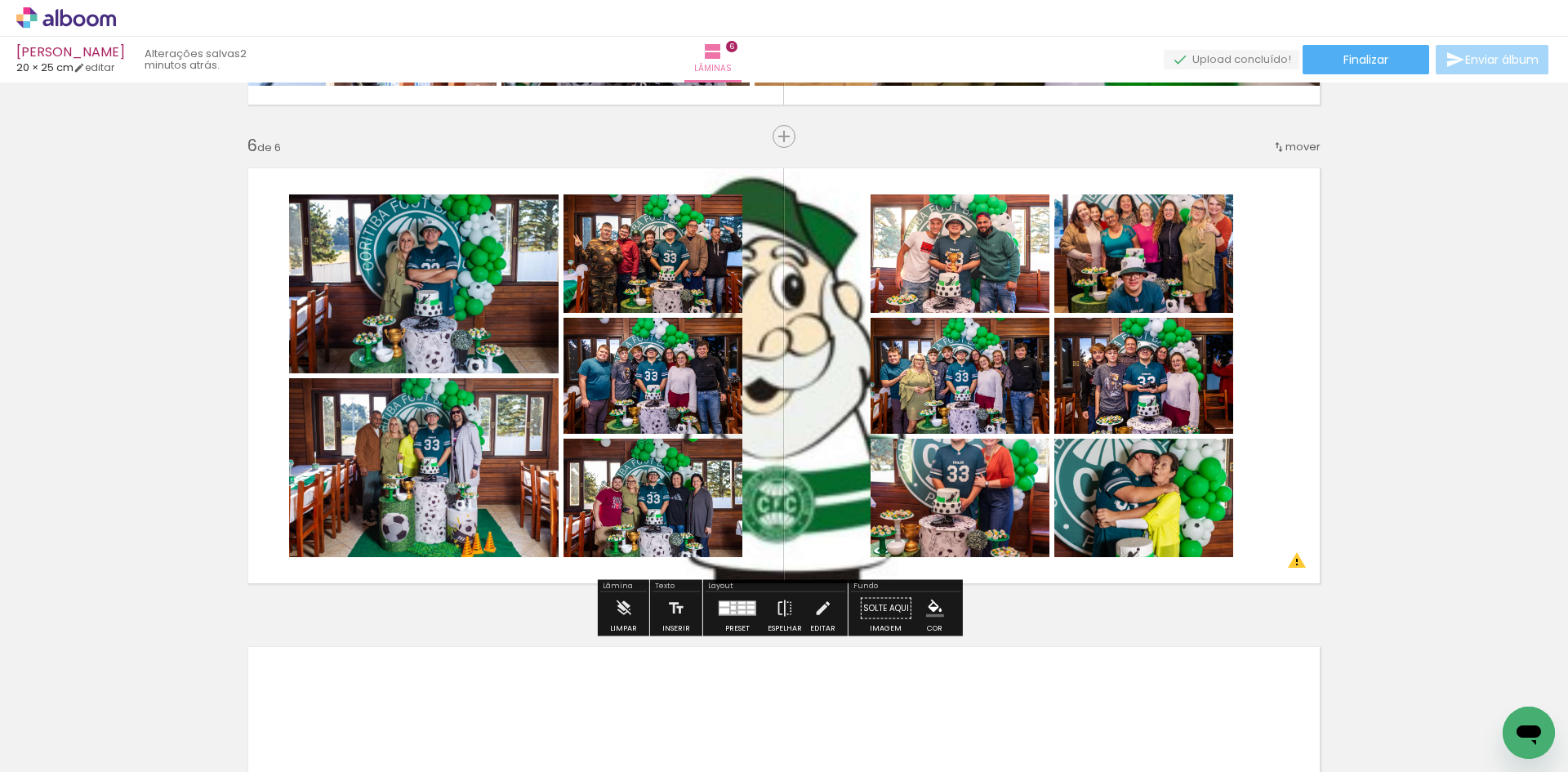
click at [831, 369] on quentale-layouter at bounding box center [784, 375] width 1094 height 438
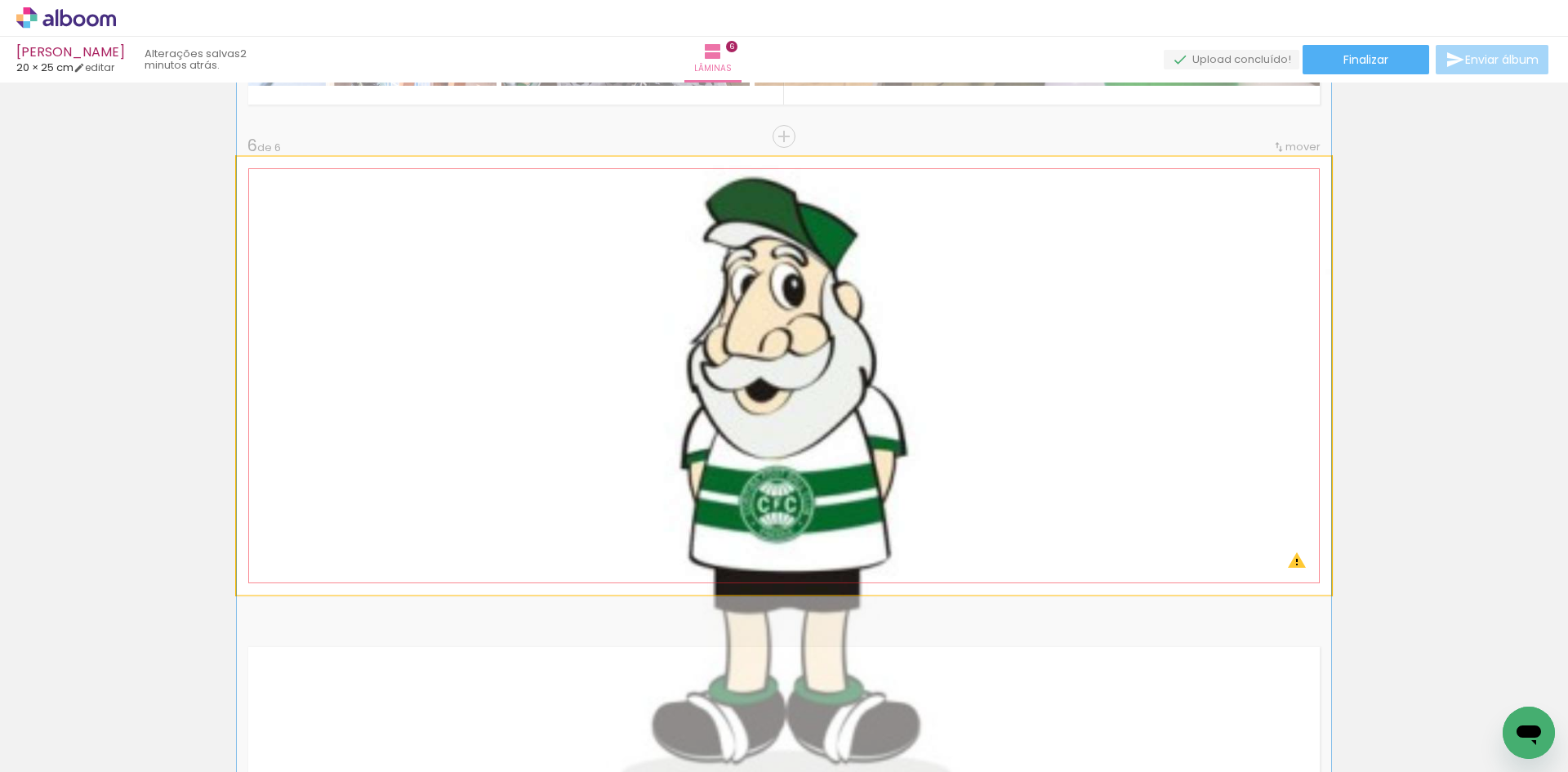
click at [828, 361] on quentale-photo at bounding box center [784, 375] width 1094 height 438
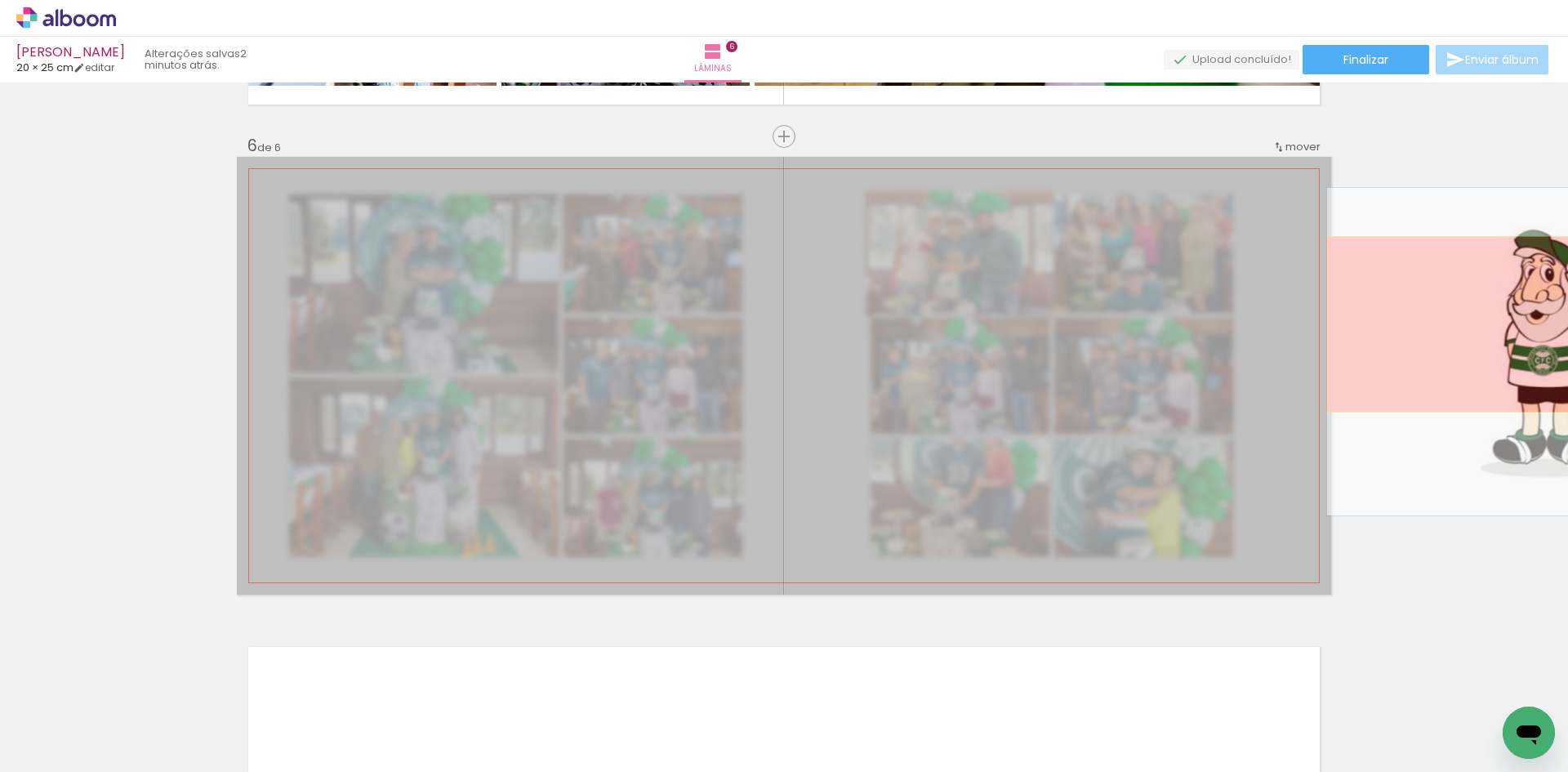
drag, startPoint x: 828, startPoint y: 361, endPoint x: 1540, endPoint y: 326, distance: 712.9
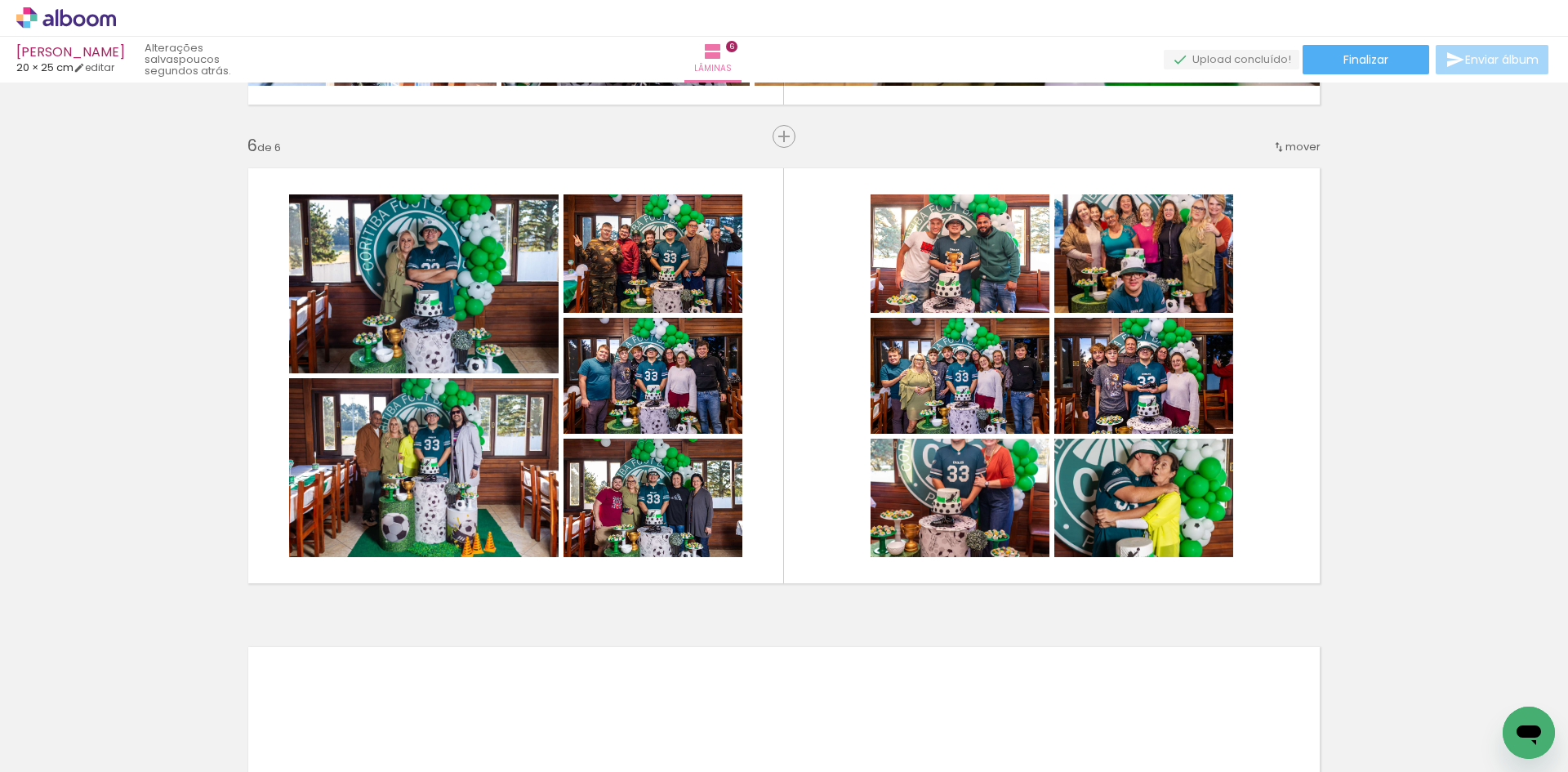
scroll to position [0, 2230]
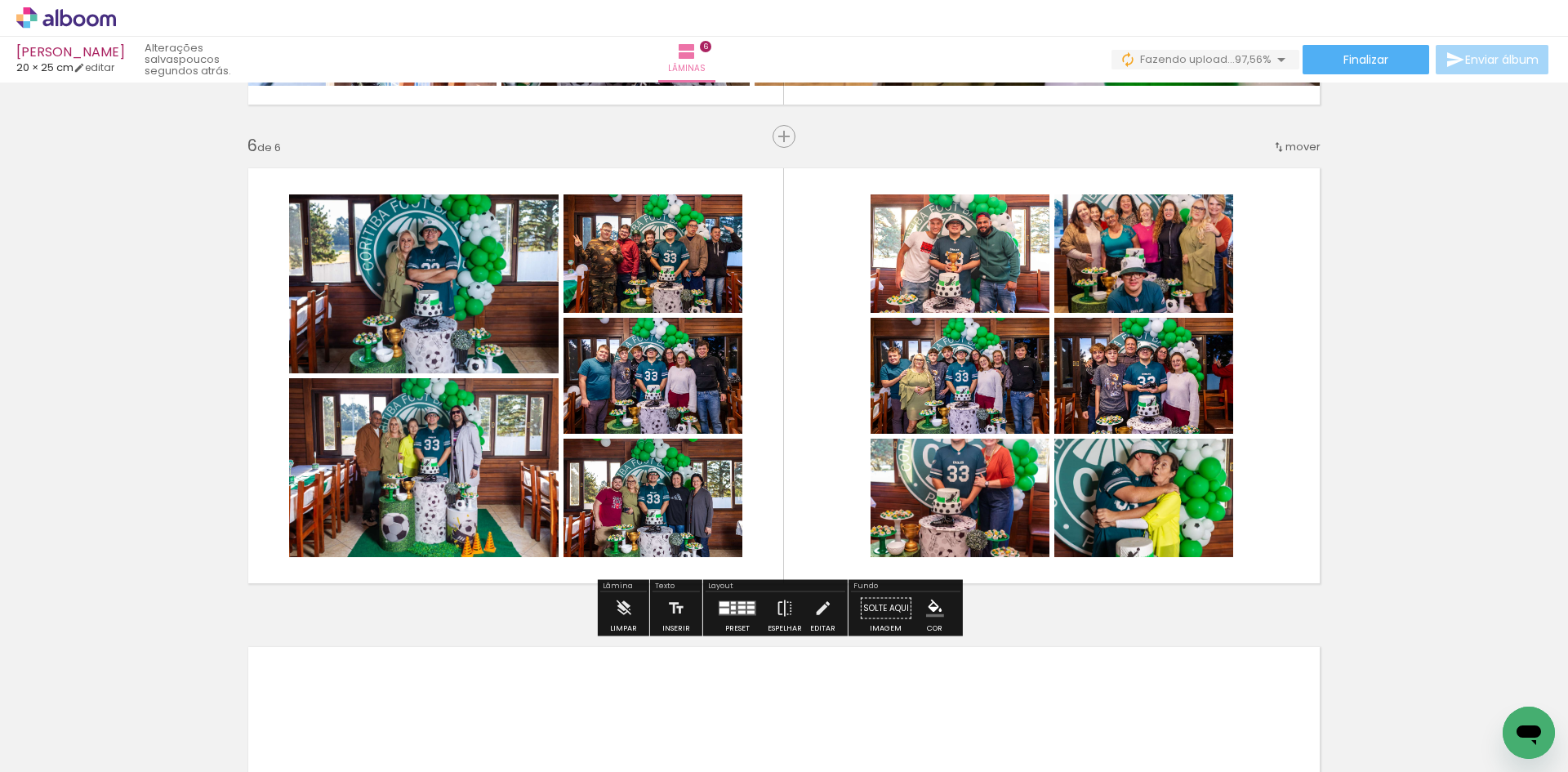
click at [1159, 695] on div at bounding box center [1135, 716] width 49 height 74
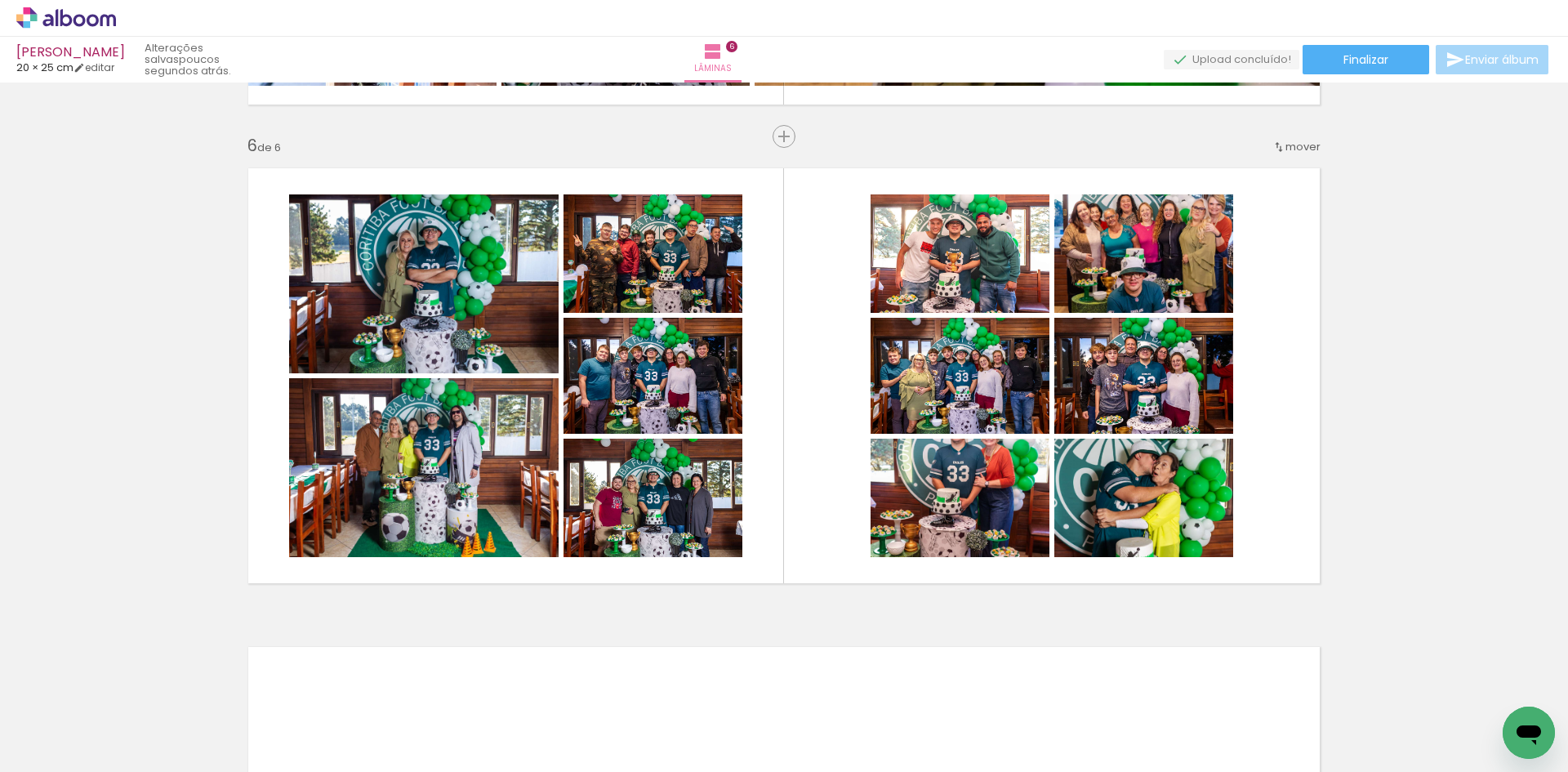
click at [1108, 680] on iron-icon at bounding box center [1099, 684] width 17 height 17
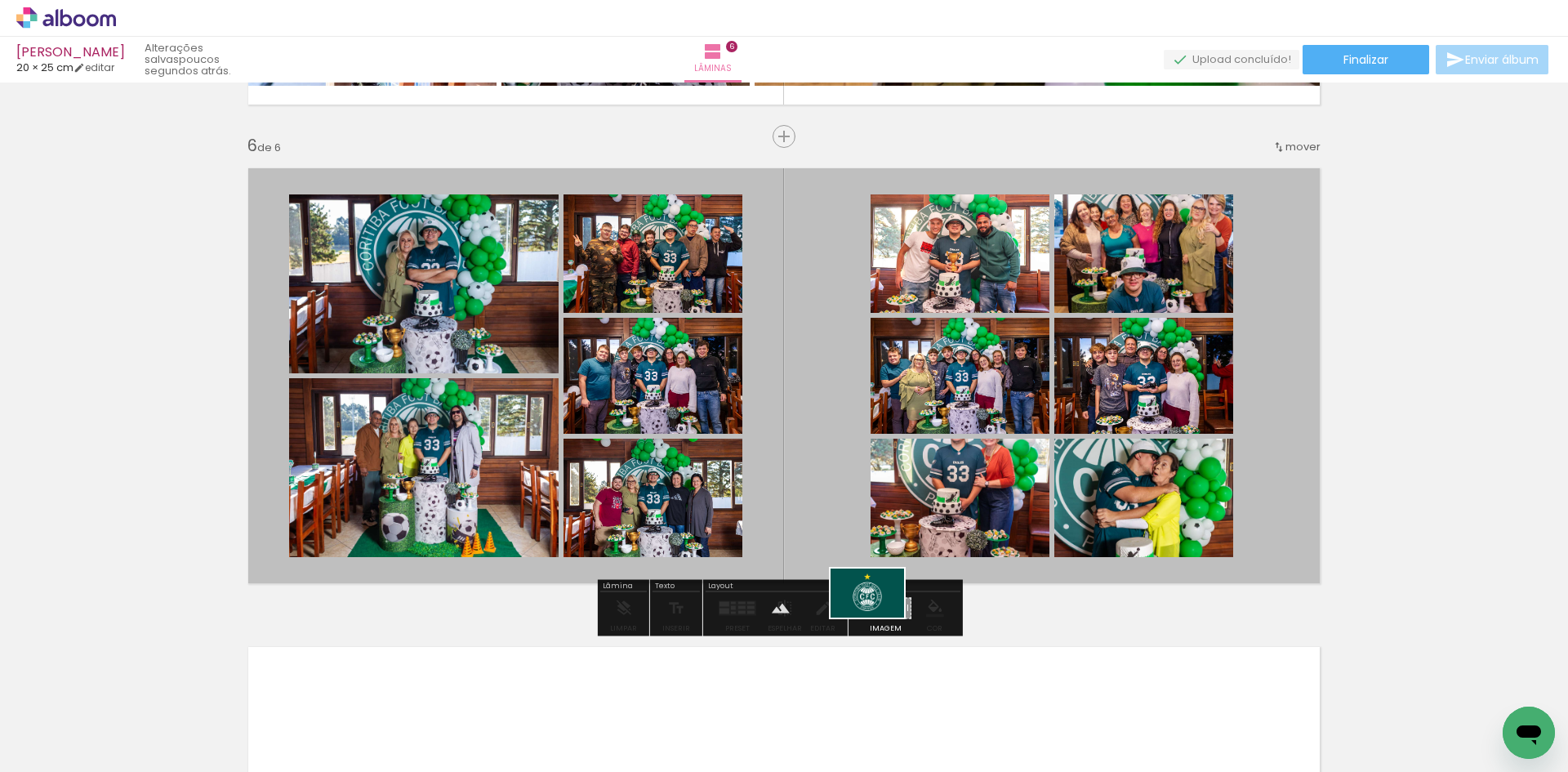
drag, startPoint x: 1428, startPoint y: 705, endPoint x: 879, endPoint y: 617, distance: 556.0
click at [879, 617] on quentale-workspace at bounding box center [784, 386] width 1568 height 772
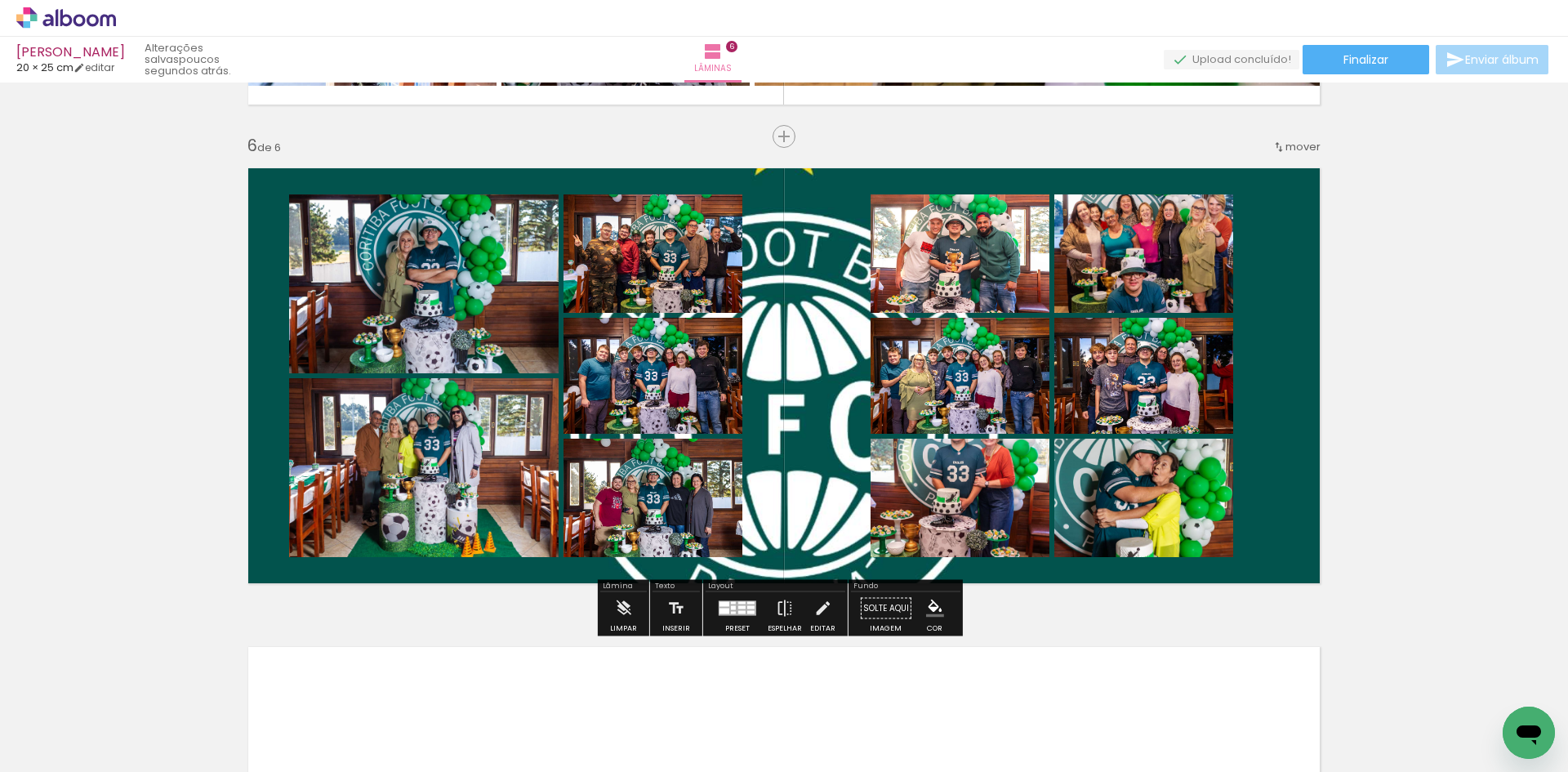
click at [796, 526] on quentale-layouter at bounding box center [784, 375] width 1094 height 438
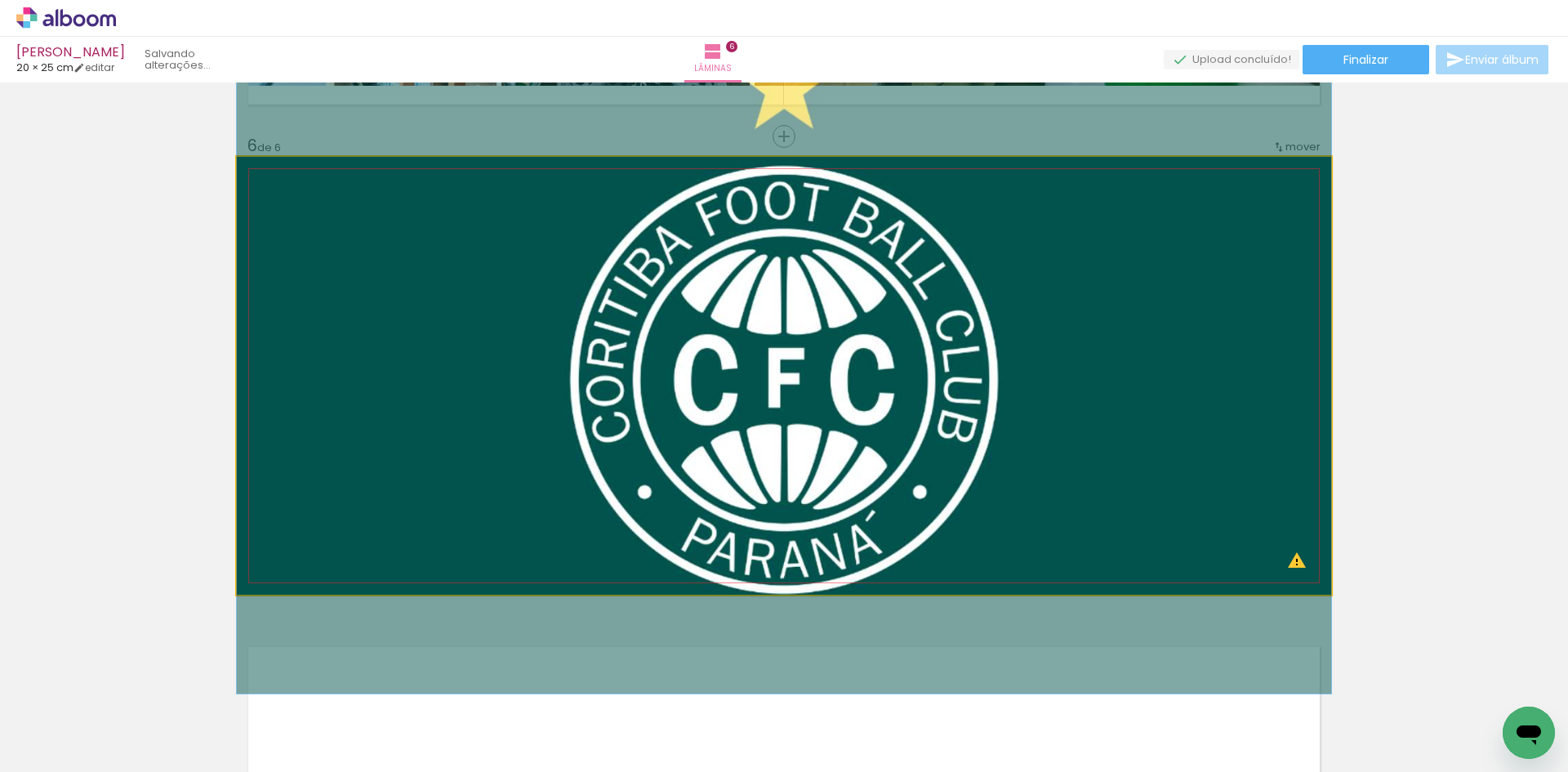
drag, startPoint x: 796, startPoint y: 526, endPoint x: 948, endPoint y: 472, distance: 161.3
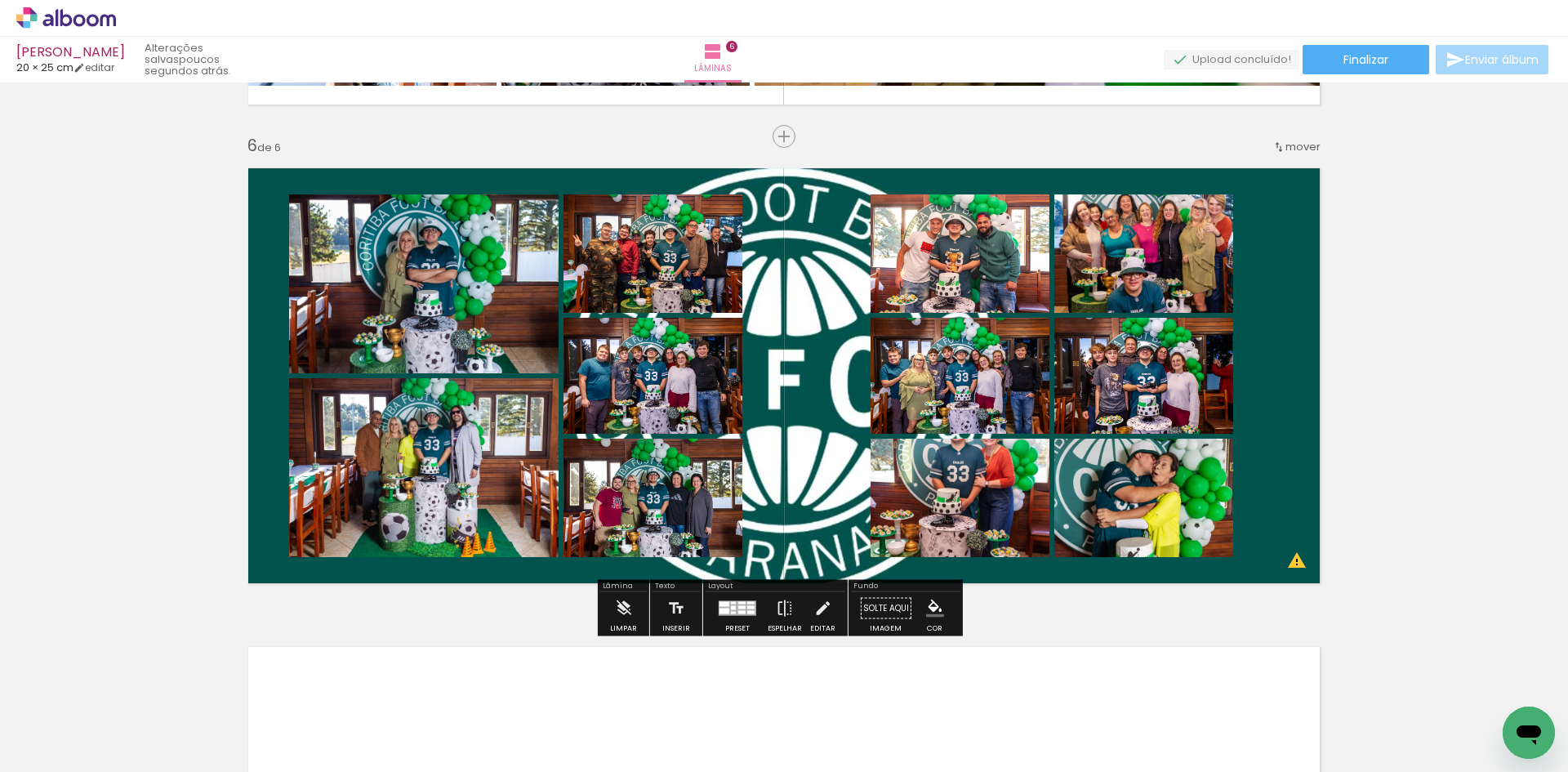
click at [804, 401] on quentale-layouter at bounding box center [784, 375] width 1094 height 438
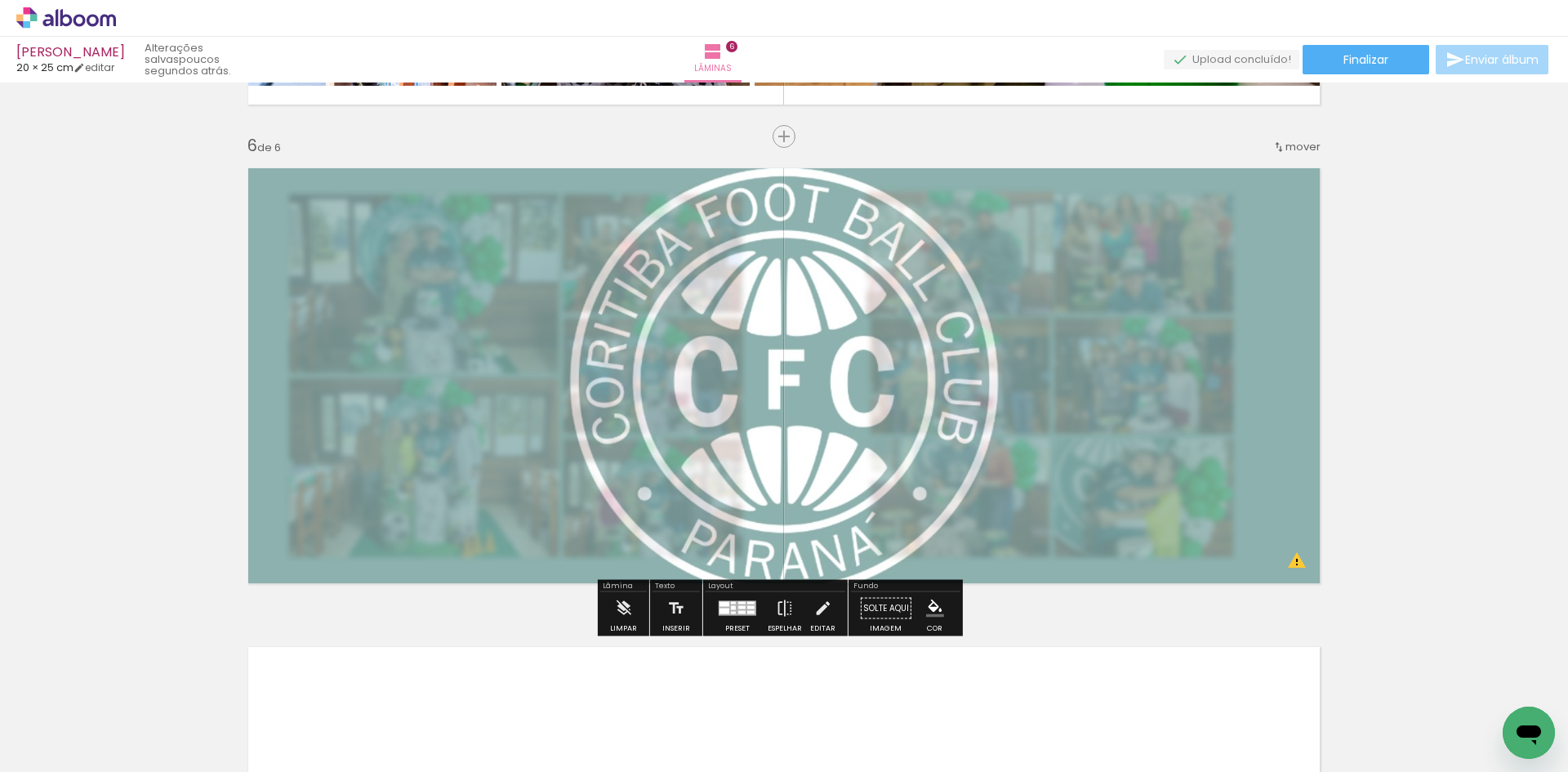
drag, startPoint x: 459, startPoint y: 195, endPoint x: 779, endPoint y: 240, distance: 323.1
type paper-slider "45"
click at [430, 197] on div at bounding box center [442, 198] width 26 height 26
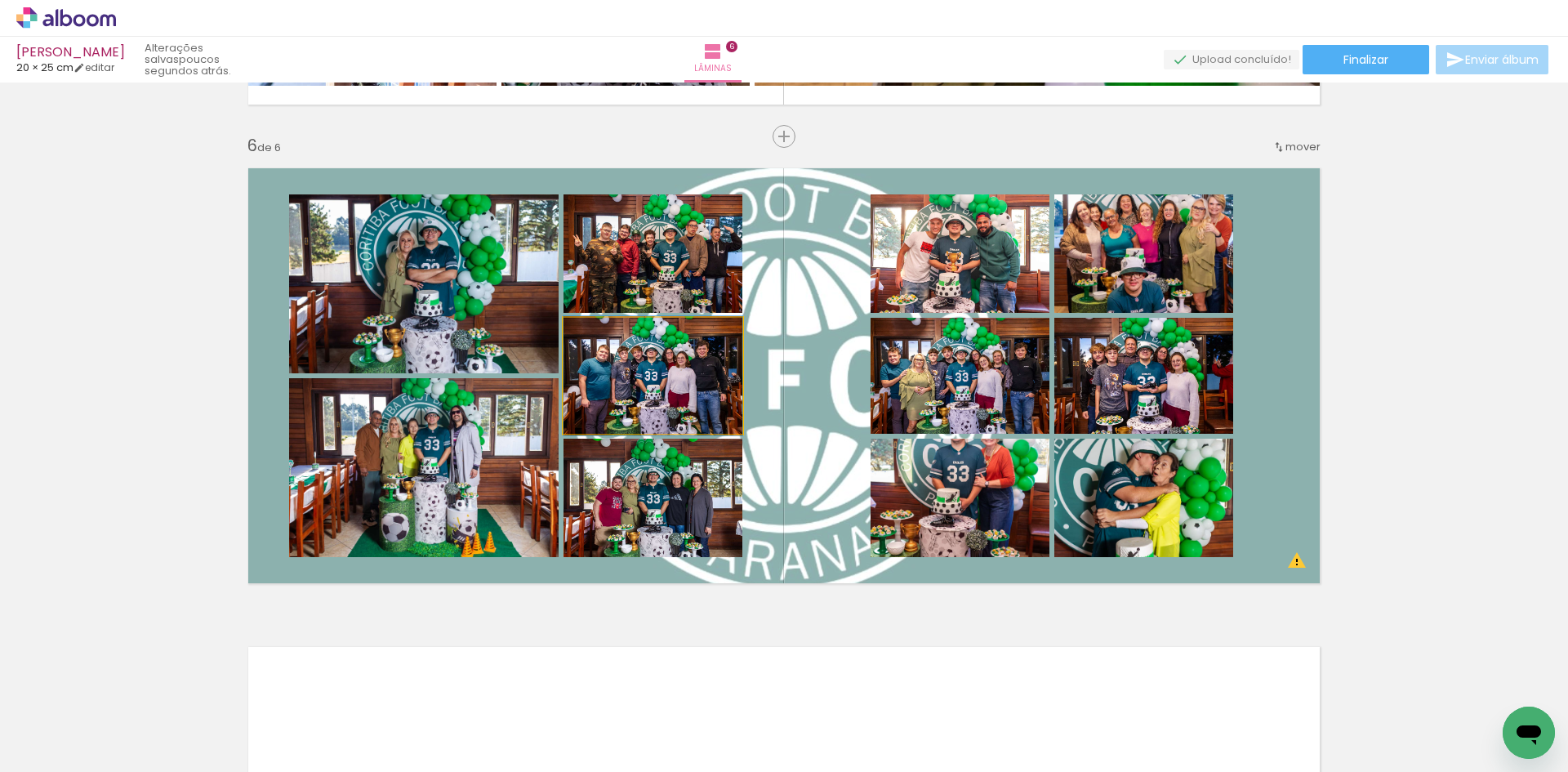
drag, startPoint x: 715, startPoint y: 350, endPoint x: 765, endPoint y: 343, distance: 50.5
click at [718, 350] on quentale-photo at bounding box center [652, 375] width 179 height 116
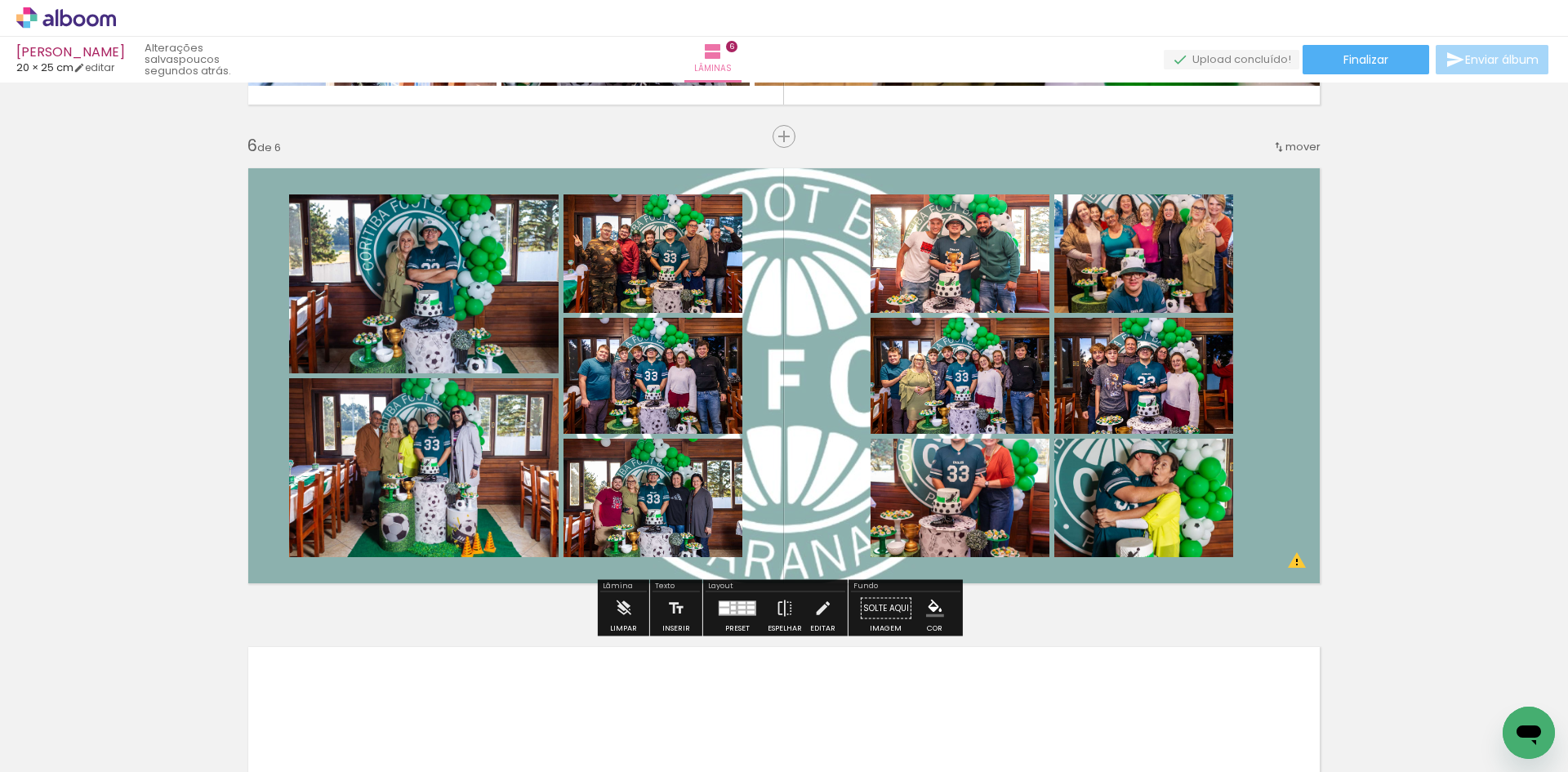
click at [774, 332] on quentale-layouter at bounding box center [784, 375] width 1094 height 438
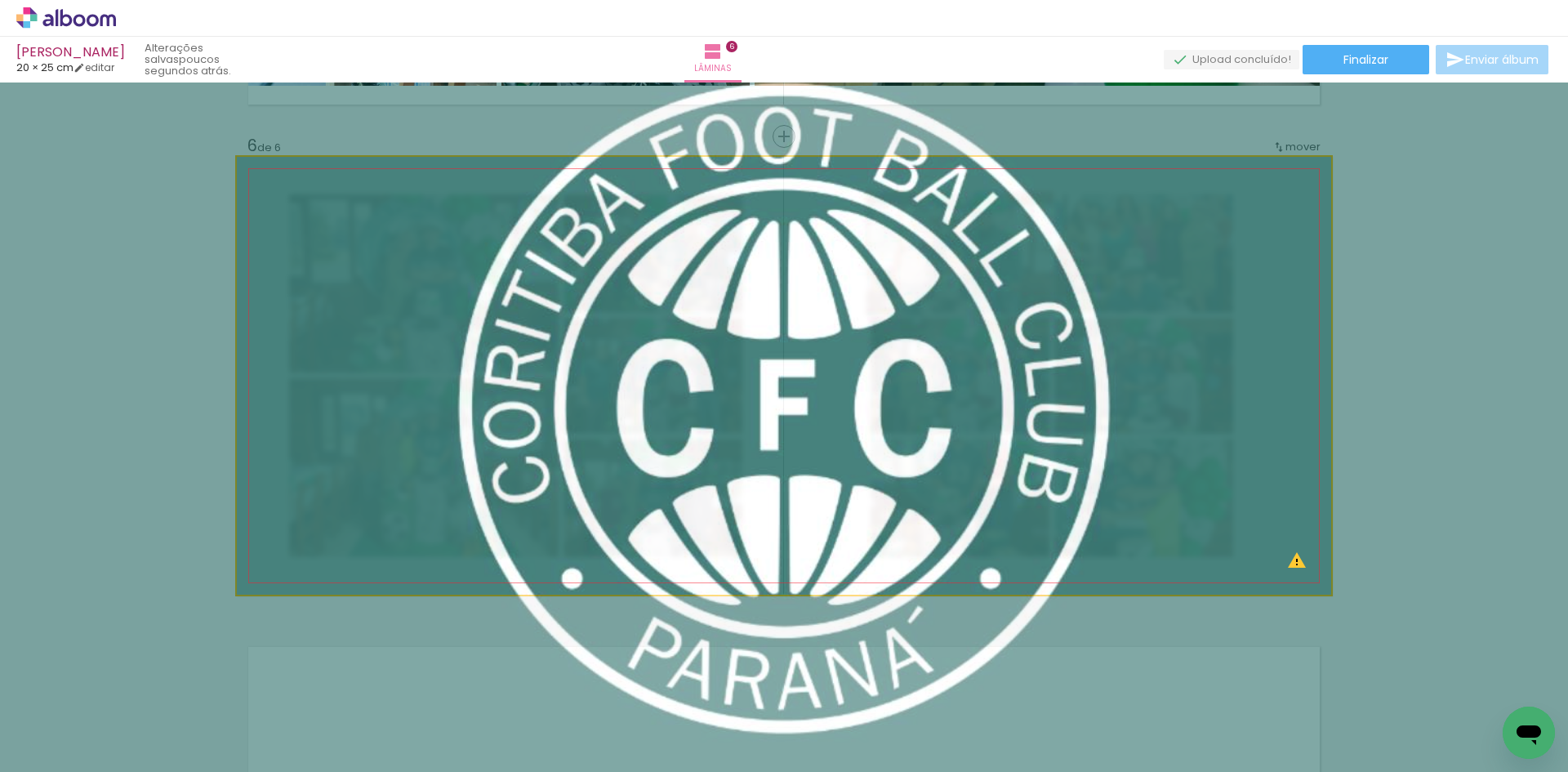
type paper-slider "152"
click at [330, 199] on div at bounding box center [331, 198] width 64 height 26
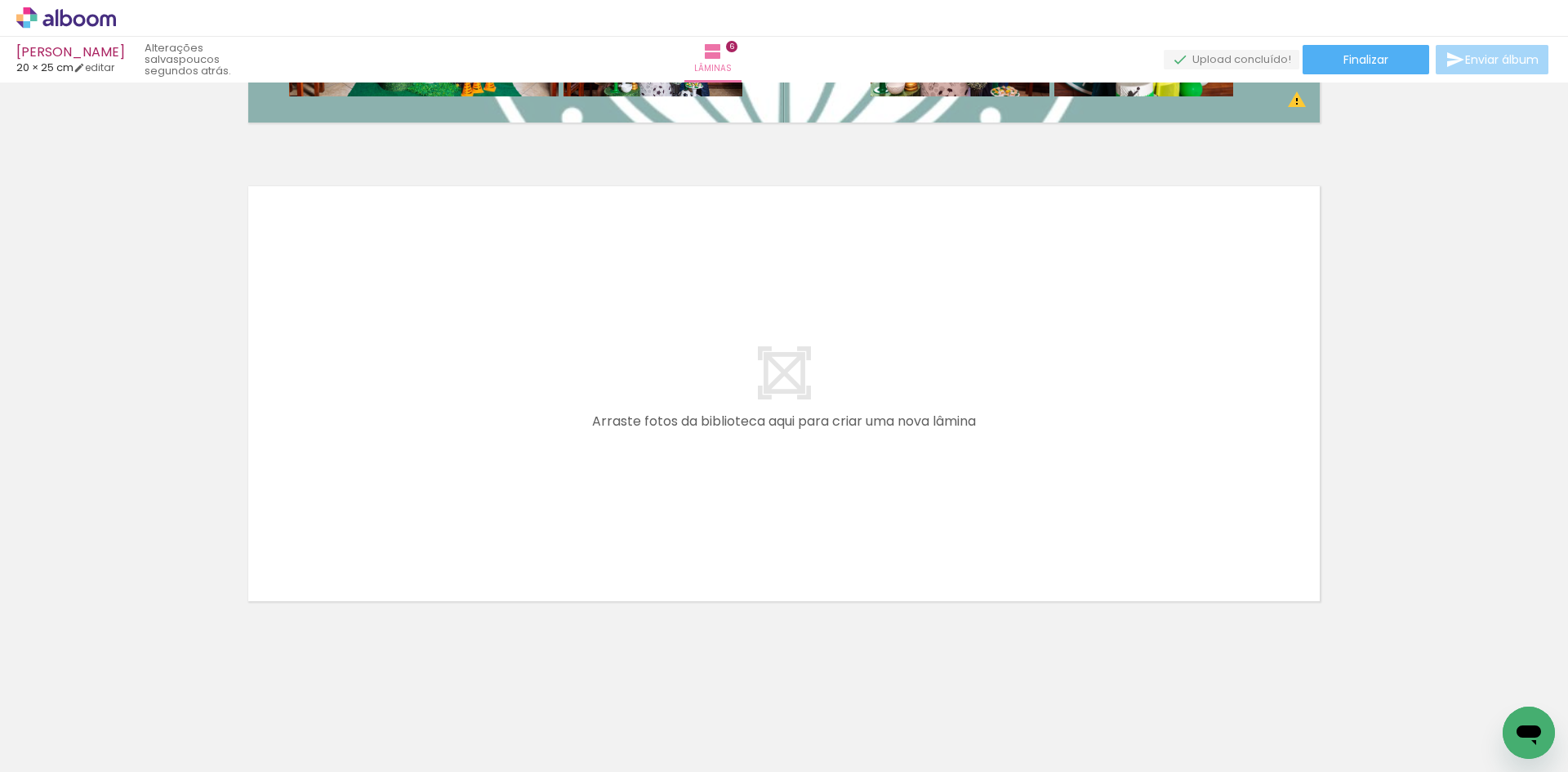
scroll to position [0, 1523]
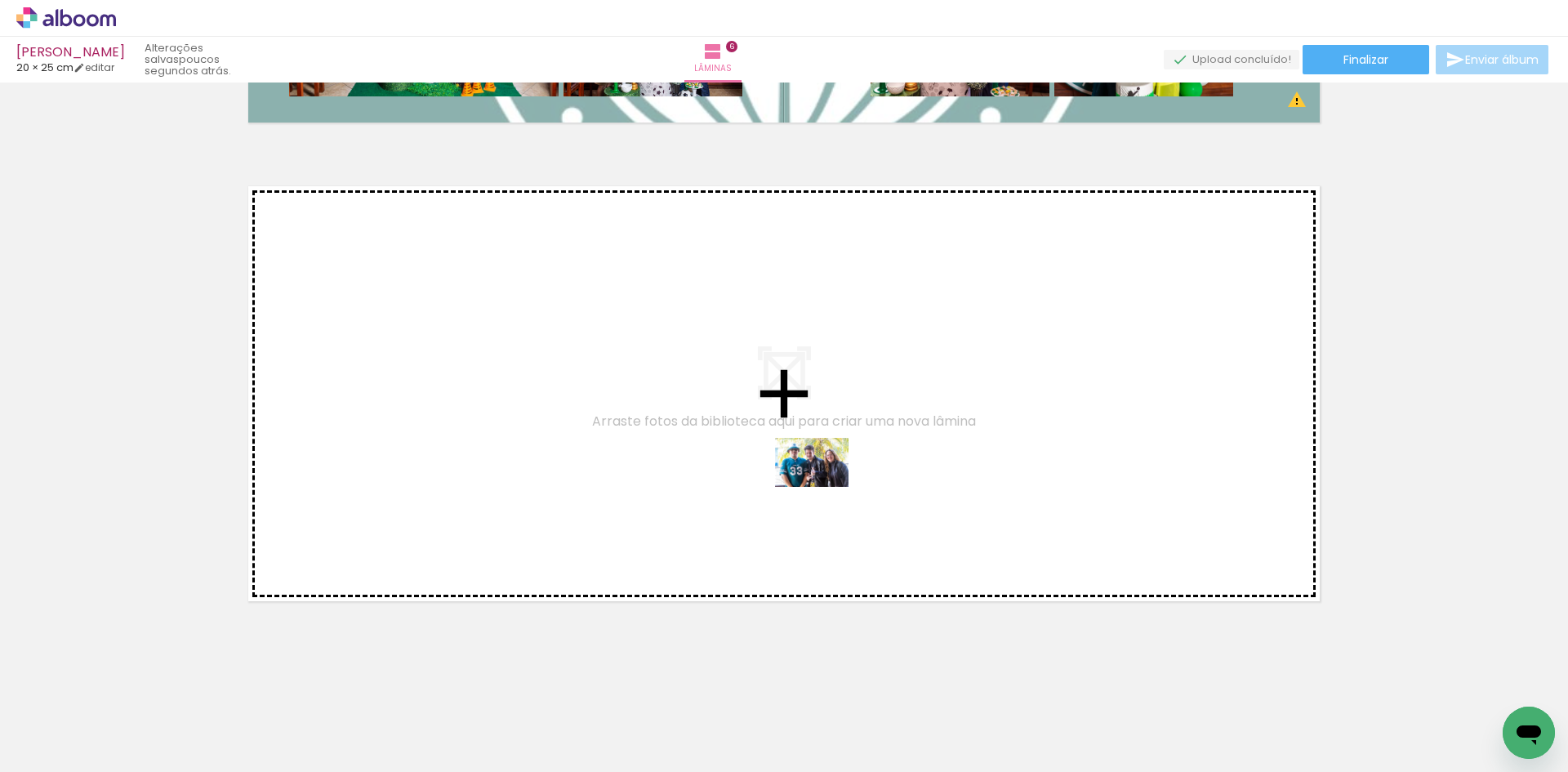
drag, startPoint x: 836, startPoint y: 666, endPoint x: 1009, endPoint y: 662, distance: 173.0
click at [824, 488] on quentale-workspace at bounding box center [784, 386] width 1568 height 772
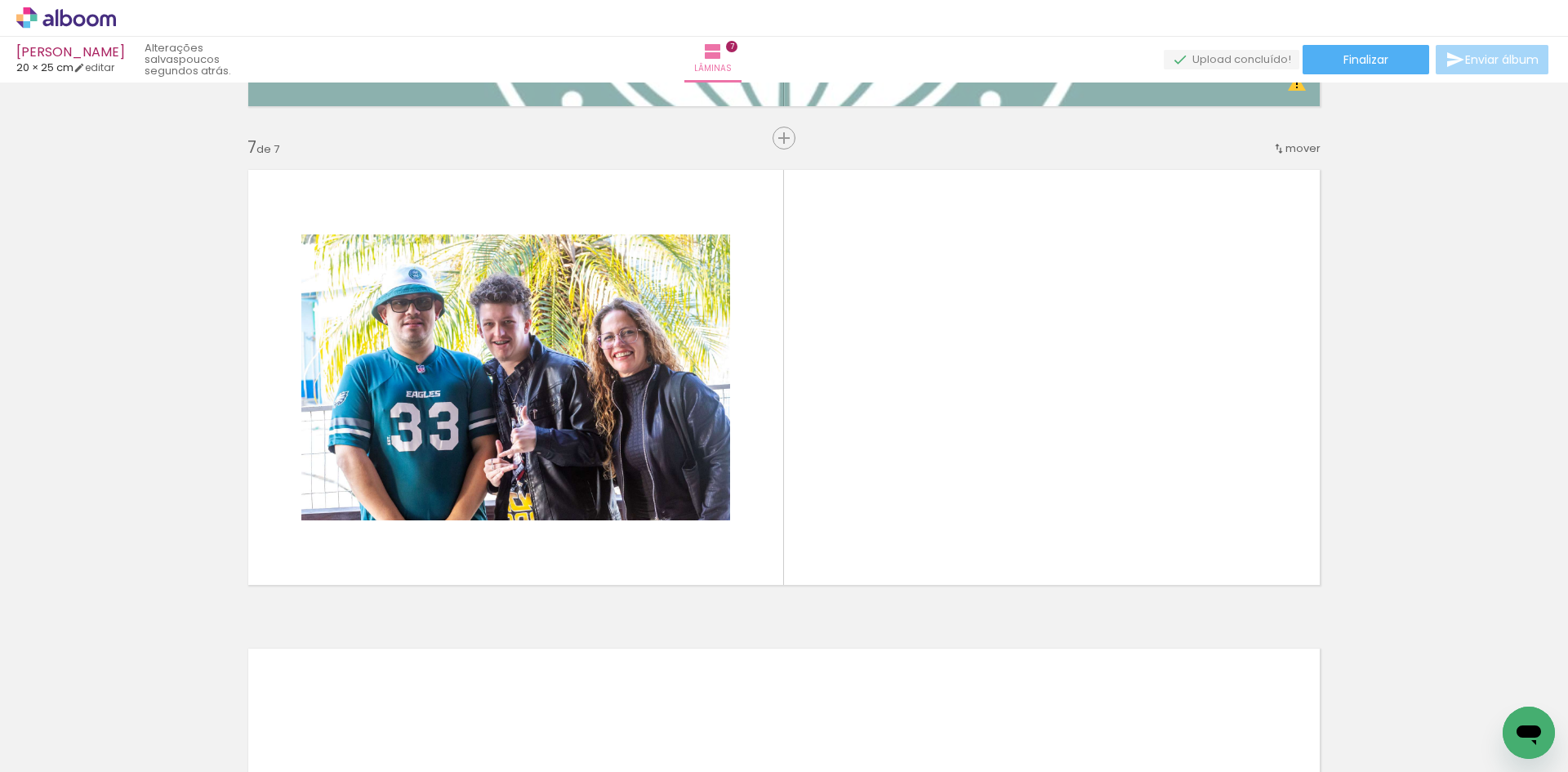
scroll to position [2845, 0]
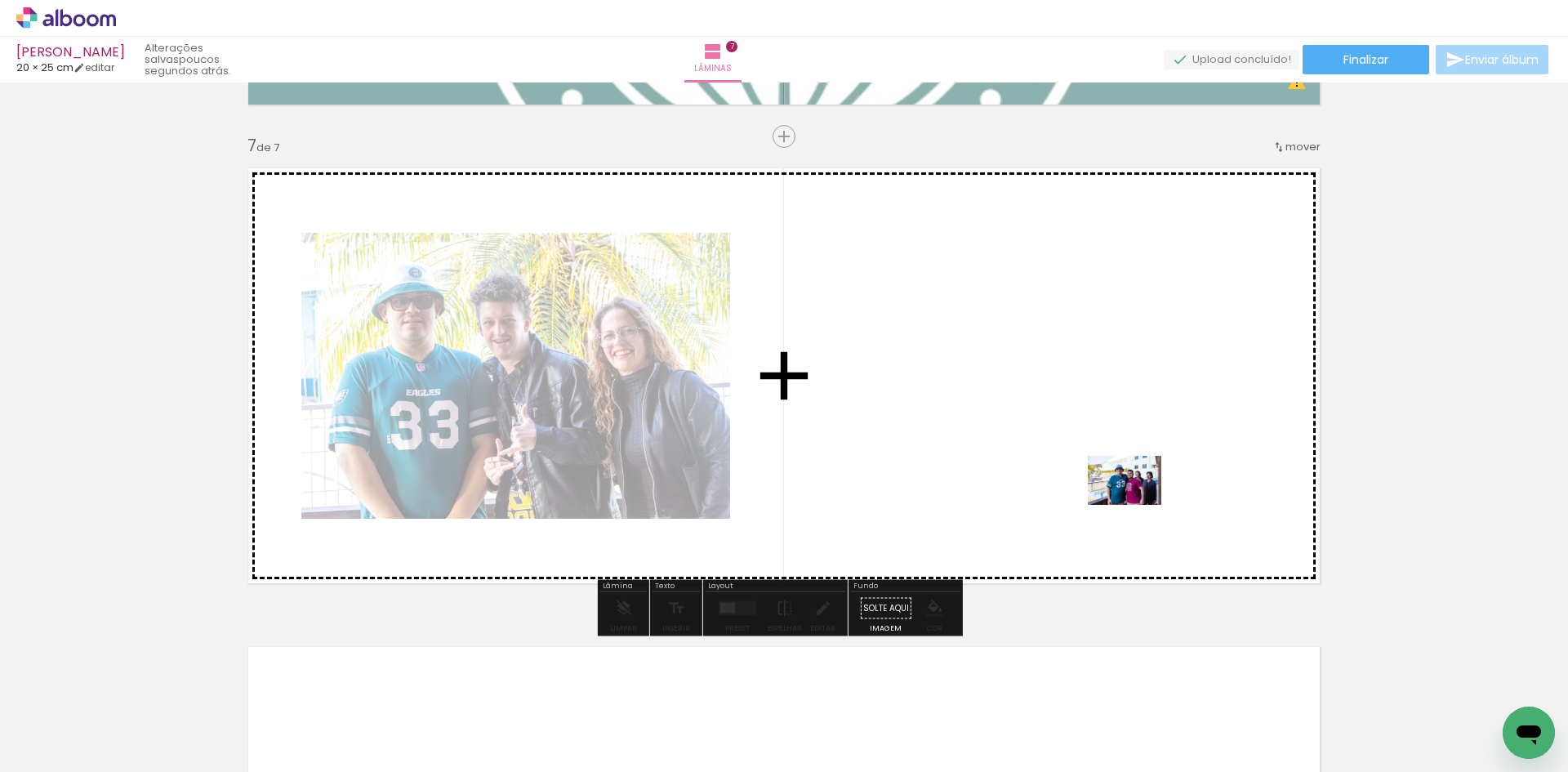
drag, startPoint x: 1230, startPoint y: 720, endPoint x: 1221, endPoint y: 757, distance: 38.1
click at [1137, 506] on quentale-workspace at bounding box center [784, 386] width 1568 height 772
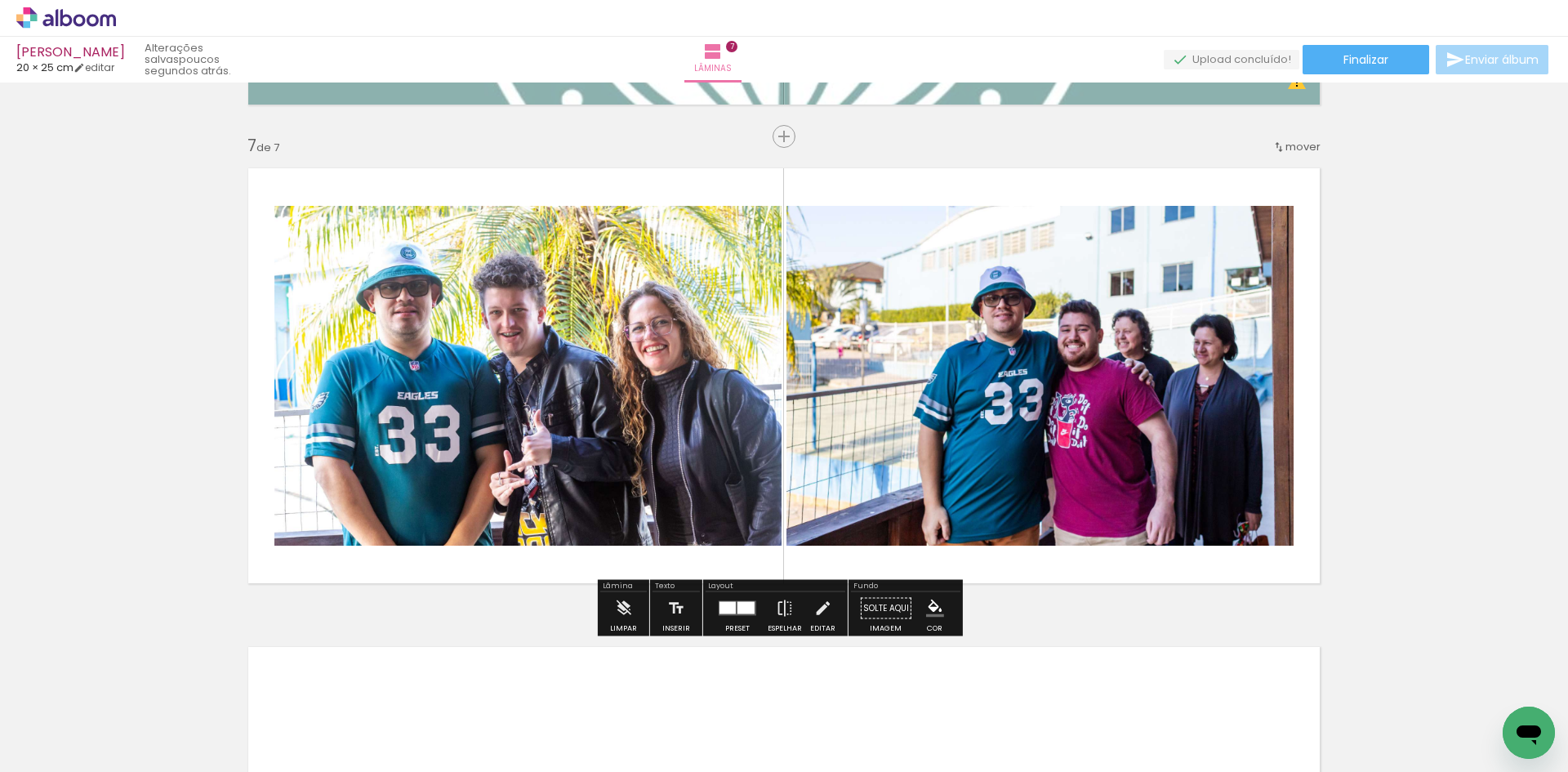
scroll to position [0, 1798]
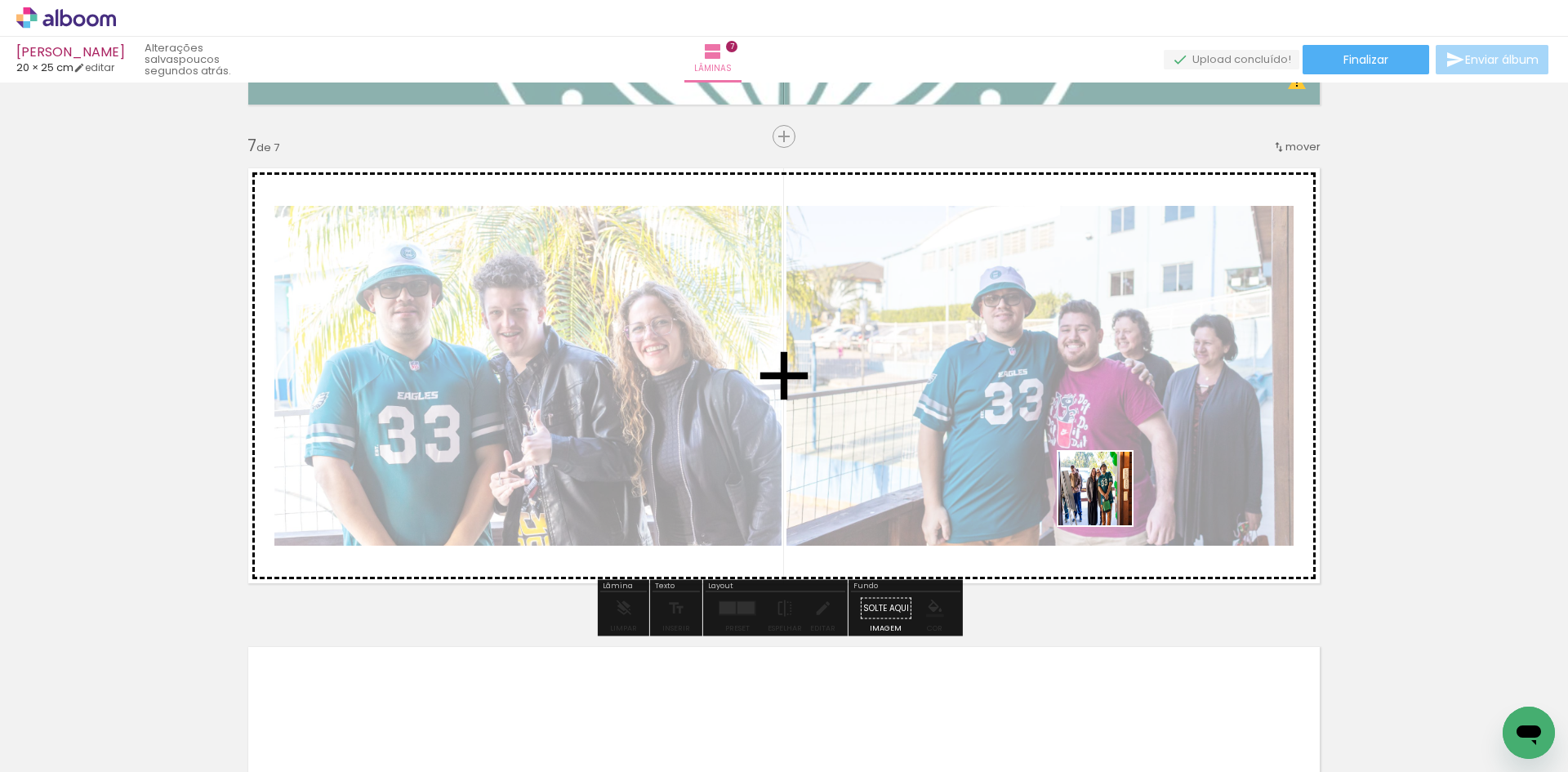
drag, startPoint x: 1201, startPoint y: 726, endPoint x: 1277, endPoint y: 706, distance: 78.6
click at [1099, 486] on quentale-workspace at bounding box center [784, 386] width 1568 height 772
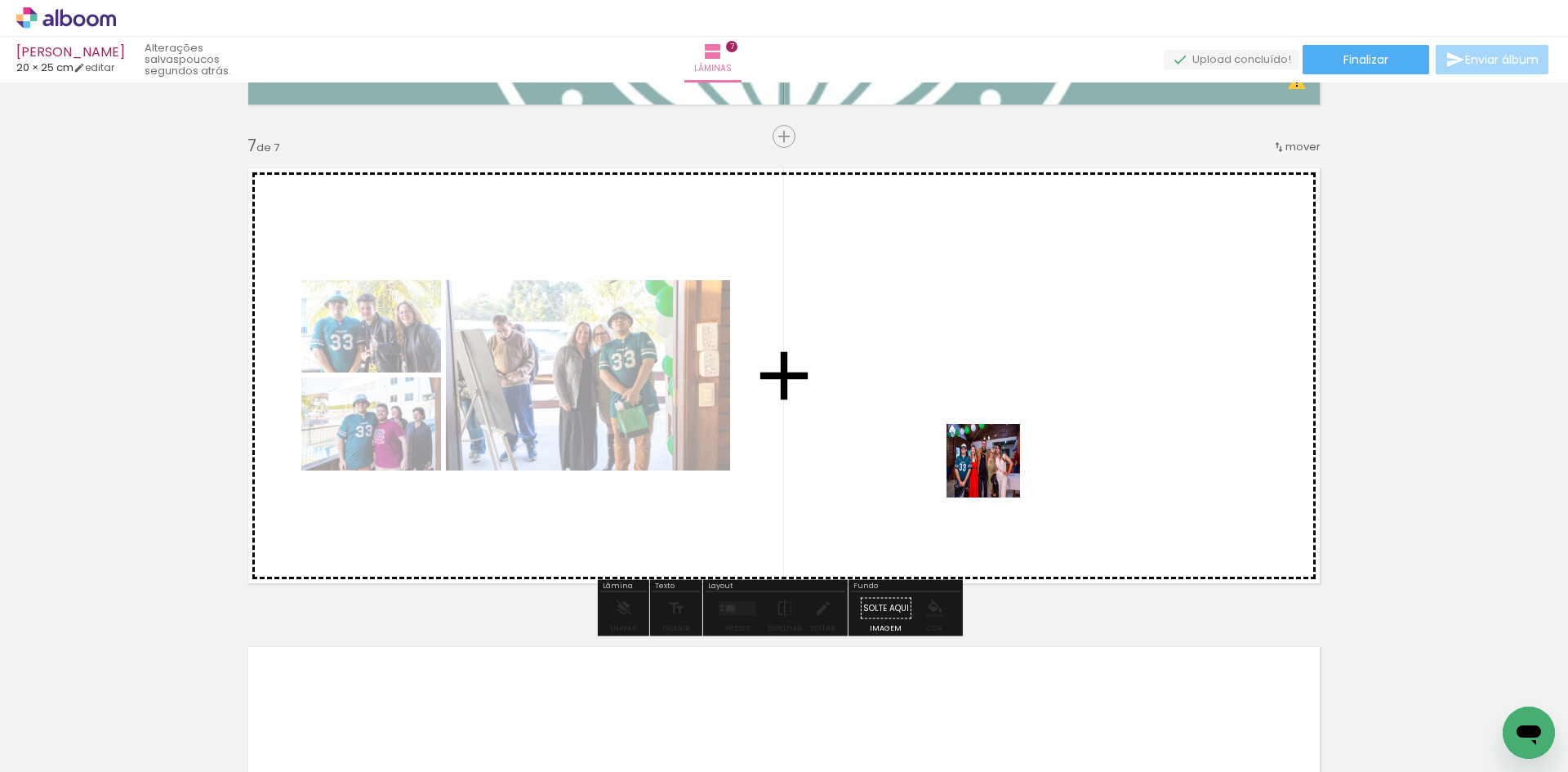
drag, startPoint x: 1383, startPoint y: 722, endPoint x: 947, endPoint y: 444, distance: 517.1
click at [947, 444] on quentale-workspace at bounding box center [784, 386] width 1568 height 772
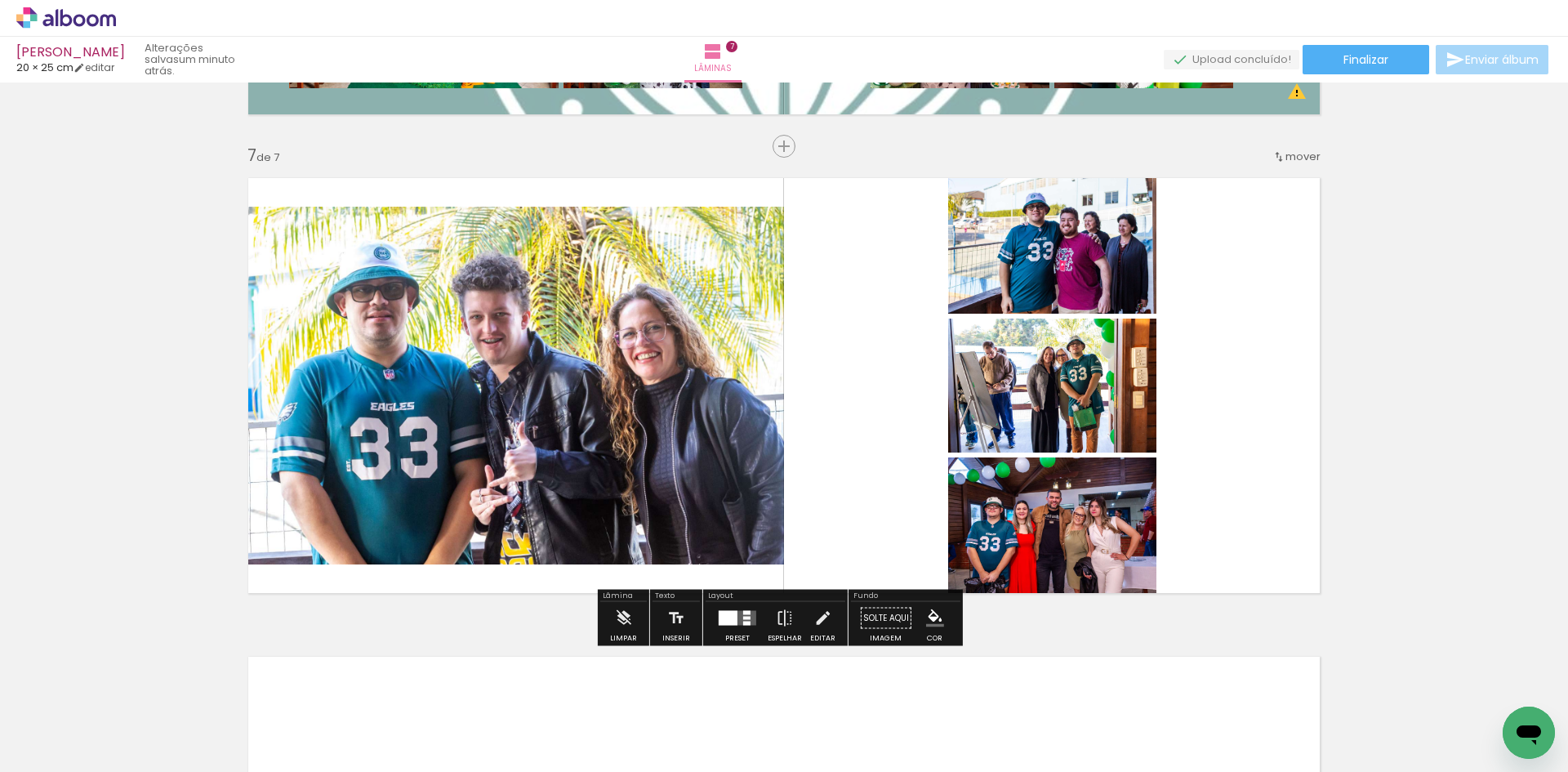
scroll to position [2845, 0]
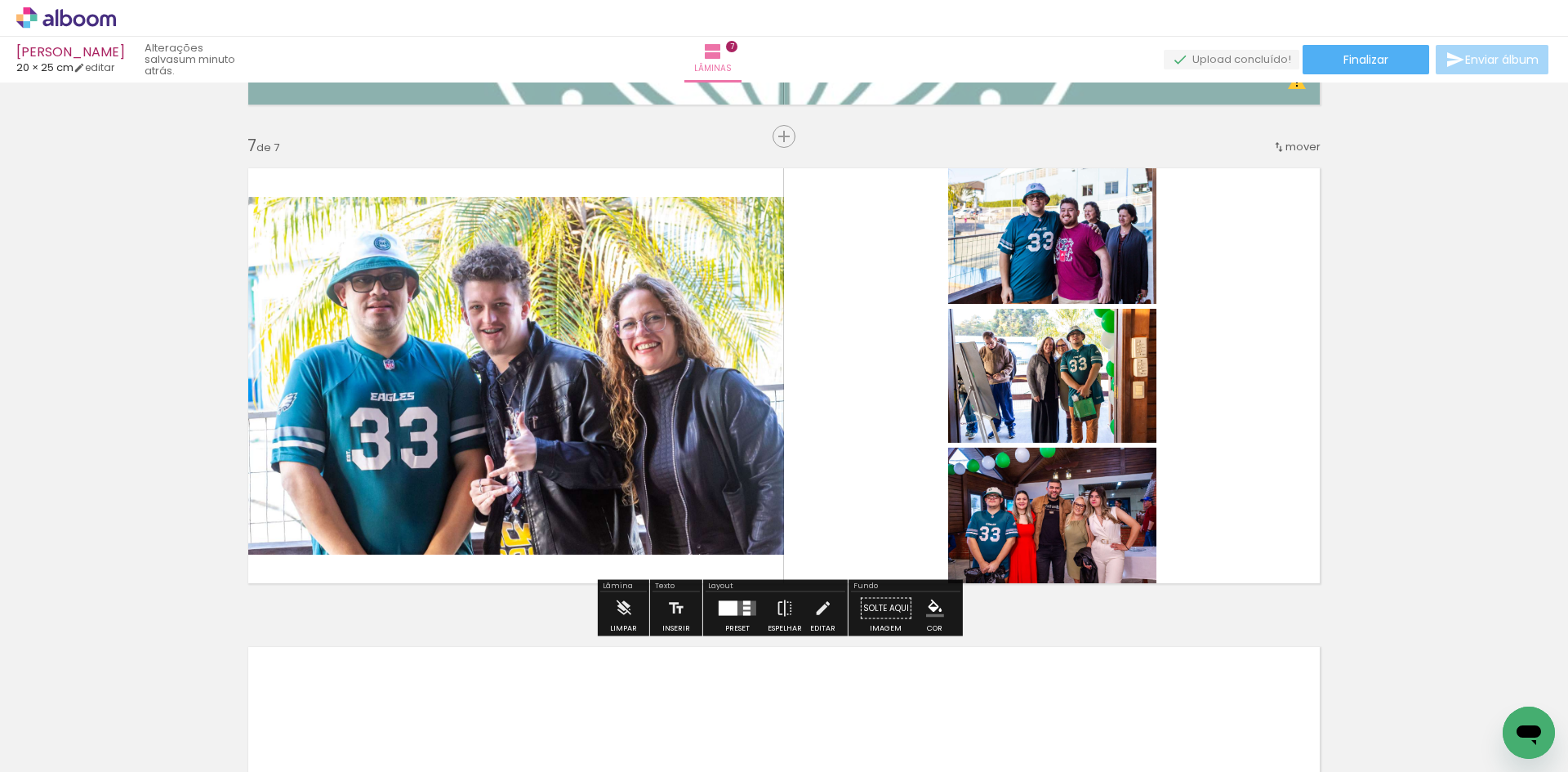
click at [731, 611] on div at bounding box center [728, 608] width 19 height 15
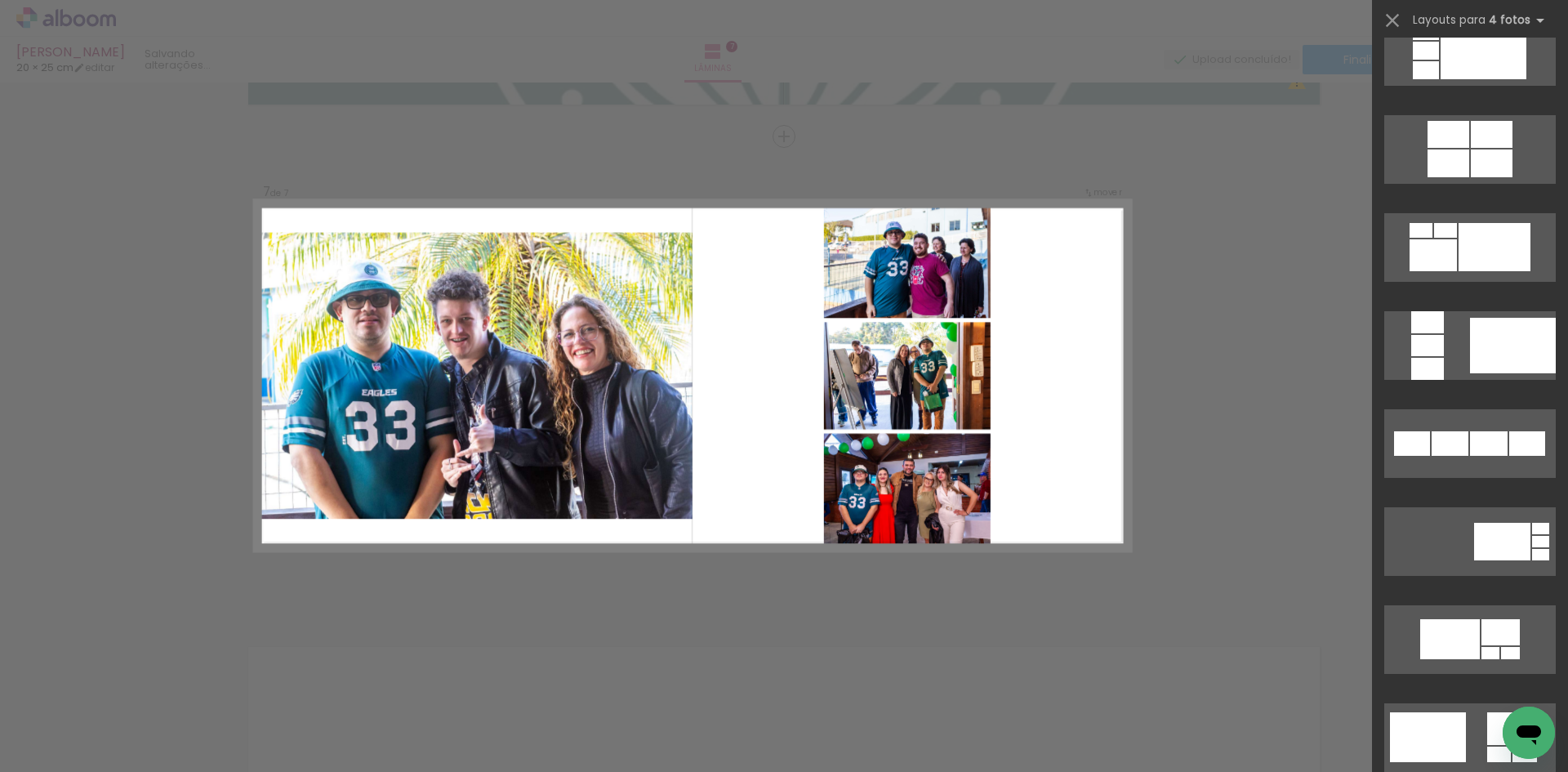
scroll to position [0, 0]
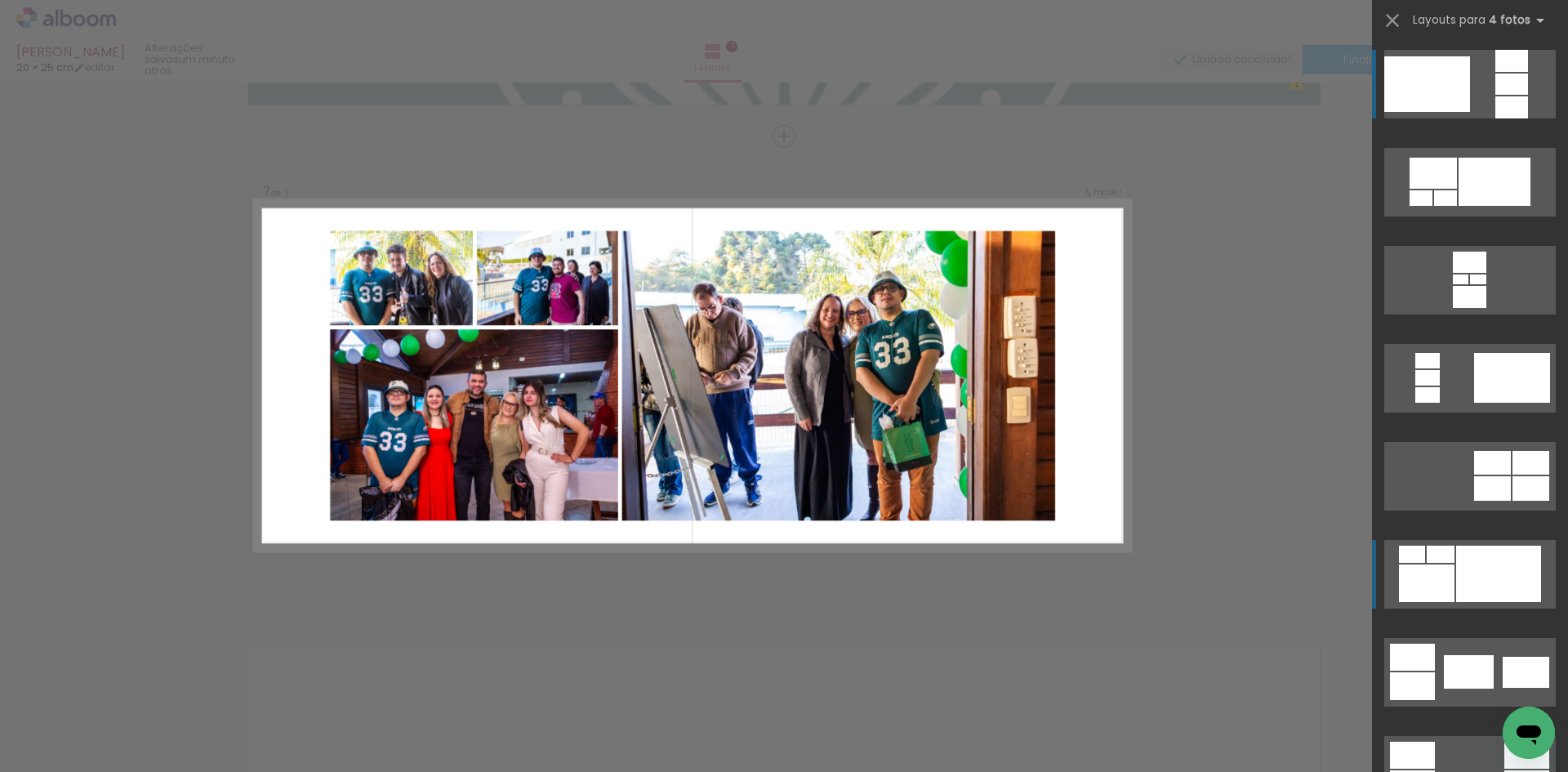
click at [1458, 553] on div at bounding box center [1498, 574] width 85 height 56
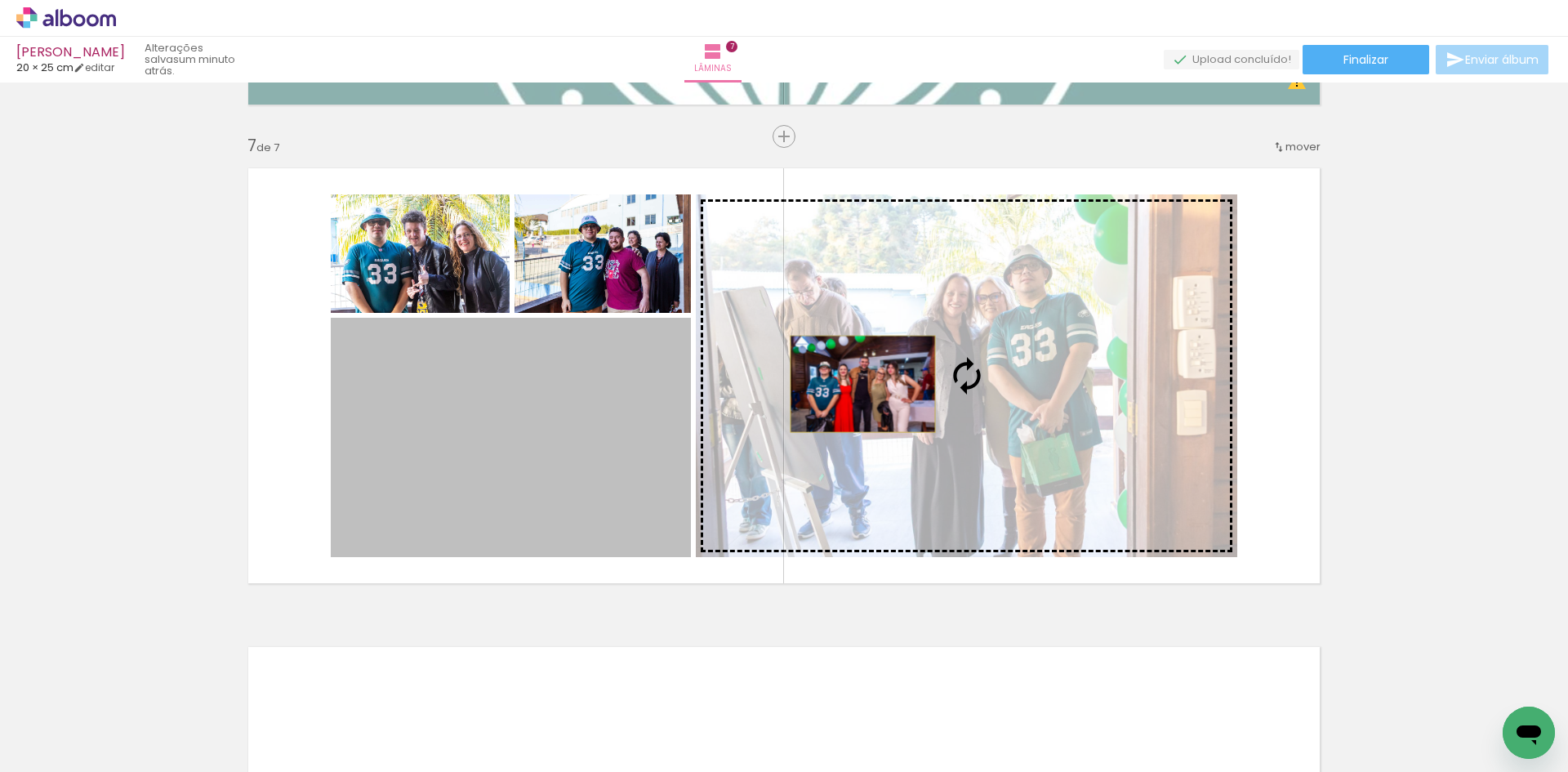
drag, startPoint x: 599, startPoint y: 444, endPoint x: 887, endPoint y: 395, distance: 292.1
click at [0, 0] on slot at bounding box center [0, 0] width 0 height 0
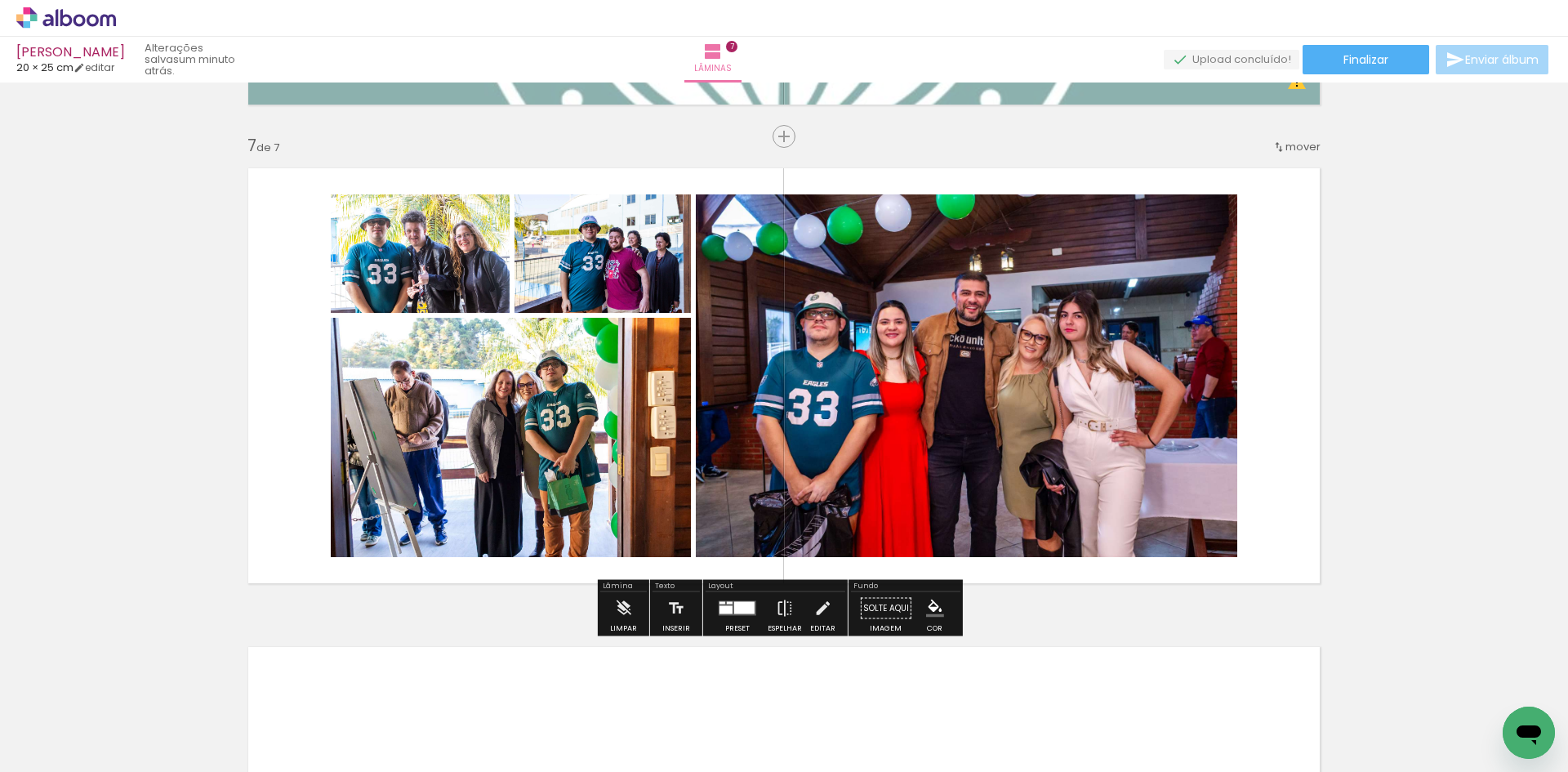
click at [443, 246] on quentale-photo at bounding box center [420, 254] width 179 height 118
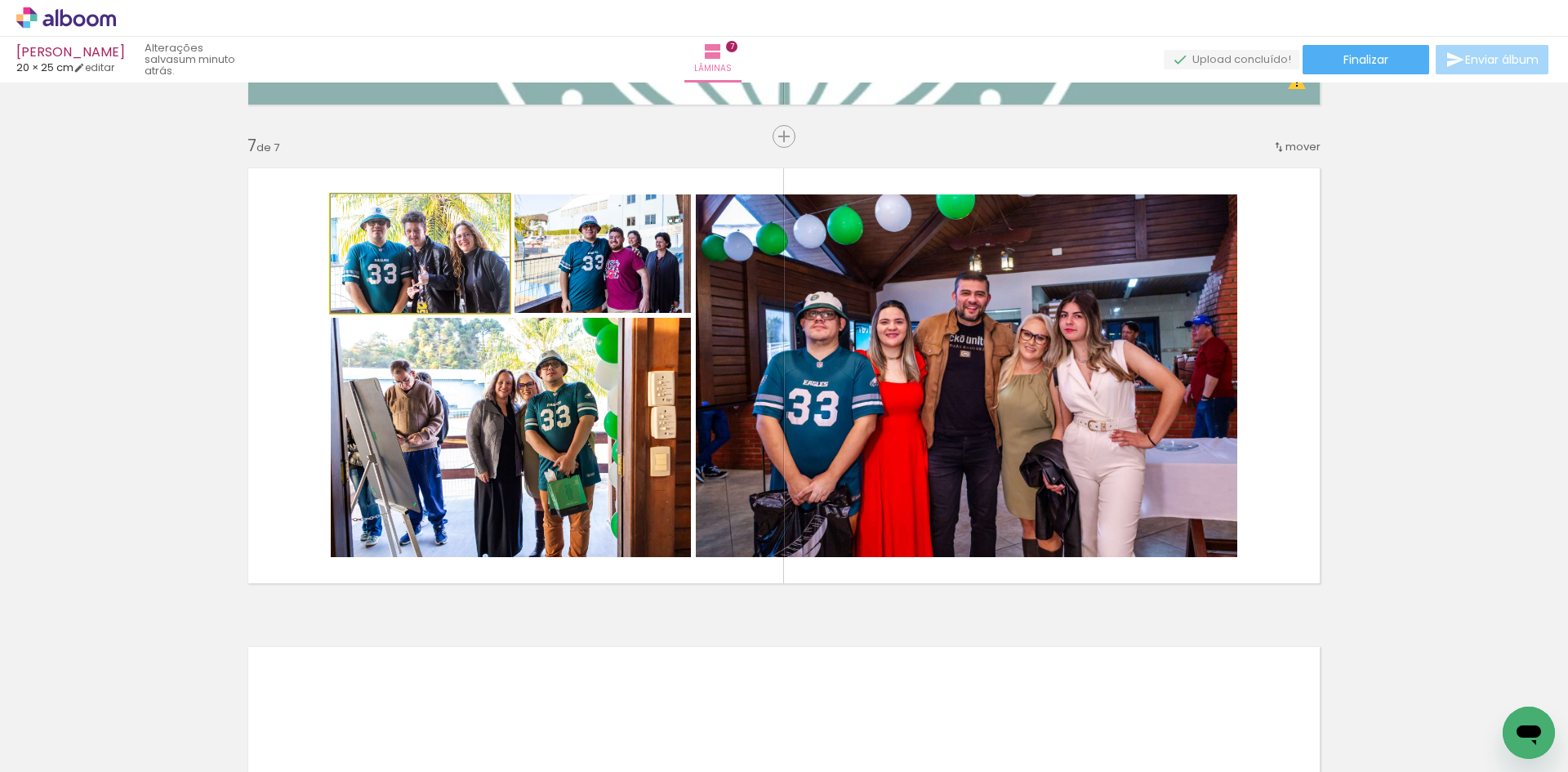
click at [443, 247] on quentale-photo at bounding box center [420, 254] width 179 height 118
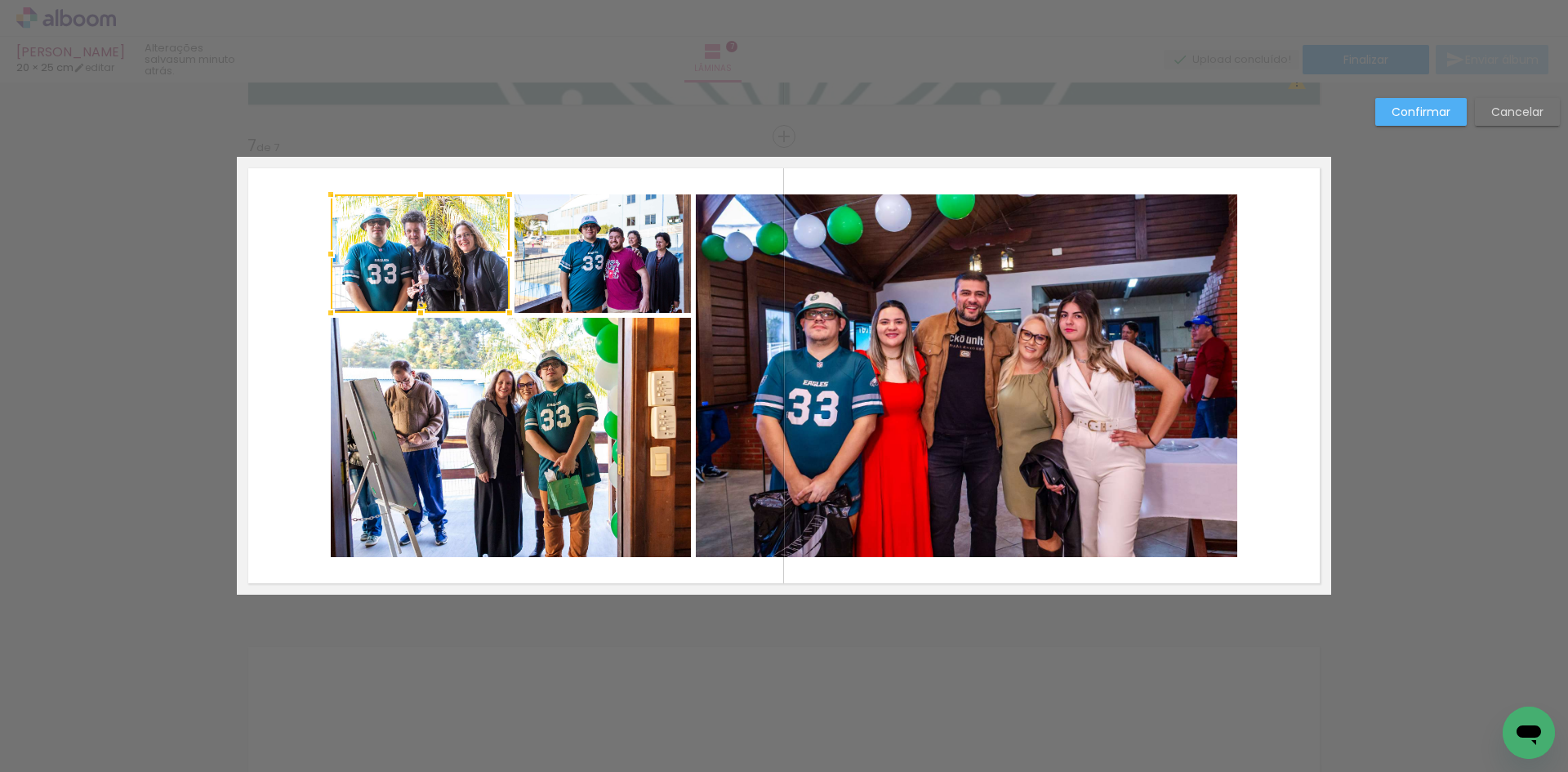
click at [554, 274] on quentale-photo at bounding box center [602, 254] width 177 height 118
click at [492, 411] on quentale-photo at bounding box center [511, 437] width 360 height 239
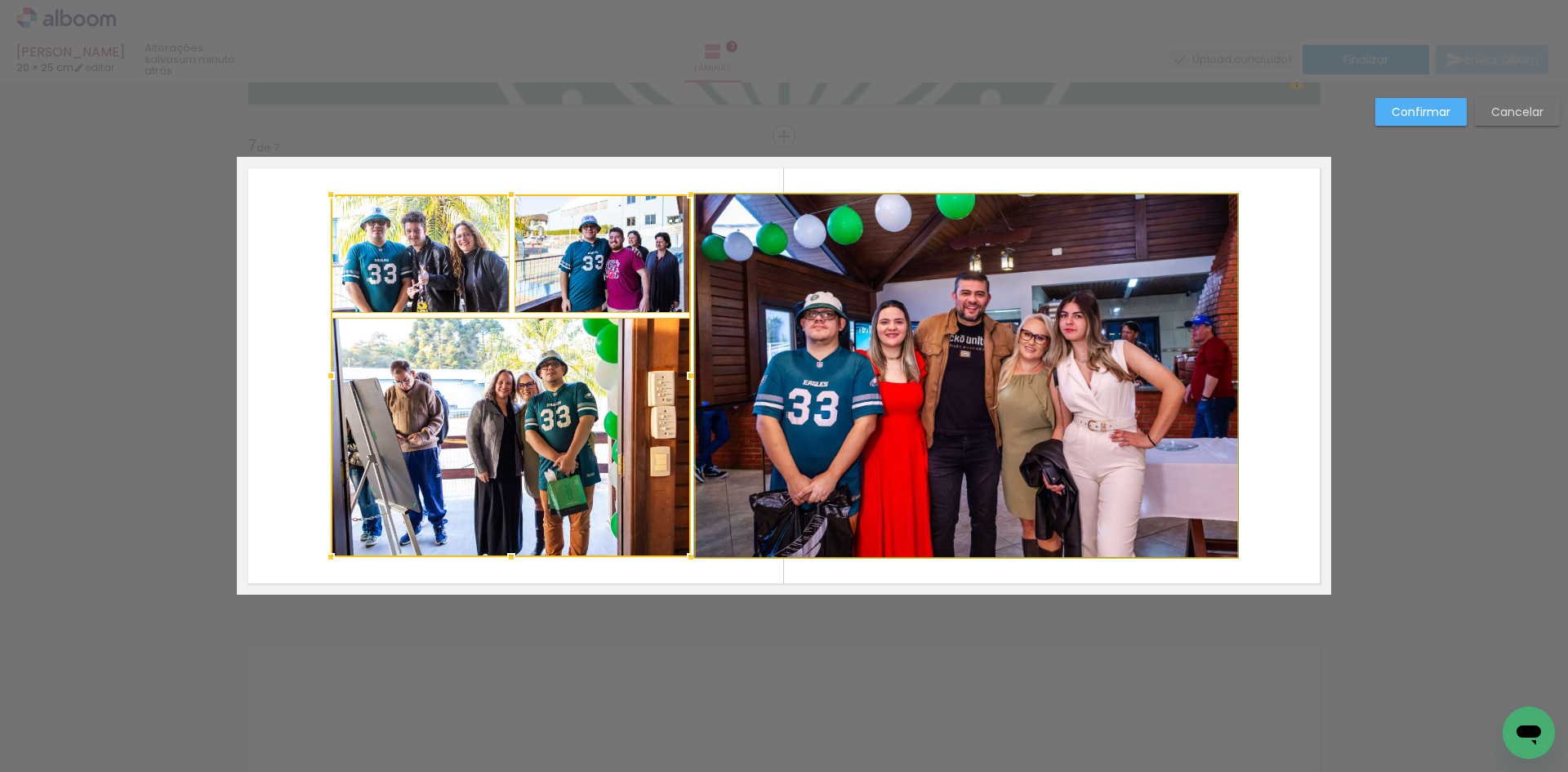
drag, startPoint x: 857, startPoint y: 356, endPoint x: 875, endPoint y: 350, distance: 19.0
click at [858, 356] on quentale-photo at bounding box center [966, 376] width 541 height 362
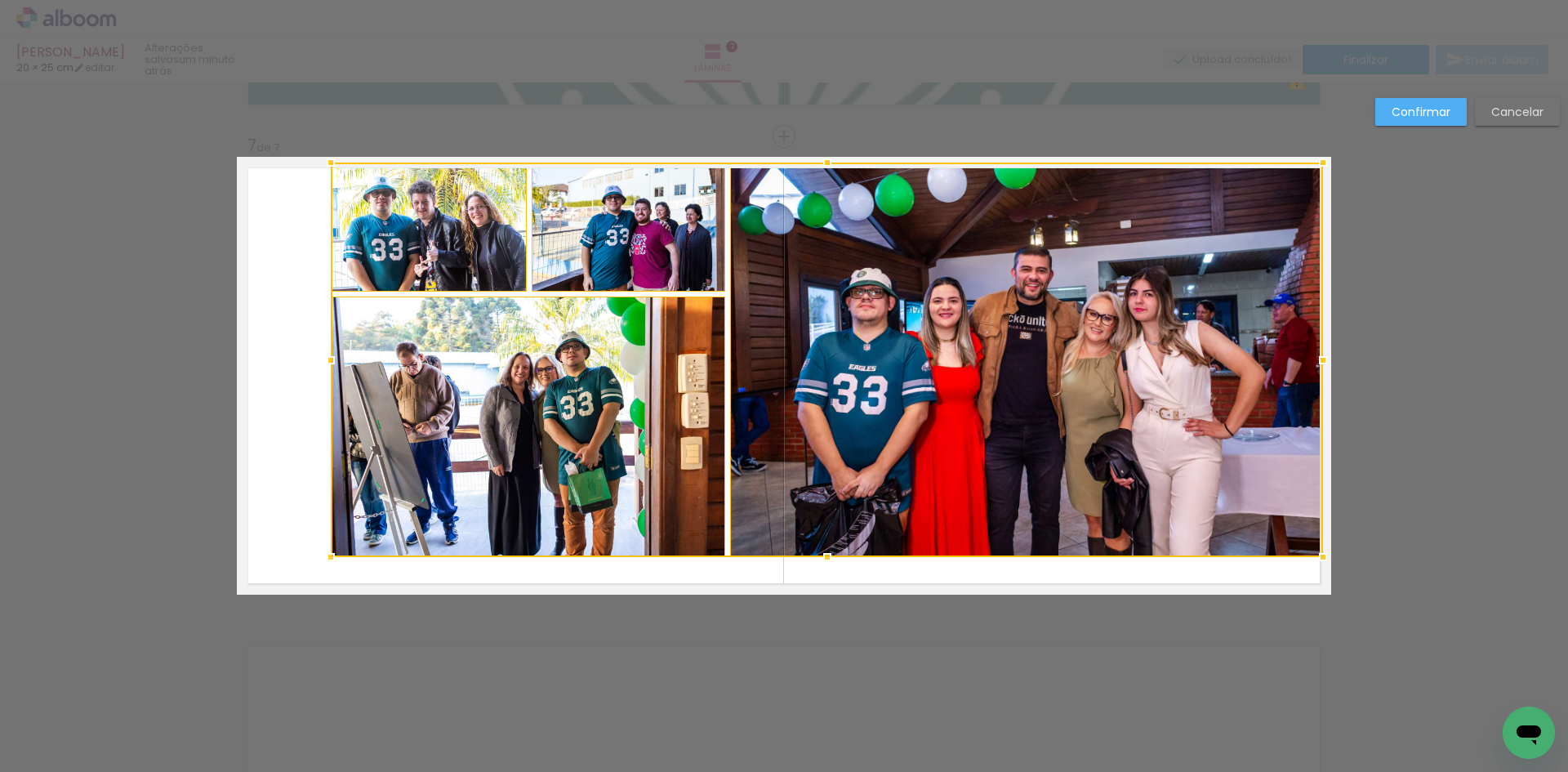
drag, startPoint x: 1229, startPoint y: 188, endPoint x: 1314, endPoint y: 166, distance: 87.8
click at [1314, 166] on div at bounding box center [1323, 163] width 33 height 33
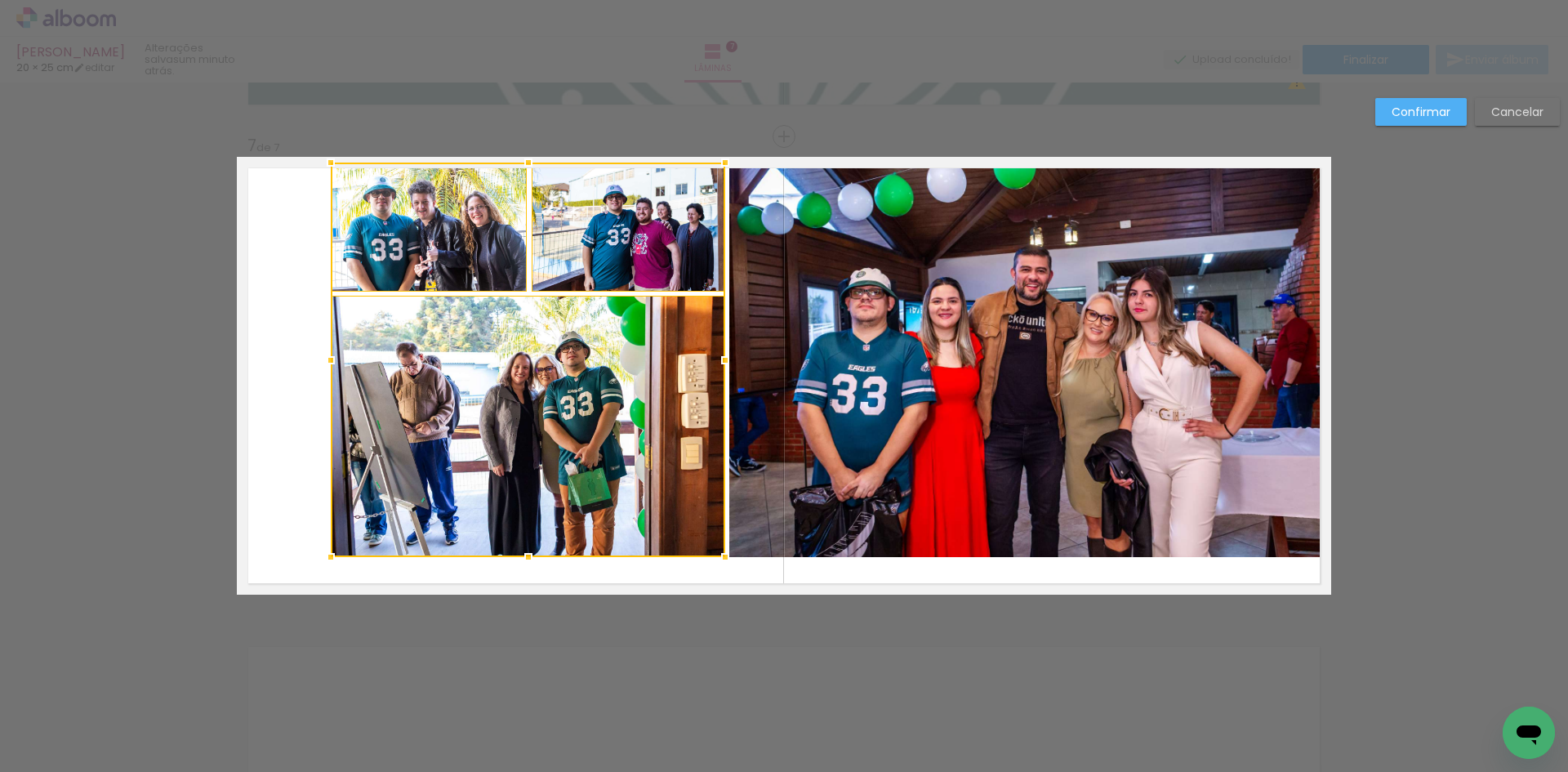
click at [1080, 290] on quentale-photo at bounding box center [1026, 360] width 593 height 394
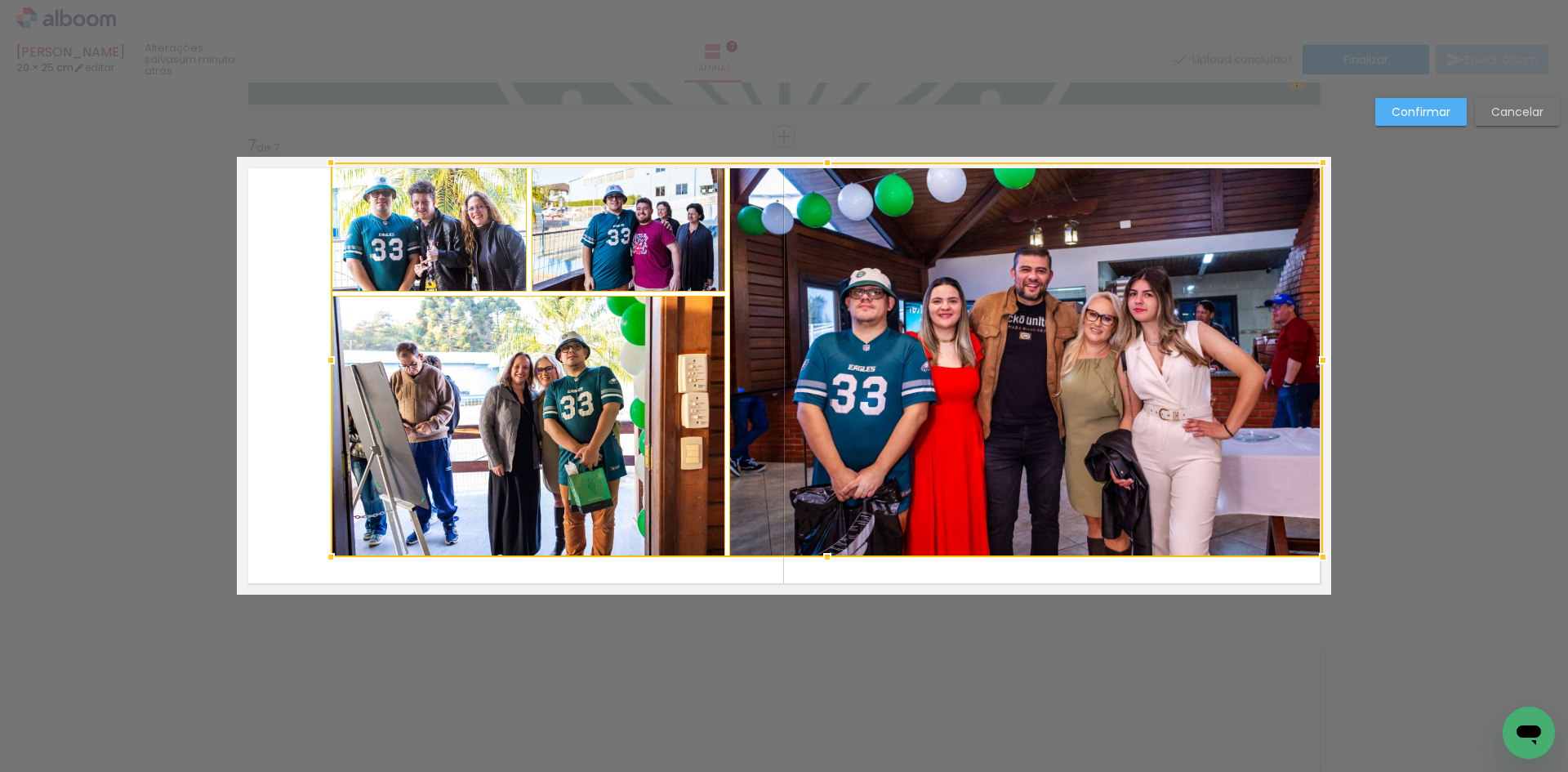
click at [648, 274] on div at bounding box center [826, 360] width 992 height 394
click at [599, 273] on div at bounding box center [826, 360] width 992 height 394
click at [744, 381] on div at bounding box center [826, 360] width 992 height 394
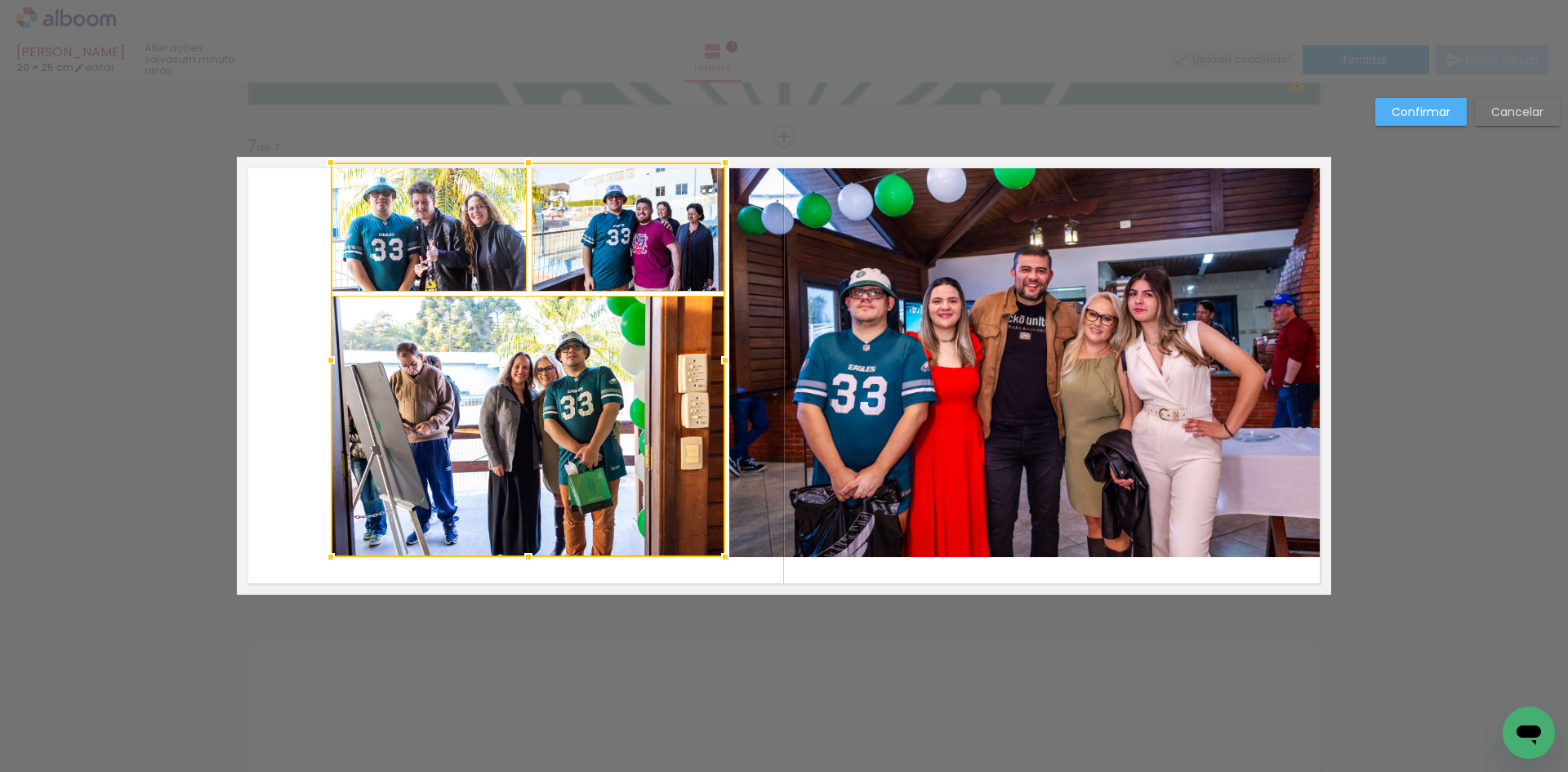
click at [744, 381] on quentale-photo at bounding box center [1026, 360] width 593 height 394
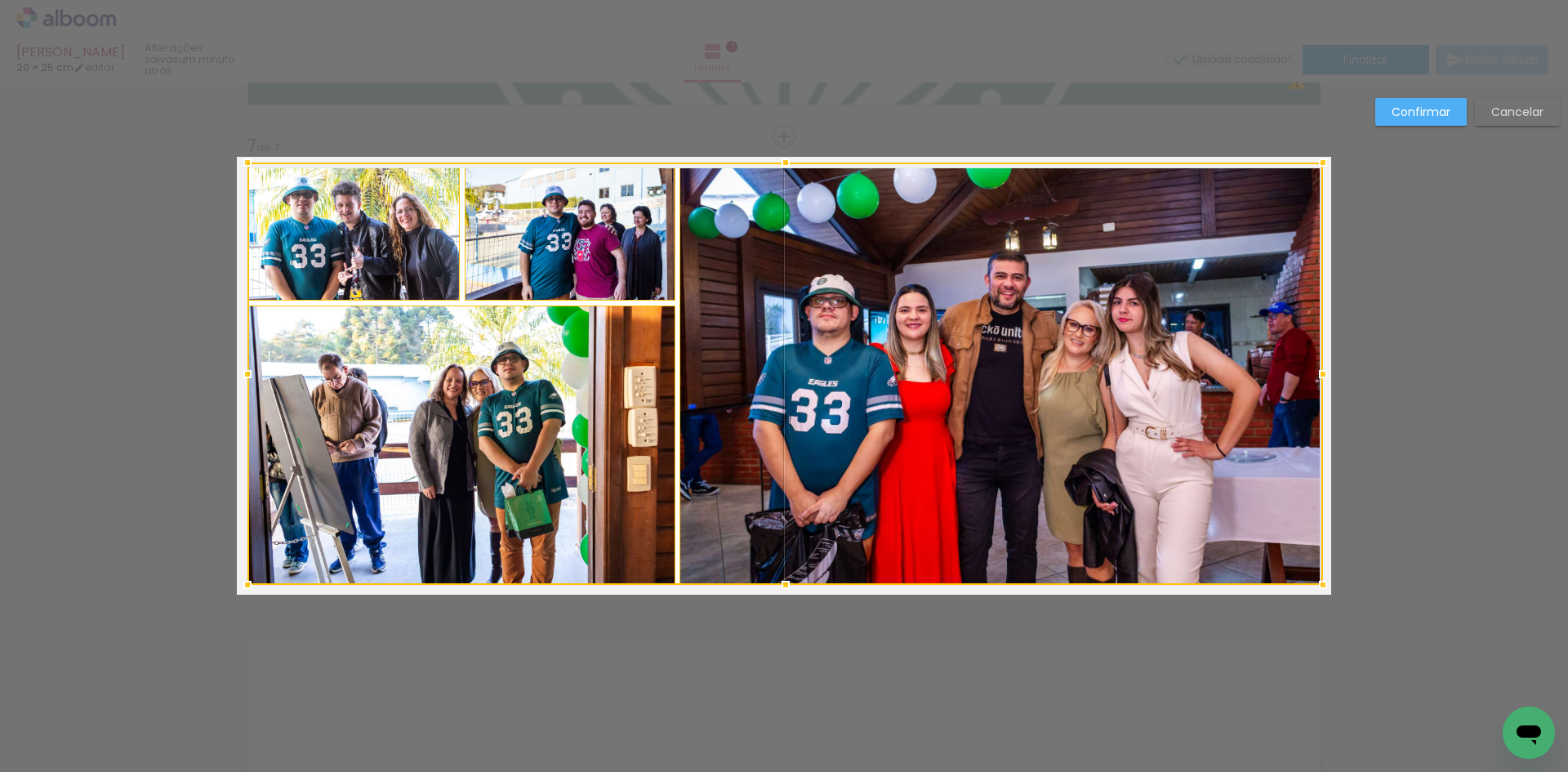
drag, startPoint x: 327, startPoint y: 561, endPoint x: 243, endPoint y: 580, distance: 86.1
click at [243, 580] on div at bounding box center [248, 585] width 33 height 33
click at [0, 0] on slot "Confirmar" at bounding box center [0, 0] width 0 height 0
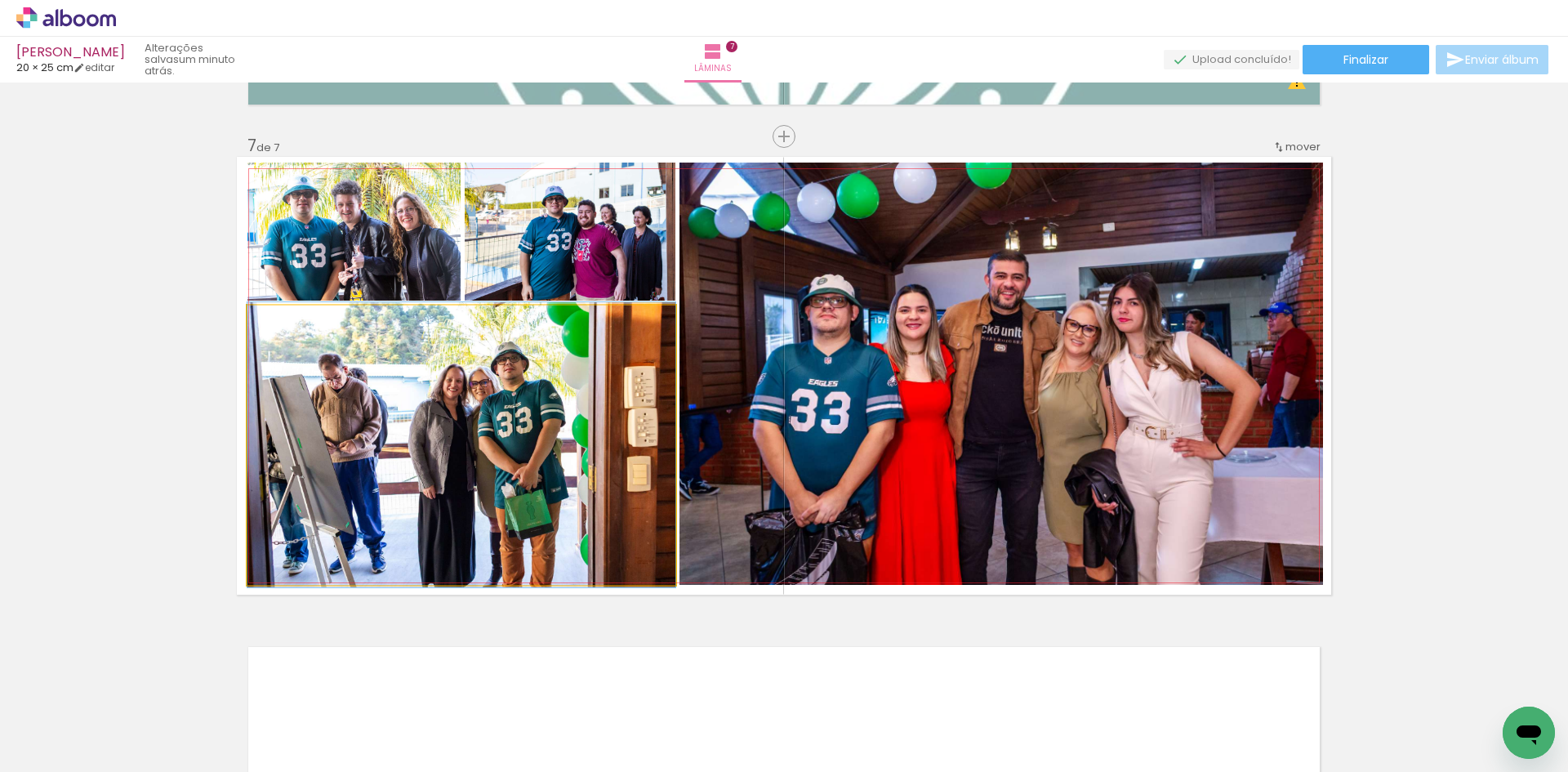
click at [484, 375] on quentale-photo at bounding box center [461, 445] width 428 height 279
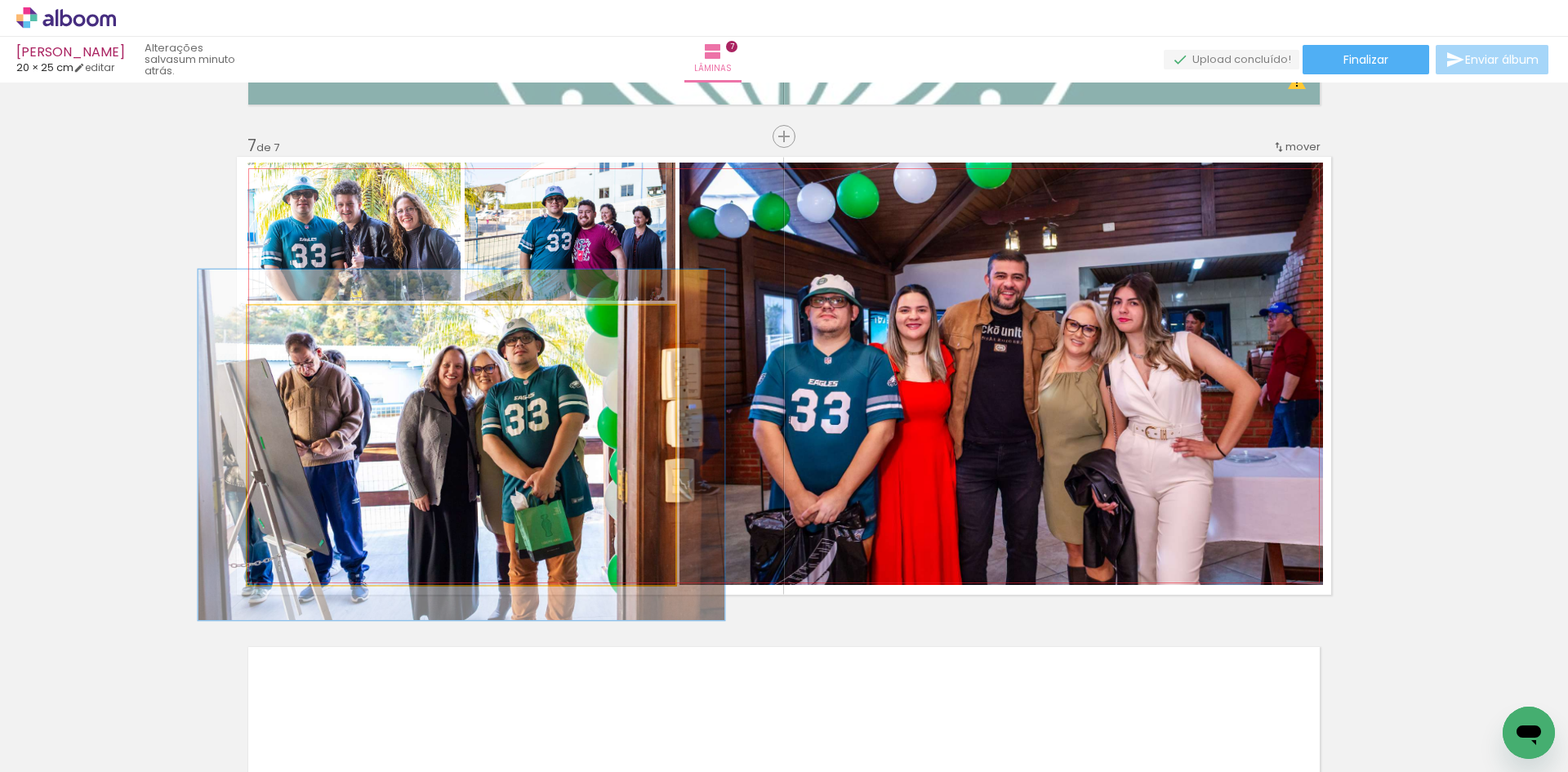
drag, startPoint x: 279, startPoint y: 326, endPoint x: 296, endPoint y: 330, distance: 17.5
click at [295, 330] on div at bounding box center [298, 322] width 15 height 15
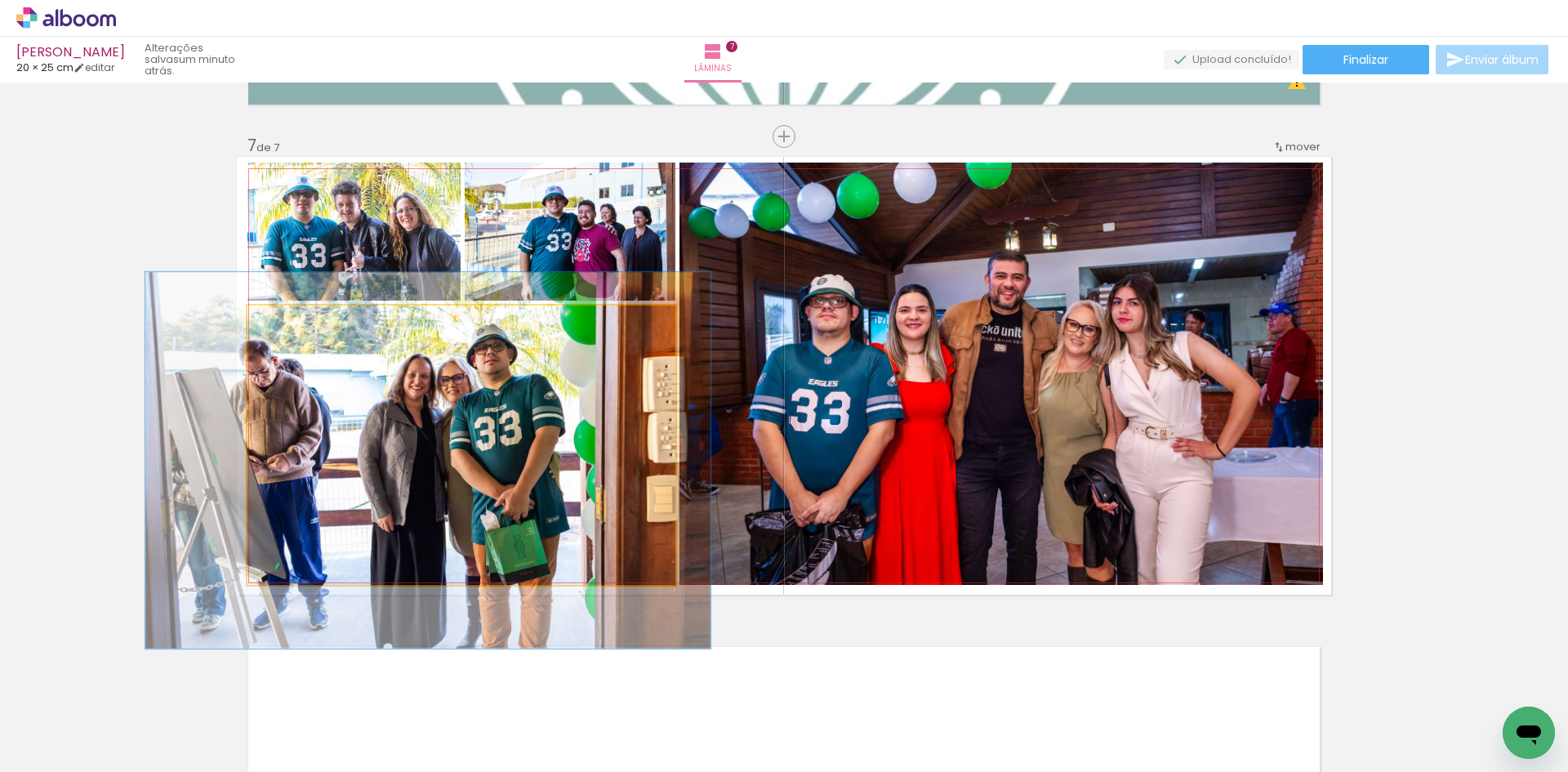
drag, startPoint x: 429, startPoint y: 386, endPoint x: 395, endPoint y: 401, distance: 37.2
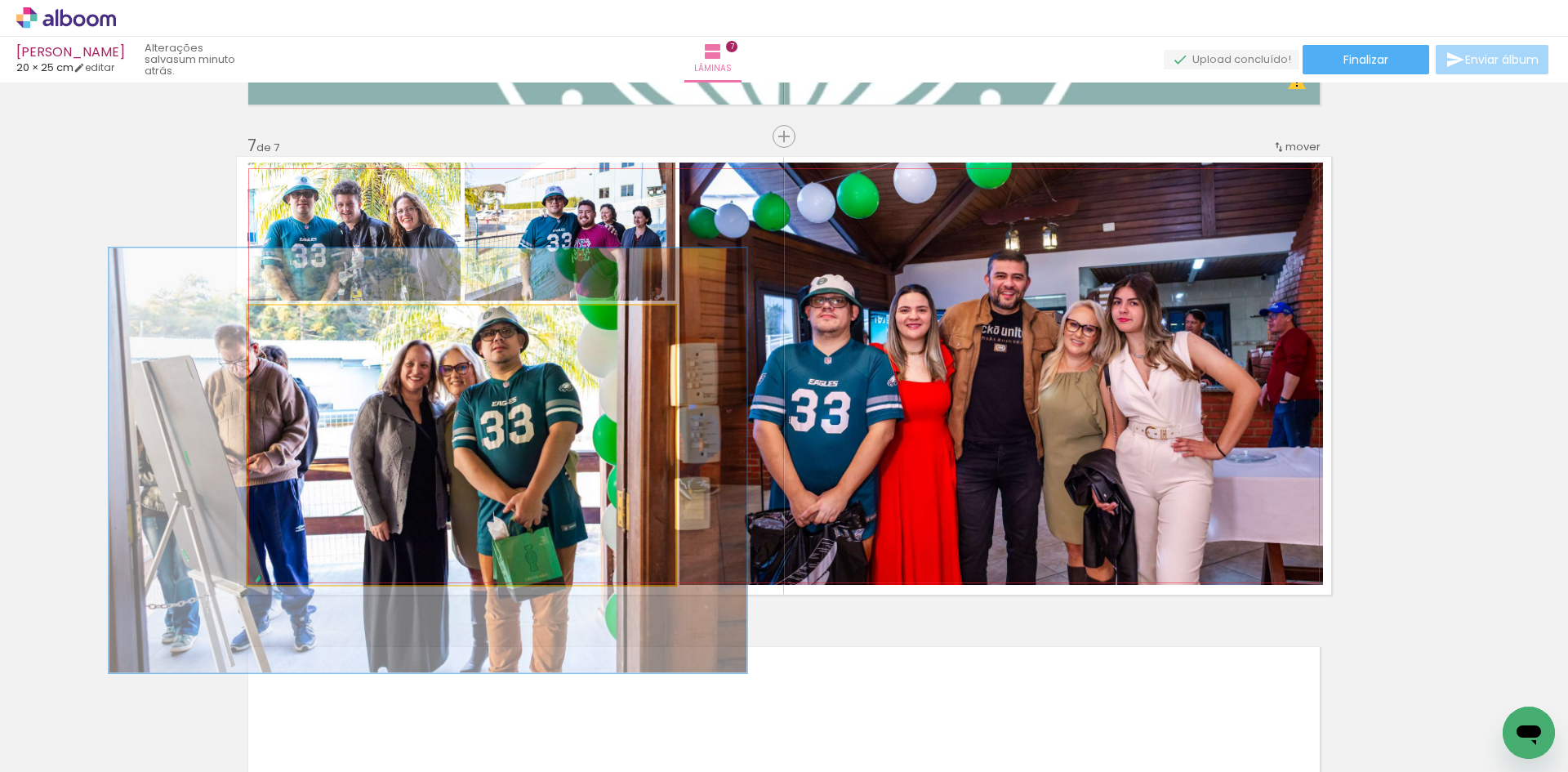
drag, startPoint x: 307, startPoint y: 322, endPoint x: 314, endPoint y: 327, distance: 8.6
type paper-slider "149"
click at [314, 326] on div at bounding box center [317, 322] width 15 height 15
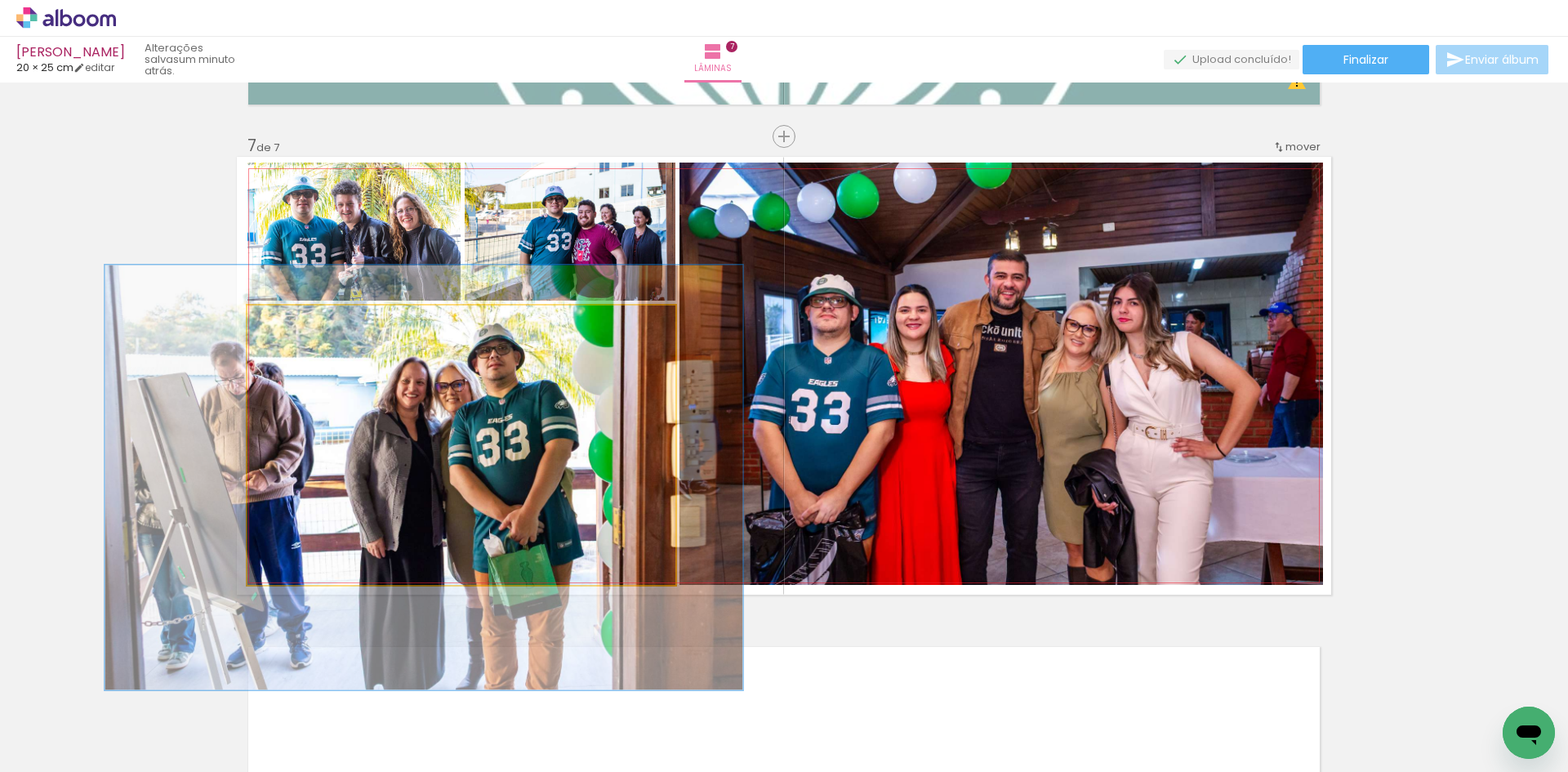
drag, startPoint x: 374, startPoint y: 375, endPoint x: 370, endPoint y: 390, distance: 15.5
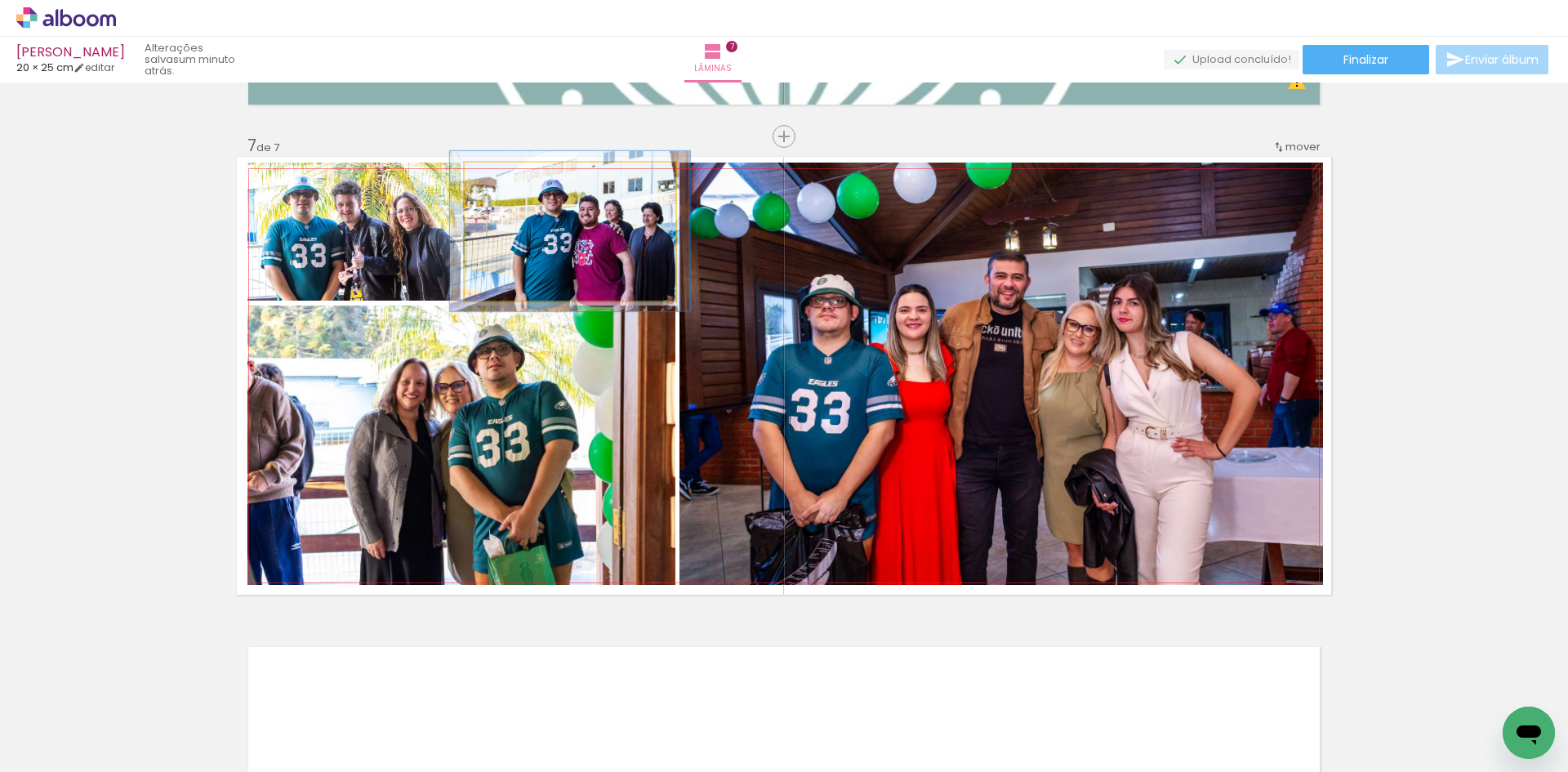
type paper-slider "114"
click at [515, 186] on div at bounding box center [511, 179] width 26 height 26
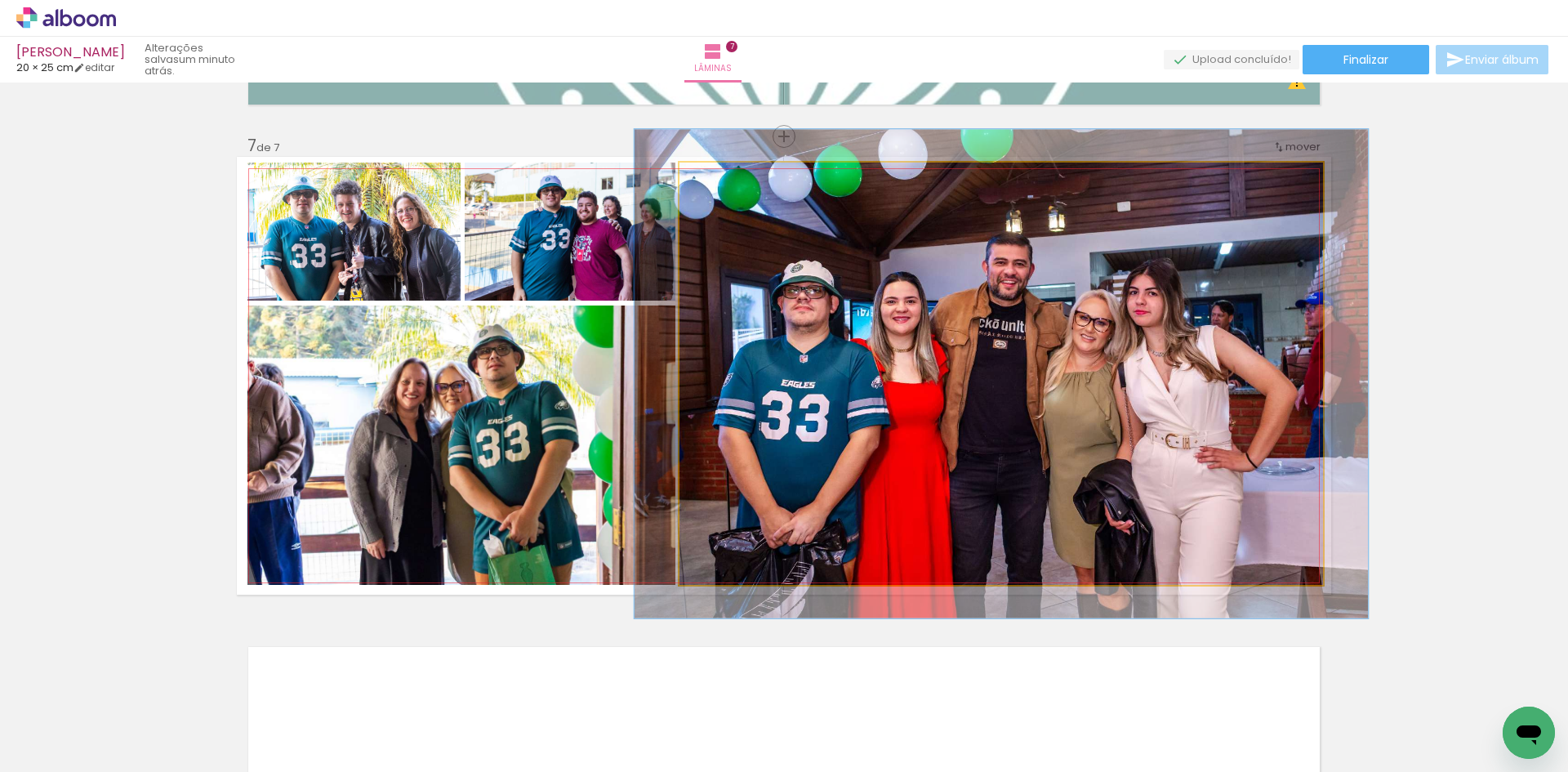
drag, startPoint x: 720, startPoint y: 186, endPoint x: 760, endPoint y: 233, distance: 61.7
type paper-slider "114"
click at [725, 187] on div at bounding box center [725, 179] width 26 height 26
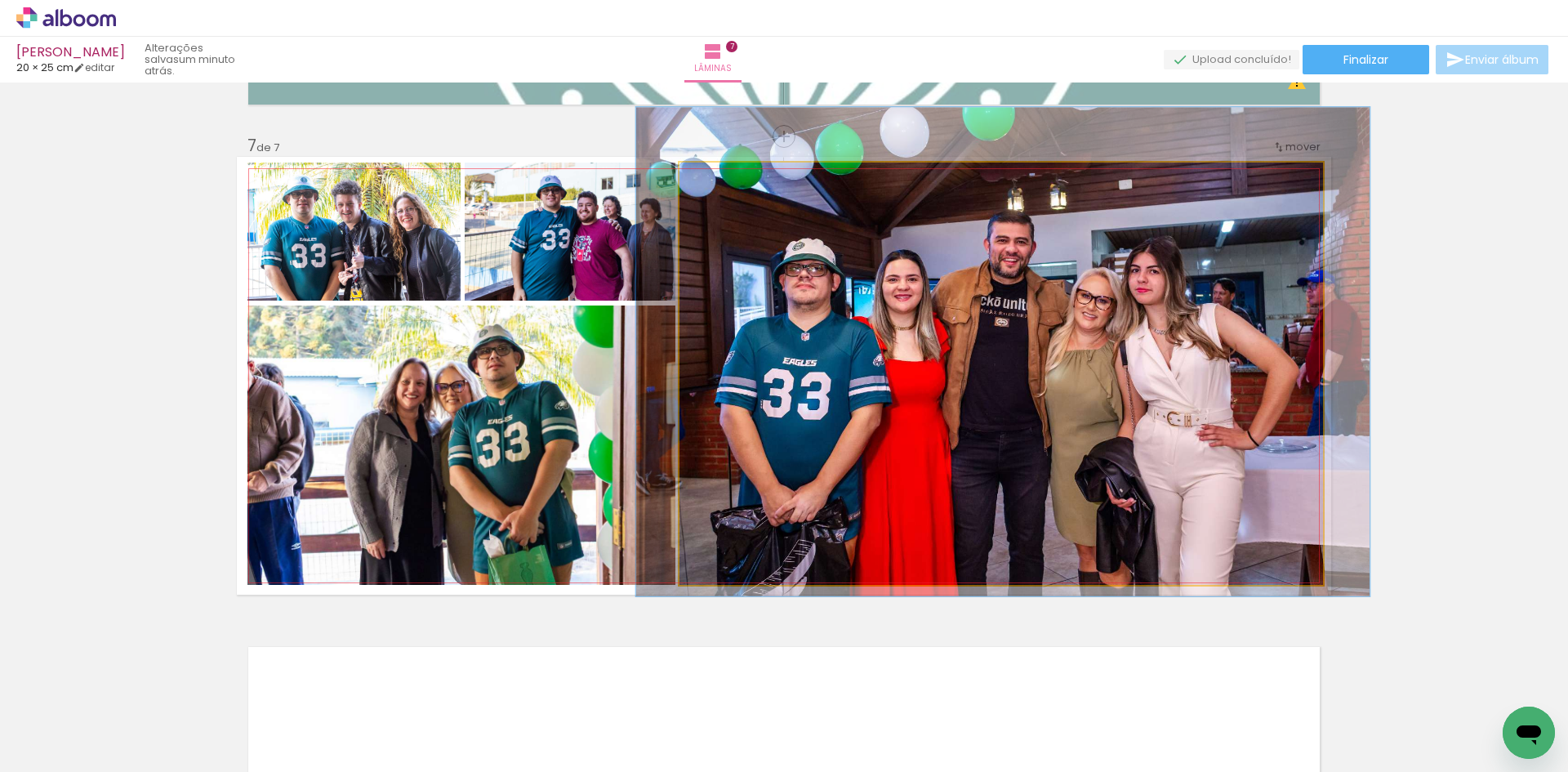
drag, startPoint x: 804, startPoint y: 281, endPoint x: 804, endPoint y: 259, distance: 22.0
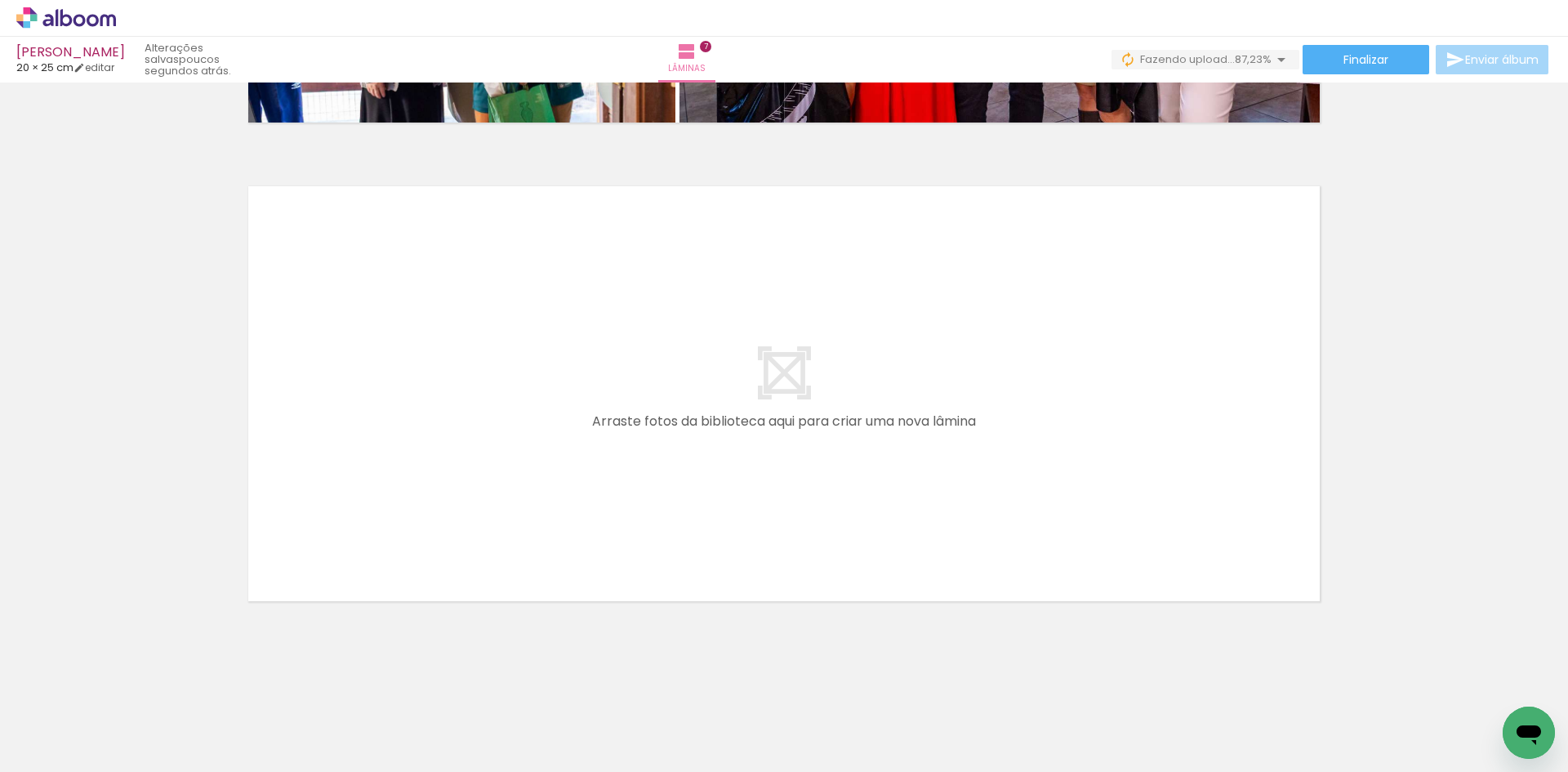
scroll to position [0, 2869]
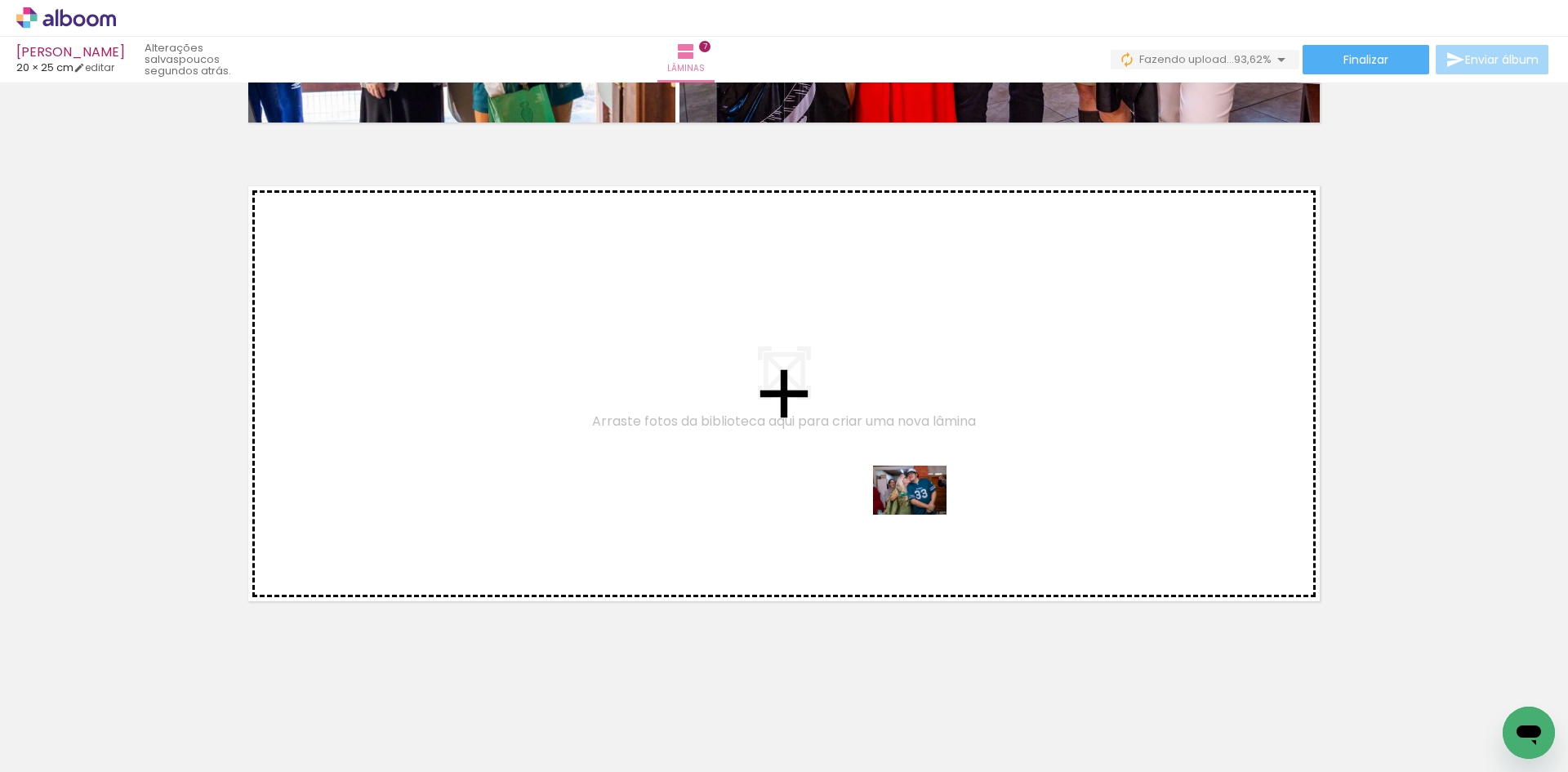
drag, startPoint x: 968, startPoint y: 695, endPoint x: 1014, endPoint y: 639, distance: 72.5
click at [922, 515] on quentale-workspace at bounding box center [784, 386] width 1568 height 772
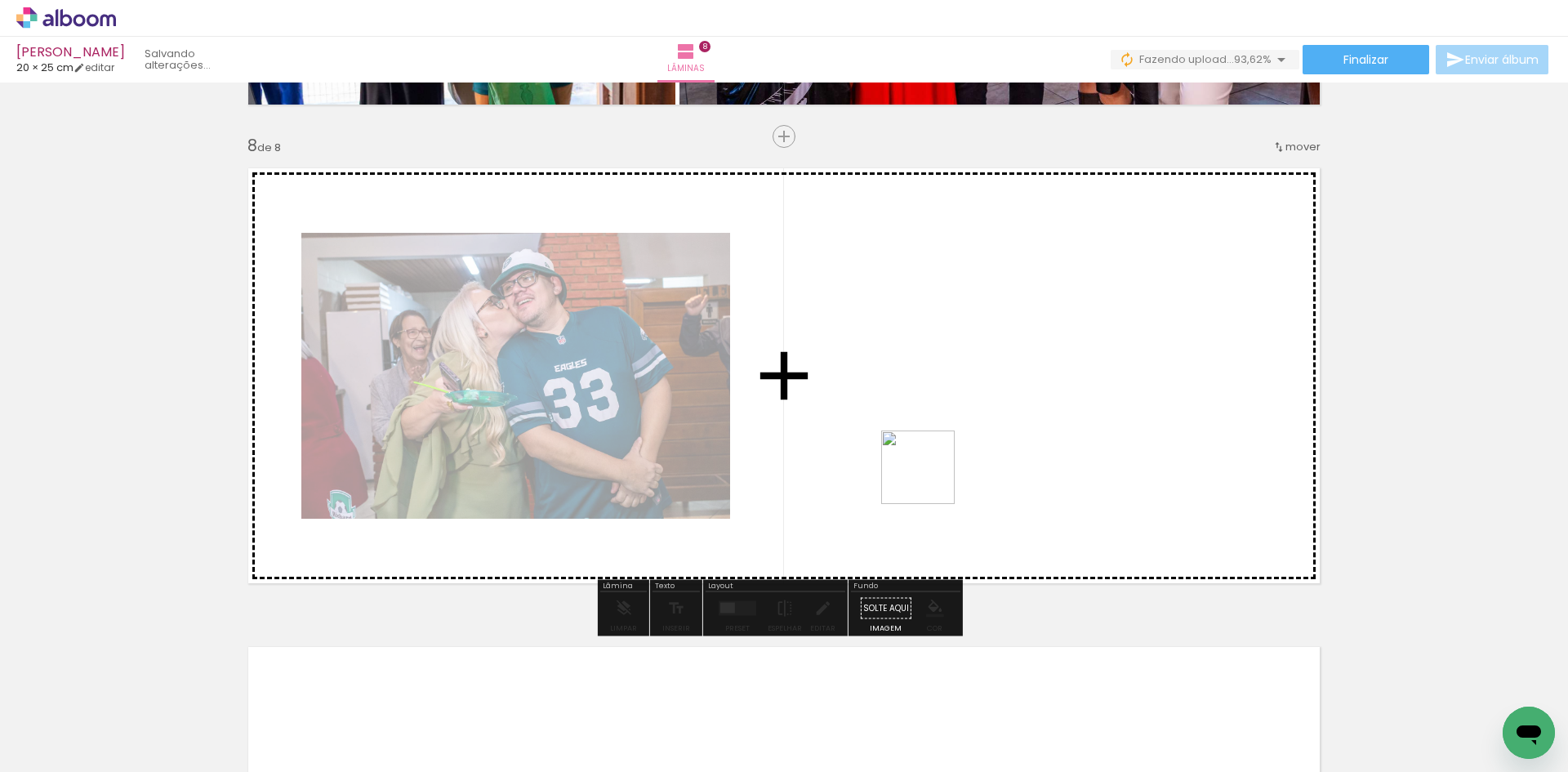
drag, startPoint x: 1055, startPoint y: 705, endPoint x: 905, endPoint y: 448, distance: 297.6
click at [905, 446] on quentale-workspace at bounding box center [784, 386] width 1568 height 772
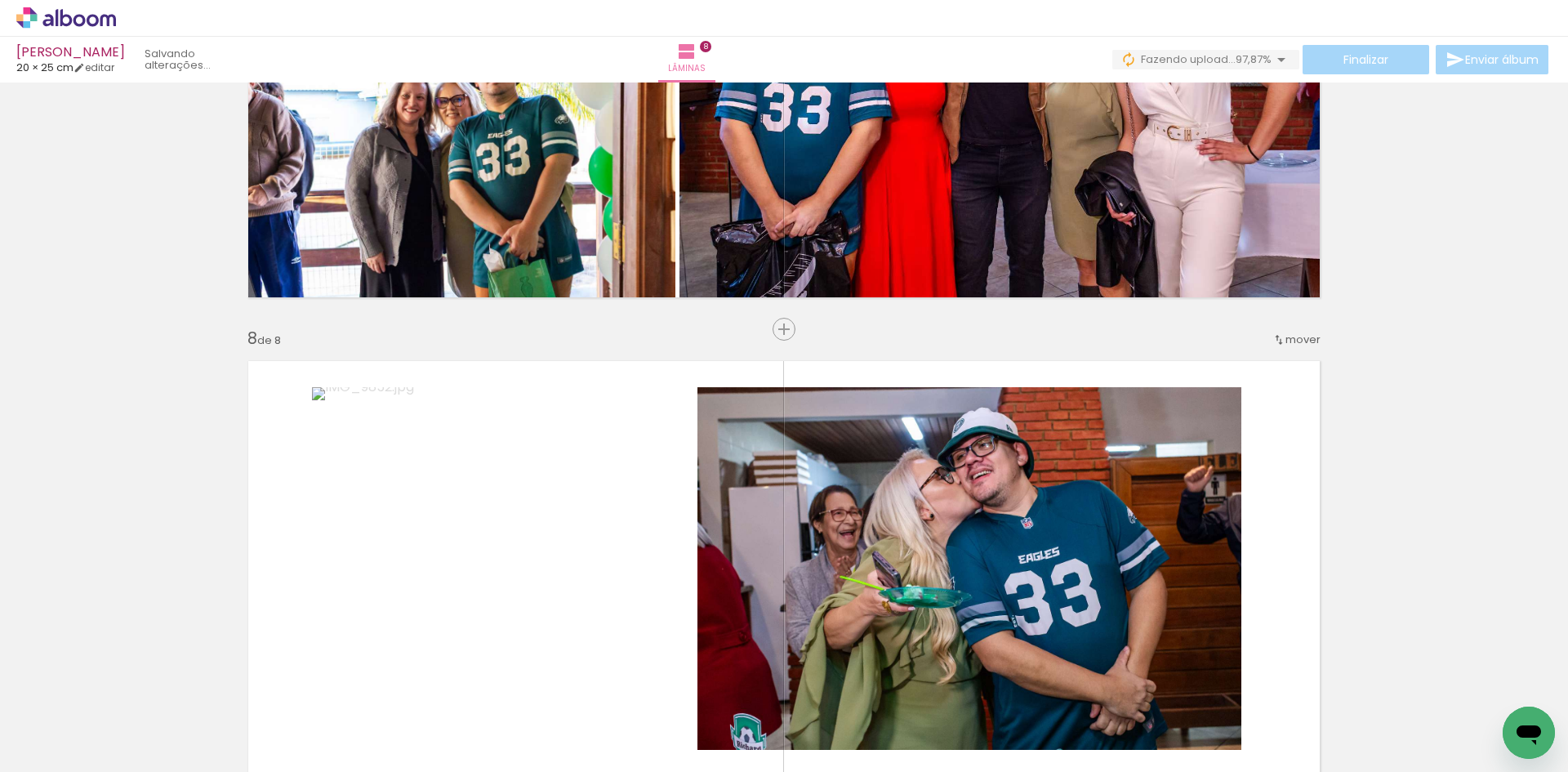
scroll to position [3406, 0]
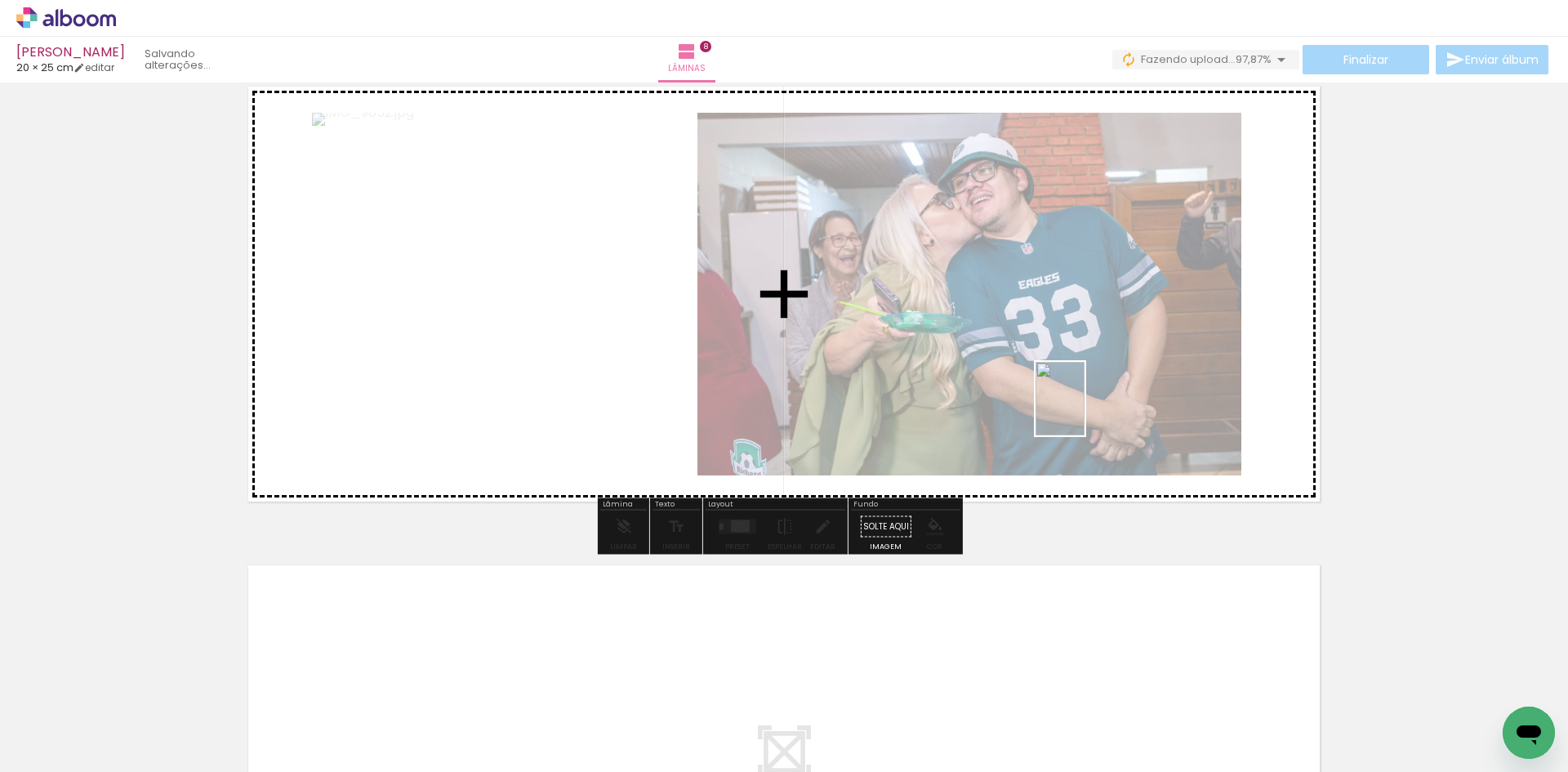
drag, startPoint x: 1134, startPoint y: 703, endPoint x: 1084, endPoint y: 408, distance: 299.2
click at [1084, 408] on quentale-workspace at bounding box center [784, 386] width 1568 height 772
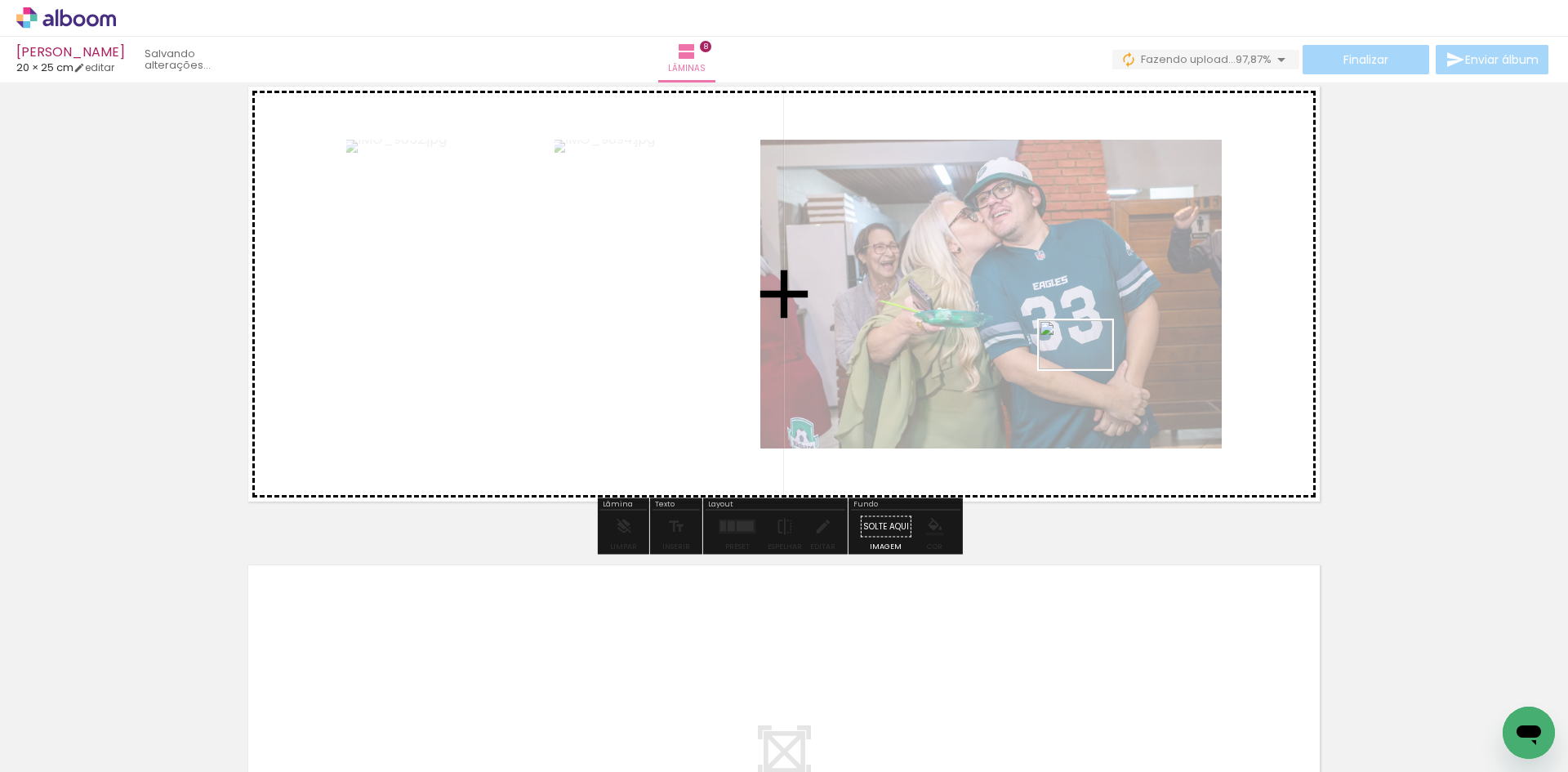
drag, startPoint x: 1244, startPoint y: 714, endPoint x: 1087, endPoint y: 373, distance: 375.4
click at [1087, 370] on quentale-workspace at bounding box center [784, 386] width 1568 height 772
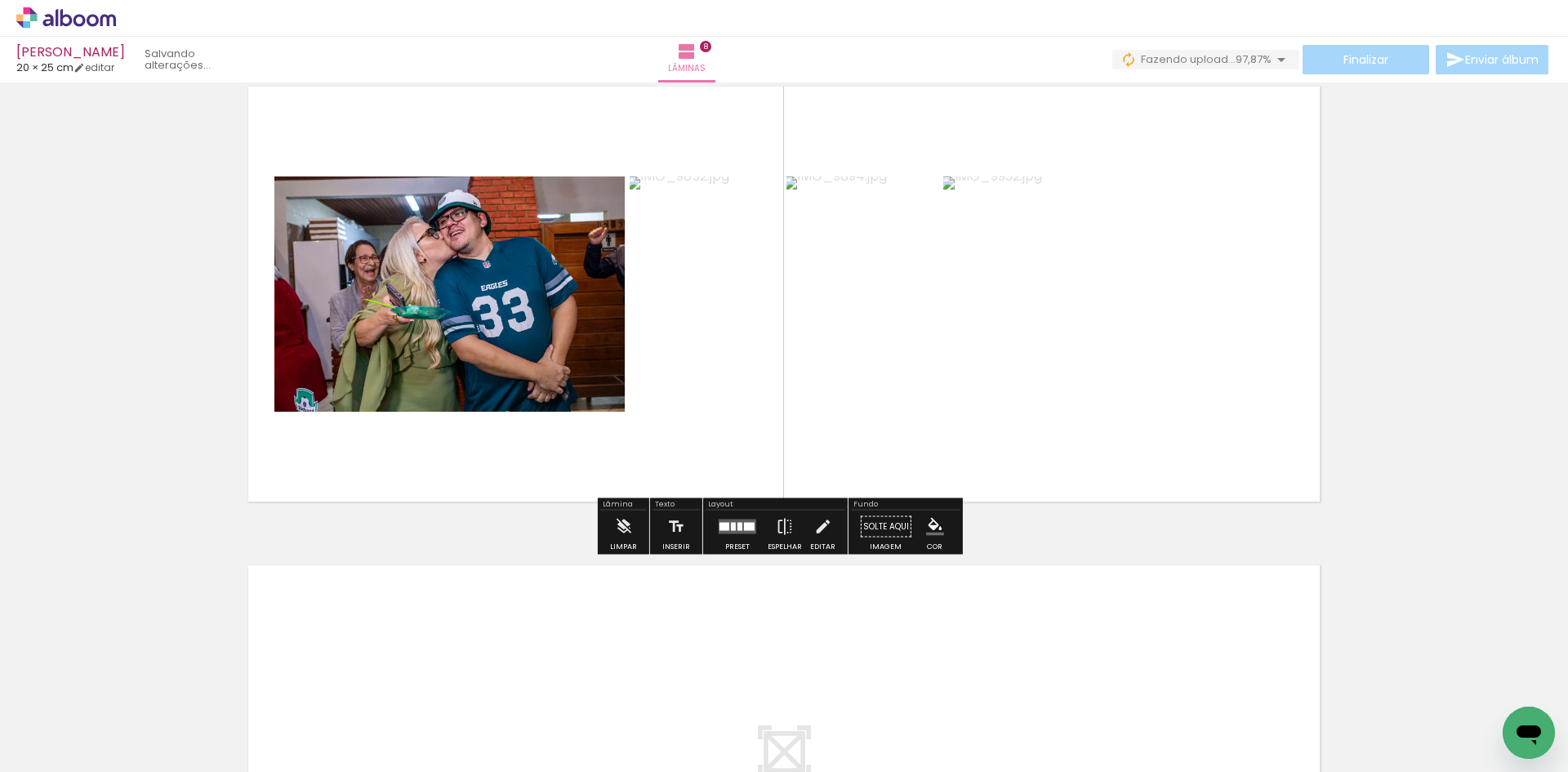
click at [740, 522] on quentale-layouter at bounding box center [737, 527] width 37 height 15
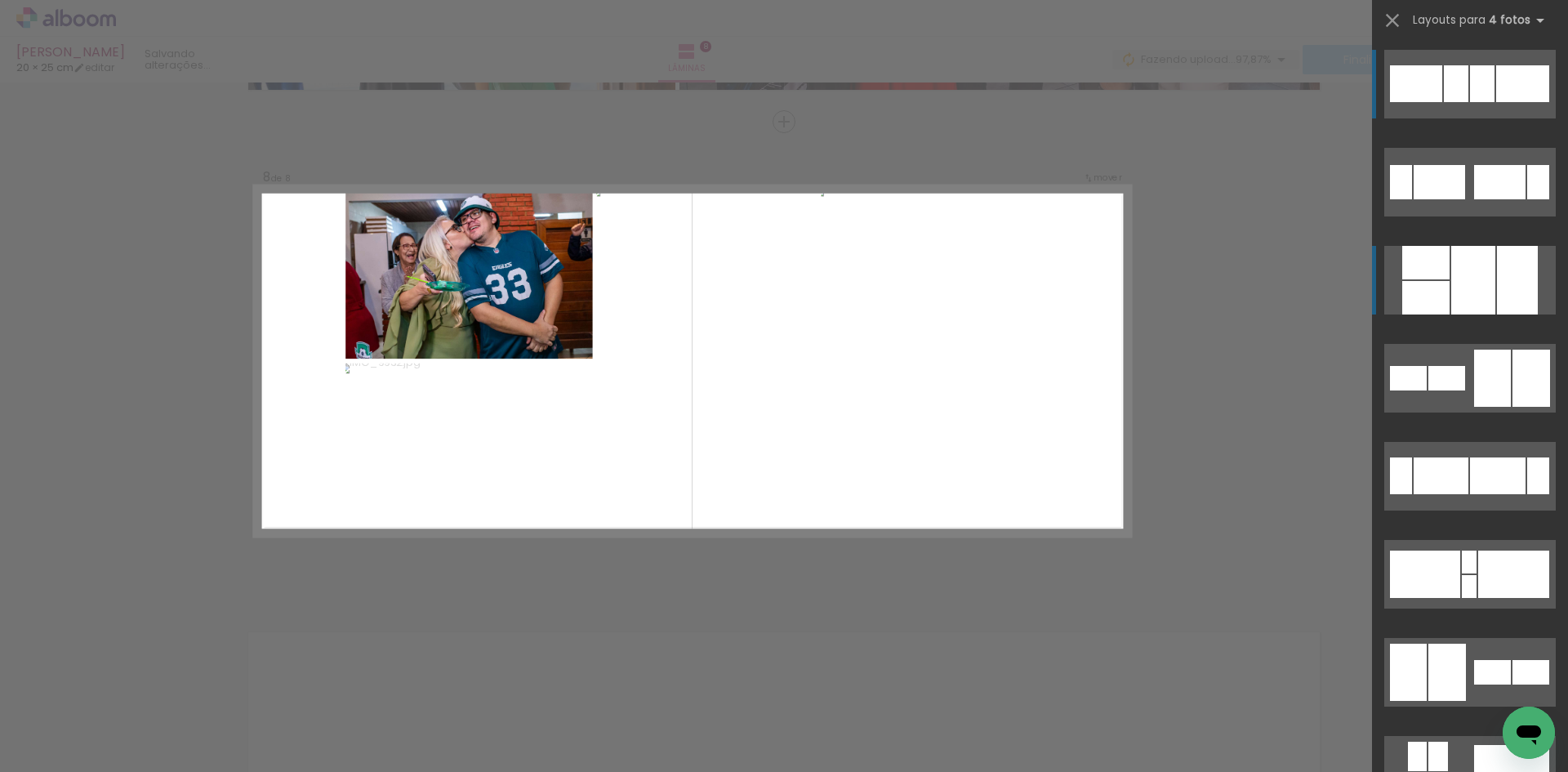
scroll to position [3324, 0]
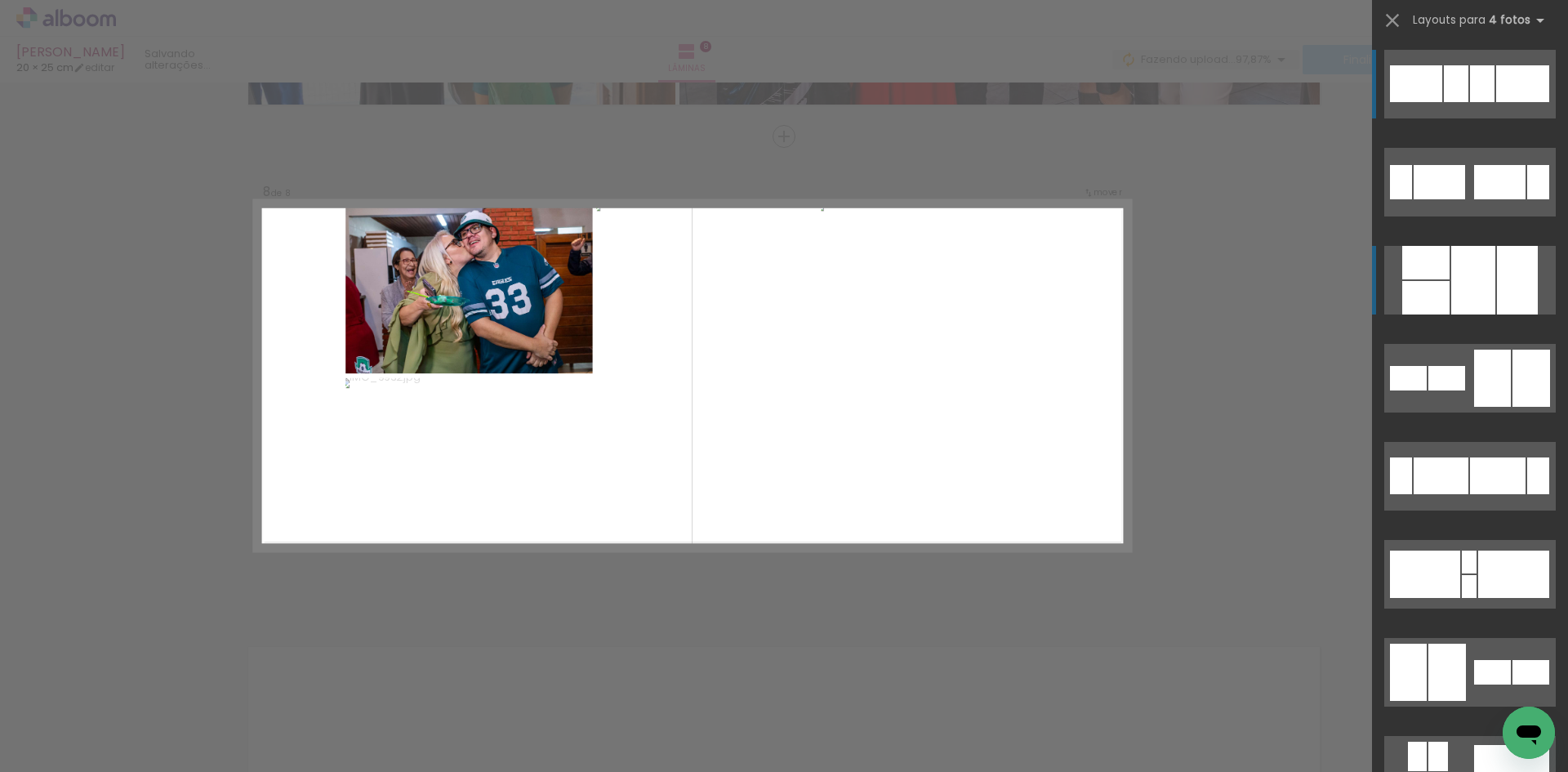
click at [1462, 273] on div at bounding box center [1473, 279] width 44 height 68
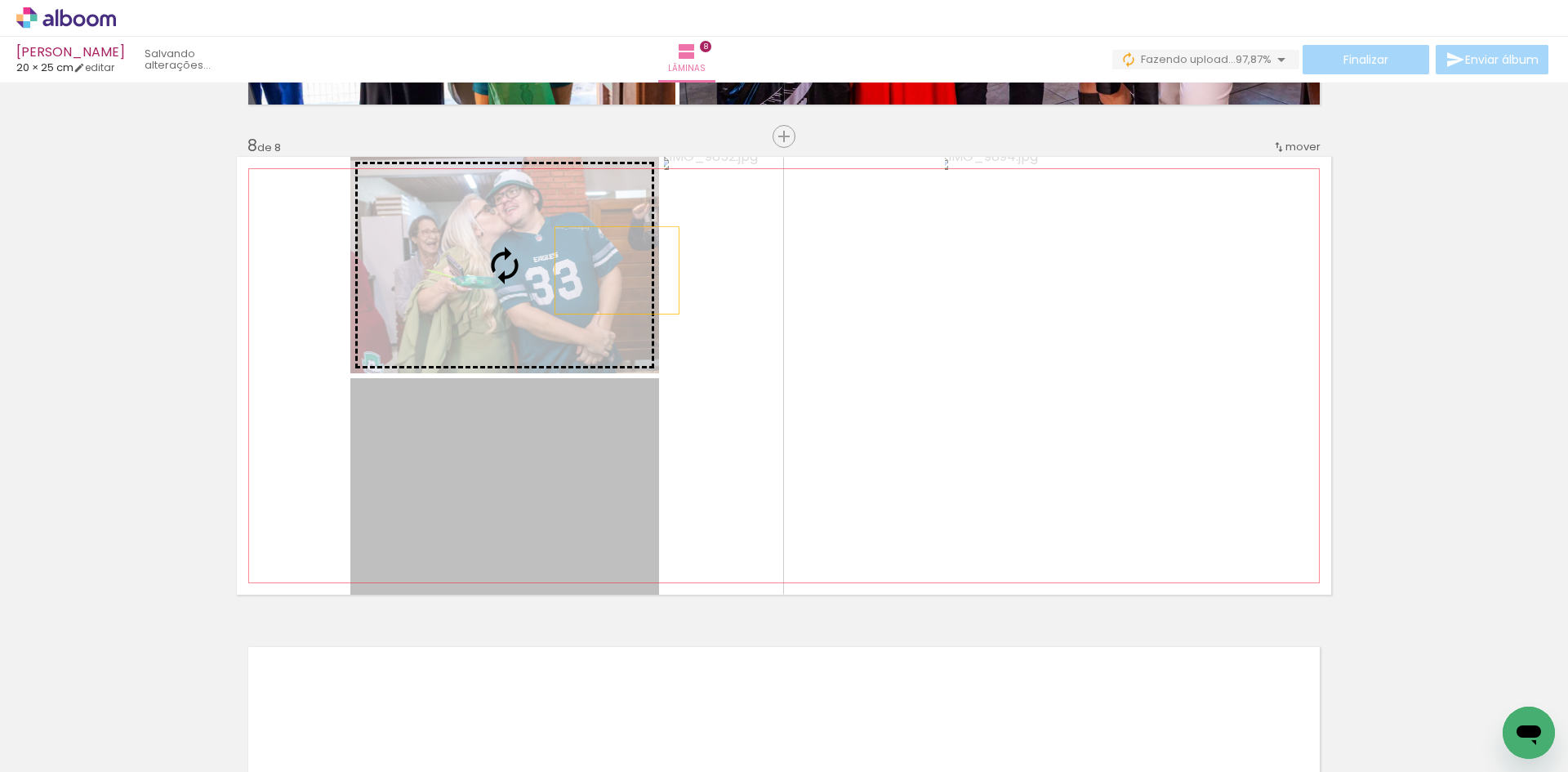
drag, startPoint x: 607, startPoint y: 438, endPoint x: 612, endPoint y: 267, distance: 171.1
click at [0, 0] on slot at bounding box center [0, 0] width 0 height 0
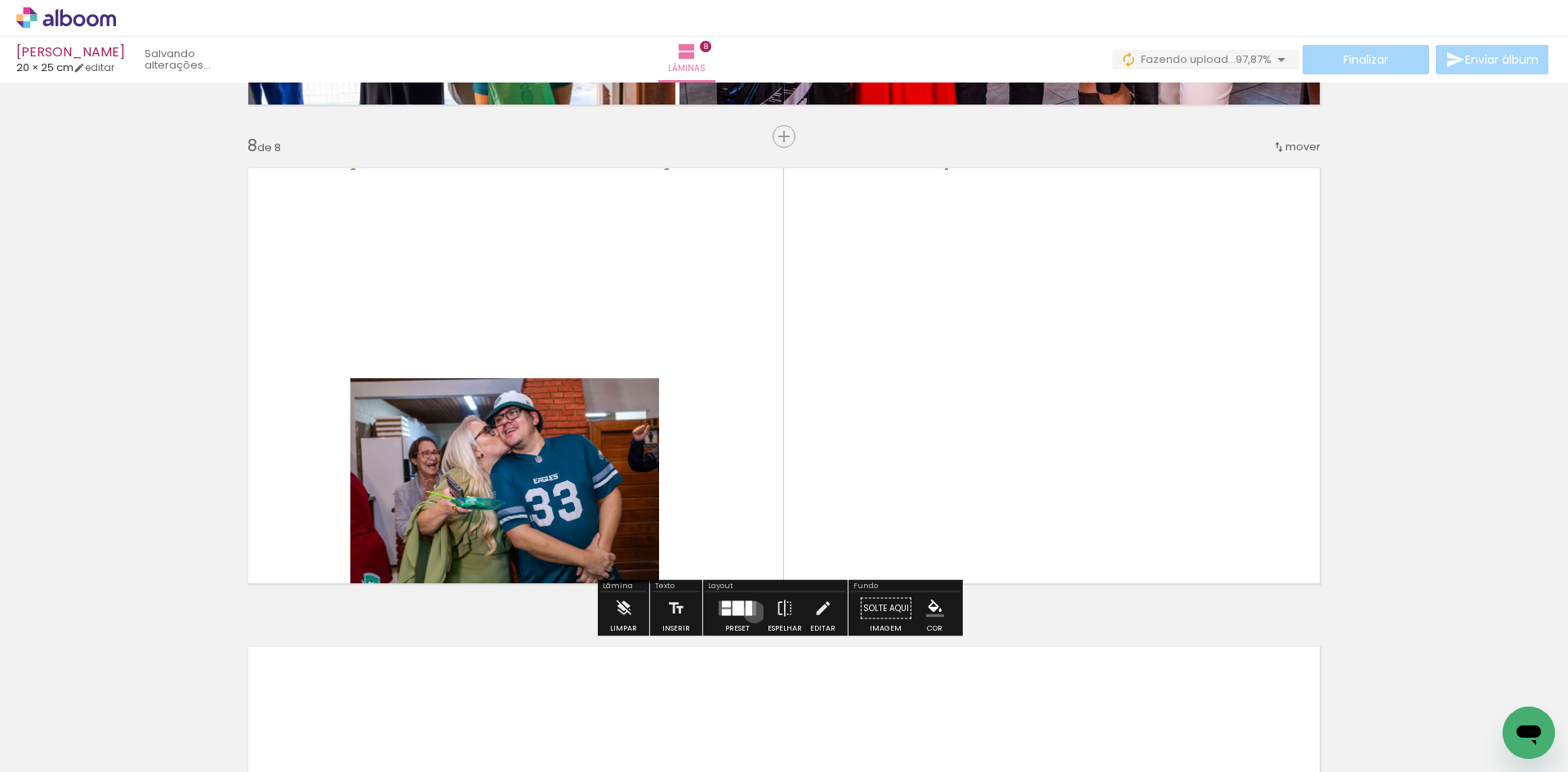
drag, startPoint x: 751, startPoint y: 611, endPoint x: 822, endPoint y: 569, distance: 82.5
click at [751, 612] on quentale-layouter at bounding box center [737, 608] width 37 height 15
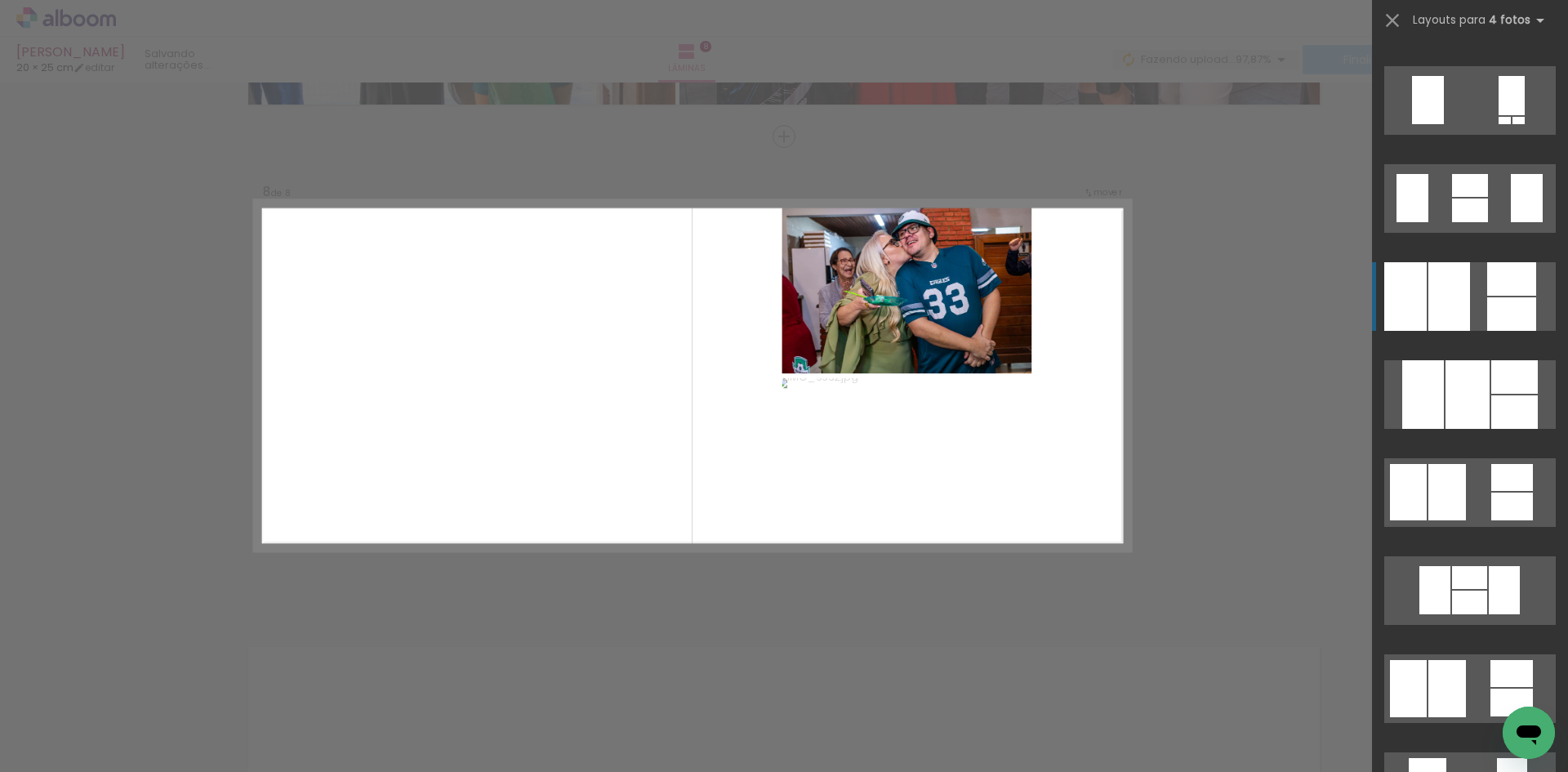
scroll to position [1176, 0]
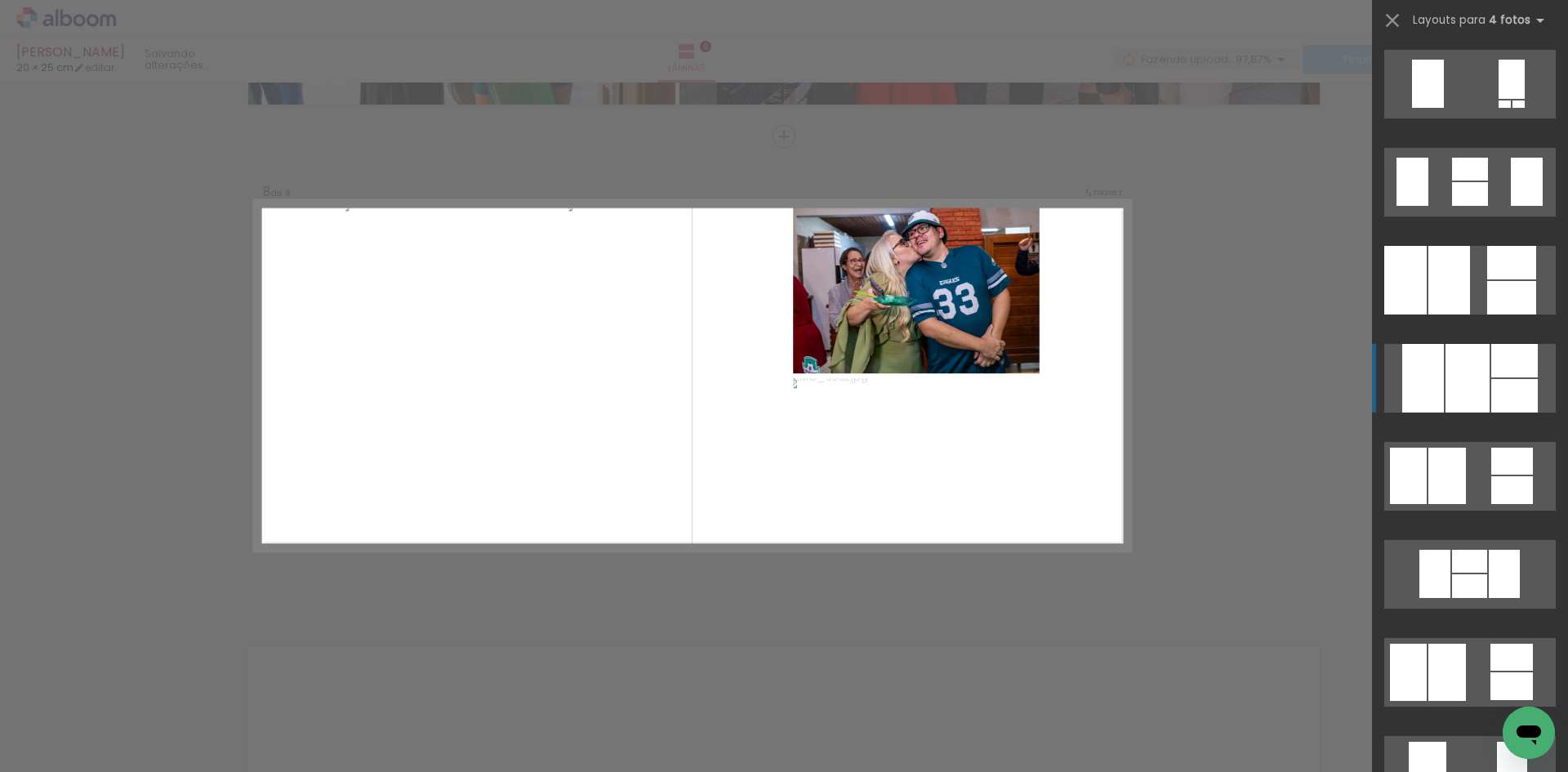
click at [1455, 362] on div at bounding box center [1467, 378] width 44 height 68
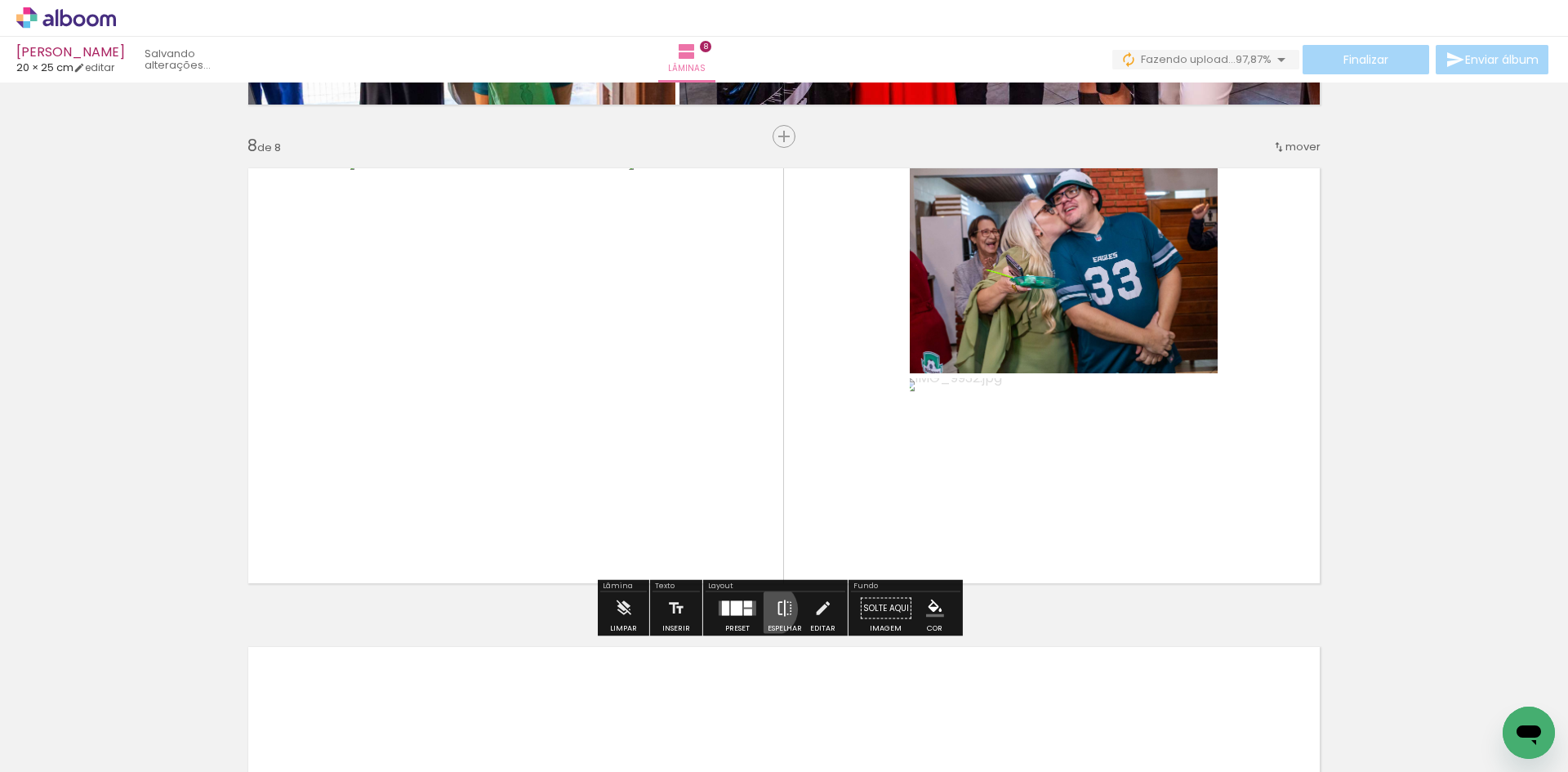
click at [767, 609] on paper-button "Espelhar" at bounding box center [784, 614] width 43 height 42
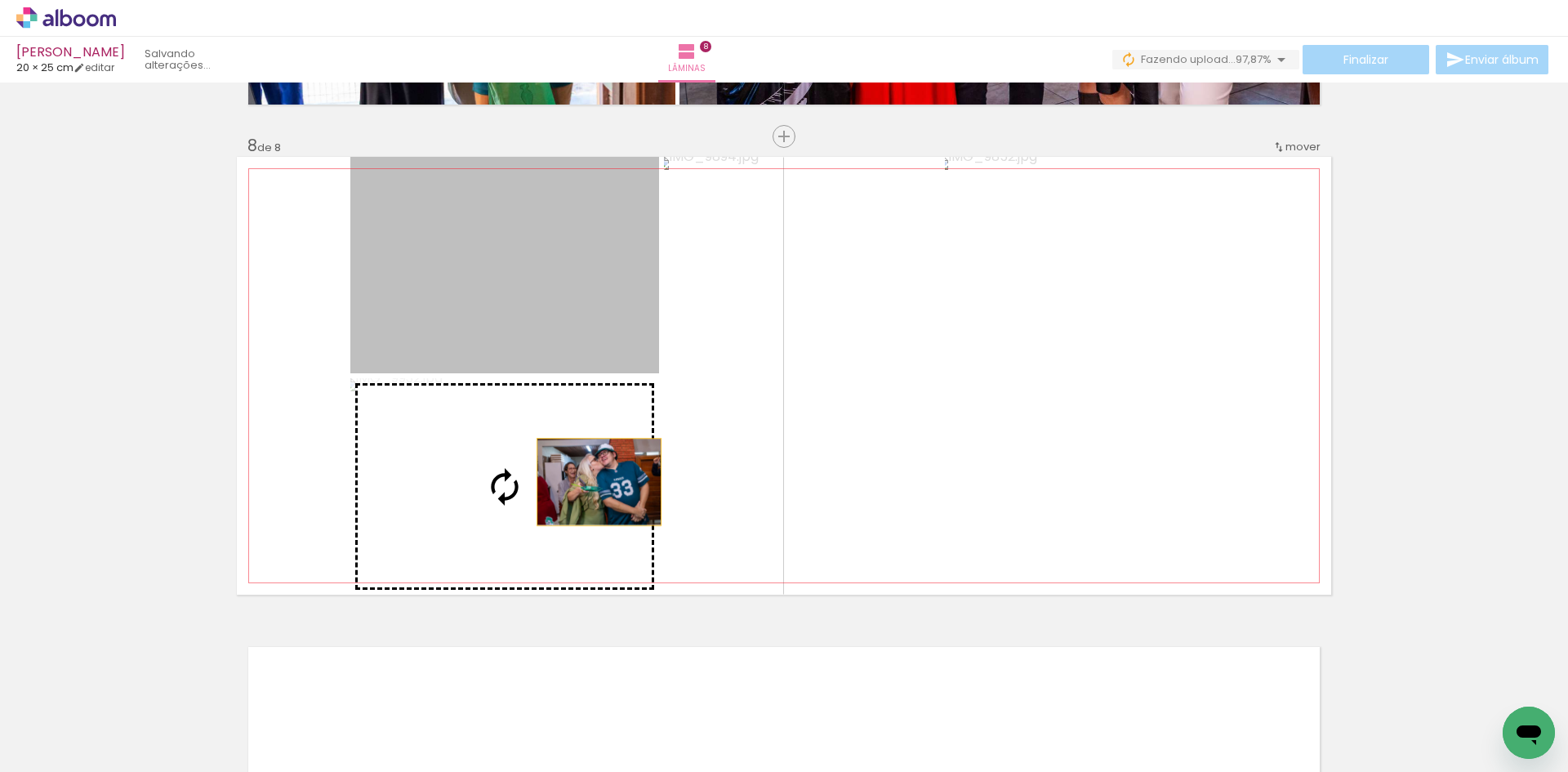
drag, startPoint x: 561, startPoint y: 296, endPoint x: 590, endPoint y: 480, distance: 186.3
click at [0, 0] on slot at bounding box center [0, 0] width 0 height 0
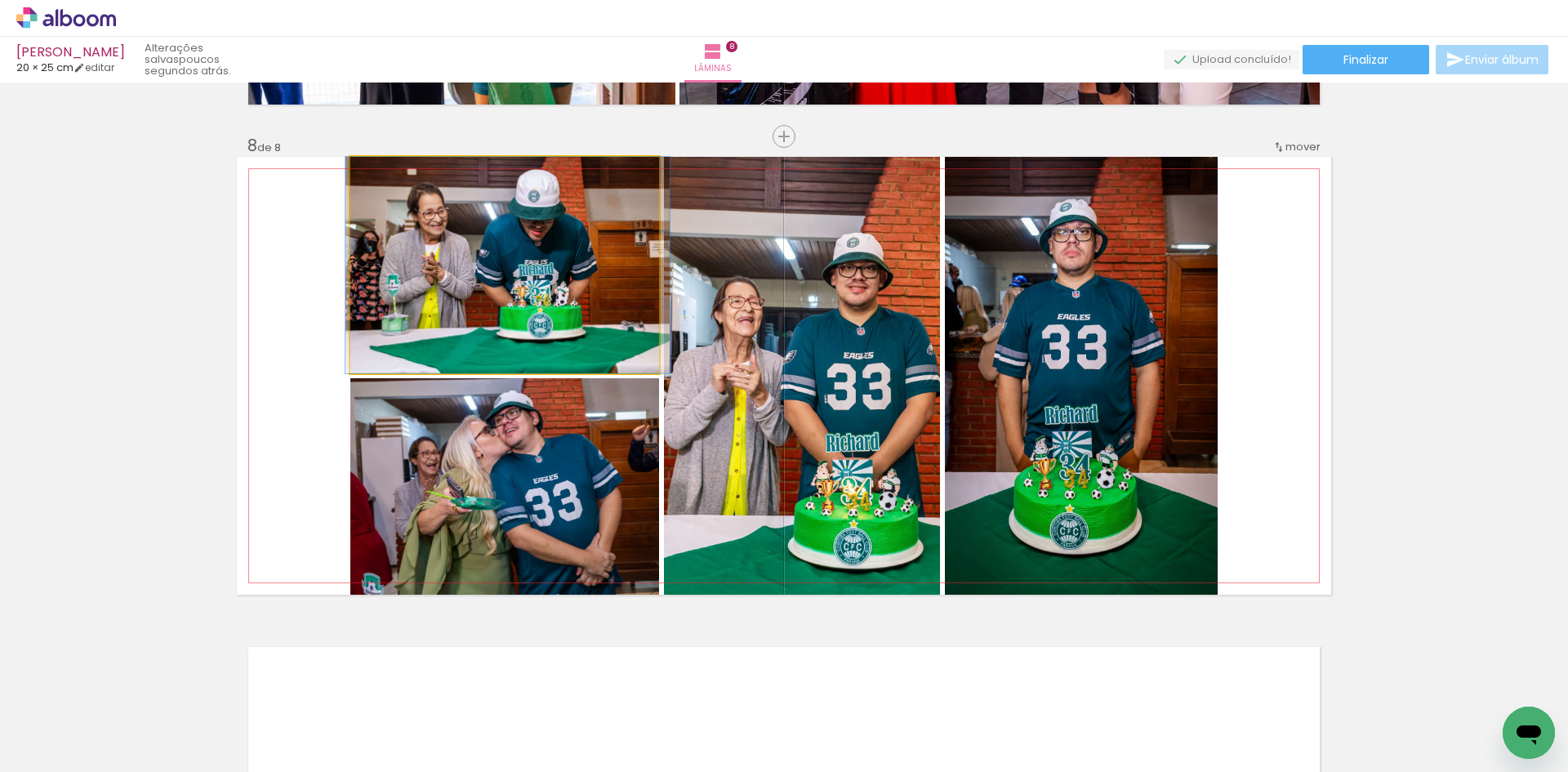
drag, startPoint x: 580, startPoint y: 297, endPoint x: 583, endPoint y: 312, distance: 15.3
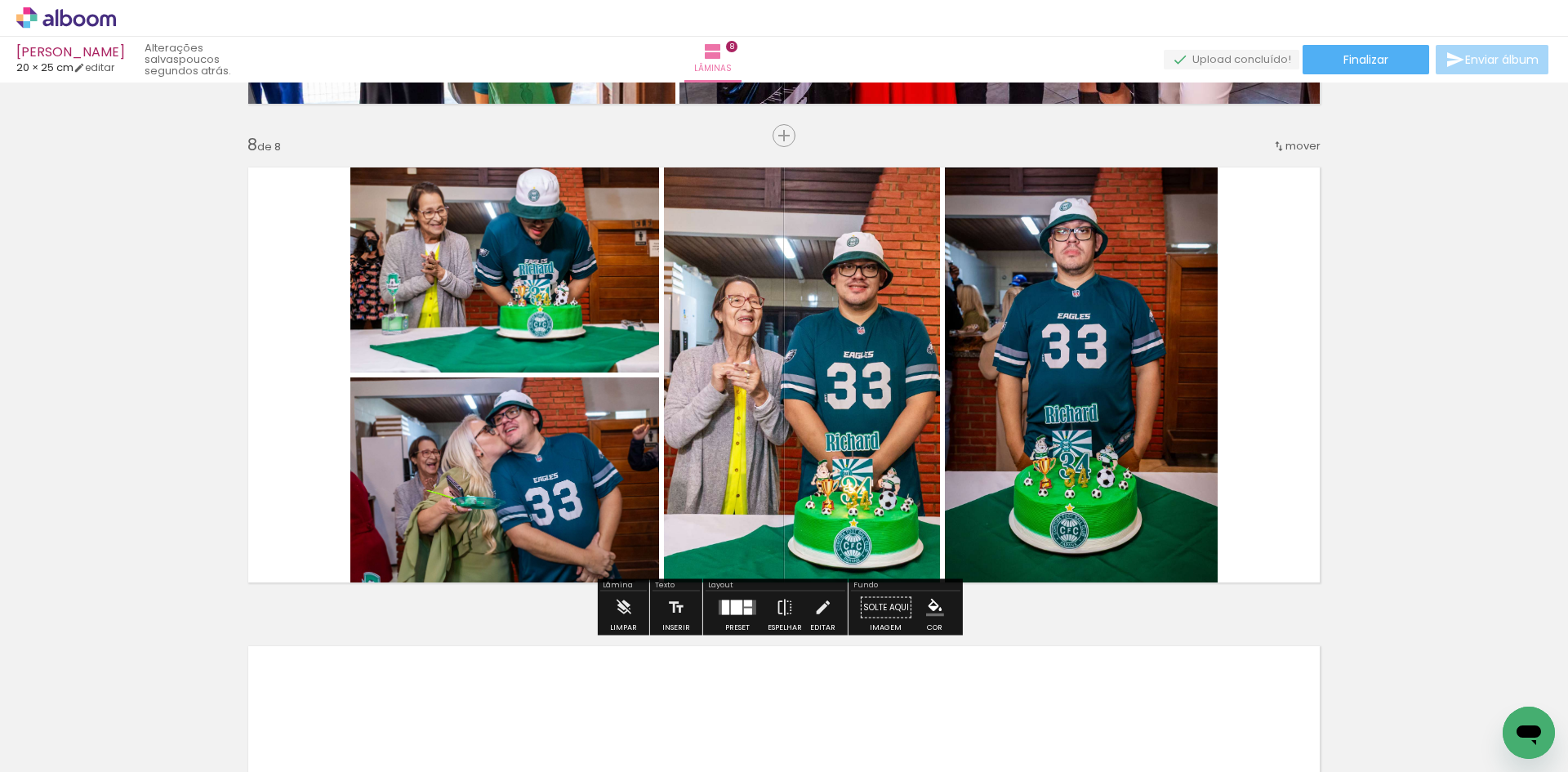
scroll to position [3324, 0]
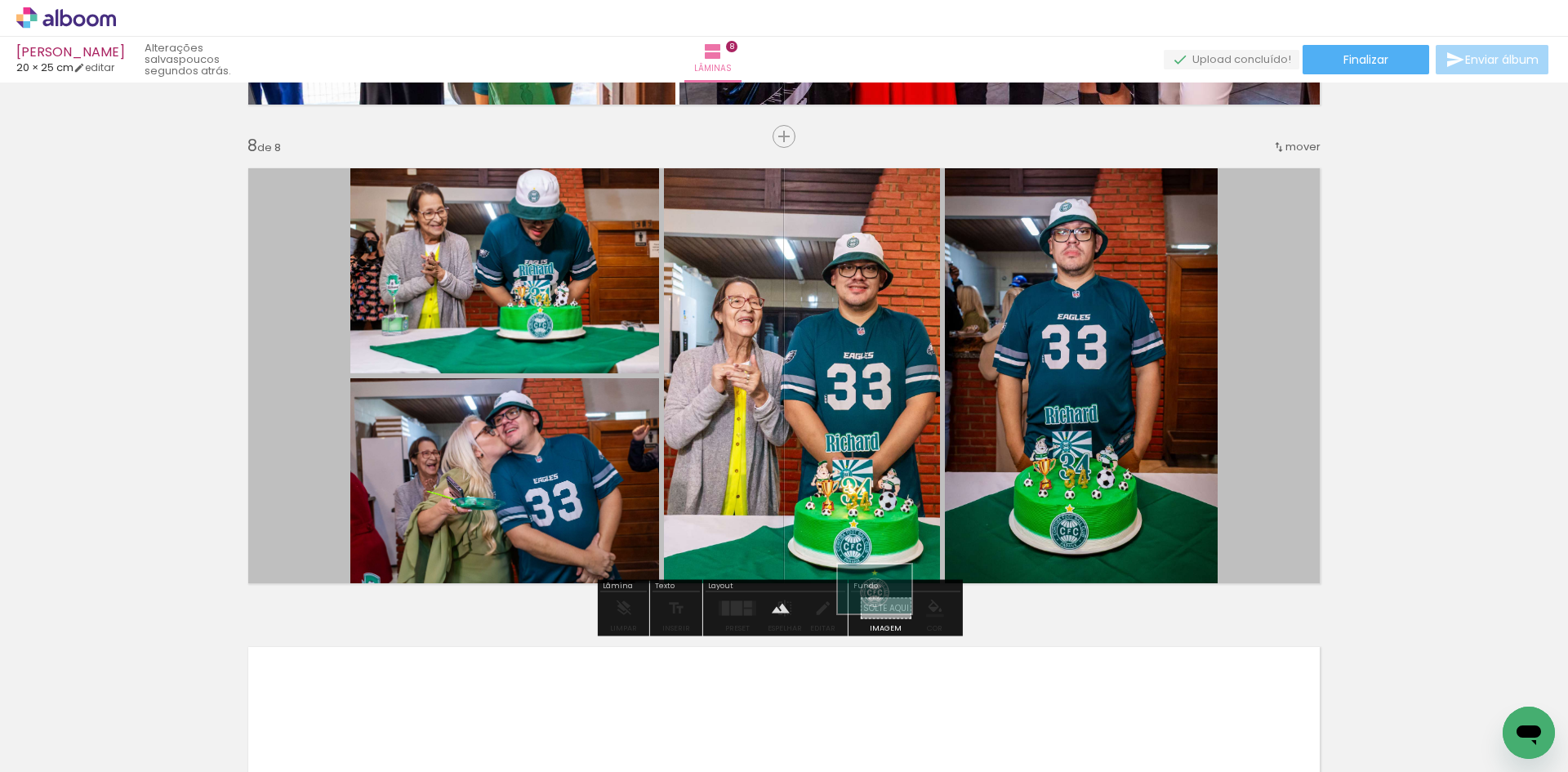
drag, startPoint x: 863, startPoint y: 705, endPoint x: 888, endPoint y: 615, distance: 93.4
click at [888, 615] on quentale-workspace at bounding box center [784, 386] width 1568 height 772
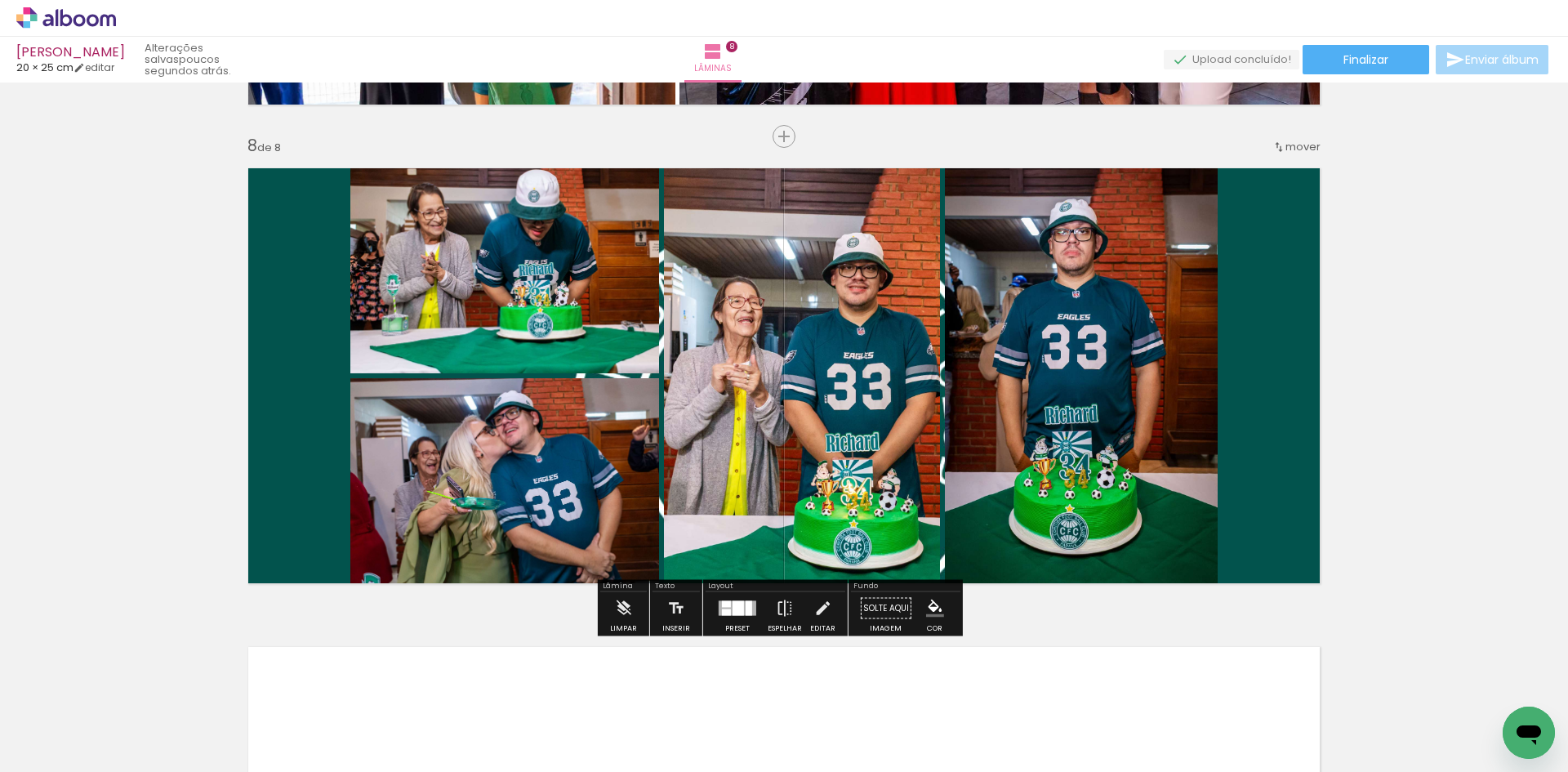
click at [1245, 336] on quentale-layouter at bounding box center [784, 375] width 1094 height 438
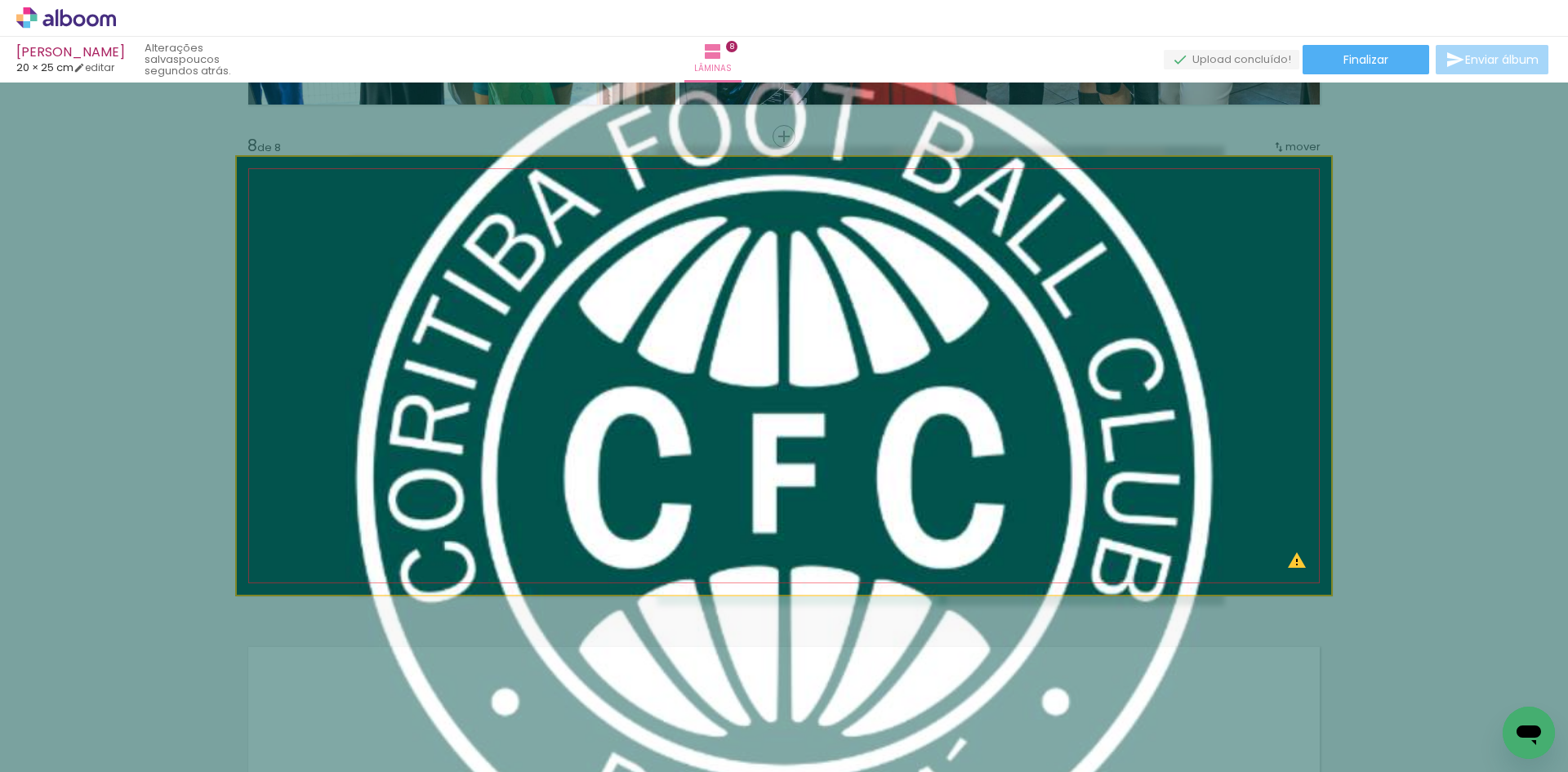
drag, startPoint x: 303, startPoint y: 203, endPoint x: 465, endPoint y: 187, distance: 162.8
type paper-slider "200"
click at [394, 186] on div "P&B Largura Cor" at bounding box center [813, 186] width 1094 height 0
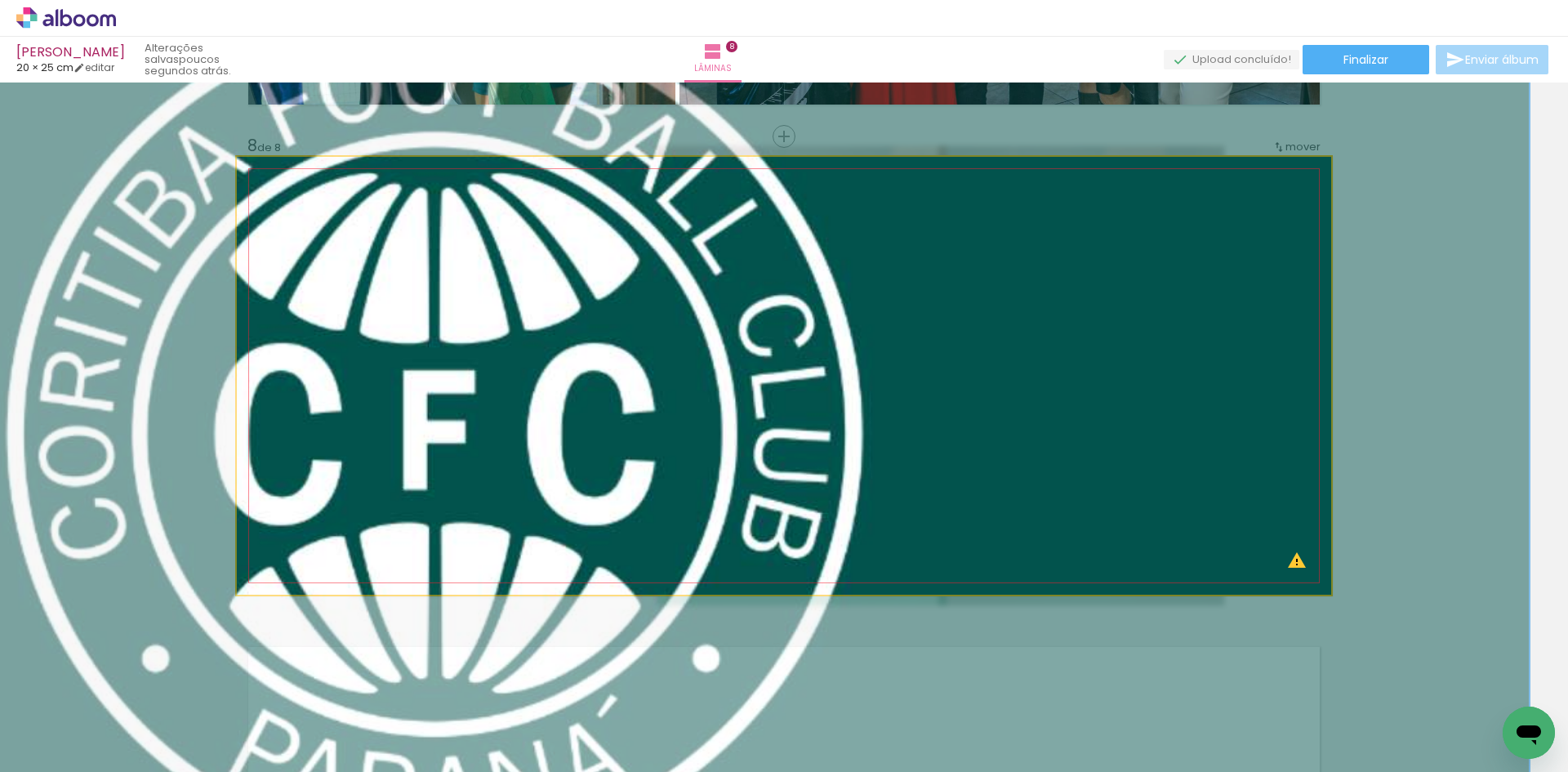
drag, startPoint x: 618, startPoint y: 268, endPoint x: 271, endPoint y: 222, distance: 350.0
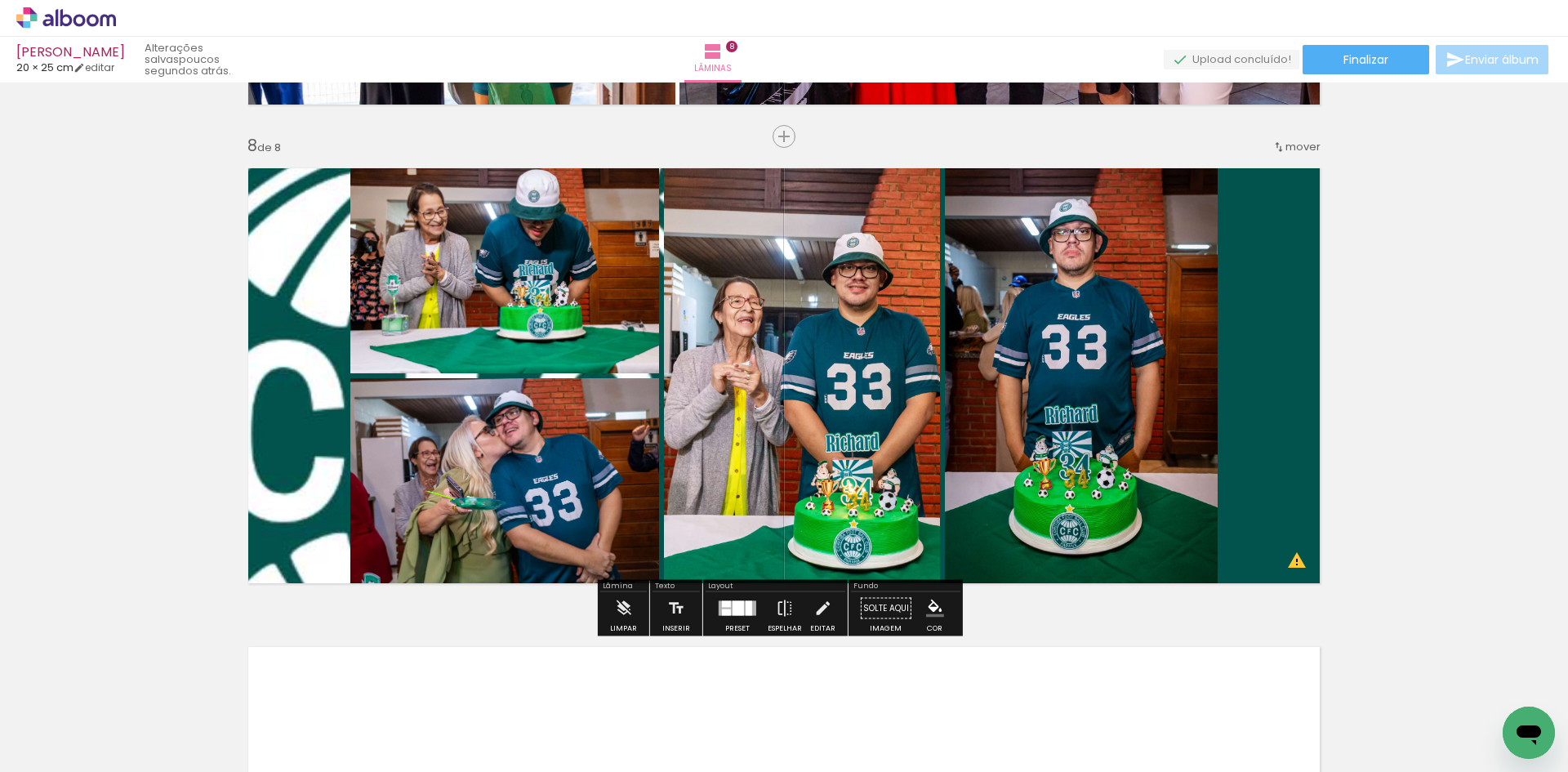
click at [1222, 255] on quentale-layouter at bounding box center [784, 375] width 1094 height 438
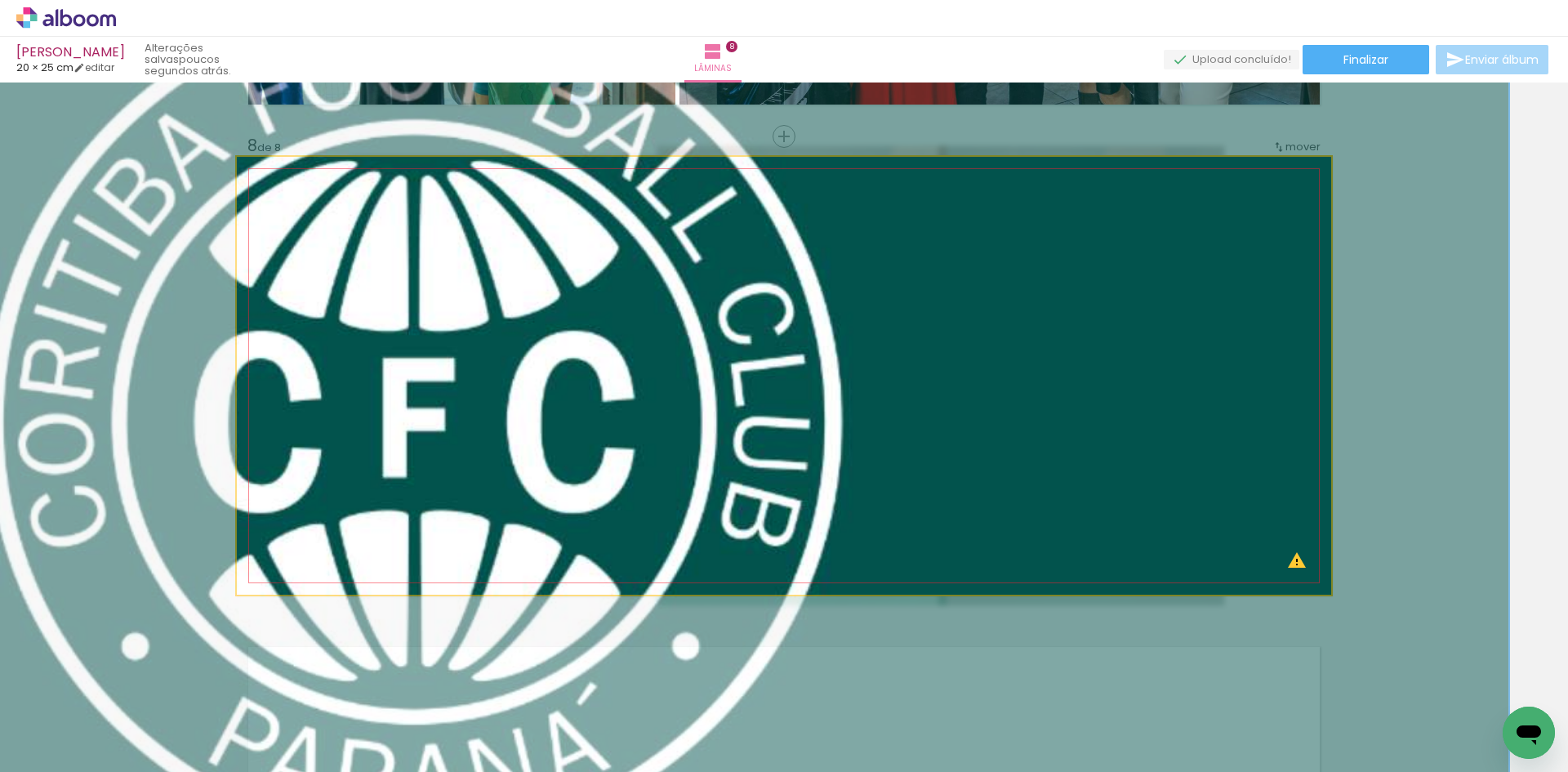
drag, startPoint x: 1220, startPoint y: 256, endPoint x: 1198, endPoint y: 247, distance: 23.8
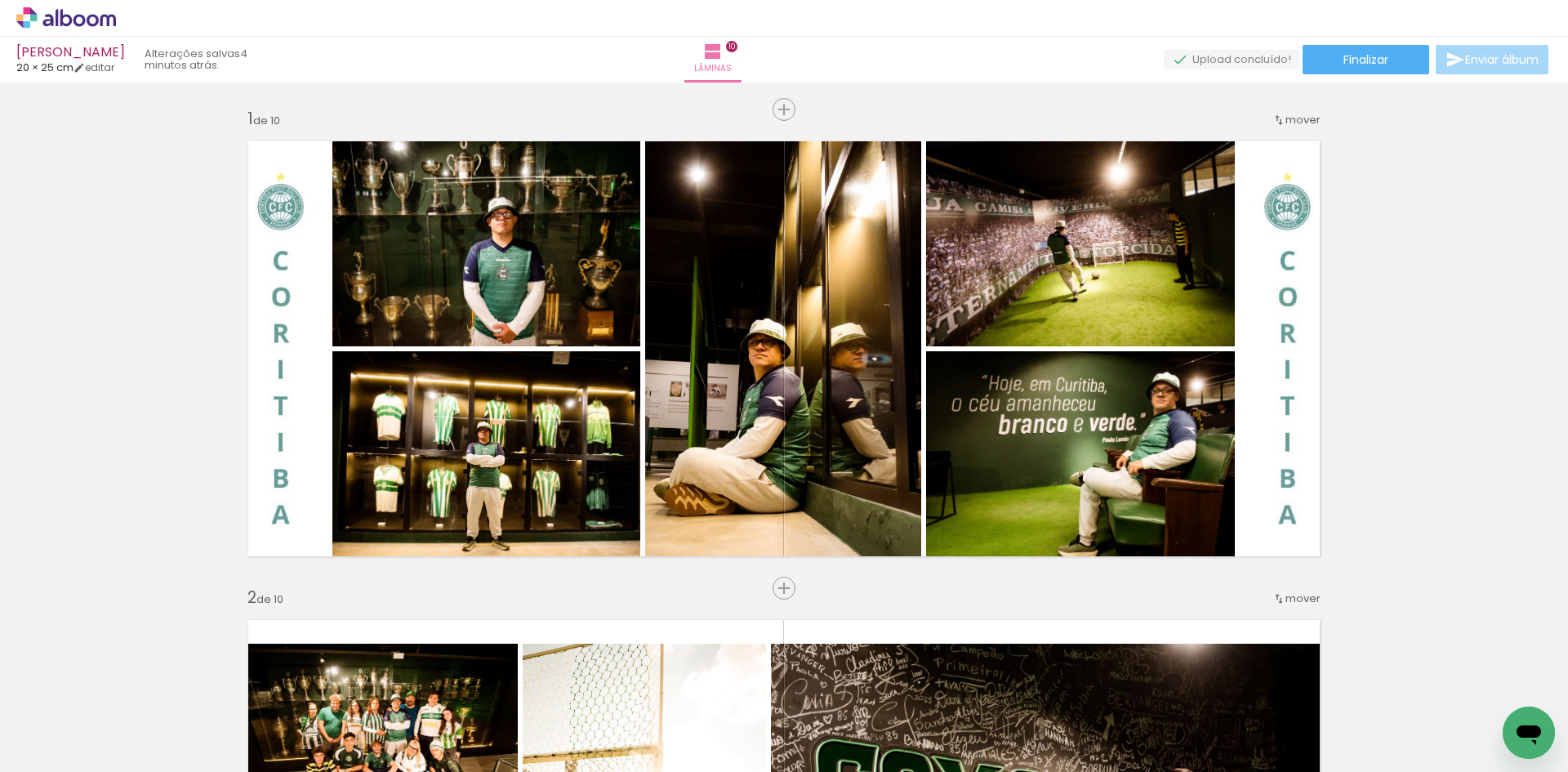
drag, startPoint x: 577, startPoint y: 488, endPoint x: 585, endPoint y: 446, distance: 42.8
click at [0, 0] on slot at bounding box center [0, 0] width 0 height 0
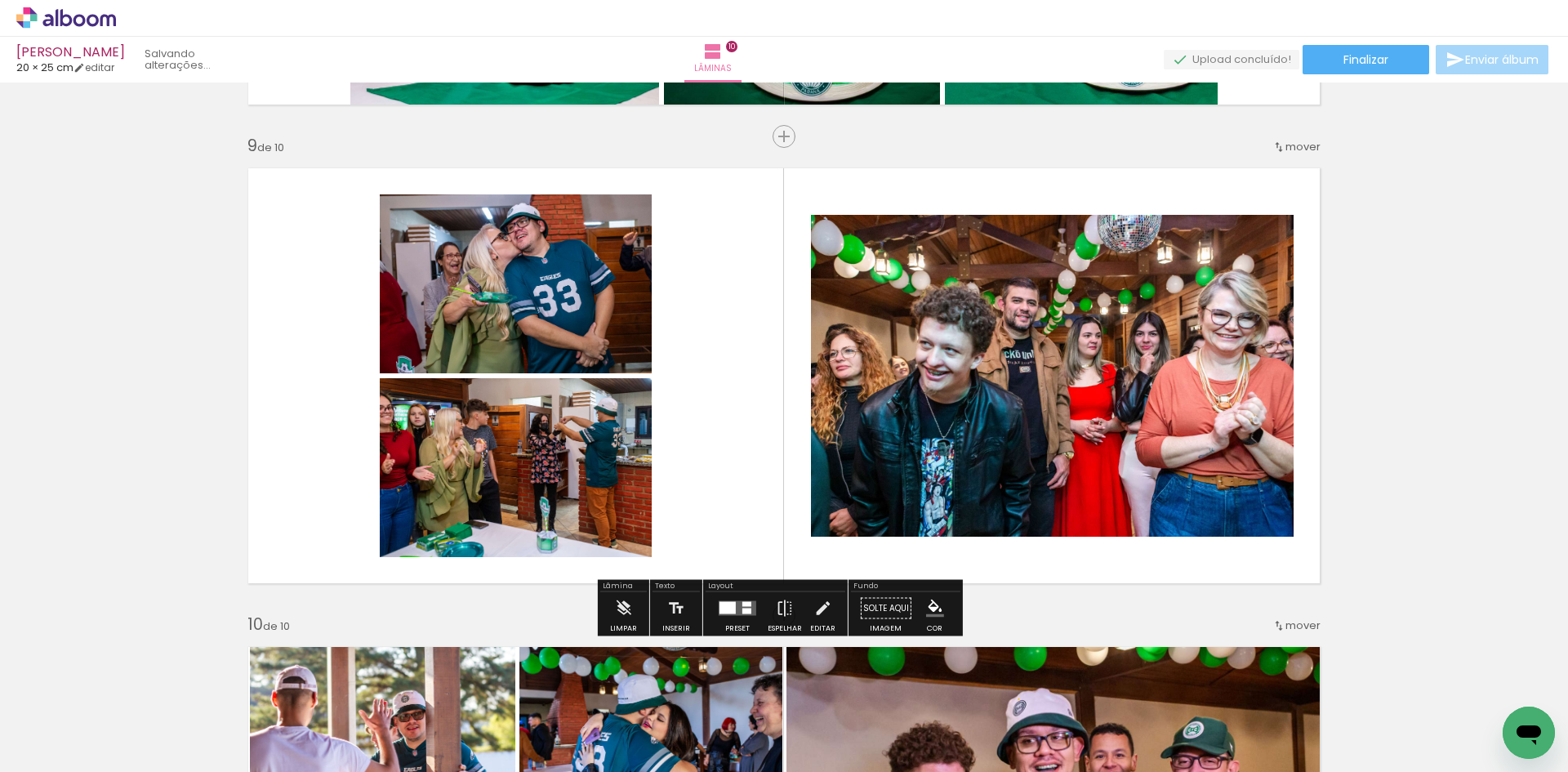
scroll to position [0, 3327]
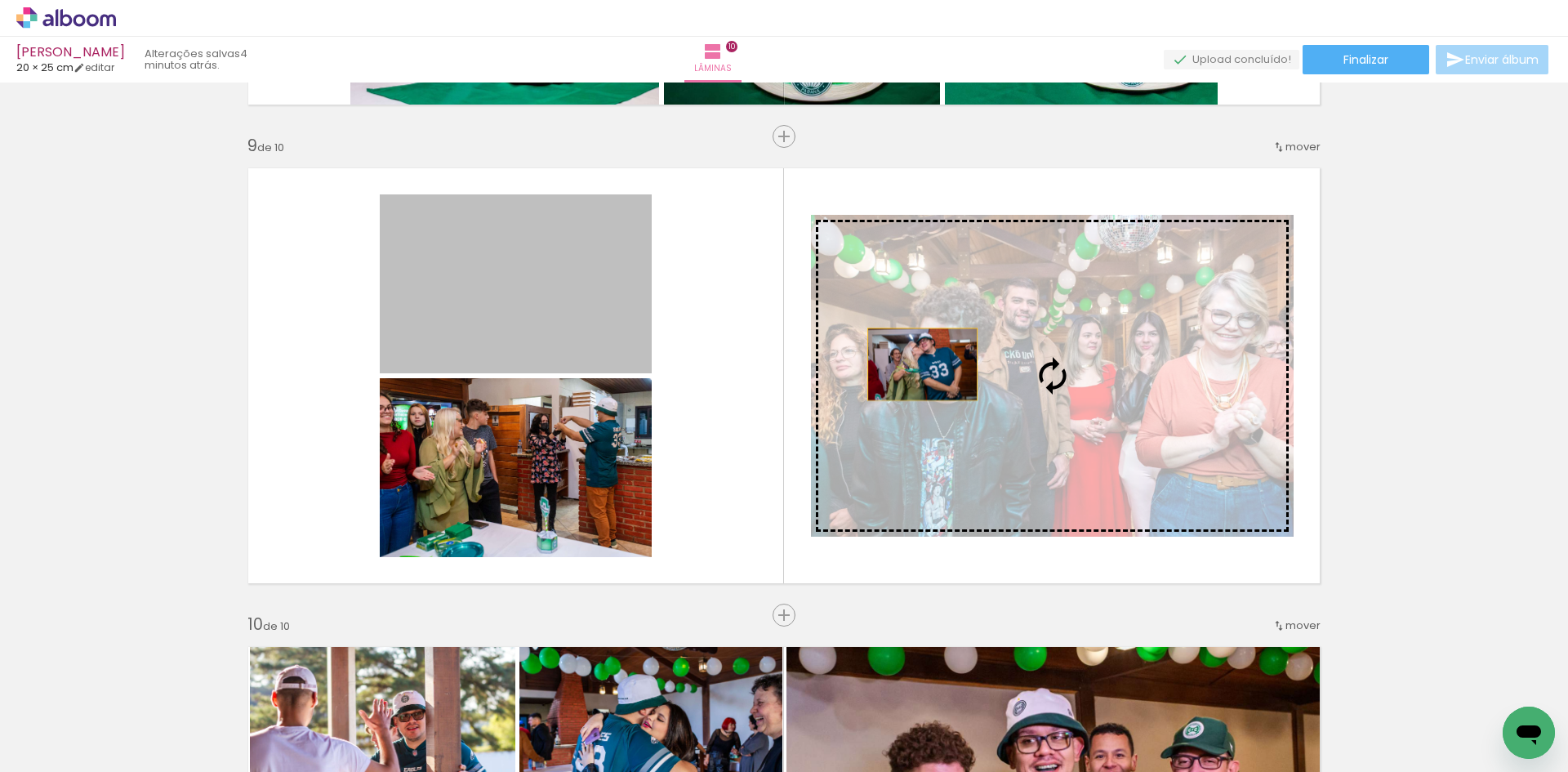
drag, startPoint x: 566, startPoint y: 298, endPoint x: 916, endPoint y: 364, distance: 356.2
click at [0, 0] on slot at bounding box center [0, 0] width 0 height 0
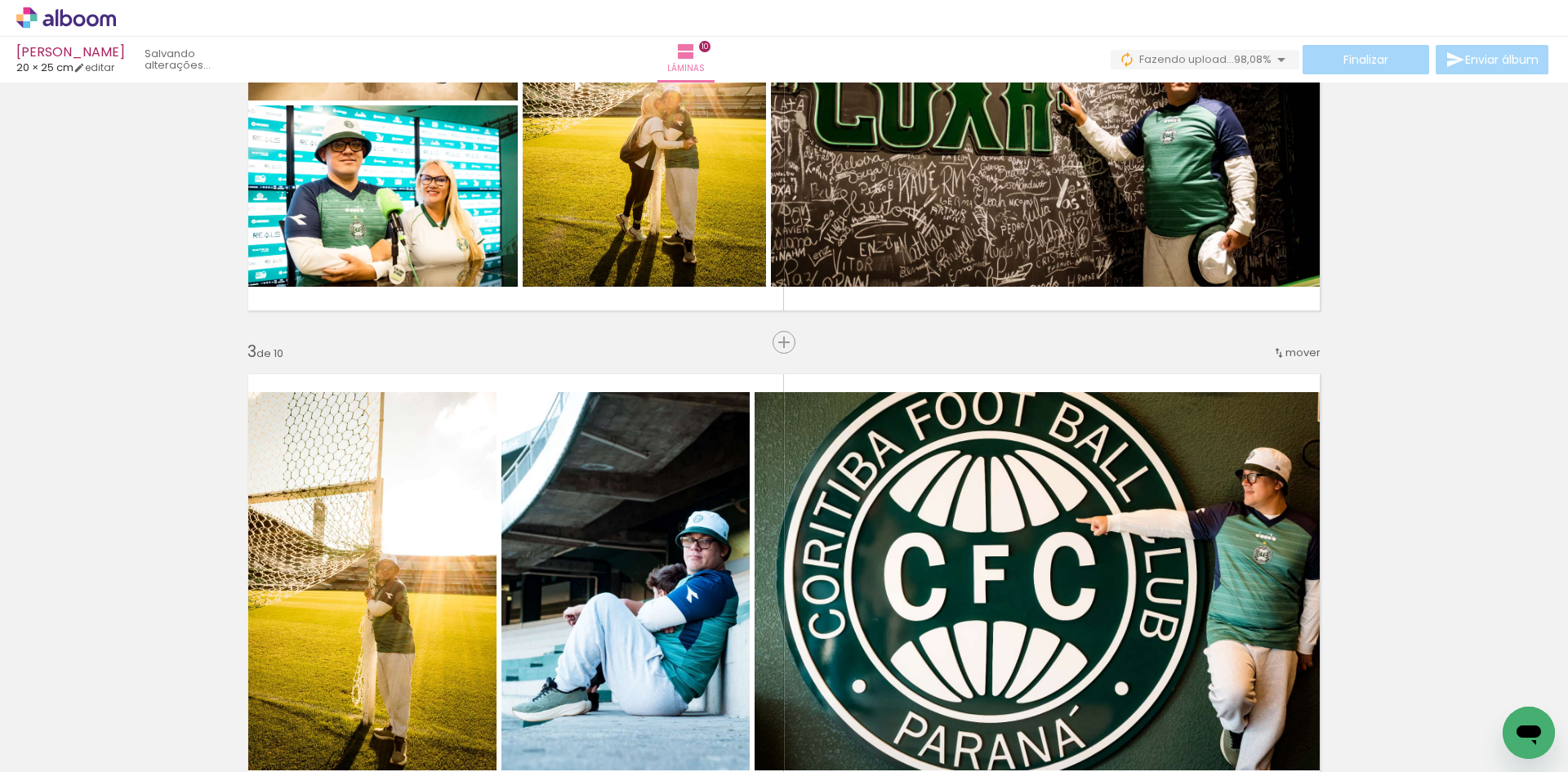
scroll to position [980, 0]
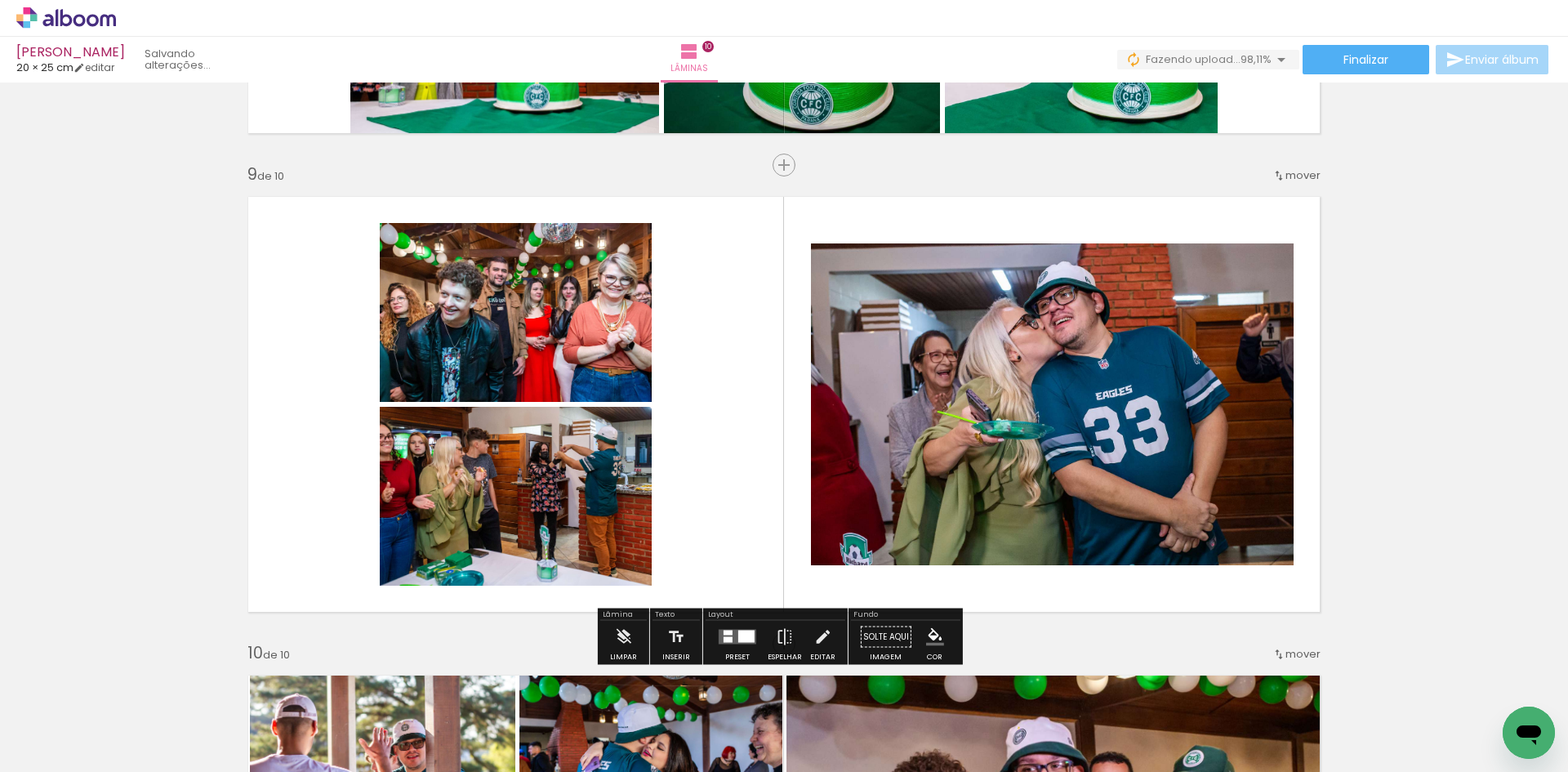
scroll to position [0, 3418]
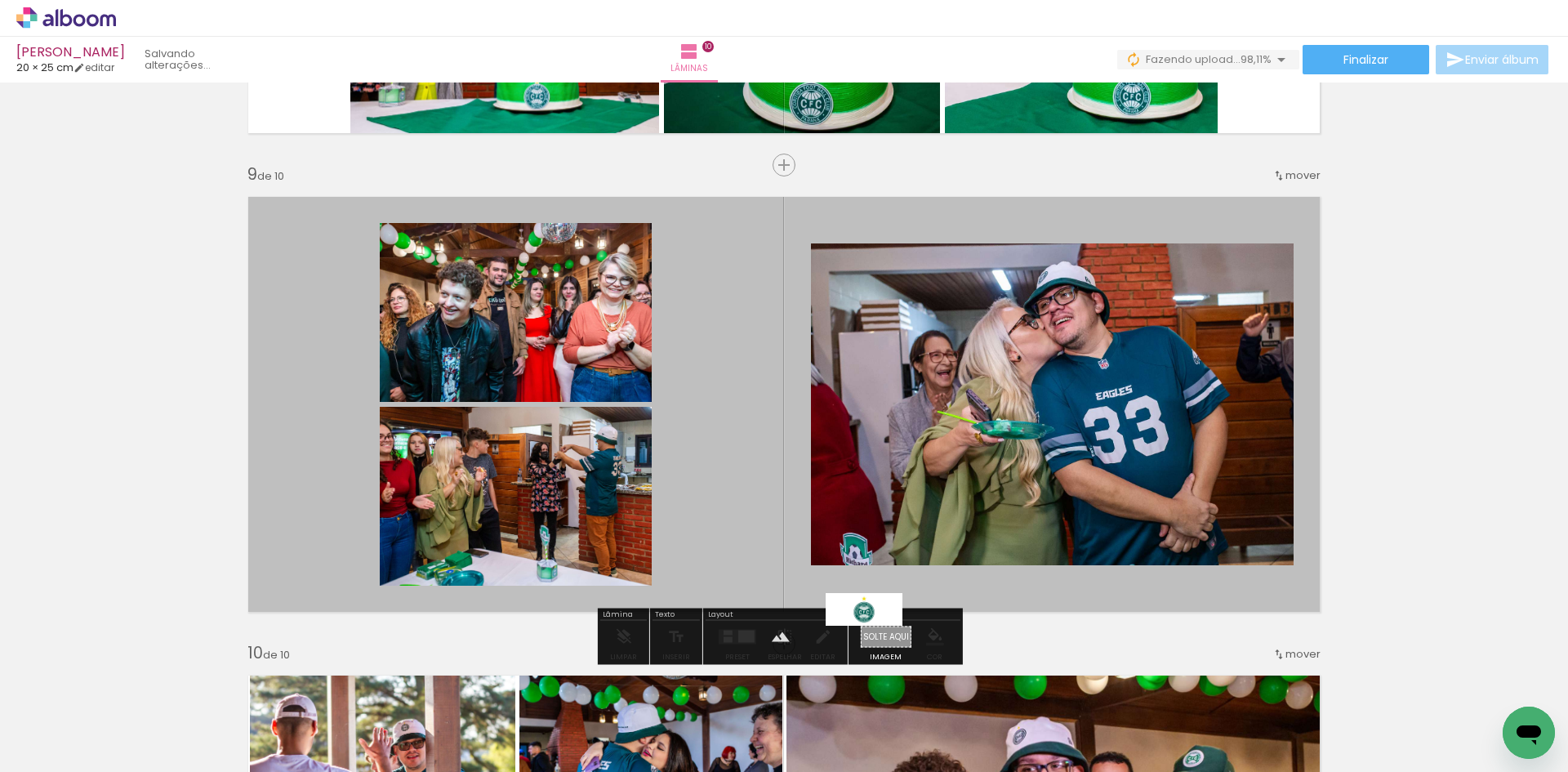
drag, startPoint x: 1496, startPoint y: 708, endPoint x: 876, endPoint y: 644, distance: 623.3
click at [876, 644] on quentale-workspace at bounding box center [784, 386] width 1568 height 772
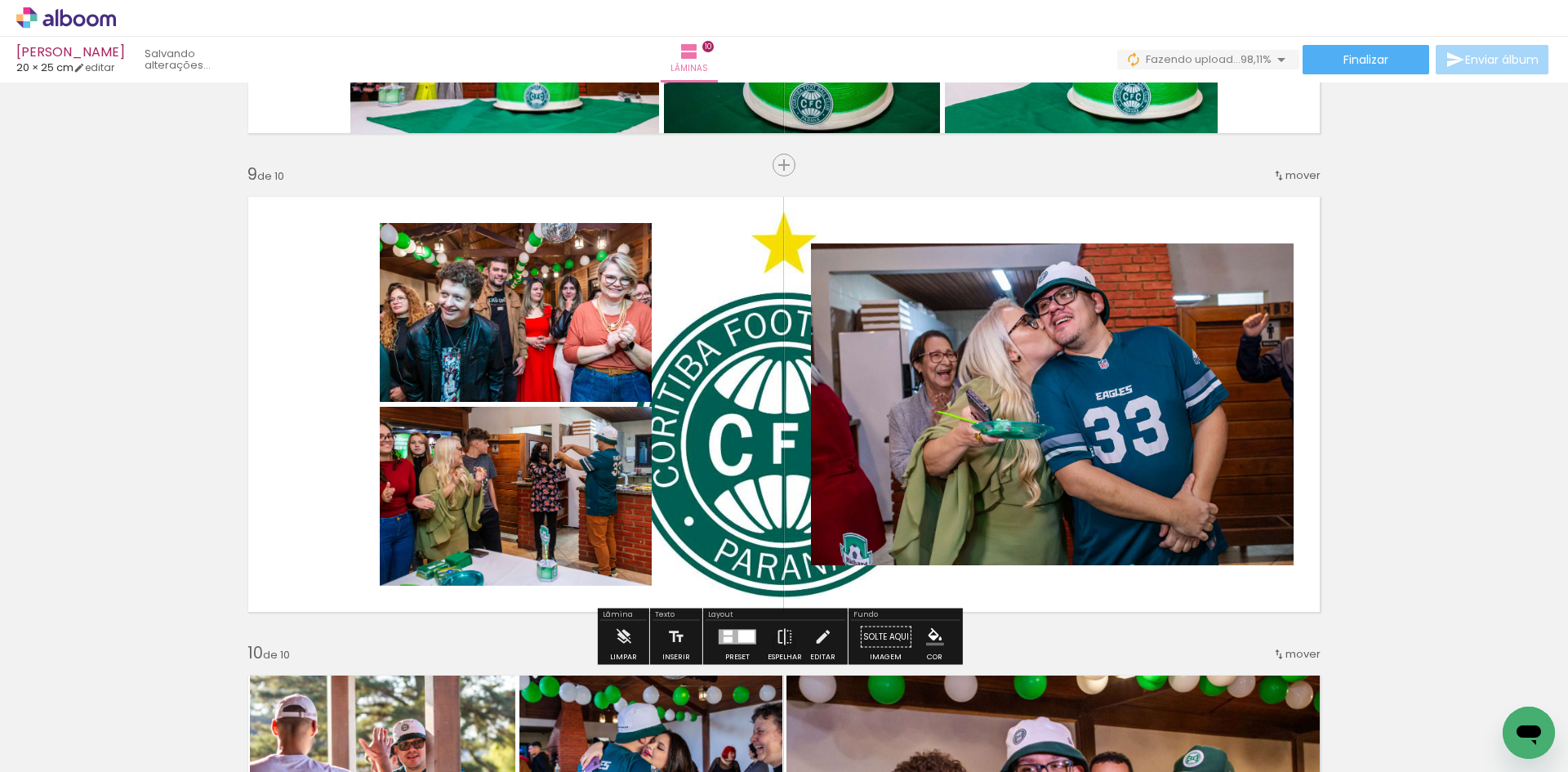
click at [751, 424] on quentale-layouter at bounding box center [784, 404] width 1094 height 438
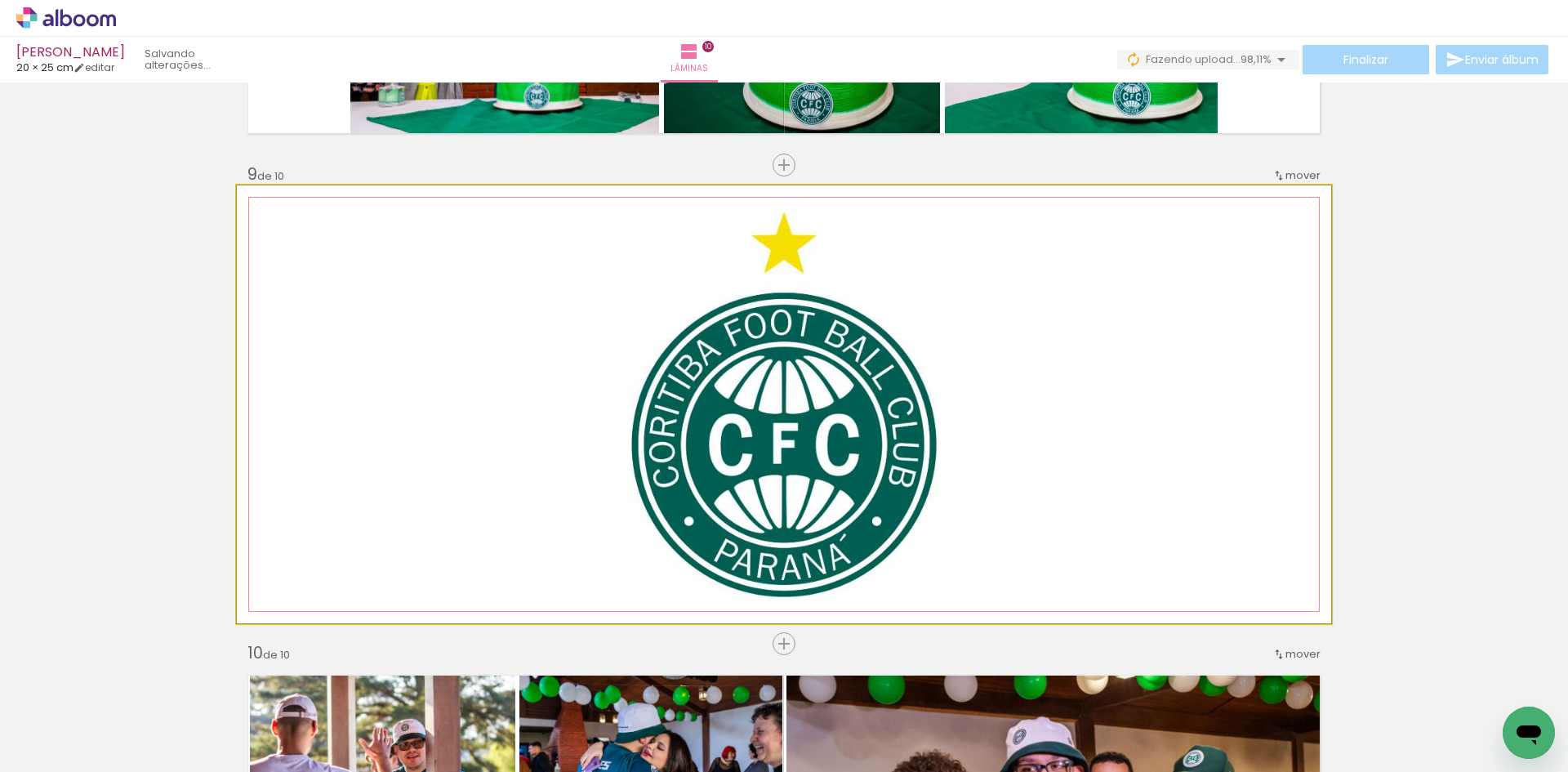
drag, startPoint x: 751, startPoint y: 424, endPoint x: 734, endPoint y: 380, distance: 47.2
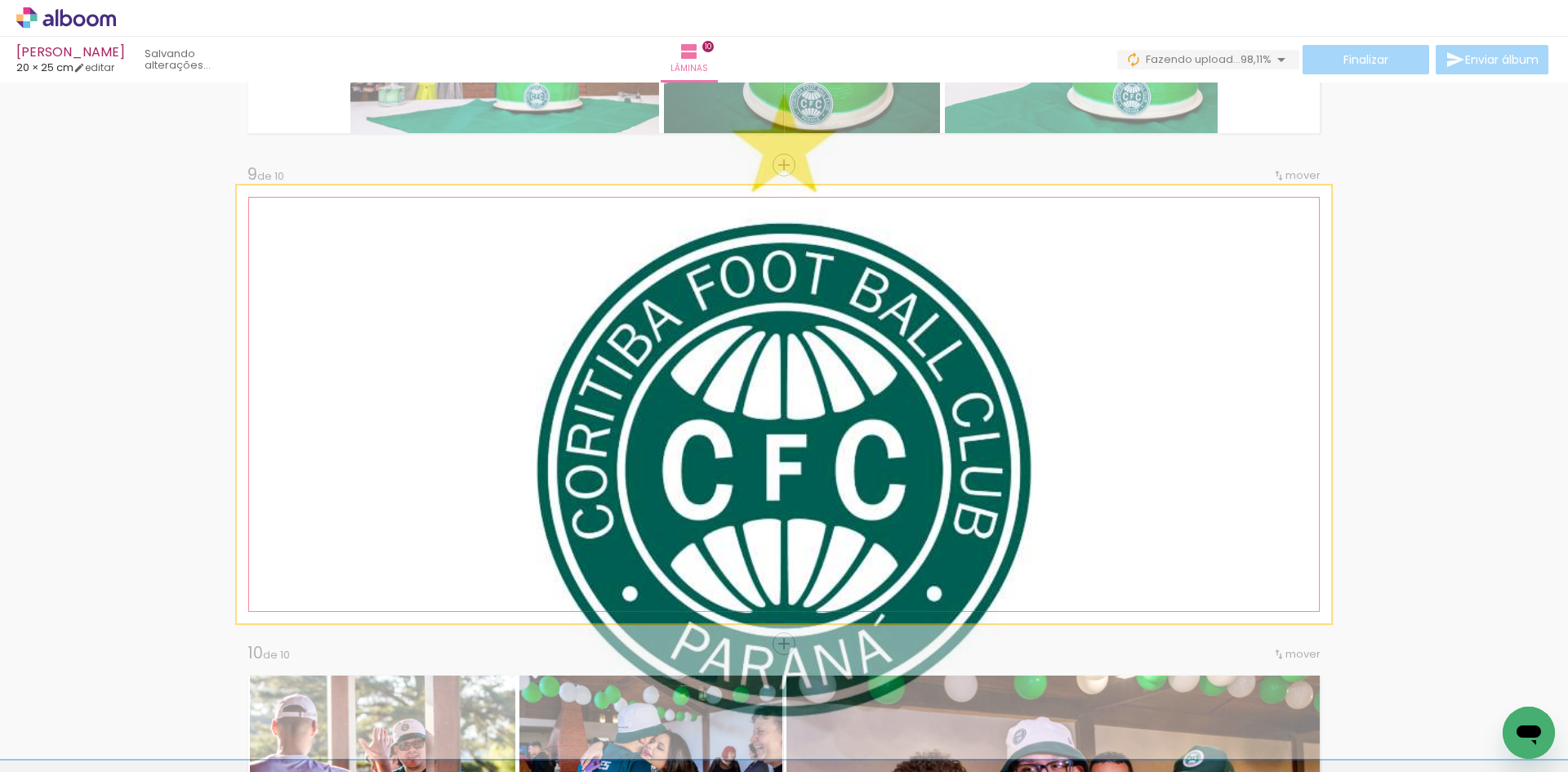
drag, startPoint x: 314, startPoint y: 224, endPoint x: 656, endPoint y: 409, distance: 388.8
type paper-slider "171"
click at [343, 234] on div at bounding box center [331, 227] width 64 height 26
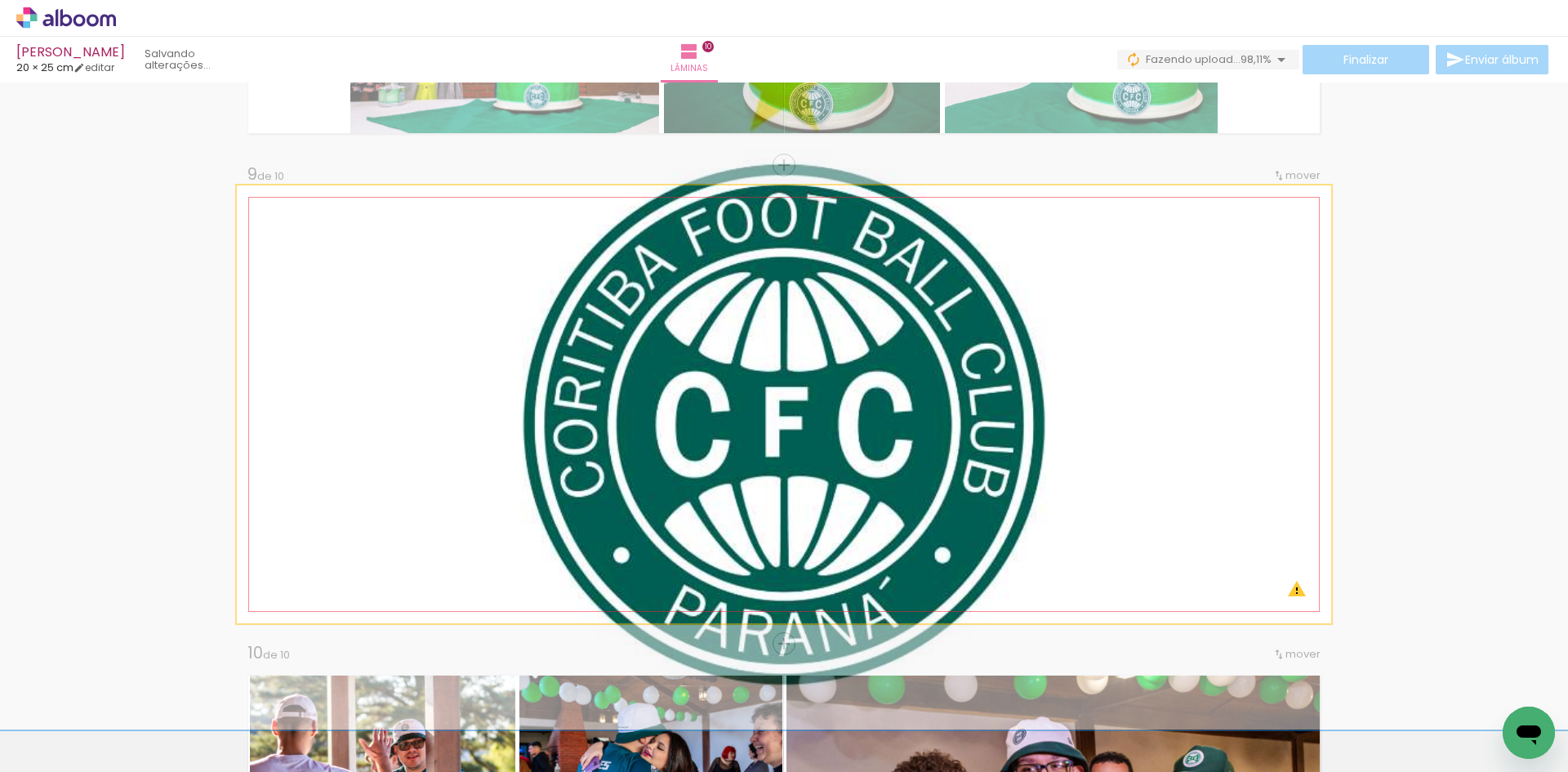
drag, startPoint x: 658, startPoint y: 410, endPoint x: 669, endPoint y: 364, distance: 47.3
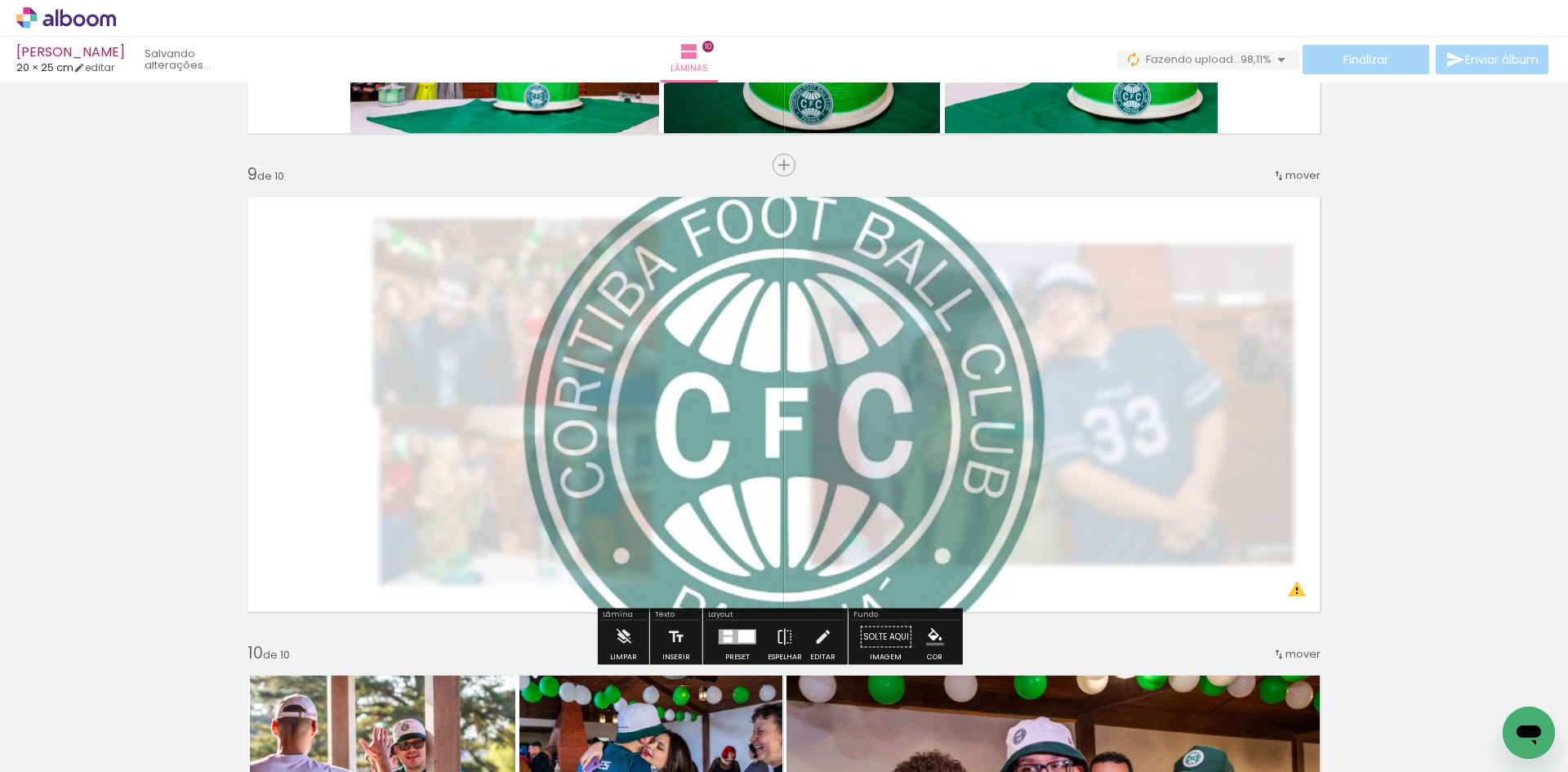
drag, startPoint x: 450, startPoint y: 227, endPoint x: 855, endPoint y: 256, distance: 406.0
type paper-slider "55"
click at [441, 226] on div at bounding box center [446, 227] width 64 height 26
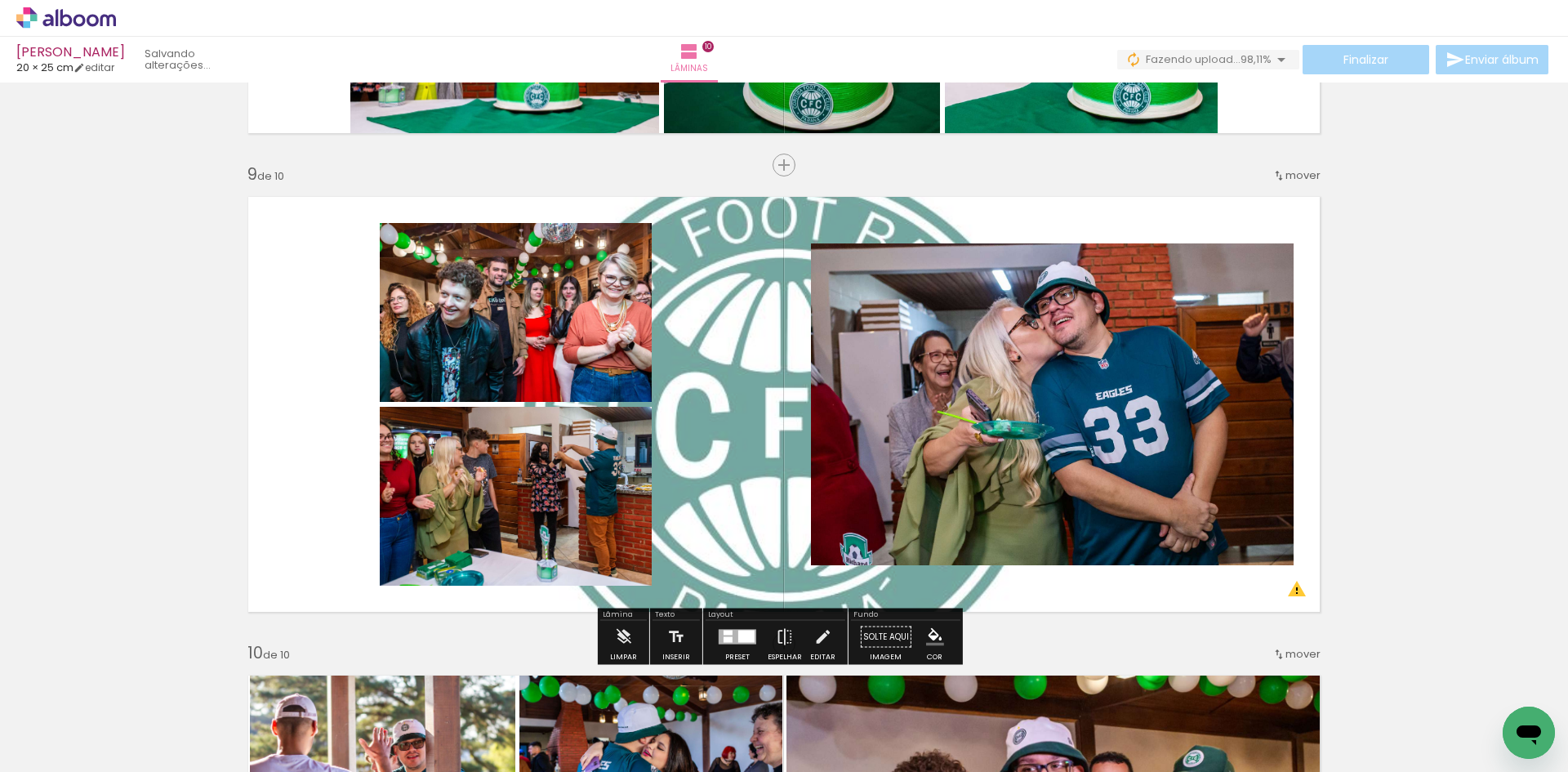
drag, startPoint x: 1531, startPoint y: 309, endPoint x: 1508, endPoint y: 310, distance: 23.0
click at [723, 452] on quentale-layouter at bounding box center [784, 404] width 1094 height 438
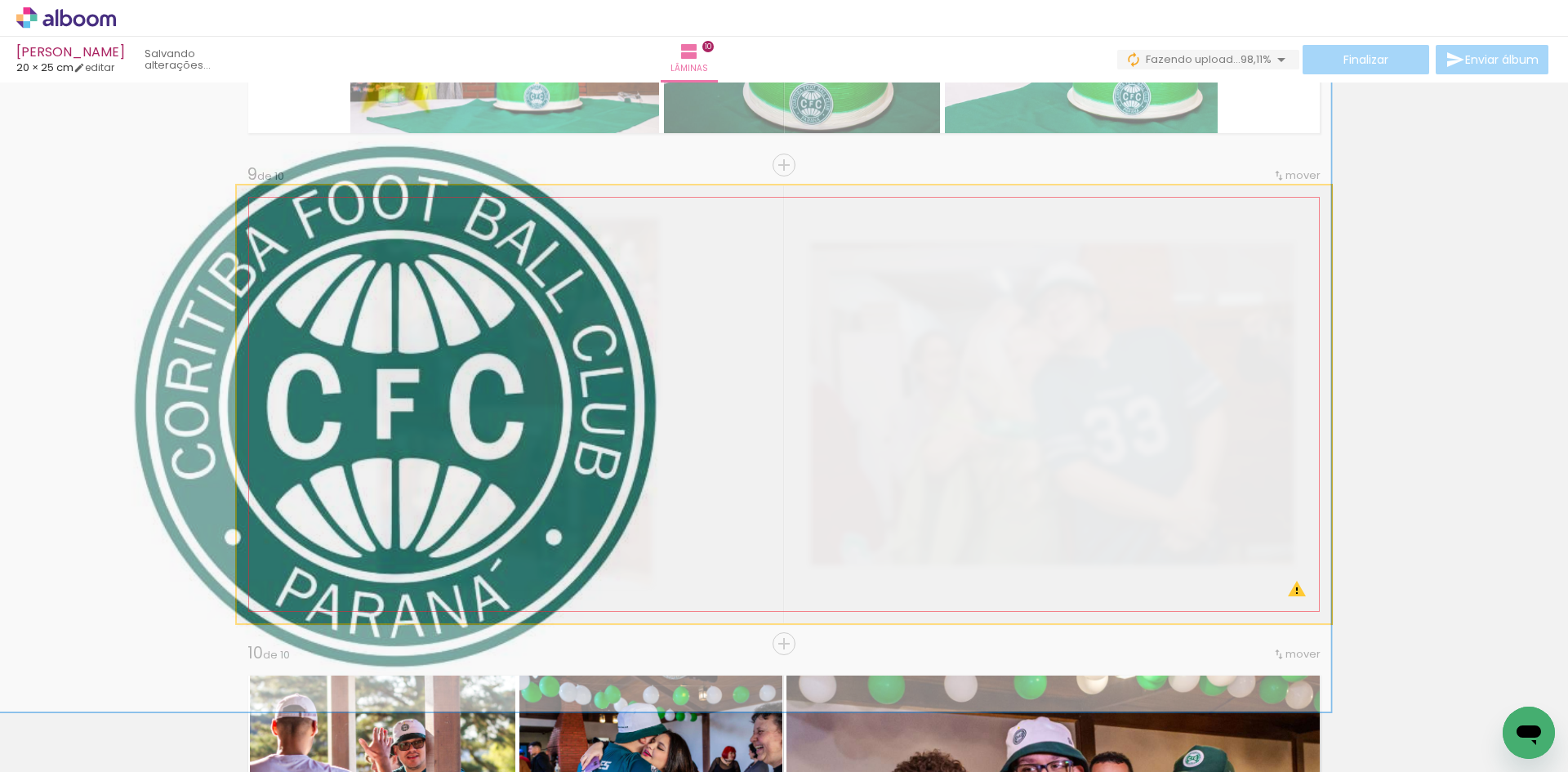
drag, startPoint x: 740, startPoint y: 434, endPoint x: 339, endPoint y: 413, distance: 401.5
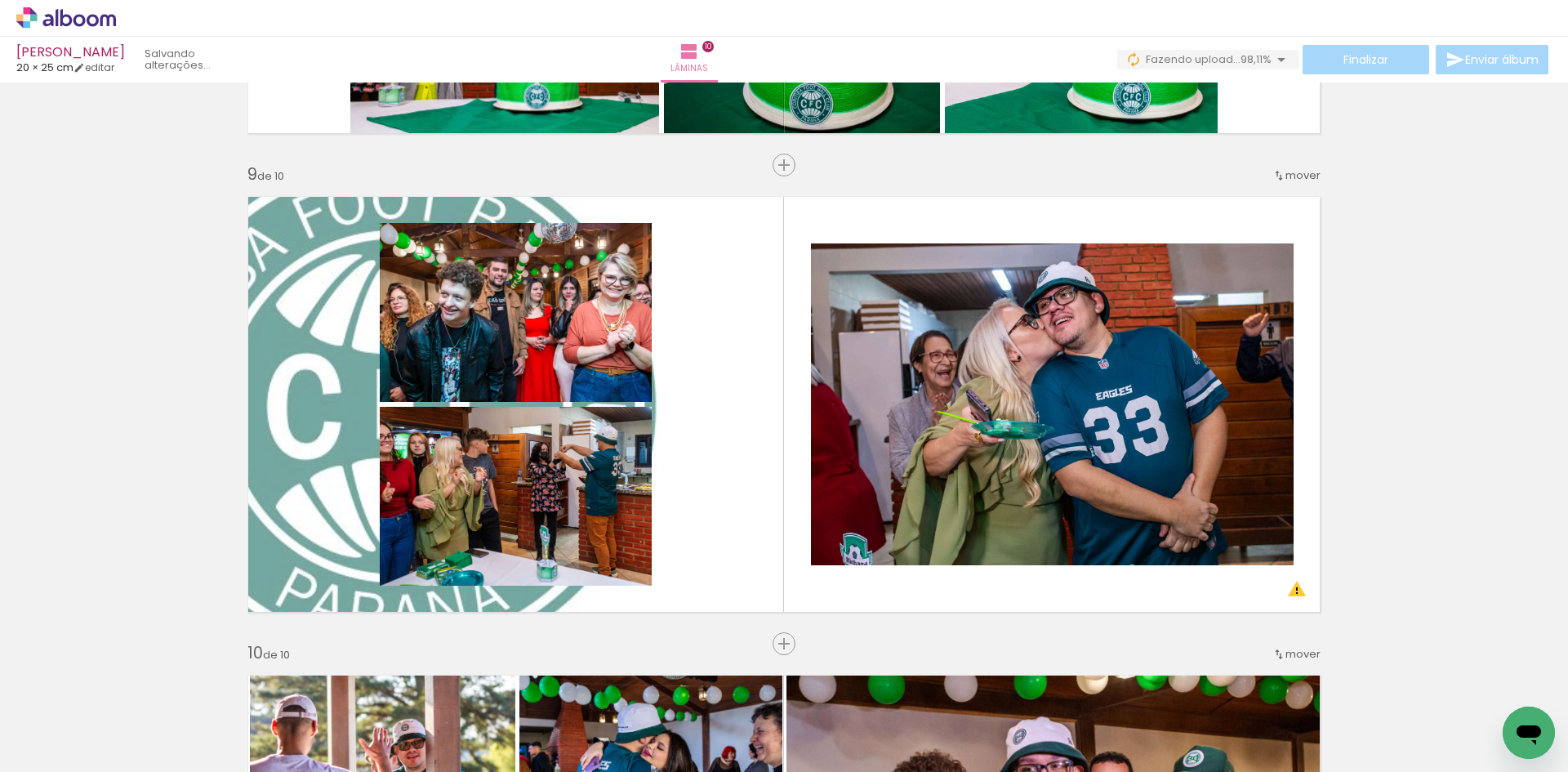
scroll to position [0, 3418]
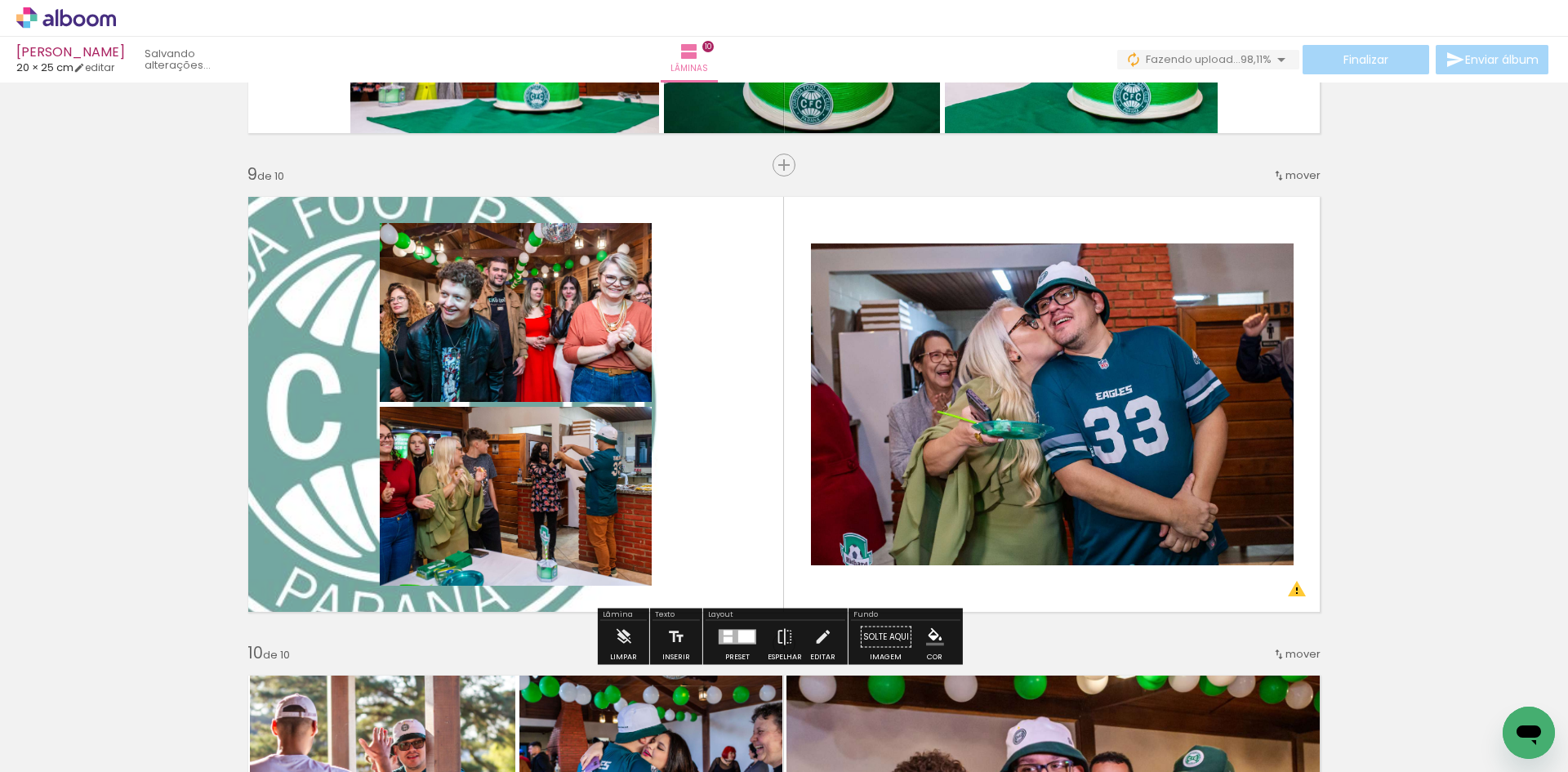
click at [369, 405] on quentale-layouter at bounding box center [784, 404] width 1094 height 438
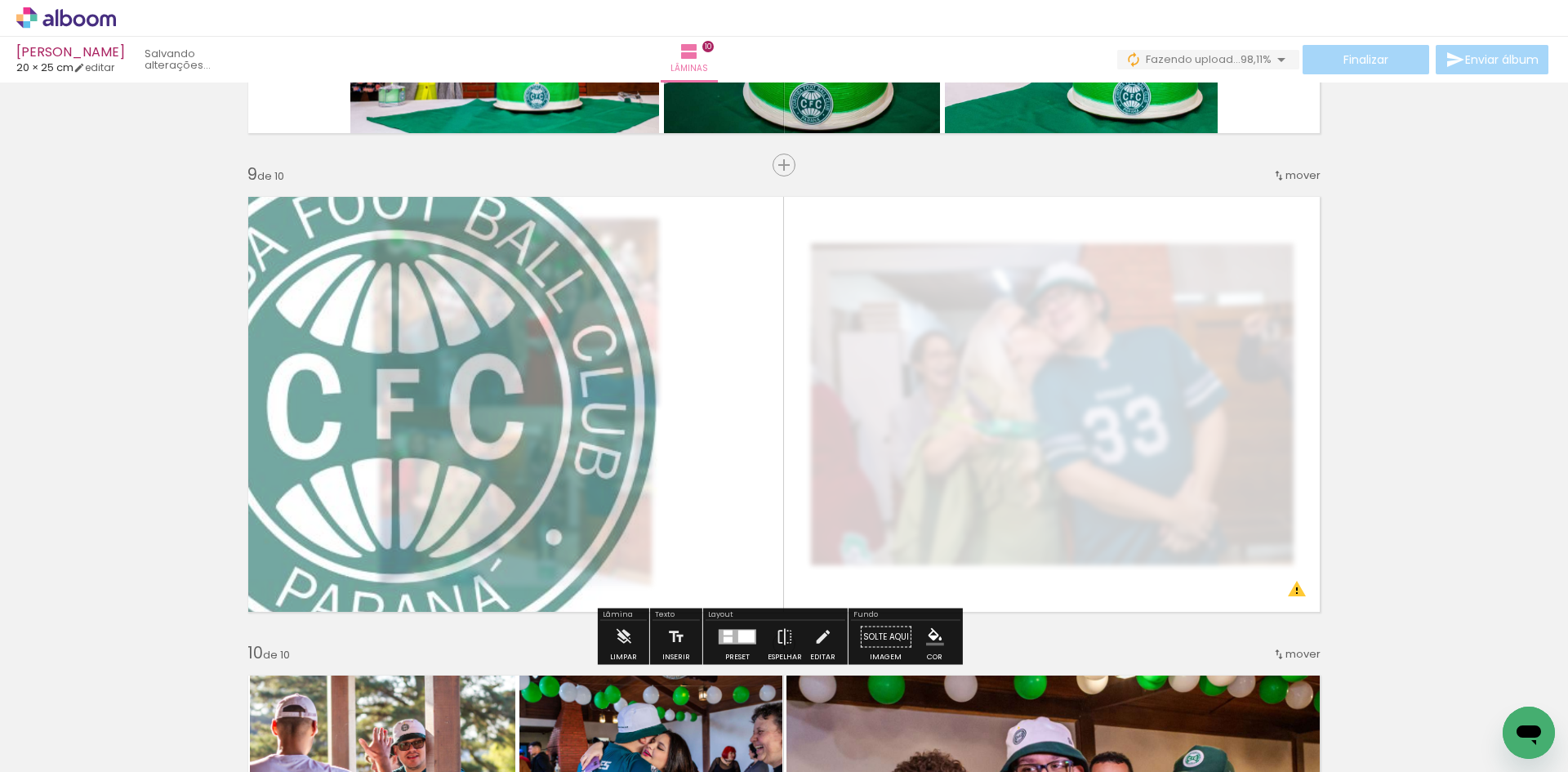
click at [340, 410] on quentale-photo at bounding box center [784, 404] width 1094 height 438
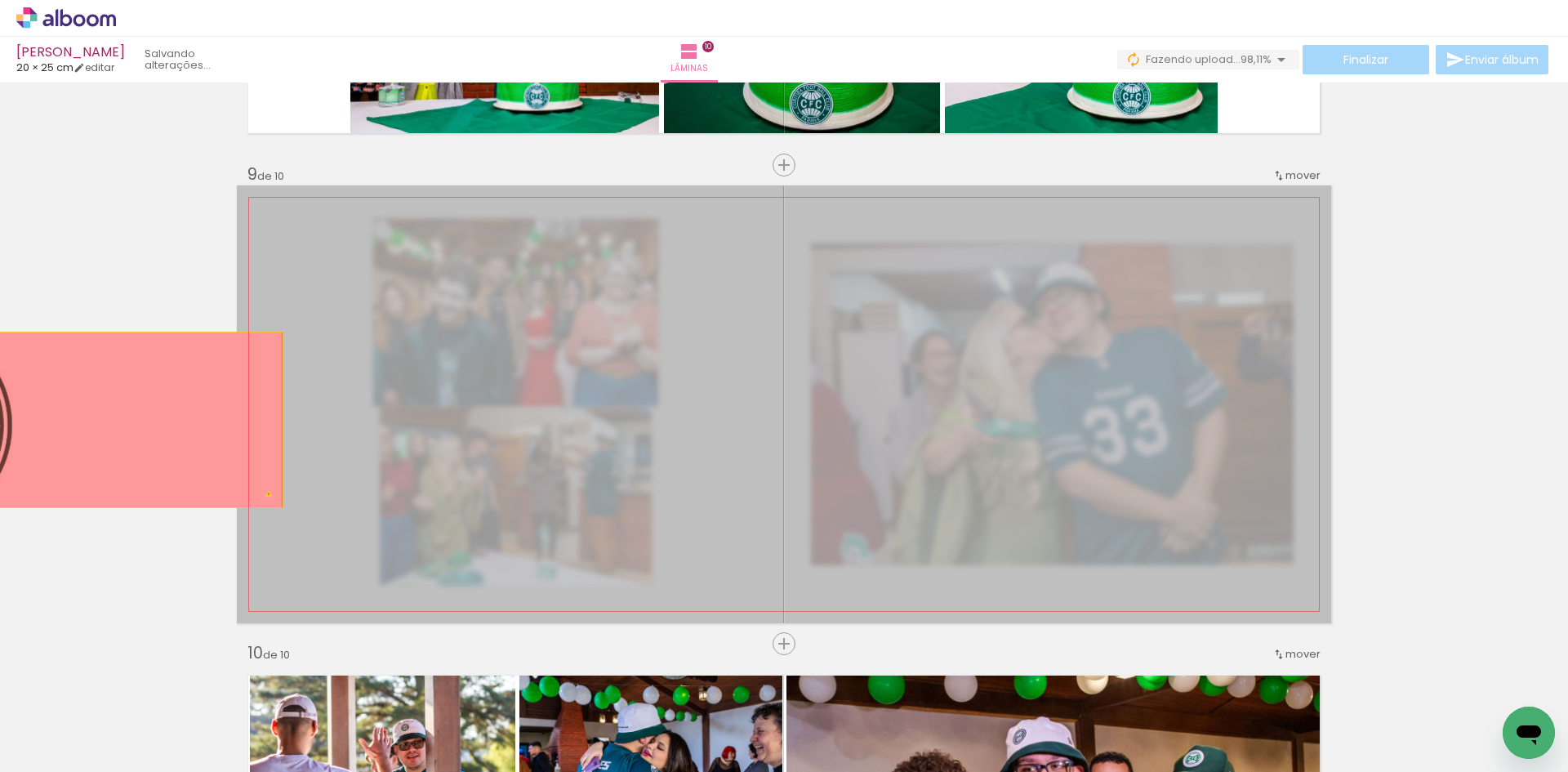
drag, startPoint x: 328, startPoint y: 412, endPoint x: 331, endPoint y: 461, distance: 49.1
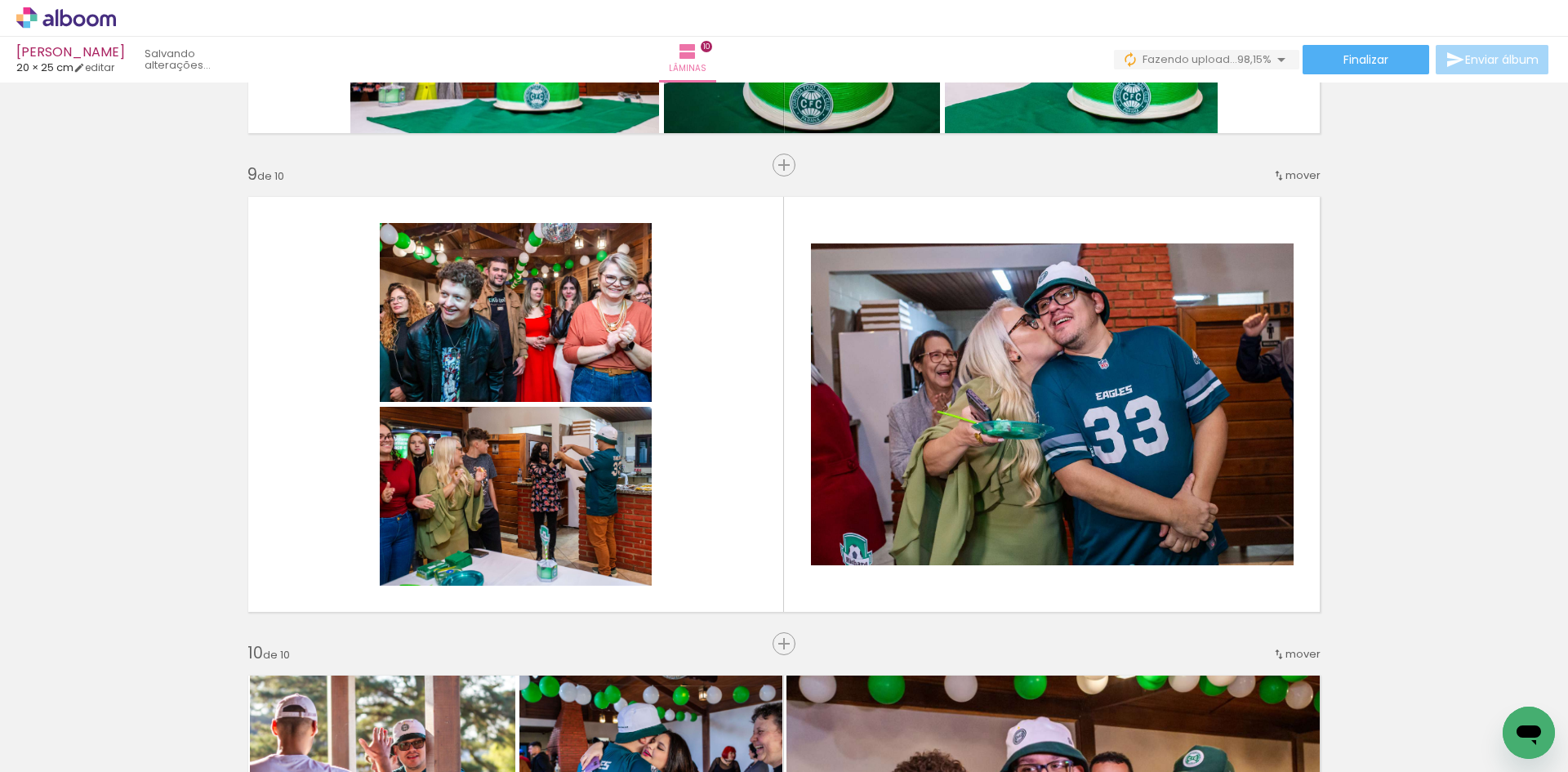
scroll to position [0, 3510]
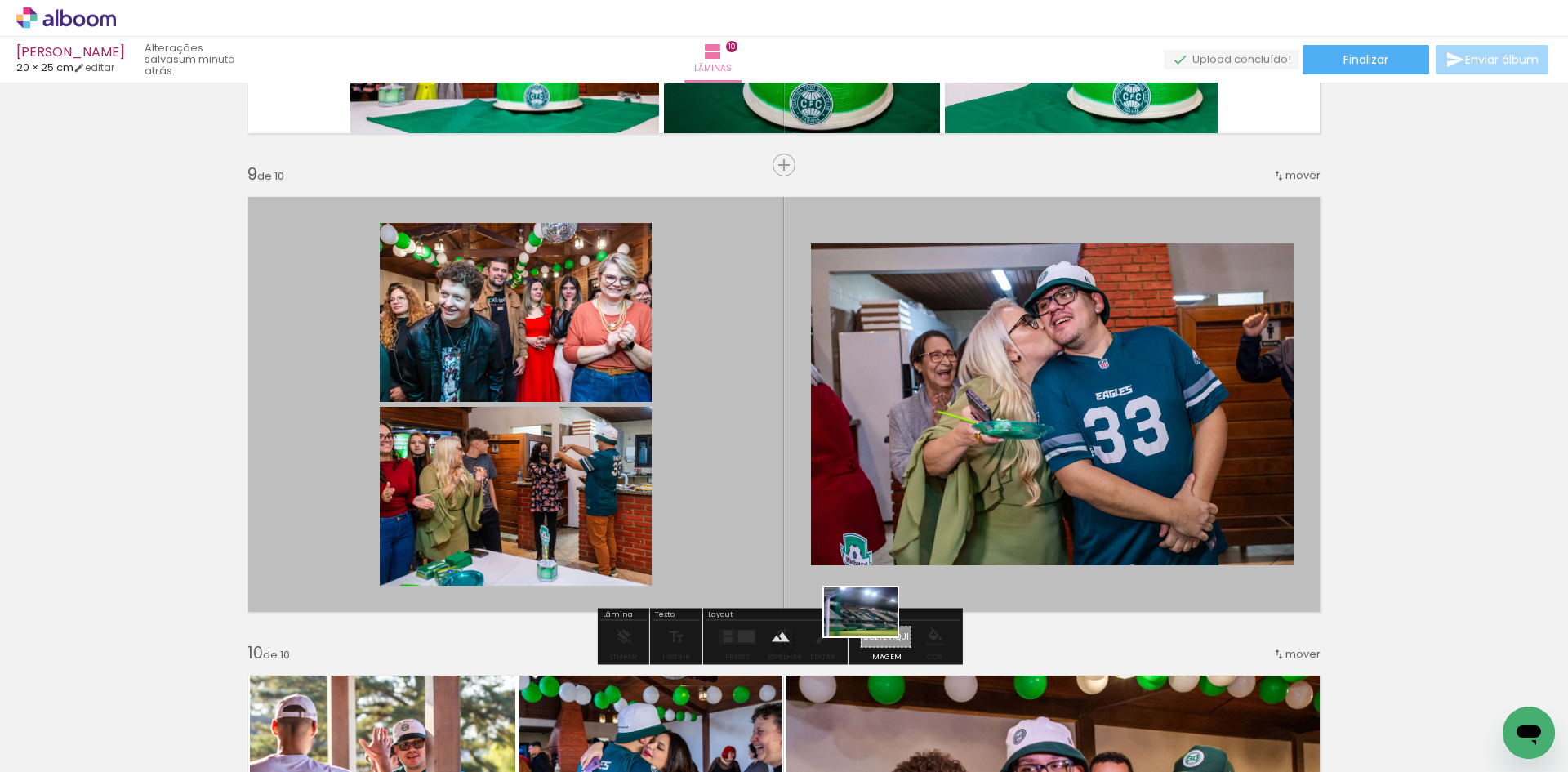
drag, startPoint x: 1494, startPoint y: 727, endPoint x: 872, endPoint y: 637, distance: 628.5
click at [873, 637] on quentale-workspace at bounding box center [784, 386] width 1568 height 772
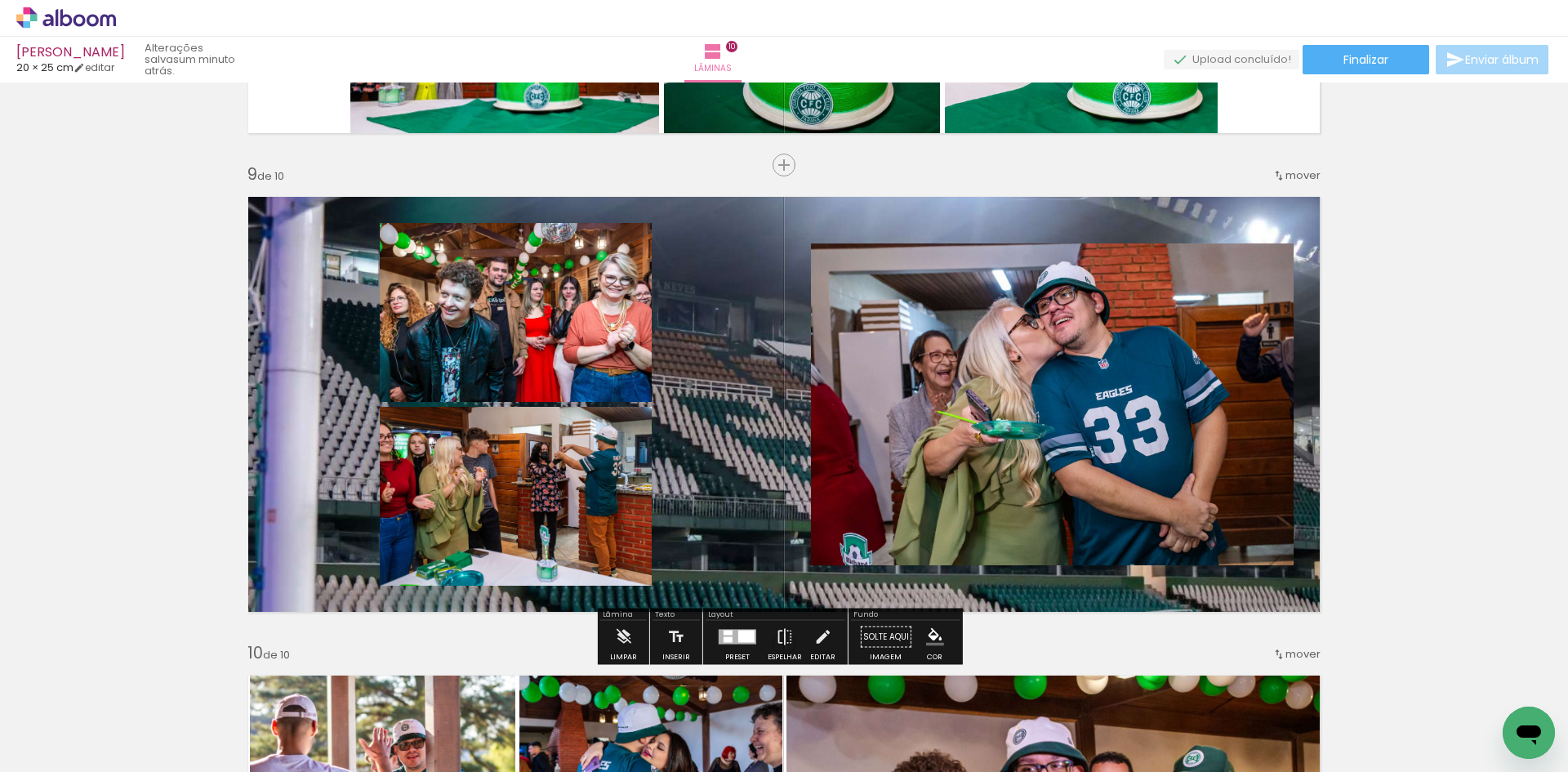
click at [736, 480] on quentale-layouter at bounding box center [784, 404] width 1094 height 438
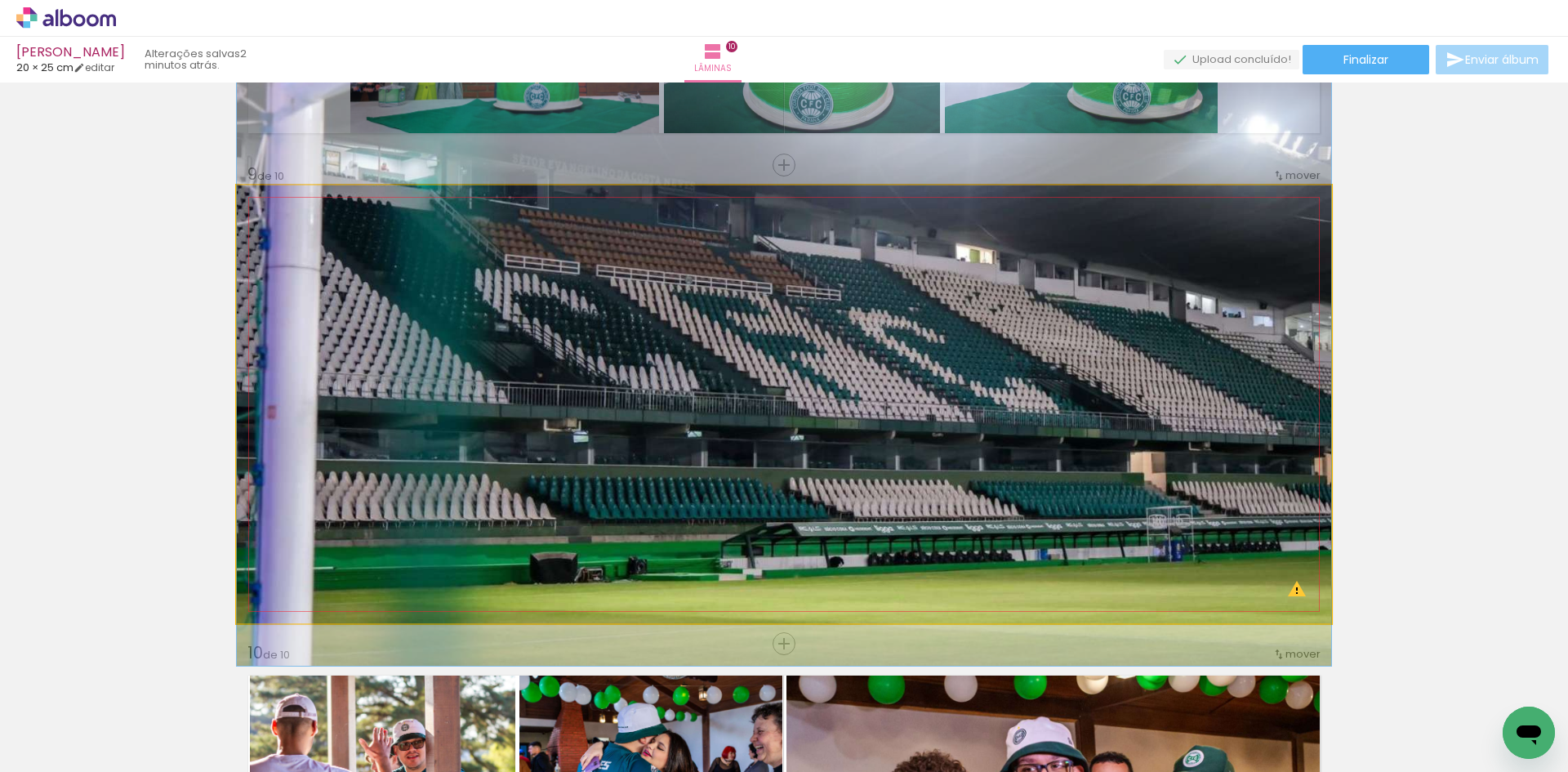
drag, startPoint x: 724, startPoint y: 458, endPoint x: 745, endPoint y: 354, distance: 106.1
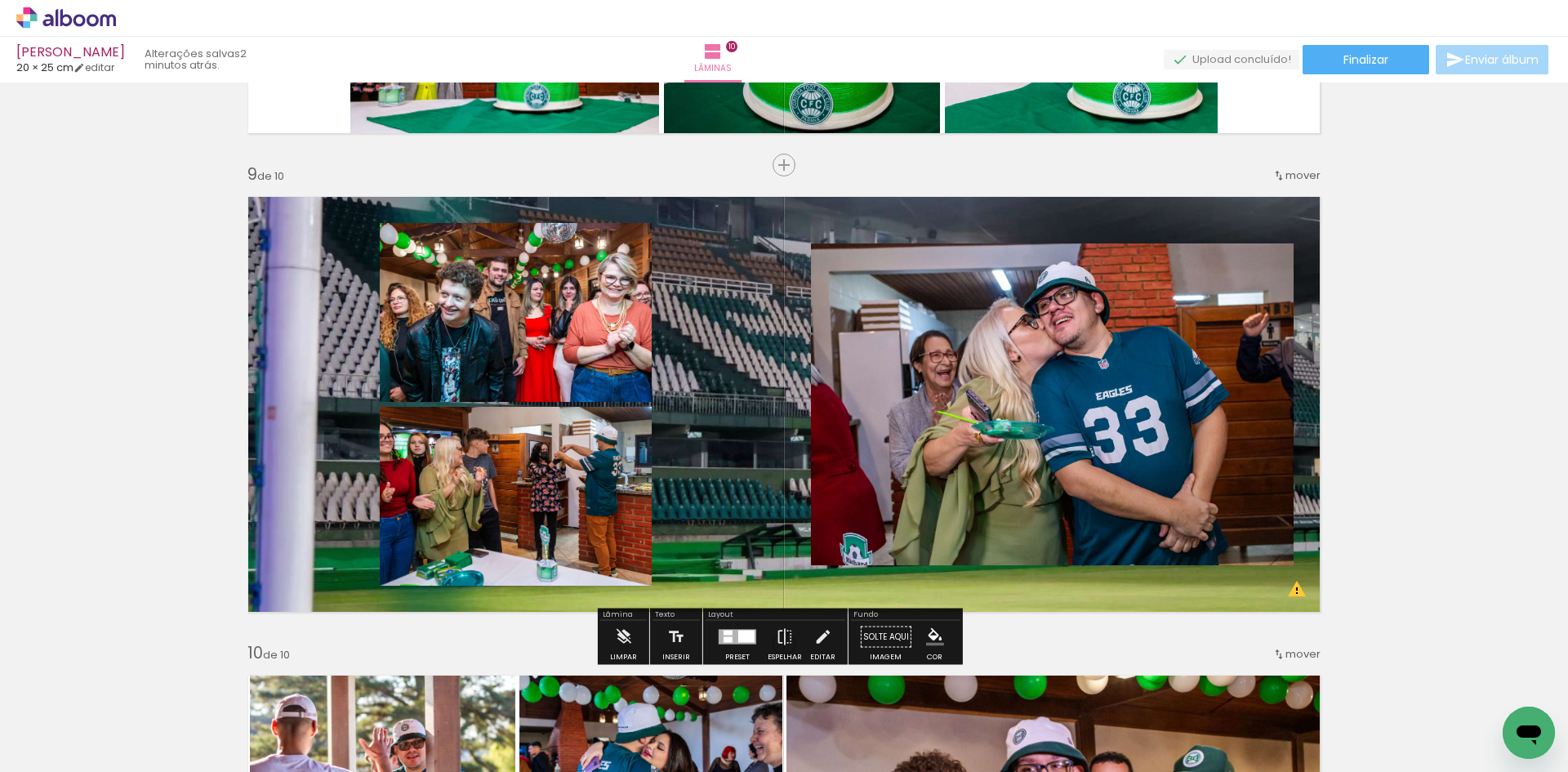
click at [760, 292] on quentale-layouter at bounding box center [784, 404] width 1094 height 438
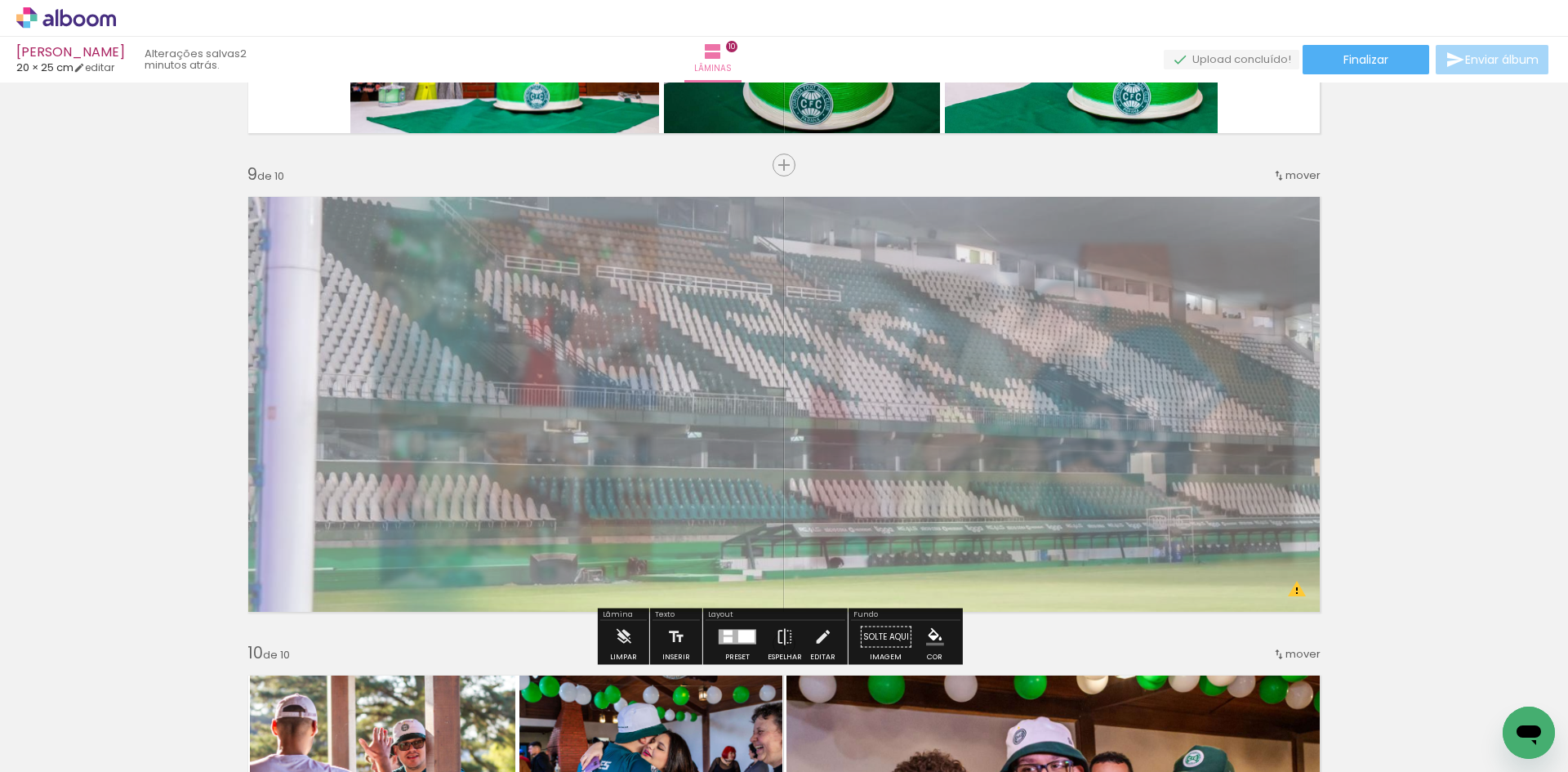
drag, startPoint x: 466, startPoint y: 229, endPoint x: 669, endPoint y: 250, distance: 204.1
type paper-slider "55"
click at [436, 227] on div at bounding box center [449, 227] width 26 height 26
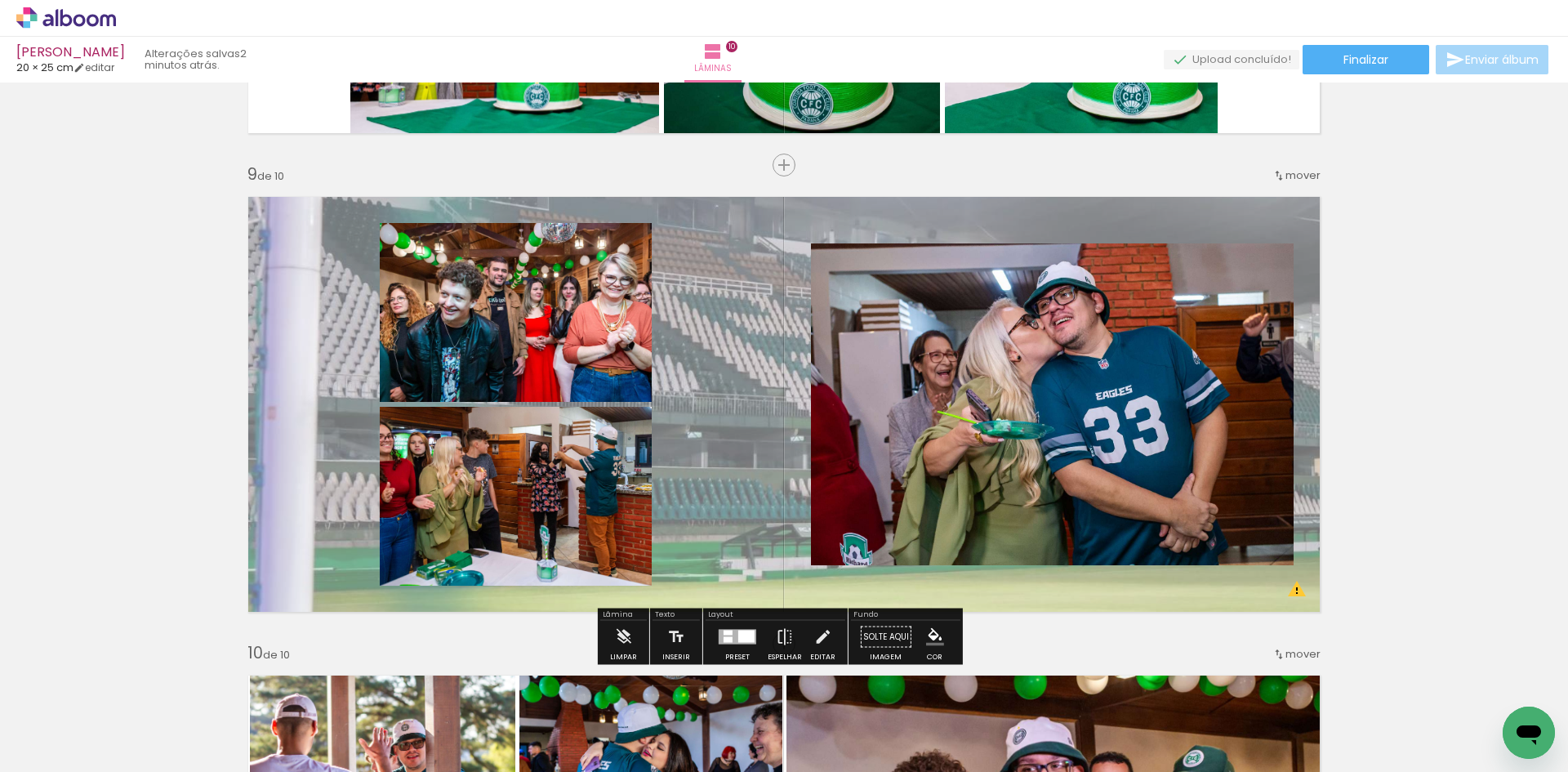
click at [1210, 222] on quentale-layouter at bounding box center [784, 404] width 1094 height 438
click at [1210, 222] on quentale-photo at bounding box center [784, 404] width 1094 height 438
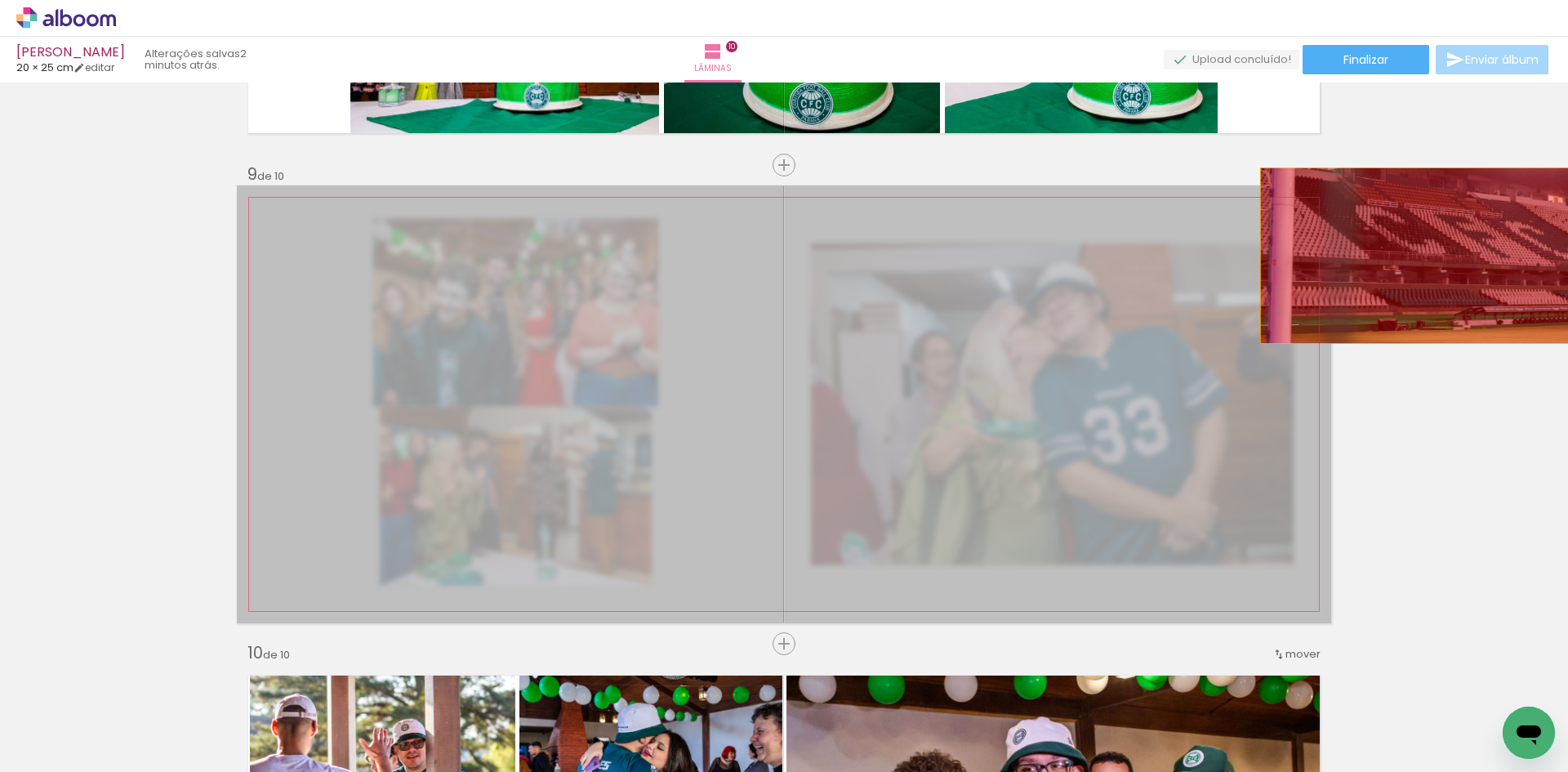
drag, startPoint x: 1209, startPoint y: 222, endPoint x: 1479, endPoint y: 257, distance: 272.3
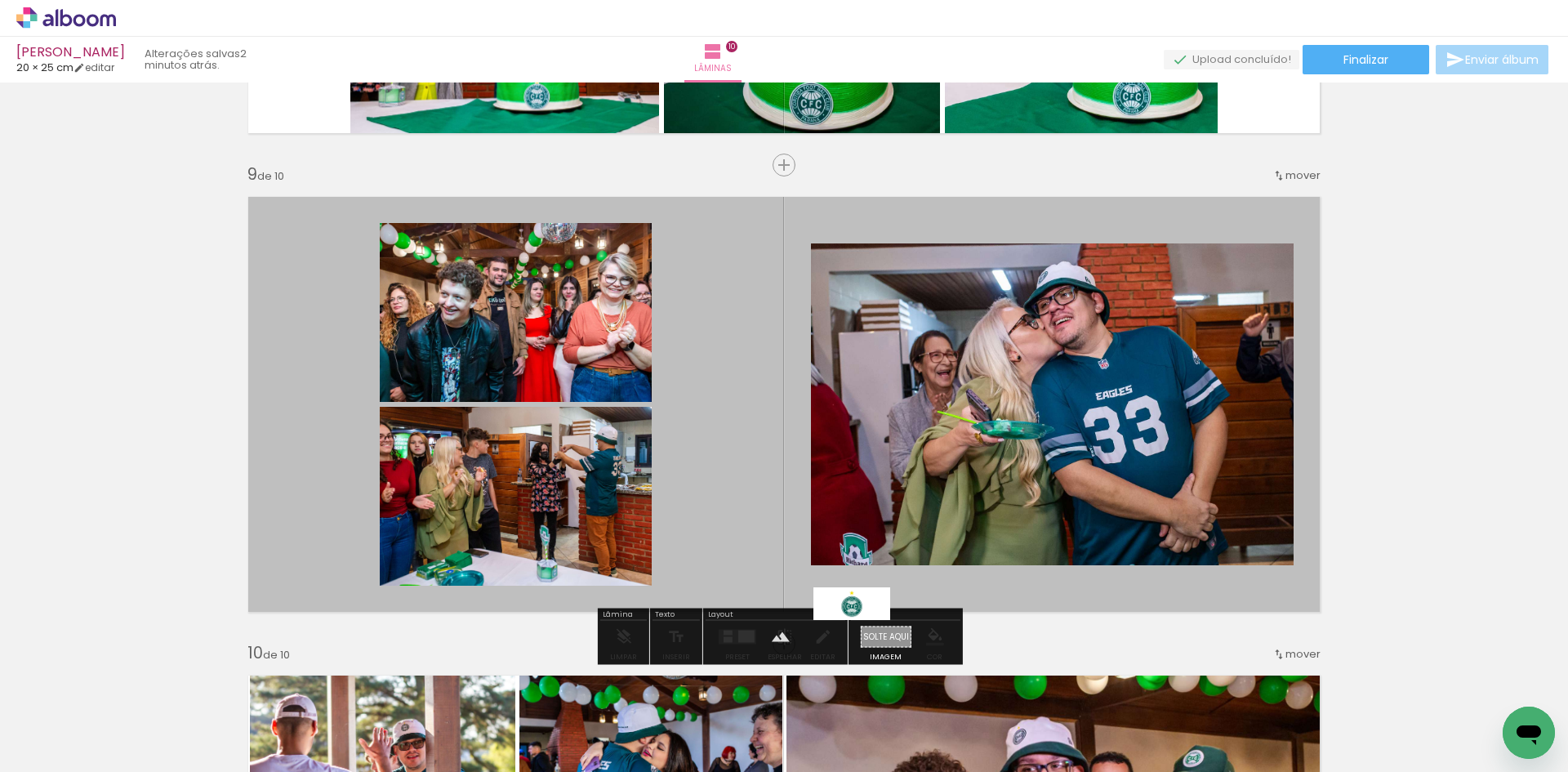
drag, startPoint x: 1410, startPoint y: 720, endPoint x: 866, endPoint y: 640, distance: 549.9
click at [865, 640] on quentale-workspace at bounding box center [784, 386] width 1568 height 772
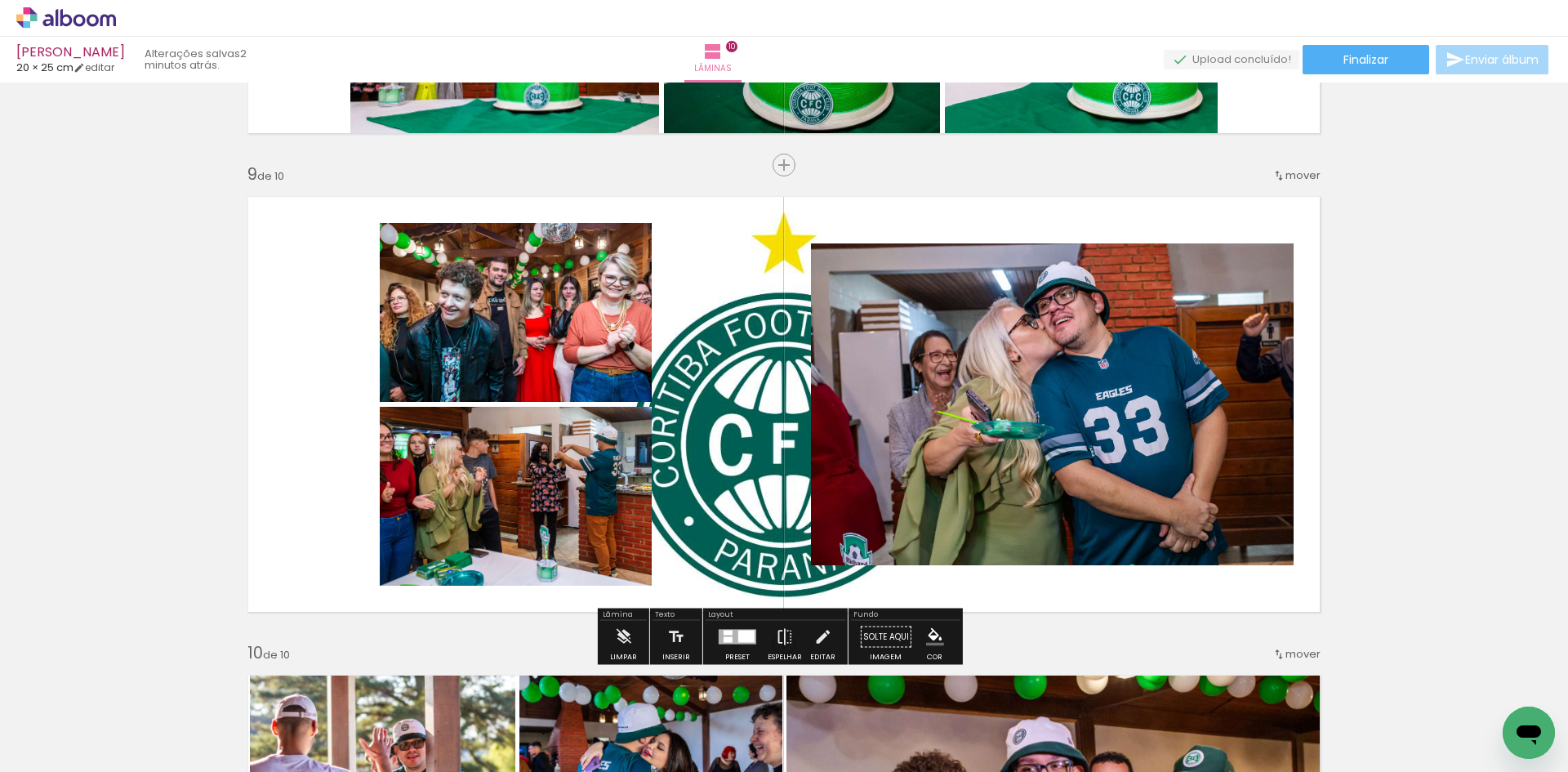
click at [738, 640] on div at bounding box center [746, 636] width 16 height 12
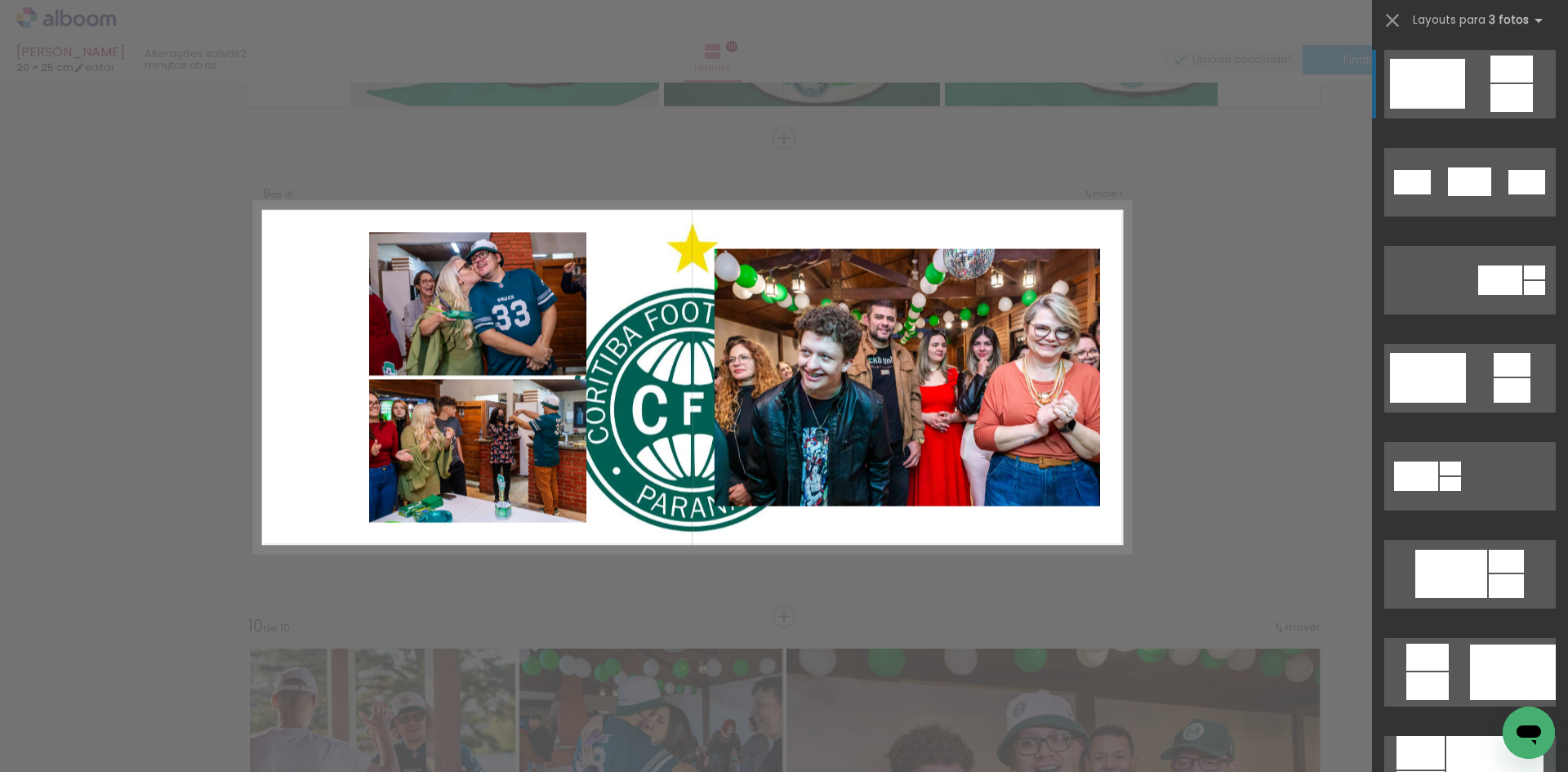
scroll to position [3803, 0]
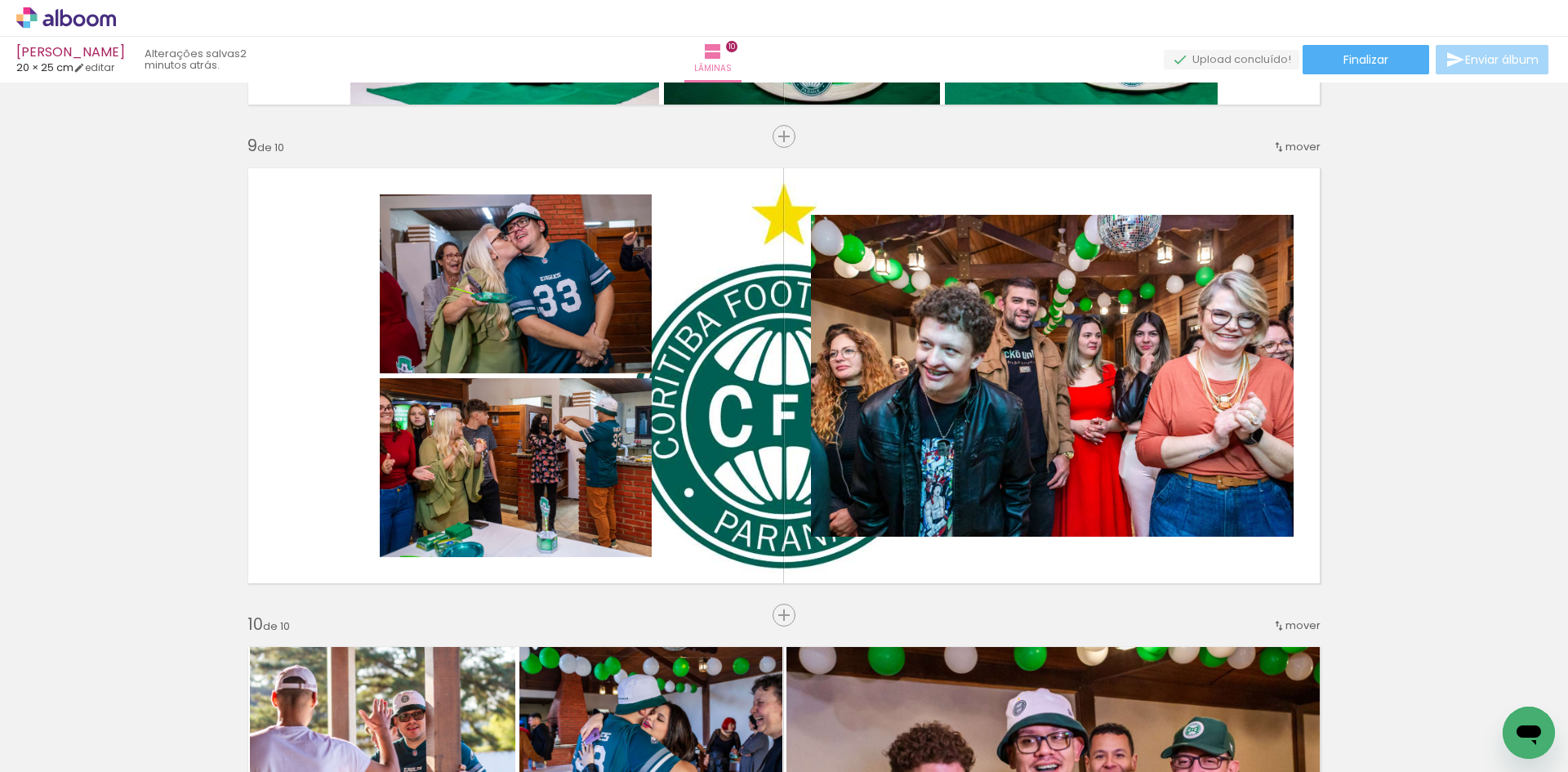
scroll to position [0, 3510]
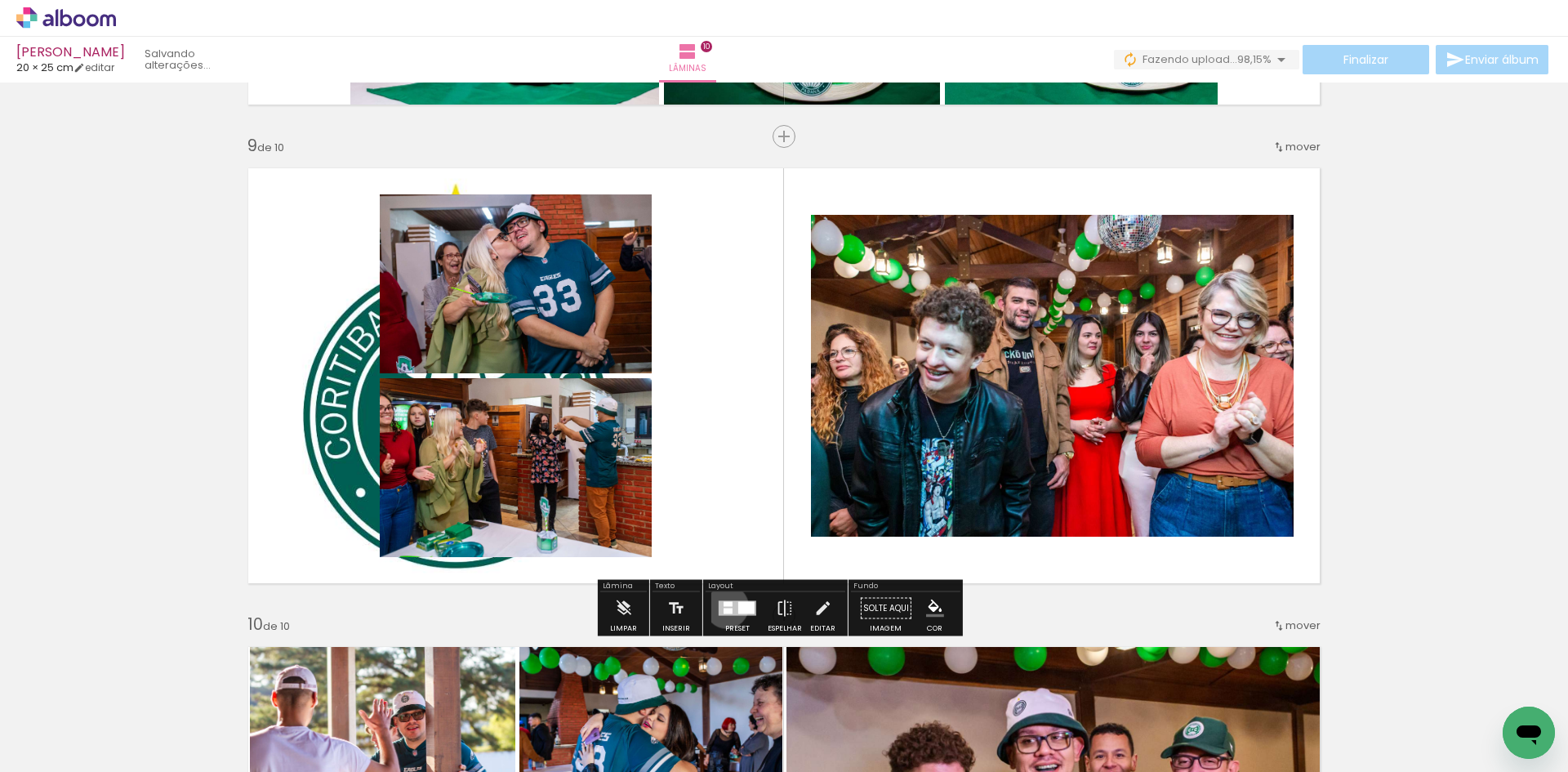
drag, startPoint x: 723, startPoint y: 606, endPoint x: 744, endPoint y: 594, distance: 24.2
click at [724, 606] on div at bounding box center [728, 604] width 9 height 5
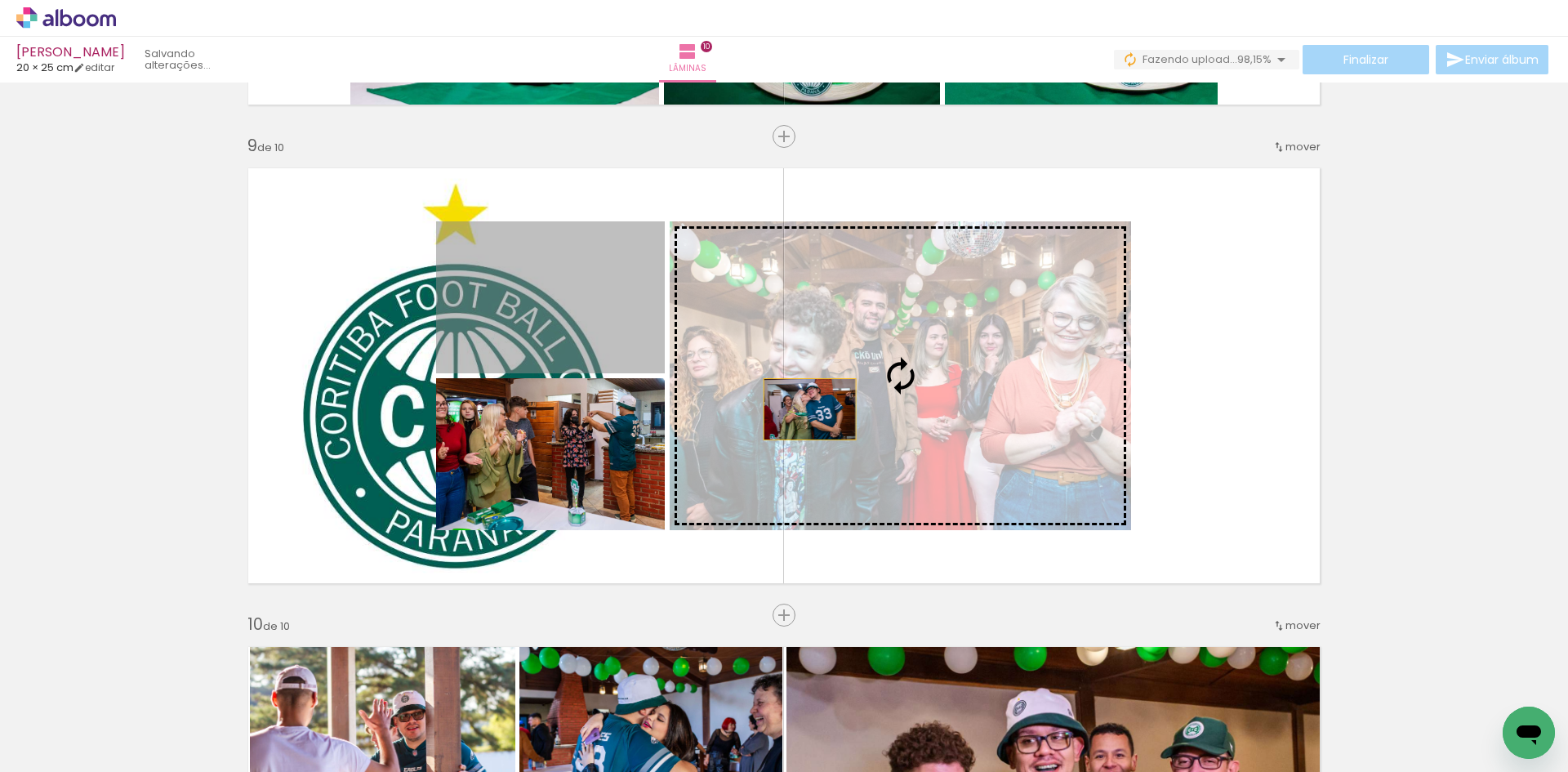
drag, startPoint x: 579, startPoint y: 323, endPoint x: 804, endPoint y: 412, distance: 242.0
click at [0, 0] on slot at bounding box center [0, 0] width 0 height 0
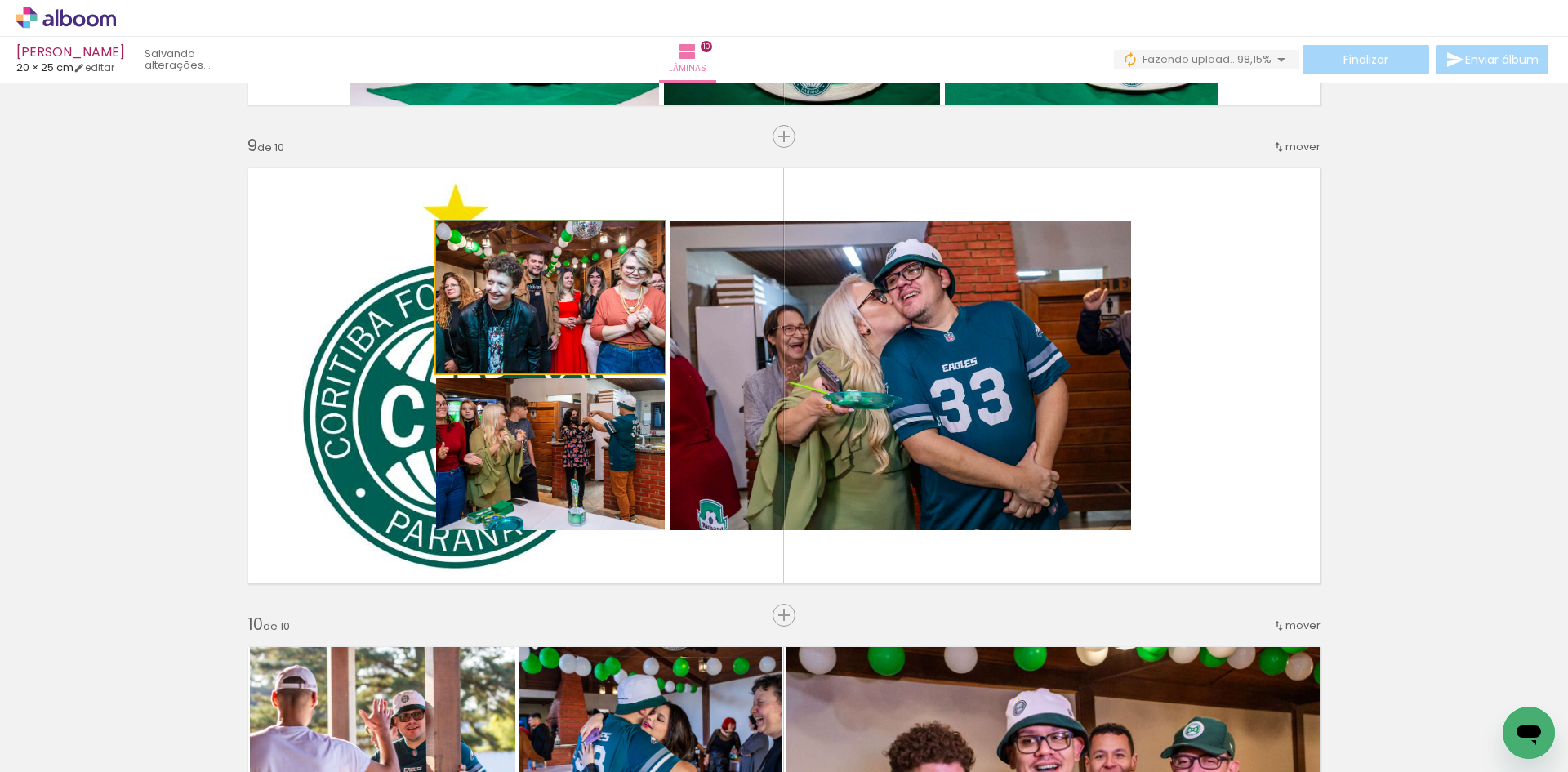
click at [577, 324] on quentale-photo at bounding box center [550, 297] width 228 height 152
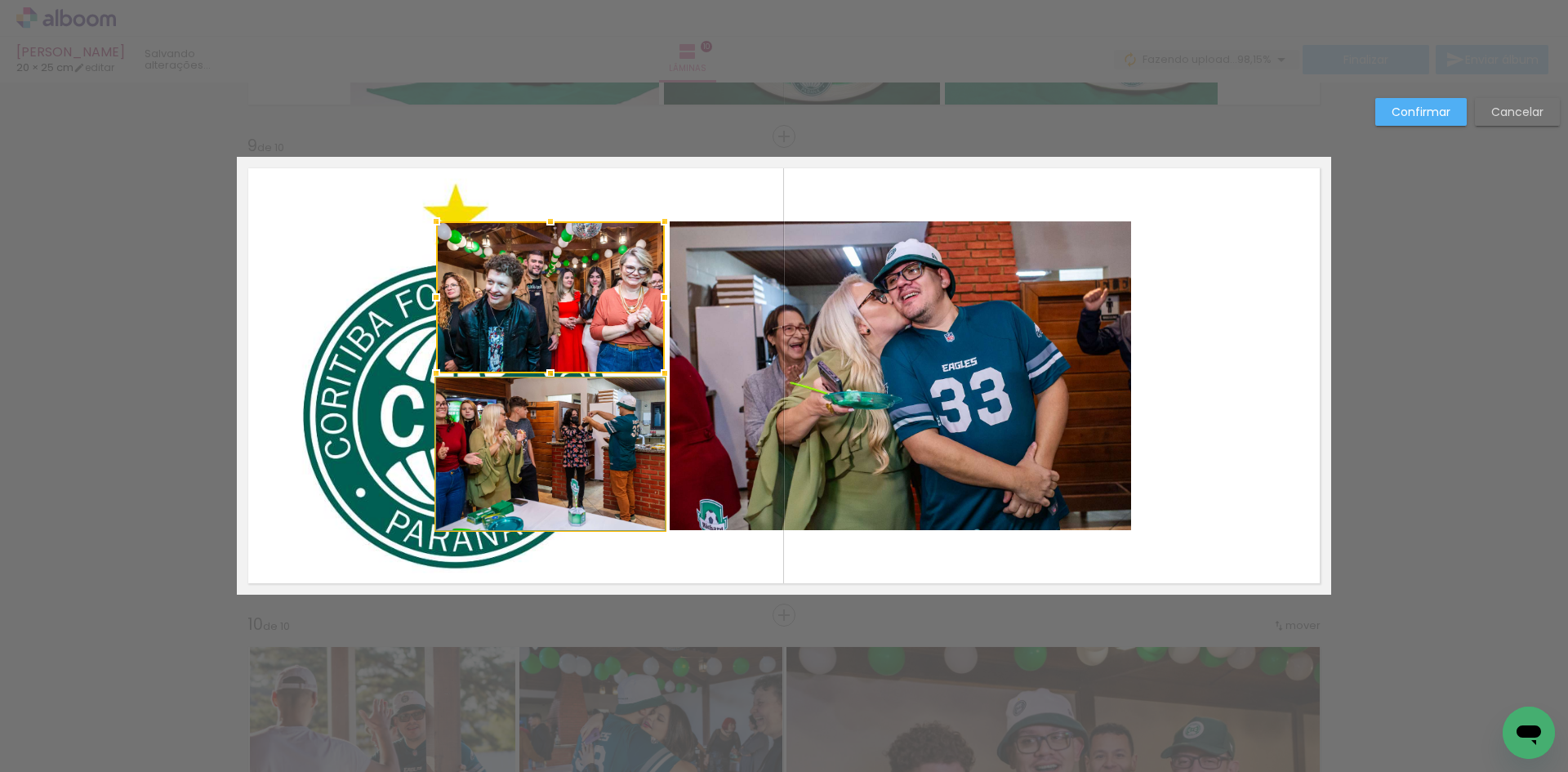
click at [580, 402] on quentale-photo at bounding box center [550, 453] width 228 height 152
click at [880, 418] on quentale-photo at bounding box center [900, 375] width 461 height 309
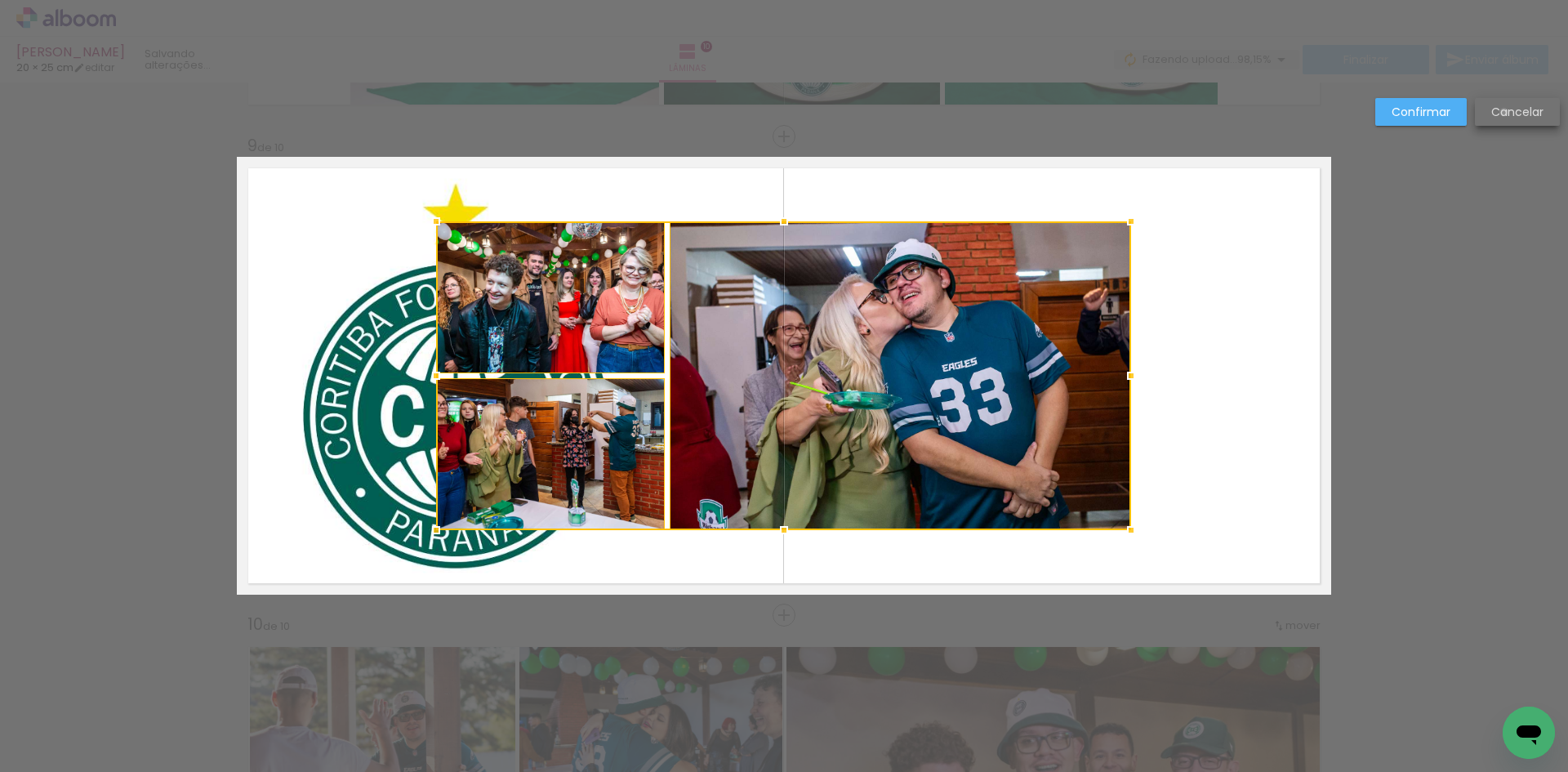
click at [0, 0] on slot "Cancelar" at bounding box center [0, 0] width 0 height 0
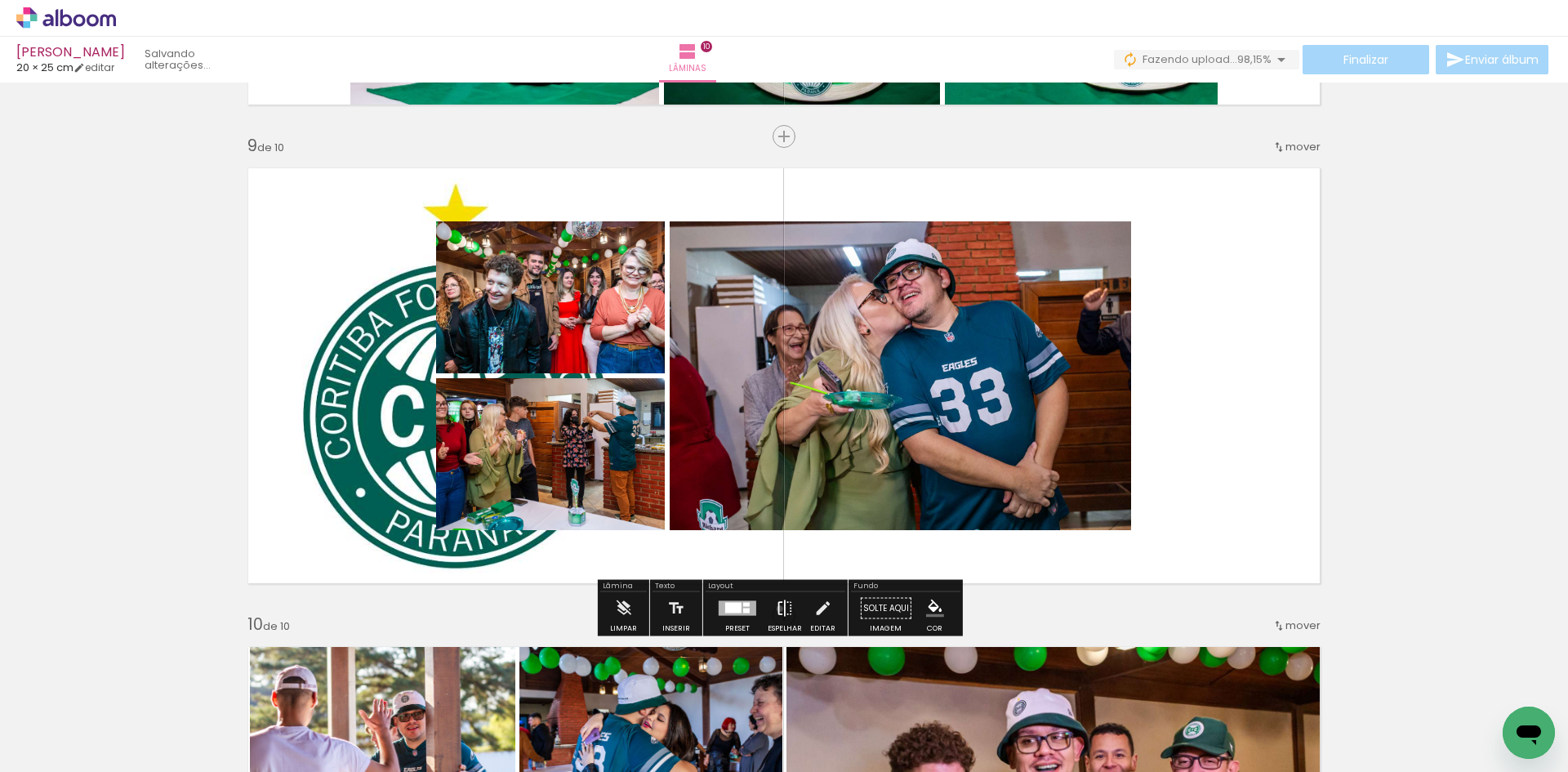
click at [776, 609] on iron-icon at bounding box center [784, 609] width 18 height 33
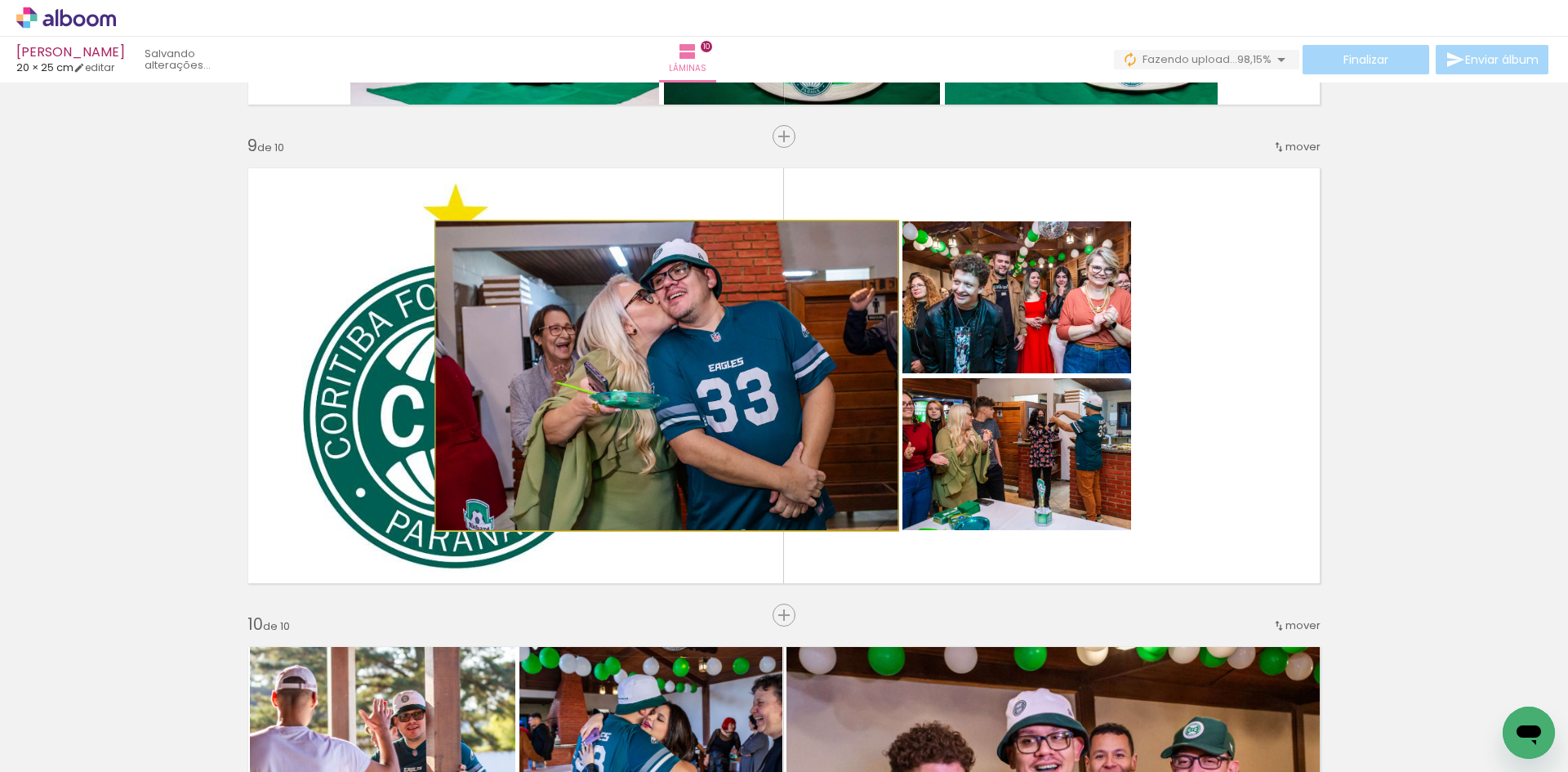
click at [700, 346] on quentale-photo at bounding box center [666, 375] width 461 height 309
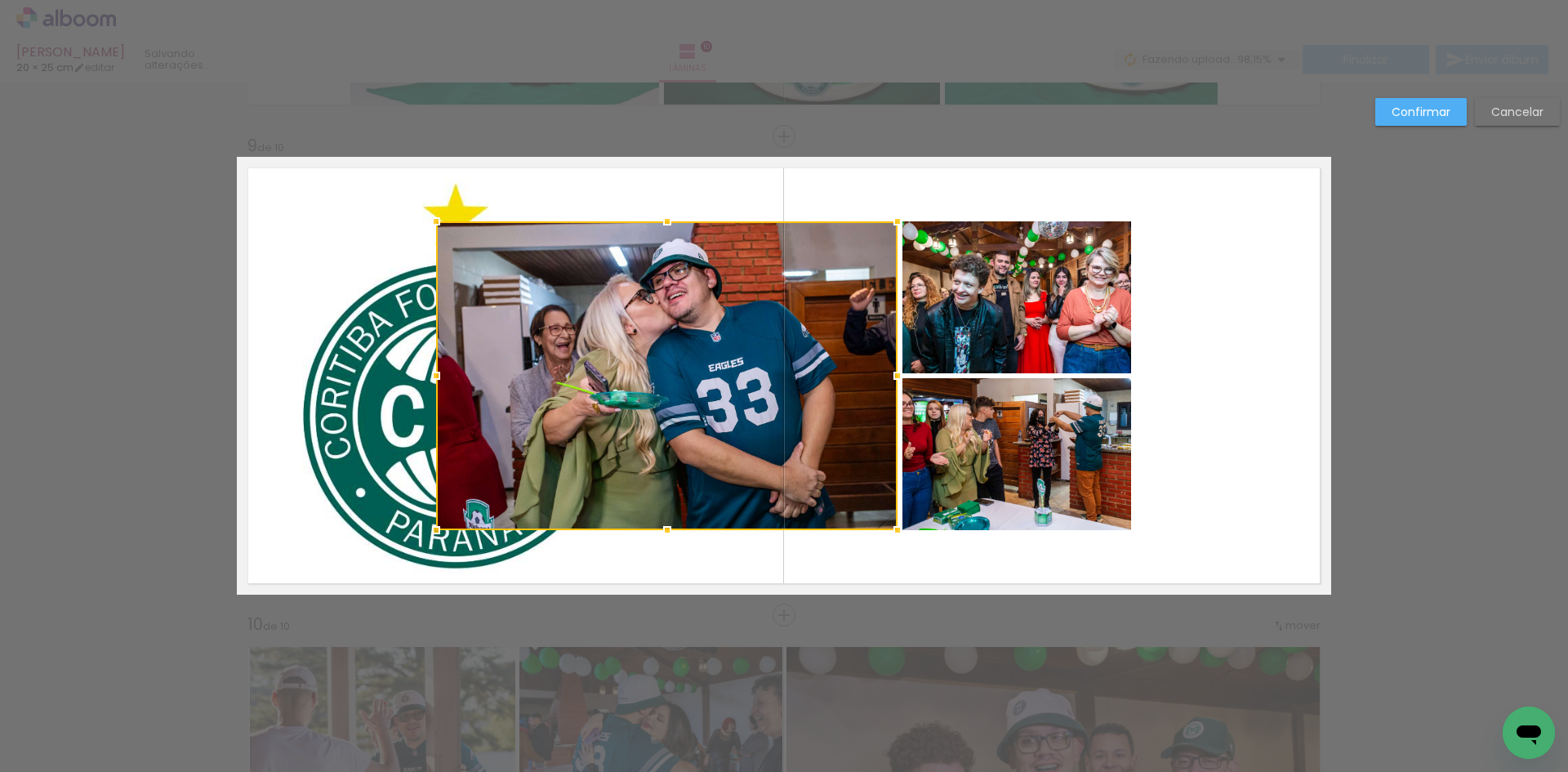
click at [1018, 315] on quentale-photo at bounding box center [1017, 297] width 228 height 152
drag, startPoint x: 1001, startPoint y: 401, endPoint x: 950, endPoint y: 389, distance: 52.4
click at [1001, 401] on div at bounding box center [784, 375] width 695 height 309
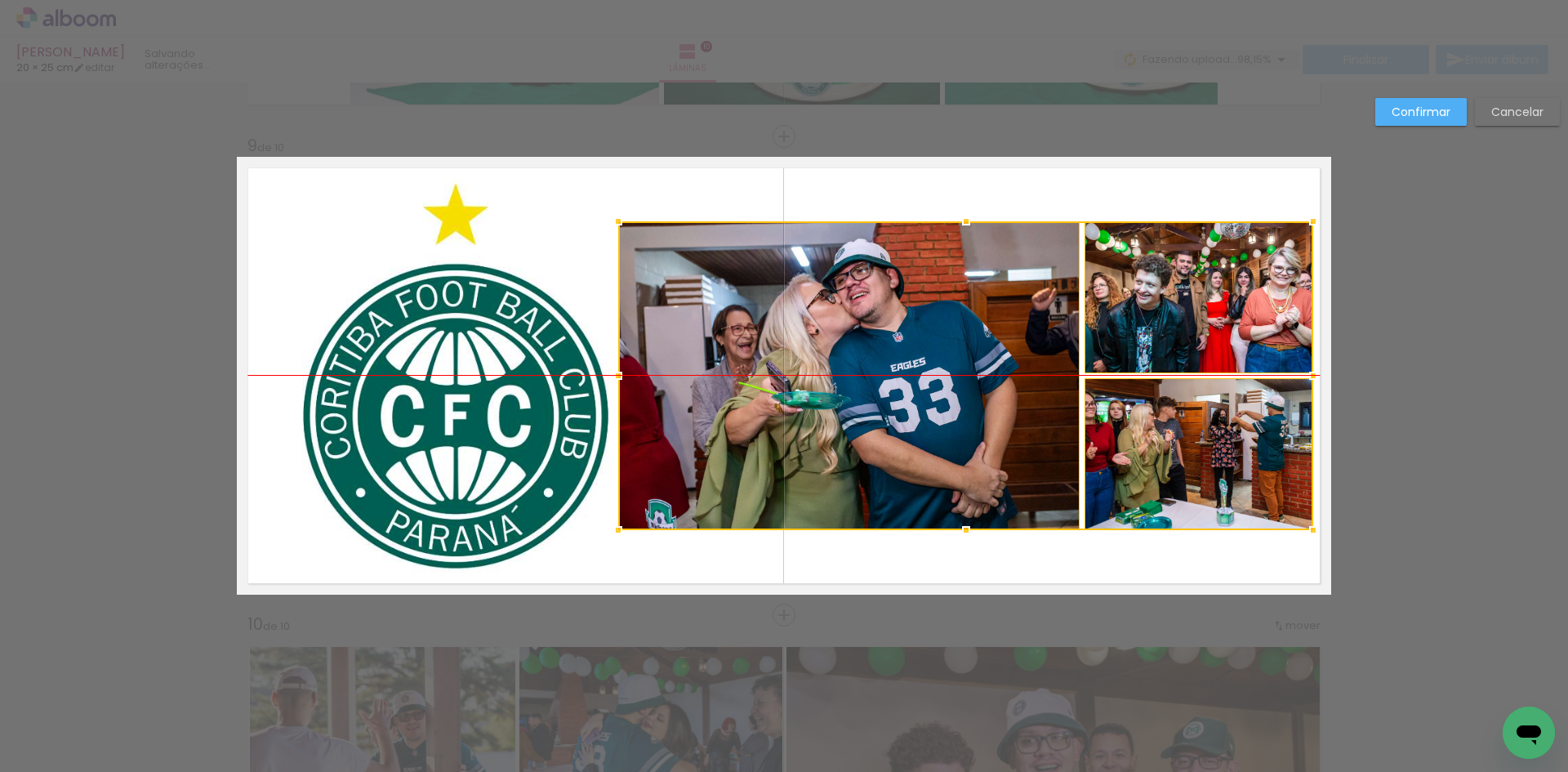
drag, startPoint x: 879, startPoint y: 371, endPoint x: 1058, endPoint y: 368, distance: 179.0
click at [1058, 368] on div at bounding box center [966, 375] width 695 height 309
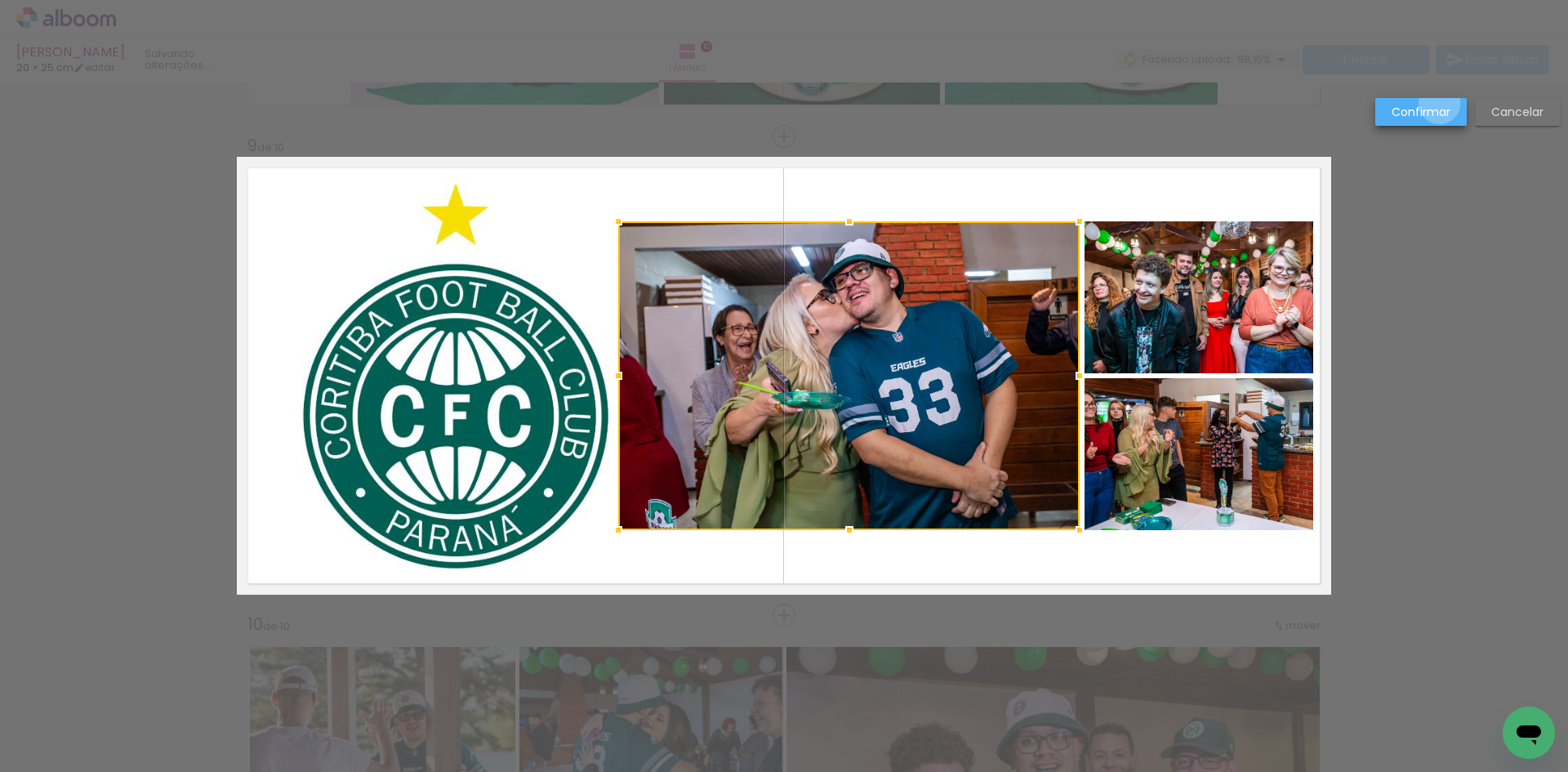
drag, startPoint x: 1439, startPoint y: 105, endPoint x: 1381, endPoint y: 131, distance: 63.6
click at [0, 0] on slot "Confirmar" at bounding box center [0, 0] width 0 height 0
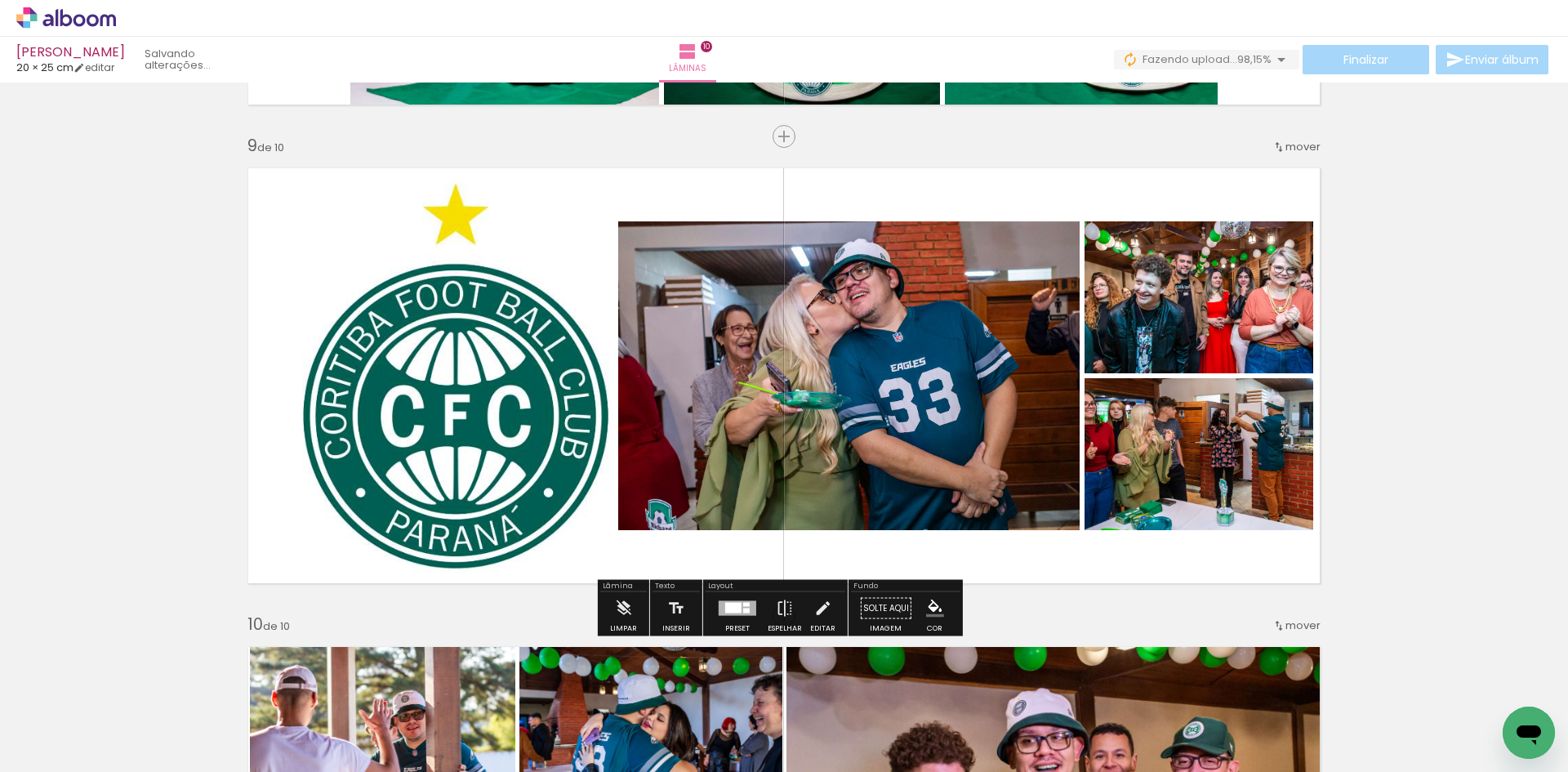
click at [464, 349] on quentale-layouter at bounding box center [784, 375] width 1094 height 438
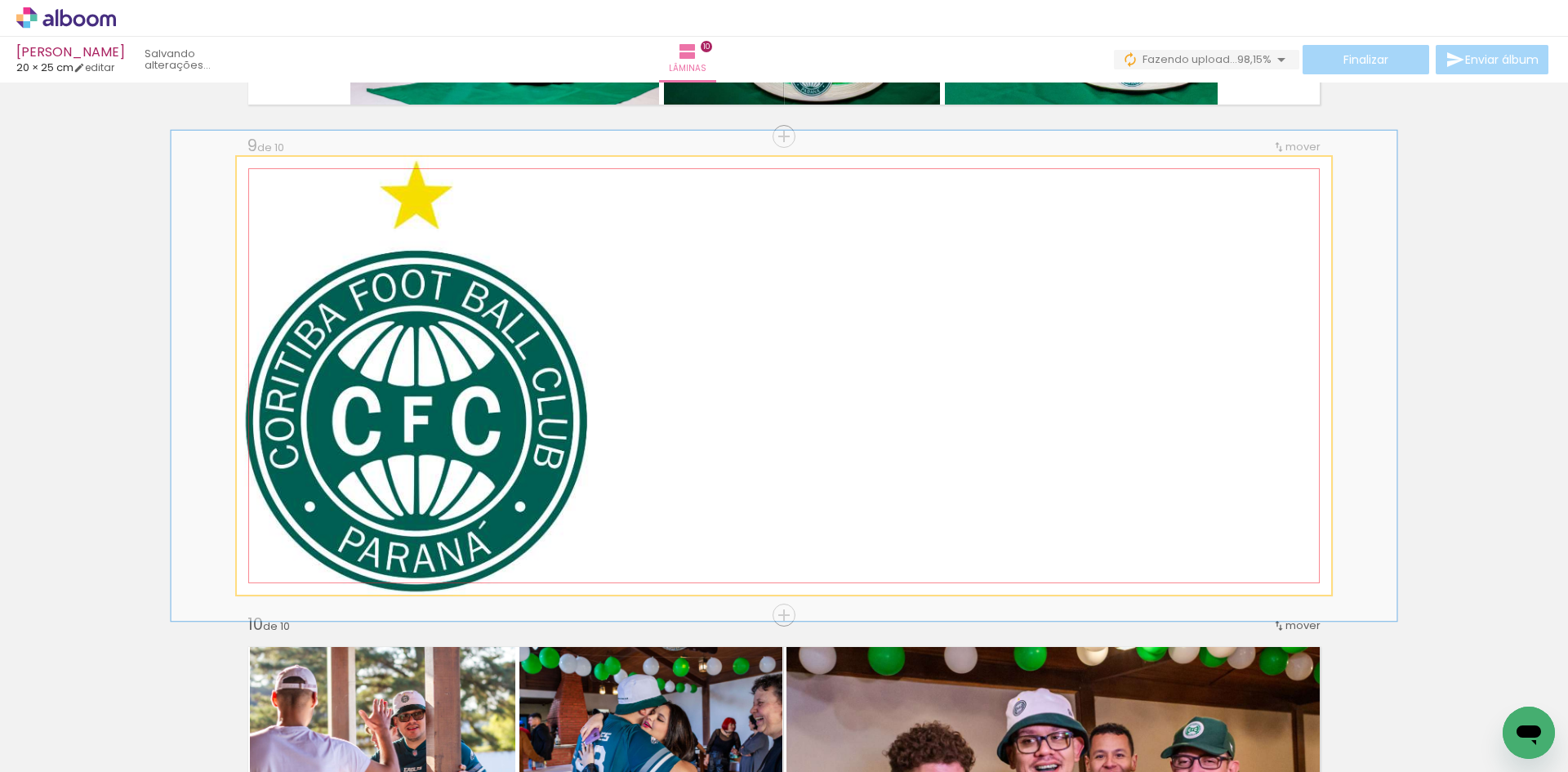
click at [307, 195] on div at bounding box center [306, 198] width 26 height 26
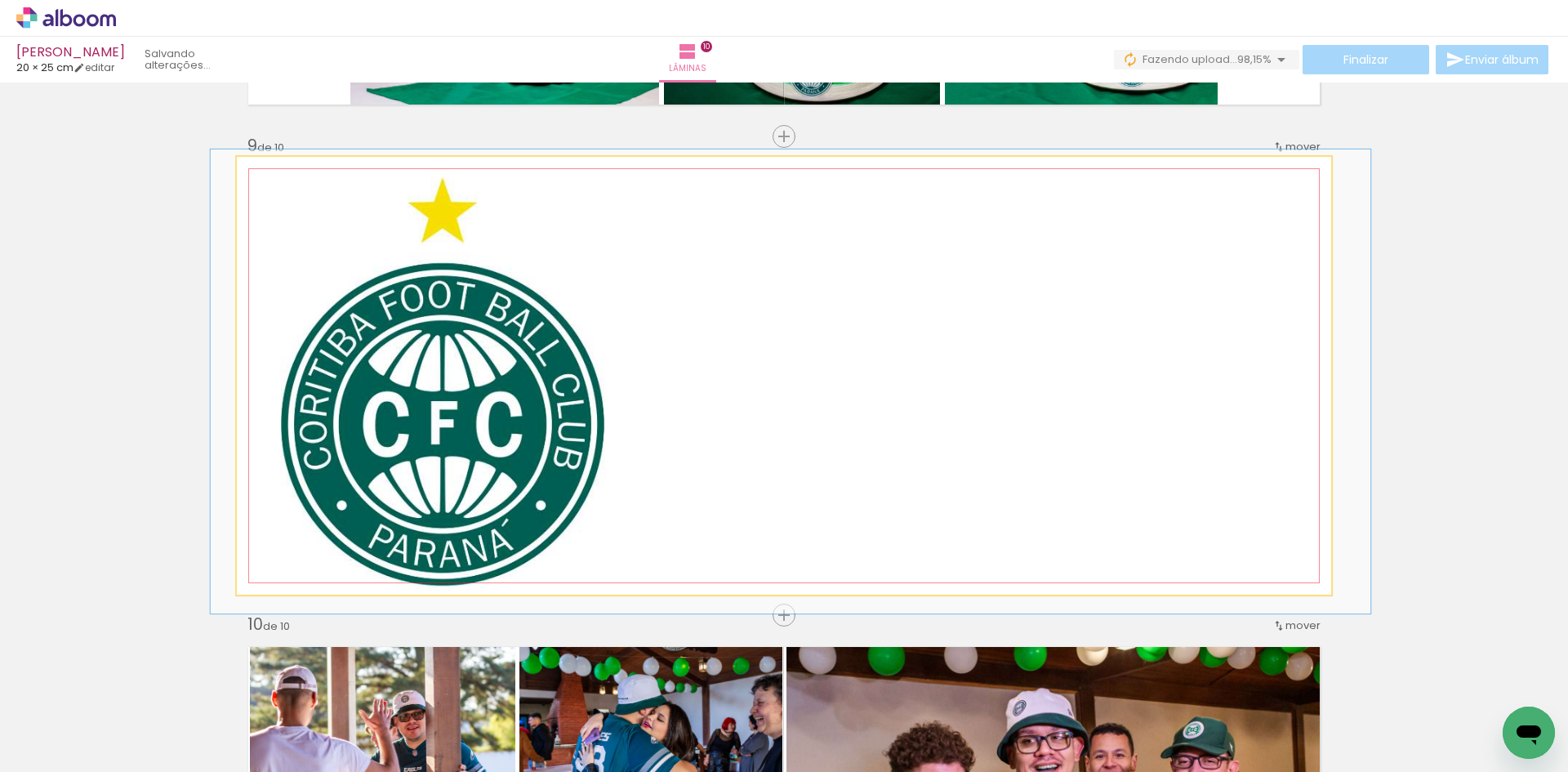
drag, startPoint x: 307, startPoint y: 202, endPoint x: 316, endPoint y: 208, distance: 10.8
type paper-slider "106"
click at [302, 202] on div at bounding box center [303, 198] width 26 height 26
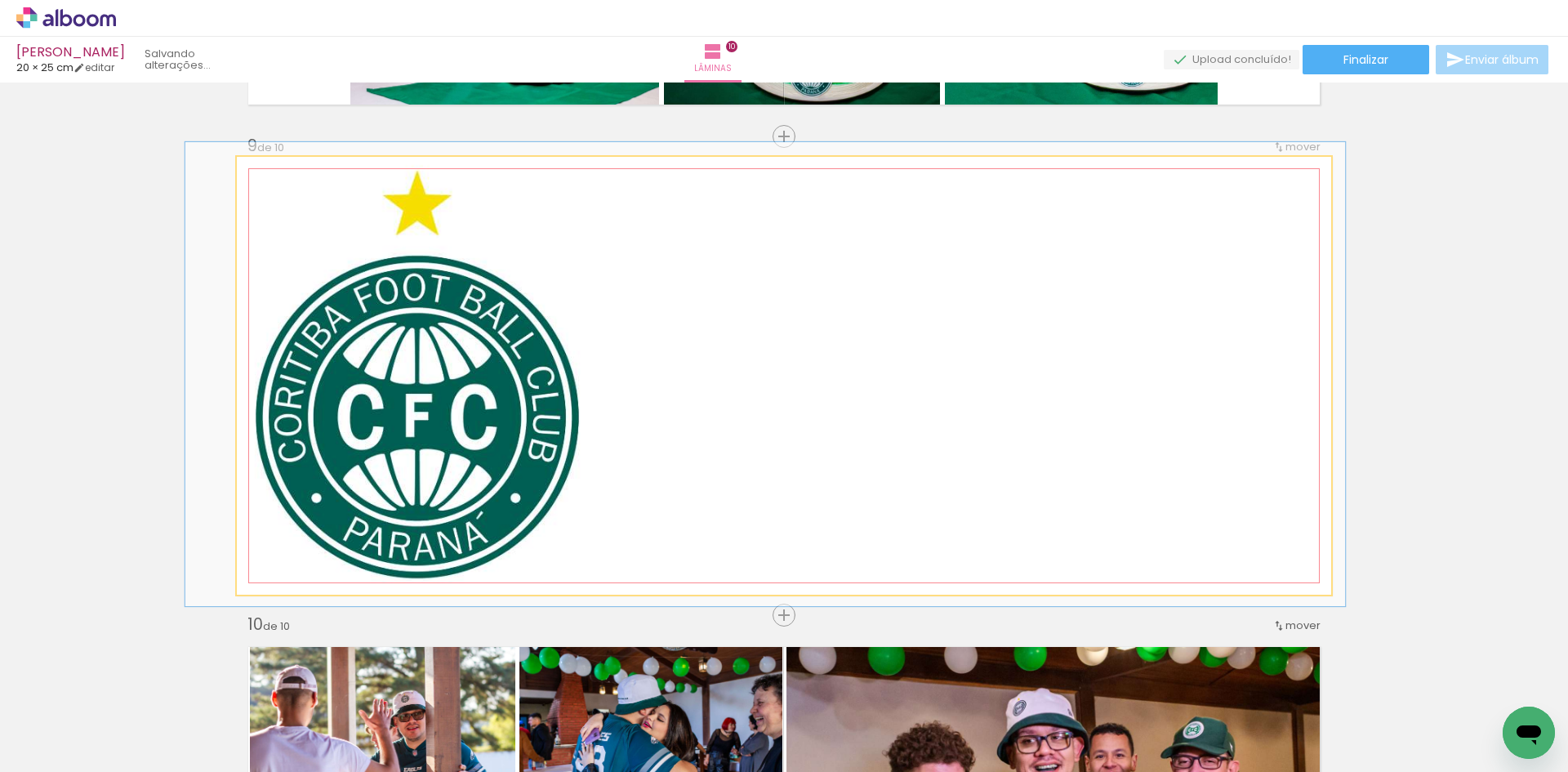
drag, startPoint x: 406, startPoint y: 308, endPoint x: 385, endPoint y: 304, distance: 21.4
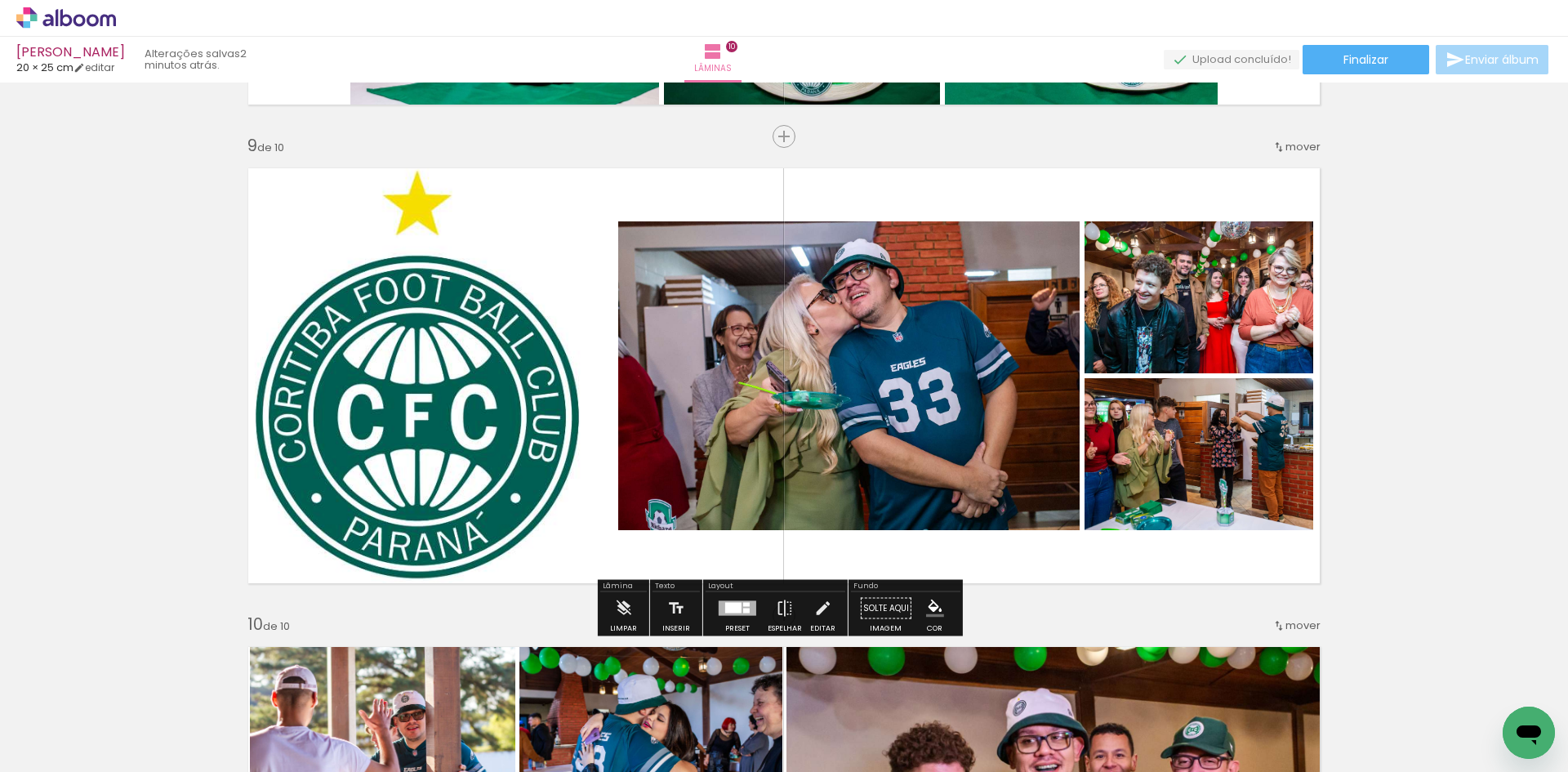
click at [499, 244] on quentale-layouter at bounding box center [784, 375] width 1094 height 438
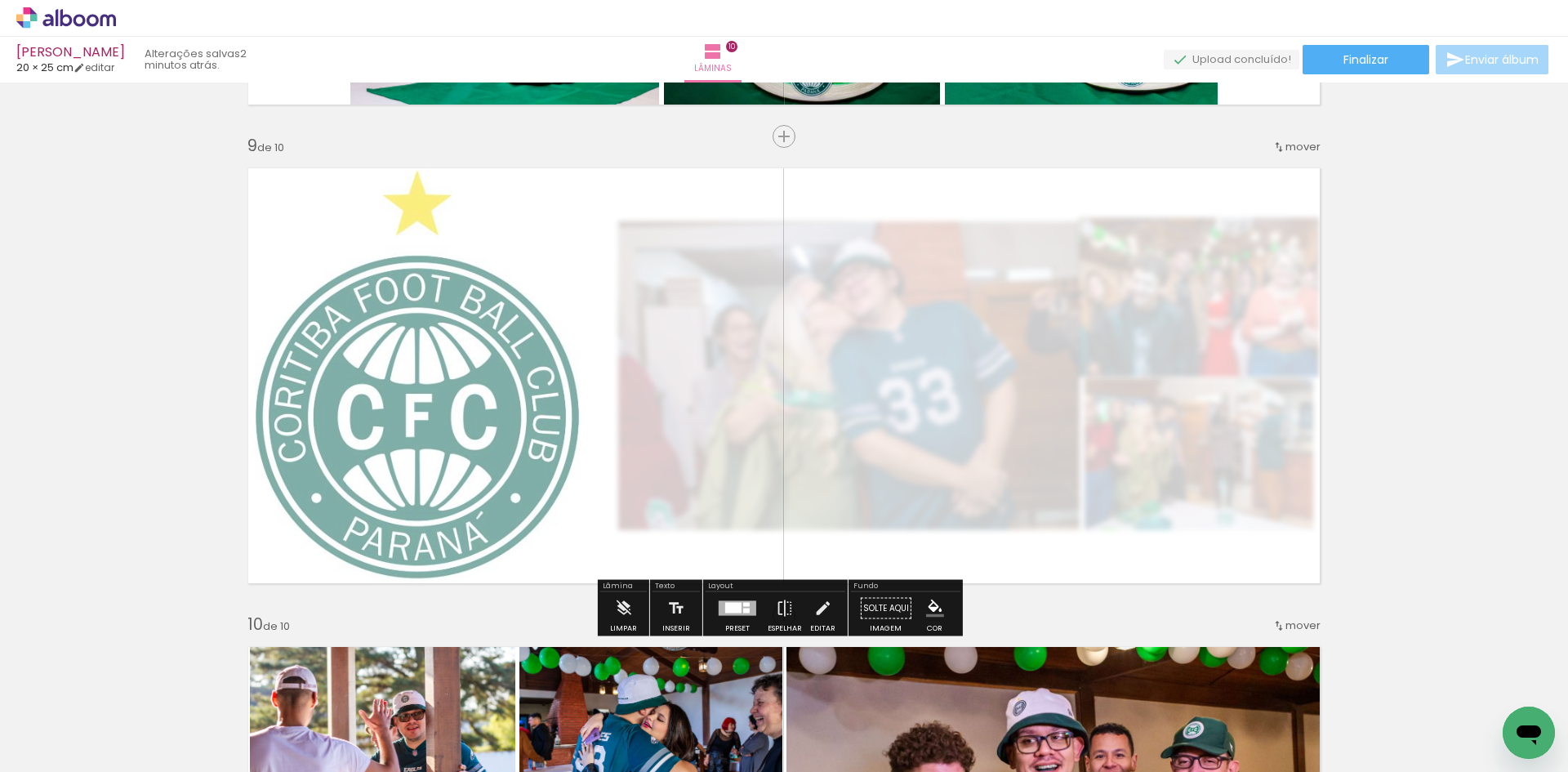
drag, startPoint x: 460, startPoint y: 201, endPoint x: 874, endPoint y: 275, distance: 420.6
type paper-slider "50"
click at [434, 203] on div at bounding box center [446, 198] width 26 height 26
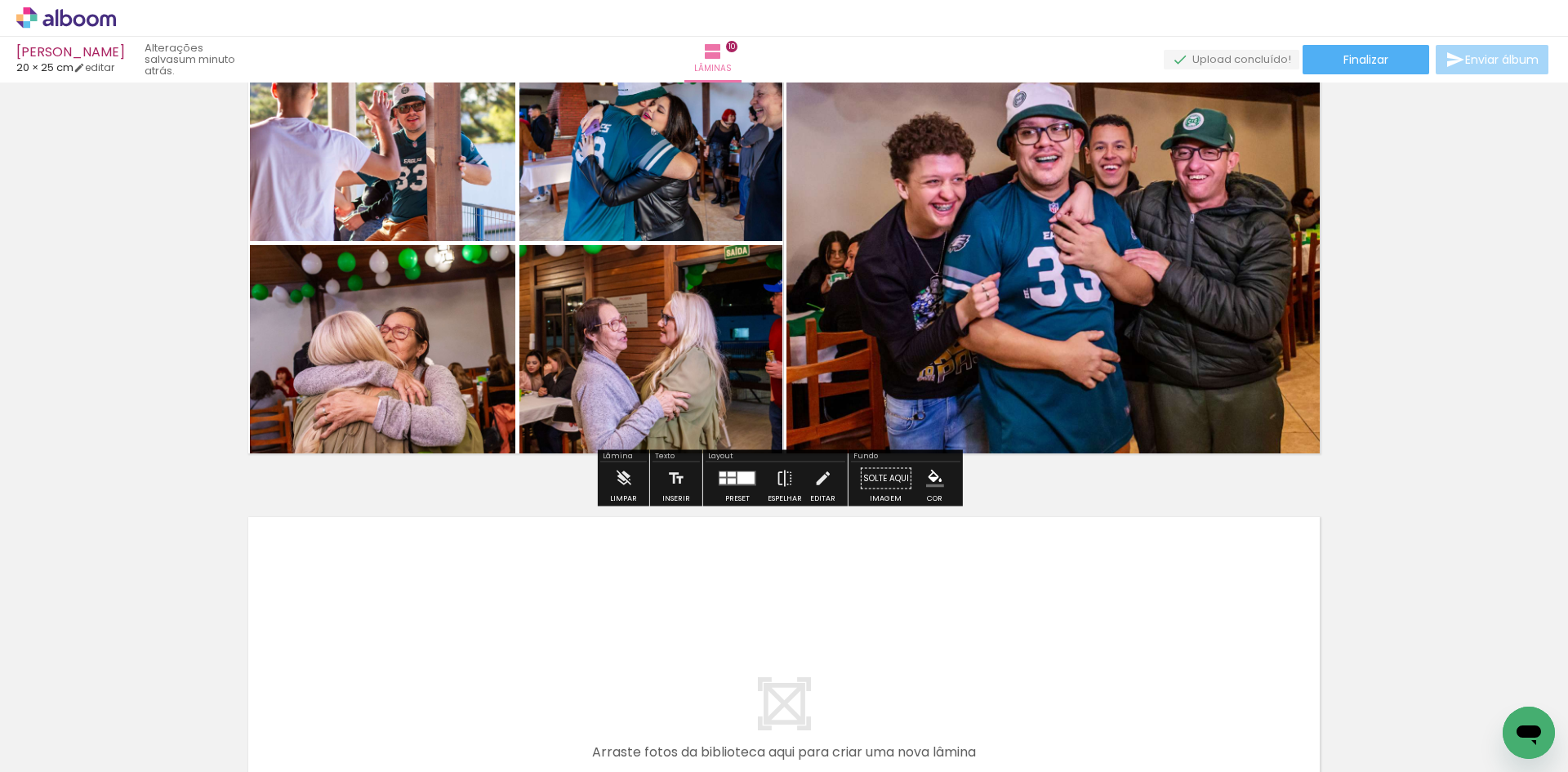
scroll to position [4755, 0]
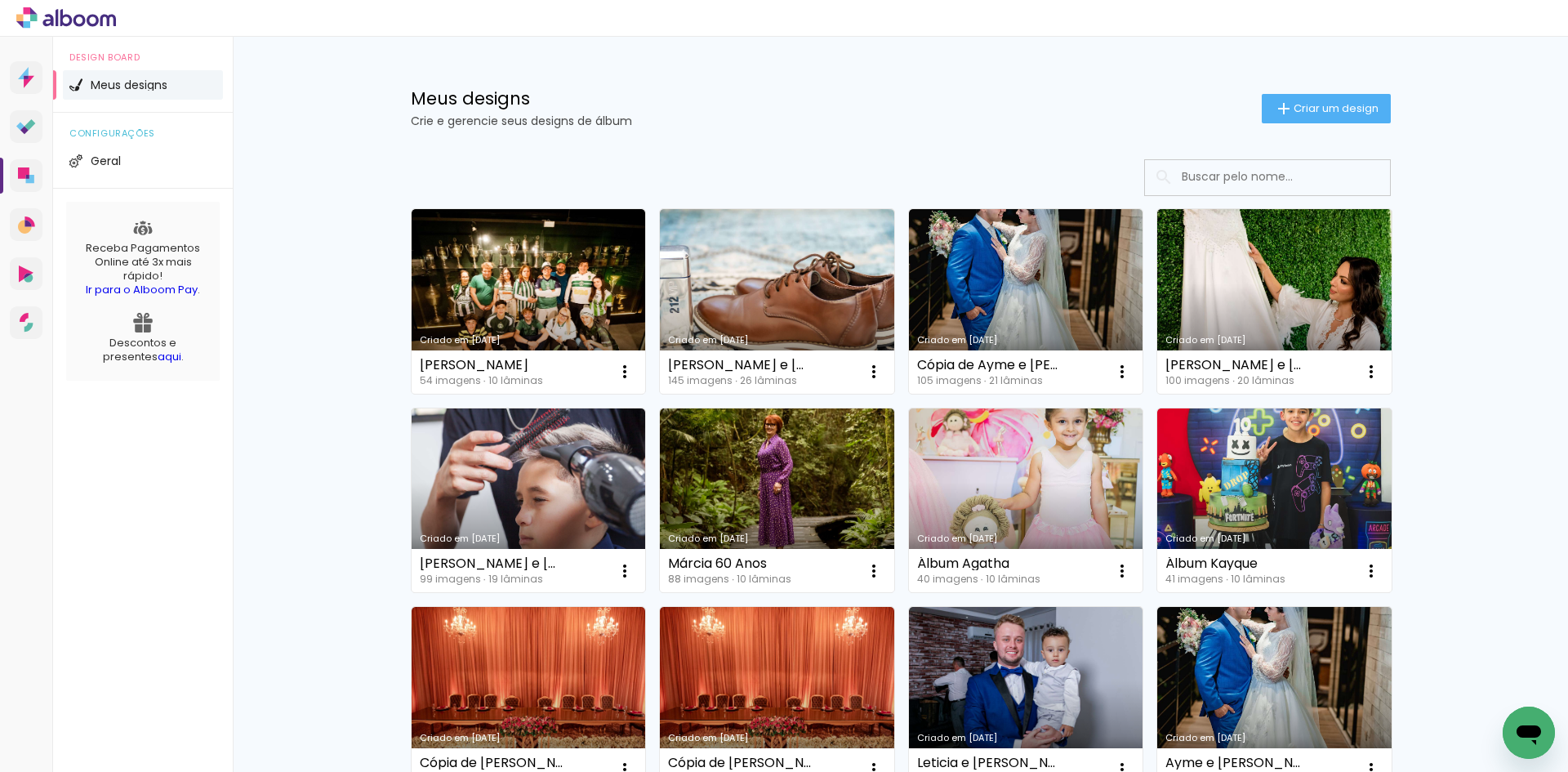
click at [767, 314] on link "Criado em [DATE]" at bounding box center [777, 301] width 235 height 185
